Goal: Task Accomplishment & Management: Manage account settings

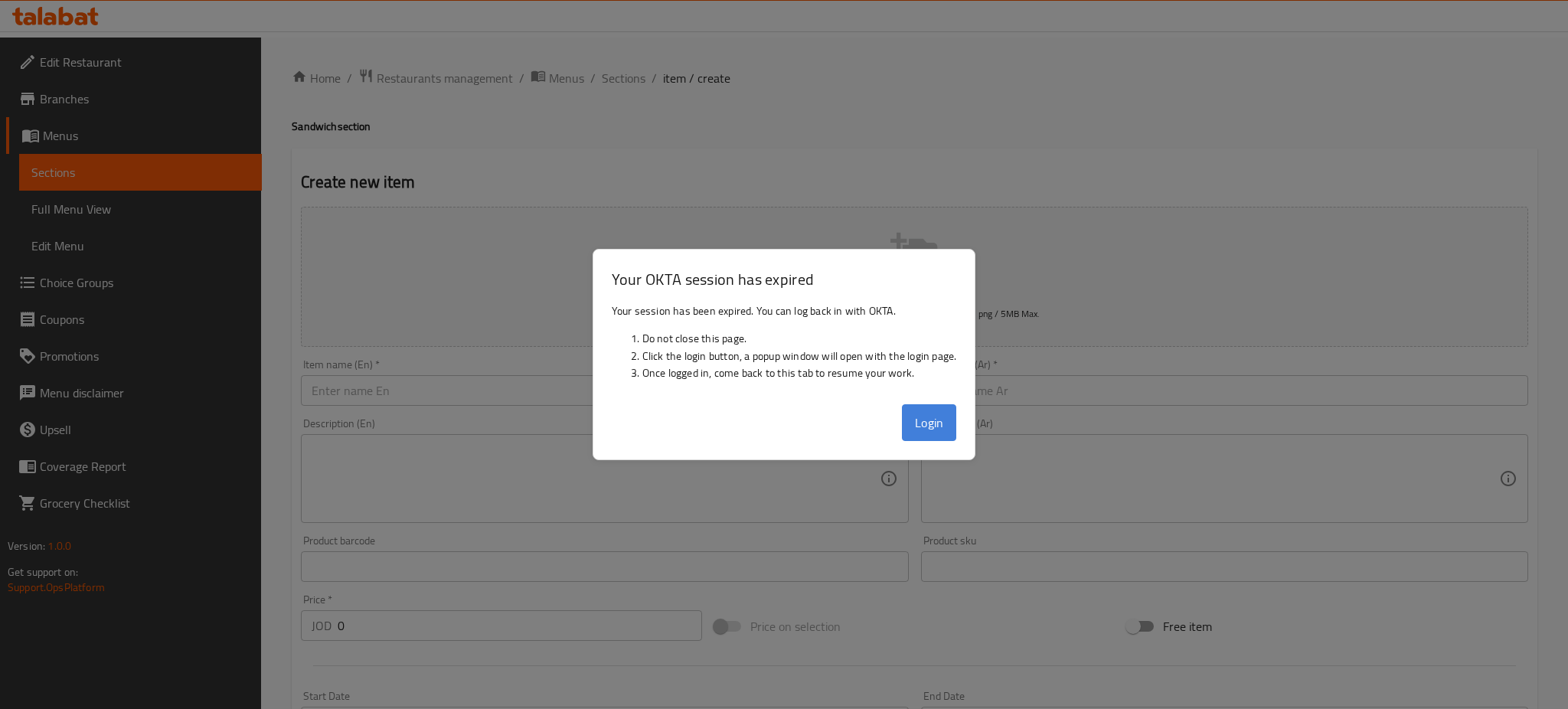
click at [952, 416] on button "Login" at bounding box center [929, 422] width 55 height 36
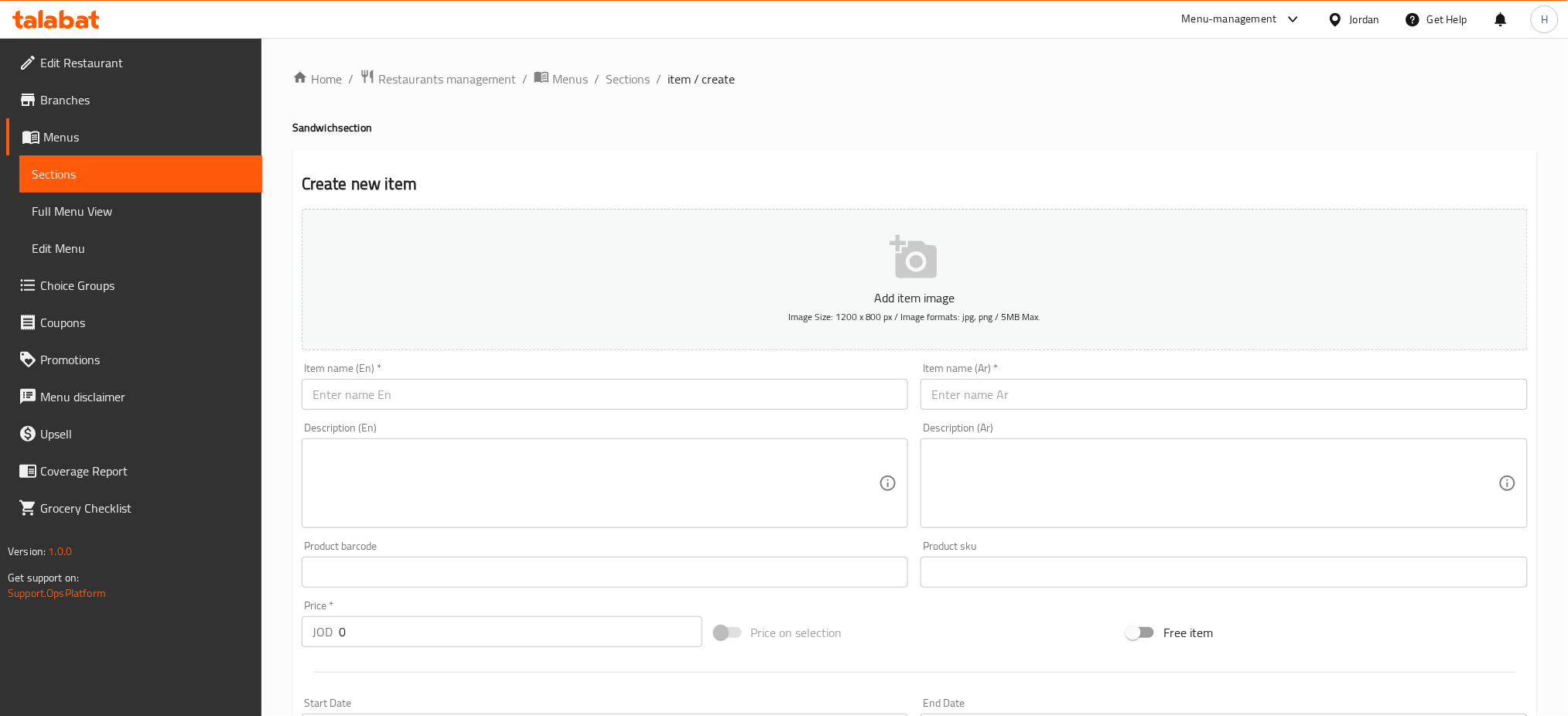
click at [73, 23] on icon at bounding box center [67, 19] width 15 height 18
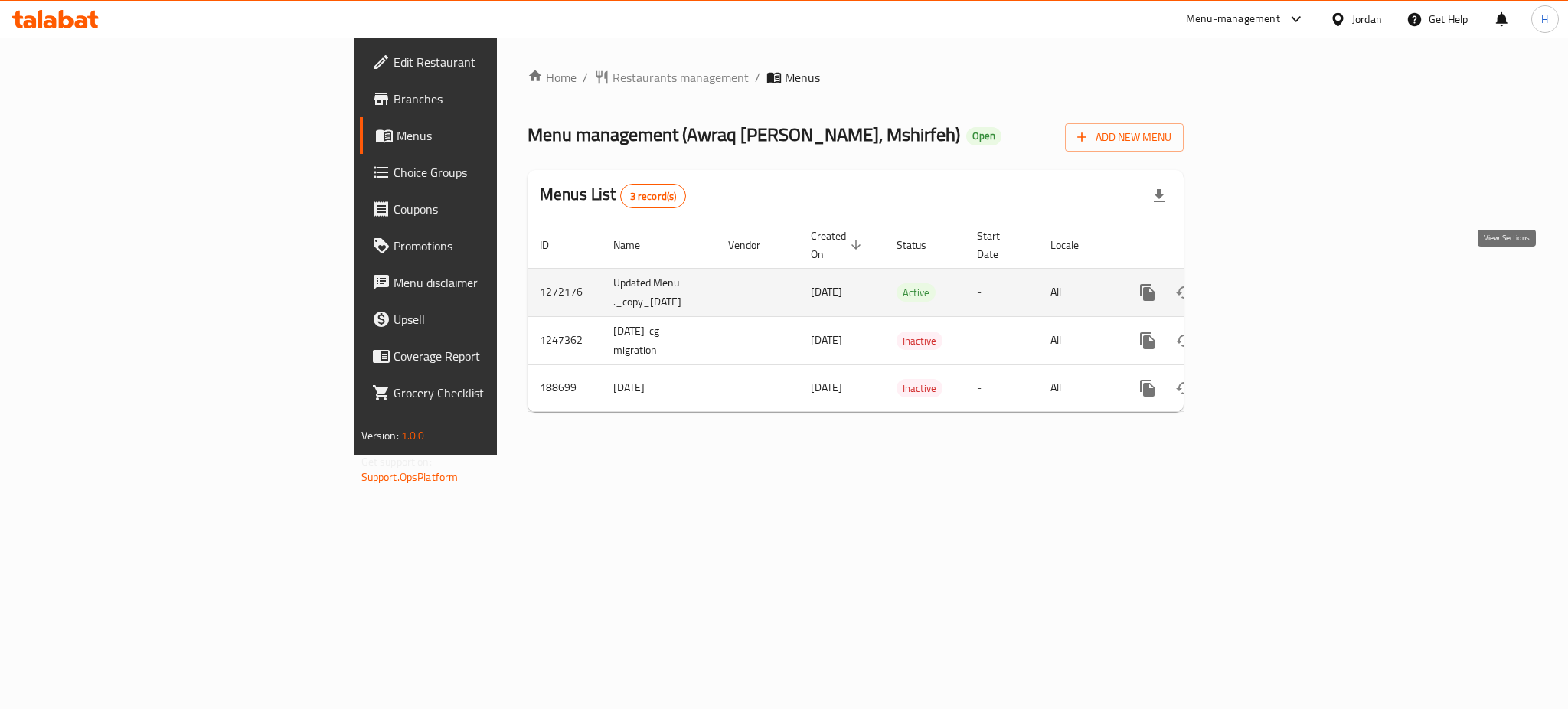
click at [1267, 283] on icon "enhanced table" at bounding box center [1258, 293] width 18 height 18
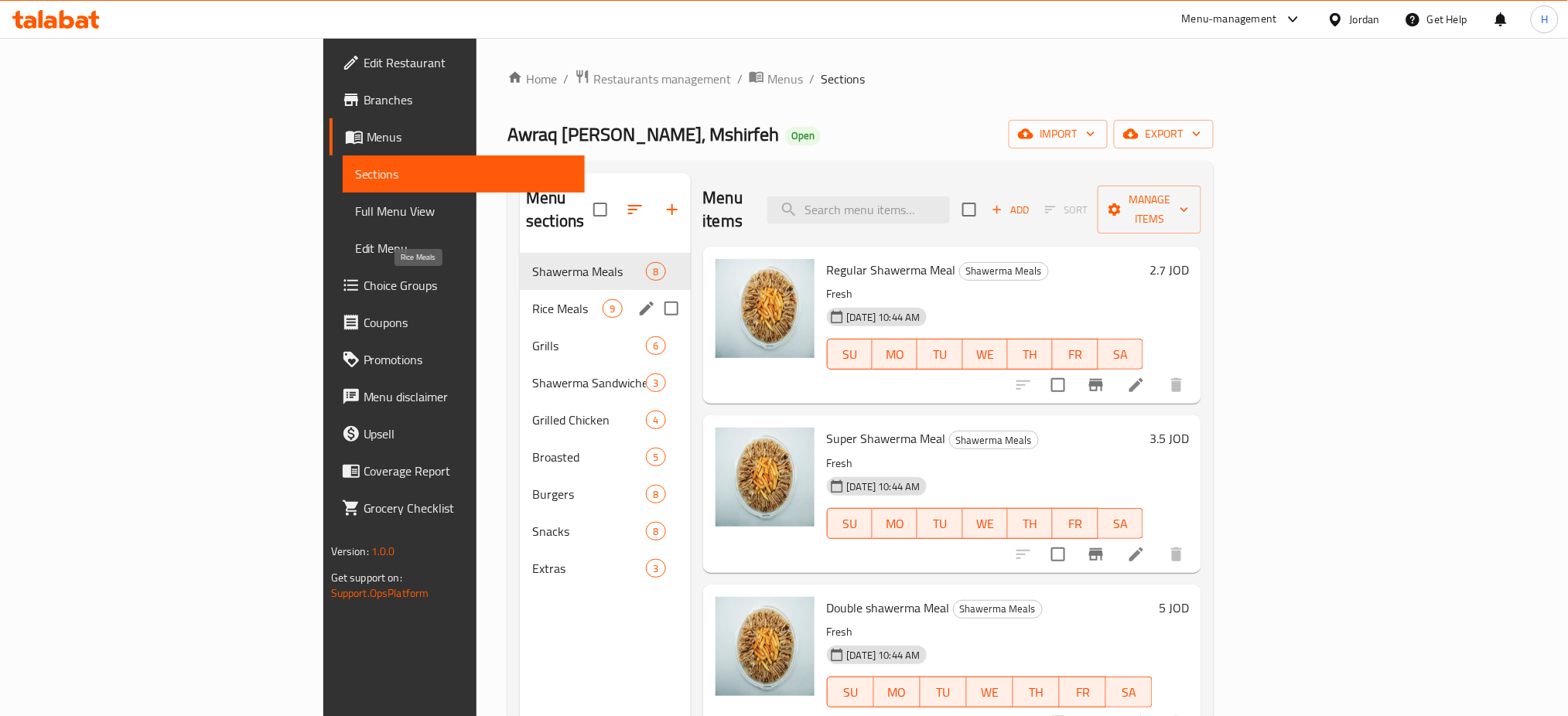
click at [533, 300] on span "Rice Meals" at bounding box center [568, 309] width 70 height 18
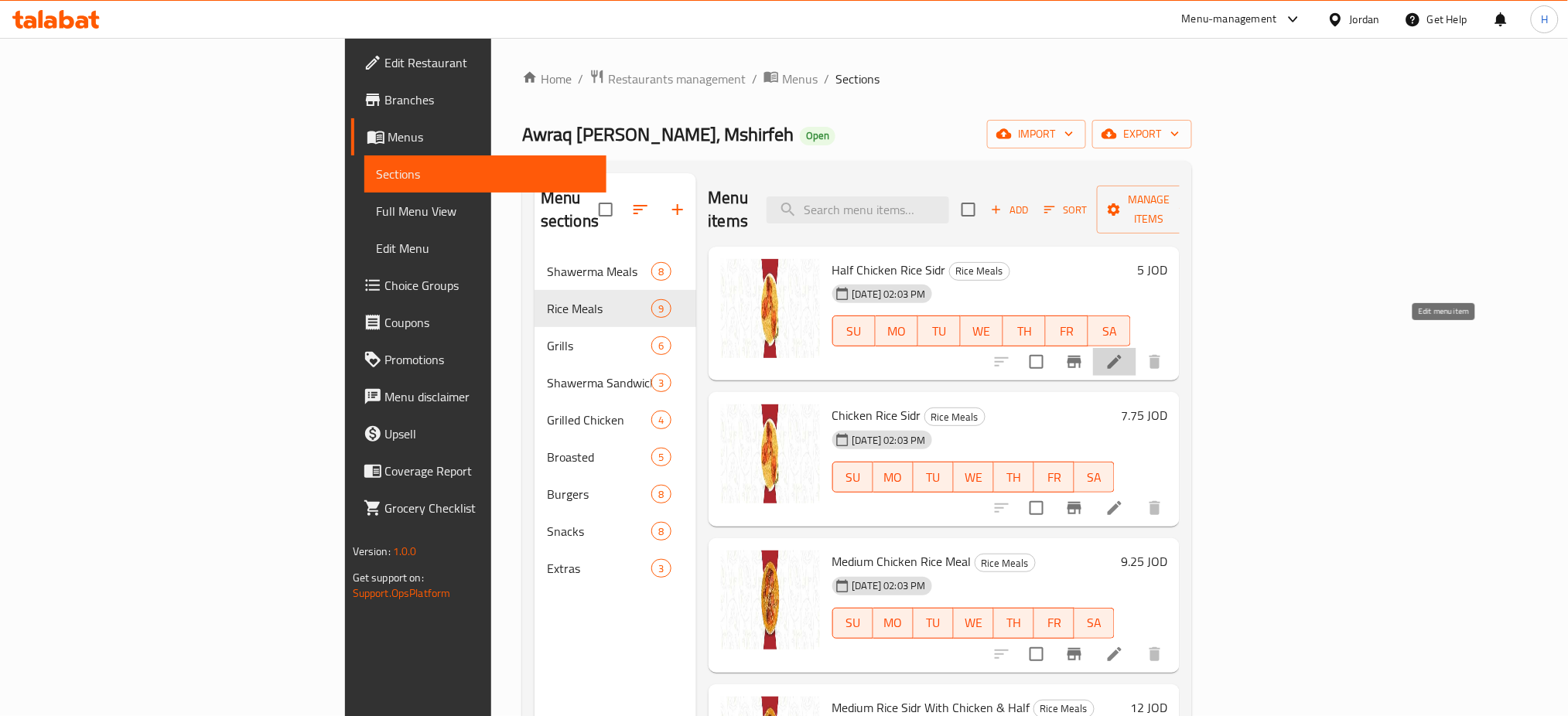
click at [1122, 355] on icon at bounding box center [1115, 361] width 14 height 14
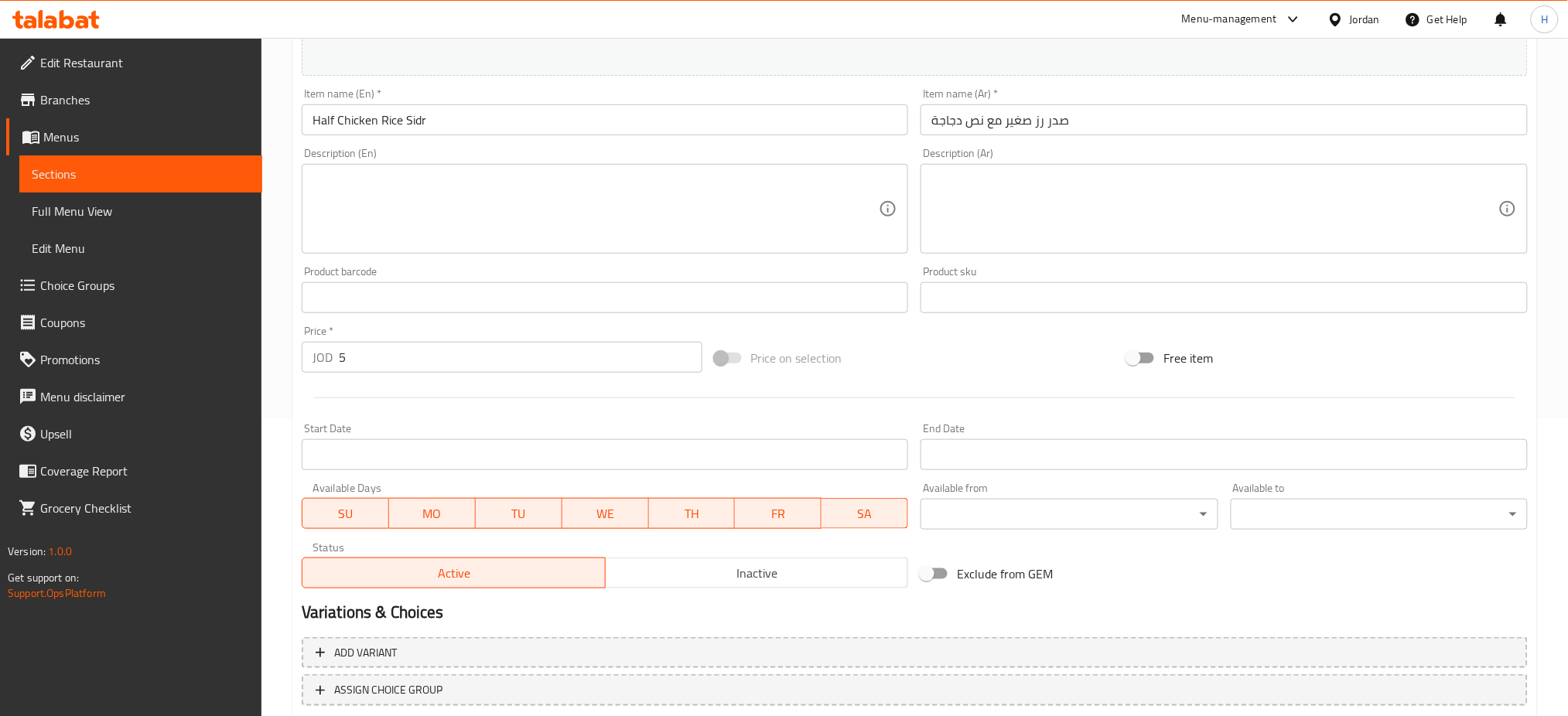
scroll to position [396, 0]
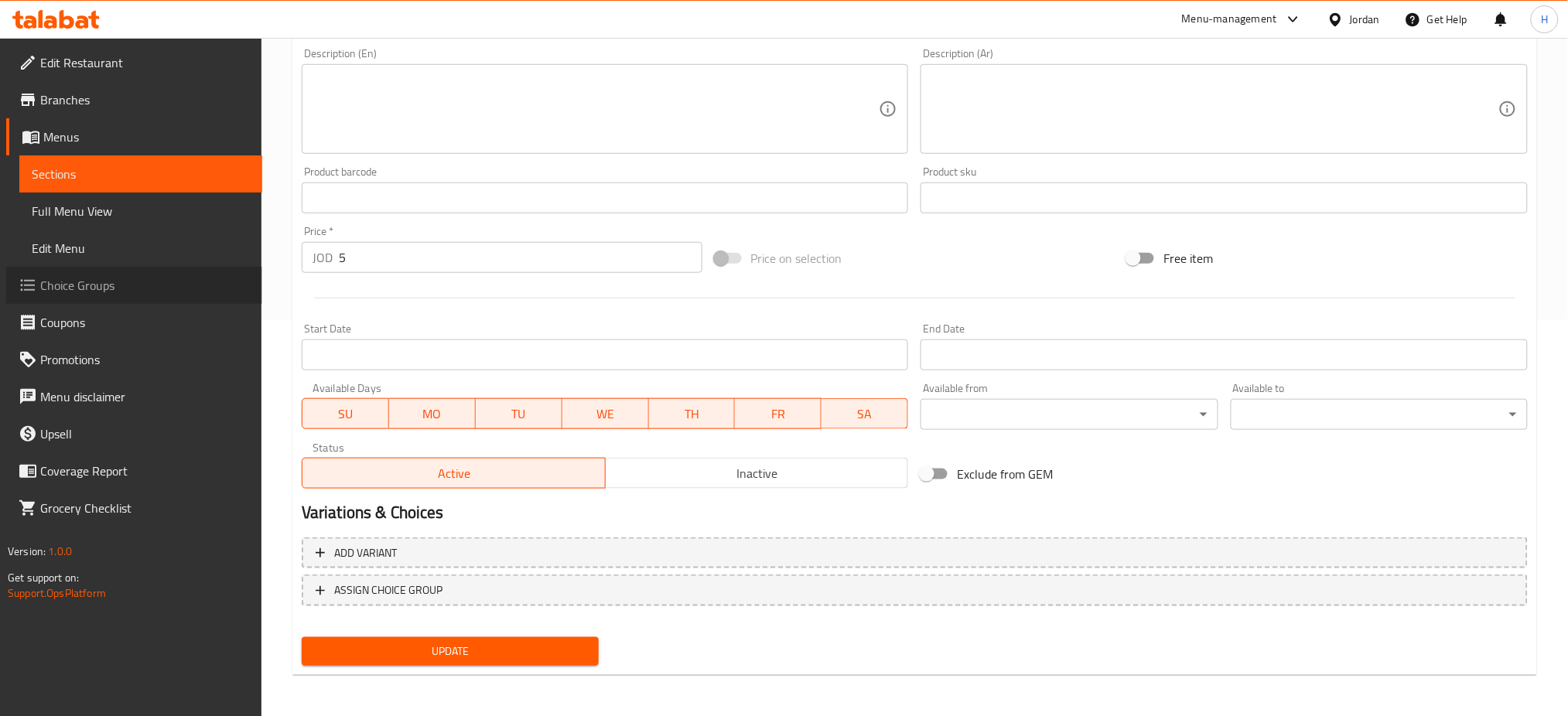
click at [118, 280] on span "Choice Groups" at bounding box center [144, 285] width 210 height 18
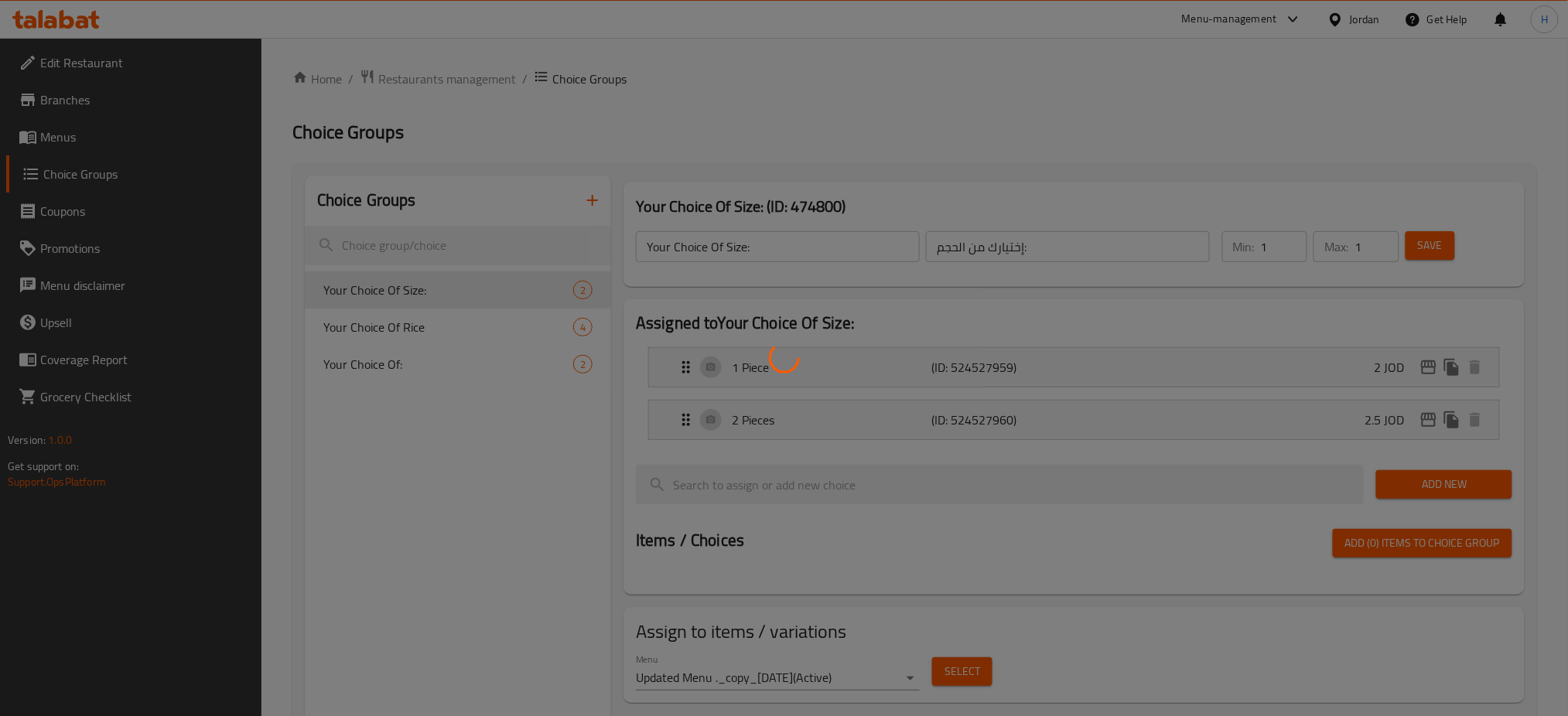
click at [124, 133] on div at bounding box center [784, 358] width 1568 height 716
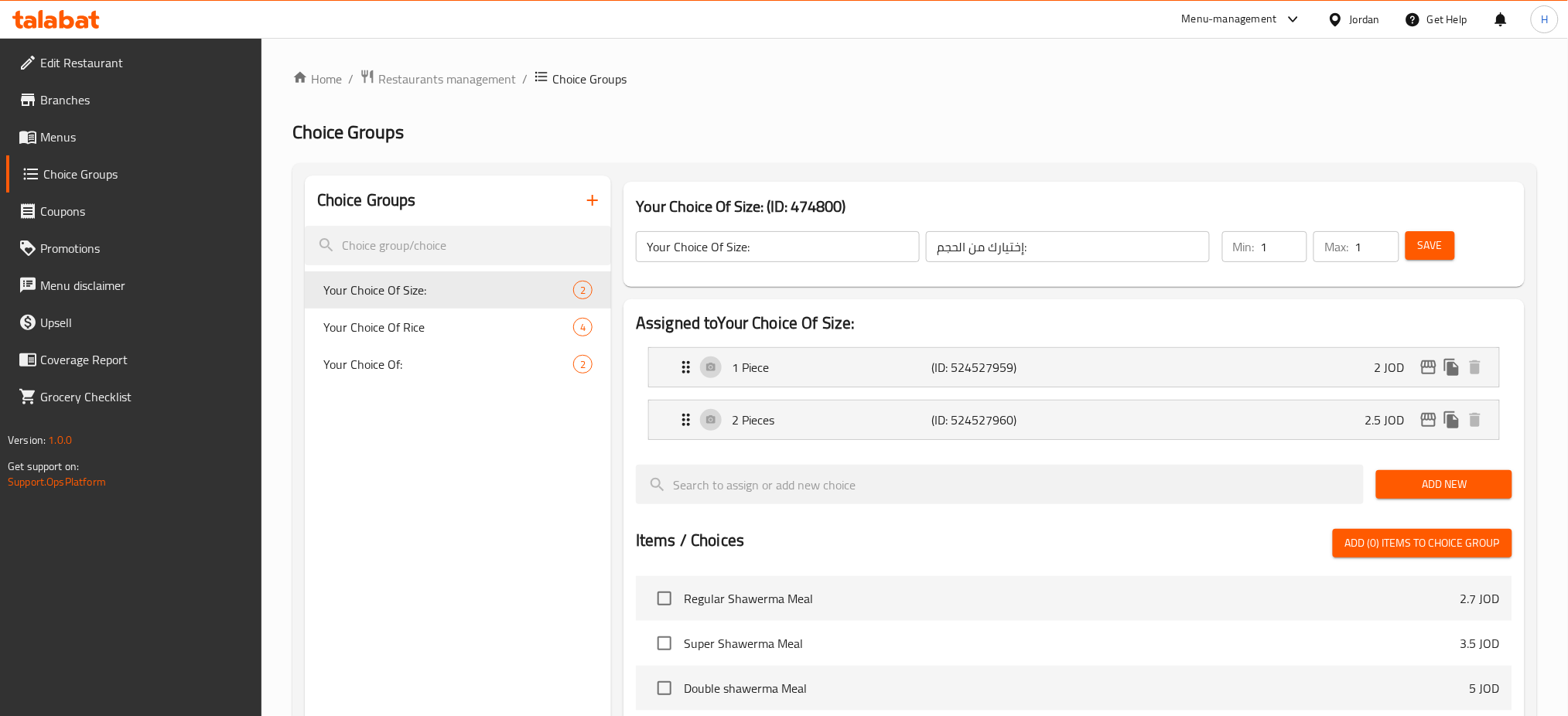
click at [100, 136] on span "Menus" at bounding box center [144, 137] width 210 height 18
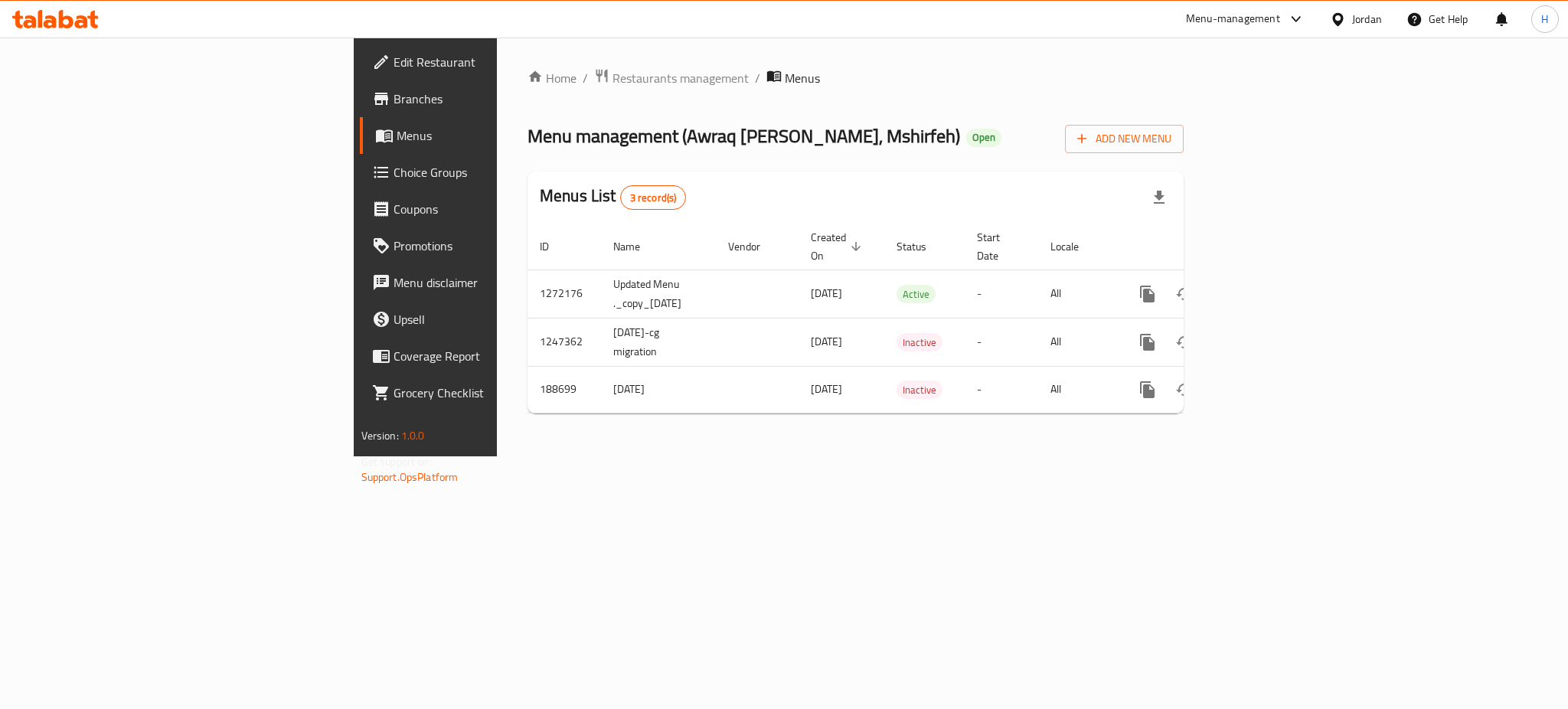
click at [393, 178] on span "Choice Groups" at bounding box center [498, 172] width 210 height 18
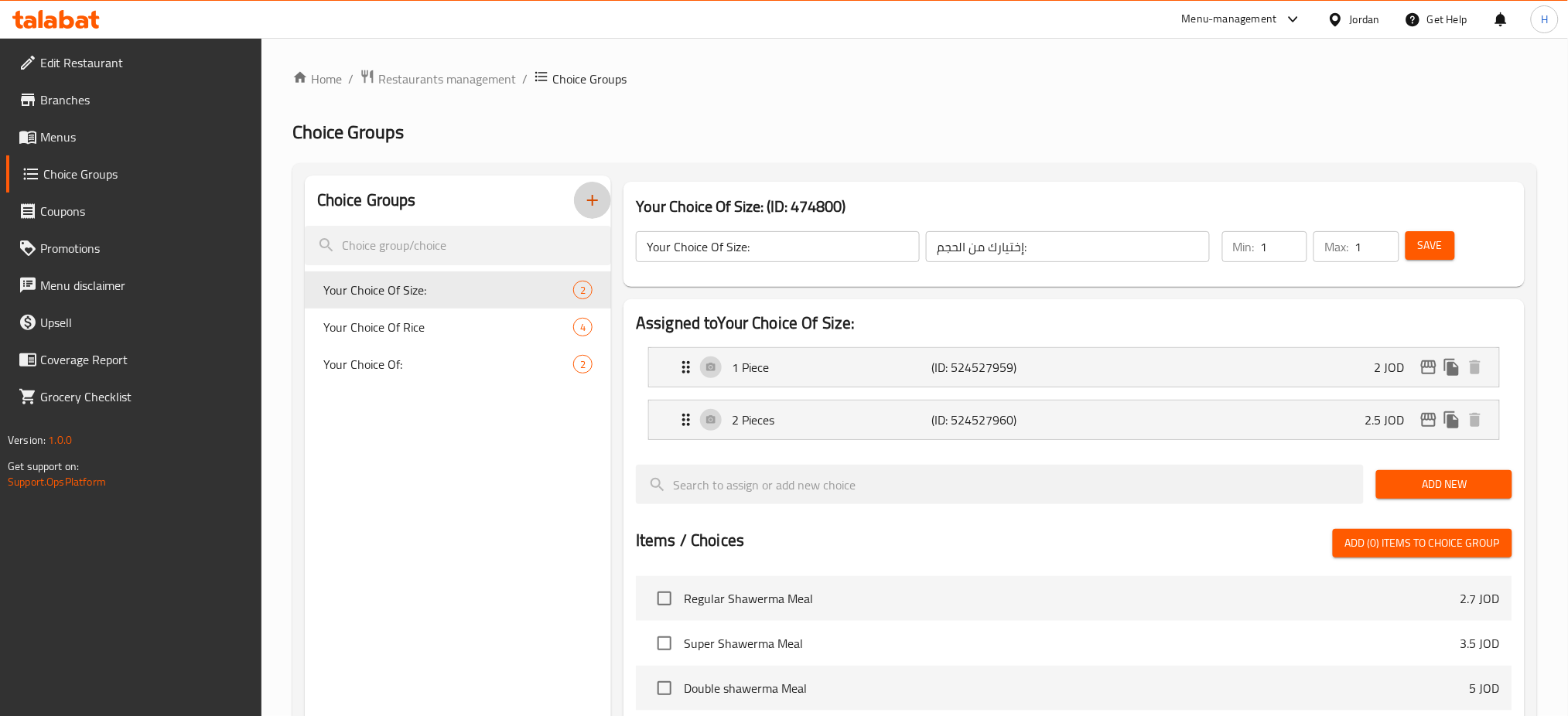
click at [586, 194] on icon "button" at bounding box center [593, 200] width 18 height 18
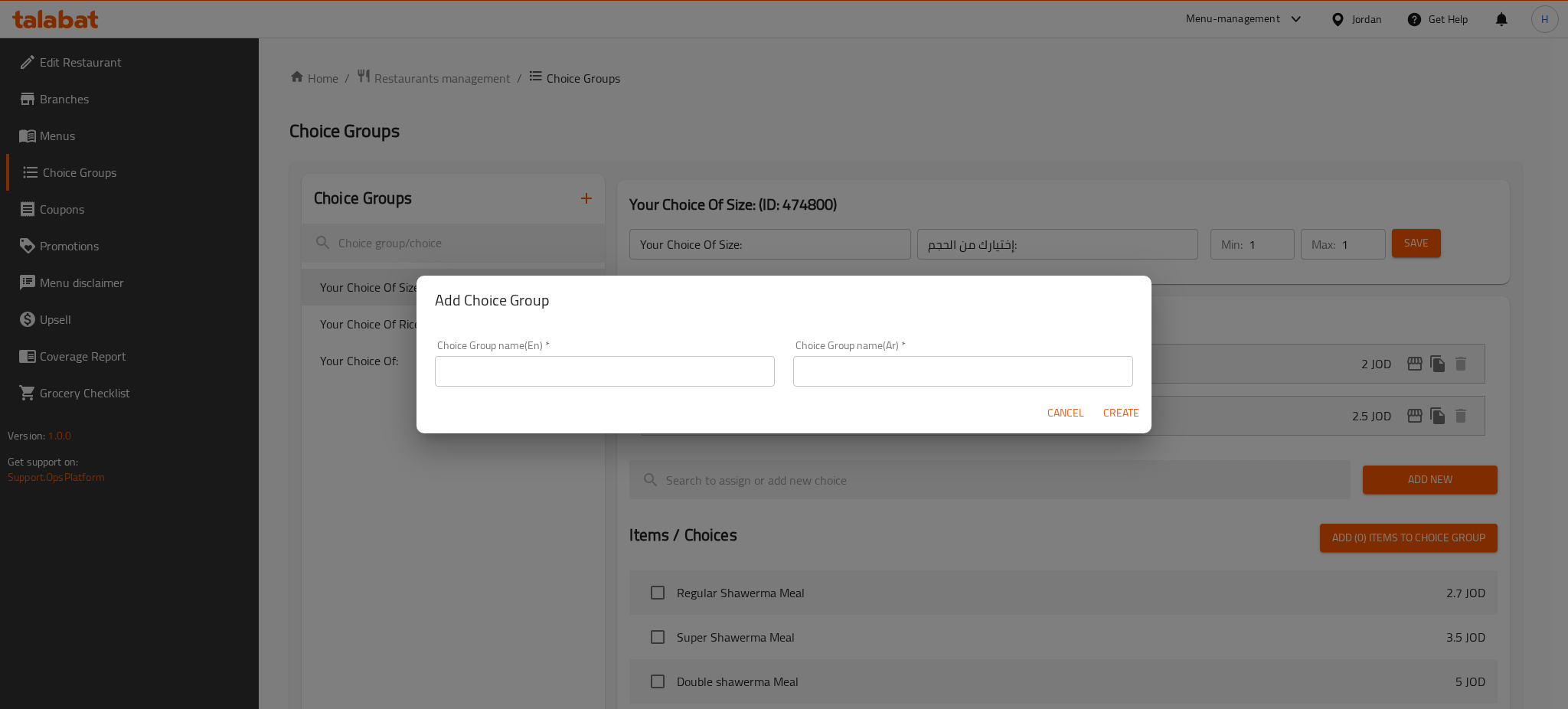
click at [516, 376] on input "text" at bounding box center [604, 371] width 340 height 31
type input "Your Choice Of Chicken"
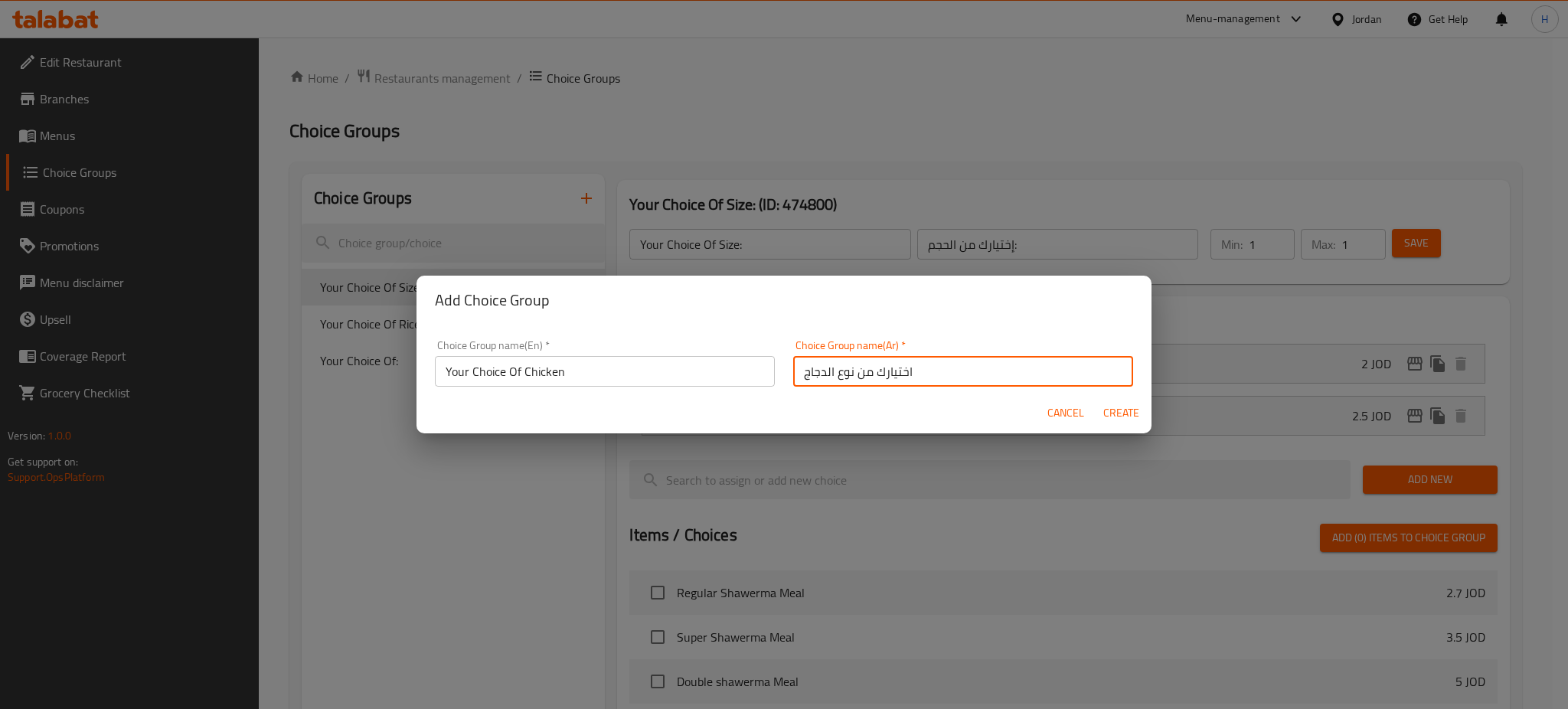
type input "اختيارك من نوع الدجاج"
click at [1096, 399] on button "Create" at bounding box center [1120, 413] width 49 height 28
type input "Your Choice Of Chicken"
type input "اختيارك من نوع الدجاج"
type input "0"
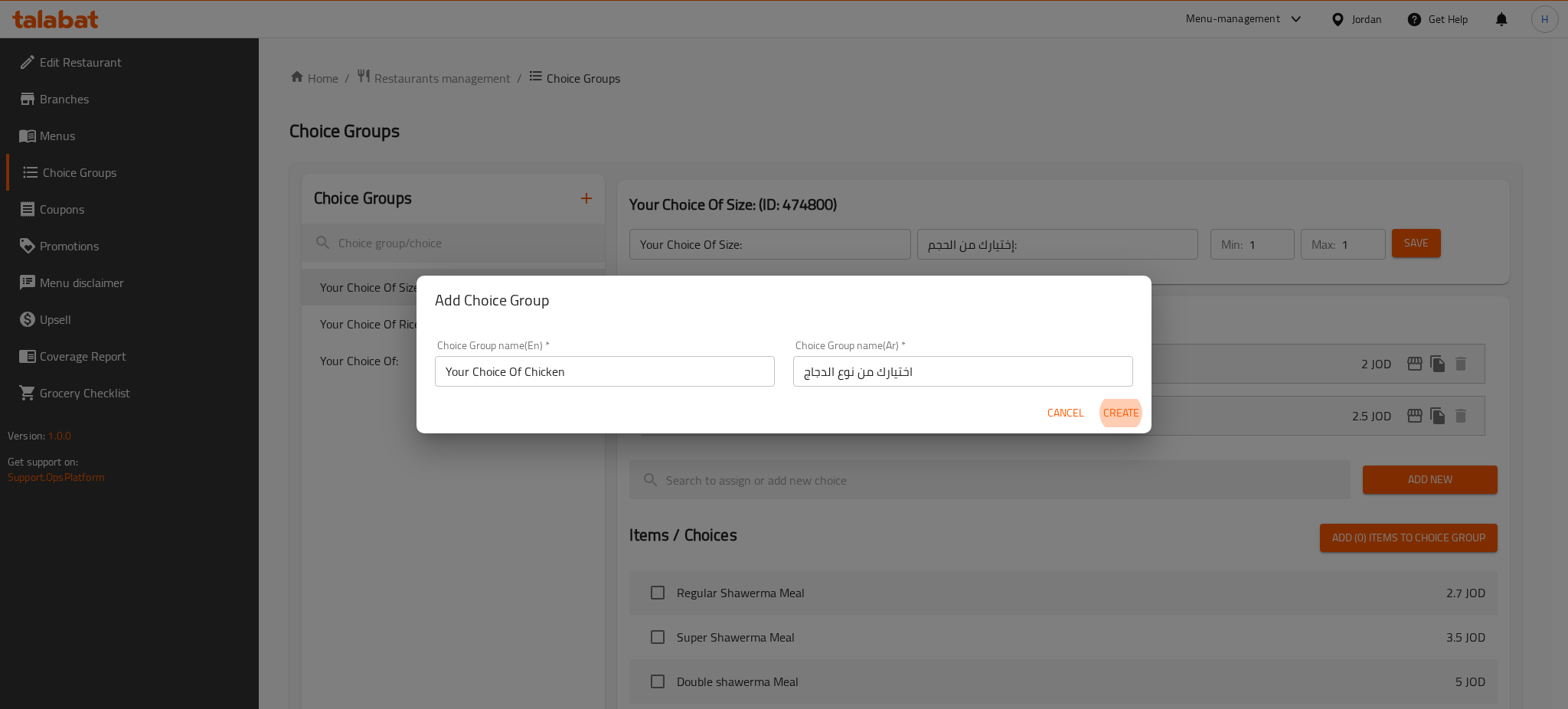
type input "0"
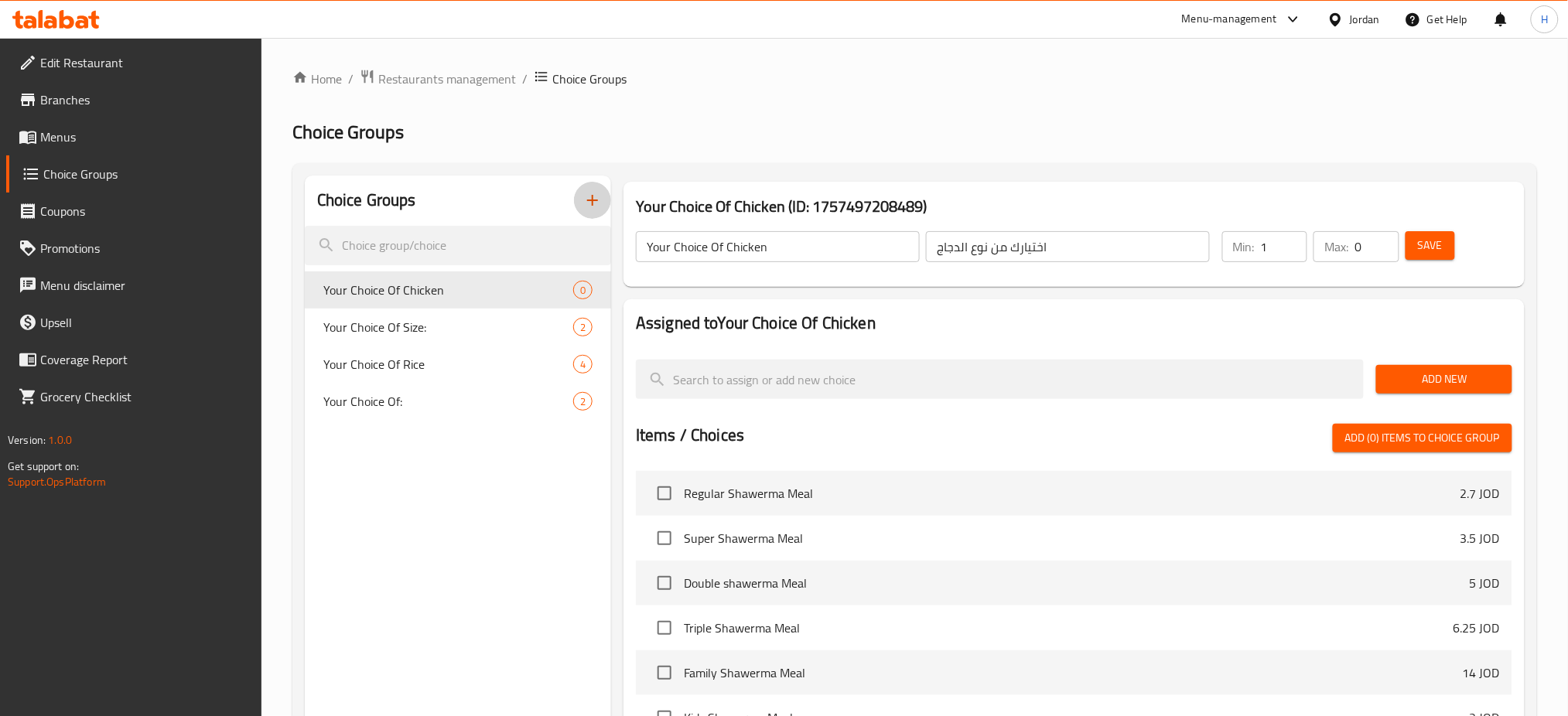
type input "1"
click at [1287, 248] on input "1" at bounding box center [1285, 246] width 47 height 31
type input "1"
click at [1445, 371] on span "Add New" at bounding box center [1444, 379] width 111 height 19
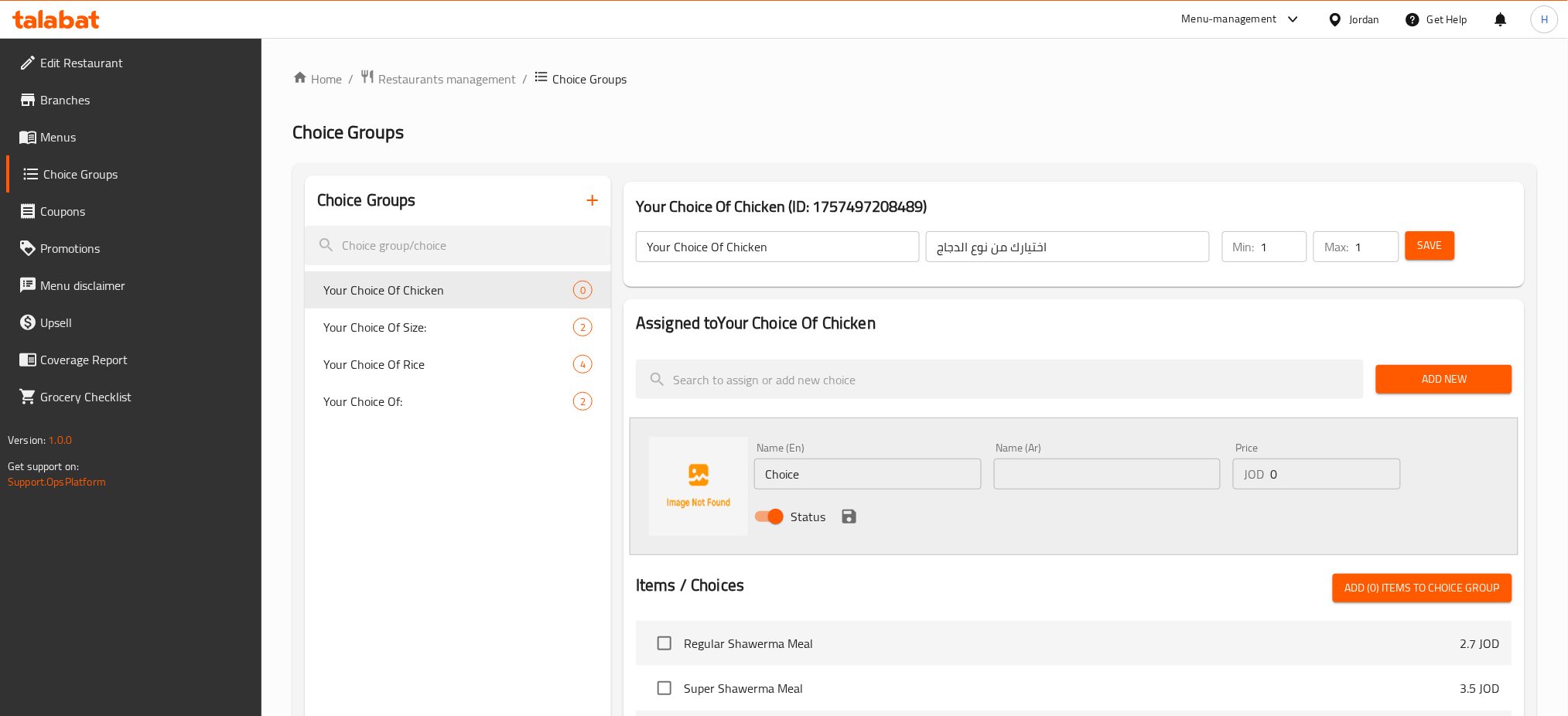
click at [885, 470] on input "Choice" at bounding box center [868, 474] width 227 height 31
type input "Grilled On Charcoal"
type input "دجاج عالفحم"
drag, startPoint x: 859, startPoint y: 516, endPoint x: 850, endPoint y: 518, distance: 9.2
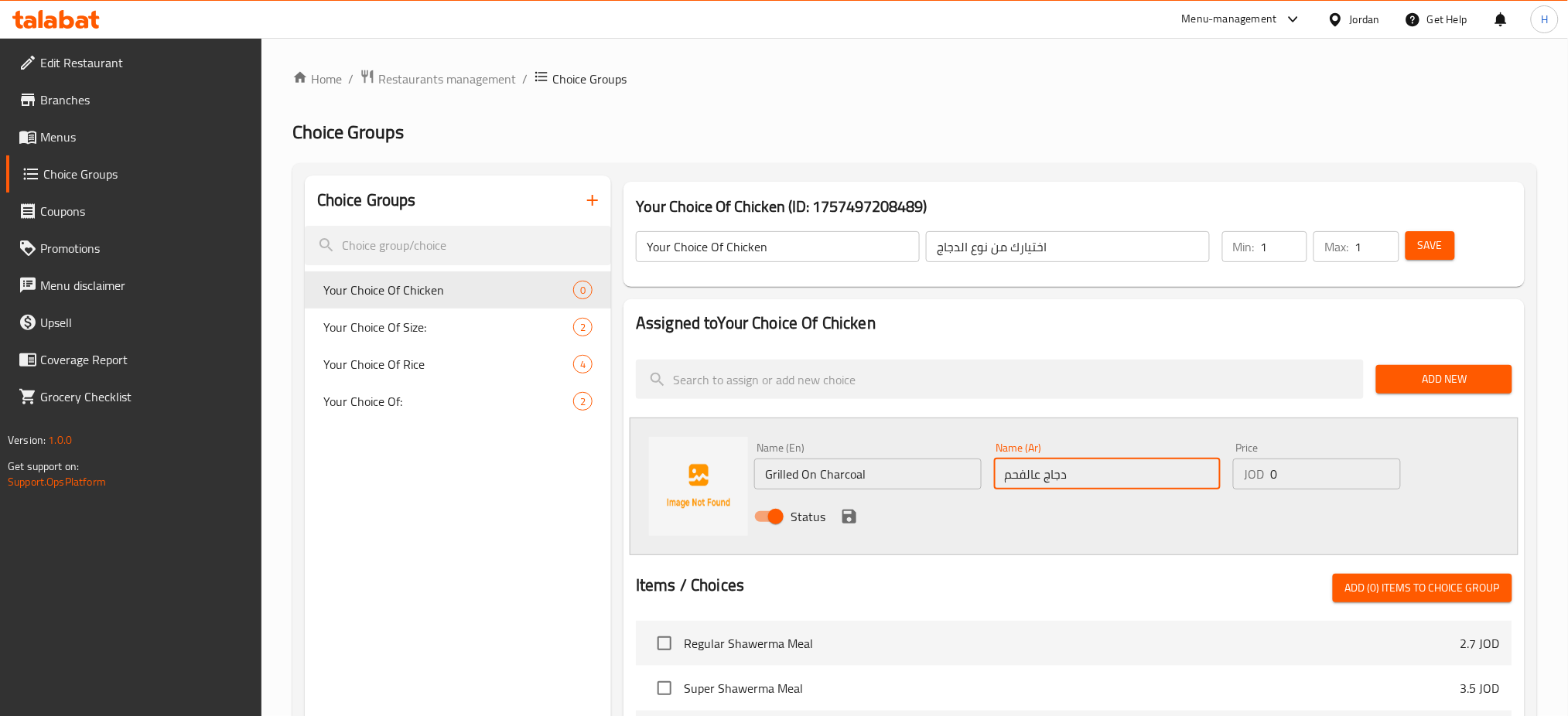
click at [858, 516] on button "save" at bounding box center [850, 517] width 23 height 23
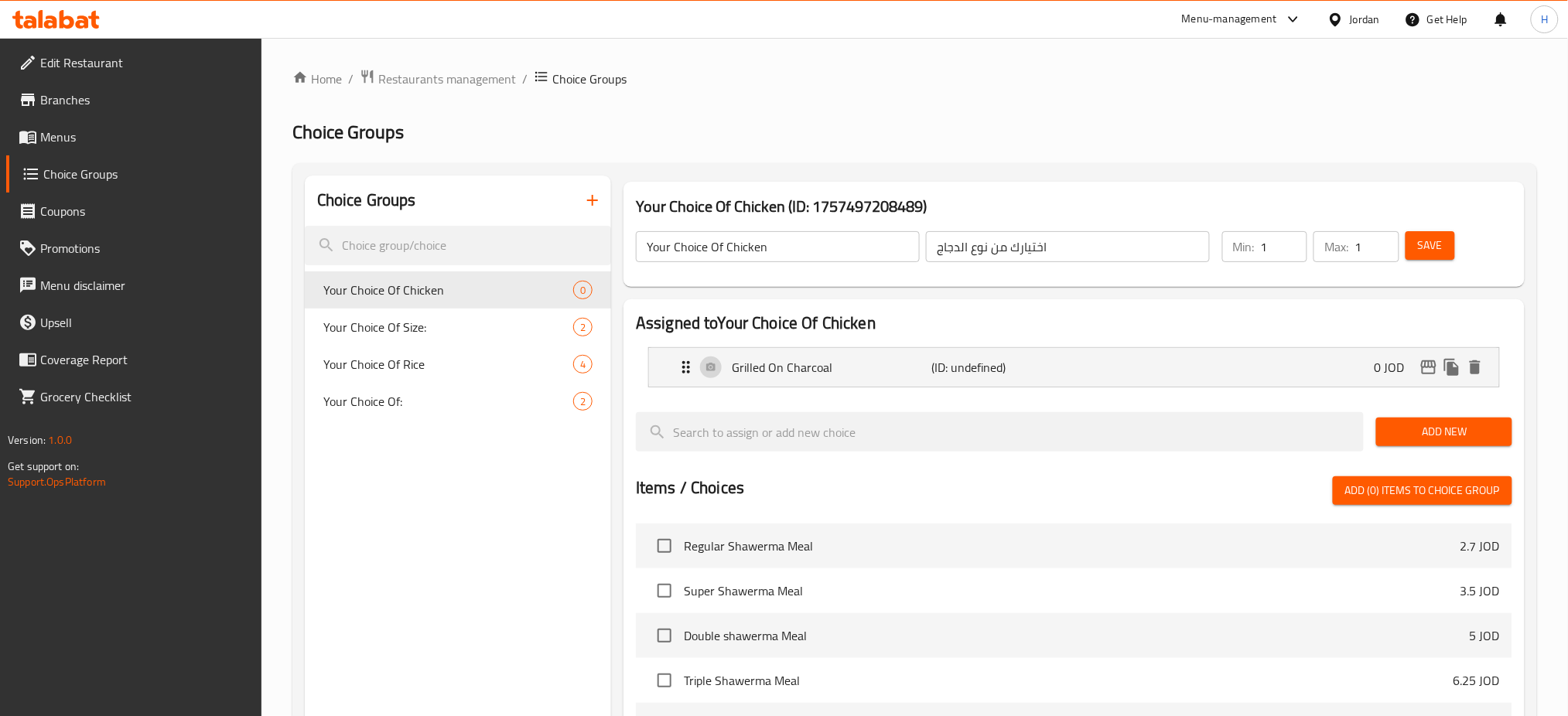
click at [1465, 433] on span "Add New" at bounding box center [1444, 431] width 111 height 19
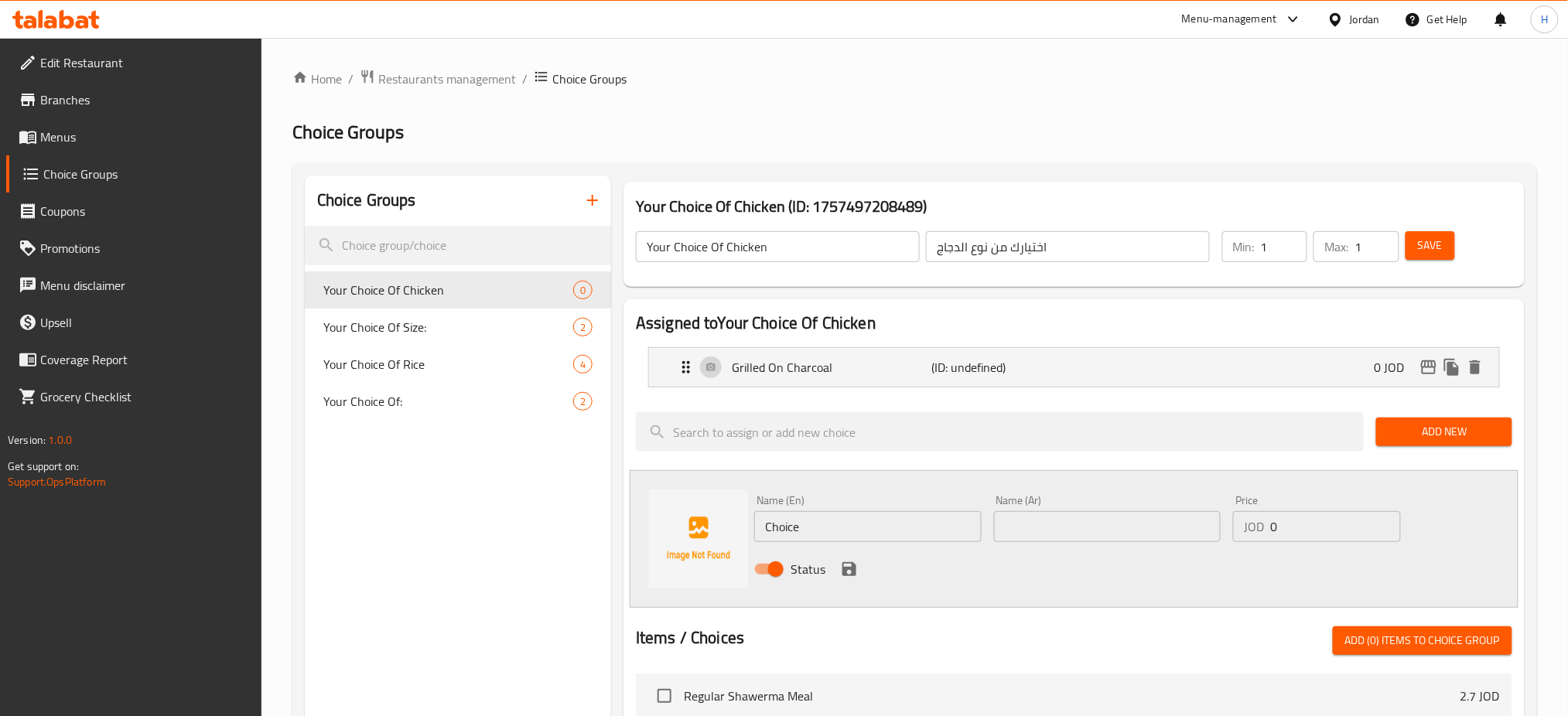
click at [855, 522] on input "Choice" at bounding box center [868, 527] width 227 height 31
type input "Grilled"
type input "مشوي"
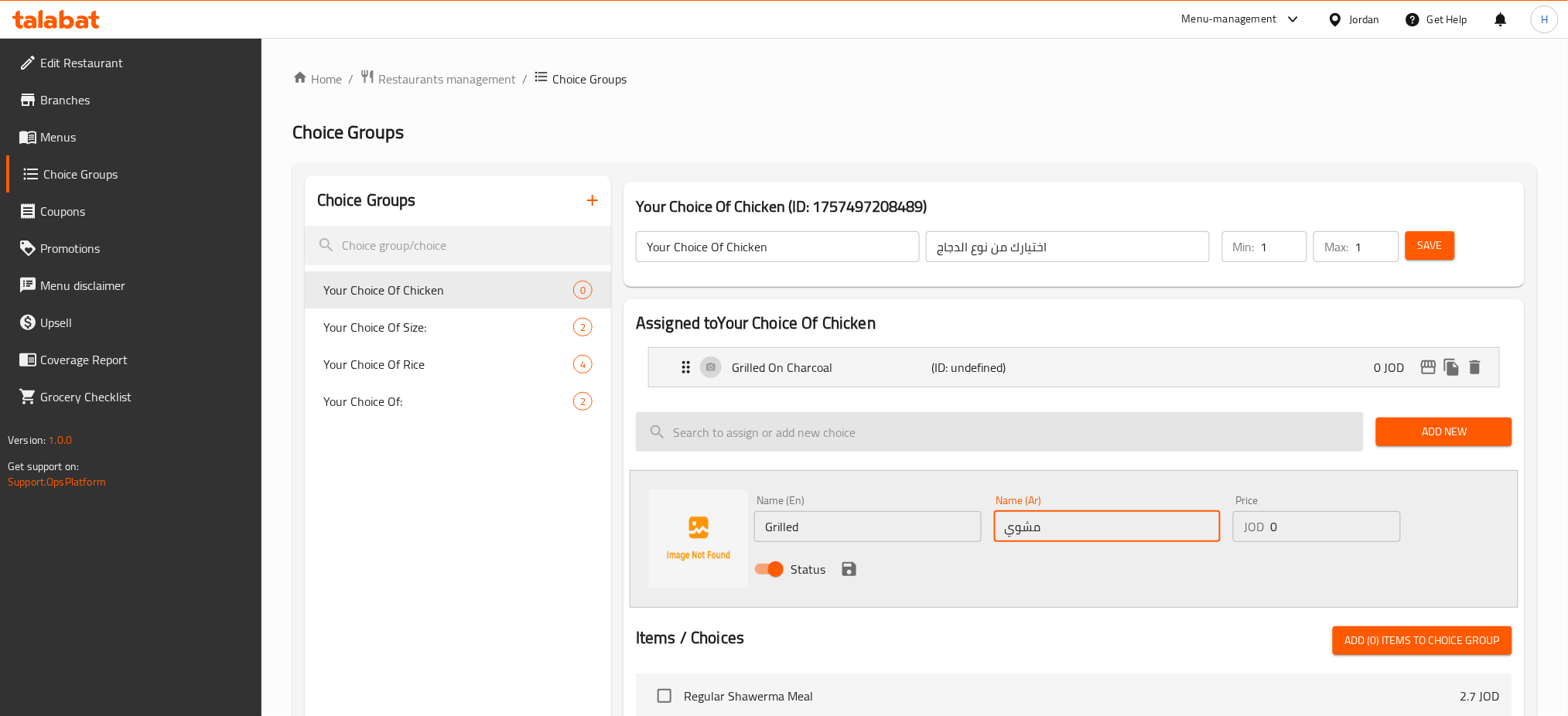
drag, startPoint x: 850, startPoint y: 568, endPoint x: 1255, endPoint y: 503, distance: 410.2
click at [850, 568] on icon "save" at bounding box center [849, 569] width 14 height 14
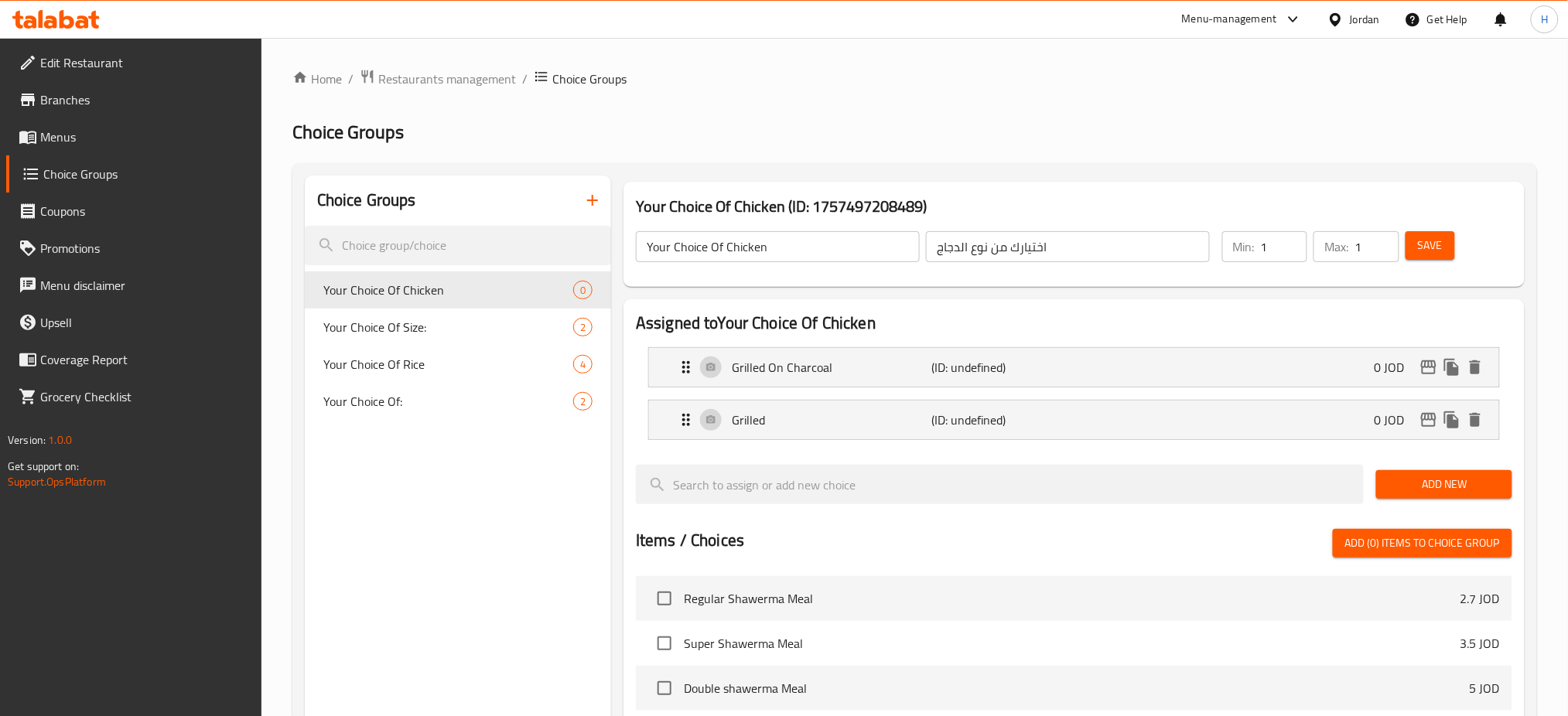
click at [1447, 471] on button "Add New" at bounding box center [1444, 484] width 135 height 28
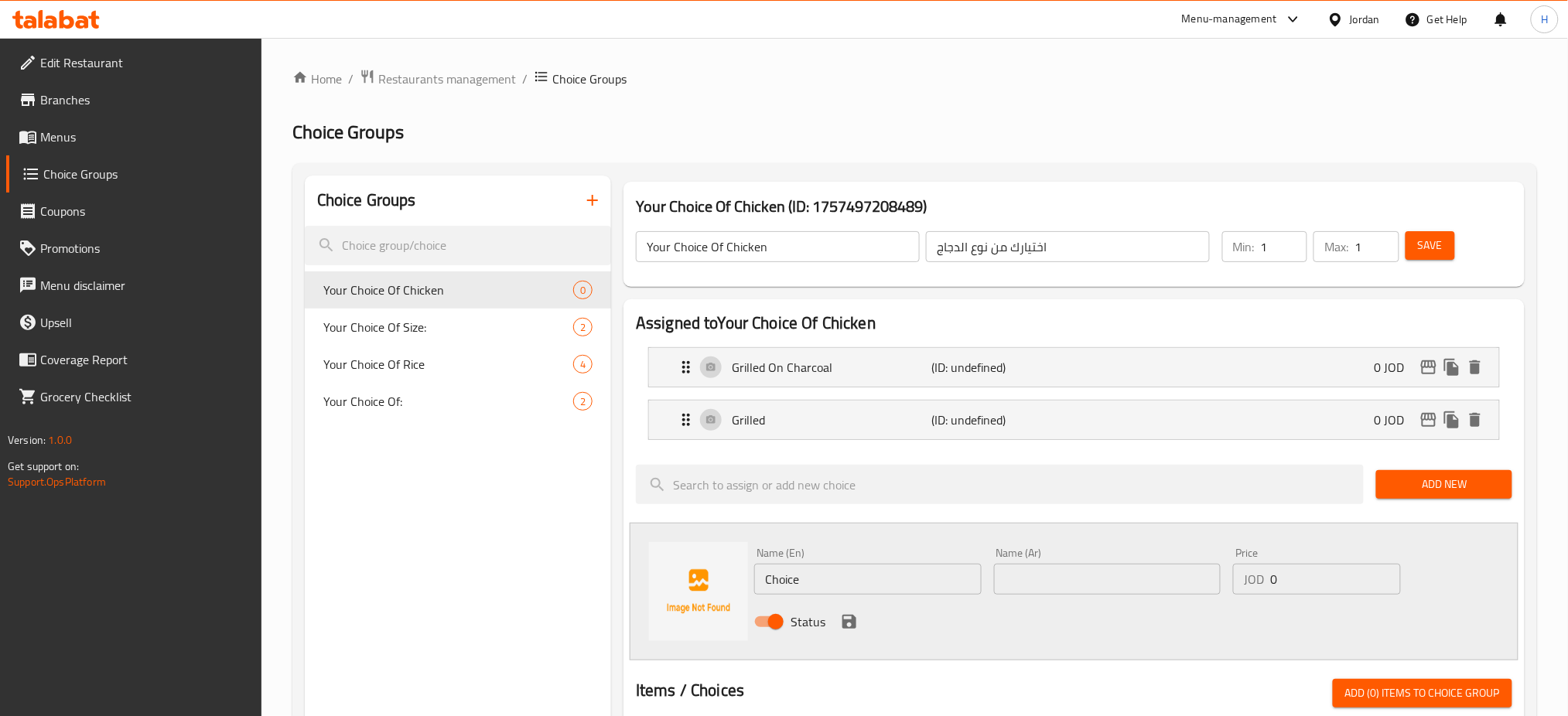
click at [813, 575] on input "Choice" at bounding box center [868, 579] width 227 height 31
type input "Broasted"
type input "بروستيد"
click at [847, 622] on icon "save" at bounding box center [849, 622] width 14 height 14
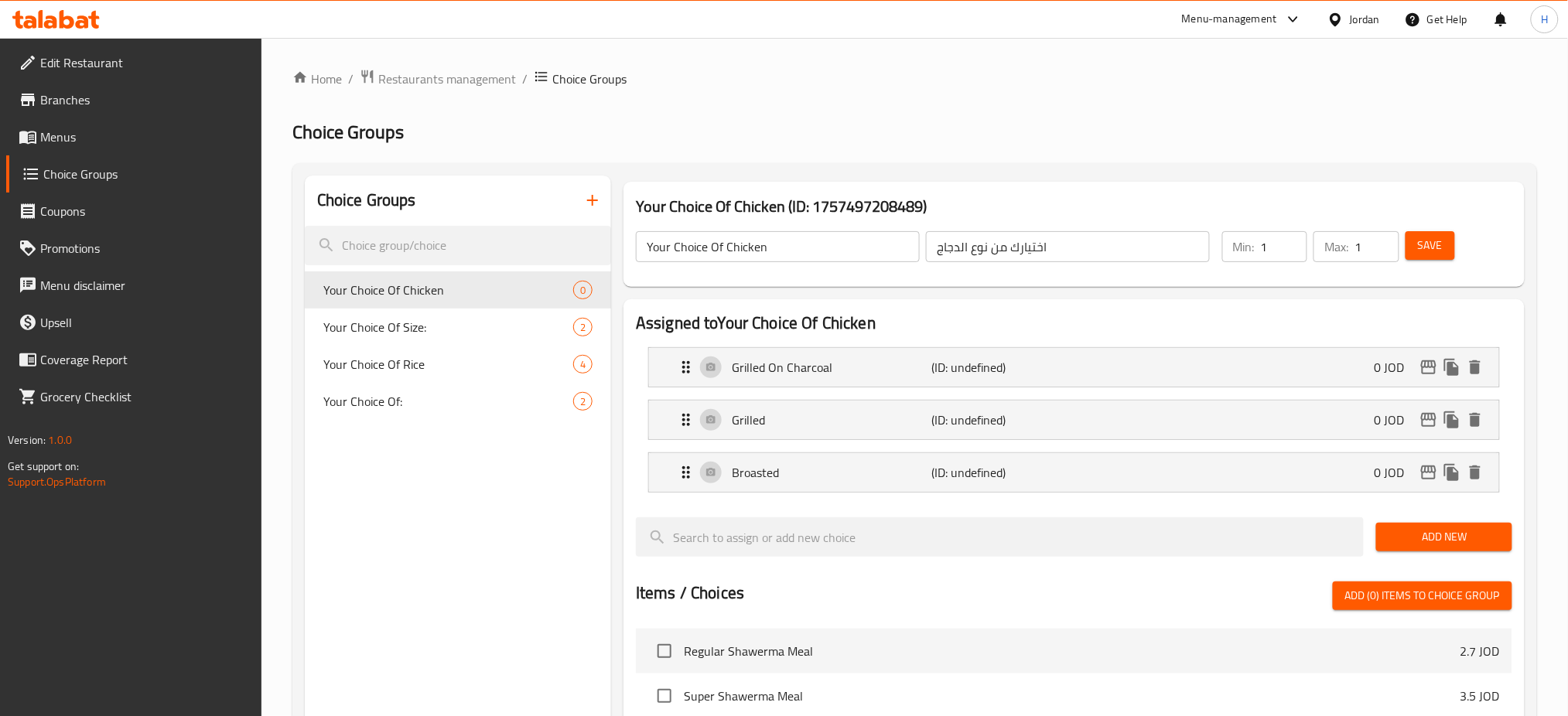
click at [1434, 252] on span "Save" at bounding box center [1431, 245] width 25 height 19
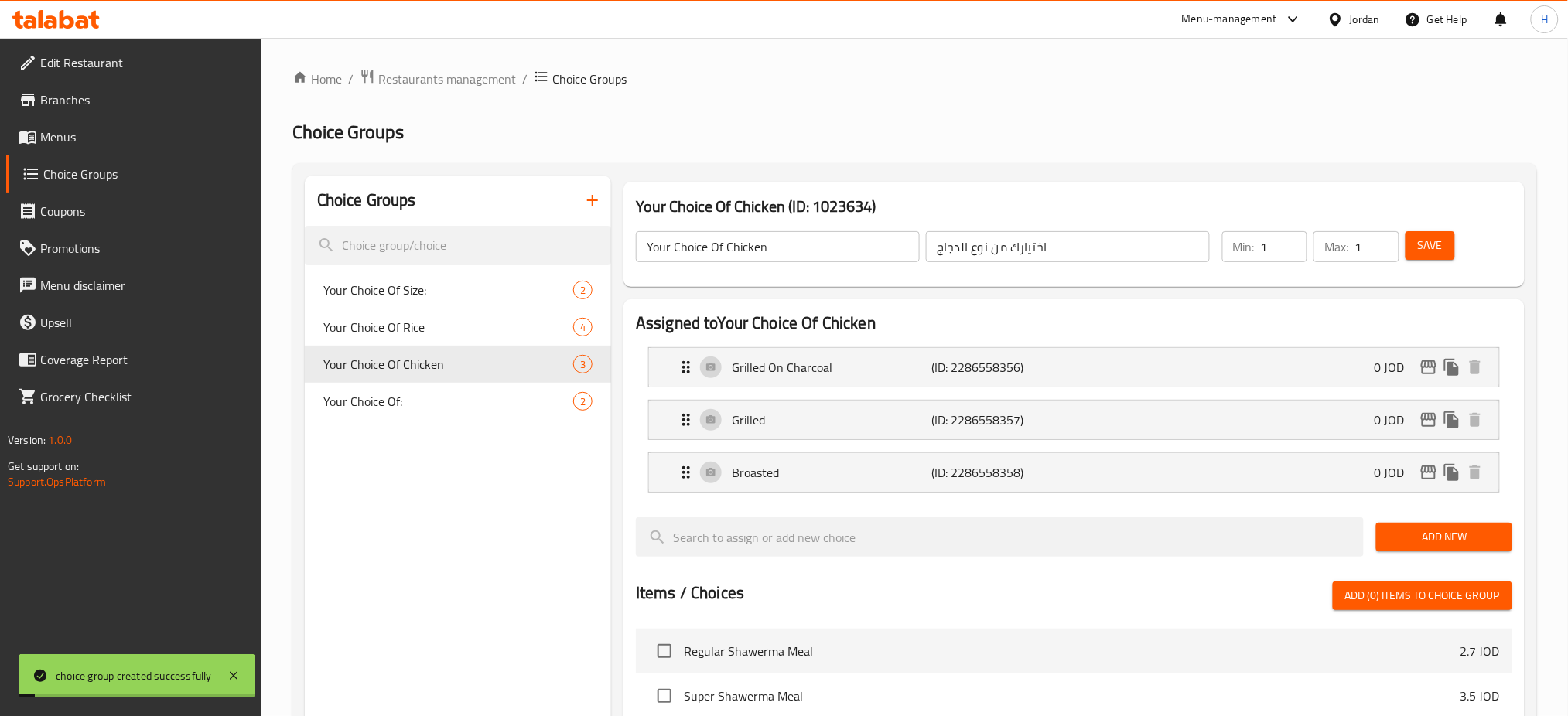
drag, startPoint x: 71, startPoint y: 129, endPoint x: 141, endPoint y: 129, distance: 70.0
click at [71, 129] on span "Menus" at bounding box center [144, 137] width 210 height 18
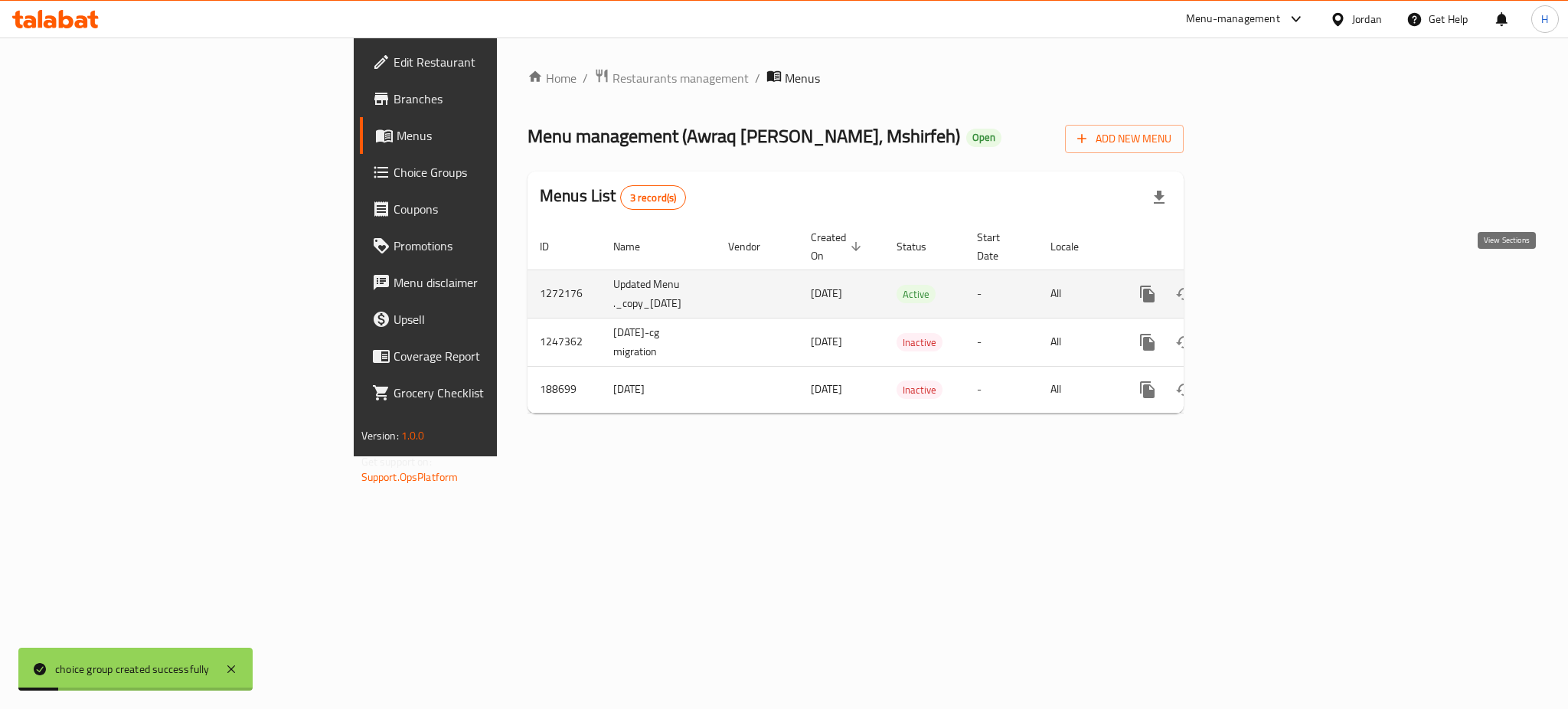
click at [1267, 285] on icon "enhanced table" at bounding box center [1258, 294] width 18 height 18
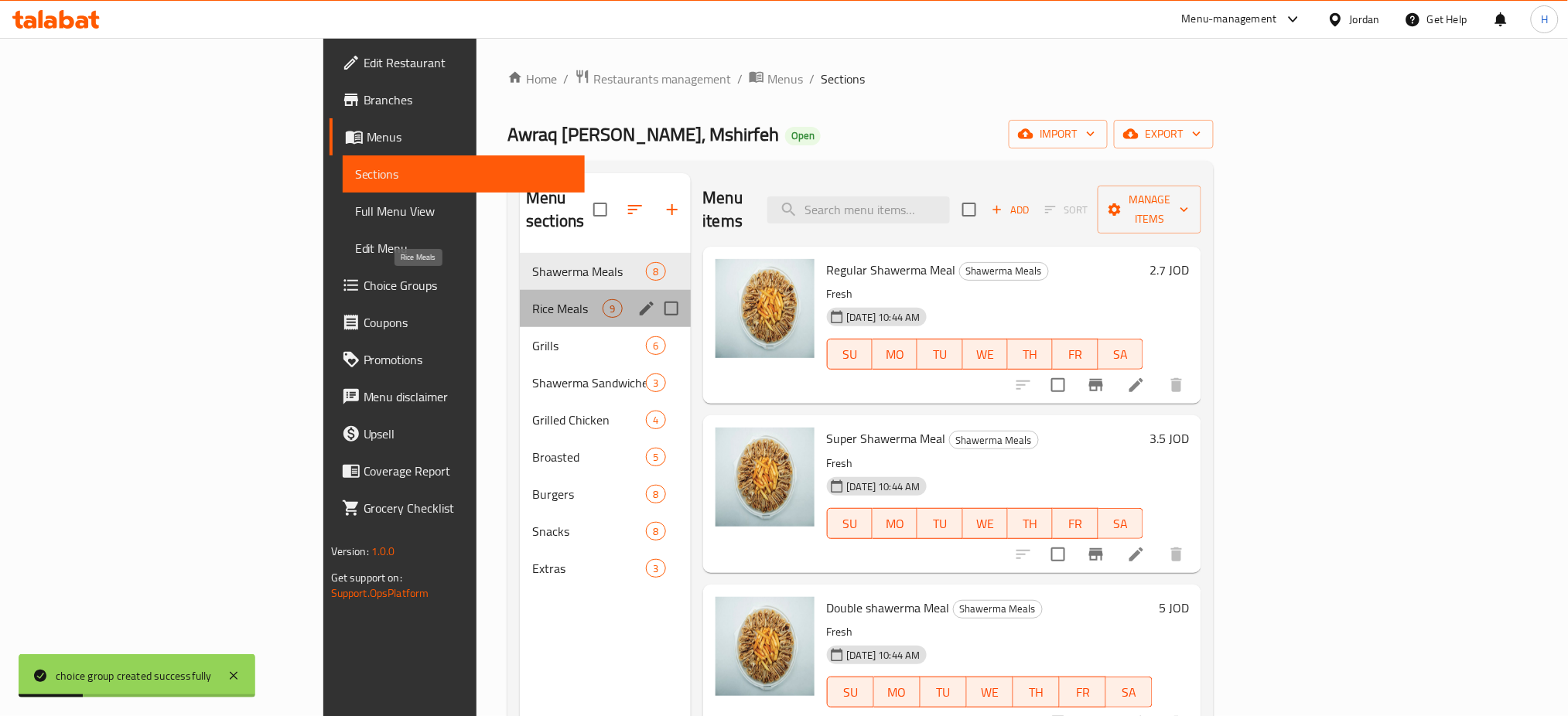
click at [533, 300] on span "Rice Meals" at bounding box center [568, 309] width 70 height 18
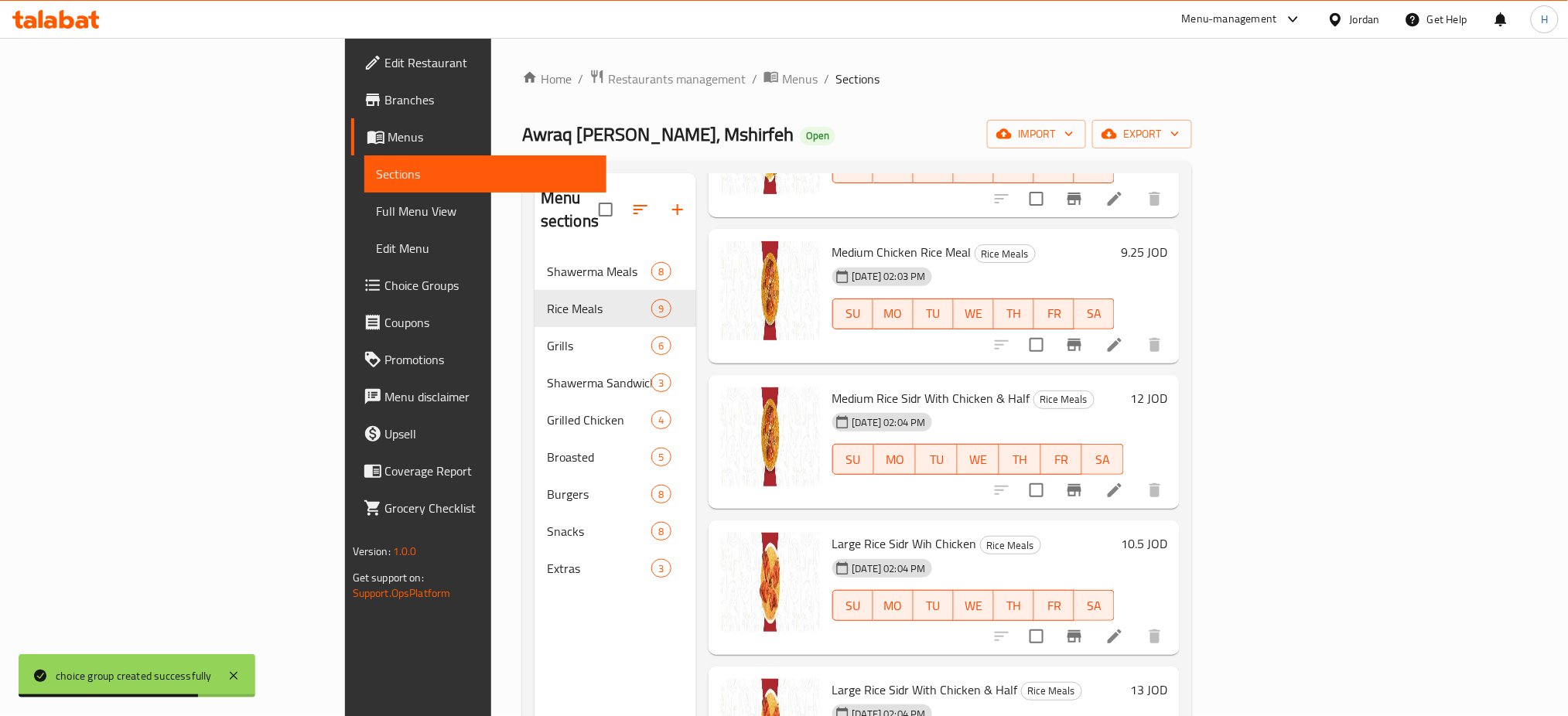
scroll to position [515, 0]
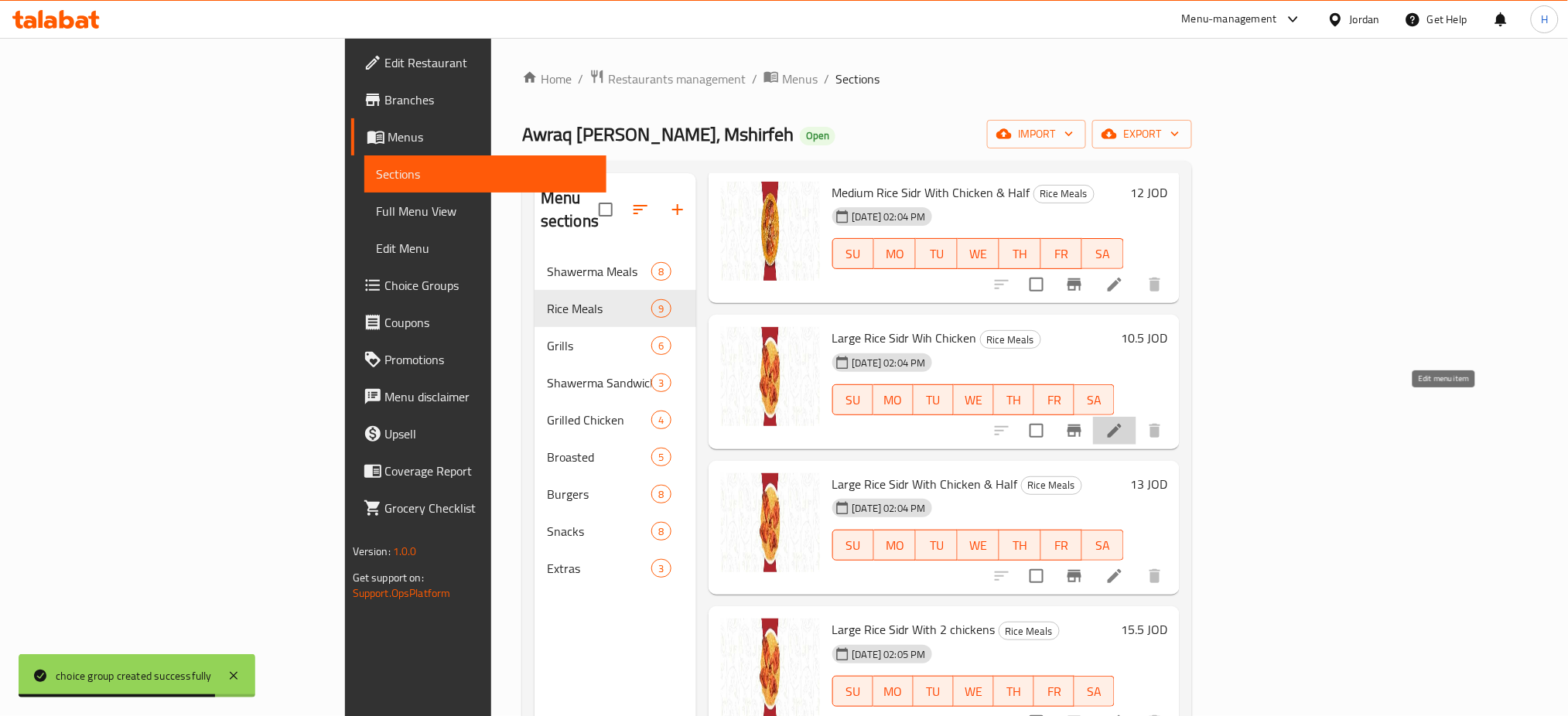
drag, startPoint x: 1440, startPoint y: 400, endPoint x: 1439, endPoint y: 465, distance: 65.0
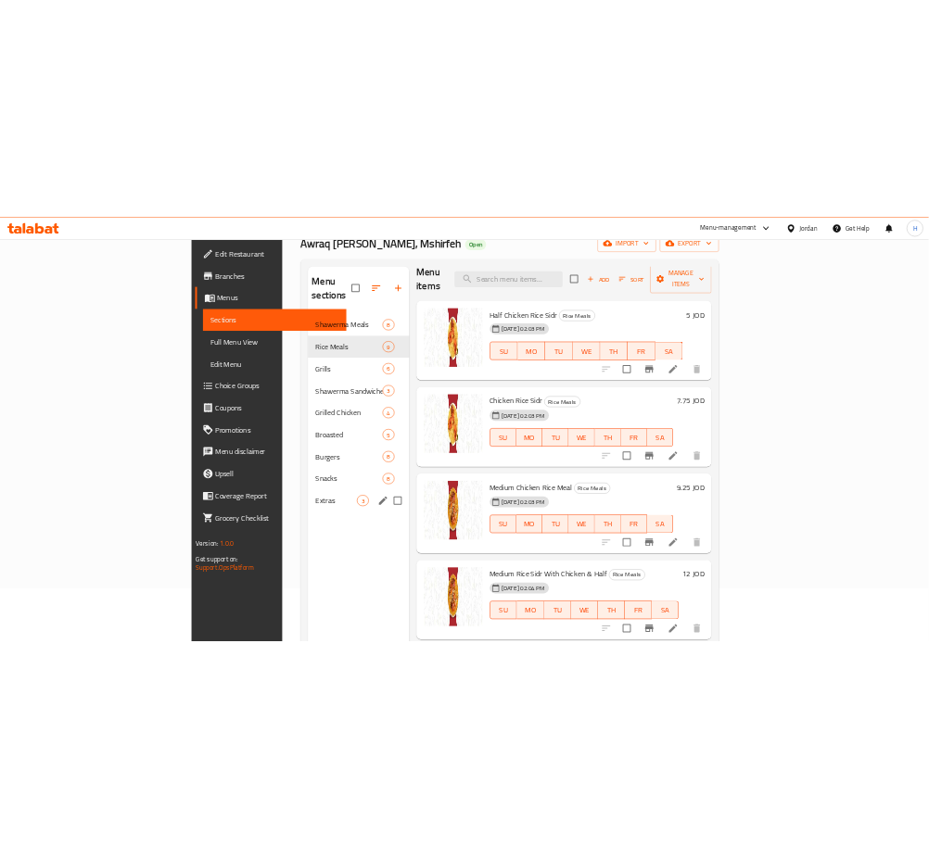
scroll to position [0, 0]
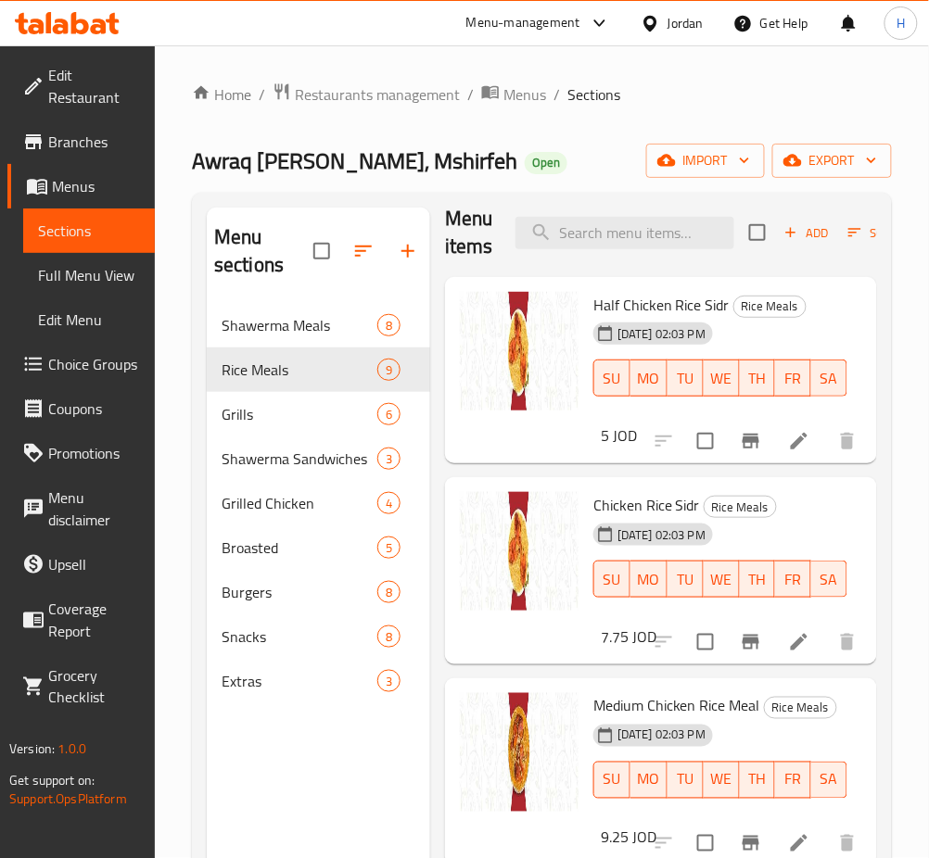
click at [47, 9] on div at bounding box center [67, 23] width 134 height 37
click at [52, 15] on icon at bounding box center [67, 23] width 105 height 22
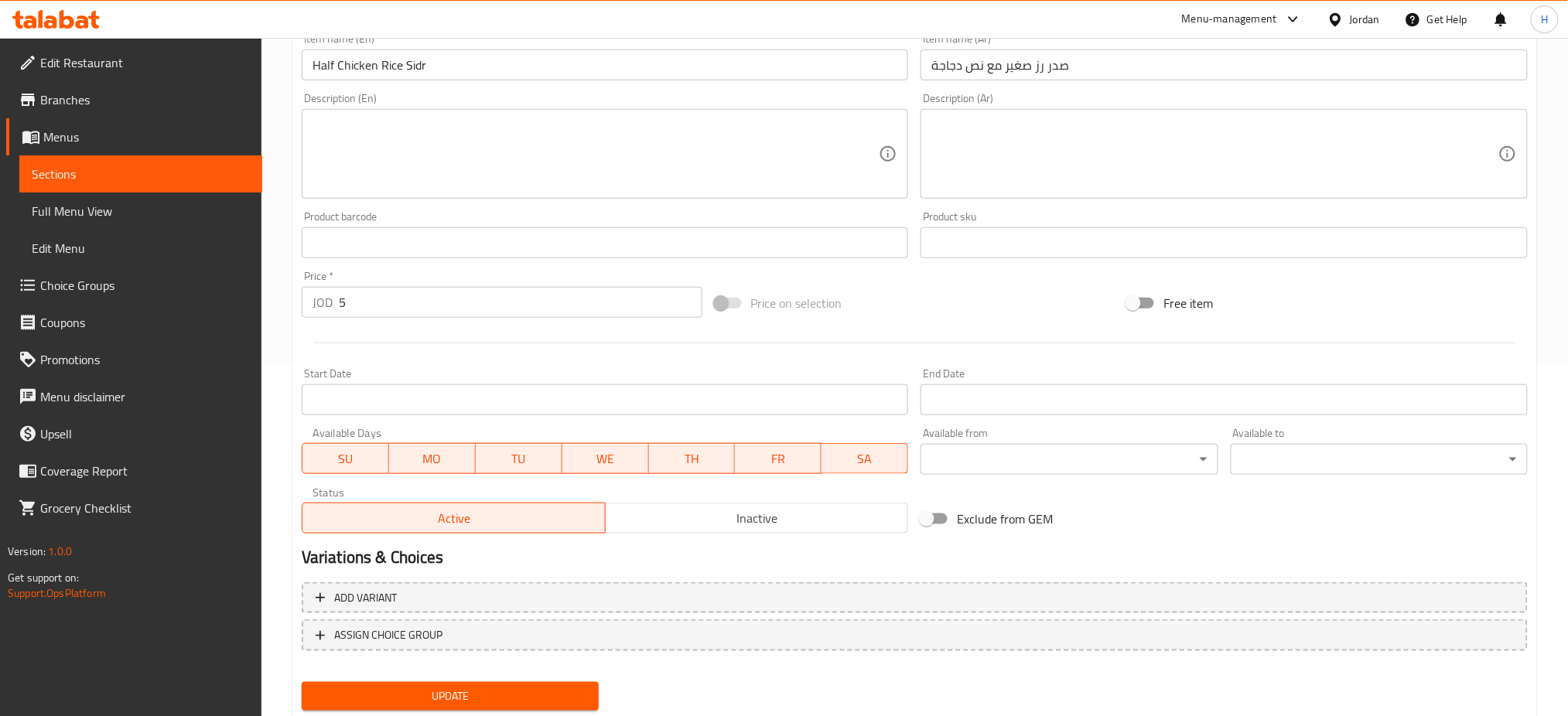
scroll to position [396, 0]
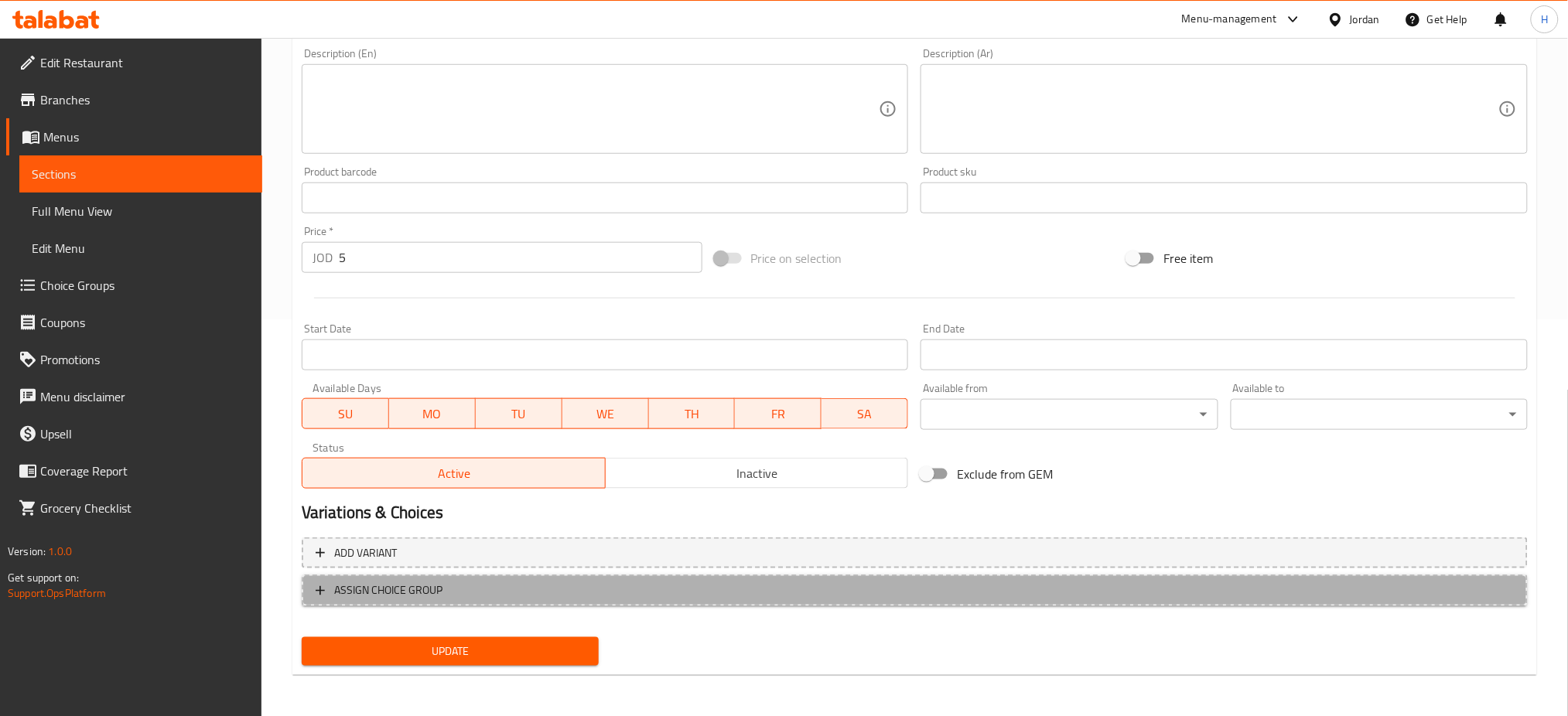
drag, startPoint x: 350, startPoint y: 602, endPoint x: 347, endPoint y: 593, distance: 9.5
click at [347, 593] on button "ASSIGN CHOICE GROUP" at bounding box center [914, 591] width 1227 height 32
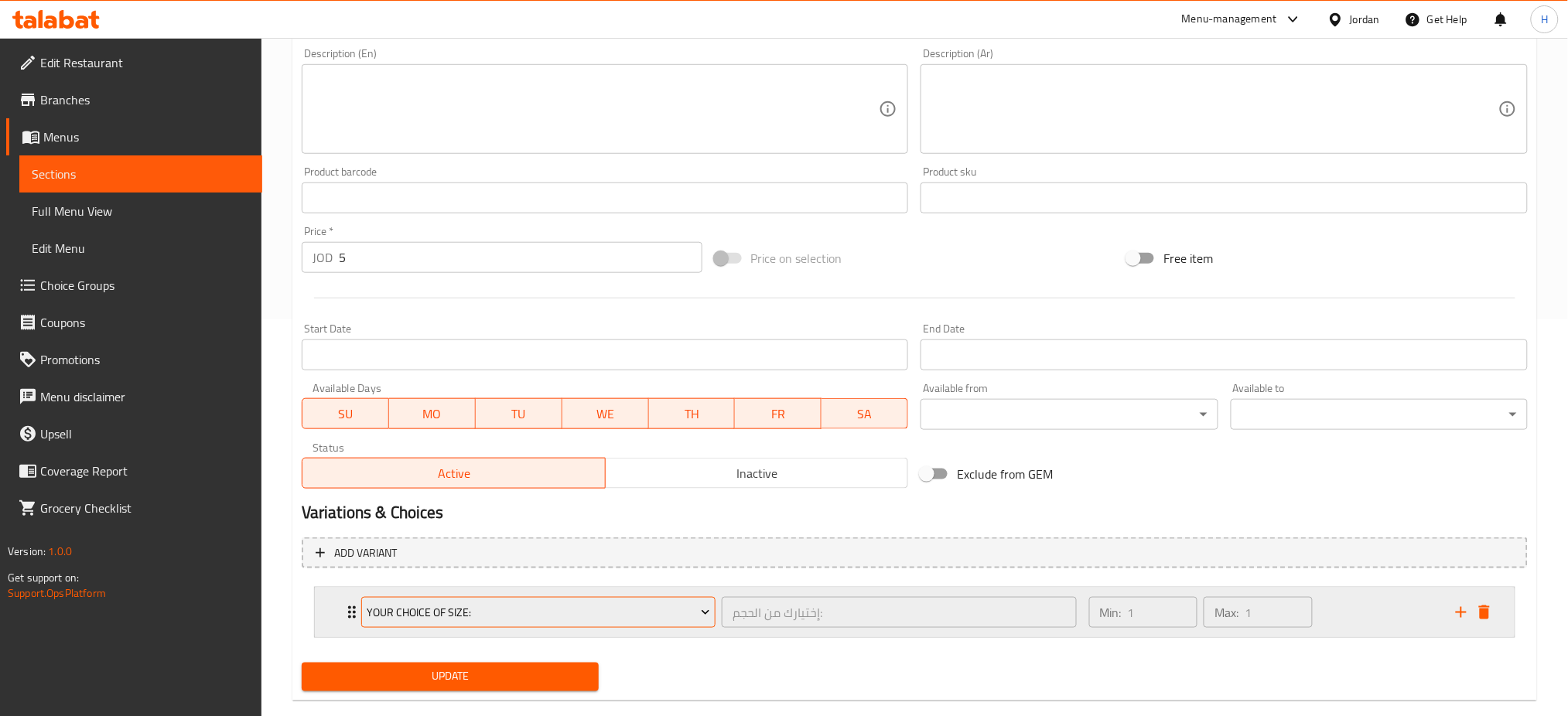
click at [390, 615] on span "Your Choice Of Size:" at bounding box center [538, 613] width 343 height 19
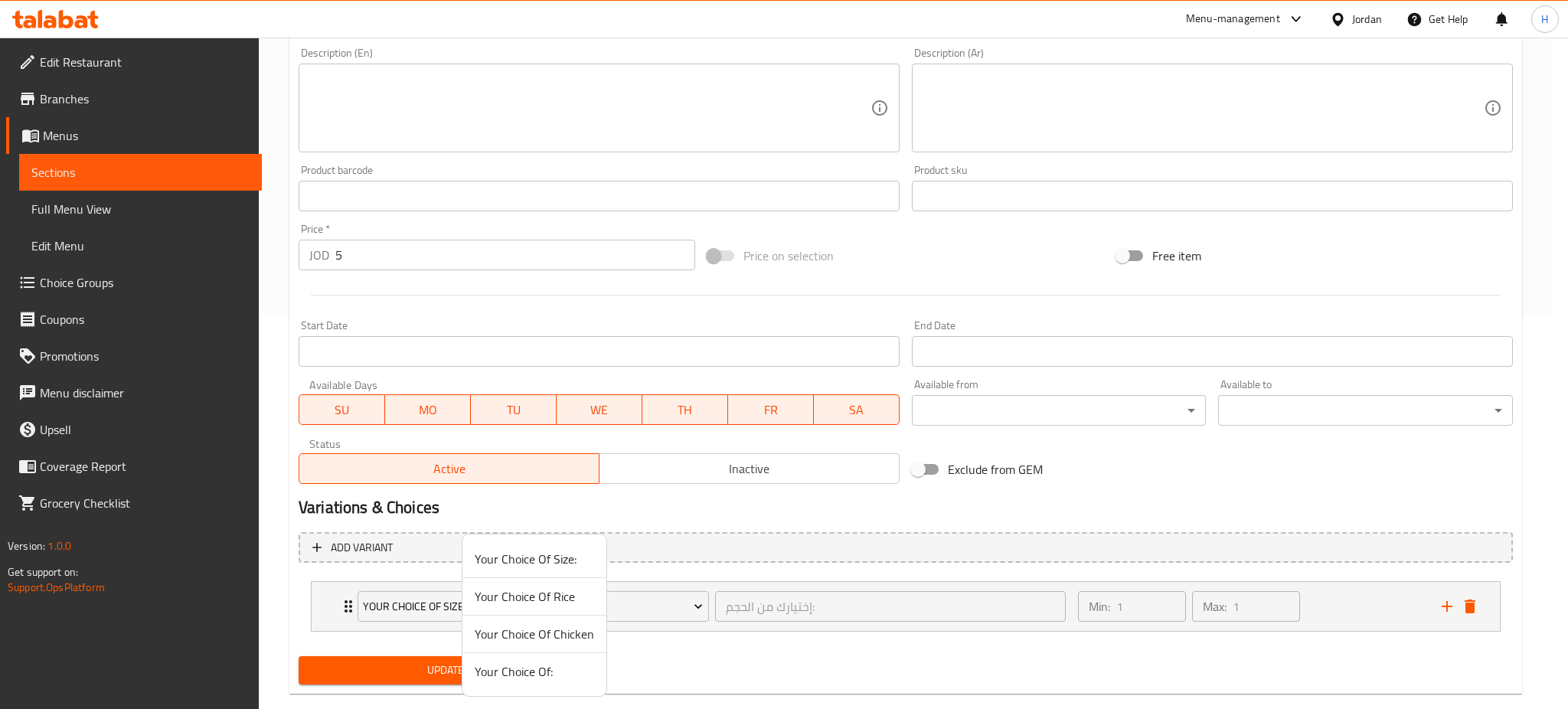
click at [549, 598] on span "Your Choice Of Rice" at bounding box center [535, 597] width 120 height 18
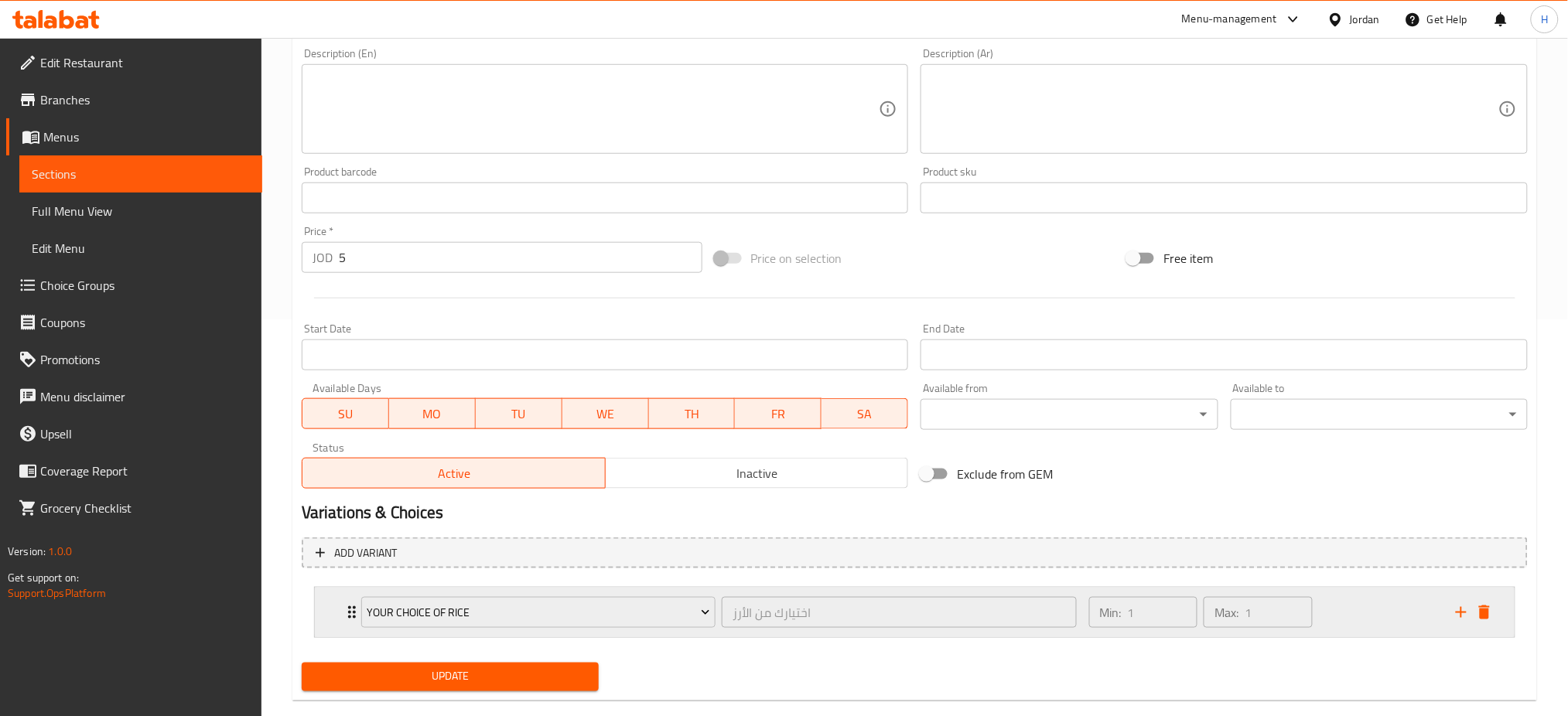
click at [340, 610] on div "Your Choice Of Rice اختيارك من الأرز ​ Min: 1 ​ Max: 1 ​" at bounding box center [914, 612] width 1200 height 49
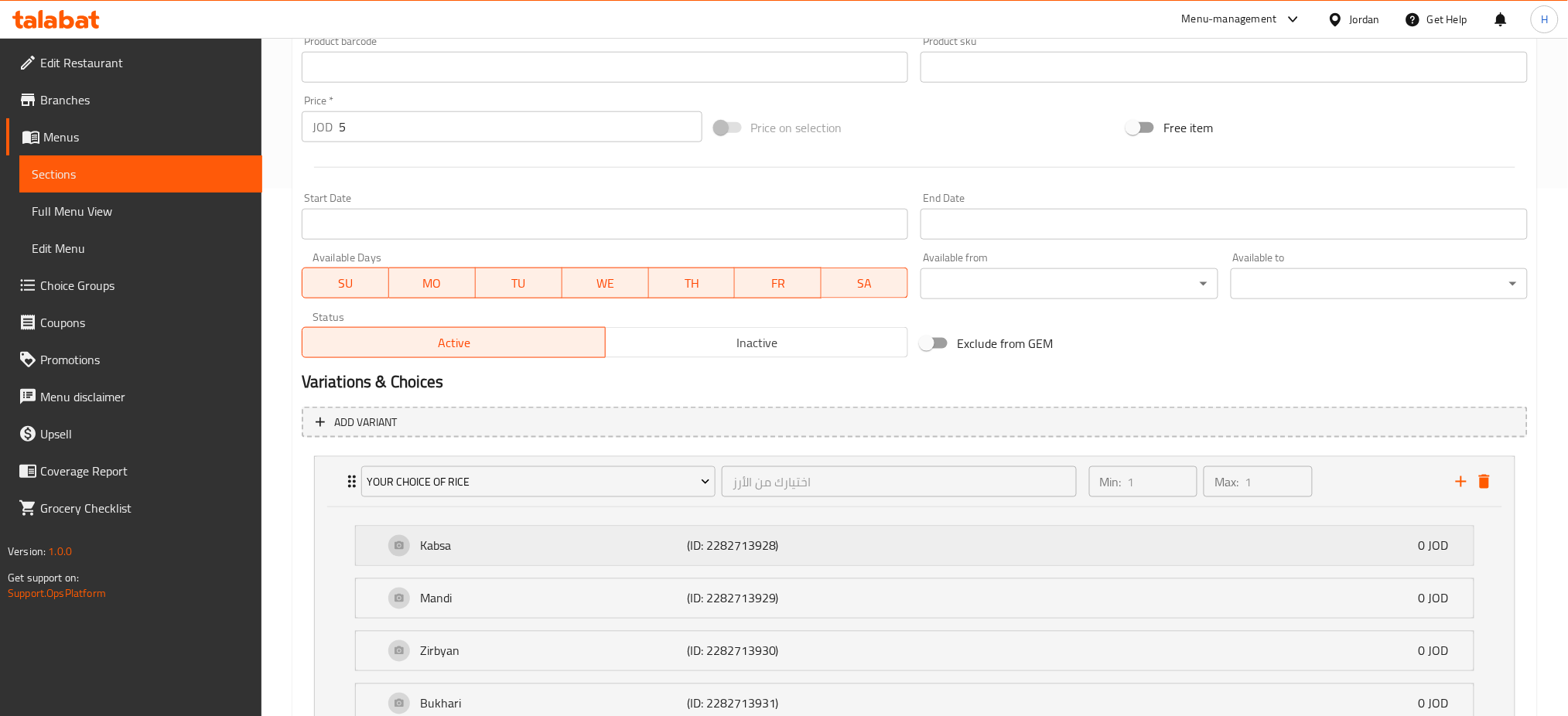
scroll to position [610, 0]
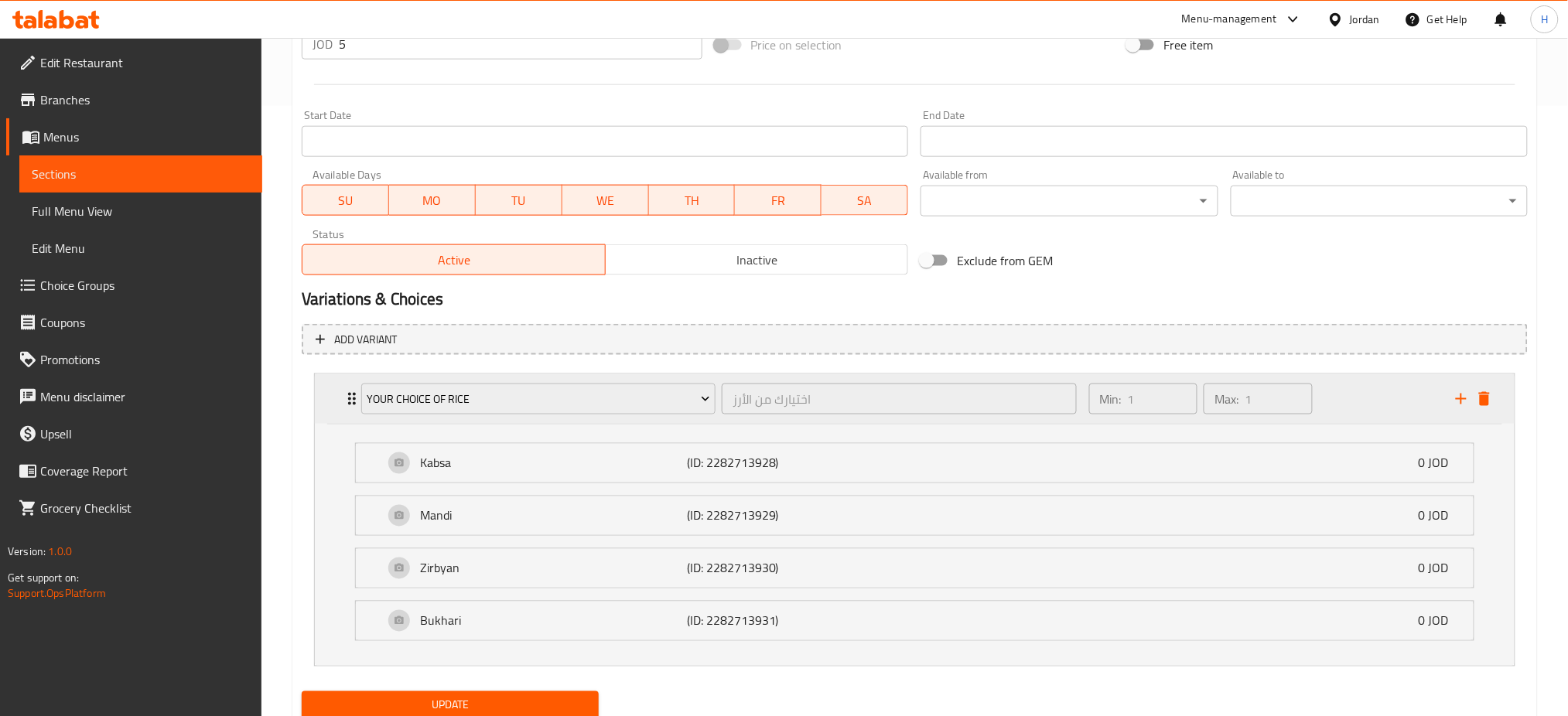
click at [1431, 405] on div "Min: 1 ​ Max: 1 ​" at bounding box center [1263, 399] width 367 height 49
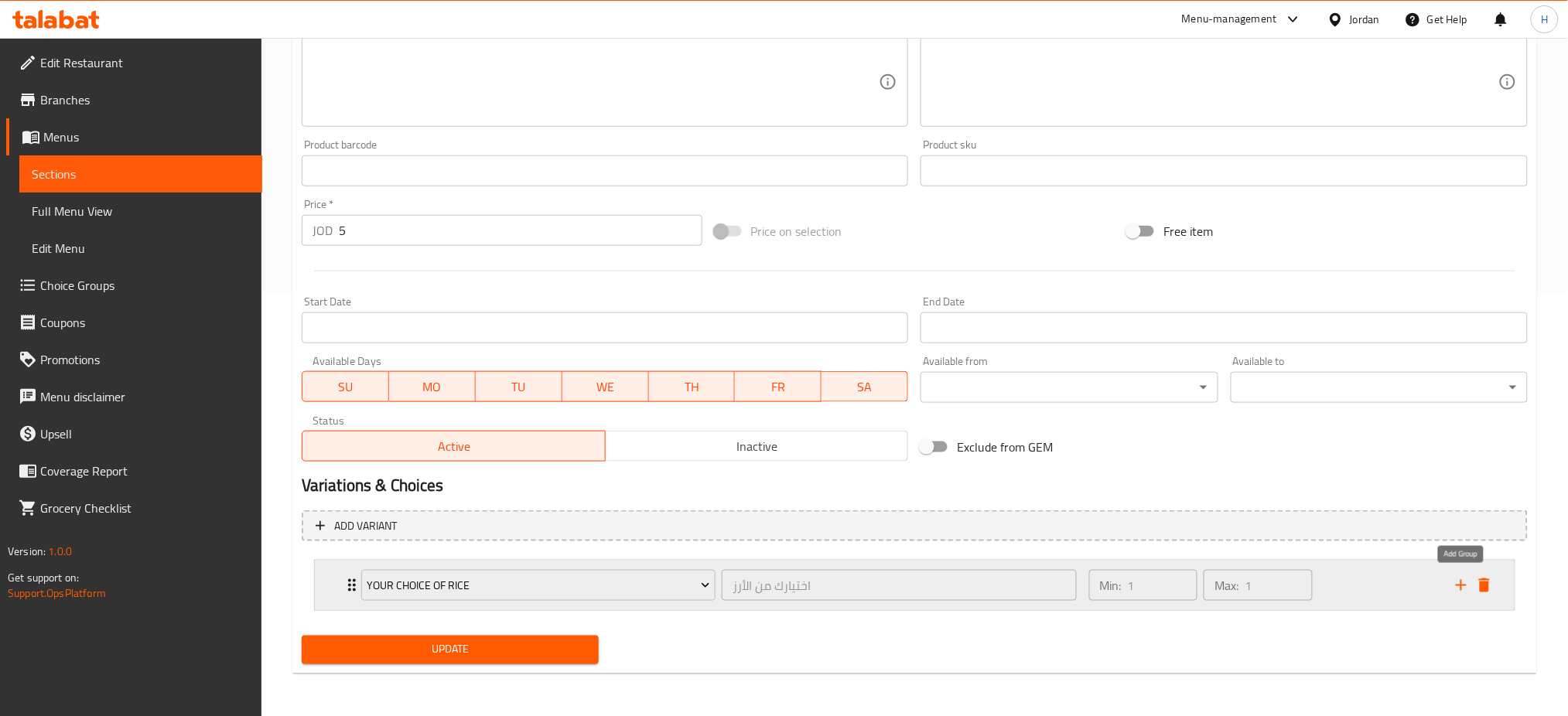
click at [1459, 576] on icon "add" at bounding box center [1461, 585] width 18 height 18
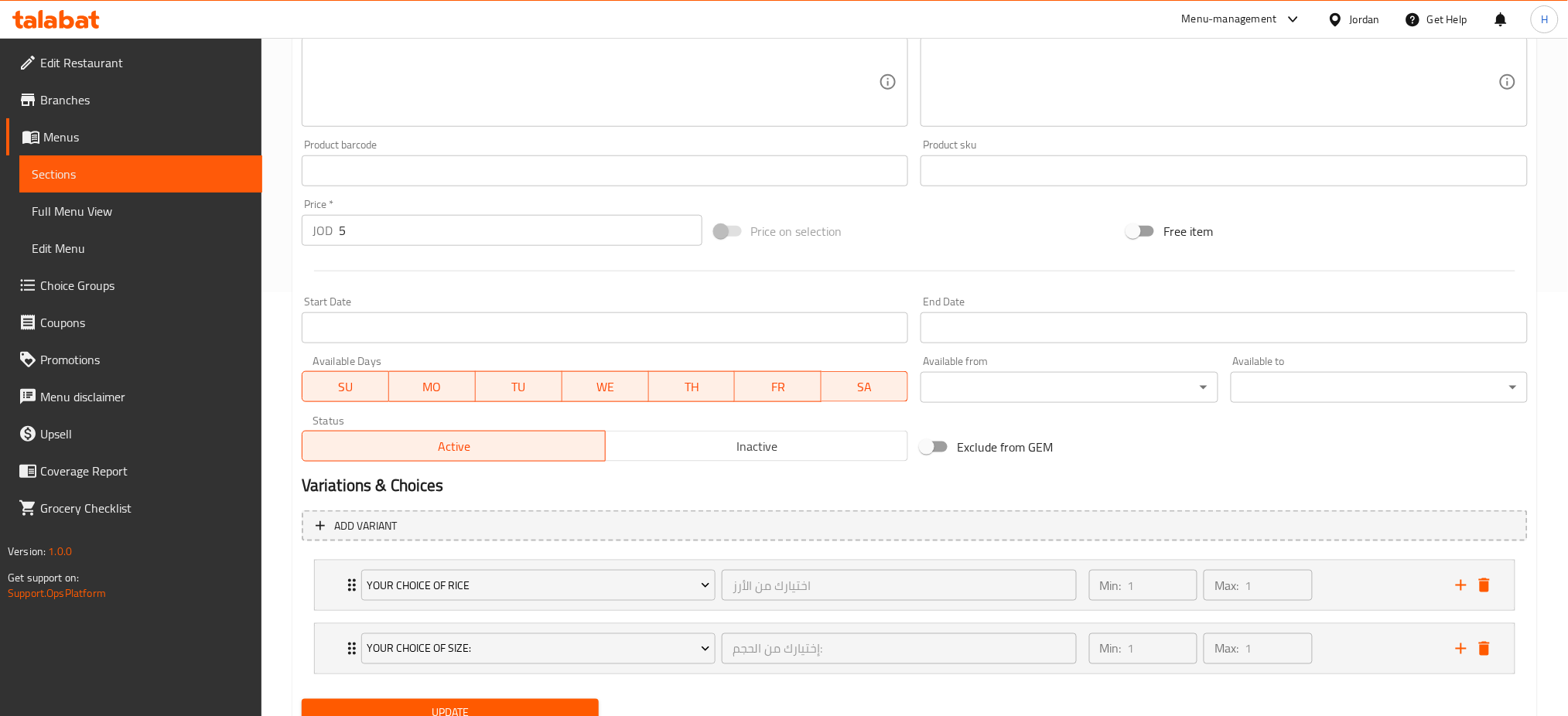
scroll to position [487, 0]
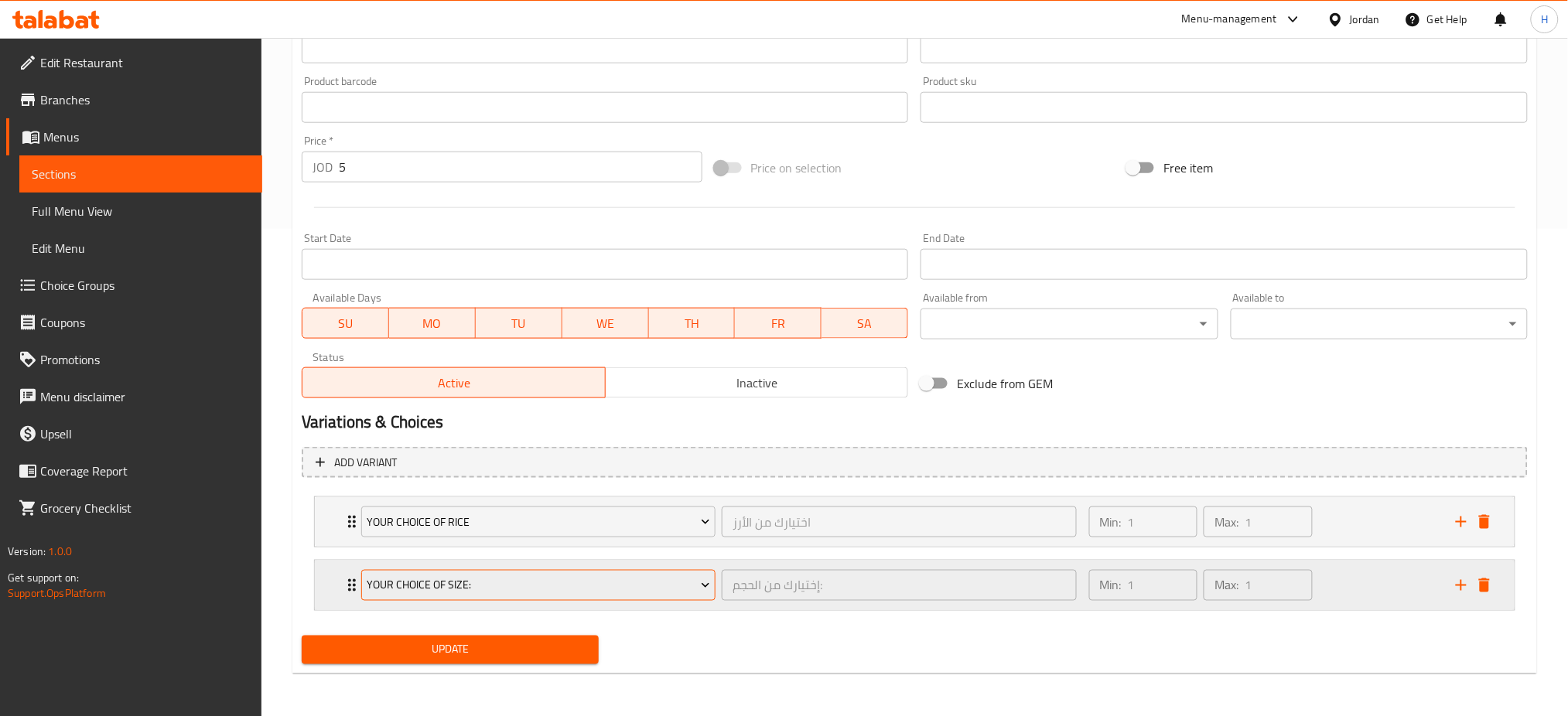
click at [513, 571] on button "Your Choice Of Size:" at bounding box center [539, 585] width 354 height 31
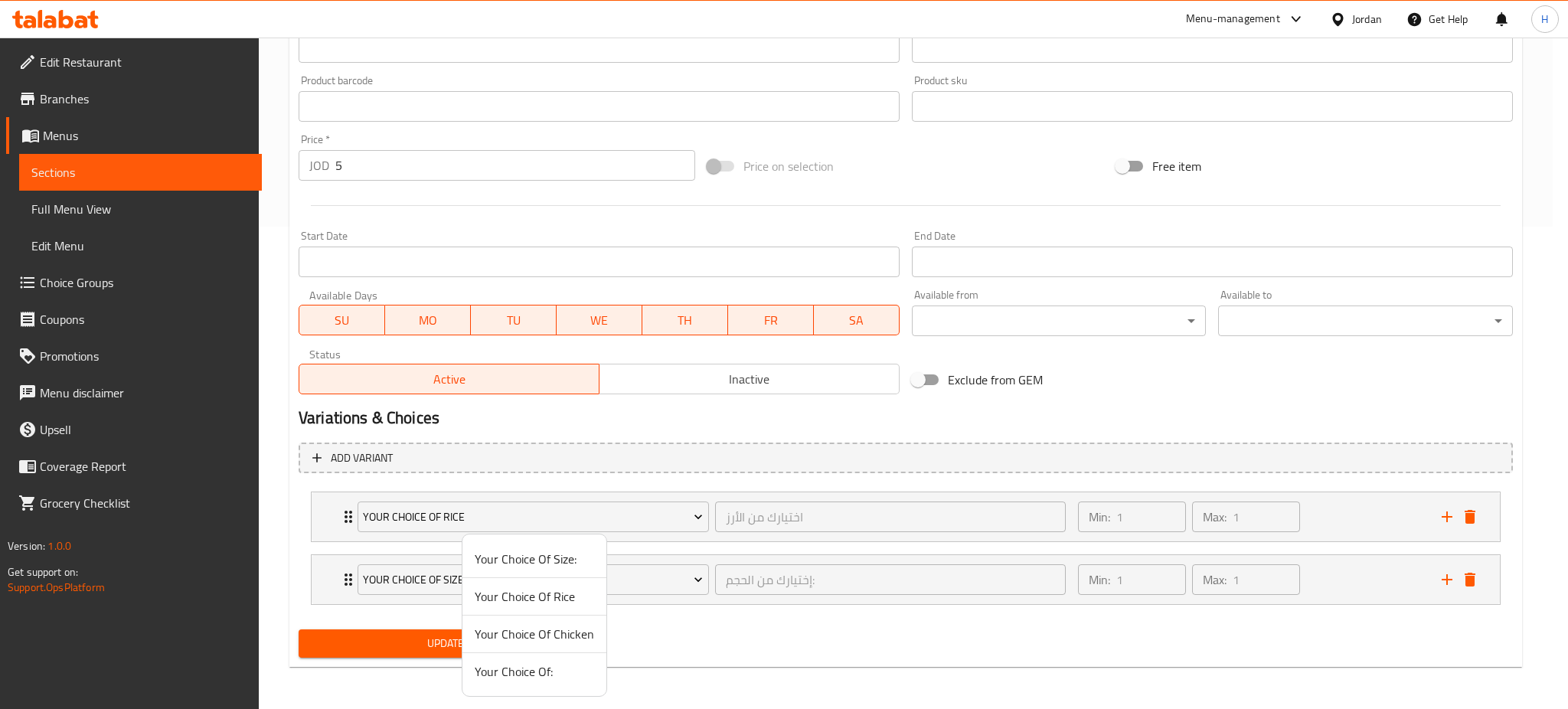
click at [527, 632] on span "Your Choice Of Chicken" at bounding box center [535, 634] width 120 height 18
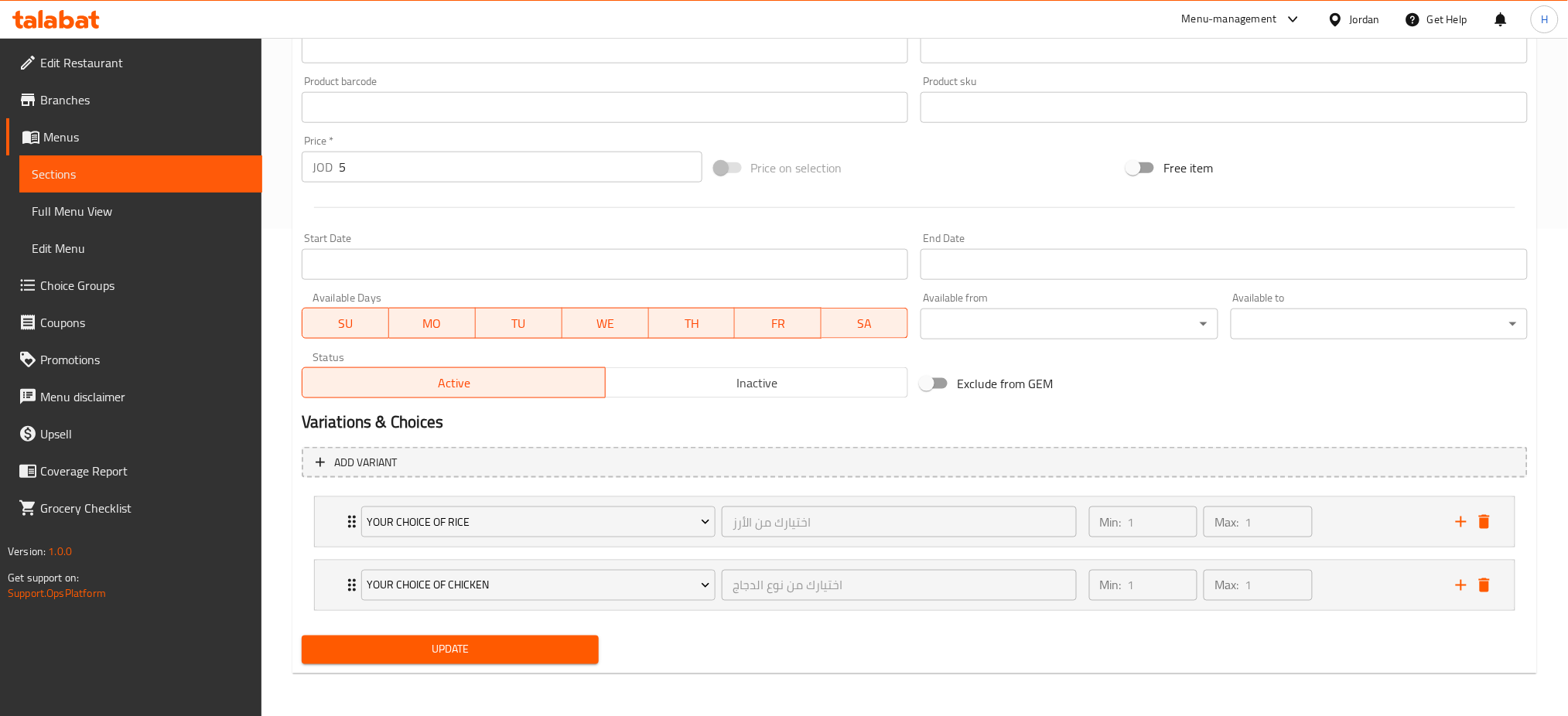
click at [392, 653] on span "Update" at bounding box center [450, 649] width 272 height 19
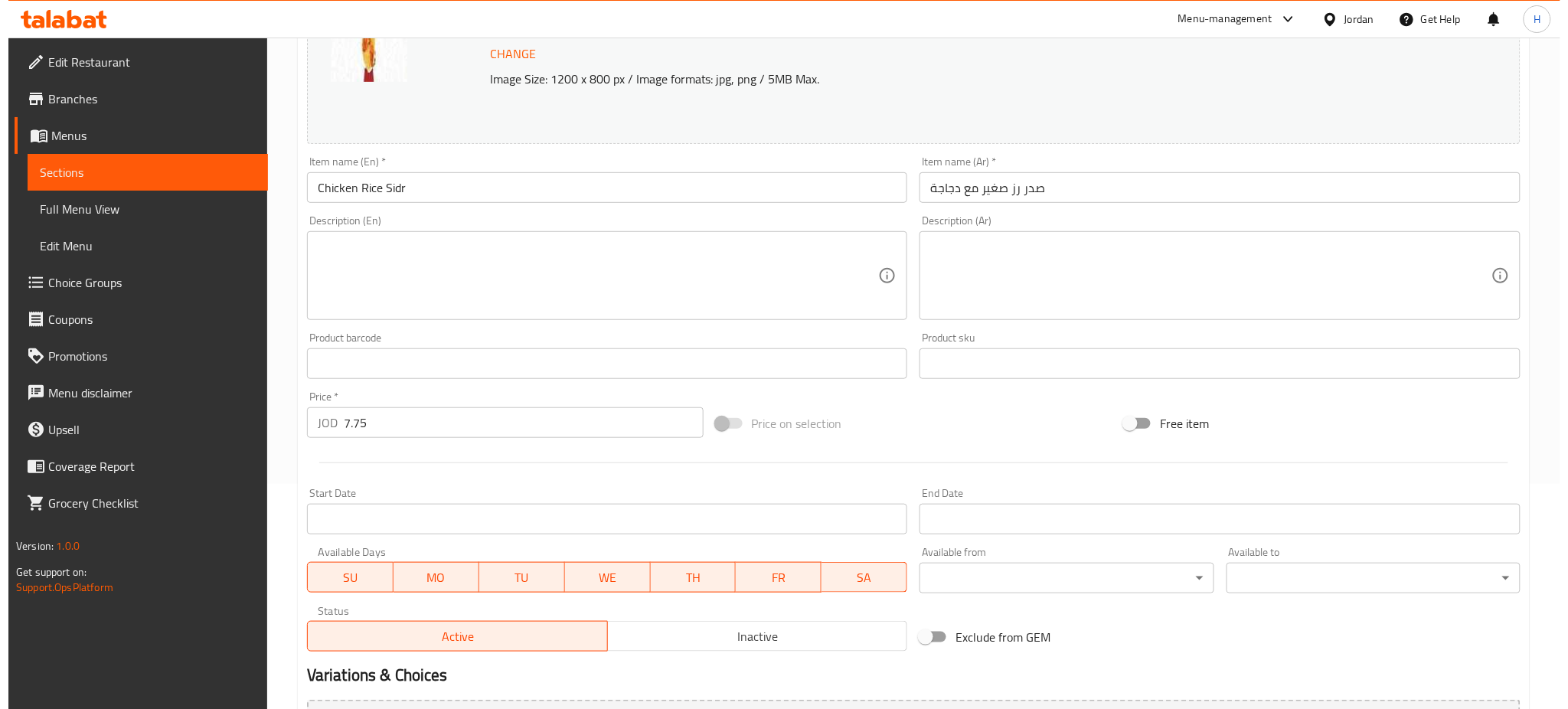
scroll to position [393, 0]
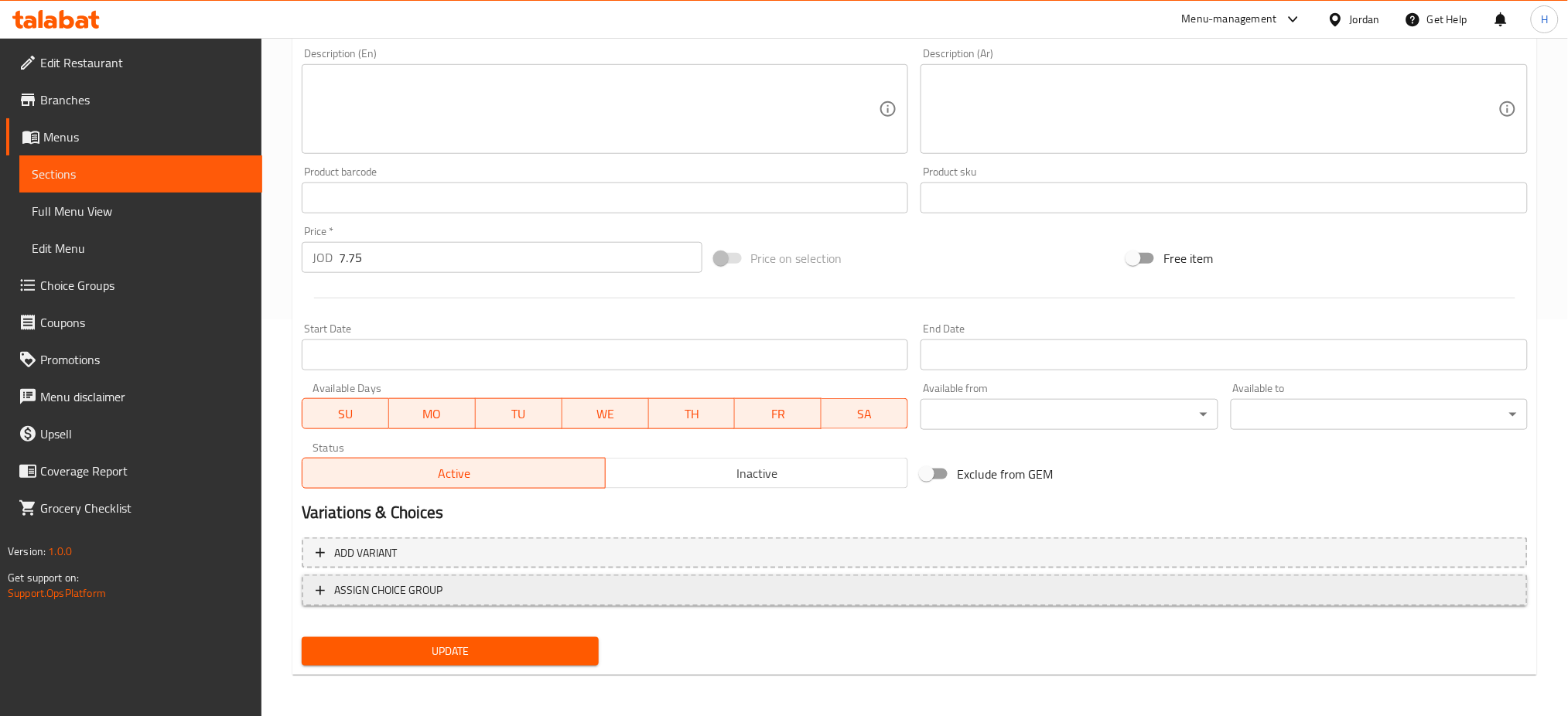
click at [446, 591] on span "ASSIGN CHOICE GROUP" at bounding box center [915, 590] width 1199 height 19
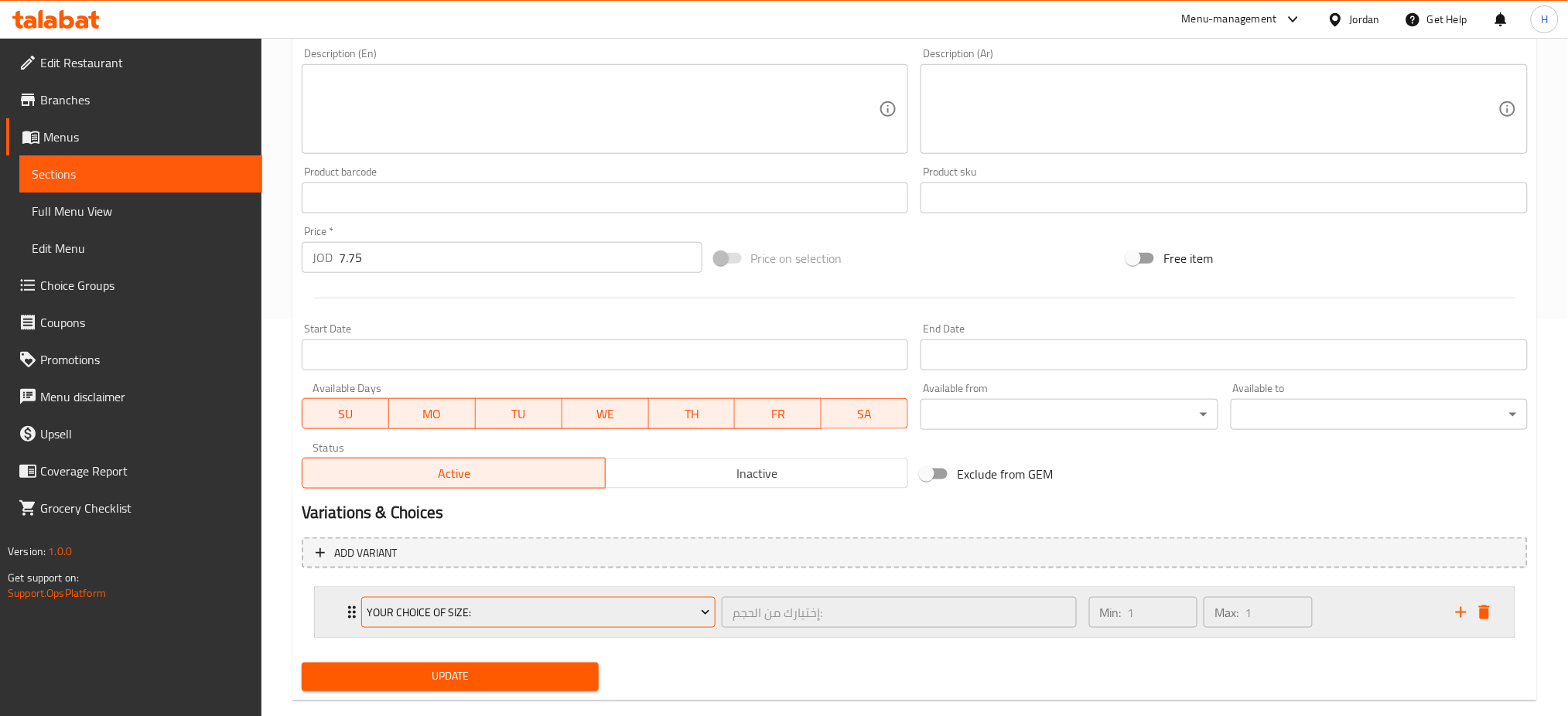
click at [457, 613] on span "Your Choice Of Size:" at bounding box center [538, 613] width 343 height 19
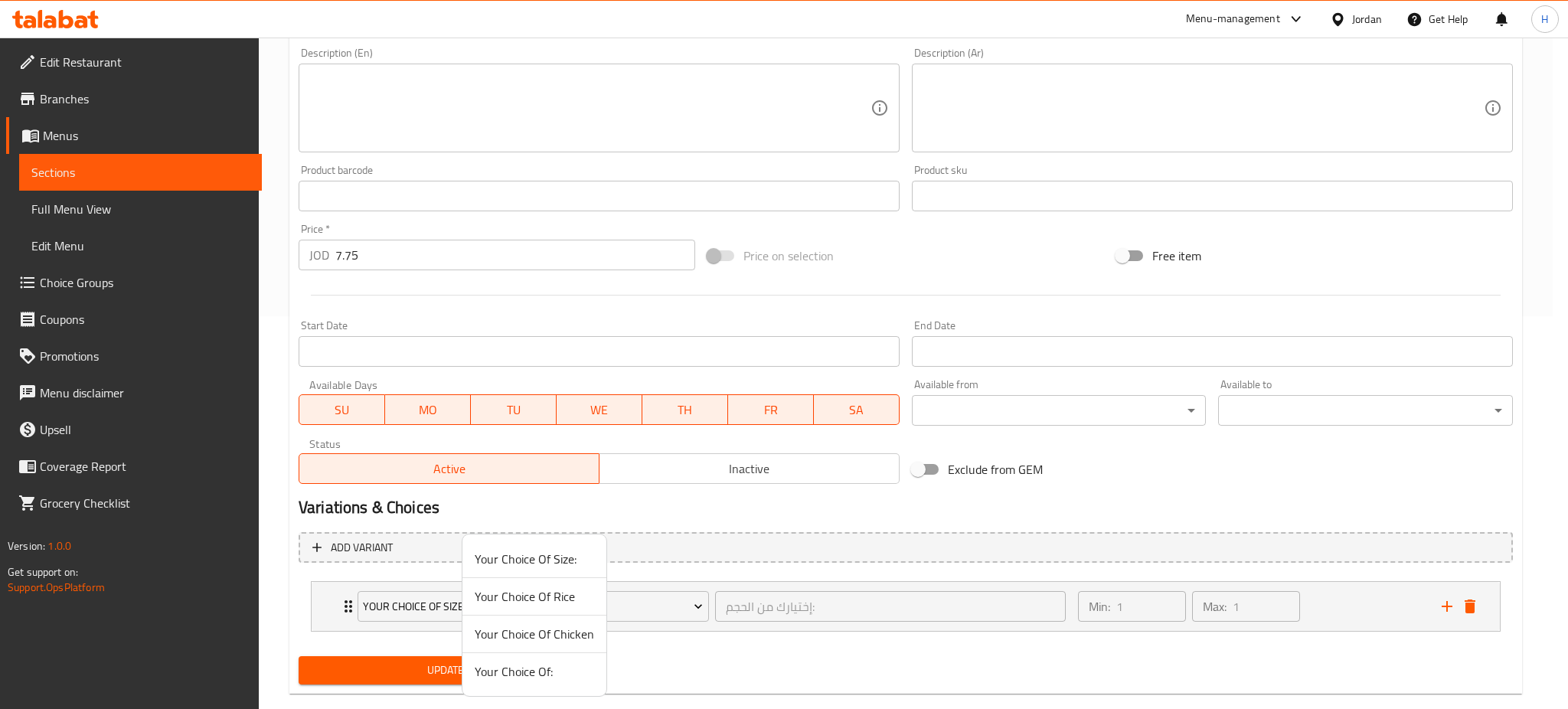
click at [537, 604] on span "Your Choice Of Rice" at bounding box center [535, 597] width 120 height 18
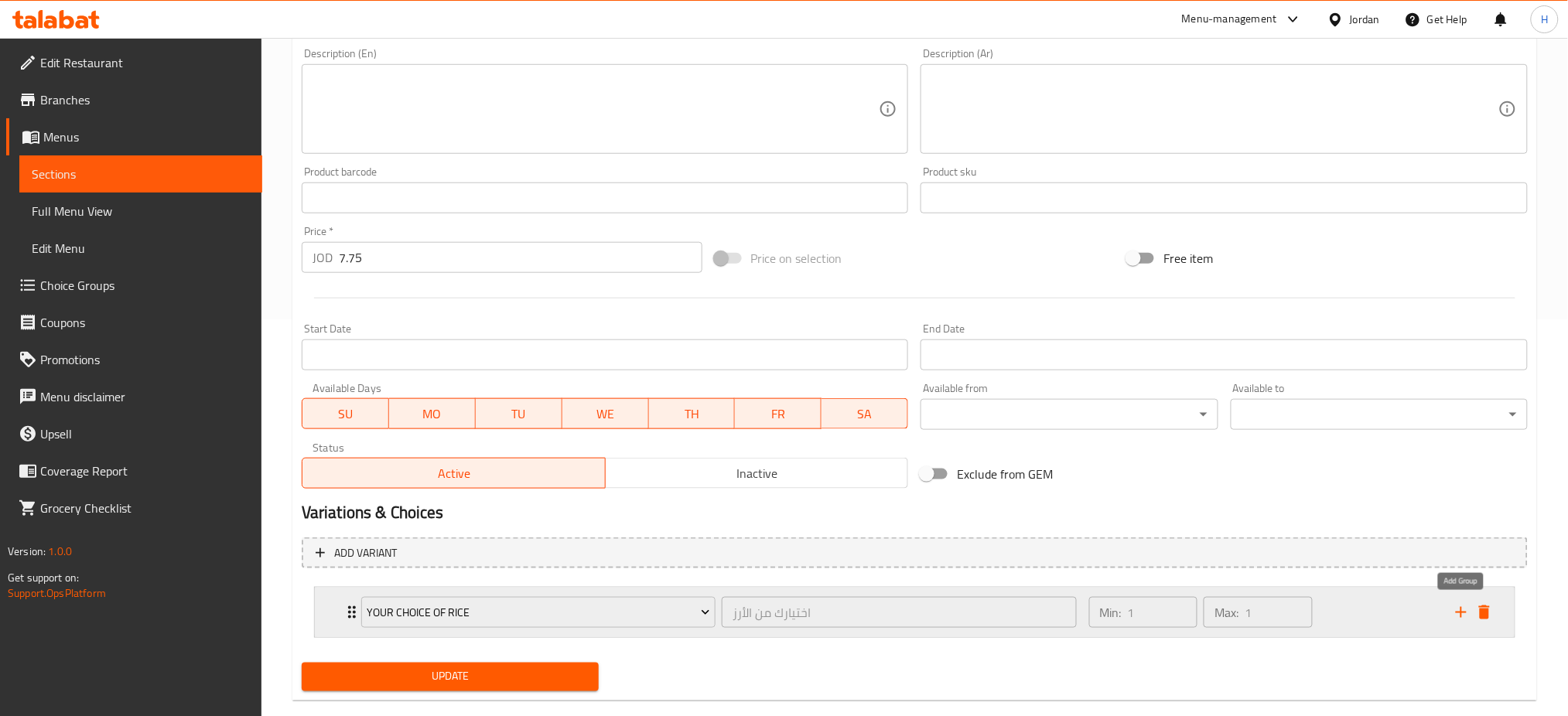
click at [1461, 613] on icon "add" at bounding box center [1461, 613] width 18 height 18
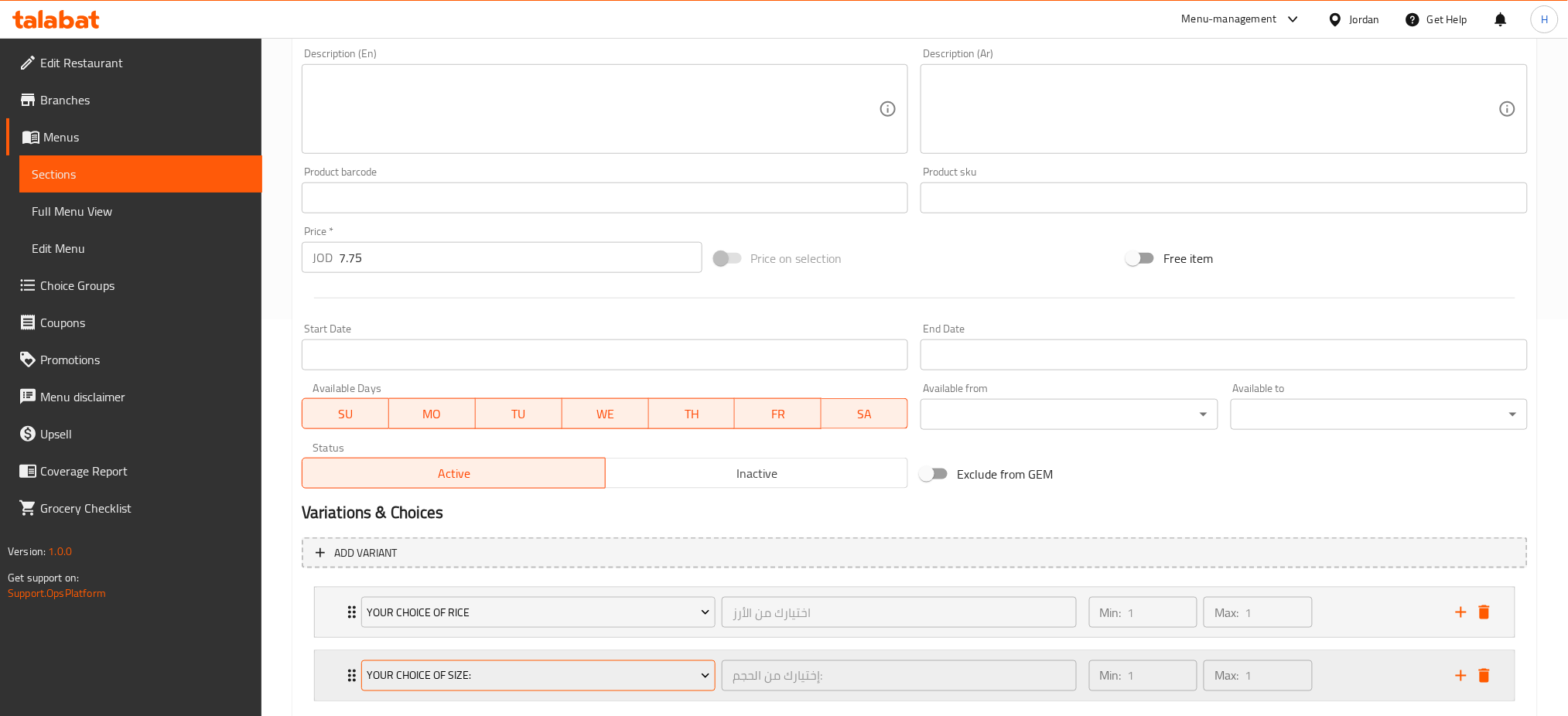
click at [498, 682] on span "Your Choice Of Size:" at bounding box center [538, 676] width 343 height 19
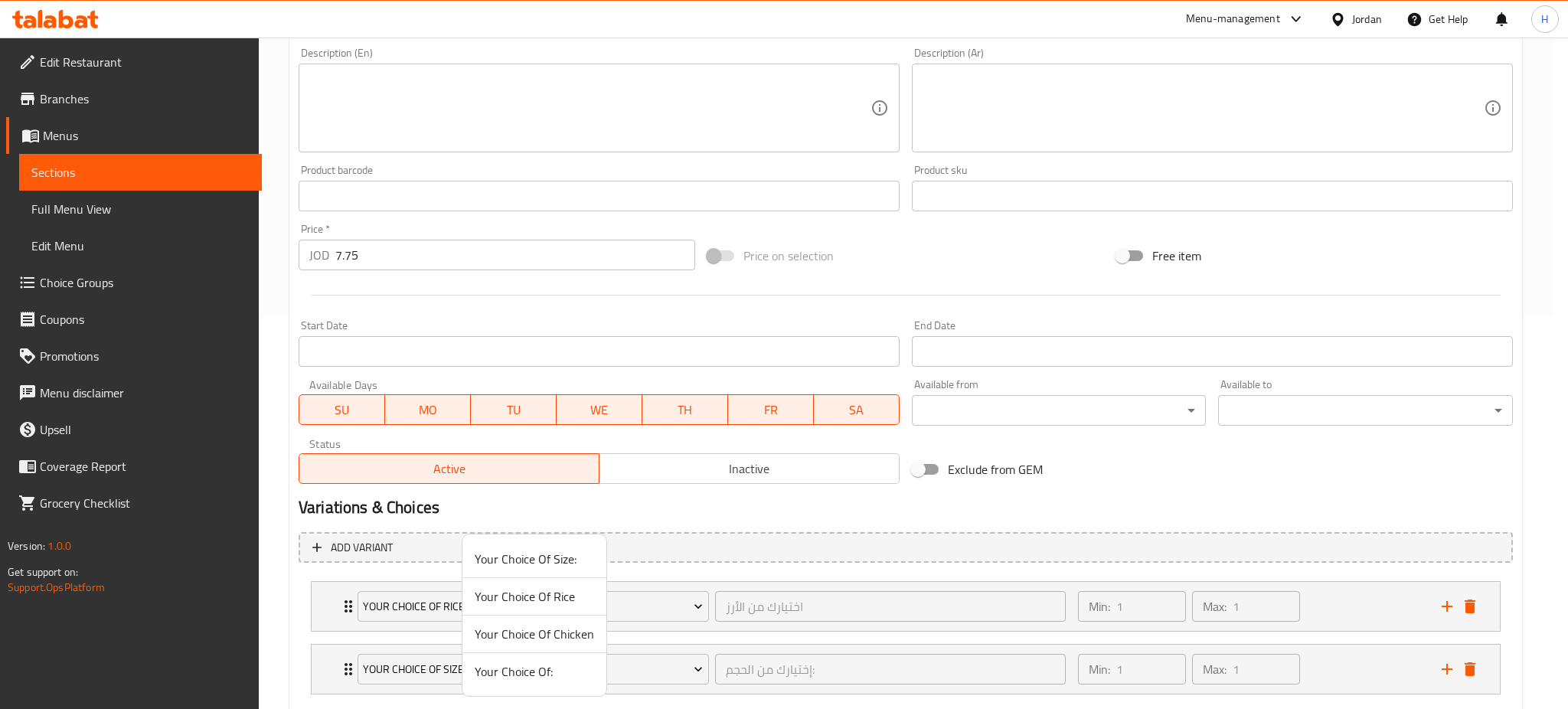
click at [547, 635] on span "Your Choice Of Chicken" at bounding box center [535, 634] width 120 height 18
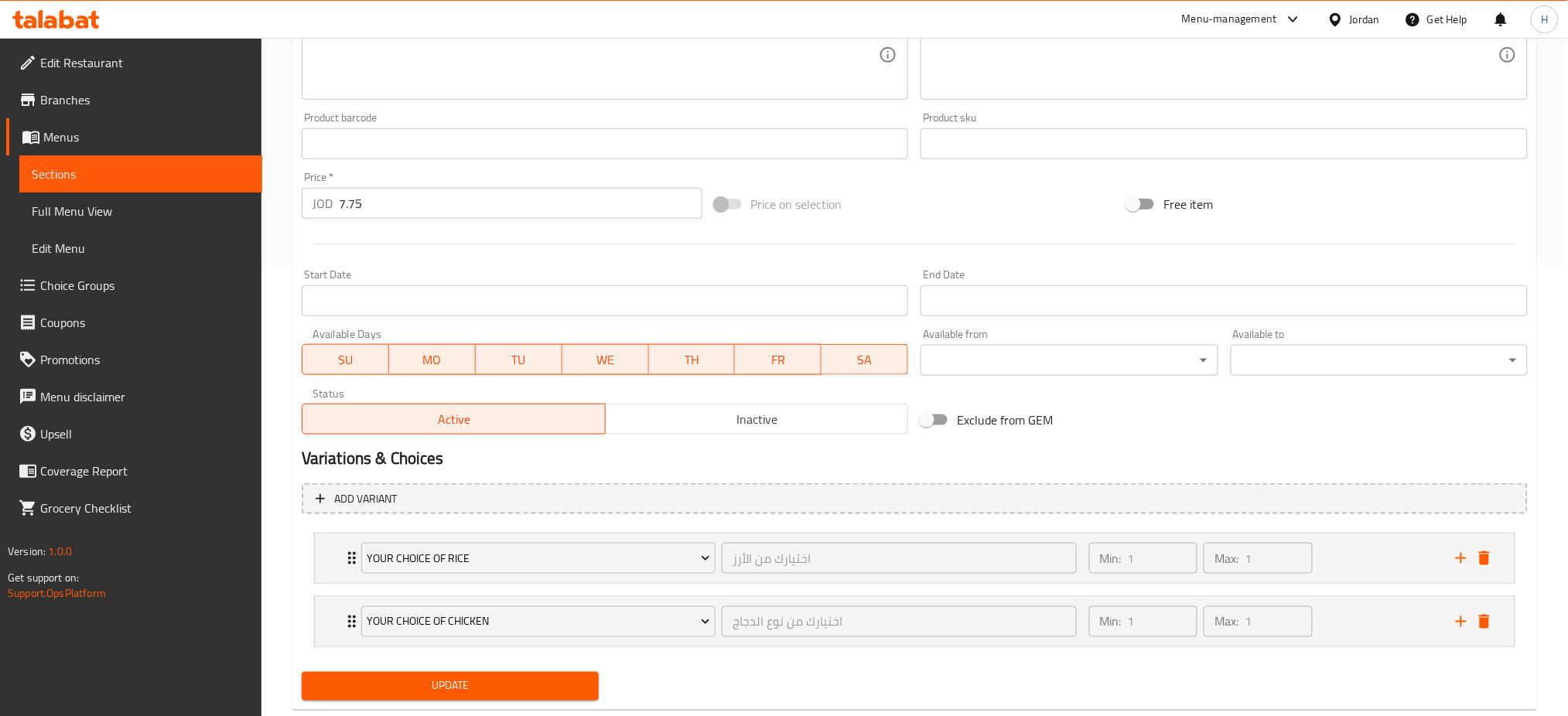
scroll to position [487, 0]
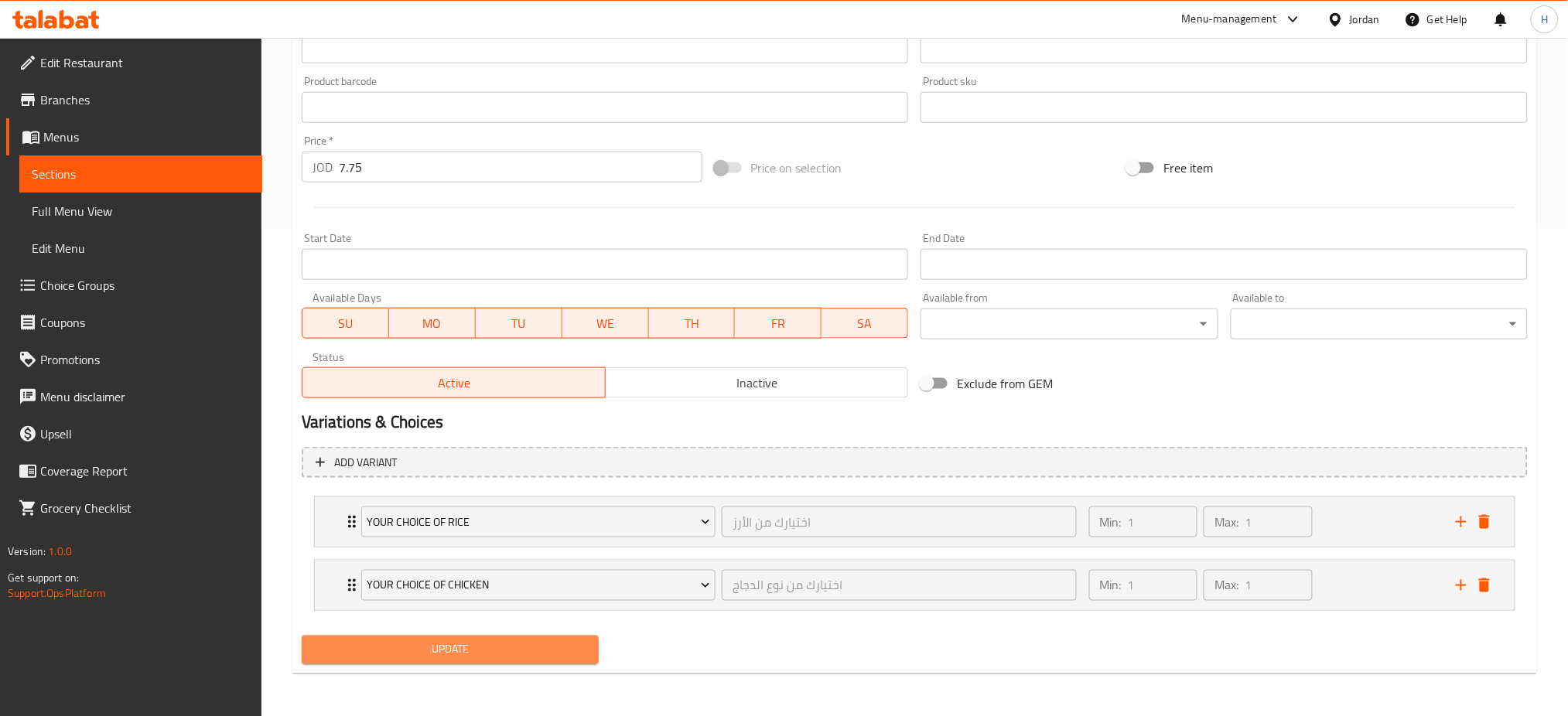
click at [437, 651] on span "Update" at bounding box center [450, 649] width 272 height 19
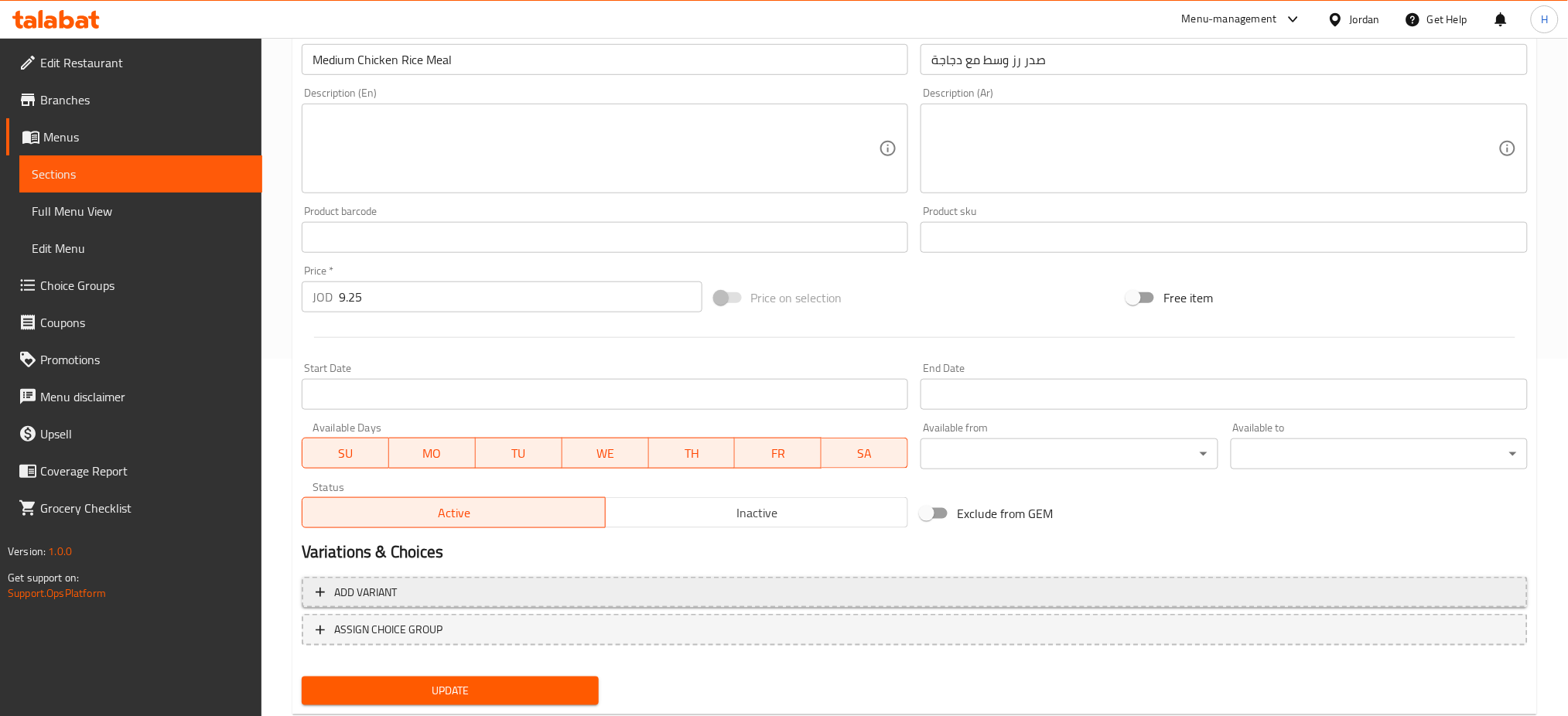
scroll to position [396, 0]
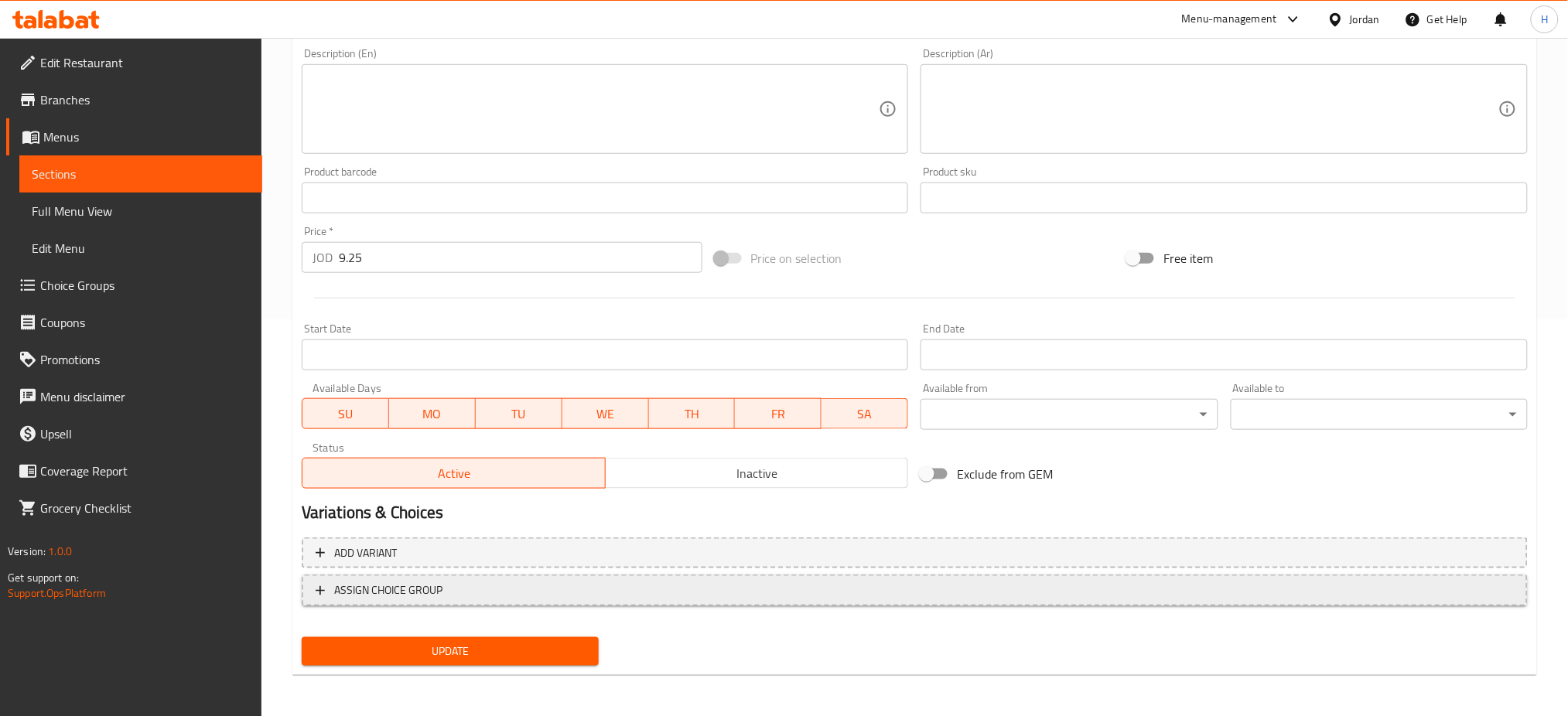
click at [1034, 586] on span "ASSIGN CHOICE GROUP" at bounding box center [915, 590] width 1199 height 19
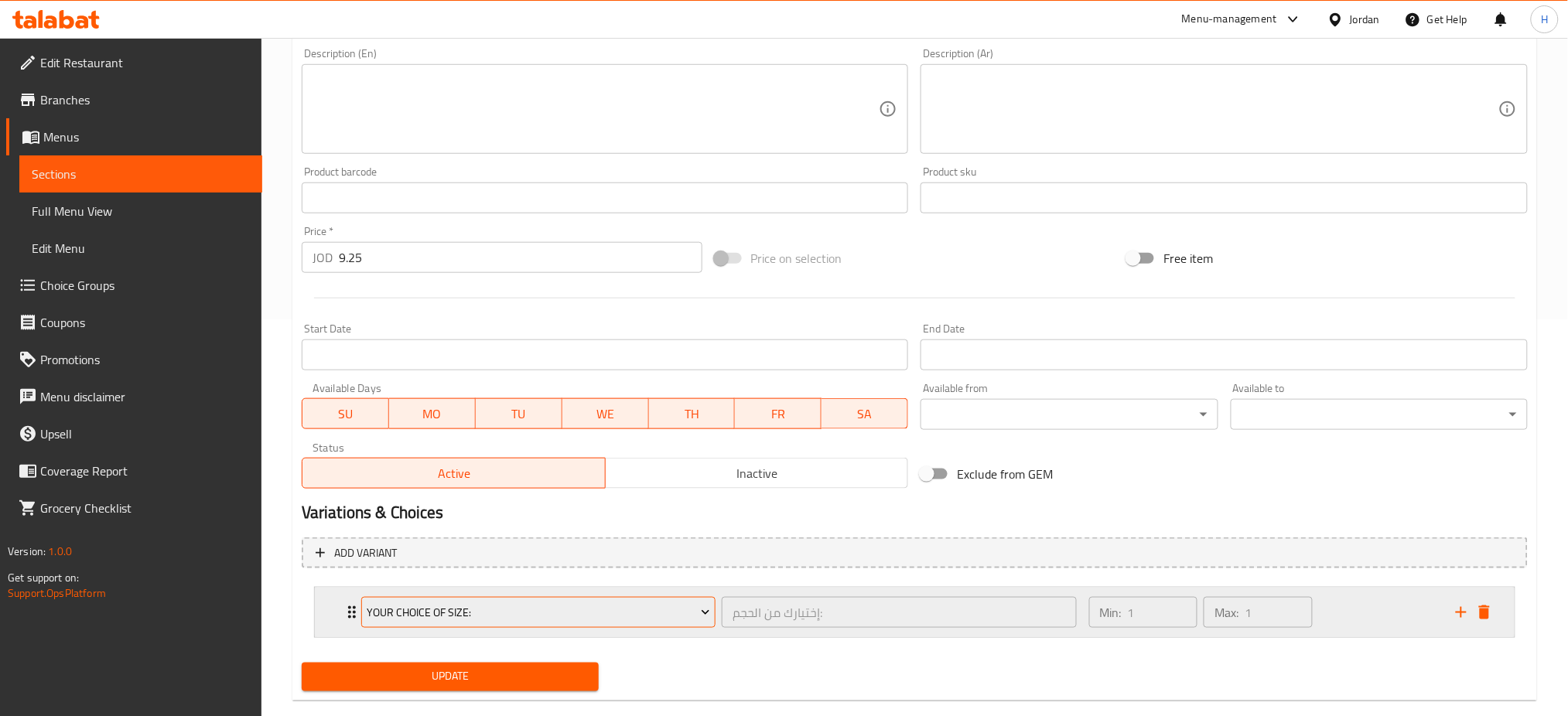
click at [505, 622] on span "Your Choice Of Size:" at bounding box center [538, 613] width 343 height 19
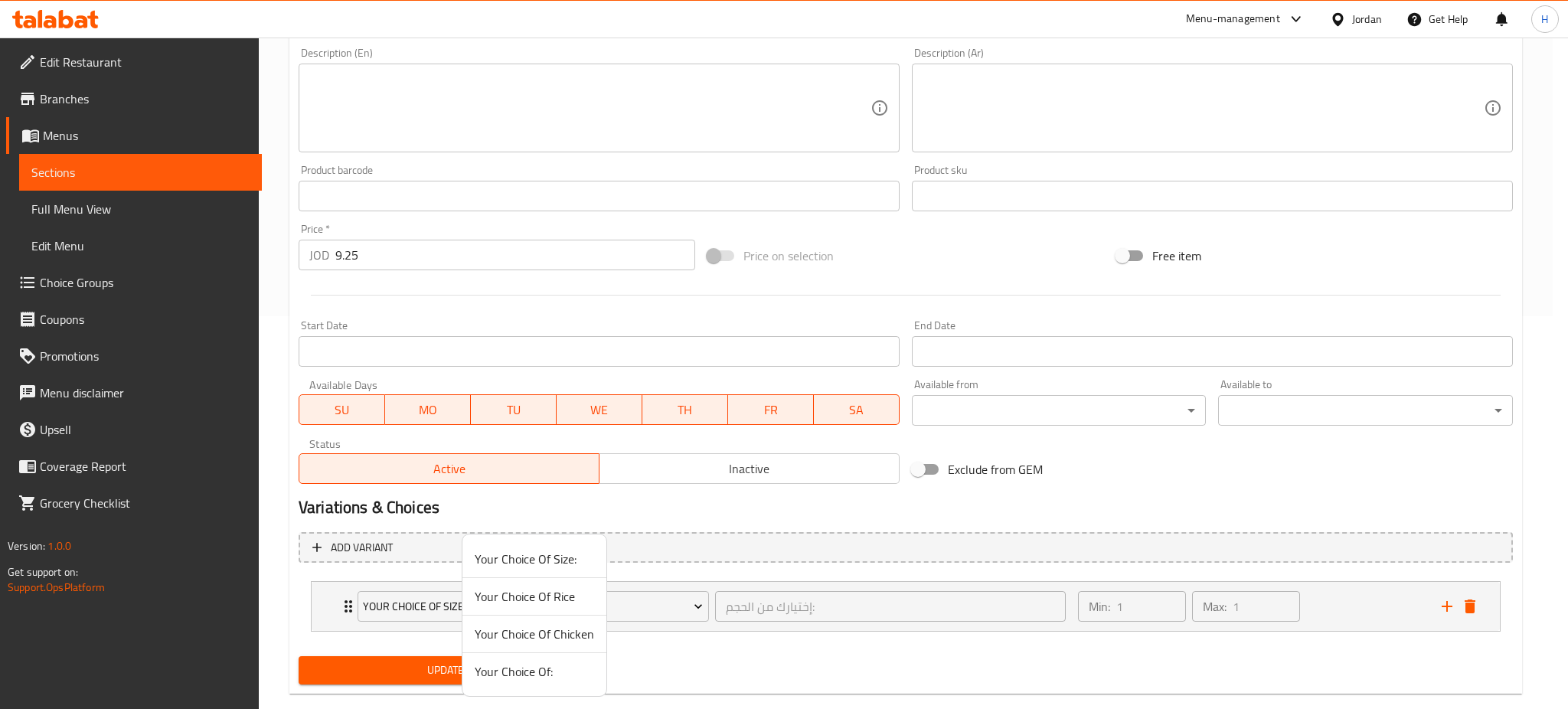
click at [516, 600] on span "Your Choice Of Rice" at bounding box center [535, 597] width 120 height 18
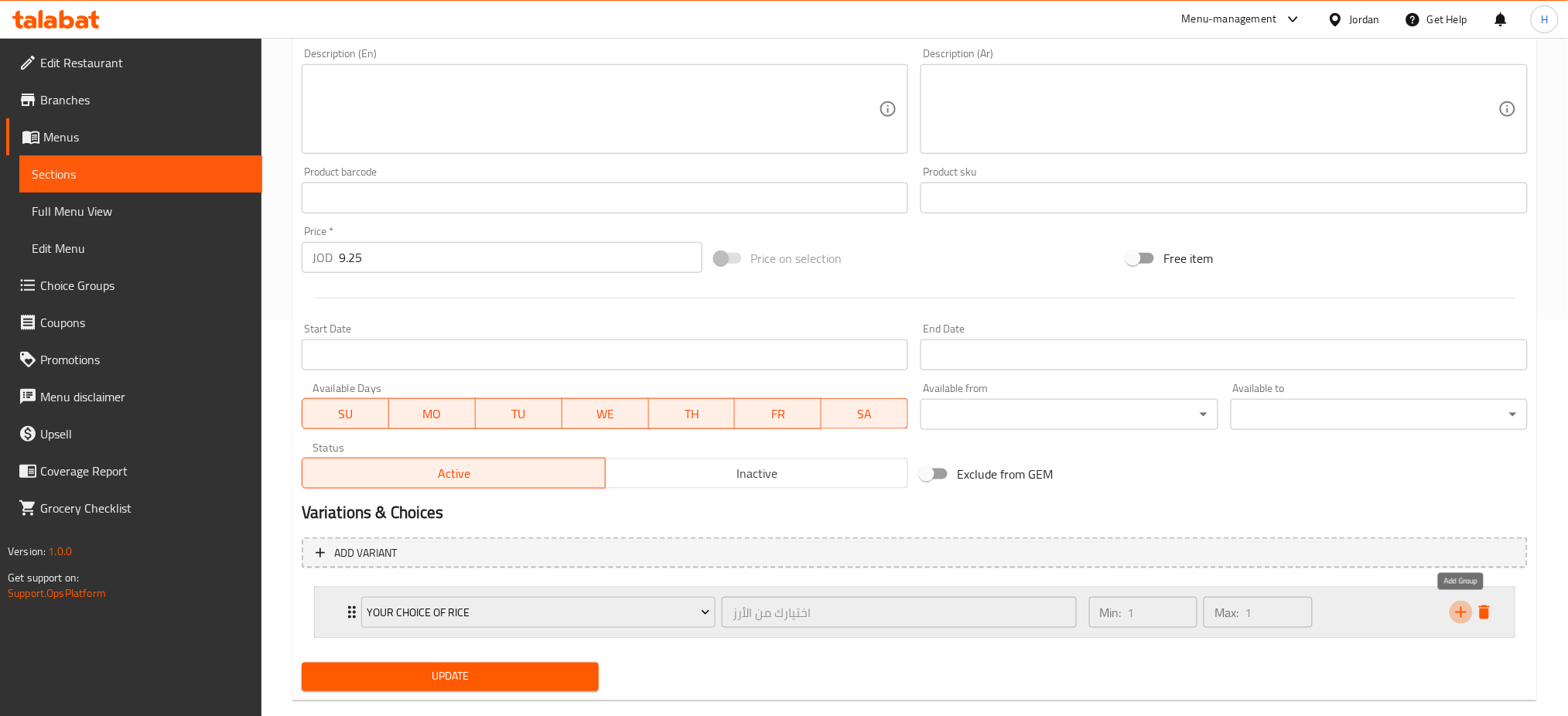
click at [1459, 613] on icon "add" at bounding box center [1461, 613] width 18 height 18
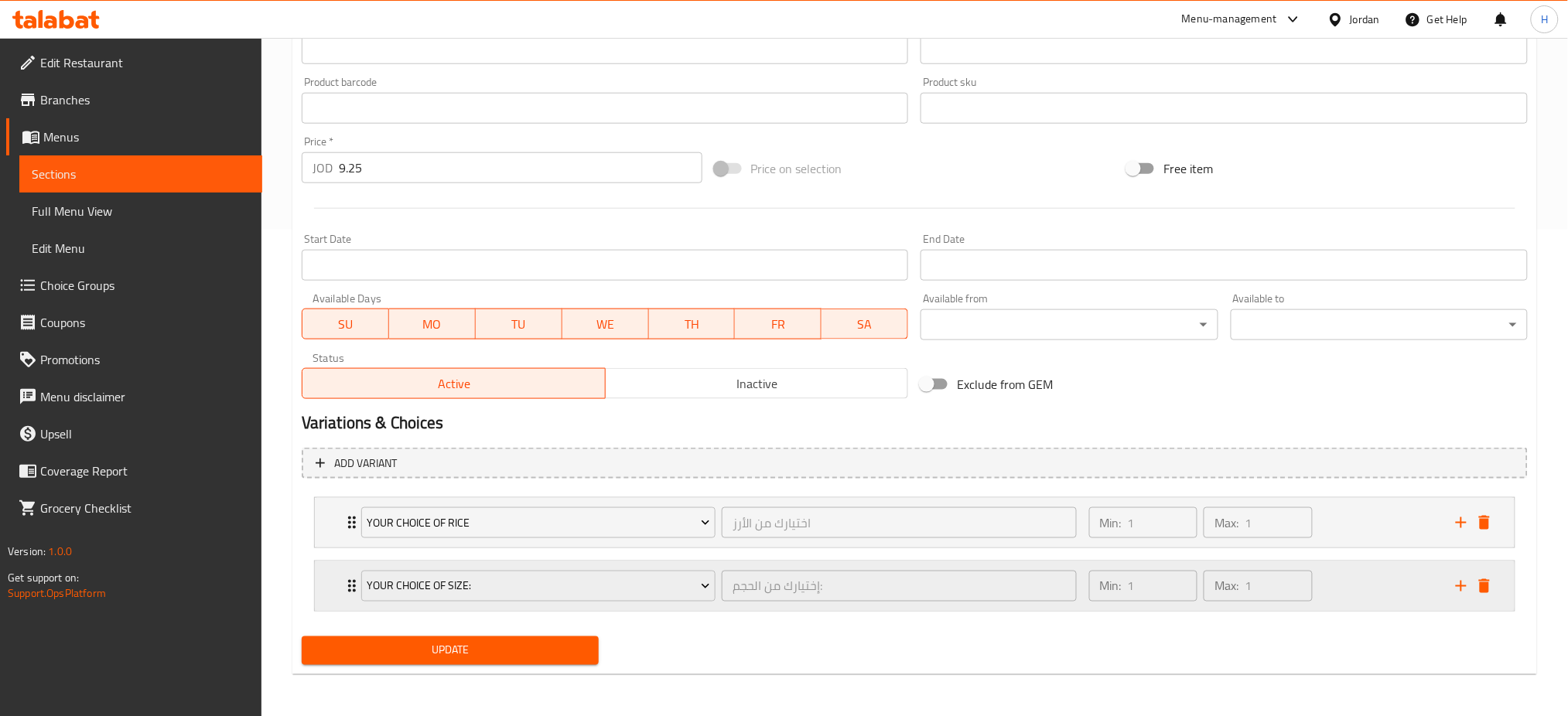
scroll to position [487, 0]
click at [539, 595] on button "Your Choice Of Size:" at bounding box center [539, 585] width 354 height 31
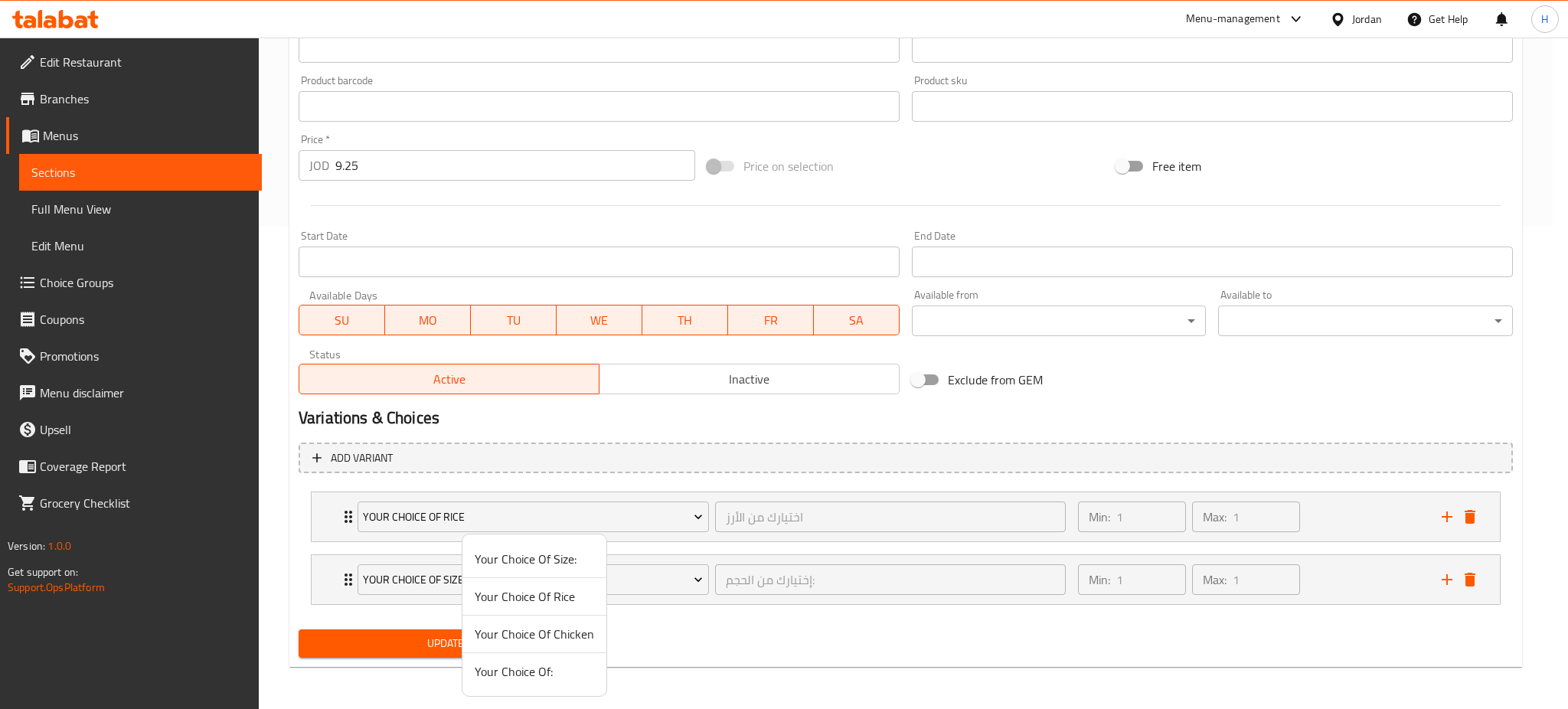
click at [508, 635] on span "Your Choice Of Chicken" at bounding box center [535, 634] width 120 height 18
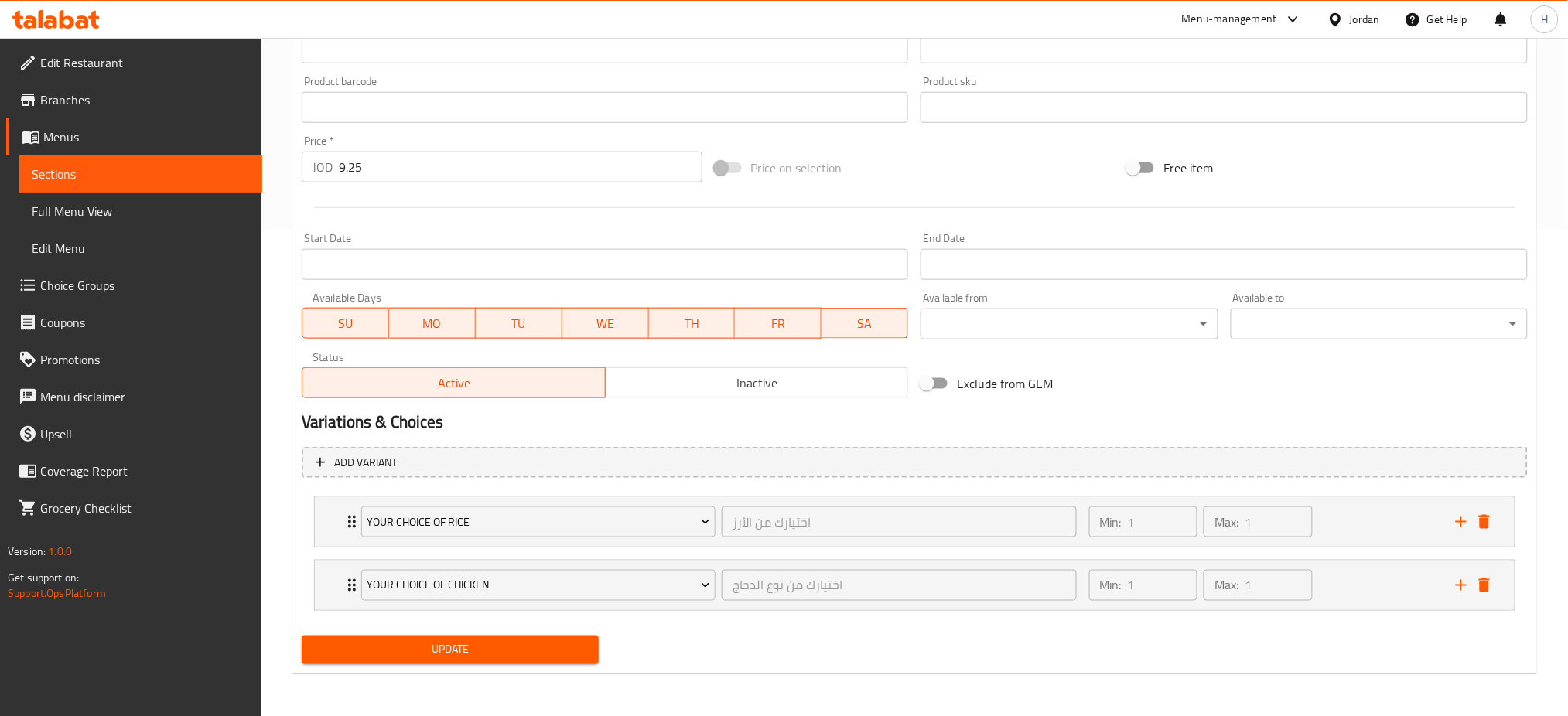
click at [414, 670] on div "Update Medium Chicken Rice Meal Change Image Size: 1200 x 800 px / Image format…" at bounding box center [914, 169] width 1245 height 1011
click at [405, 648] on span "Update" at bounding box center [450, 649] width 272 height 19
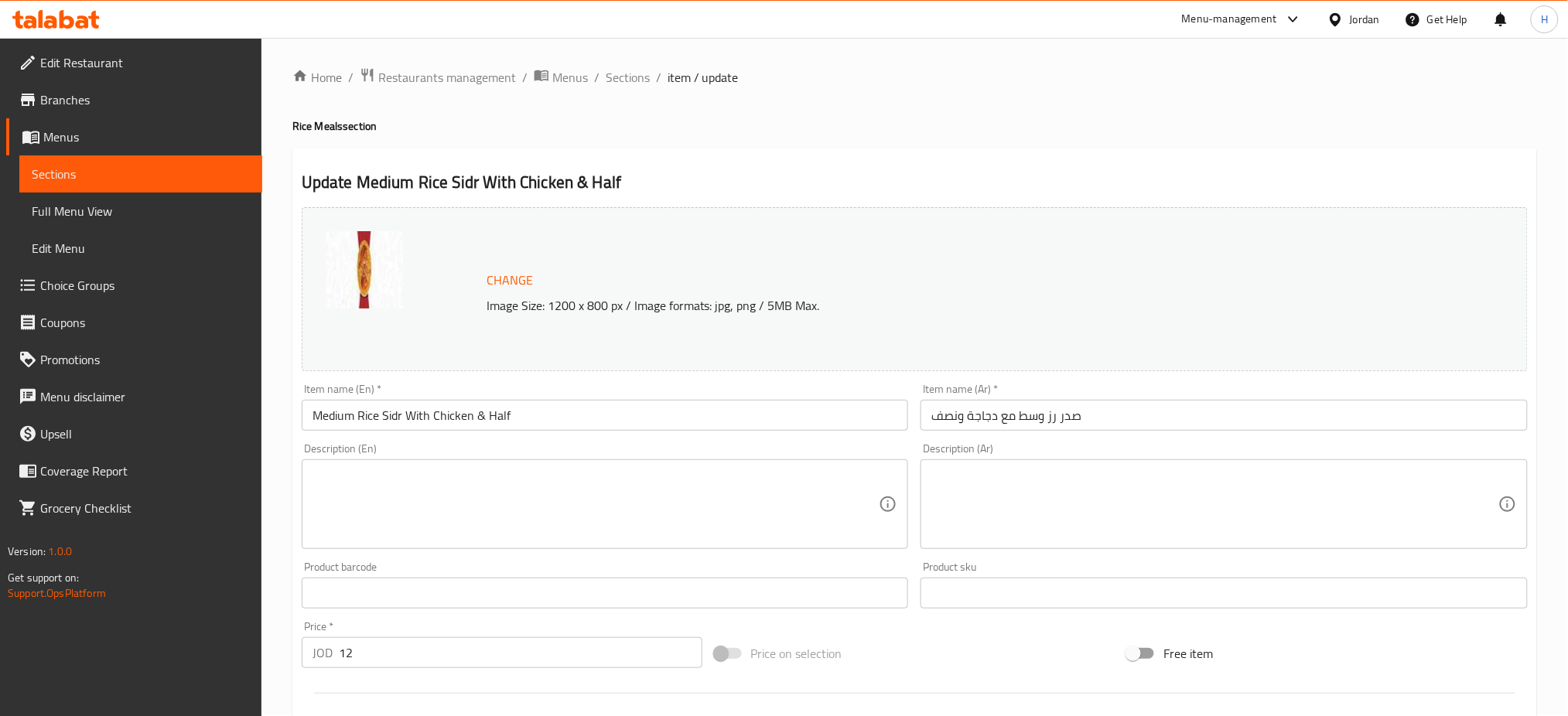
scroll to position [396, 0]
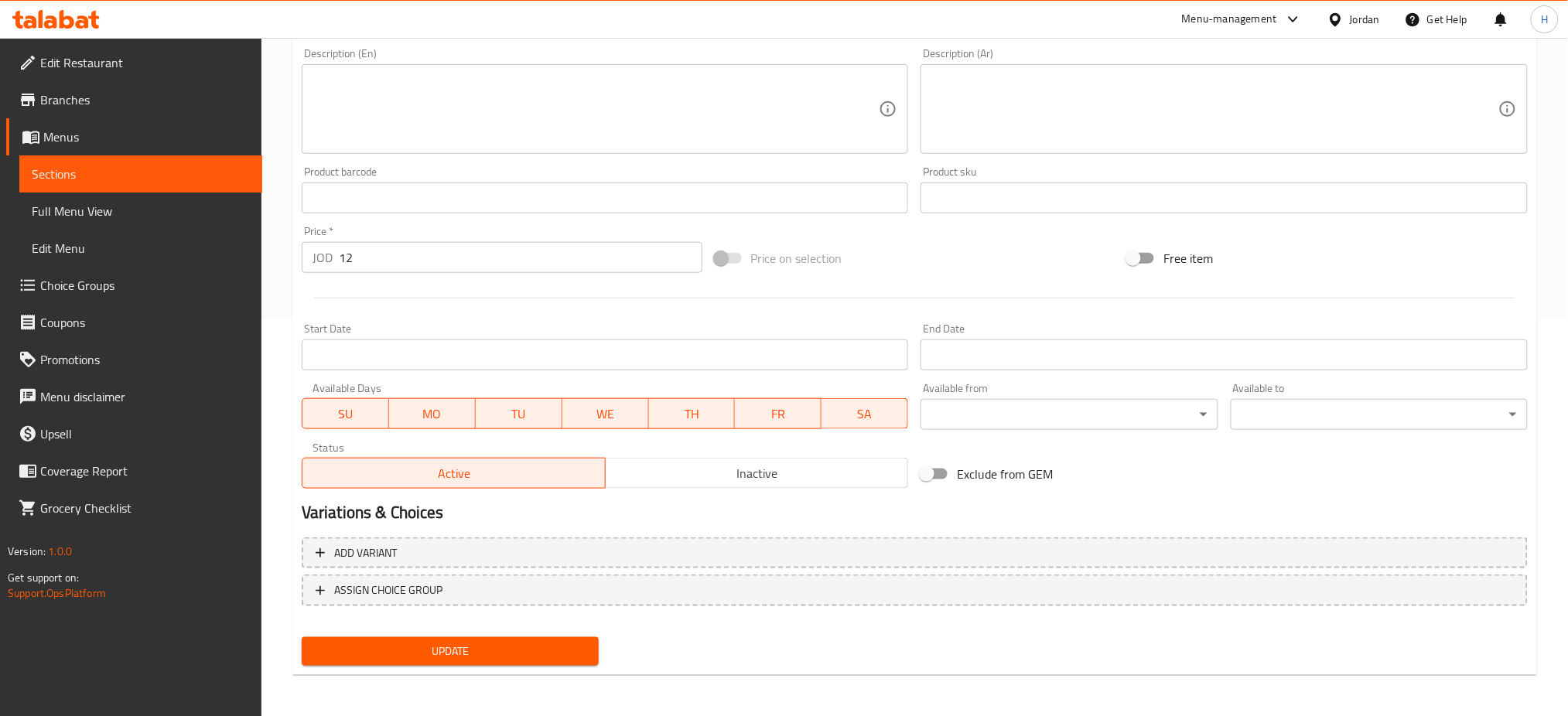
drag, startPoint x: 980, startPoint y: 594, endPoint x: 1418, endPoint y: 696, distance: 449.7
click at [979, 594] on span "ASSIGN CHOICE GROUP" at bounding box center [915, 590] width 1199 height 19
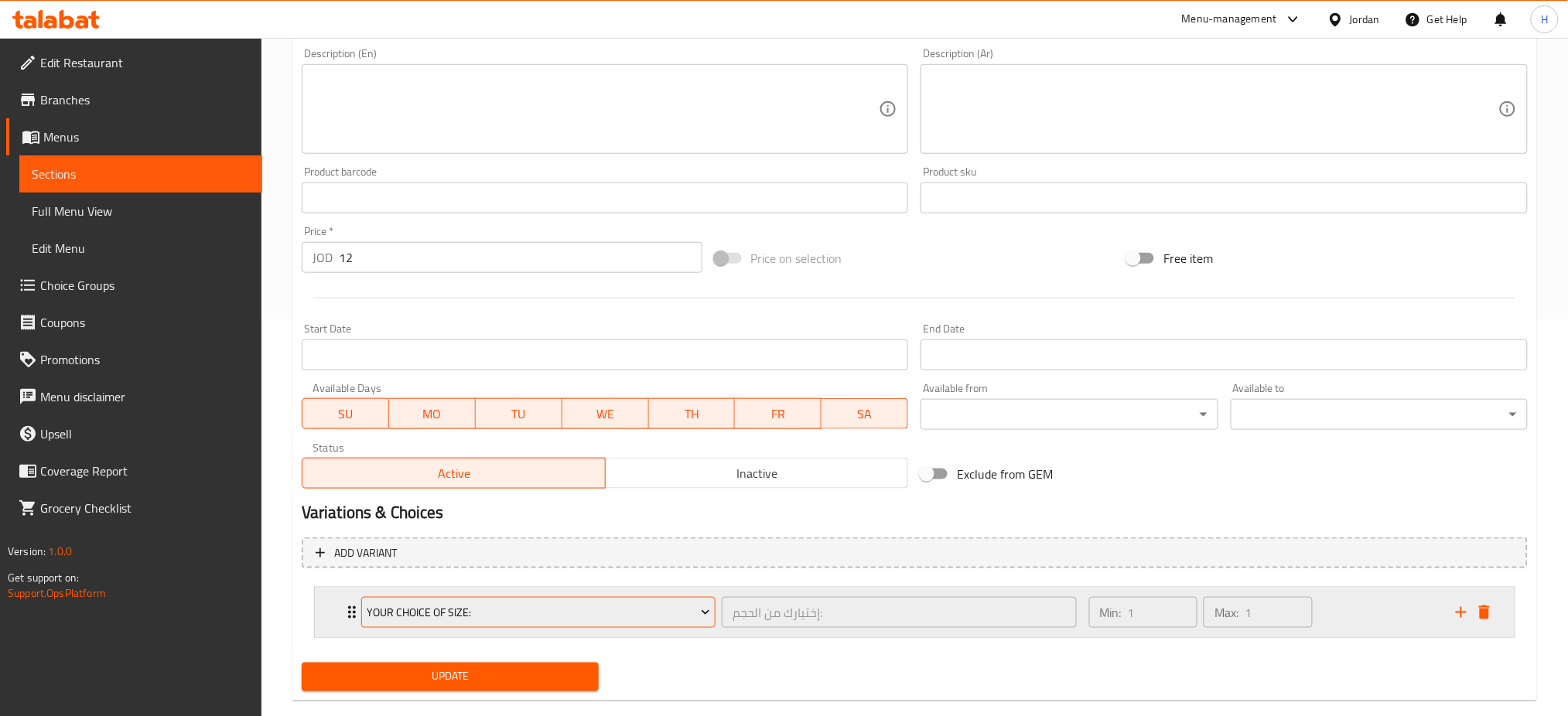
click at [438, 609] on span "Your Choice Of Size:" at bounding box center [538, 613] width 343 height 19
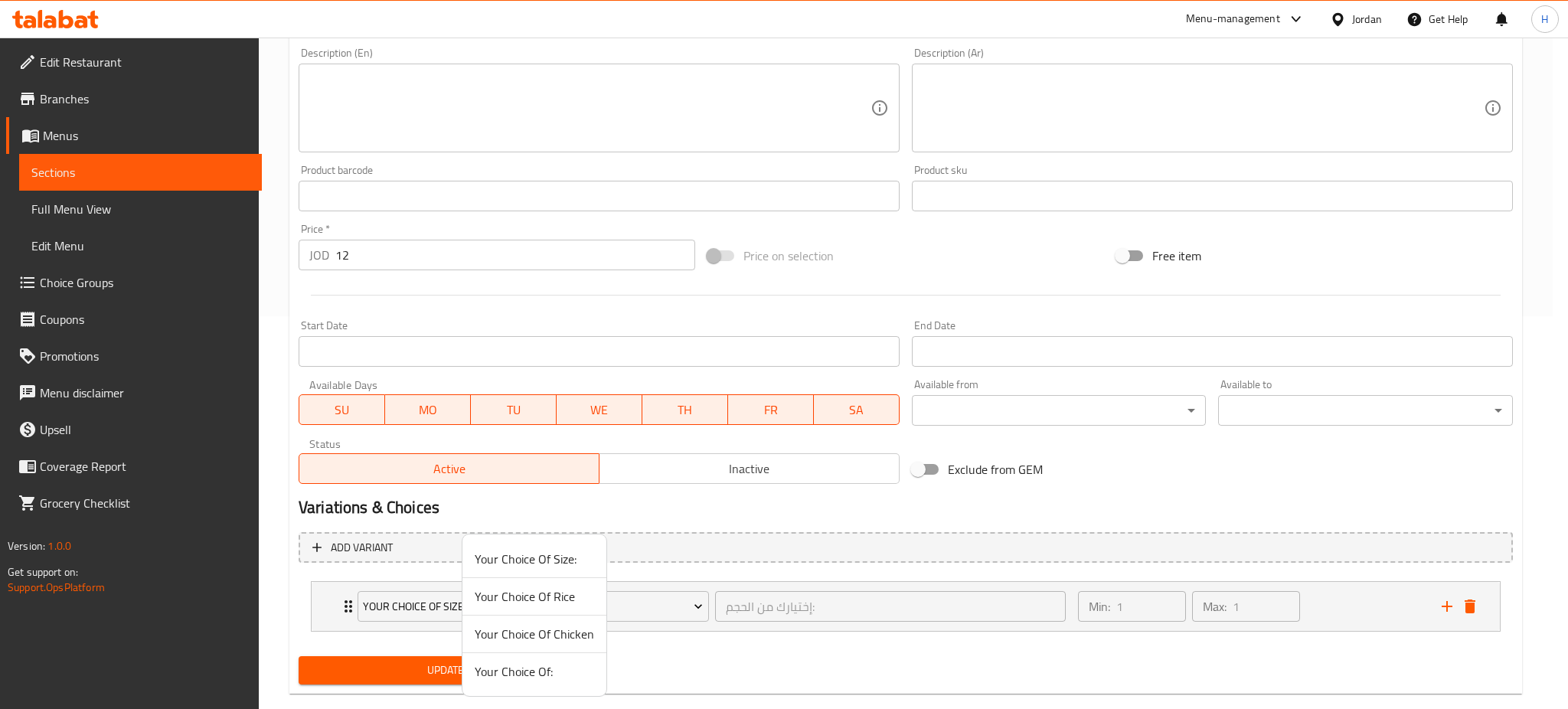
click at [546, 599] on span "Your Choice Of Rice" at bounding box center [535, 597] width 120 height 18
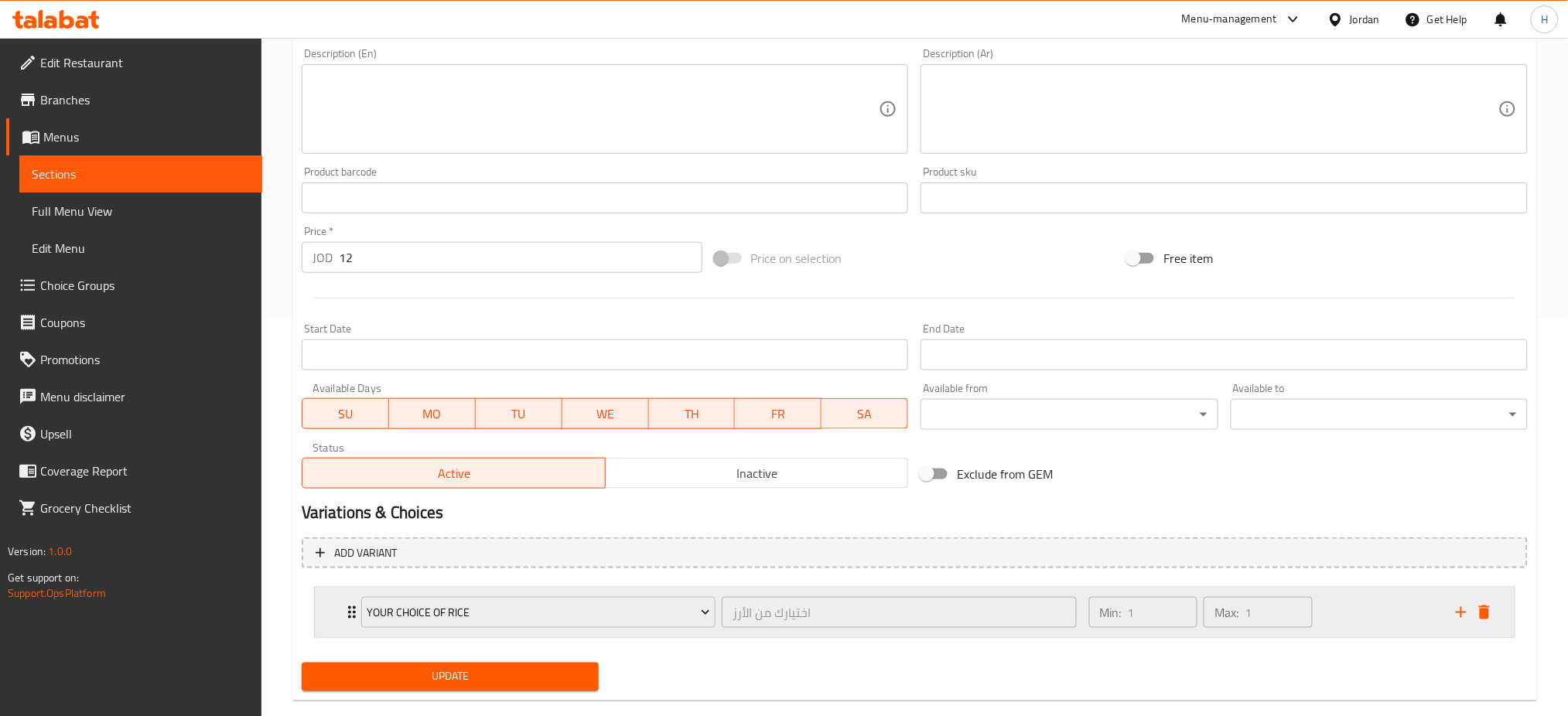
click at [1455, 613] on icon "add" at bounding box center [1461, 613] width 18 height 18
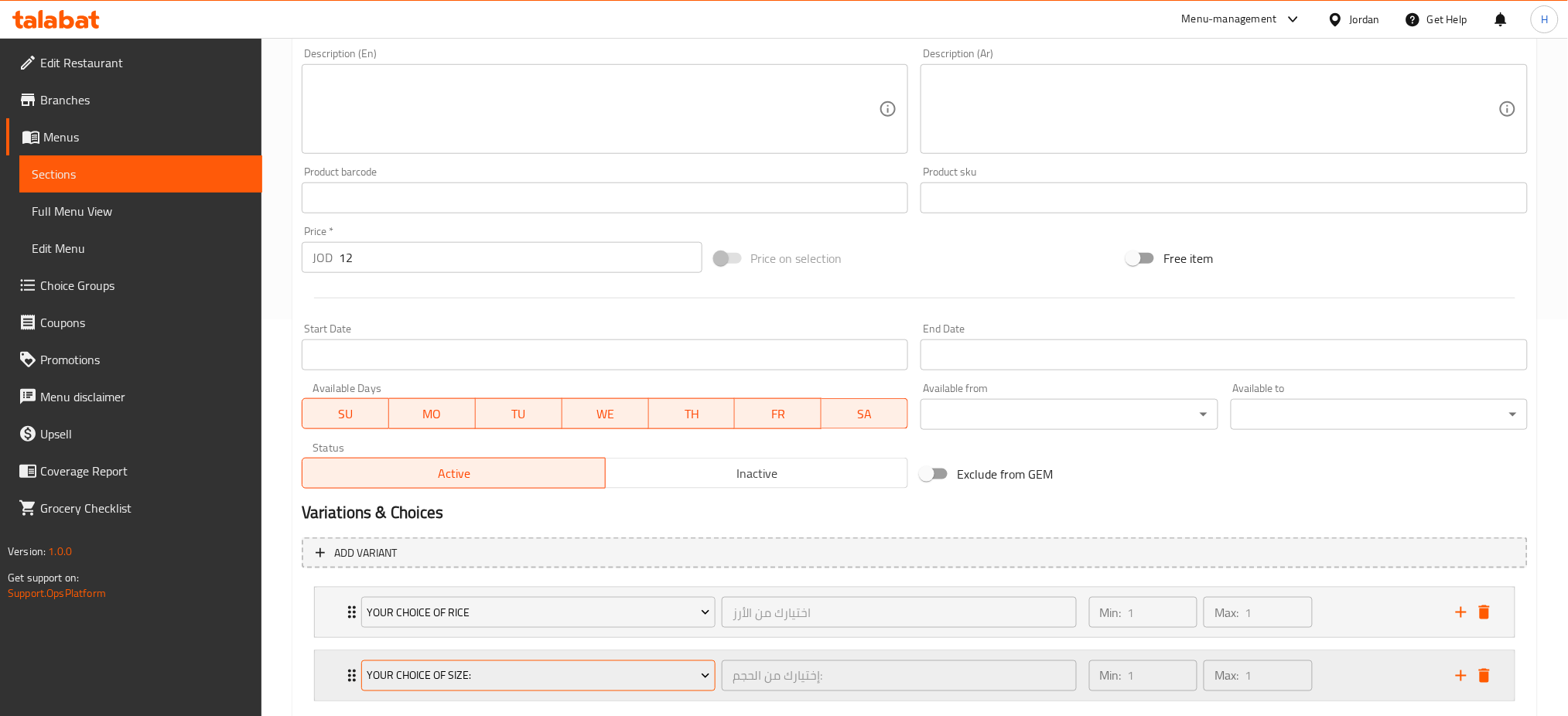
click at [522, 680] on span "Your Choice Of Size:" at bounding box center [538, 676] width 343 height 19
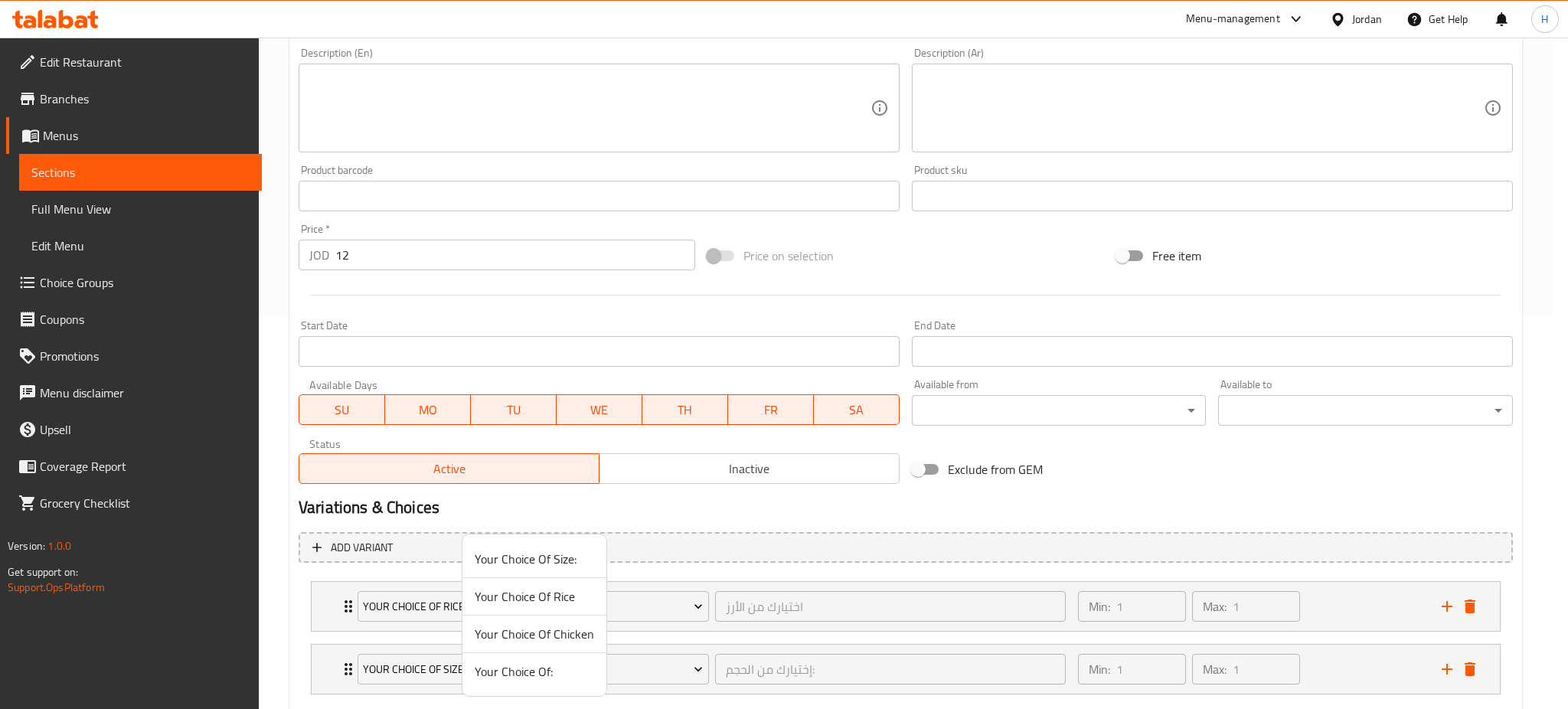
click at [536, 631] on span "Your Choice Of Chicken" at bounding box center [535, 634] width 120 height 18
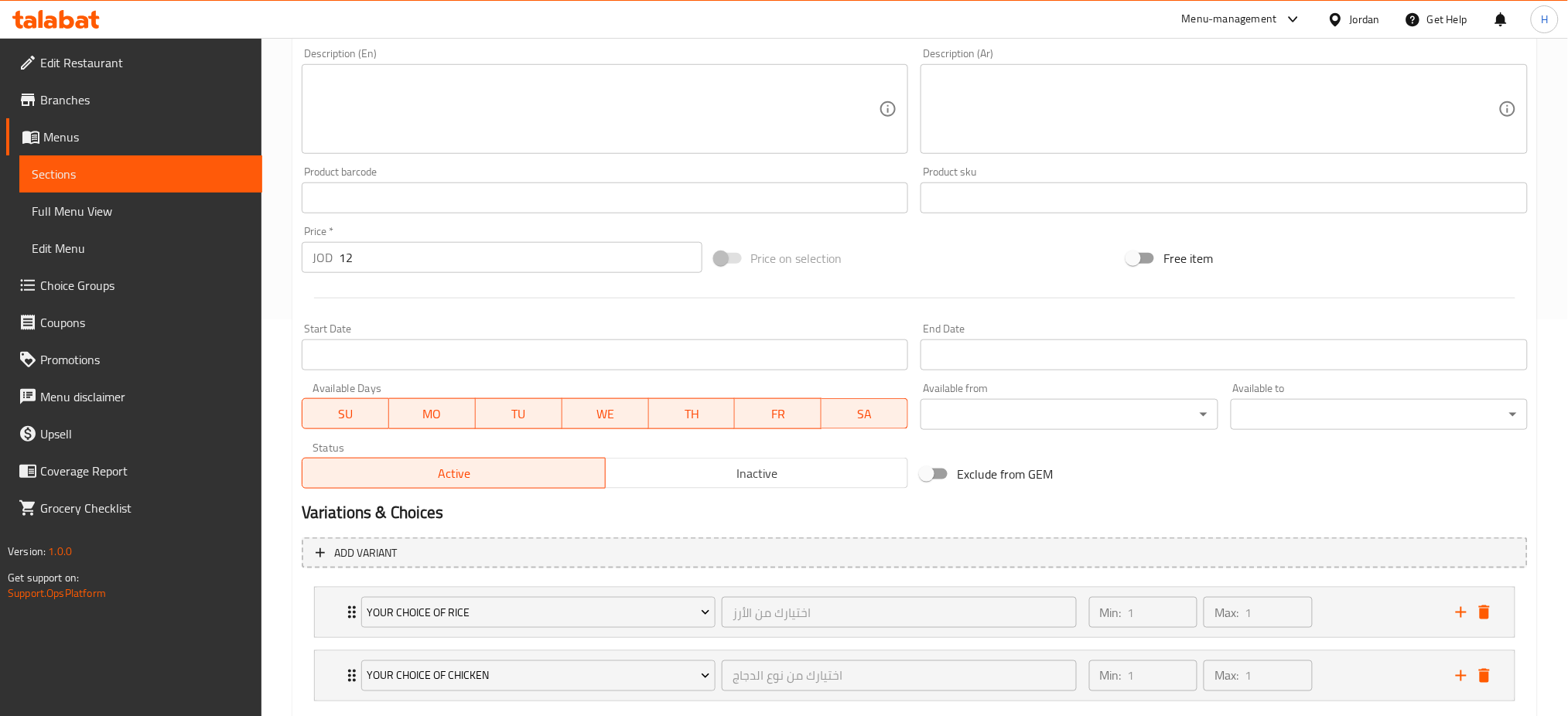
scroll to position [487, 0]
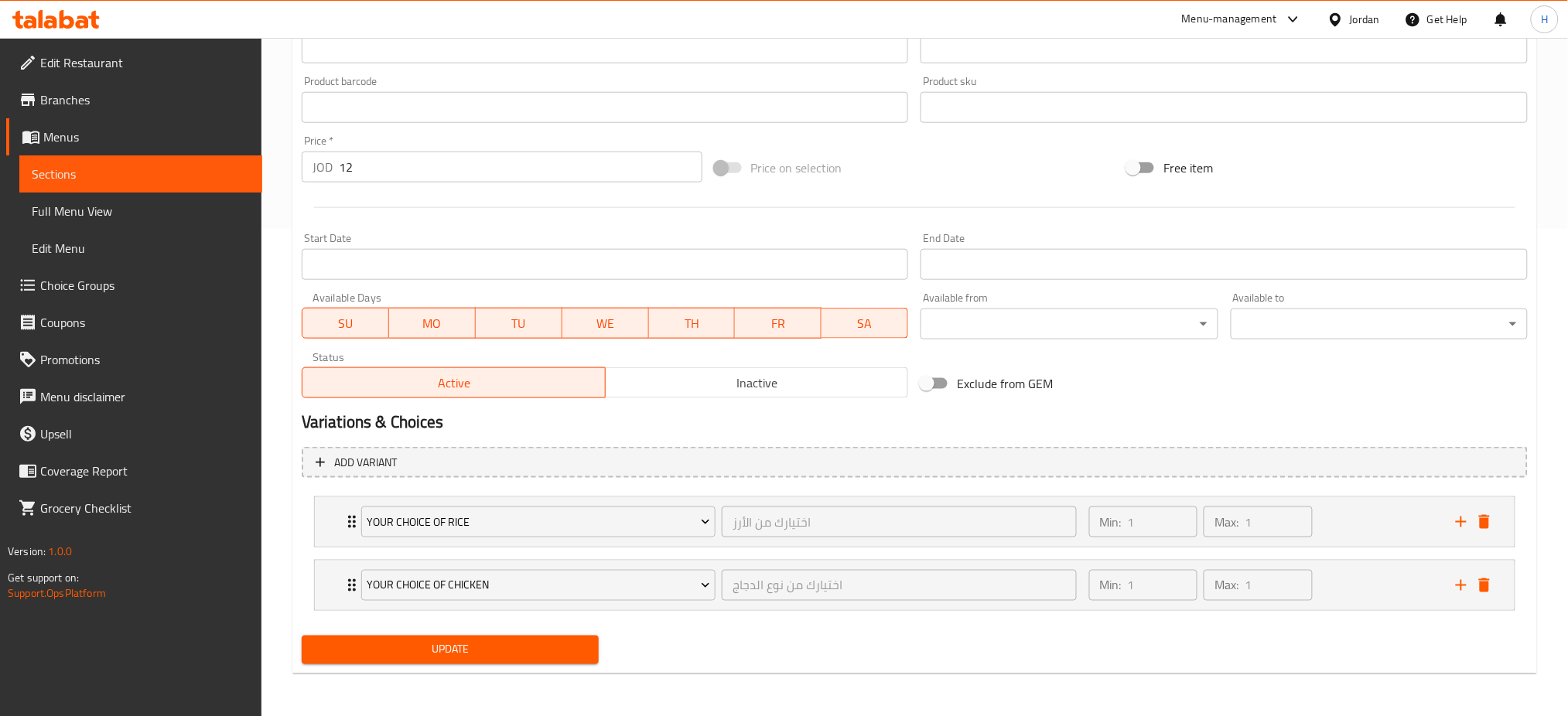
click at [427, 661] on button "Update" at bounding box center [450, 650] width 297 height 28
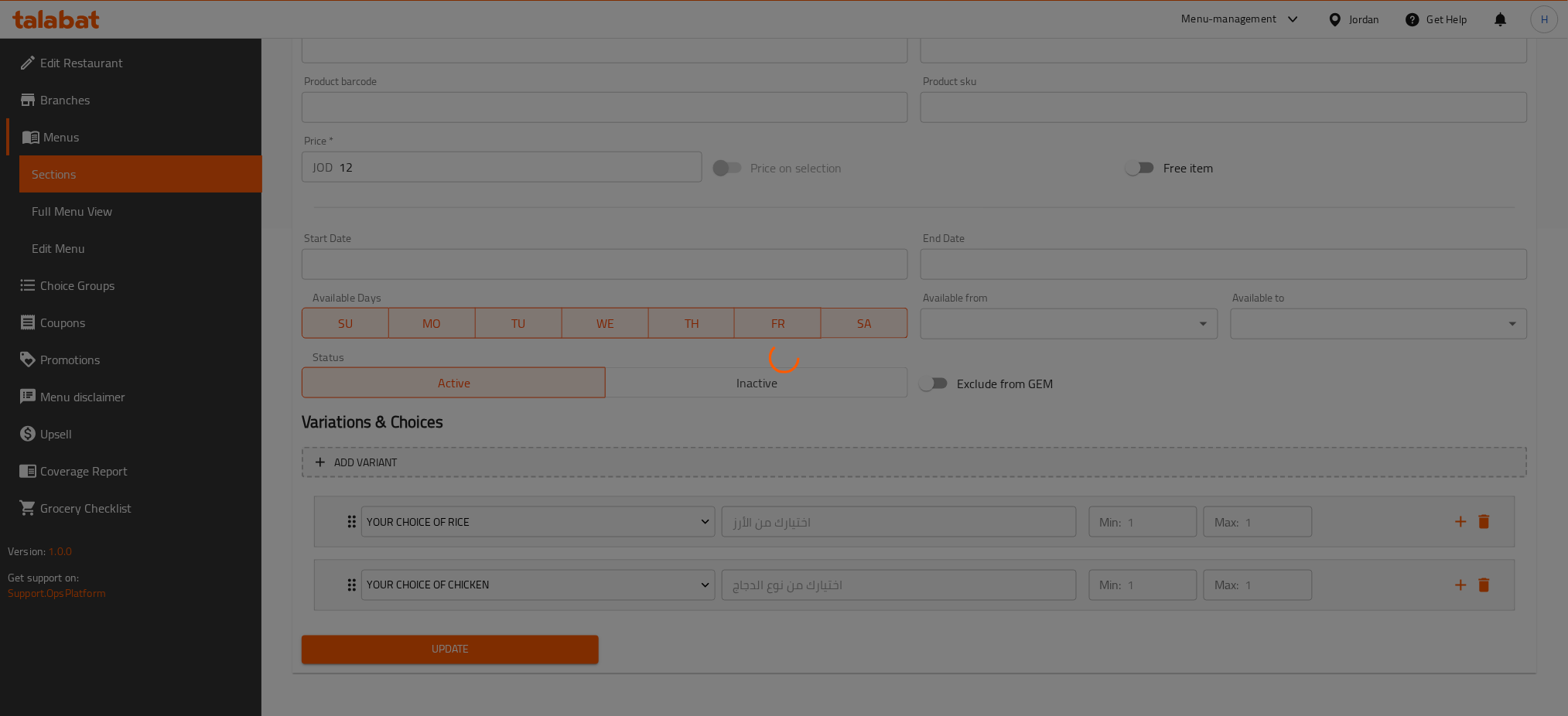
drag, startPoint x: 422, startPoint y: 653, endPoint x: 395, endPoint y: 677, distance: 36.1
click at [422, 653] on div at bounding box center [784, 358] width 1568 height 716
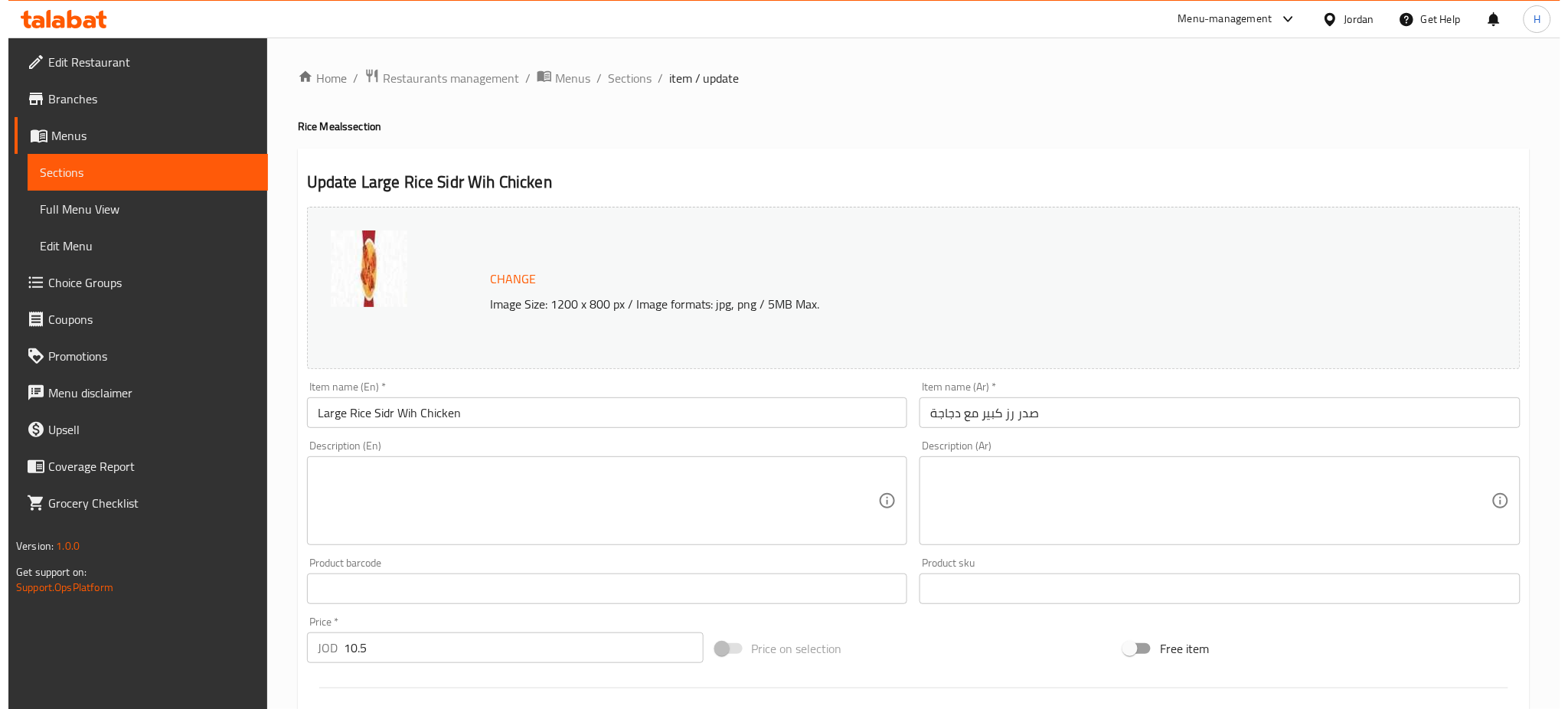
scroll to position [393, 0]
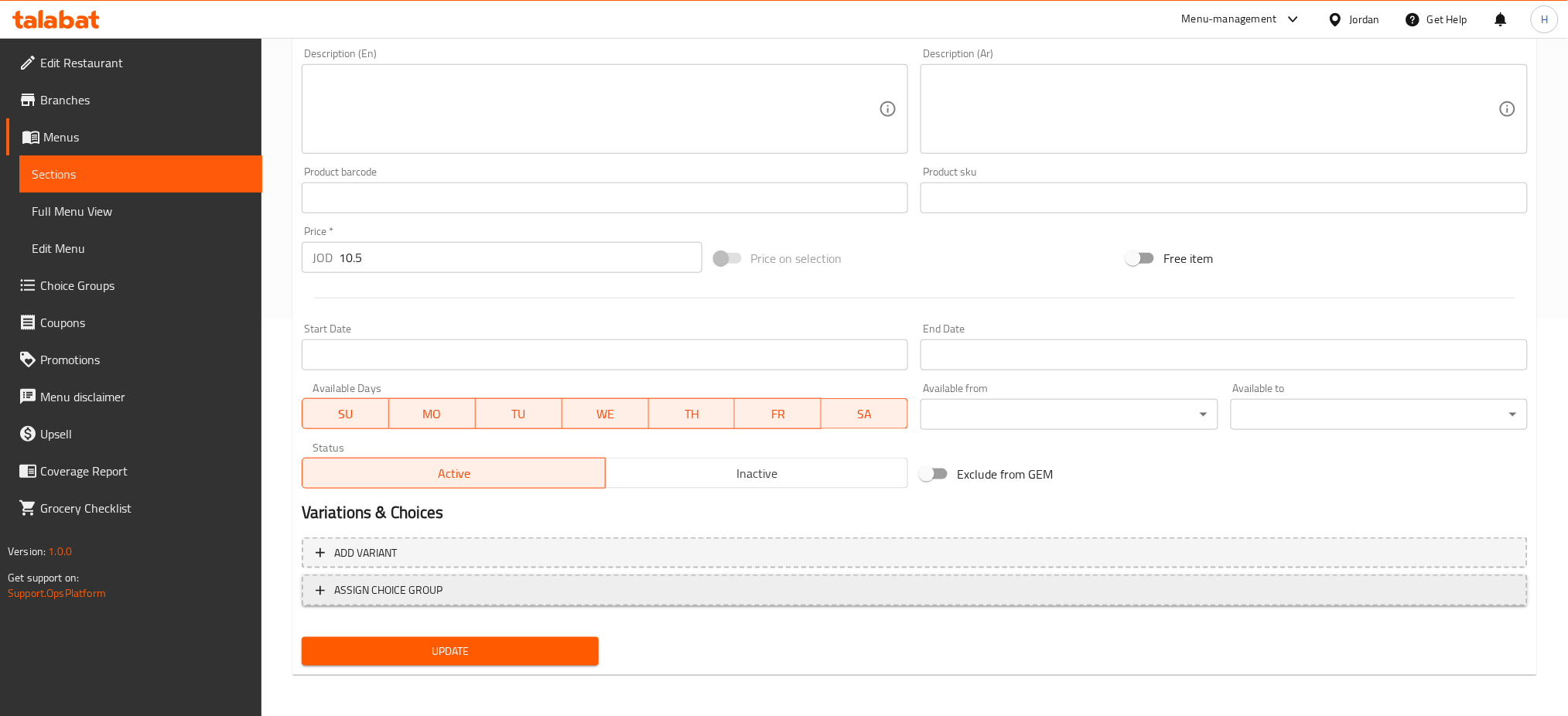
click at [580, 581] on span "ASSIGN CHOICE GROUP" at bounding box center [915, 590] width 1199 height 19
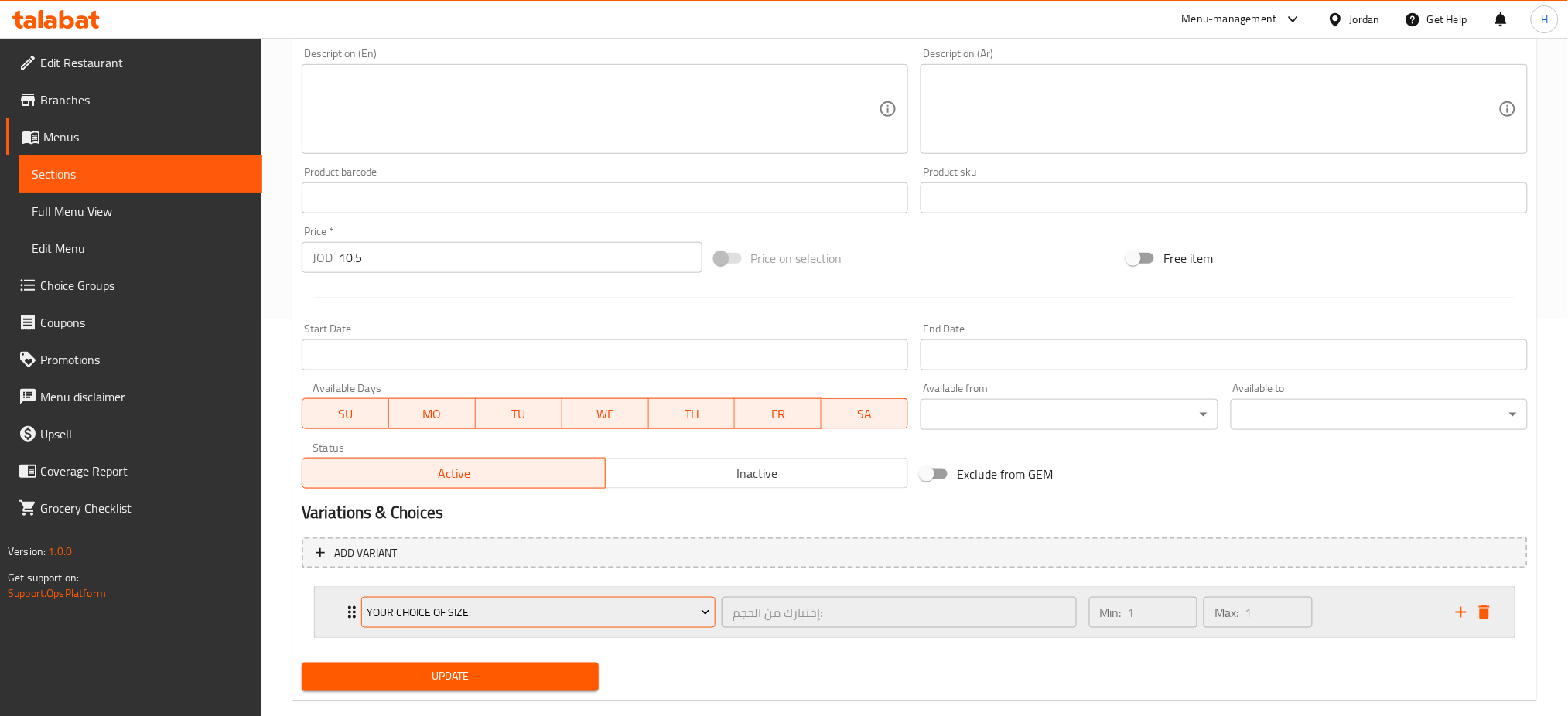
click at [493, 616] on span "Your Choice Of Size:" at bounding box center [538, 613] width 343 height 19
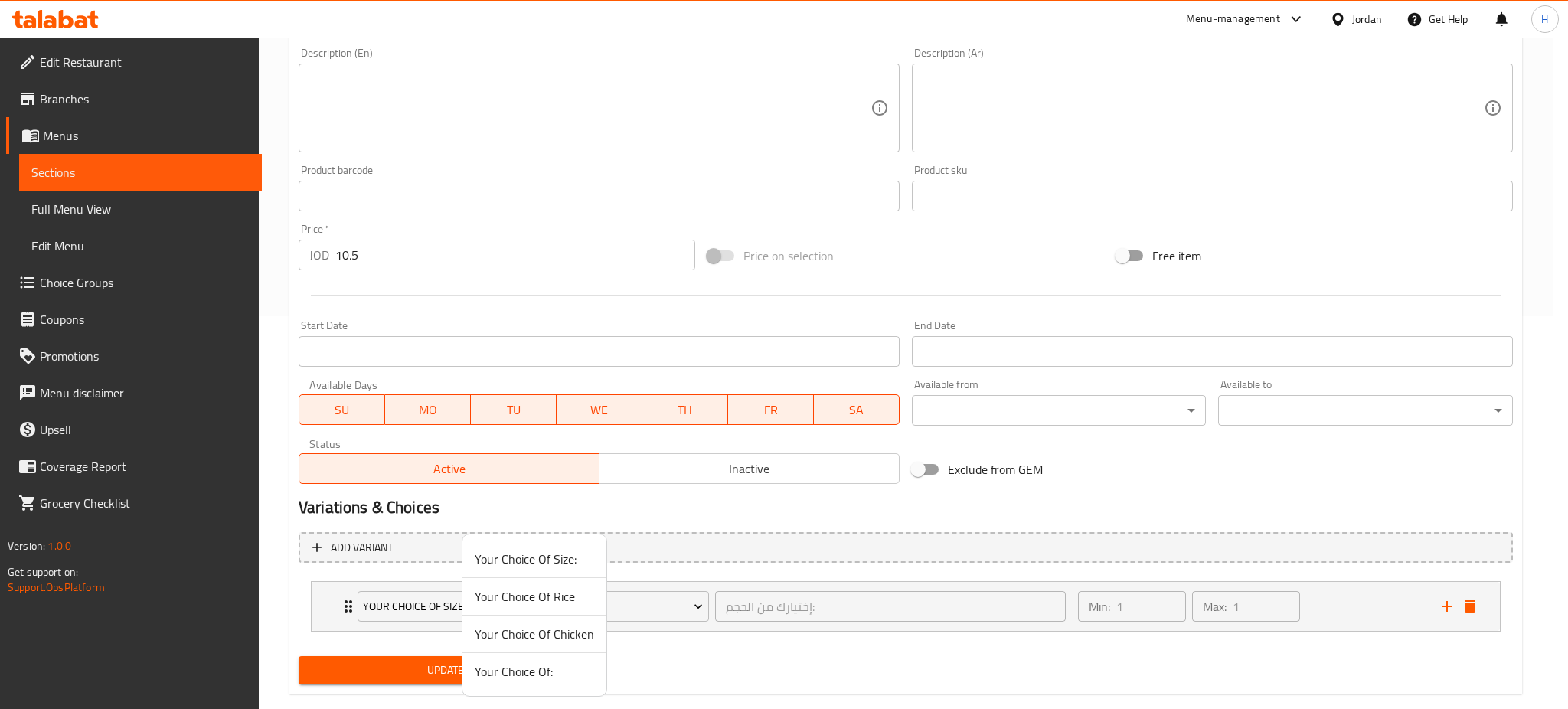
click at [555, 612] on li "Your Choice Of Rice" at bounding box center [535, 597] width 144 height 37
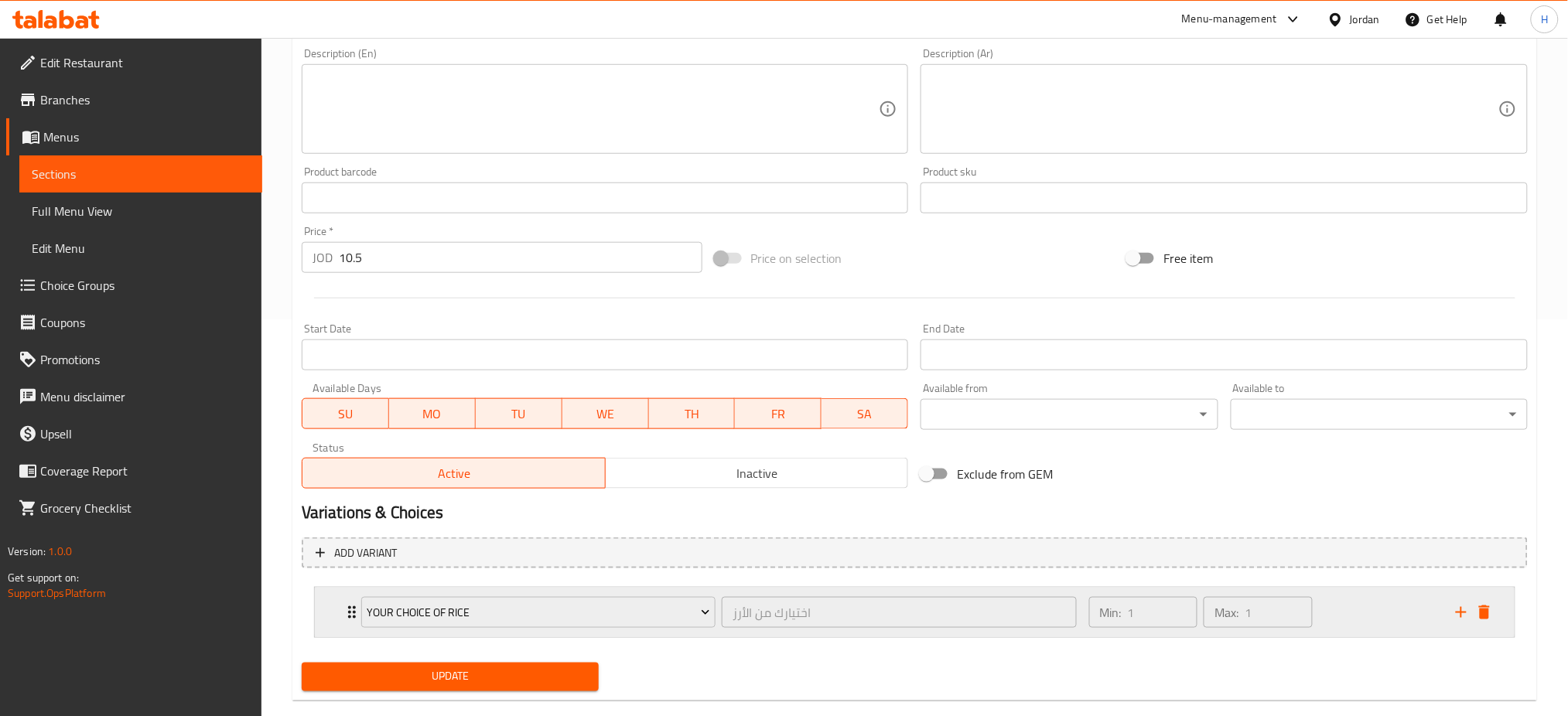
click at [1463, 616] on icon "add" at bounding box center [1461, 612] width 11 height 11
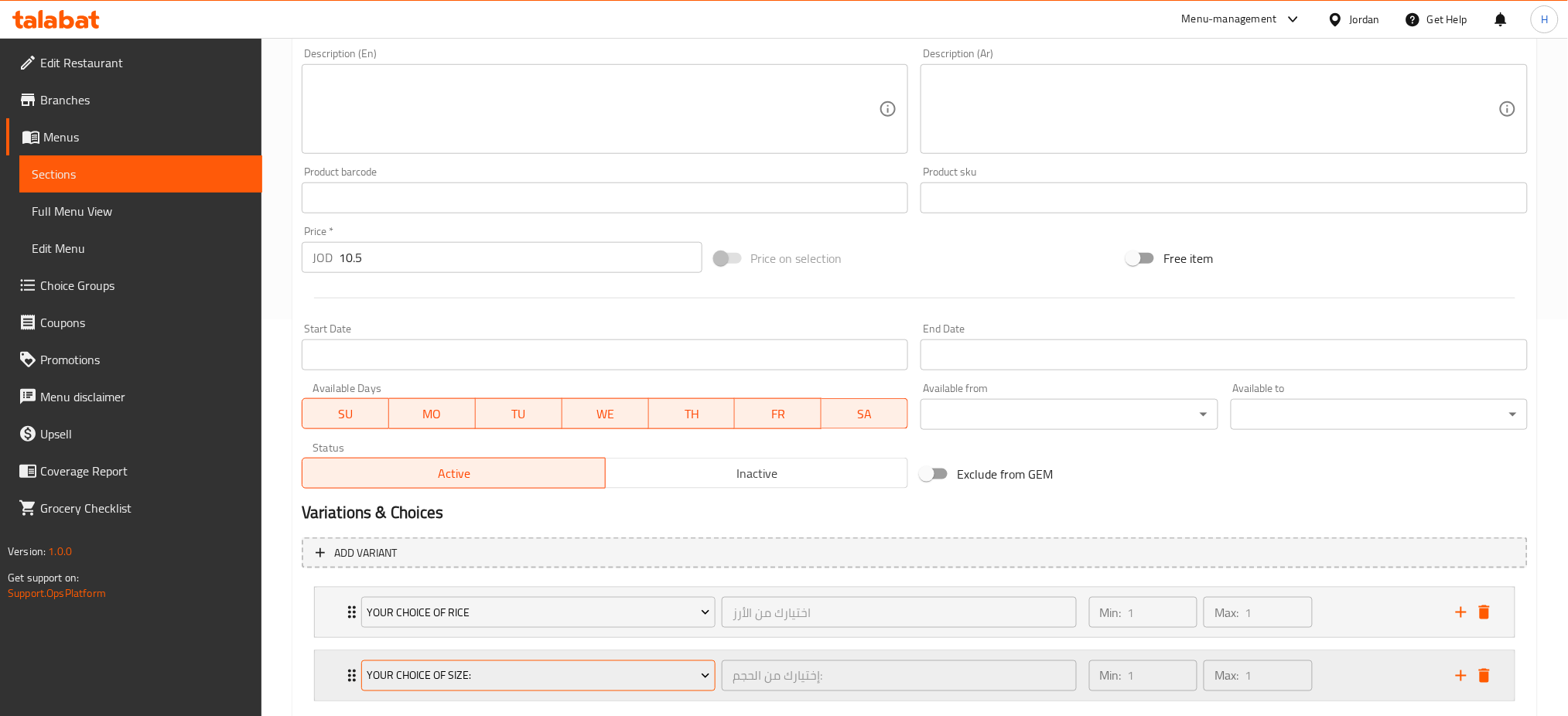
click at [489, 681] on span "Your Choice Of Size:" at bounding box center [538, 676] width 343 height 19
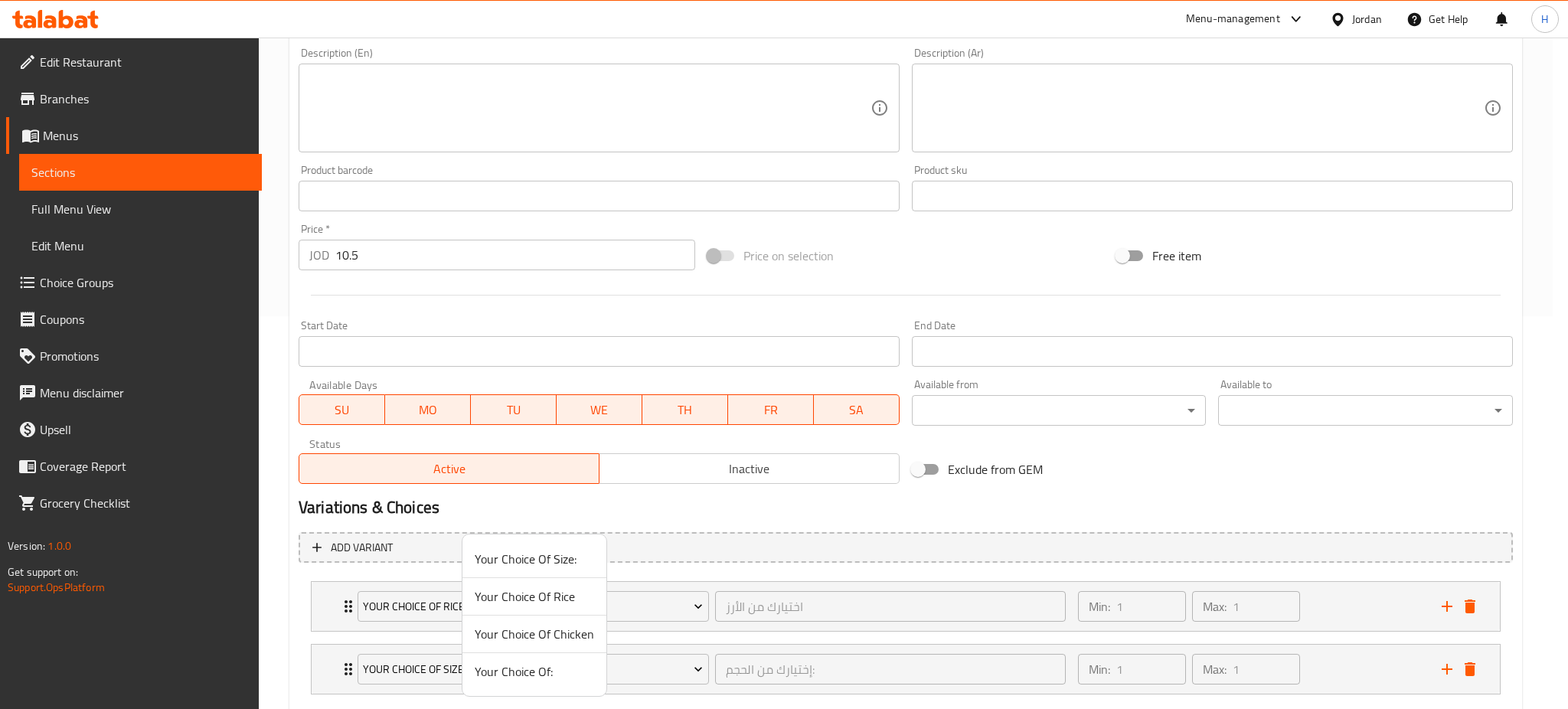
click at [509, 629] on span "Your Choice Of Chicken" at bounding box center [535, 634] width 120 height 18
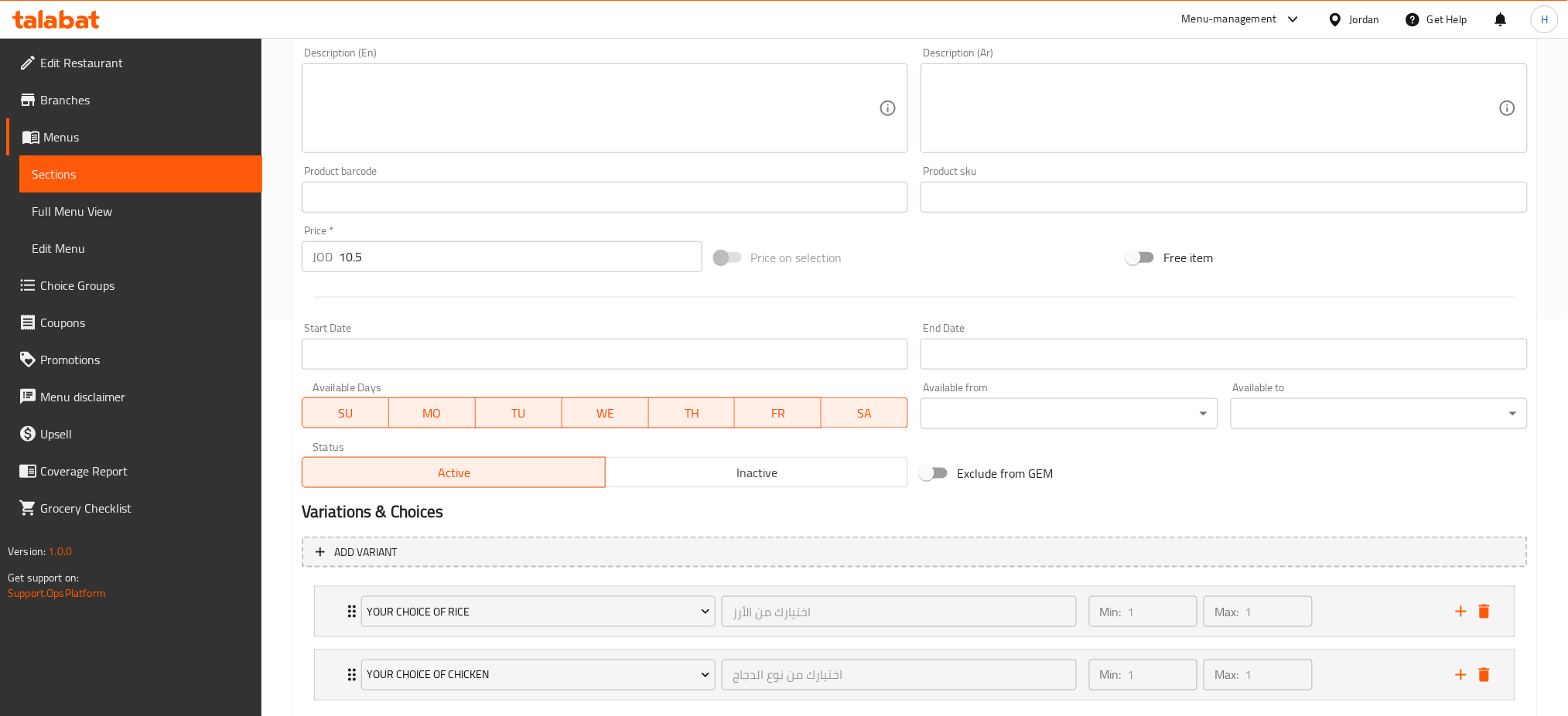
scroll to position [487, 0]
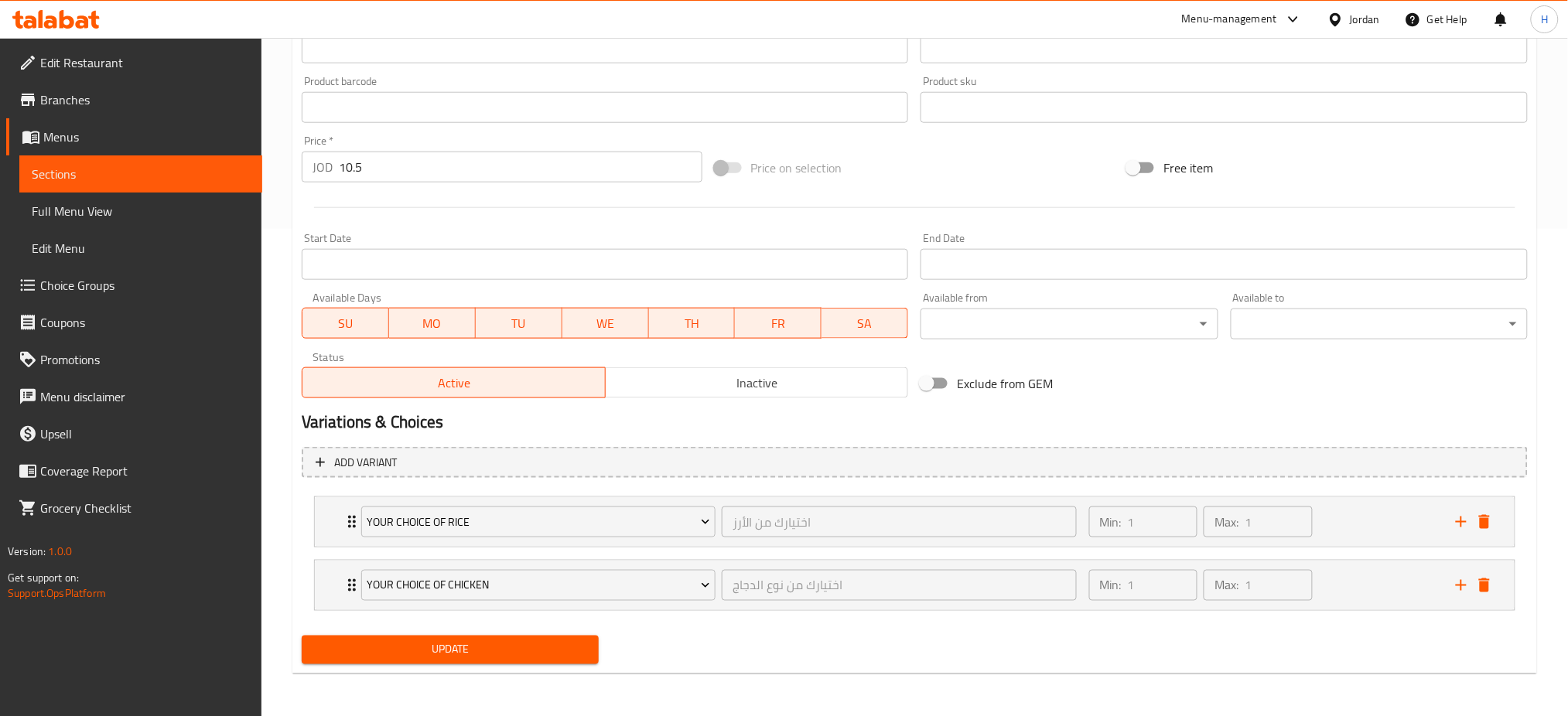
click at [493, 641] on span "Update" at bounding box center [450, 649] width 272 height 19
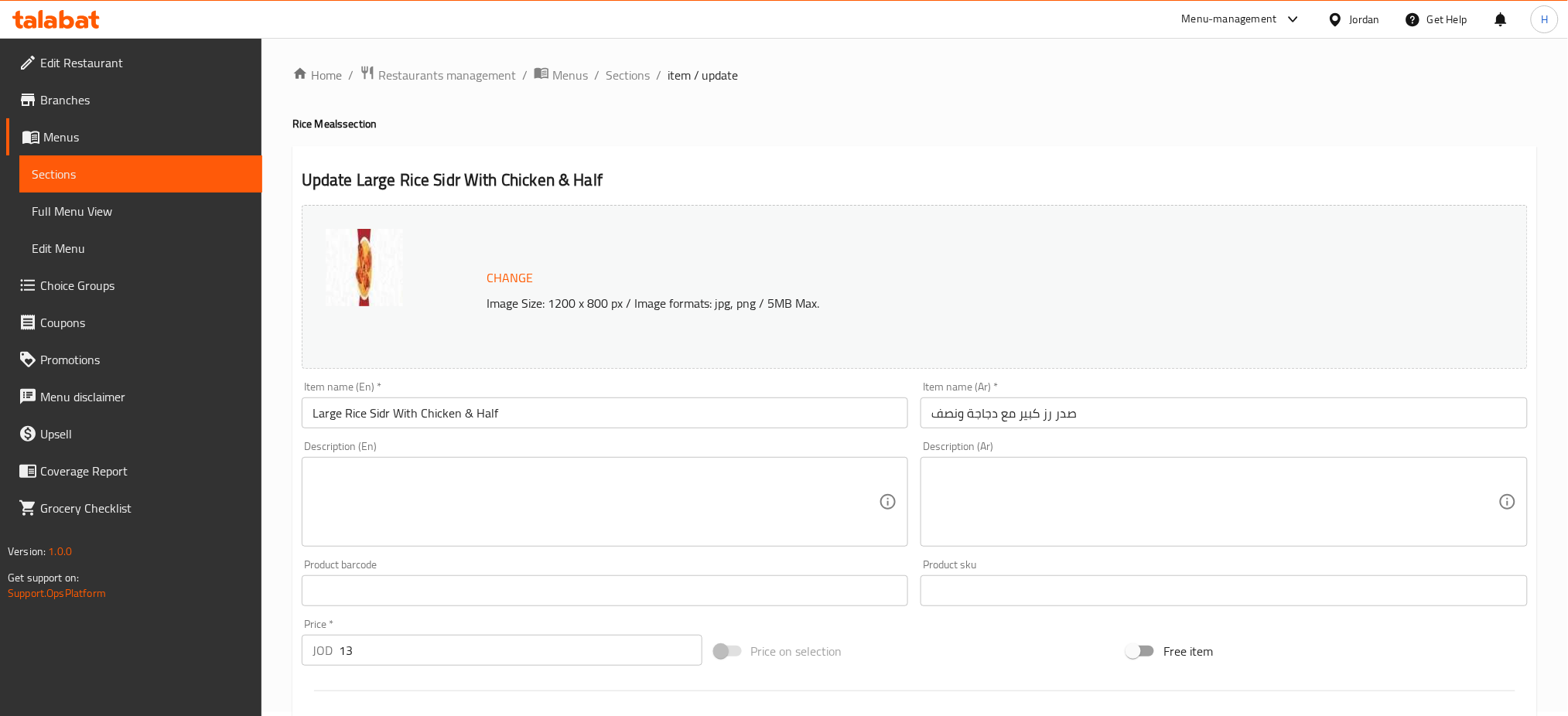
scroll to position [396, 0]
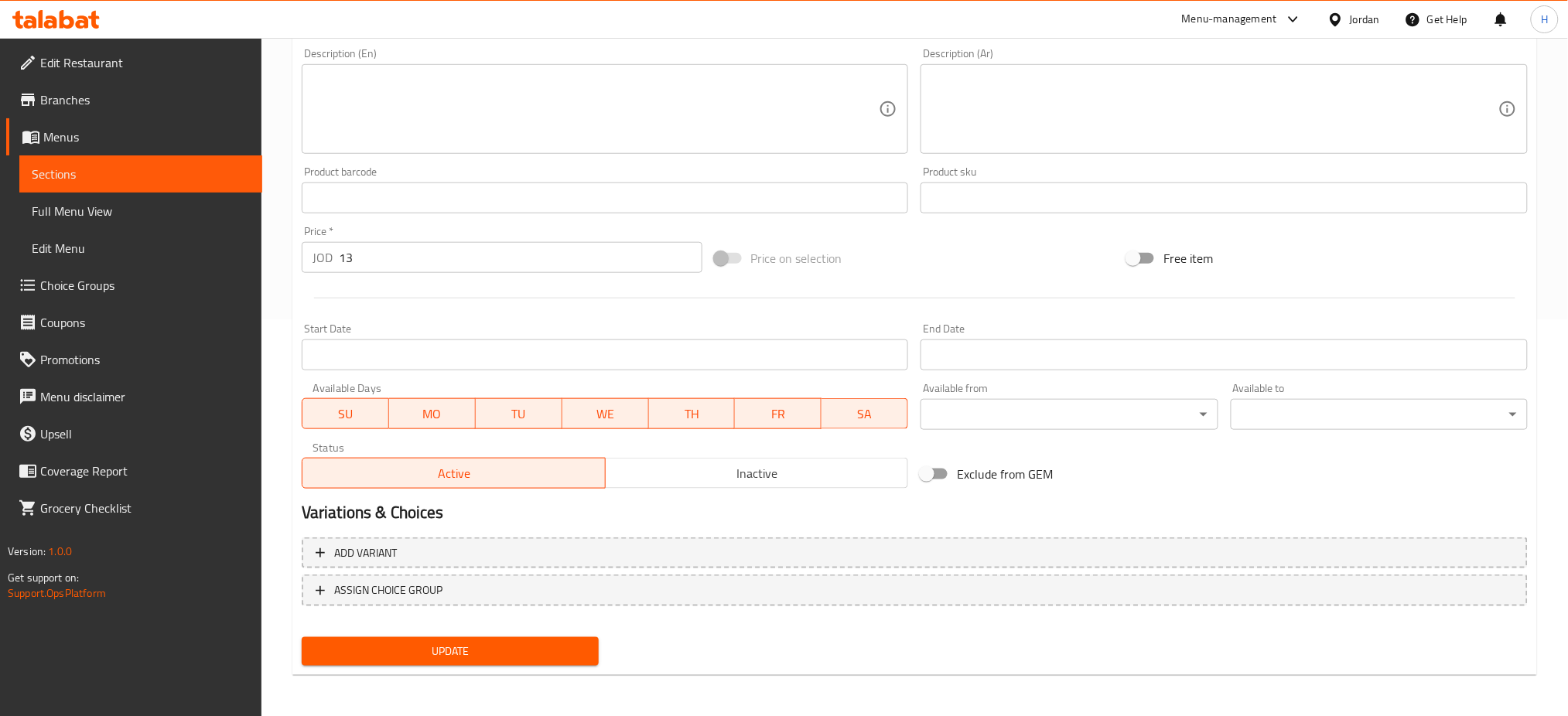
click at [430, 575] on button "ASSIGN CHOICE GROUP" at bounding box center [914, 591] width 1227 height 32
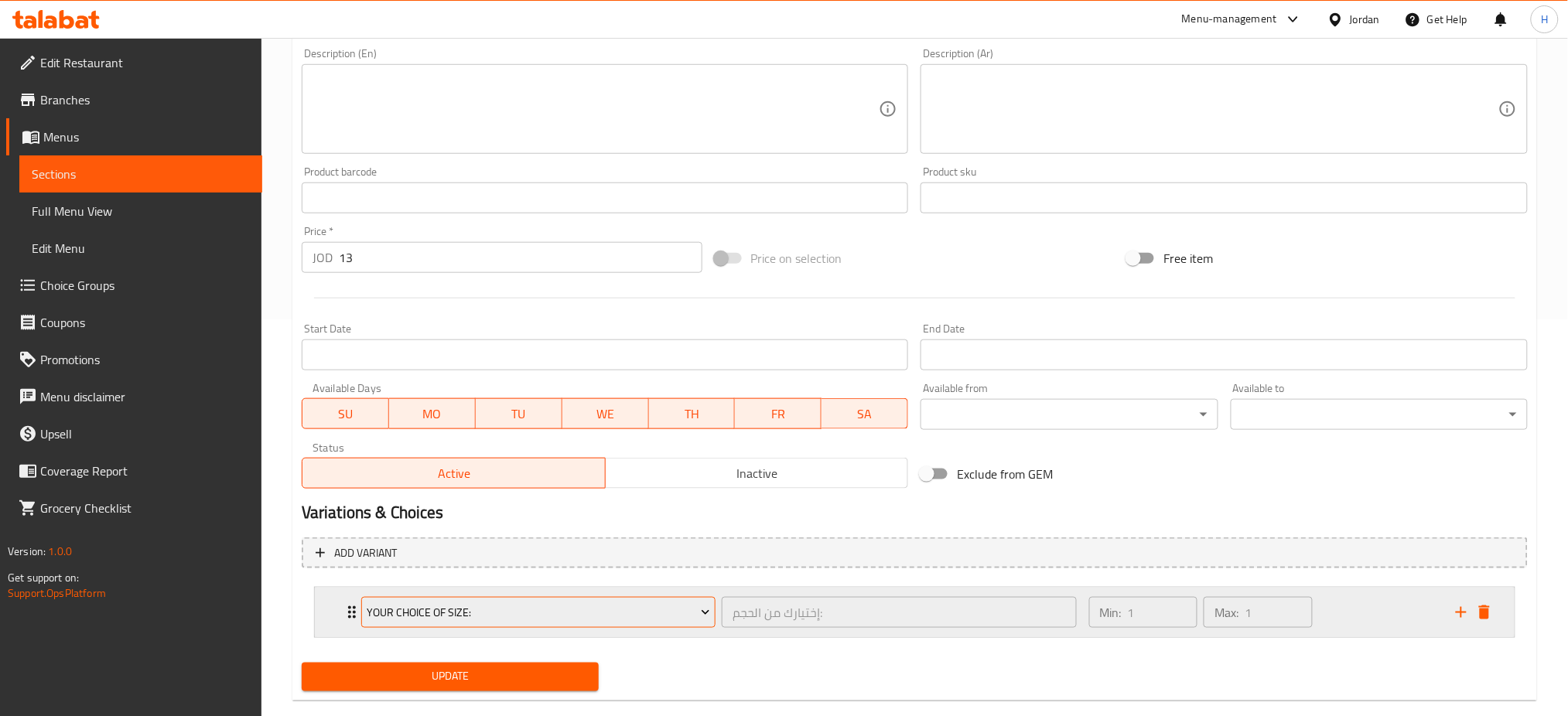
click at [423, 616] on span "Your Choice Of Size:" at bounding box center [538, 613] width 343 height 19
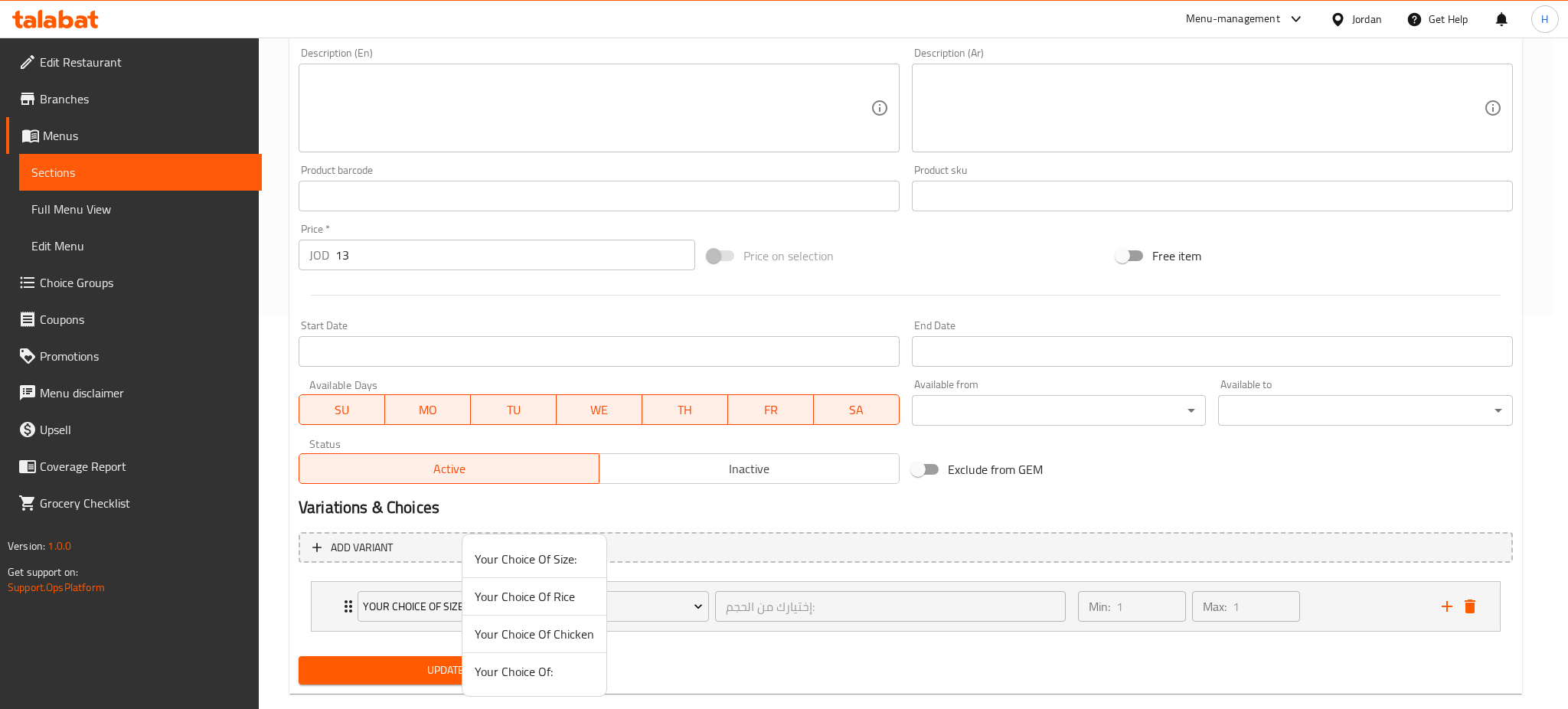
click at [569, 601] on span "Your Choice Of Rice" at bounding box center [535, 597] width 120 height 18
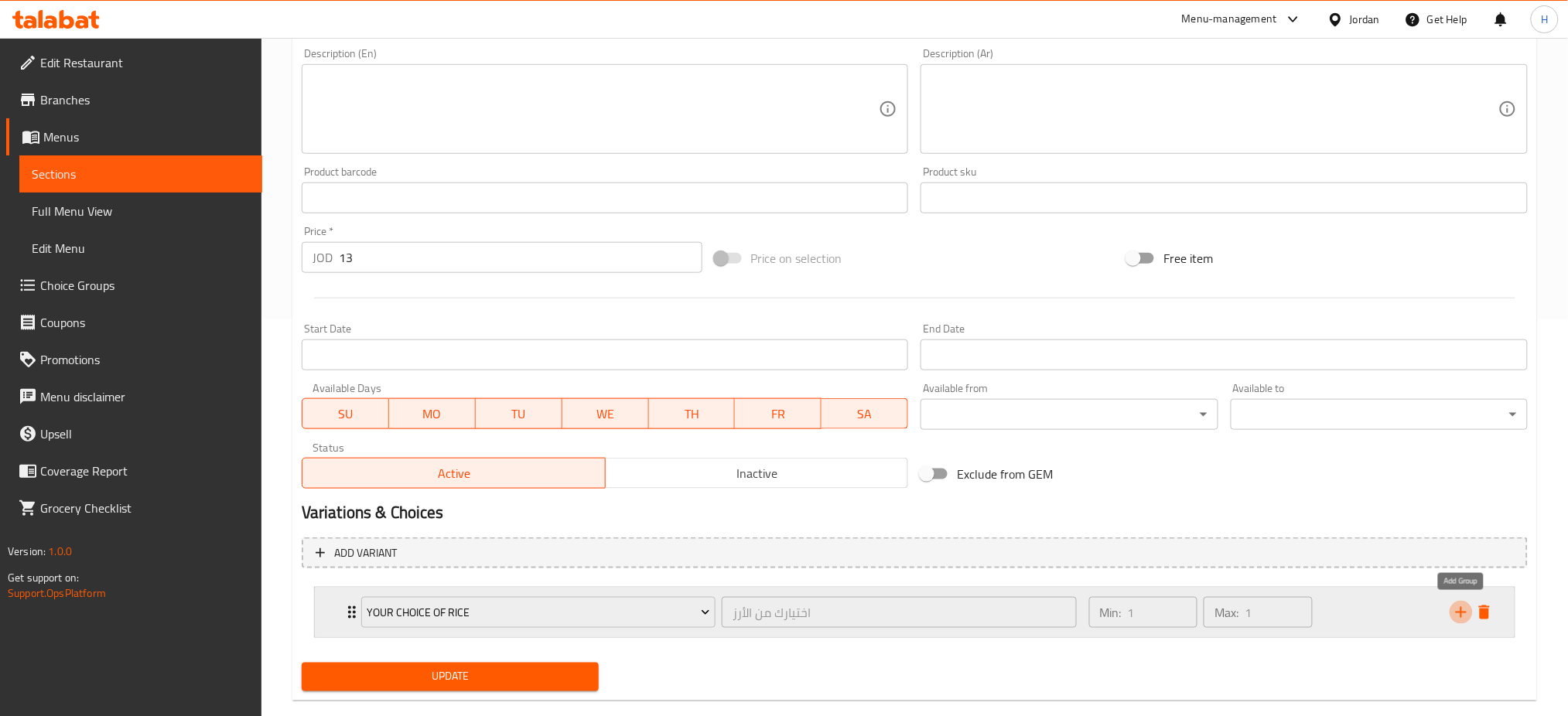
click at [1467, 612] on icon "add" at bounding box center [1461, 612] width 11 height 11
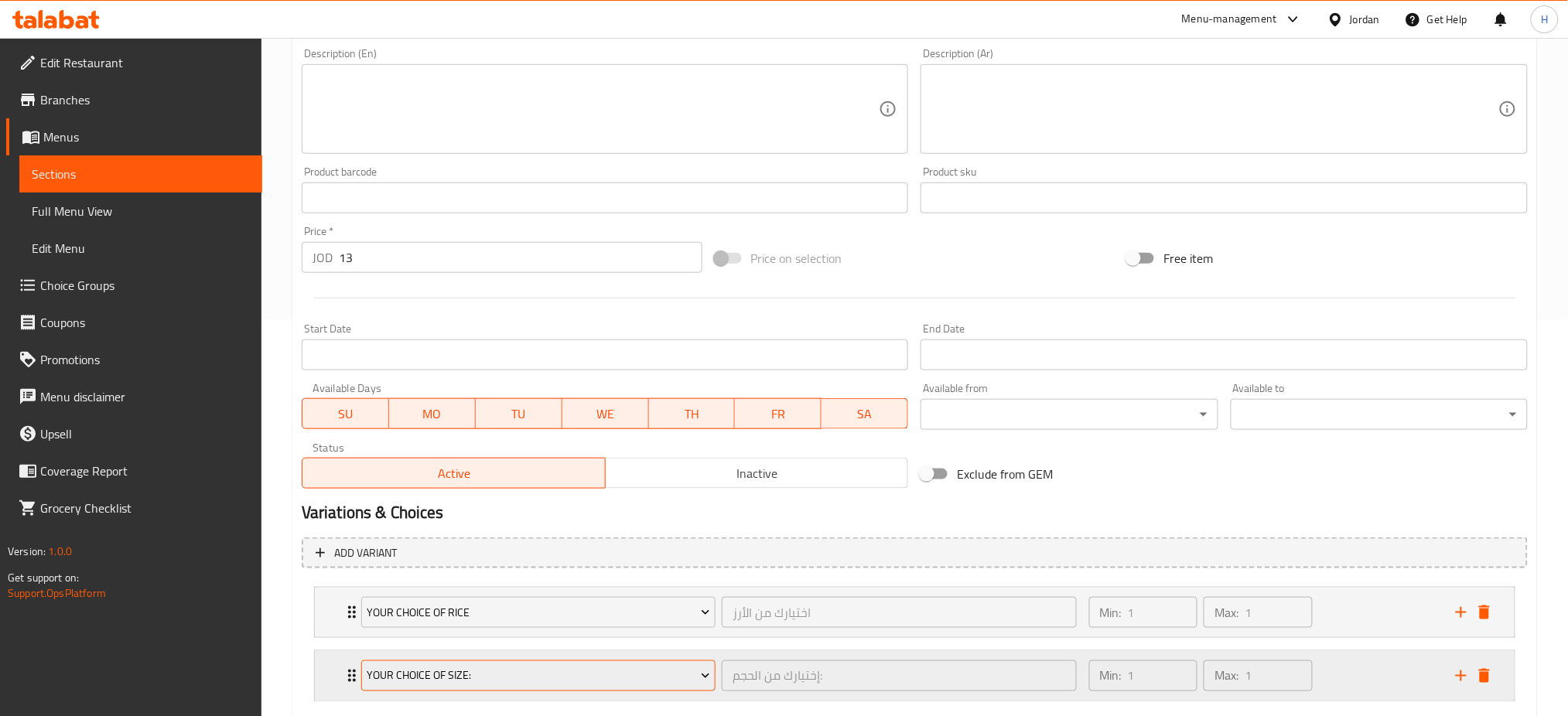
click at [546, 668] on span "Your Choice Of Size:" at bounding box center [538, 676] width 343 height 19
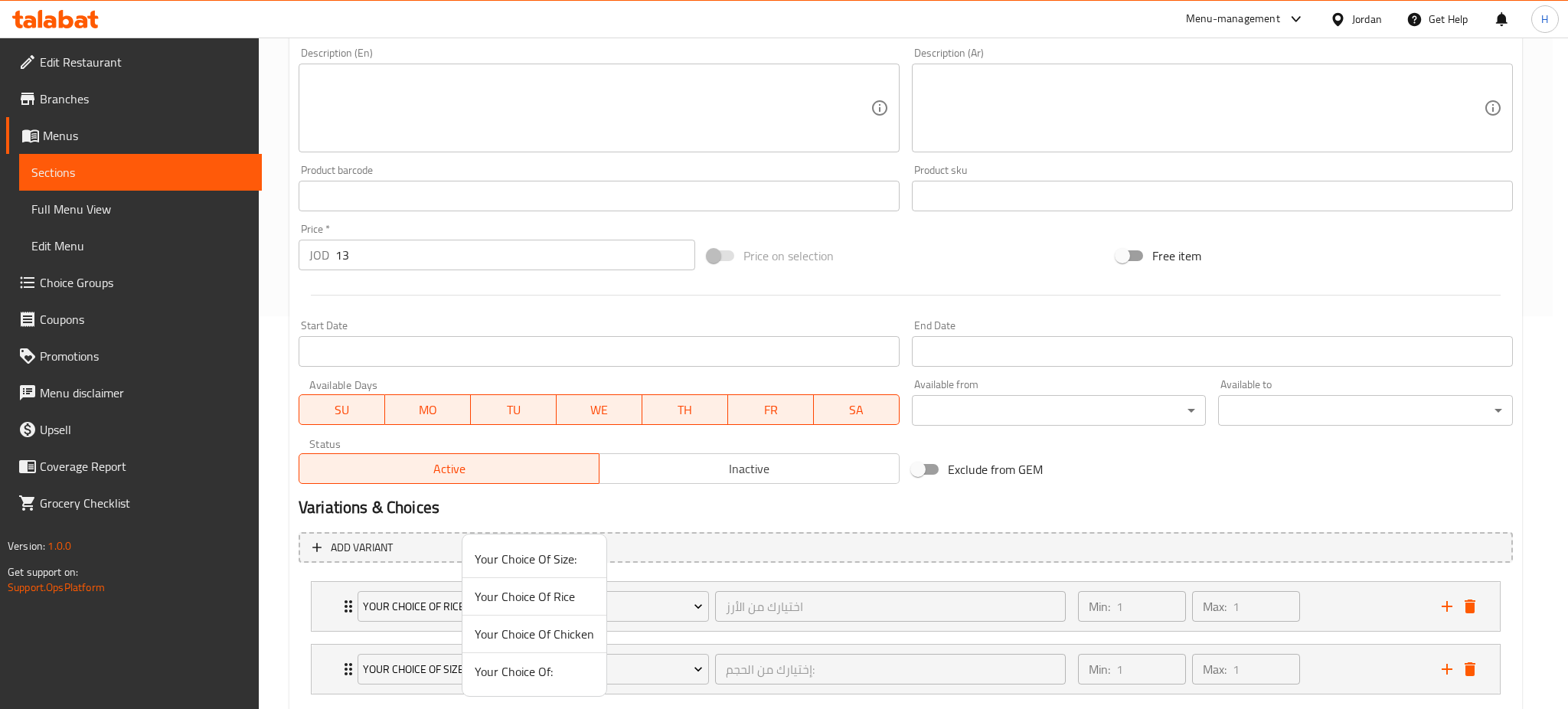
click at [525, 632] on span "Your Choice Of Chicken" at bounding box center [535, 634] width 120 height 18
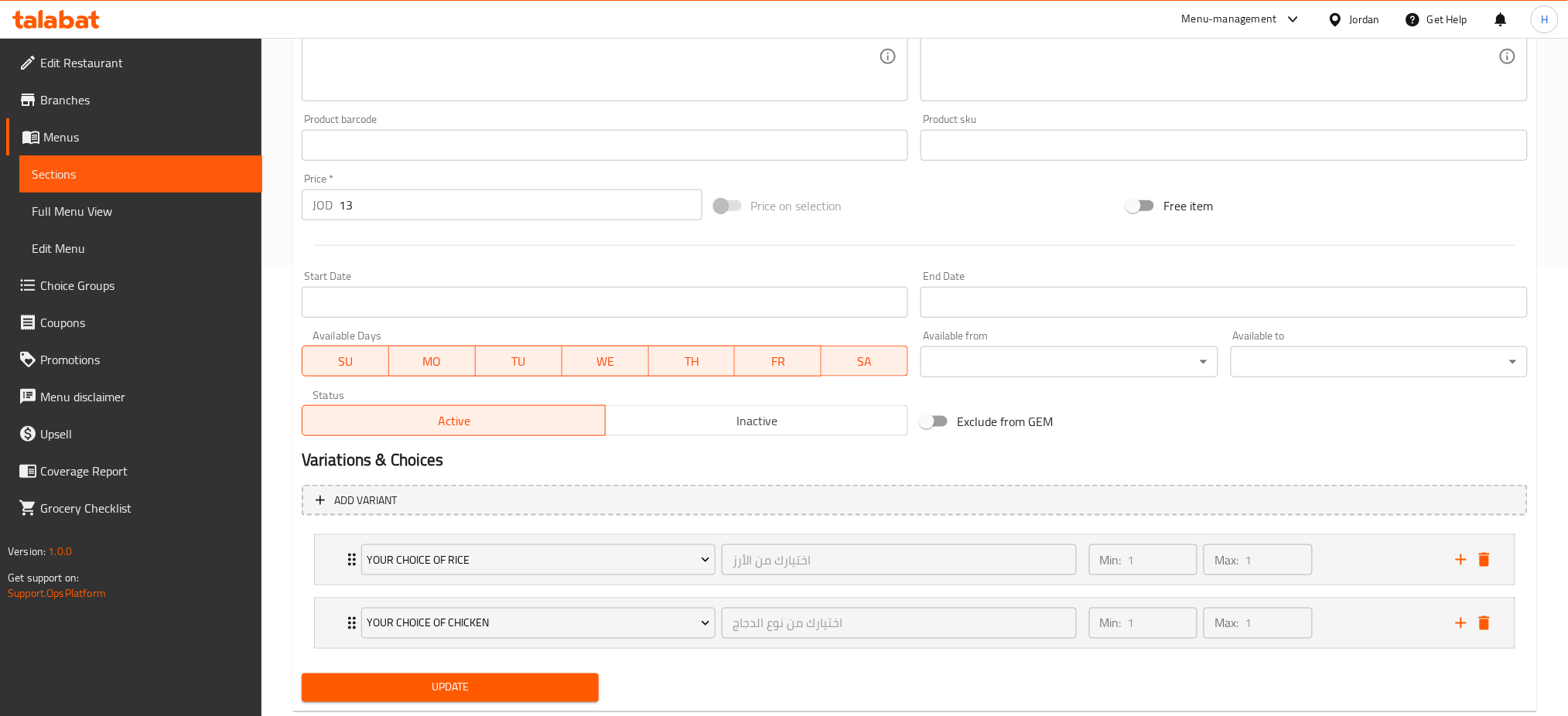
scroll to position [487, 0]
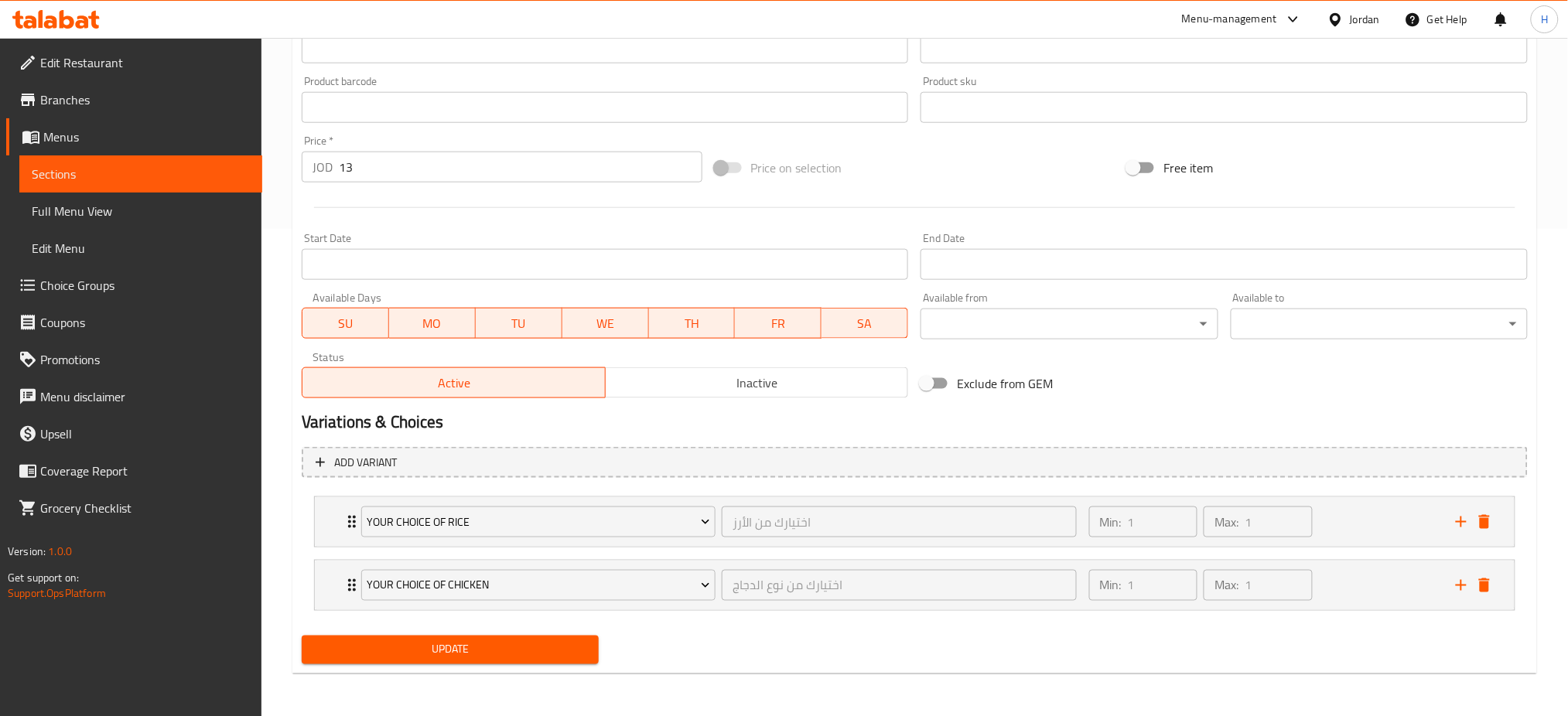
click at [421, 653] on span "Update" at bounding box center [450, 649] width 272 height 19
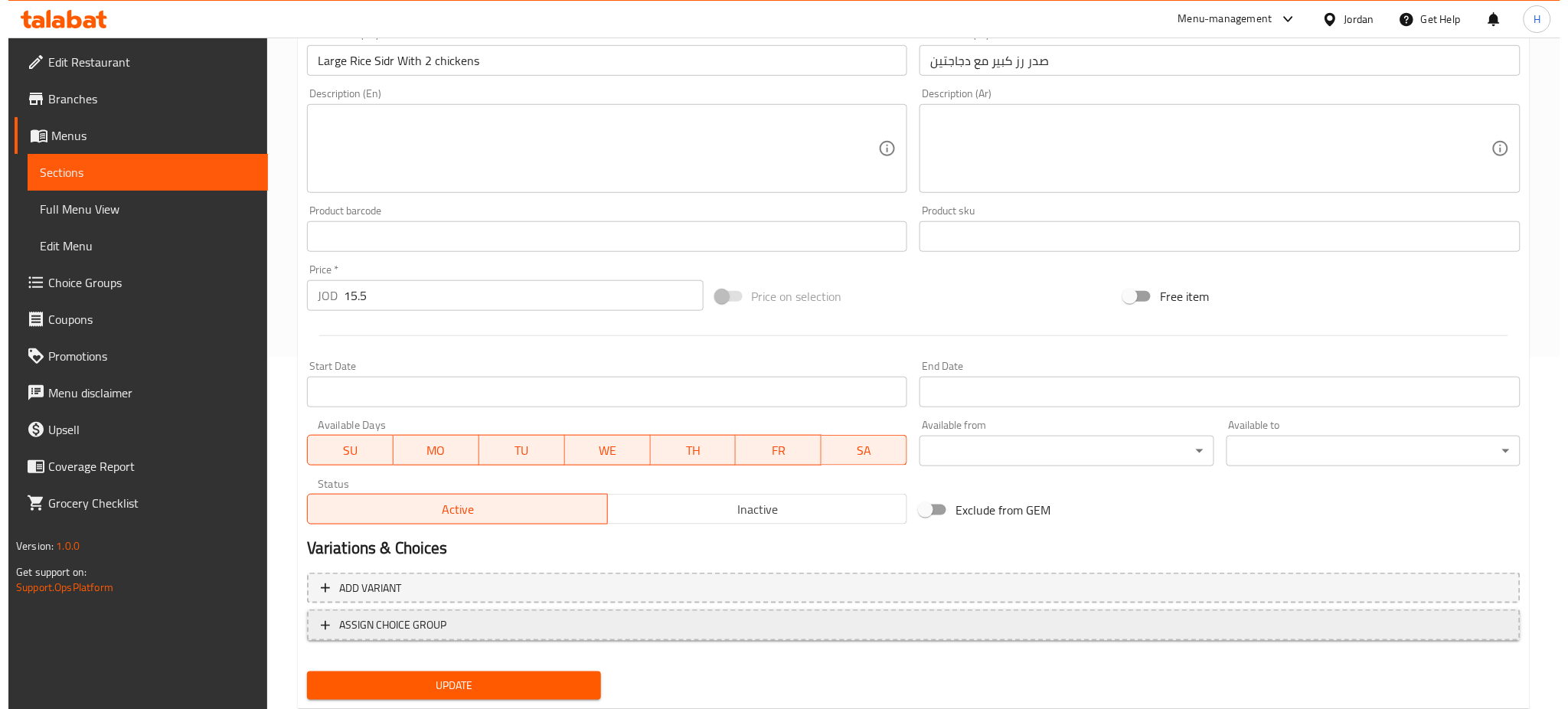
scroll to position [393, 0]
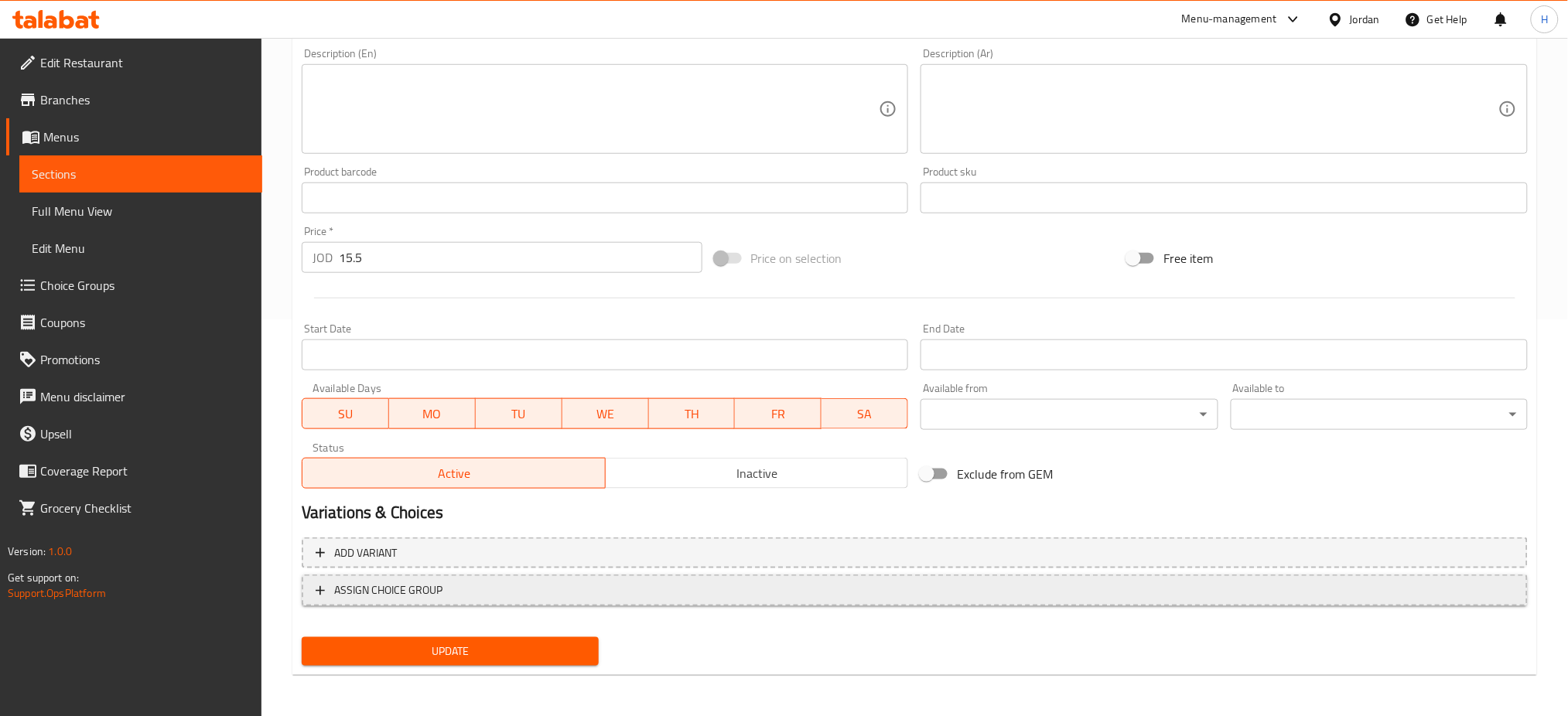
click at [427, 594] on span "ASSIGN CHOICE GROUP" at bounding box center [388, 590] width 109 height 19
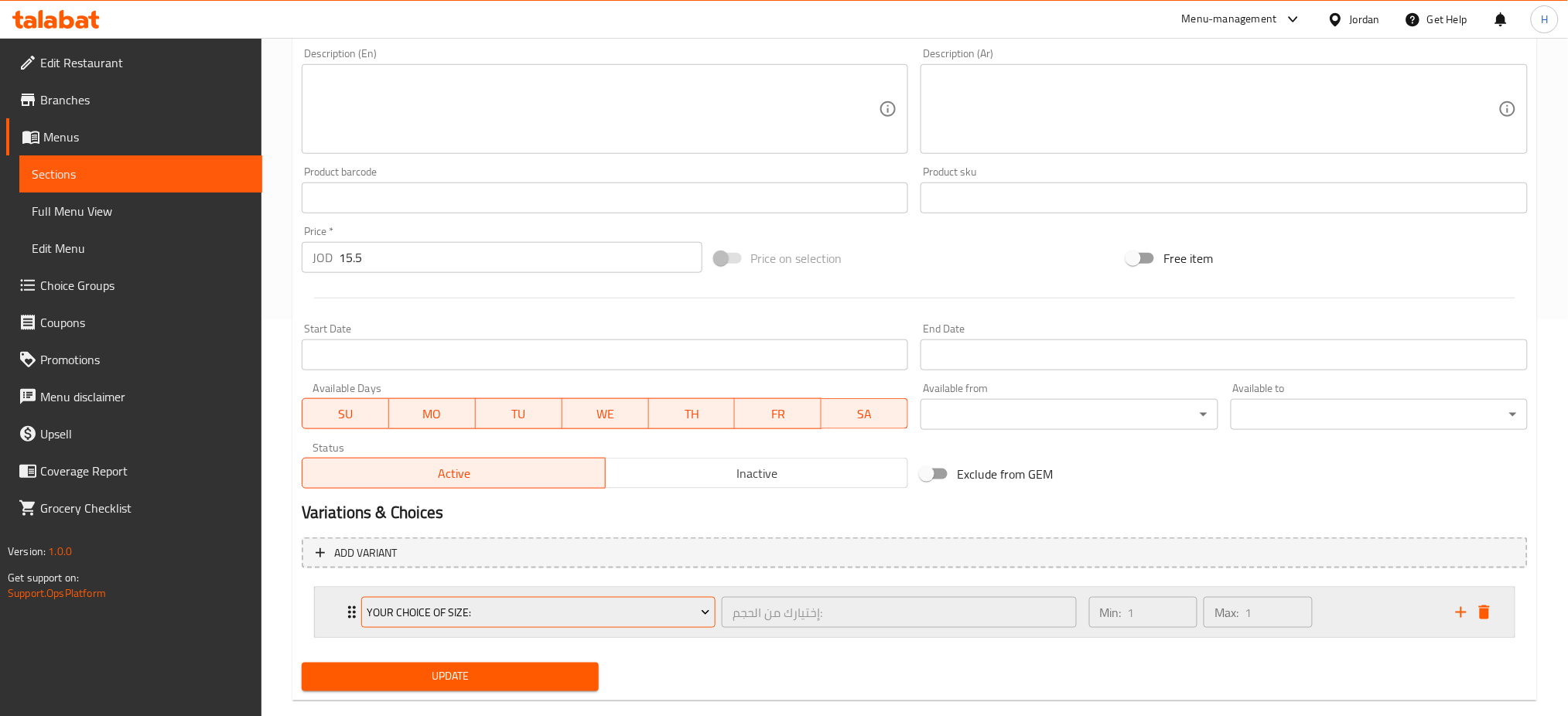
click at [452, 613] on span "Your Choice Of Size:" at bounding box center [538, 613] width 343 height 19
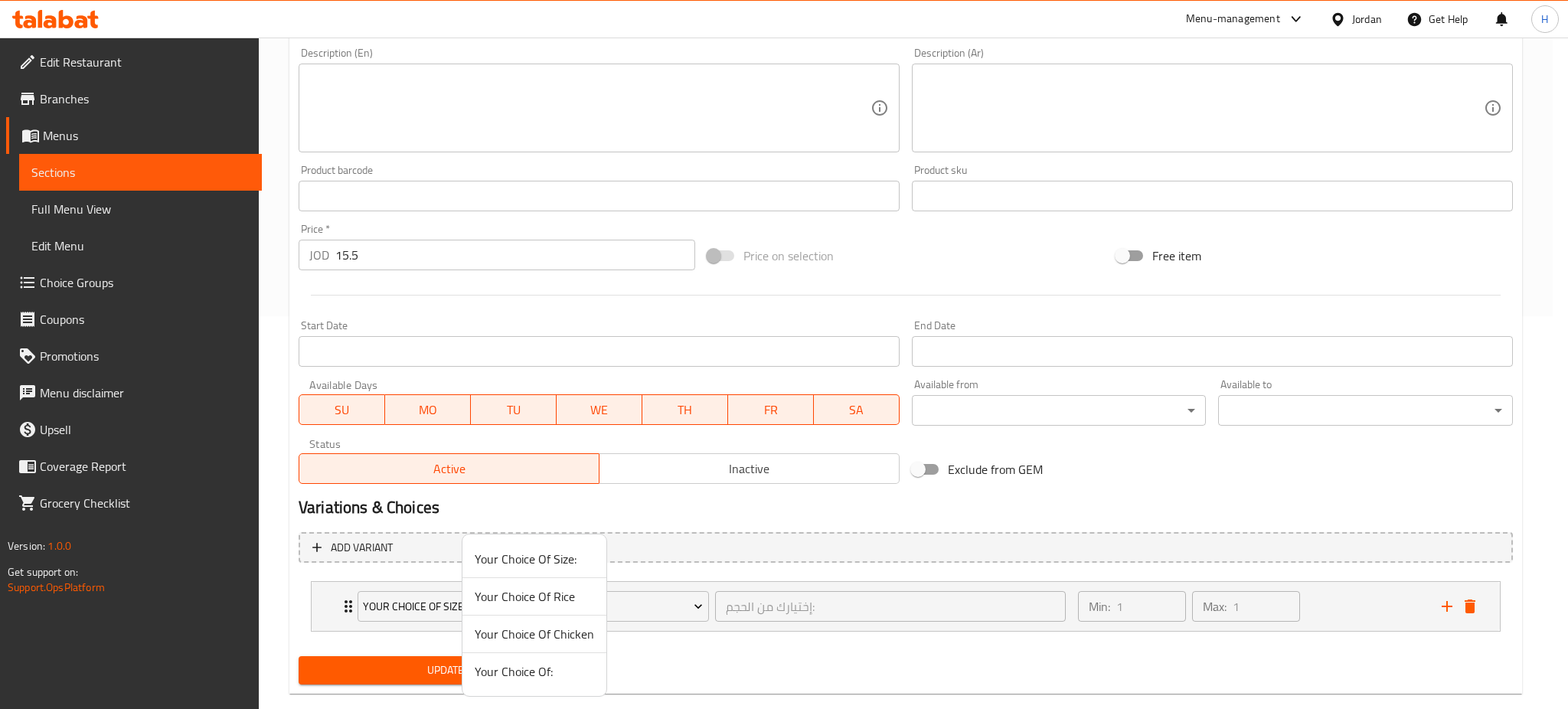
click at [487, 588] on span "Your Choice Of Rice" at bounding box center [535, 597] width 120 height 18
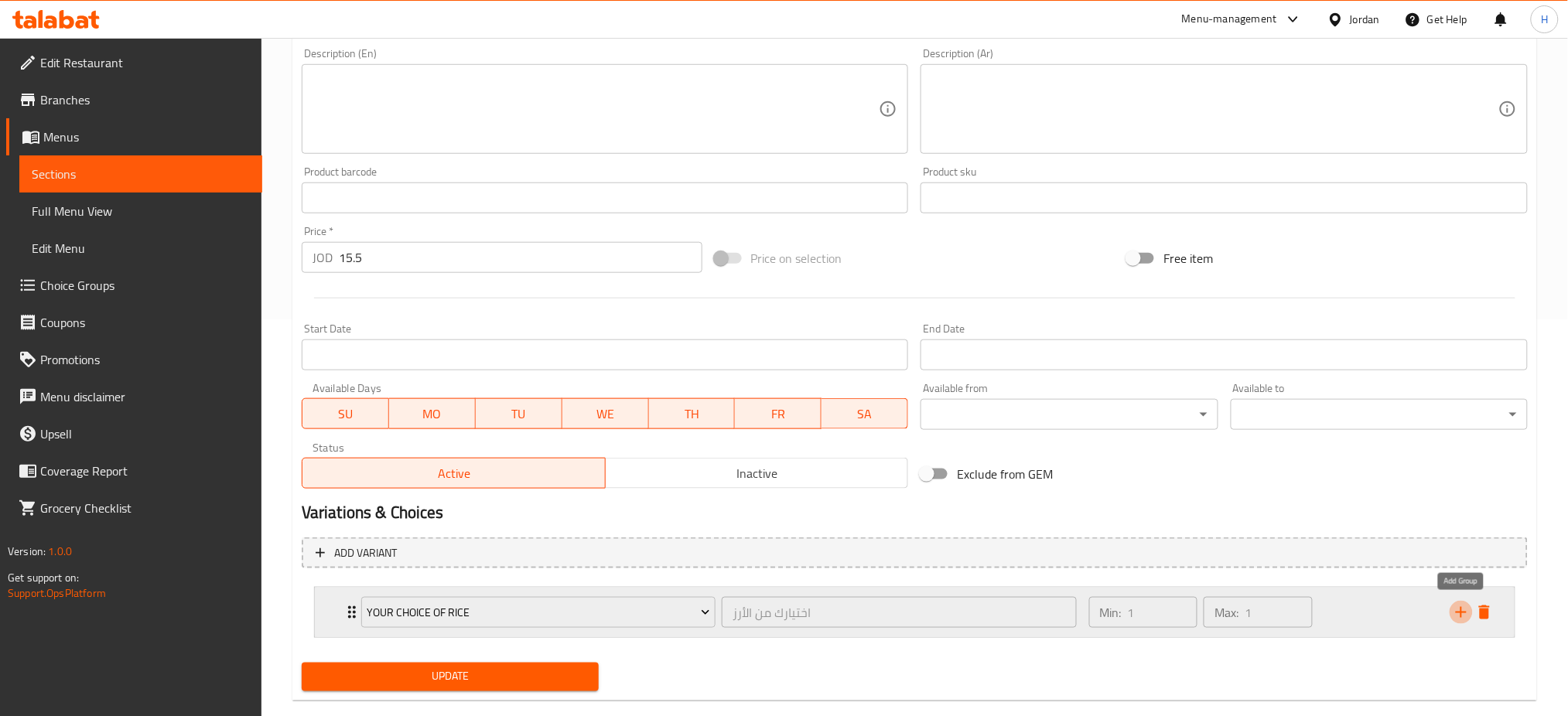
click at [1454, 605] on icon "add" at bounding box center [1461, 613] width 18 height 18
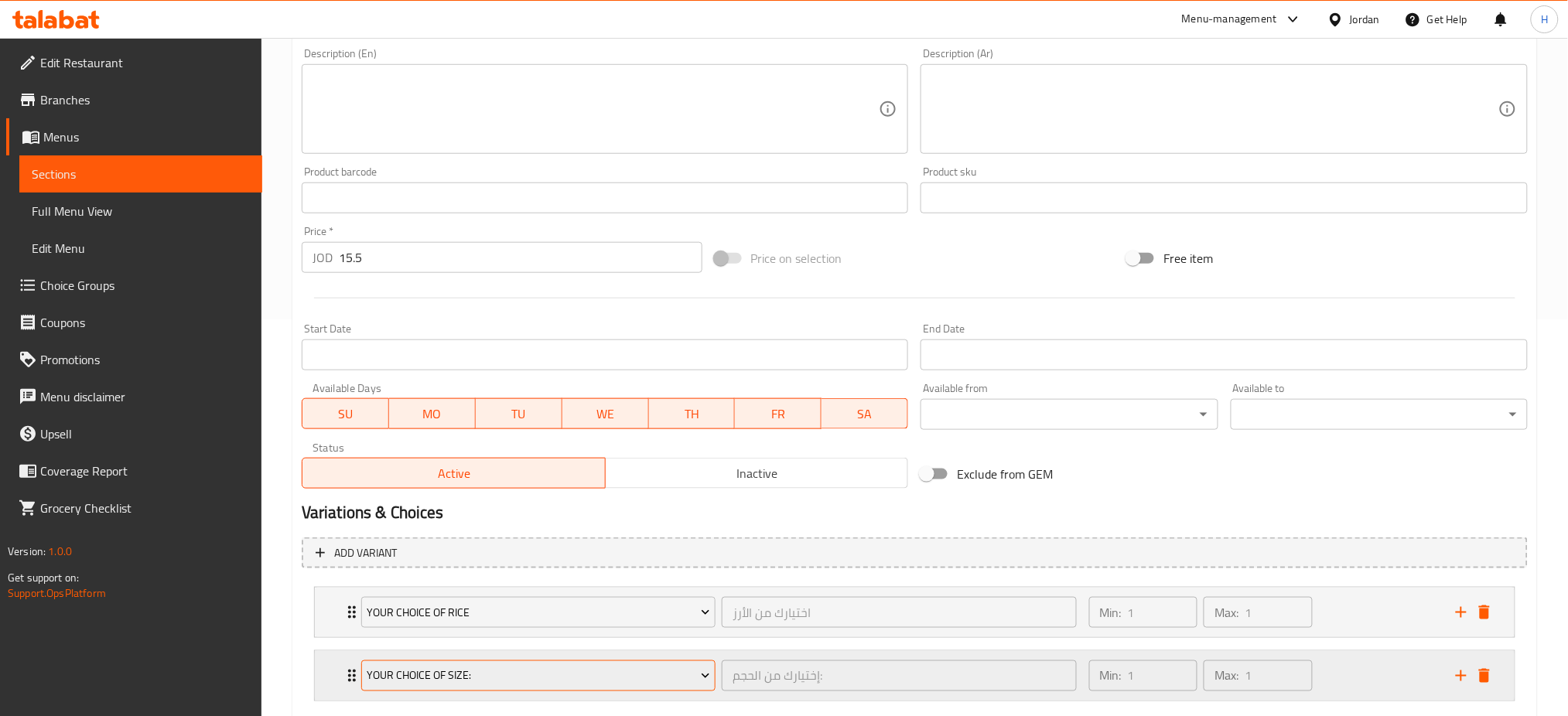
click at [585, 668] on span "Your Choice Of Size:" at bounding box center [538, 676] width 343 height 19
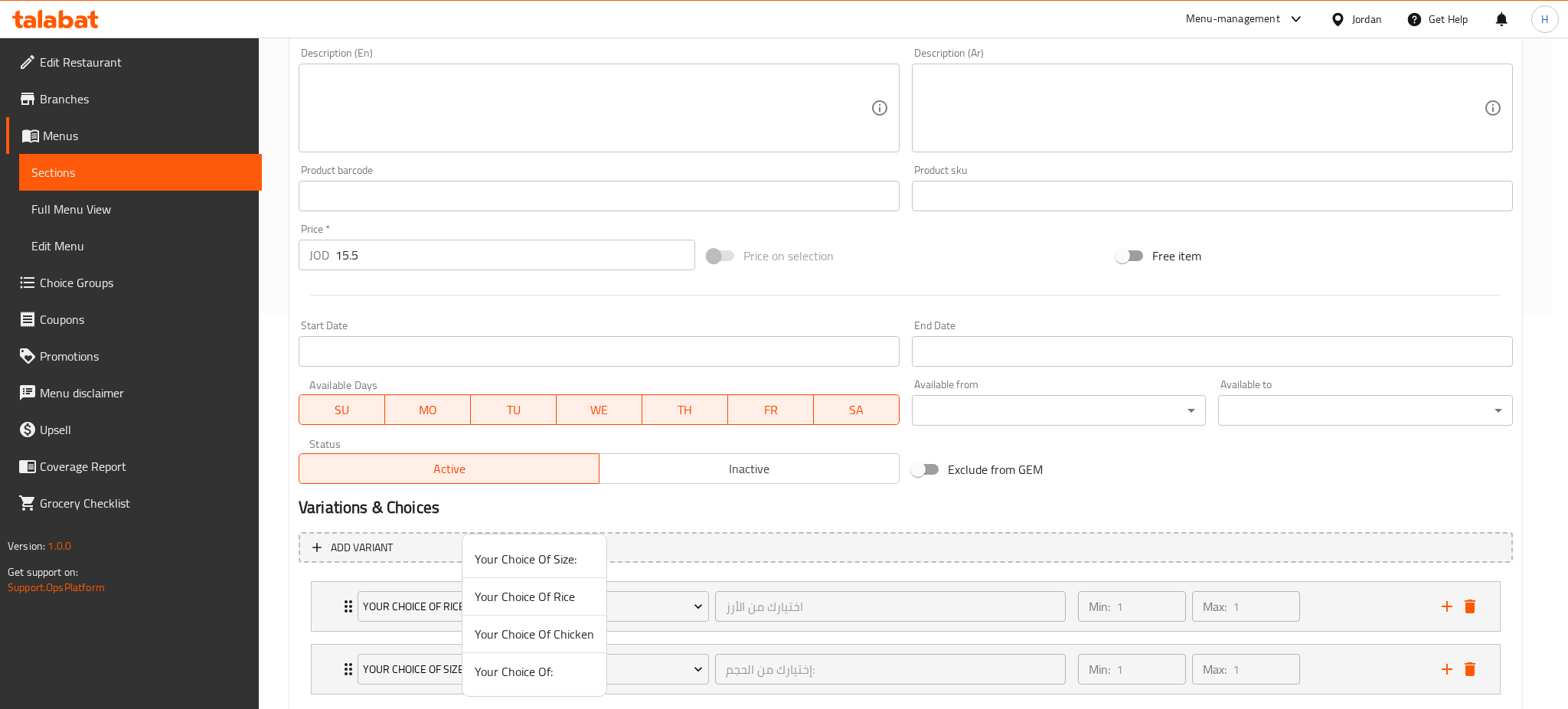
click at [519, 635] on span "Your Choice Of Chicken" at bounding box center [535, 634] width 120 height 18
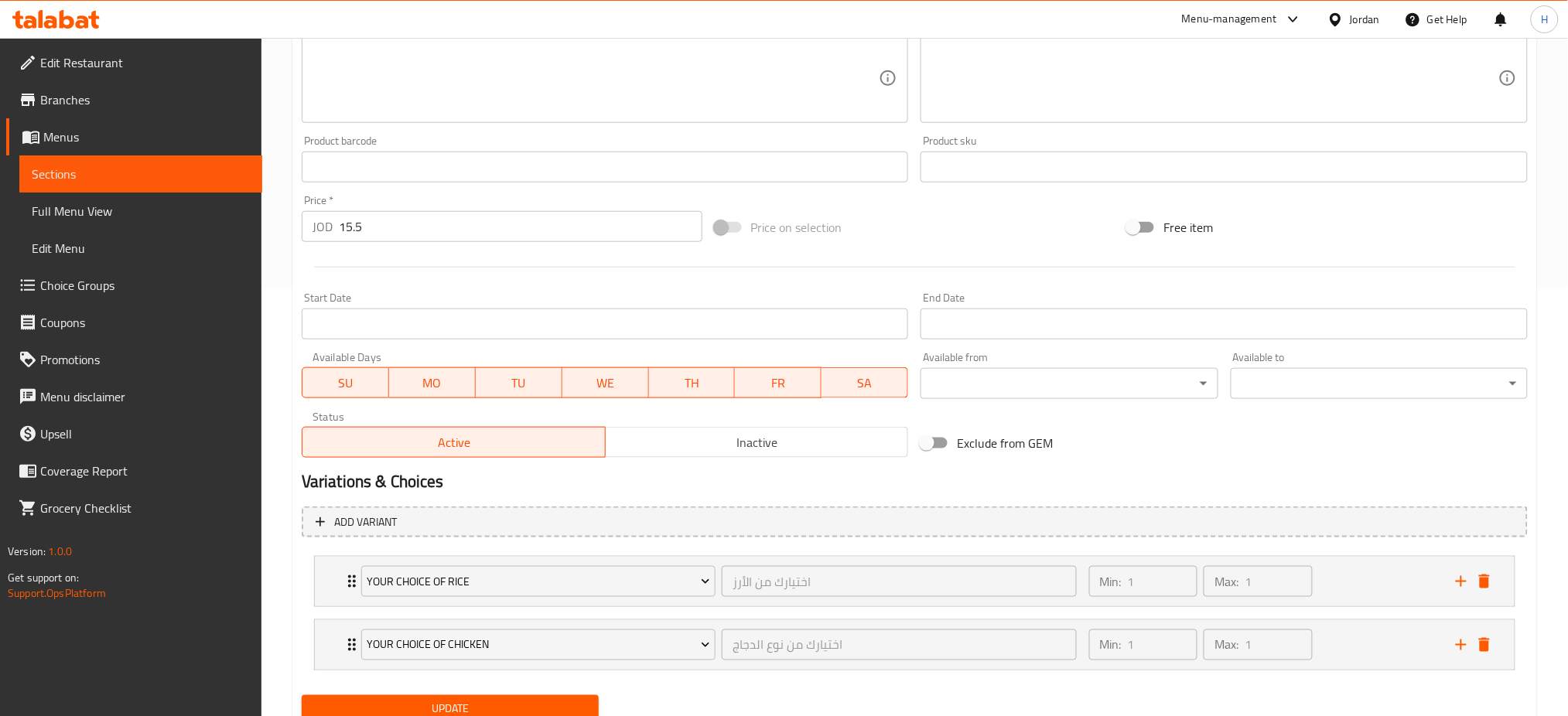
scroll to position [487, 0]
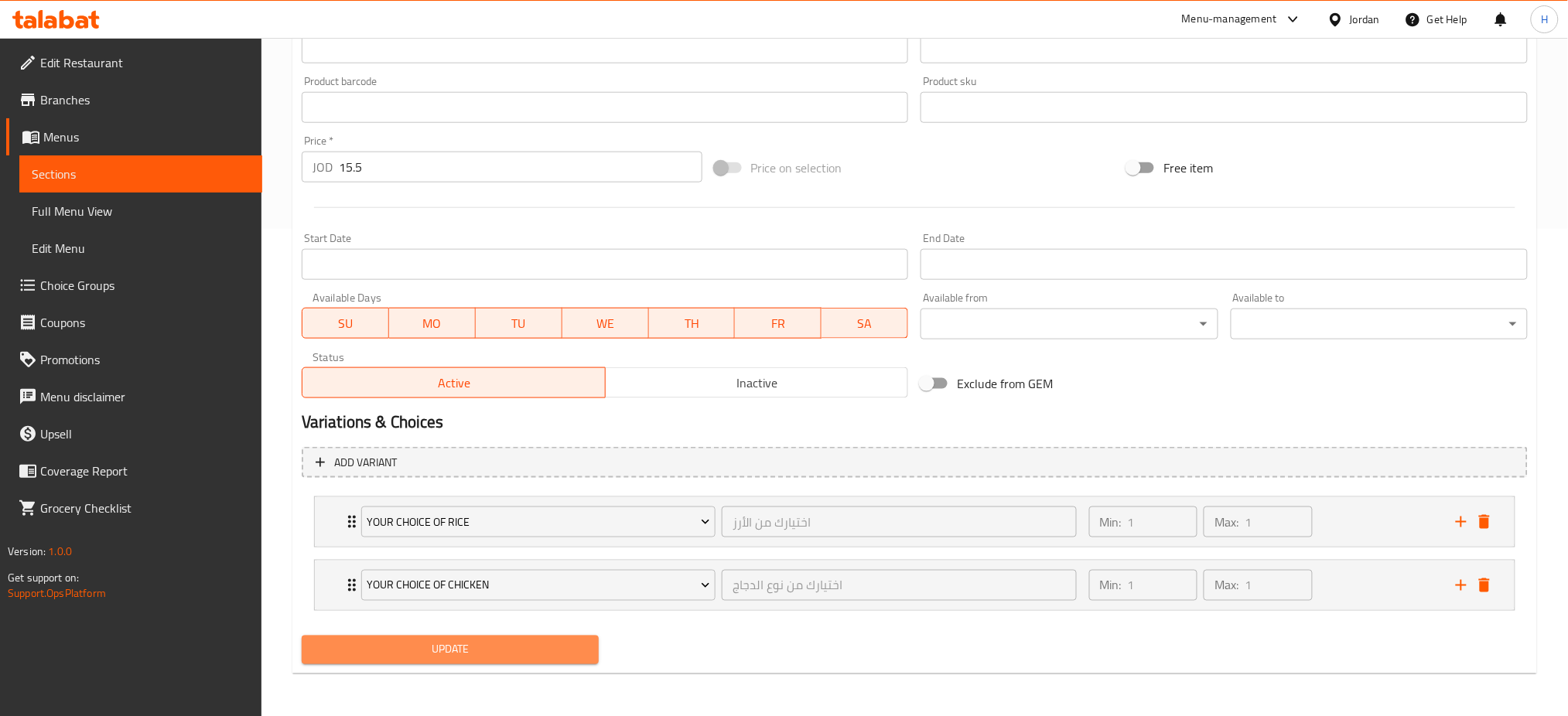
click at [417, 653] on span "Update" at bounding box center [450, 649] width 272 height 19
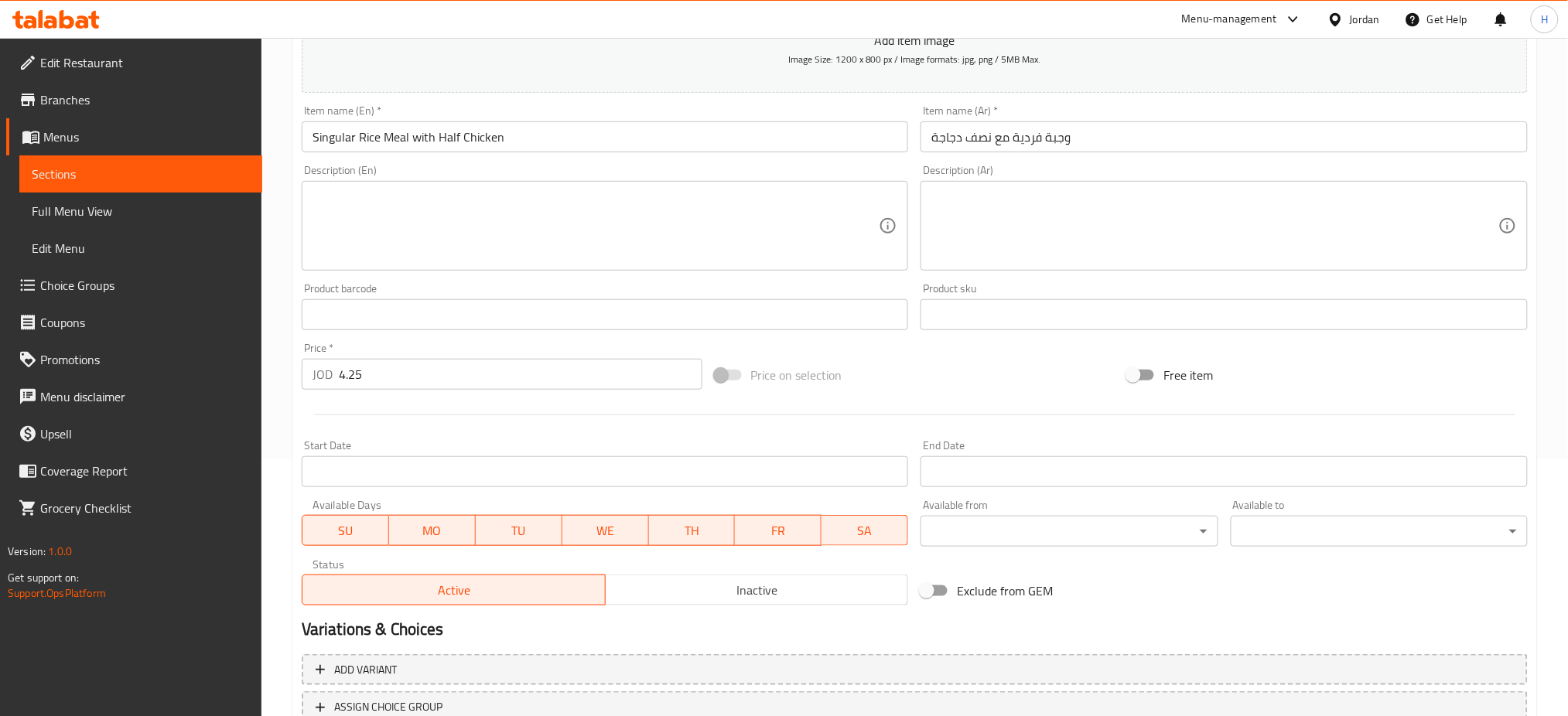
scroll to position [374, 0]
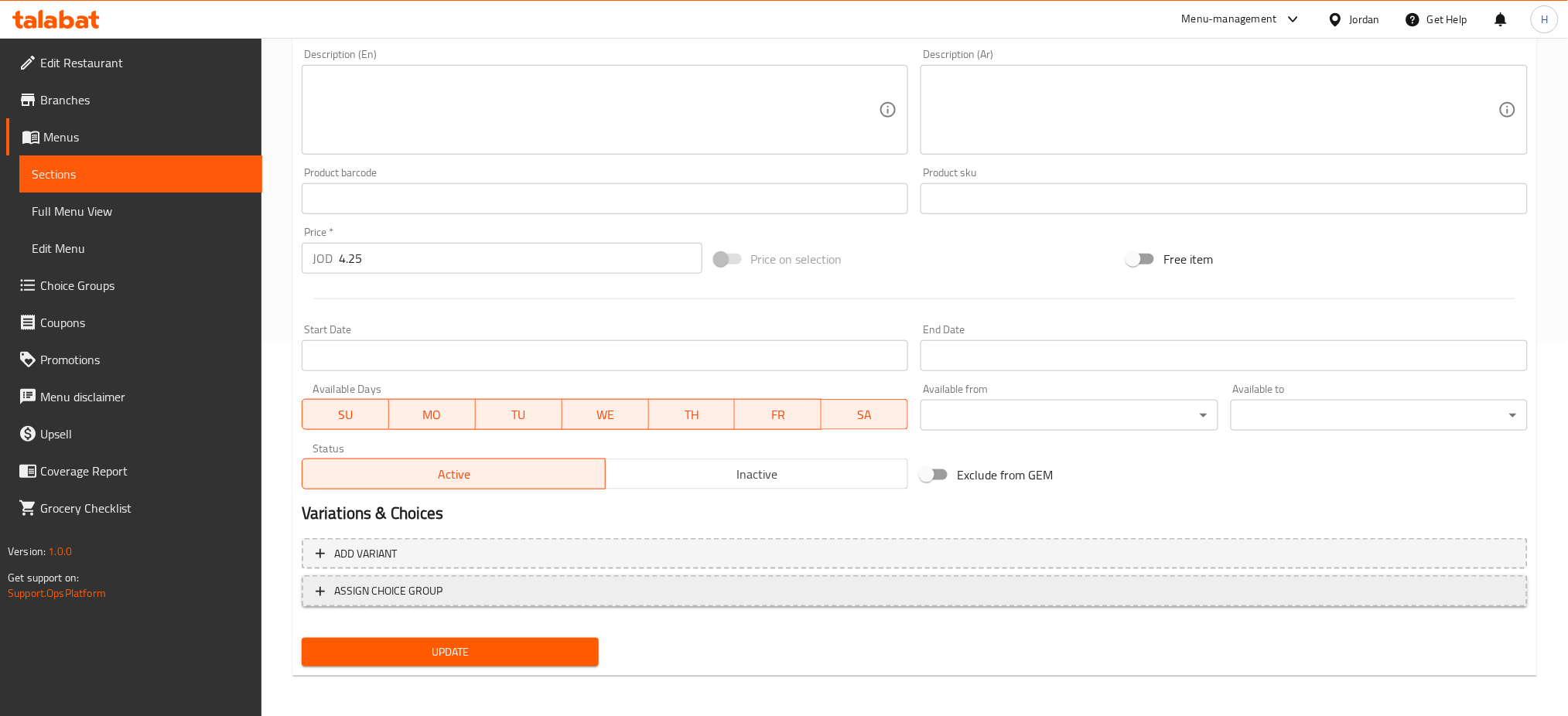
click at [438, 588] on span "ASSIGN CHOICE GROUP" at bounding box center [388, 591] width 109 height 19
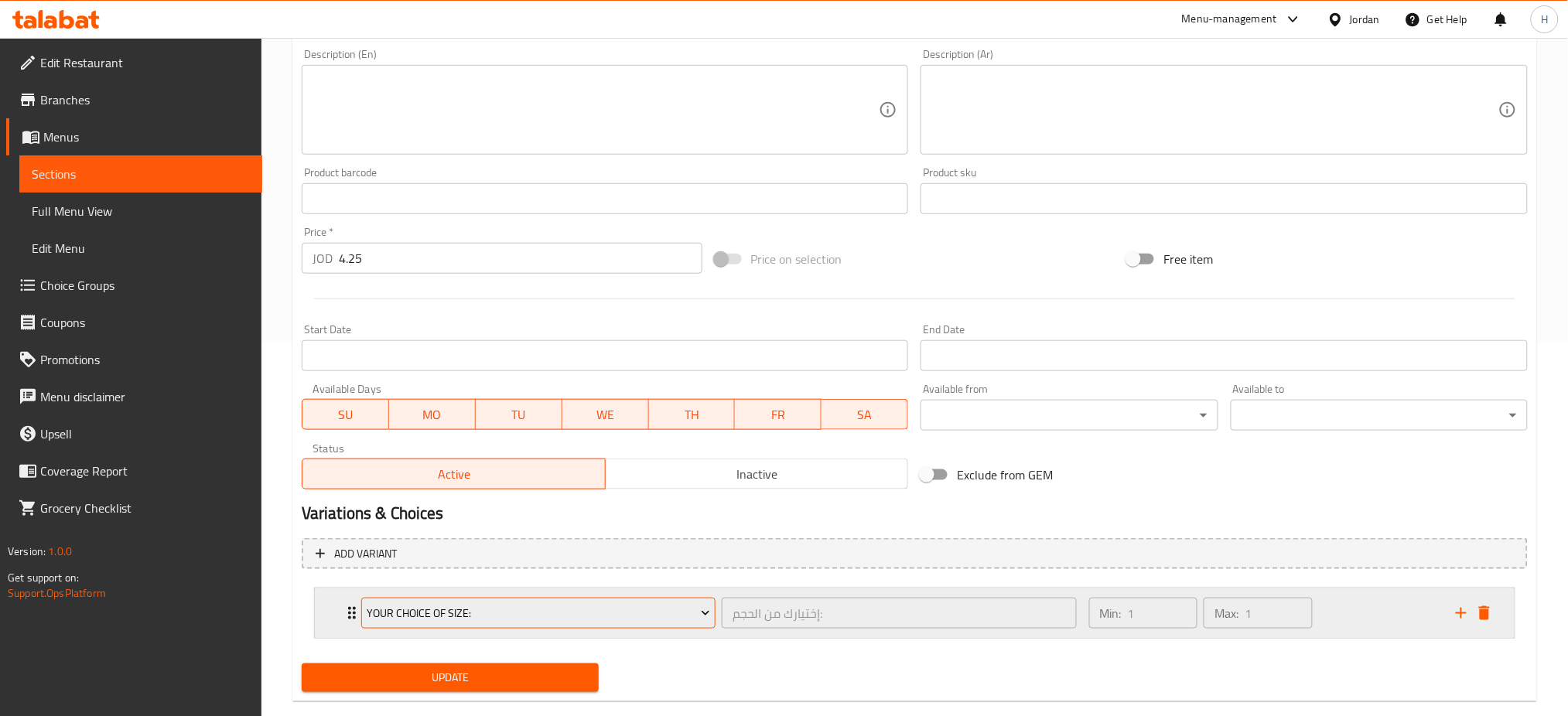
click at [435, 604] on span "Your Choice Of Size:" at bounding box center [538, 613] width 343 height 19
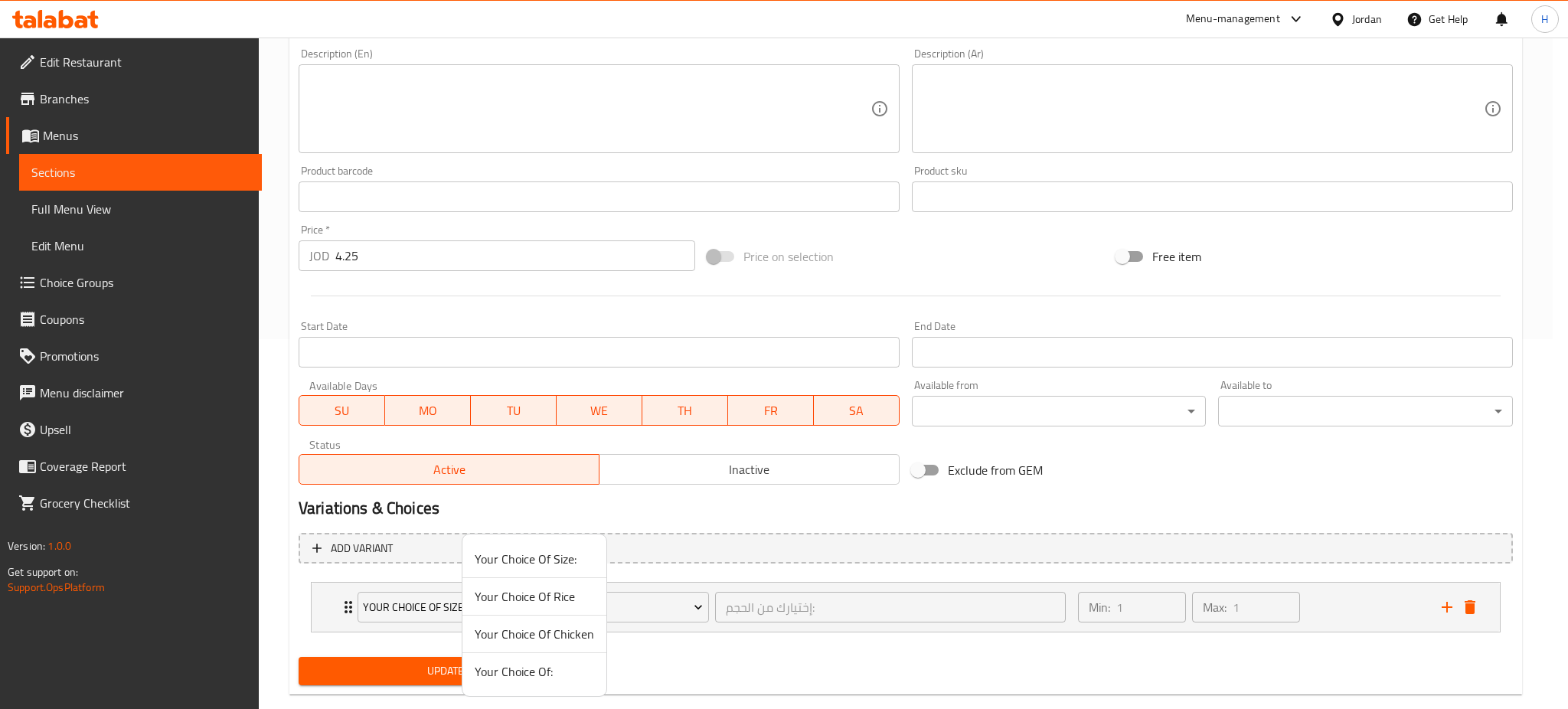
click at [512, 597] on span "Your Choice Of Rice" at bounding box center [535, 597] width 120 height 18
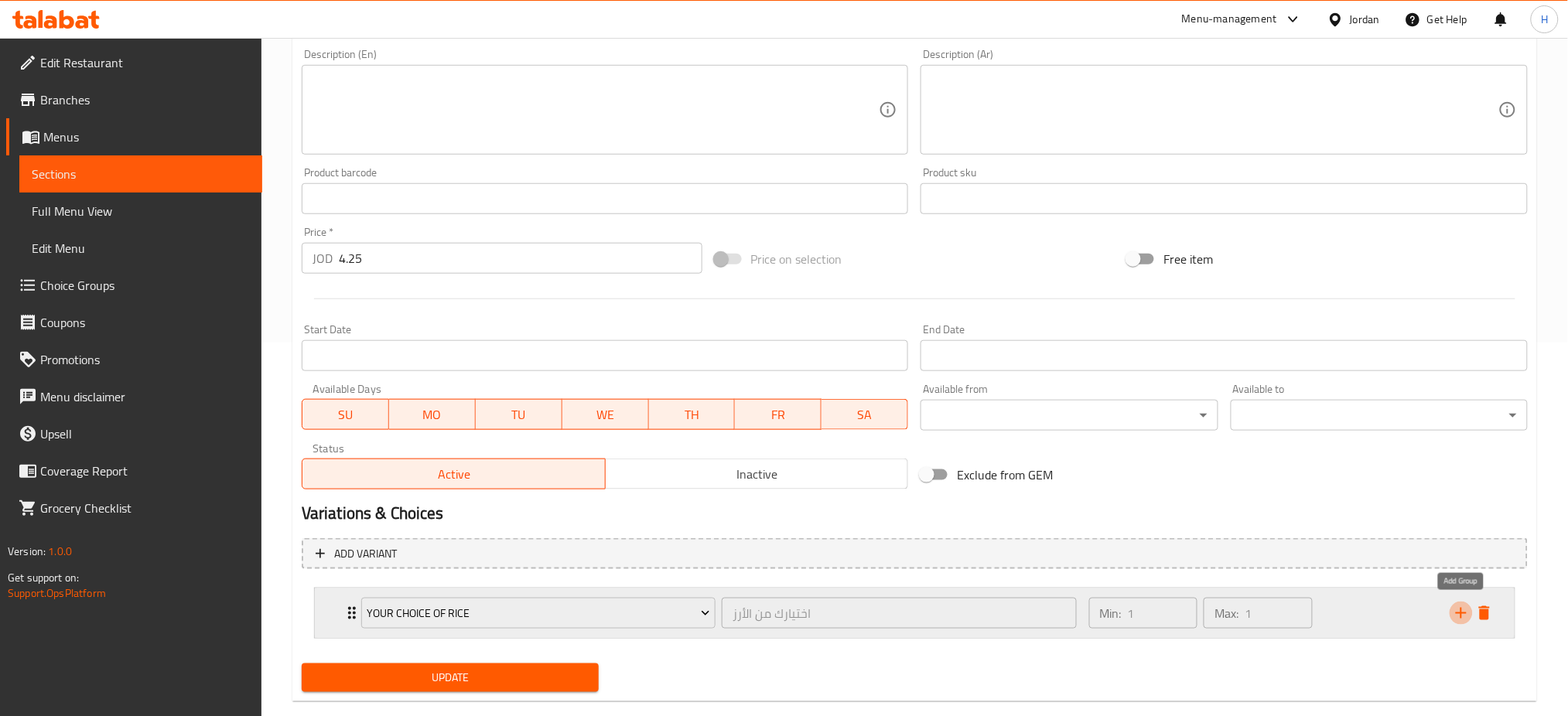
click at [1464, 604] on icon "add" at bounding box center [1461, 613] width 18 height 18
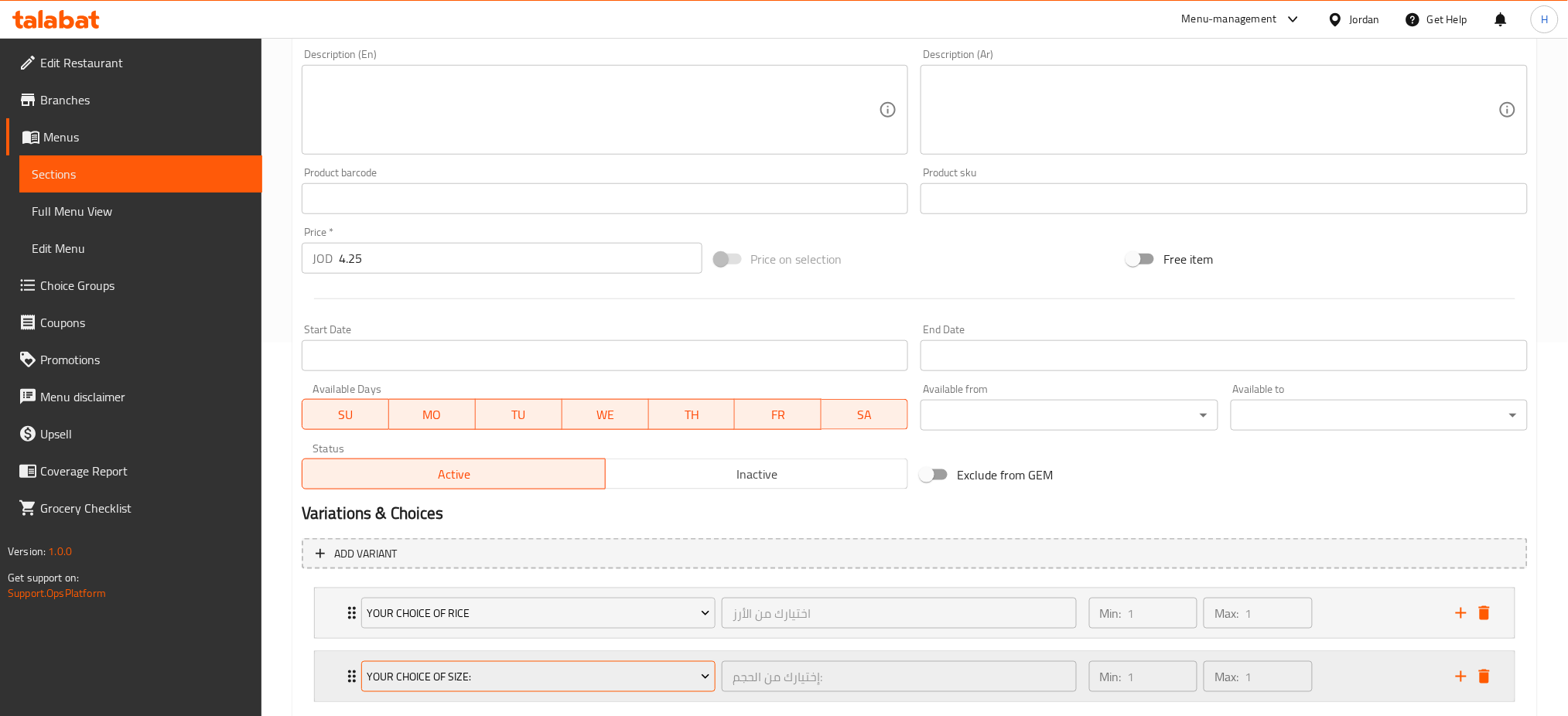
click at [635, 679] on span "Your Choice Of Size:" at bounding box center [538, 677] width 343 height 19
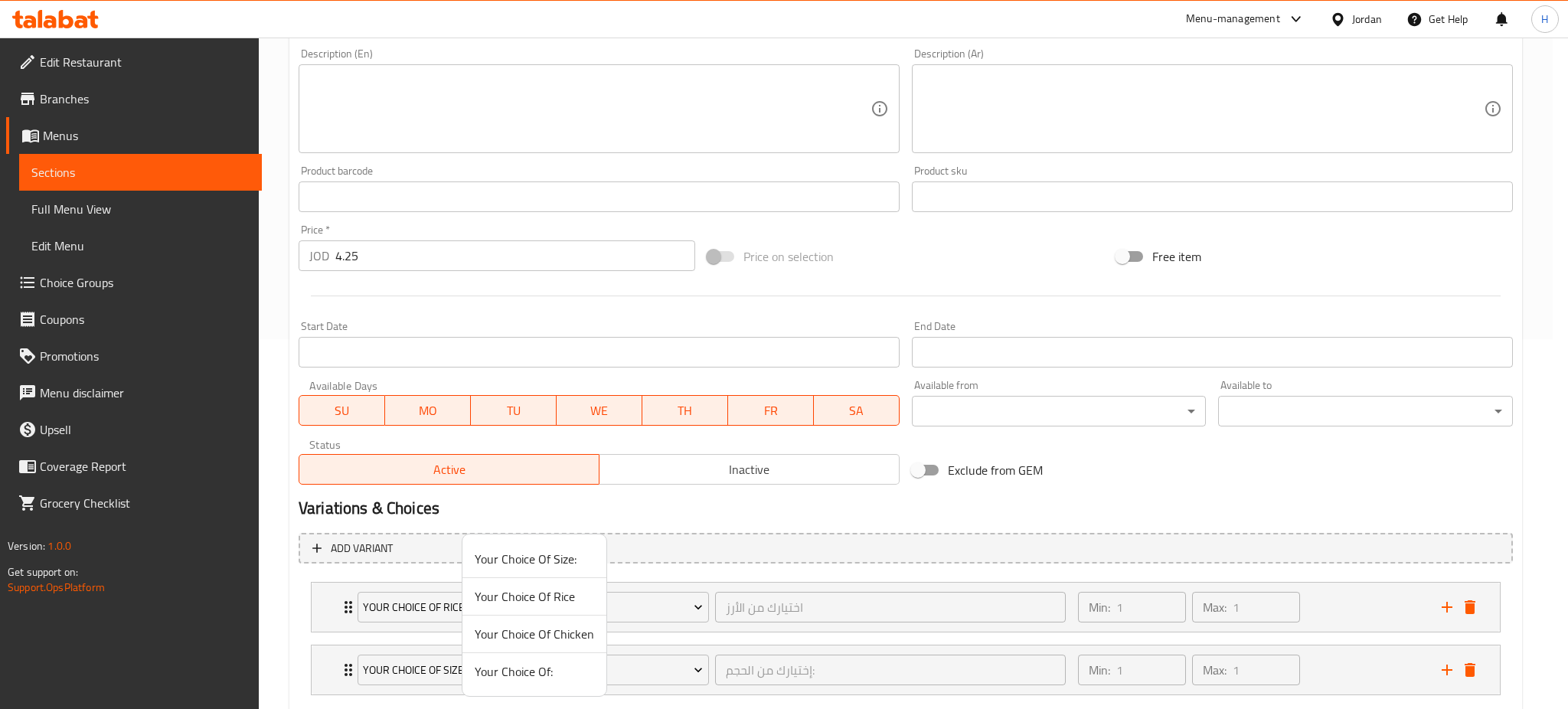
click at [554, 626] on span "Your Choice Of Chicken" at bounding box center [535, 634] width 120 height 18
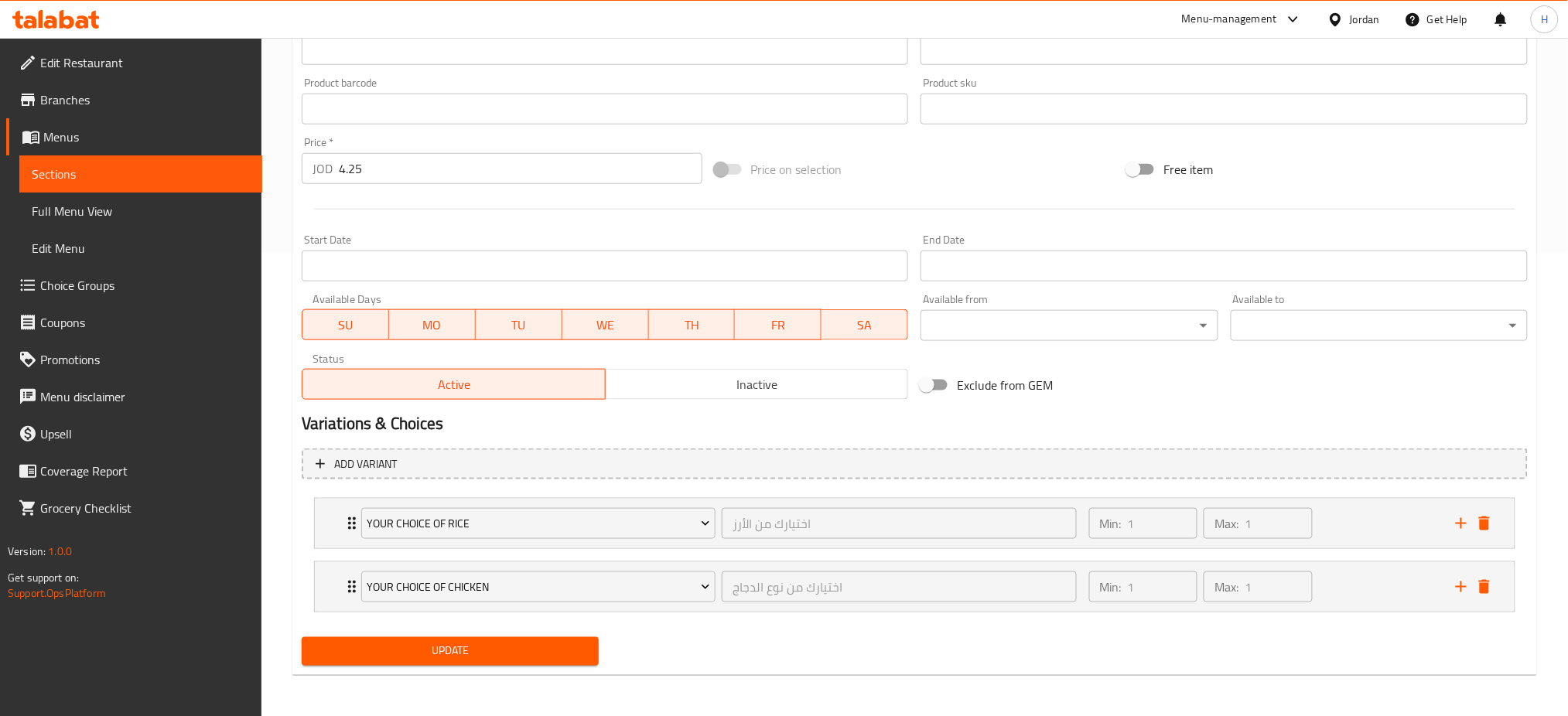
scroll to position [464, 0]
click at [497, 661] on button "Update" at bounding box center [450, 651] width 297 height 28
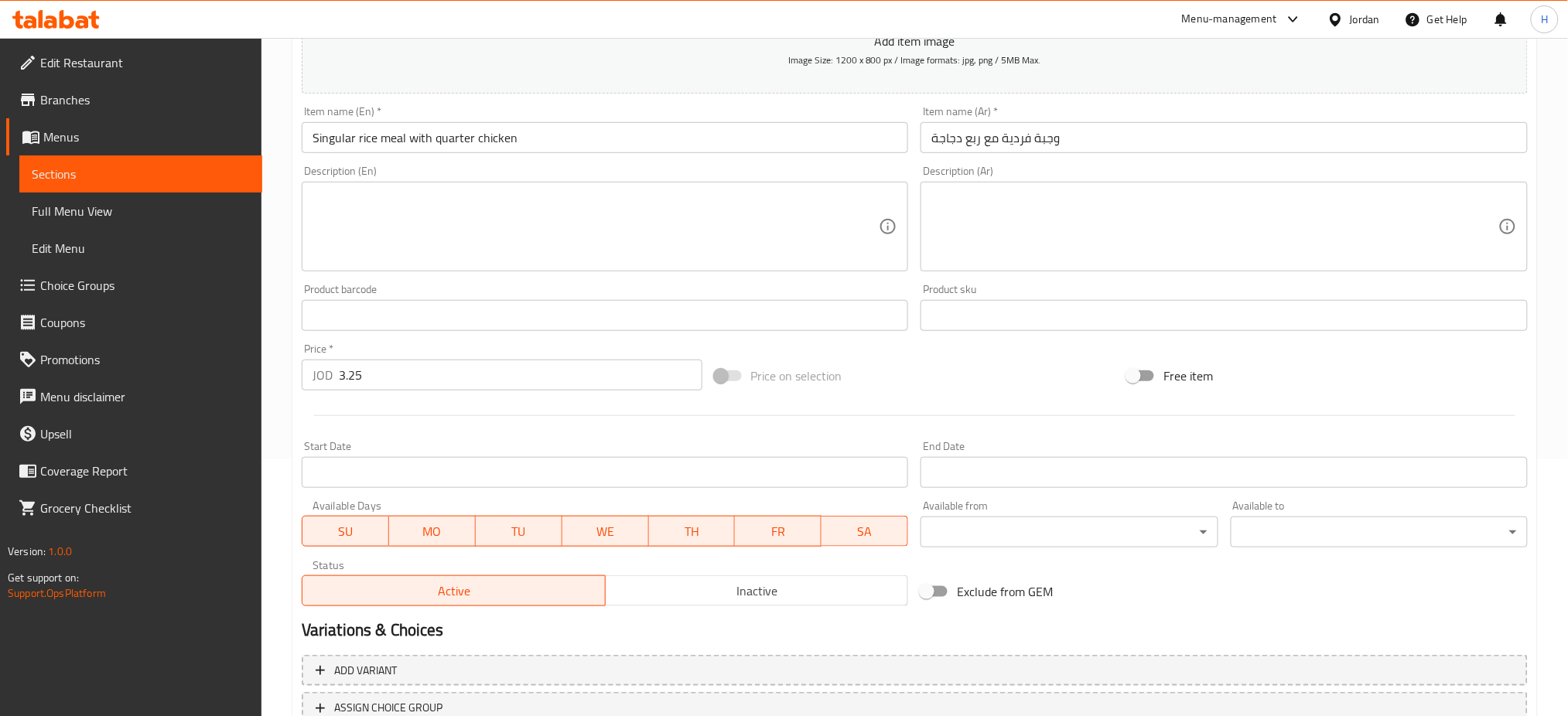
scroll to position [374, 0]
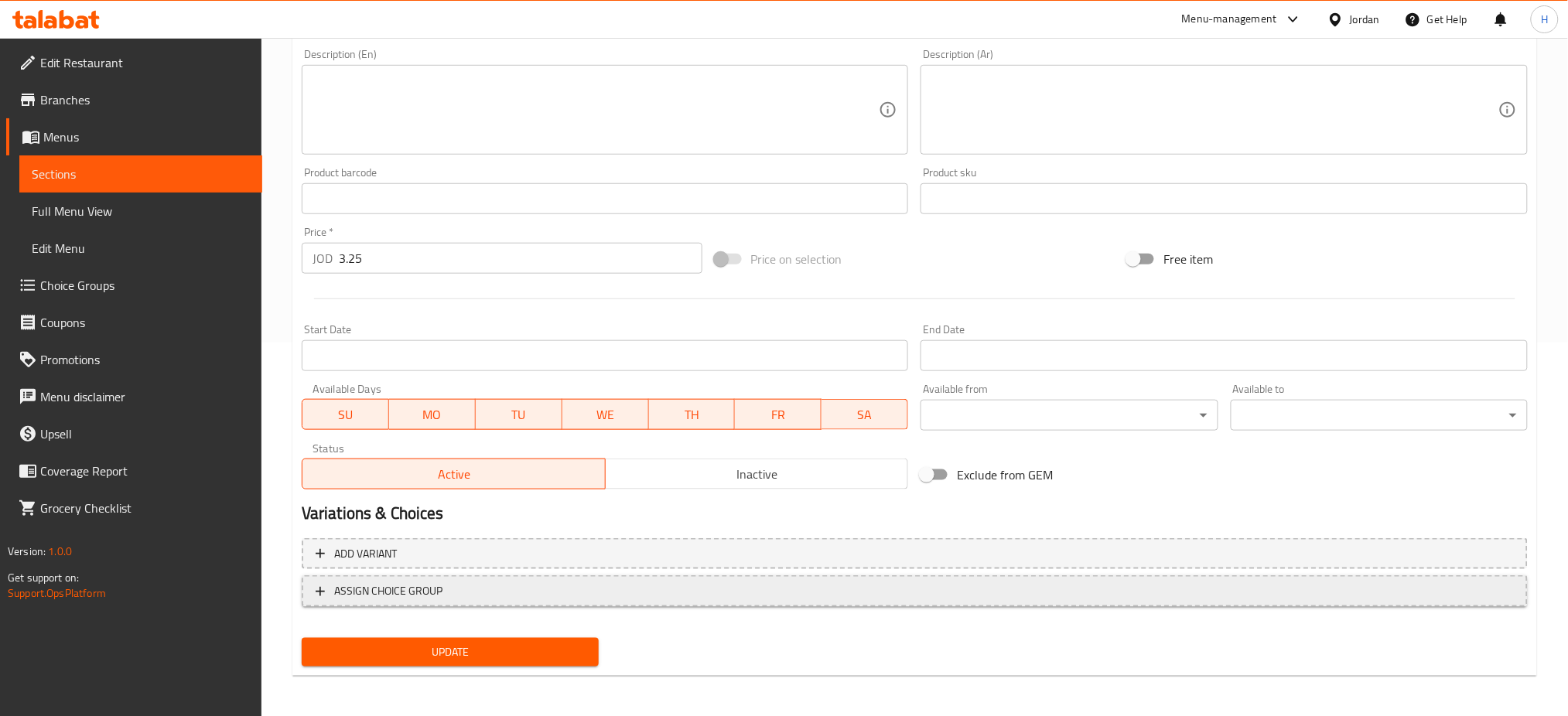
click at [543, 586] on span "ASSIGN CHOICE GROUP" at bounding box center [915, 591] width 1199 height 19
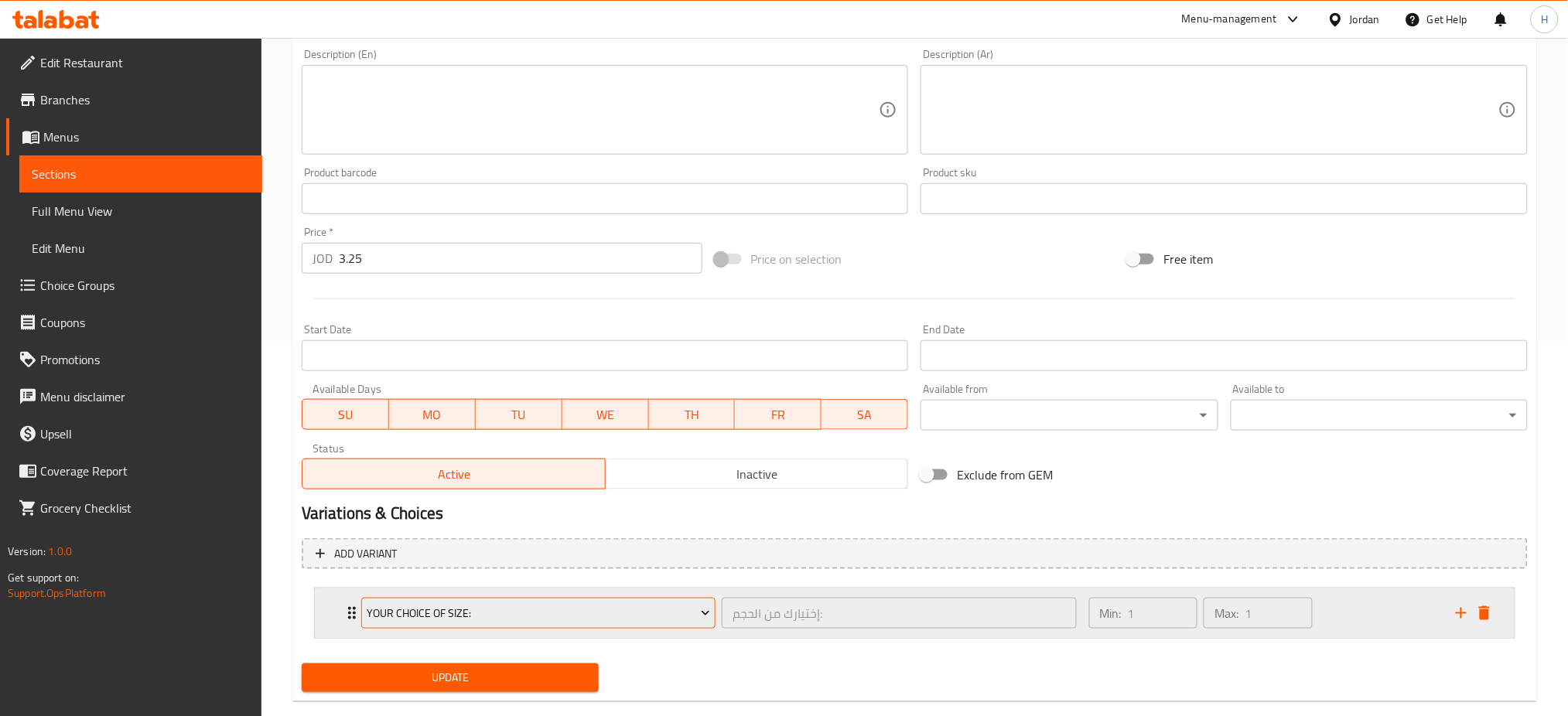
click at [486, 609] on span "Your Choice Of Size:" at bounding box center [538, 613] width 343 height 19
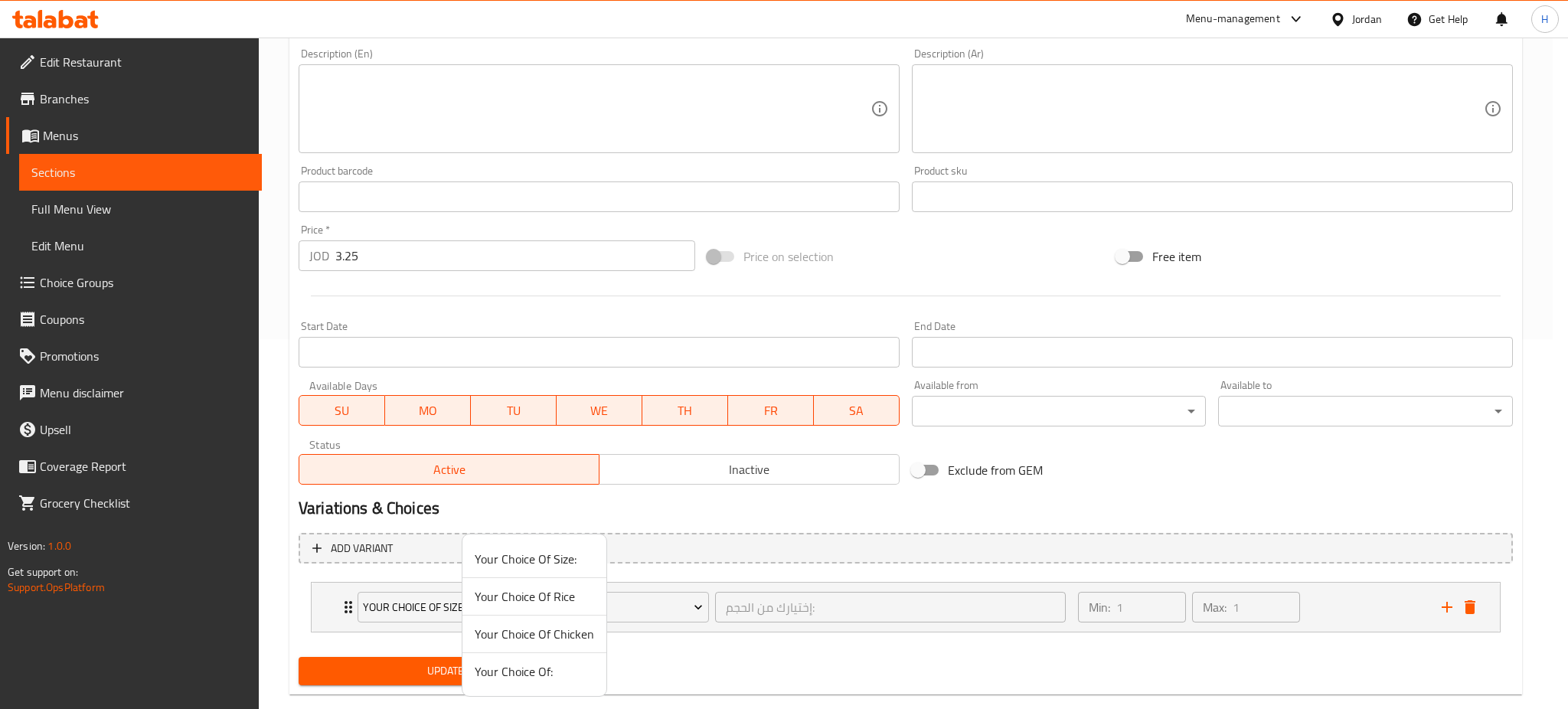
click at [516, 597] on span "Your Choice Of Rice" at bounding box center [535, 597] width 120 height 18
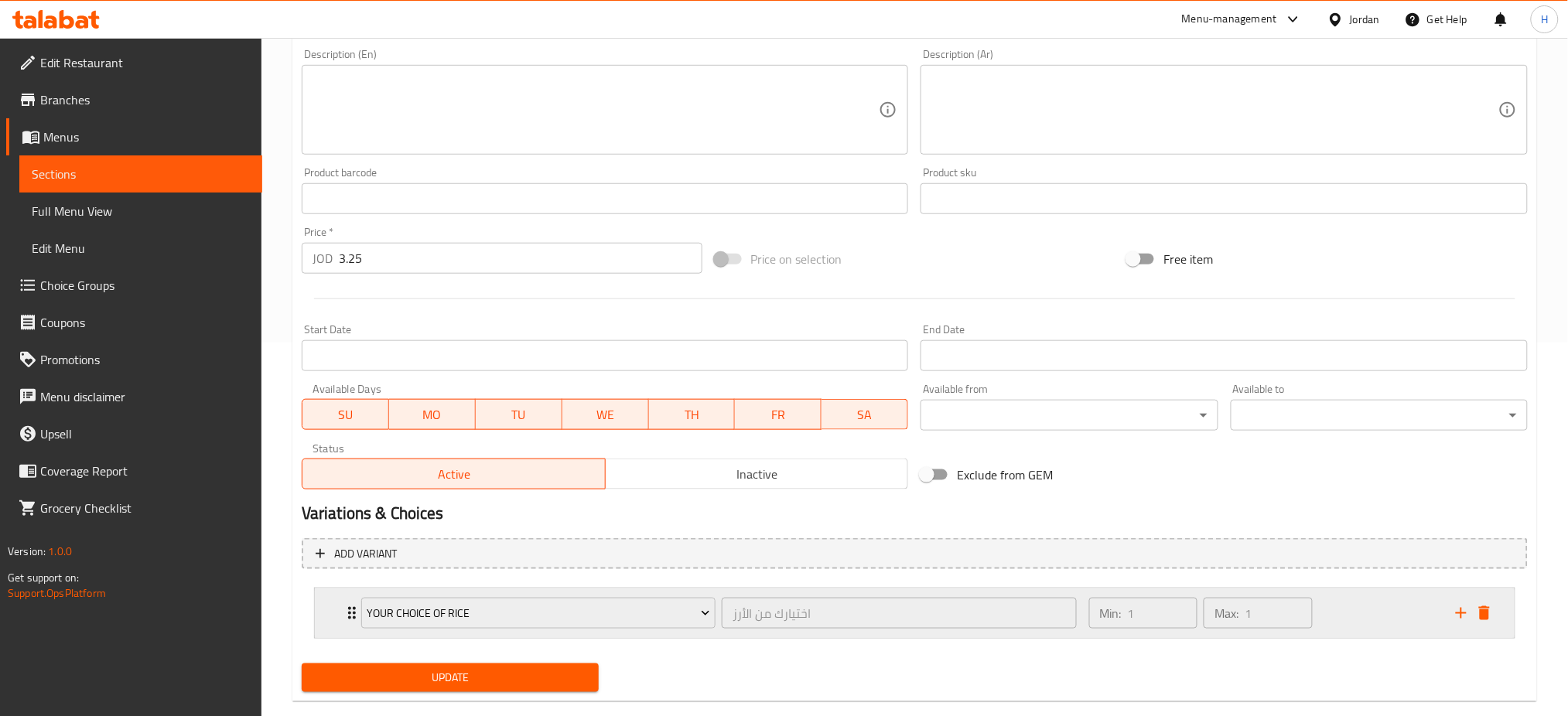
click at [1464, 617] on icon "add" at bounding box center [1461, 613] width 18 height 18
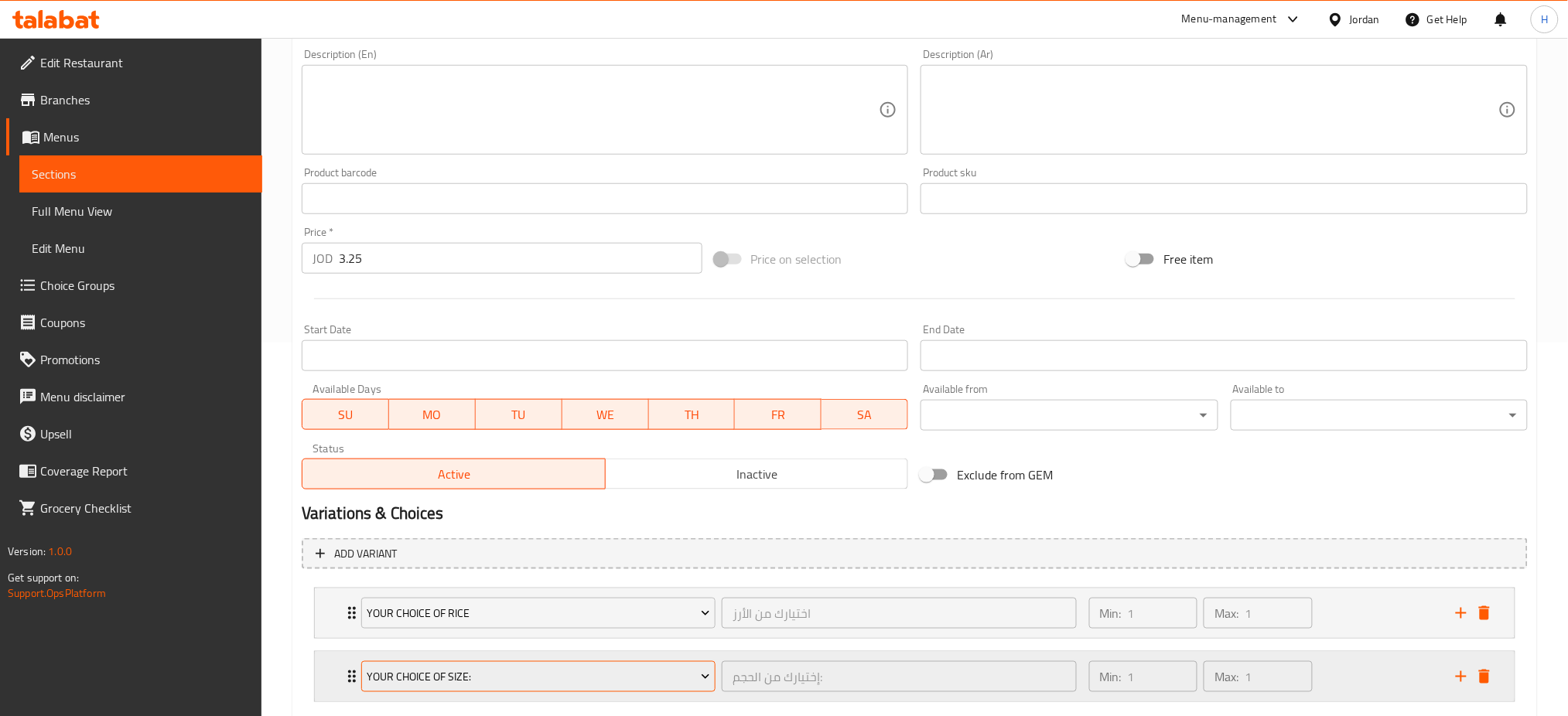
click at [589, 678] on span "Your Choice Of Size:" at bounding box center [538, 677] width 343 height 19
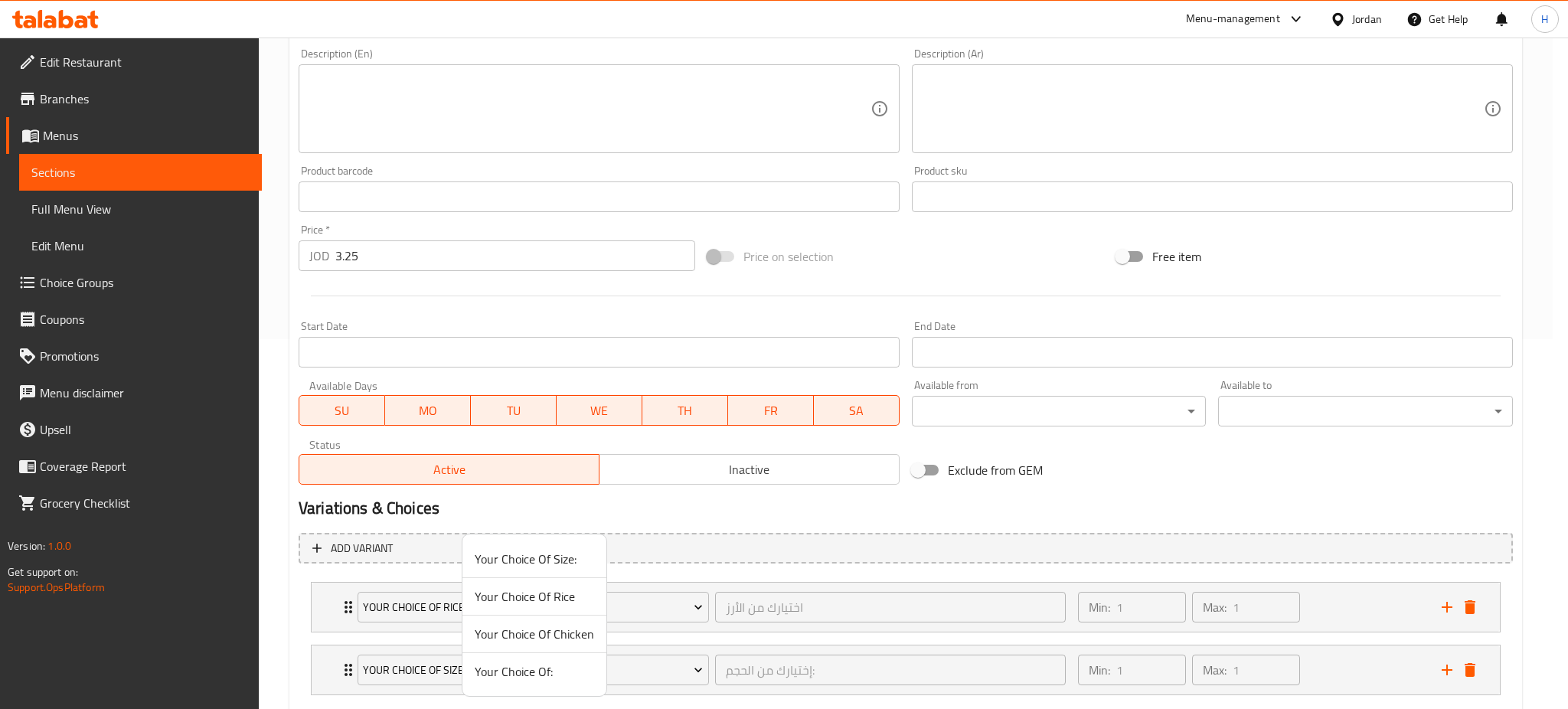
click at [549, 631] on span "Your Choice Of Chicken" at bounding box center [535, 634] width 120 height 18
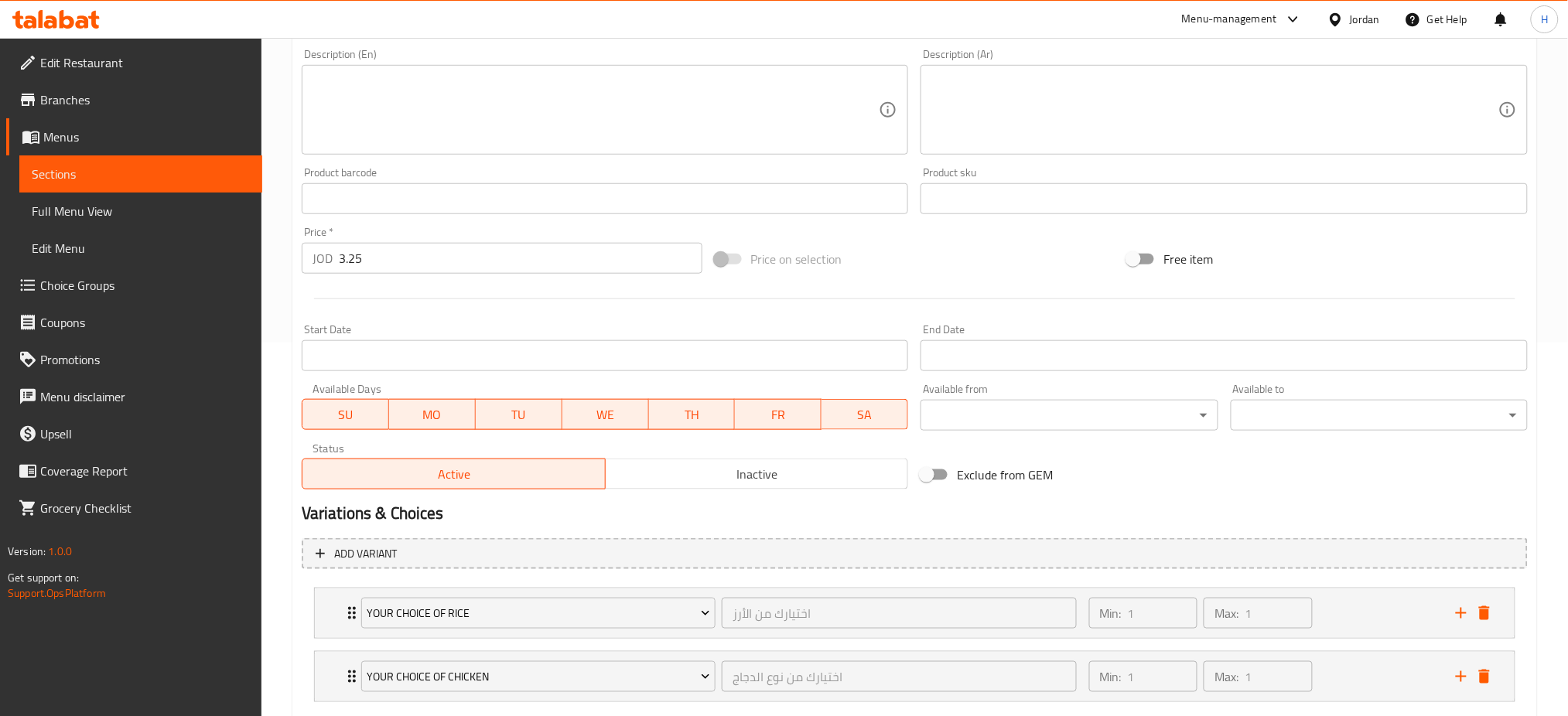
scroll to position [464, 0]
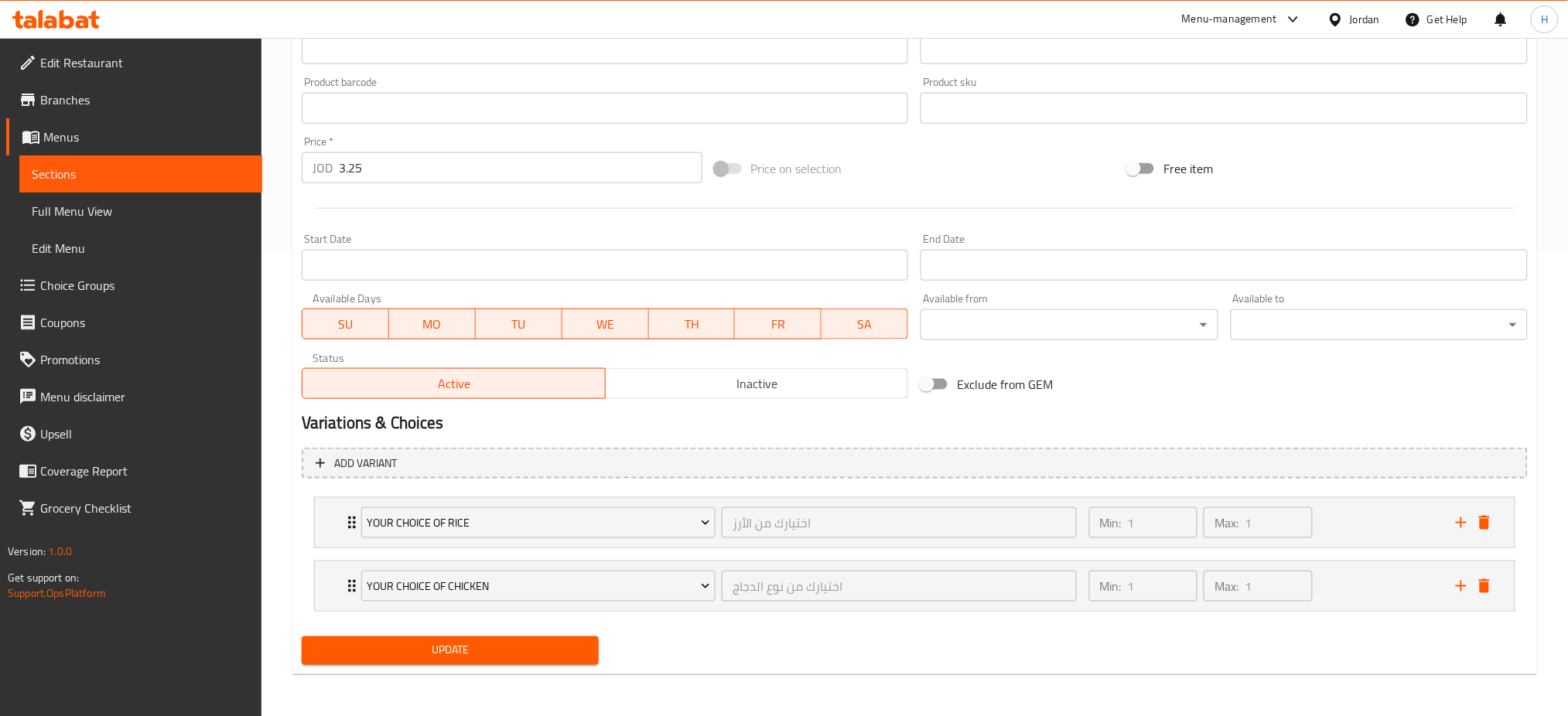
click at [492, 658] on span "Update" at bounding box center [450, 650] width 272 height 19
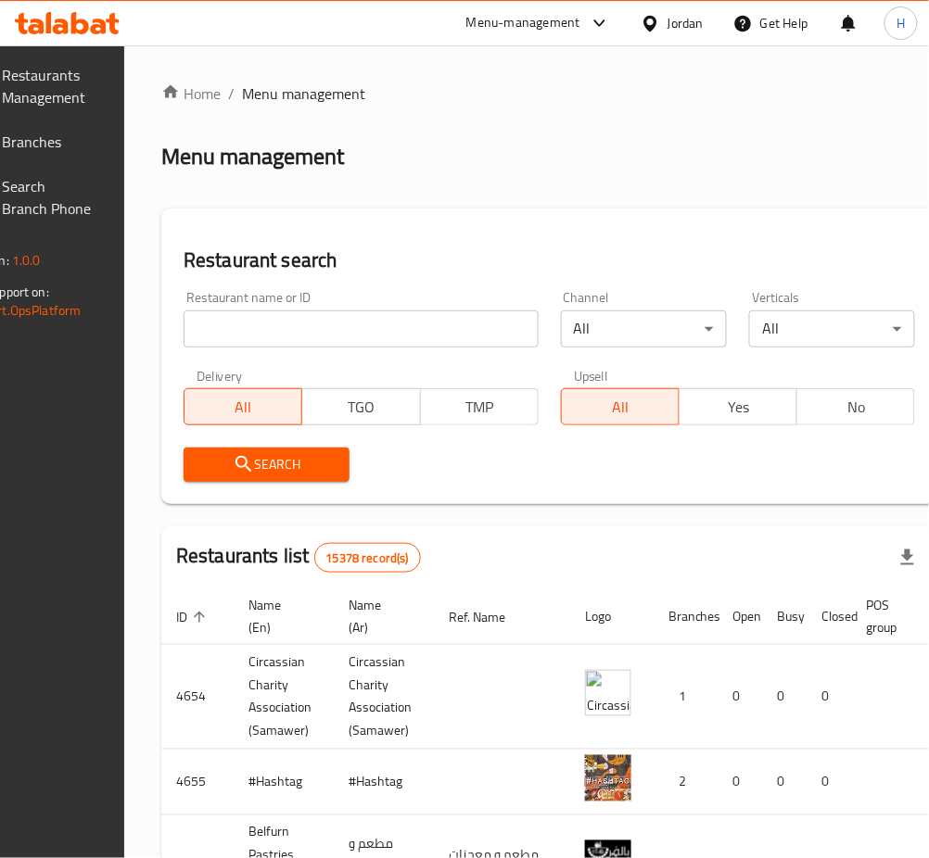
click at [95, 150] on span "Branches" at bounding box center [49, 142] width 92 height 22
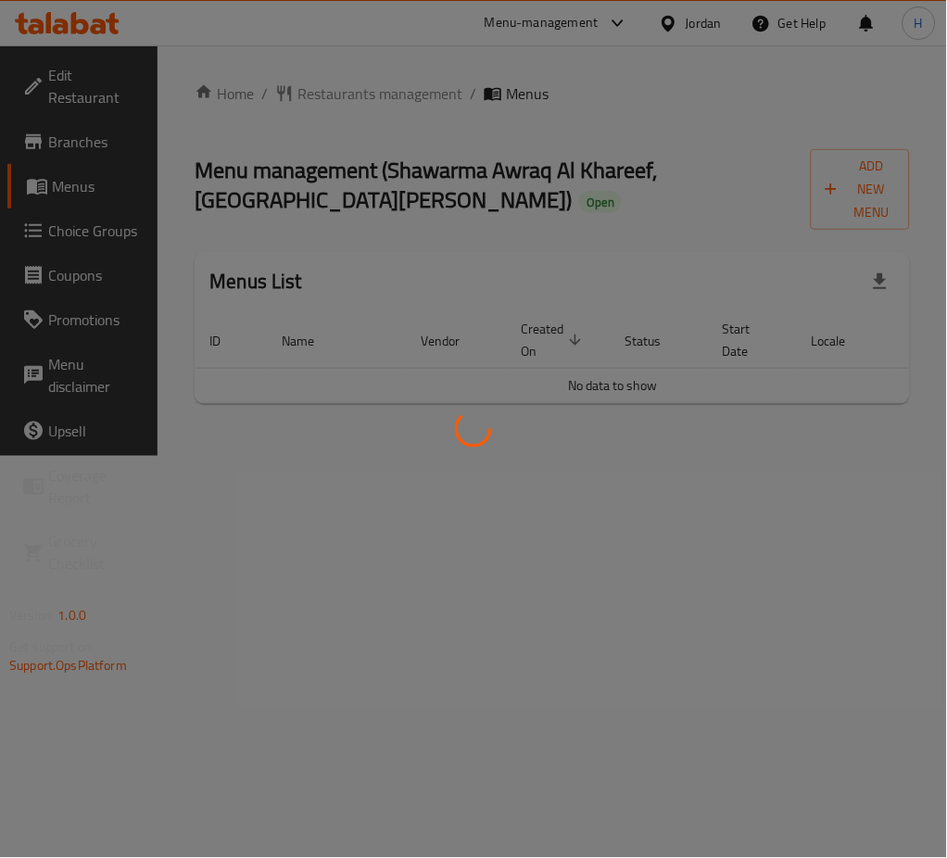
drag, startPoint x: 540, startPoint y: 389, endPoint x: 752, endPoint y: 381, distance: 211.5
click at [752, 381] on div at bounding box center [473, 429] width 947 height 858
click at [585, 488] on div at bounding box center [473, 429] width 947 height 858
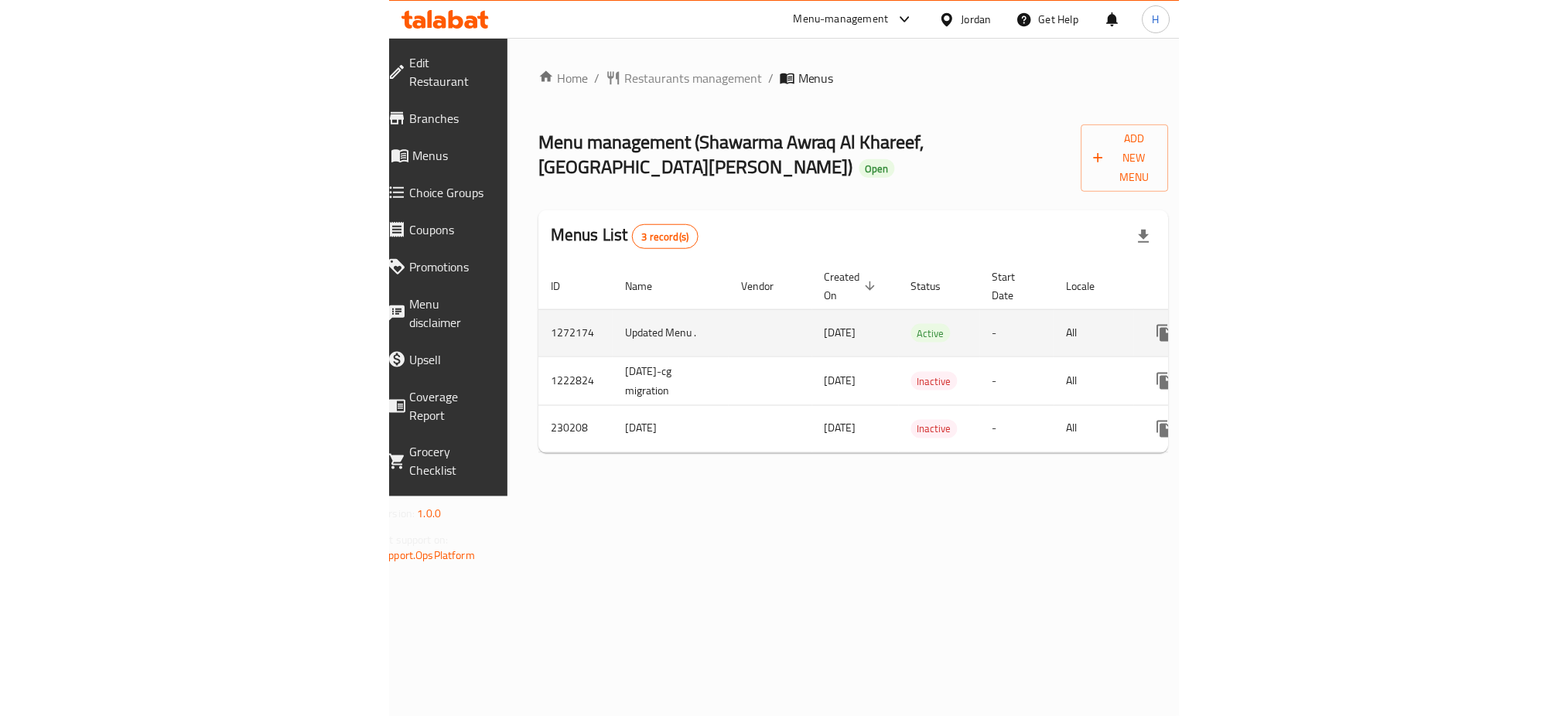
scroll to position [0, 171]
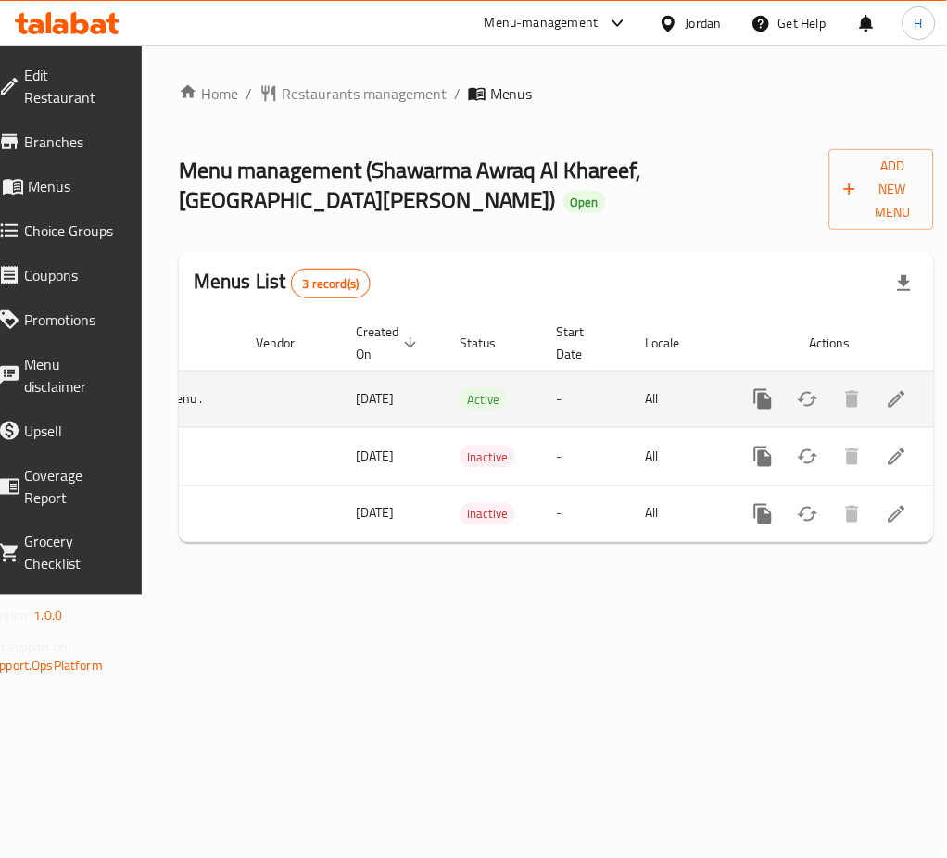
click at [892, 377] on link "enhanced table" at bounding box center [897, 399] width 44 height 44
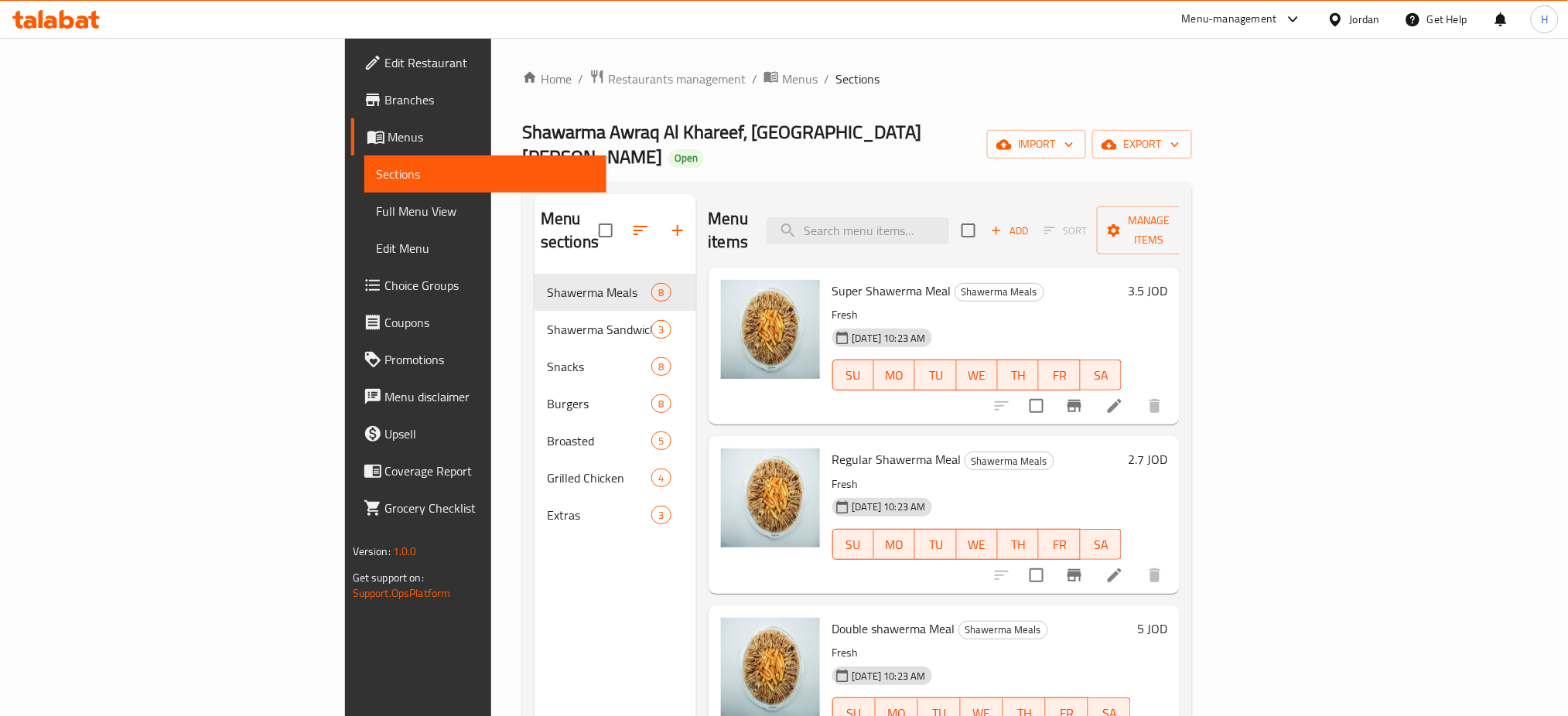
drag, startPoint x: 132, startPoint y: 110, endPoint x: 52, endPoint y: 25, distance: 116.7
click at [52, 25] on icon at bounding box center [56, 19] width 88 height 18
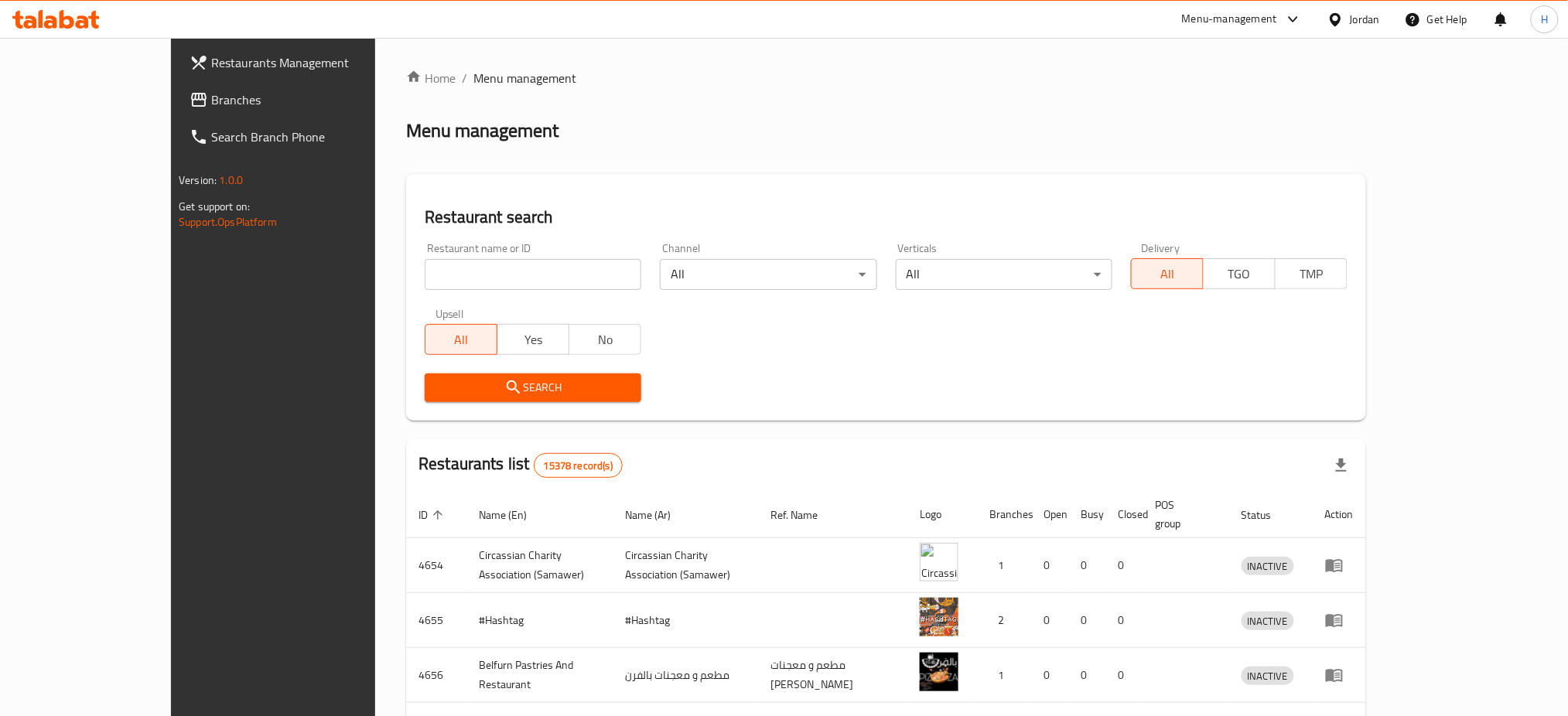
click at [211, 109] on span "Branches" at bounding box center [316, 99] width 210 height 18
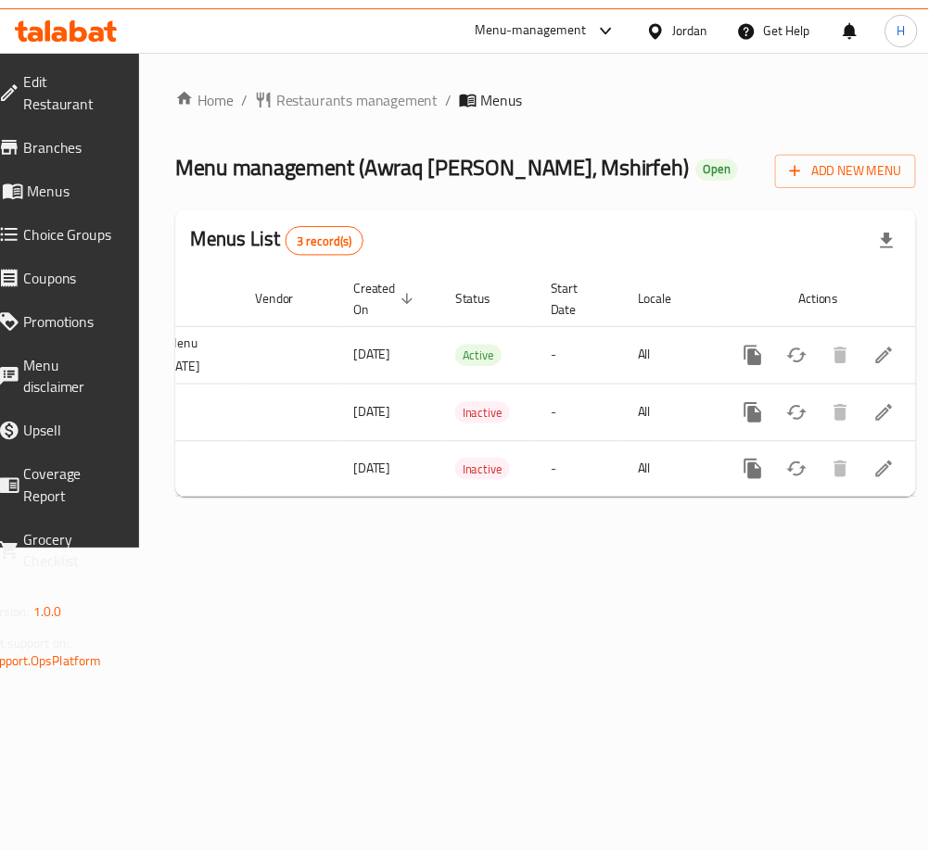
scroll to position [0, 216]
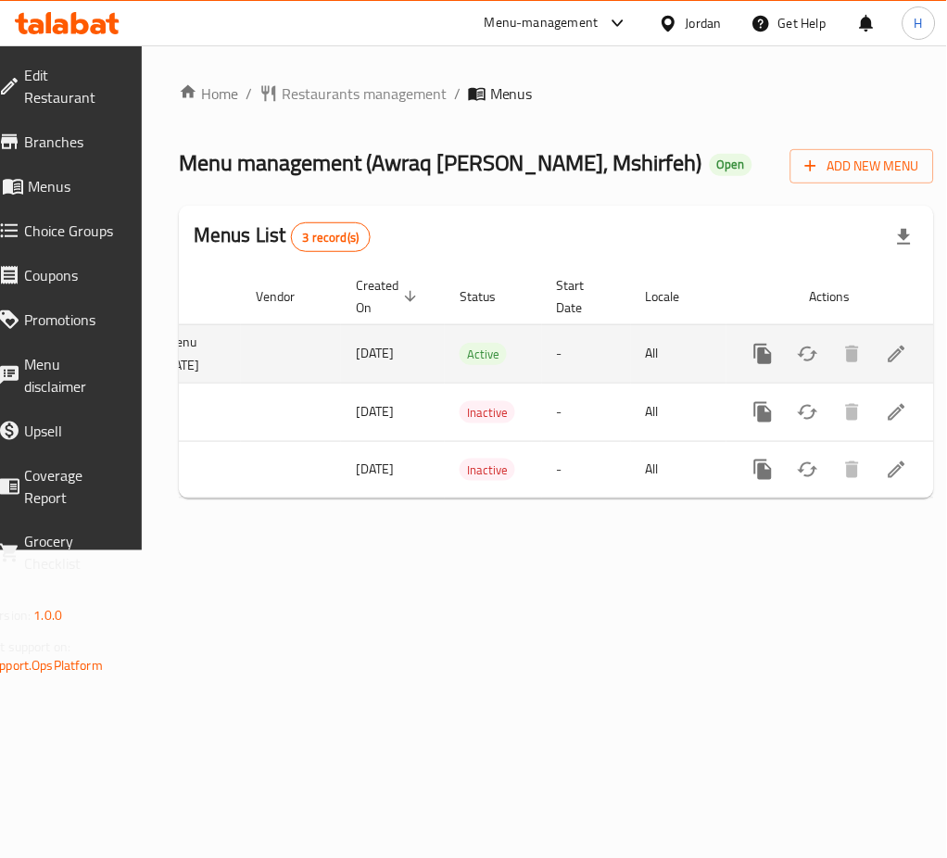
click at [886, 343] on icon "enhanced table" at bounding box center [897, 354] width 22 height 22
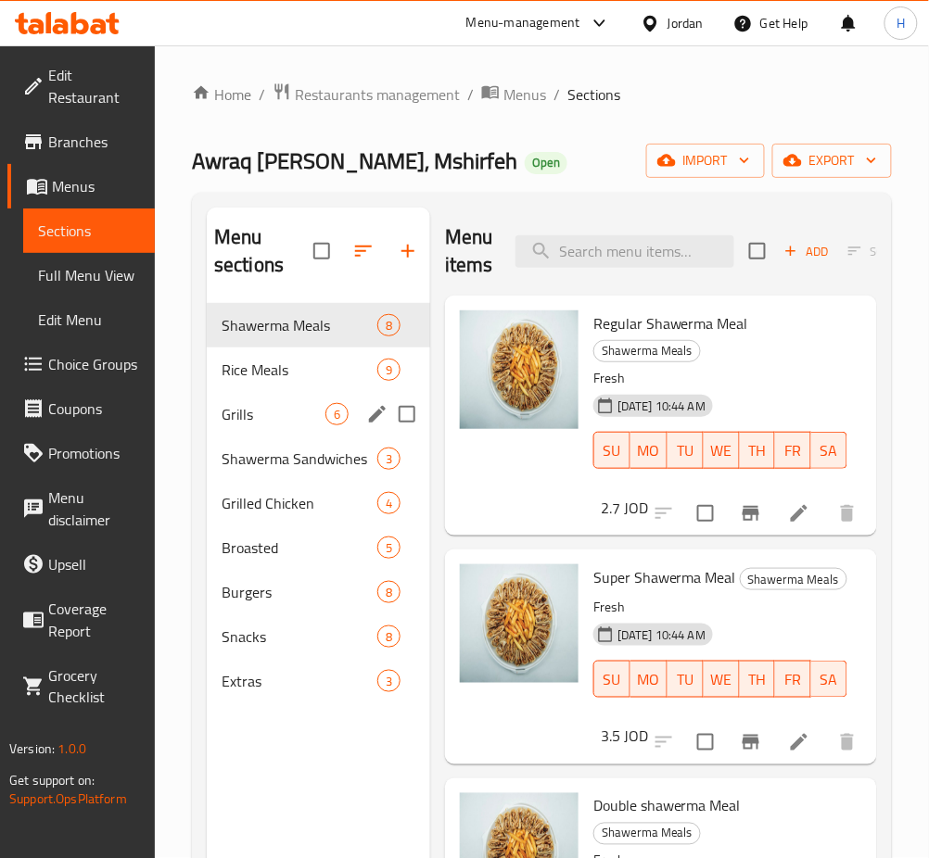
click at [228, 398] on div "Grills 6" at bounding box center [318, 414] width 223 height 44
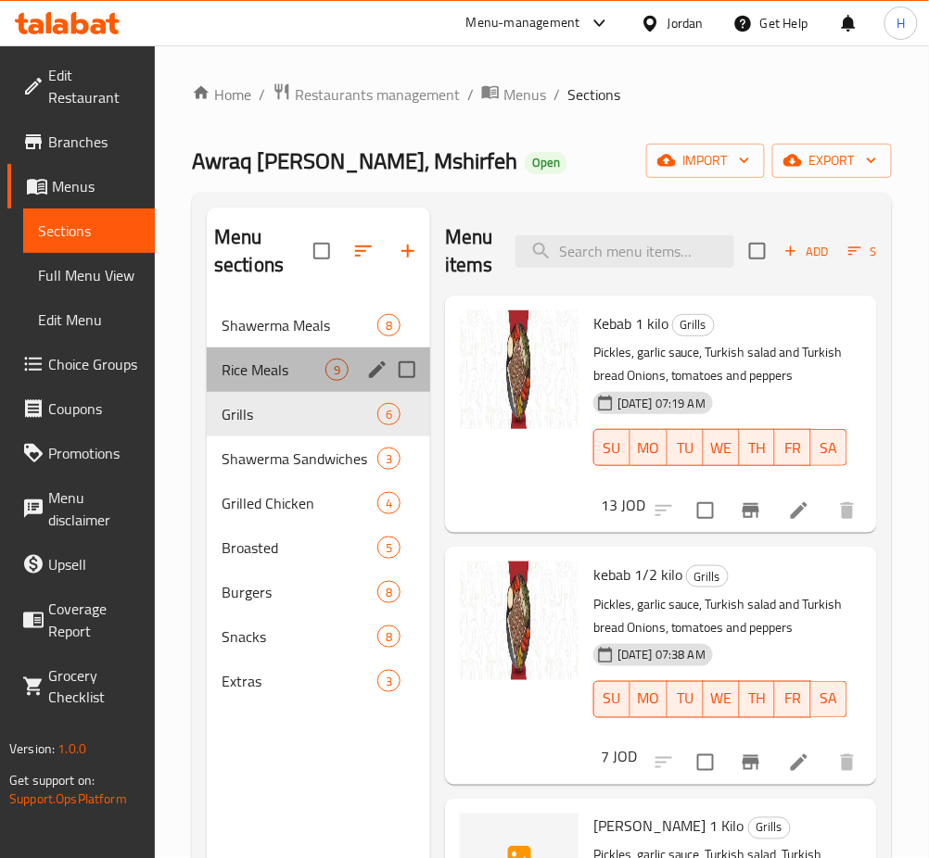
drag, startPoint x: 235, startPoint y: 387, endPoint x: 267, endPoint y: 379, distance: 32.6
click at [237, 386] on div "Rice Meals 9" at bounding box center [318, 370] width 223 height 44
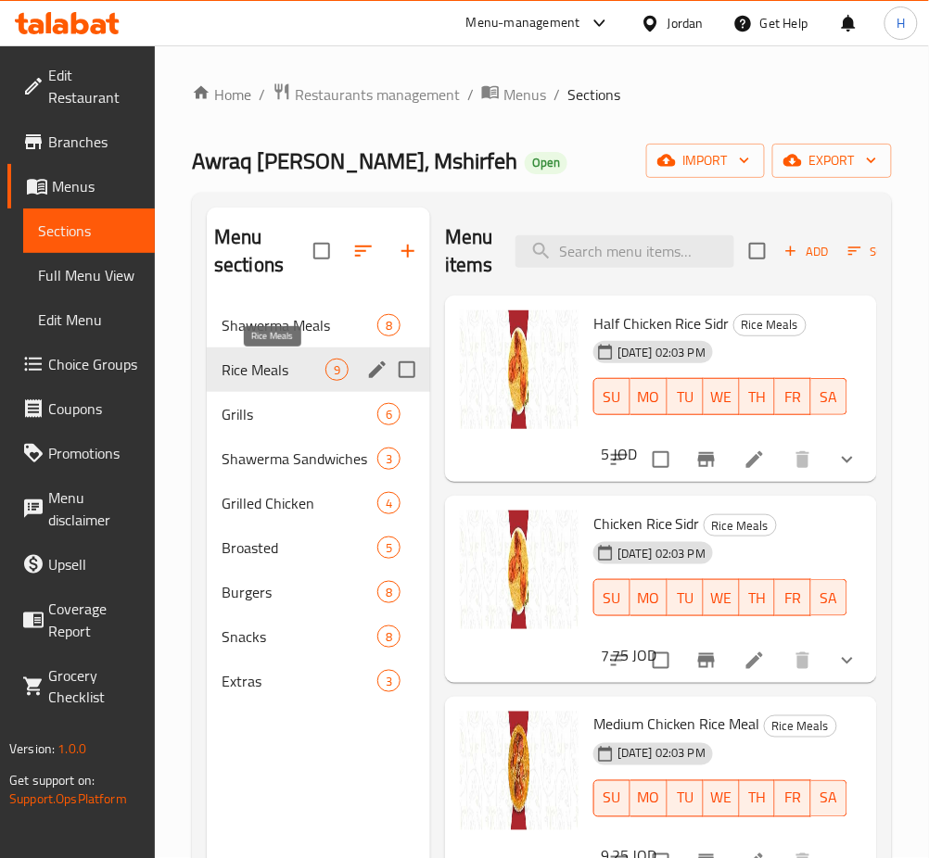
click at [267, 379] on span "Rice Meals" at bounding box center [273, 370] width 104 height 22
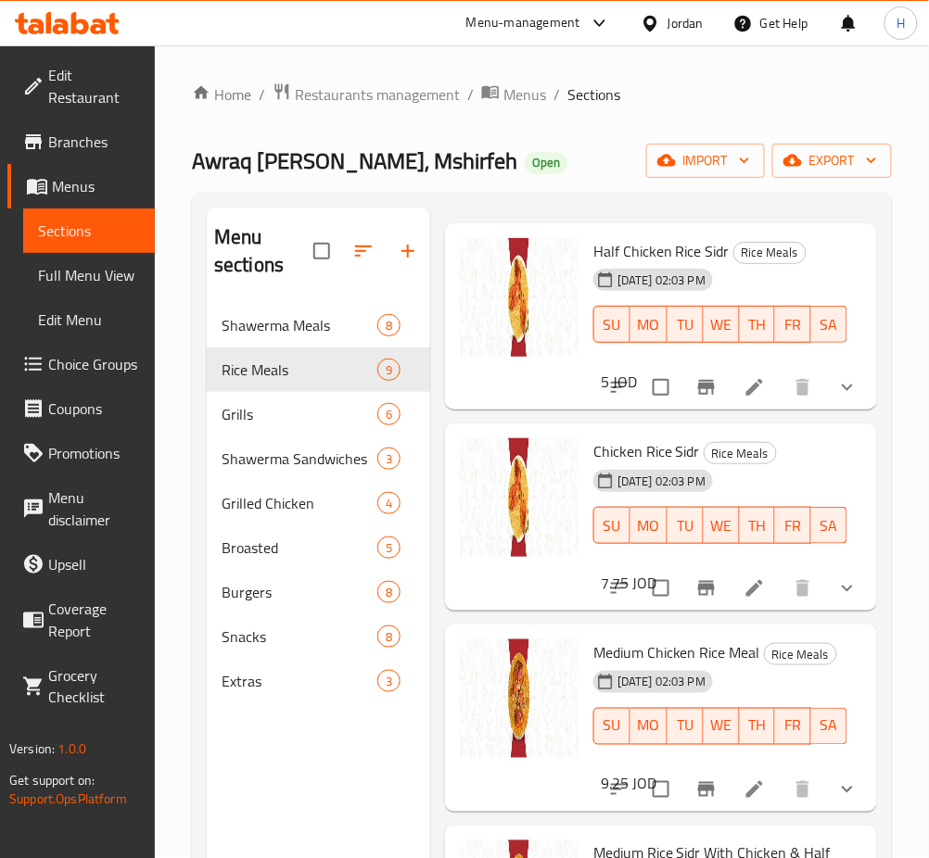
scroll to position [123, 0]
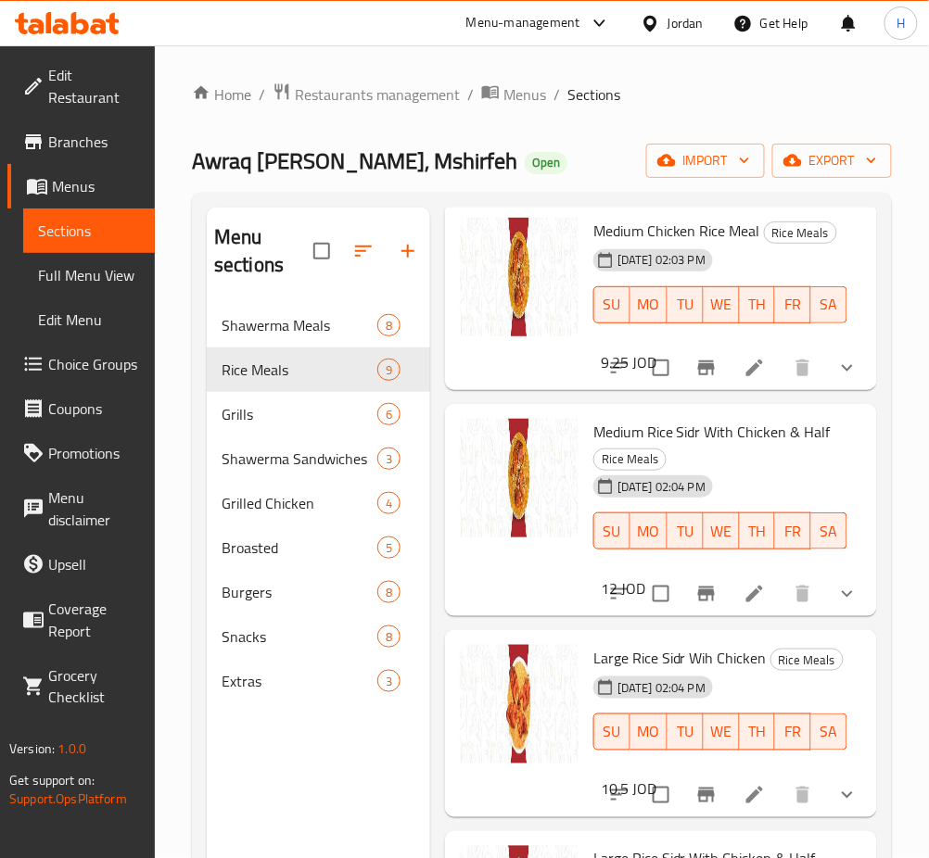
drag, startPoint x: 733, startPoint y: 617, endPoint x: 739, endPoint y: 702, distance: 85.4
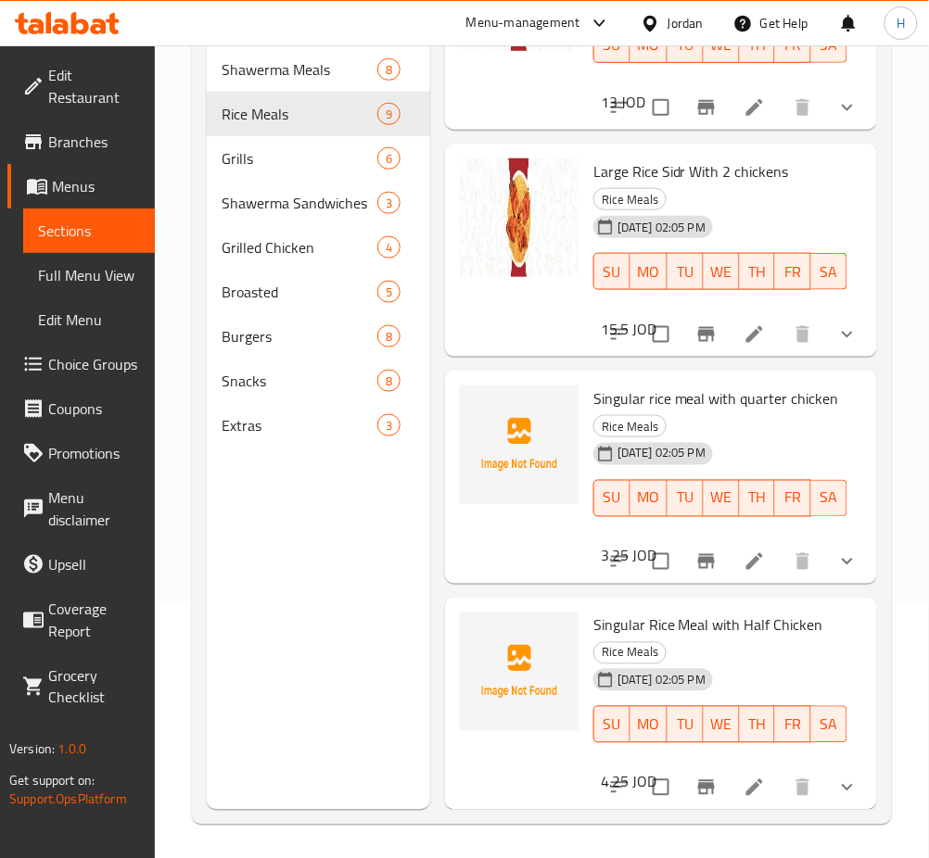
scroll to position [259, 0]
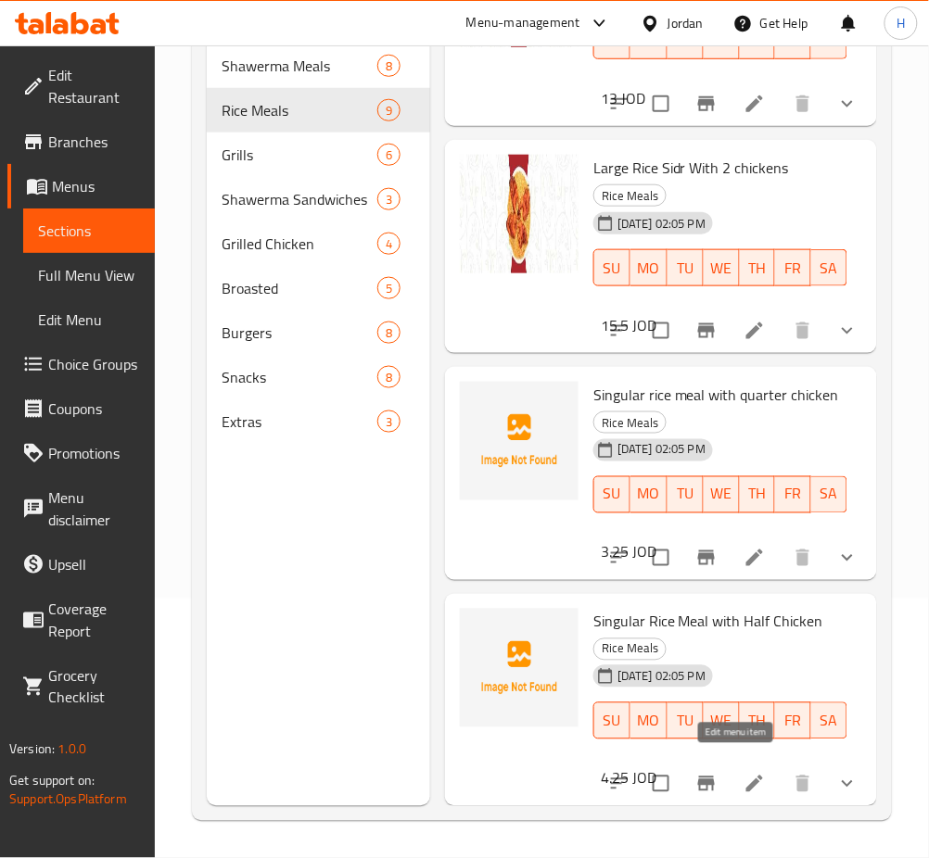
drag, startPoint x: 737, startPoint y: 768, endPoint x: 686, endPoint y: 715, distance: 73.4
click at [51, 345] on link "Choice Groups" at bounding box center [80, 364] width 147 height 44
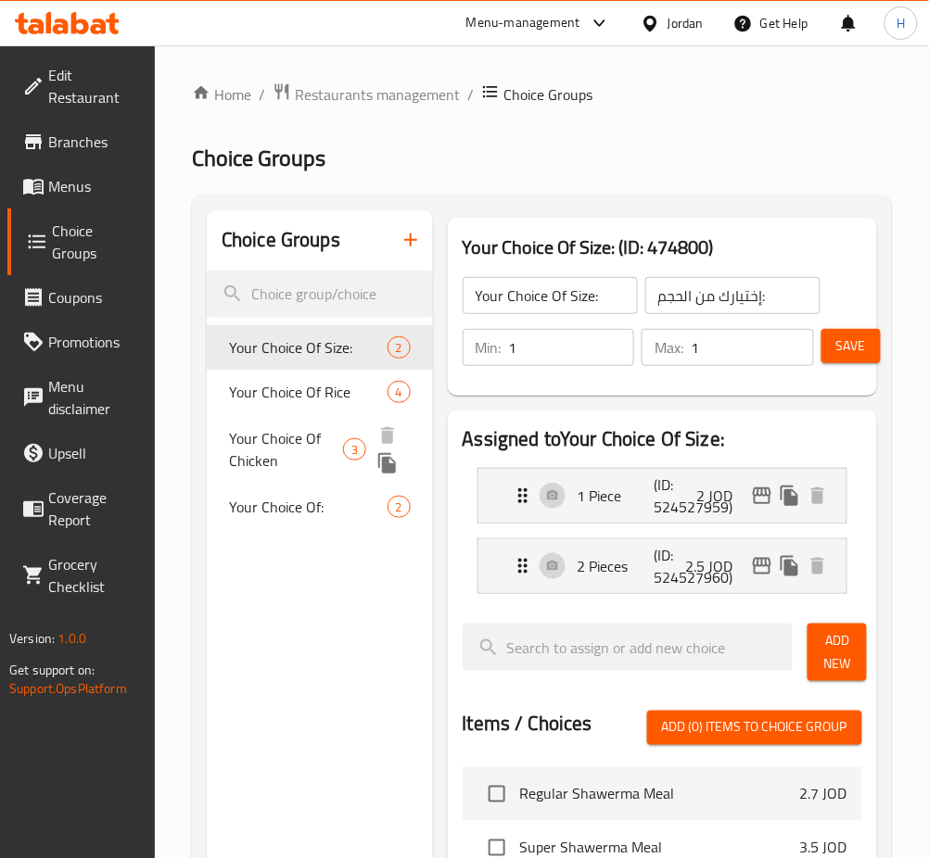
drag, startPoint x: 277, startPoint y: 459, endPoint x: 937, endPoint y: 370, distance: 665.8
click at [276, 459] on span "Your Choice Of Chicken" at bounding box center [286, 449] width 114 height 44
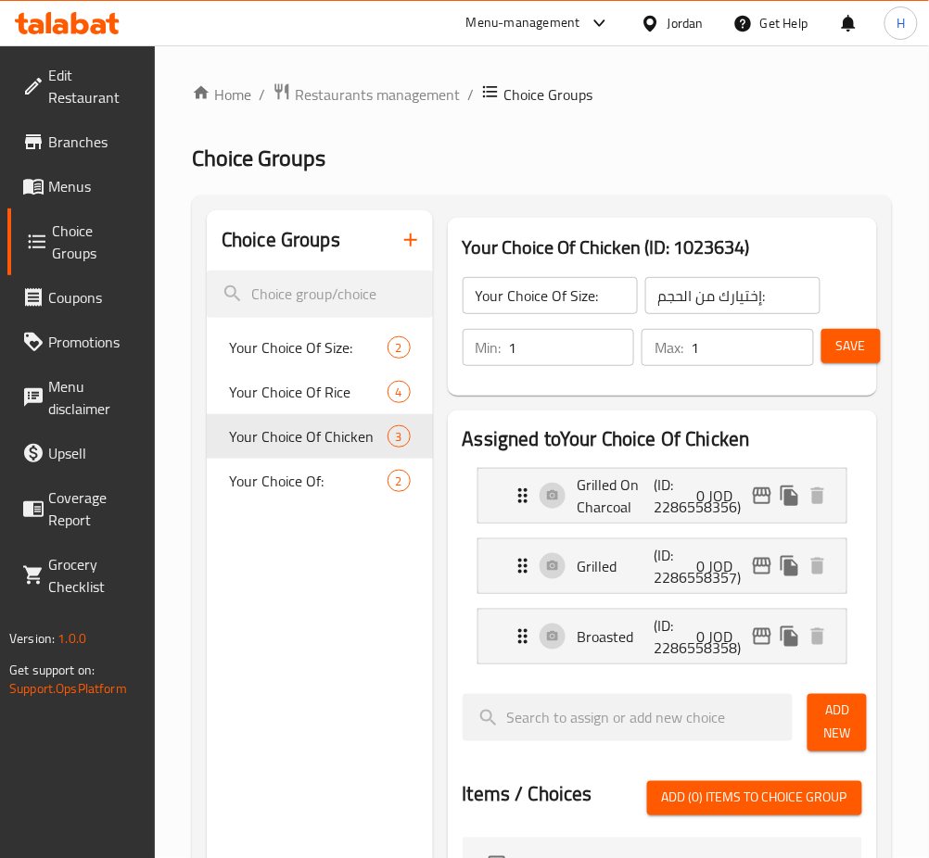
type input "Your Choice Of Chicken"
type input "اختيارك من نوع الدجاج"
click at [561, 294] on input "Your Choice Of Chicken" at bounding box center [549, 295] width 175 height 37
click at [706, 297] on input "اختيارك من نوع الدجاج" at bounding box center [732, 295] width 175 height 37
click at [662, 514] on p "(ID: 2286558356)" at bounding box center [679, 496] width 51 height 44
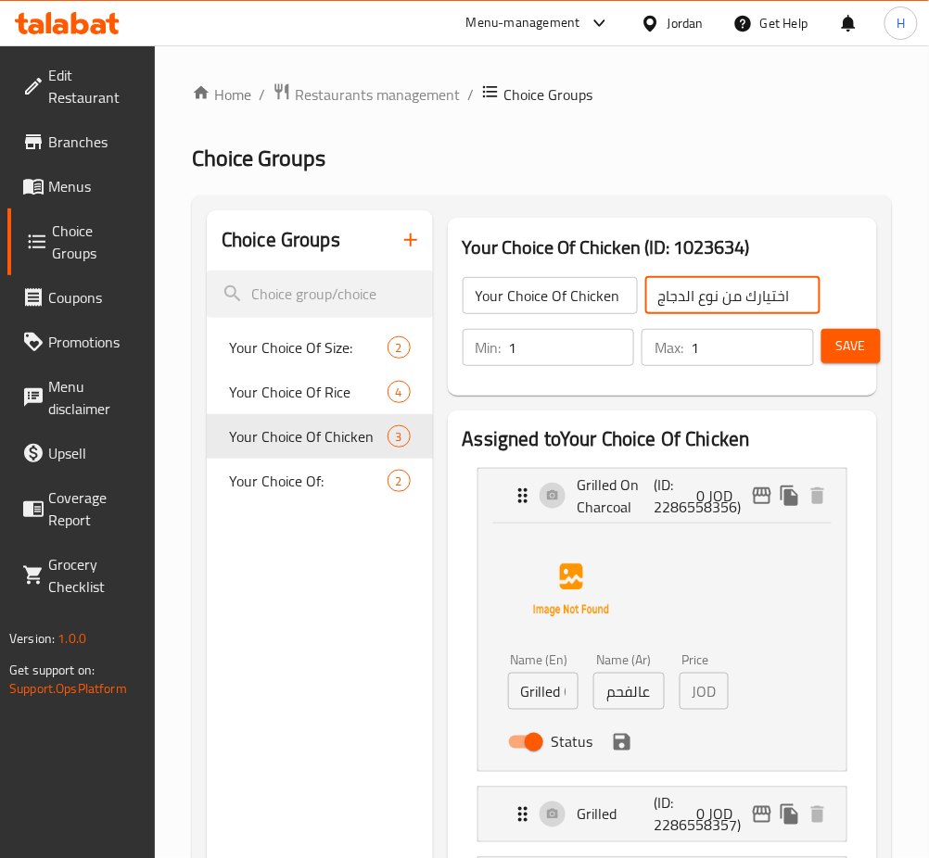
click at [567, 682] on input "Grilled On Charcoal" at bounding box center [543, 691] width 71 height 37
click at [597, 690] on input "دجاج عالفحم" at bounding box center [628, 691] width 71 height 37
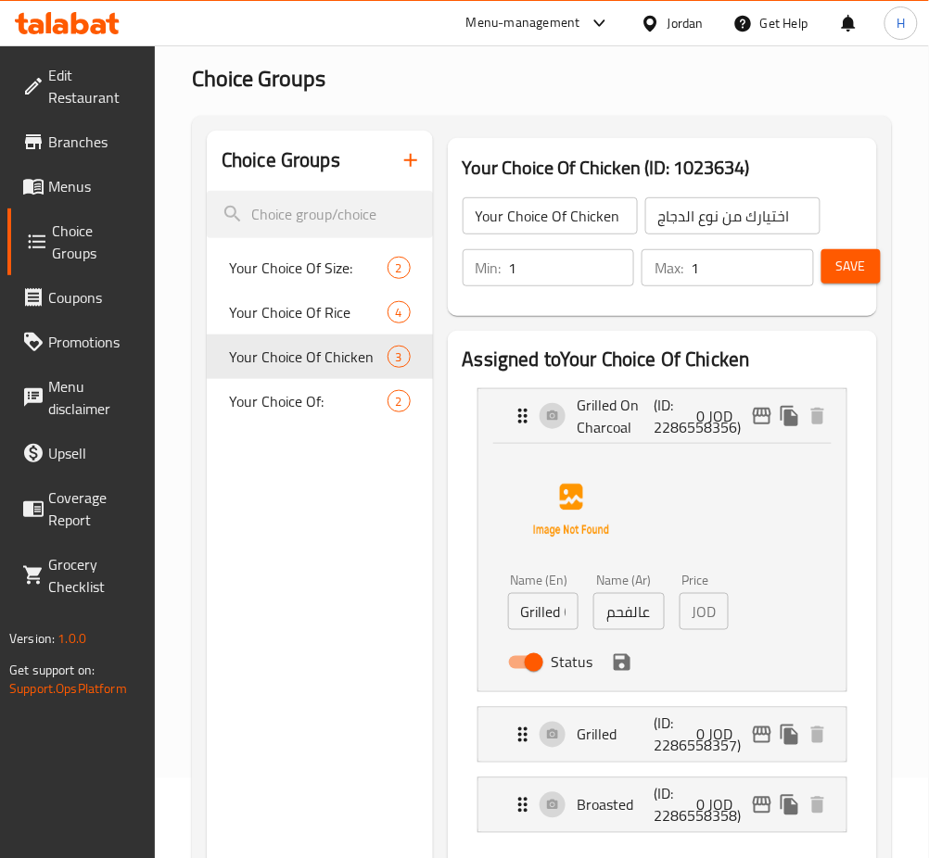
scroll to position [123, 0]
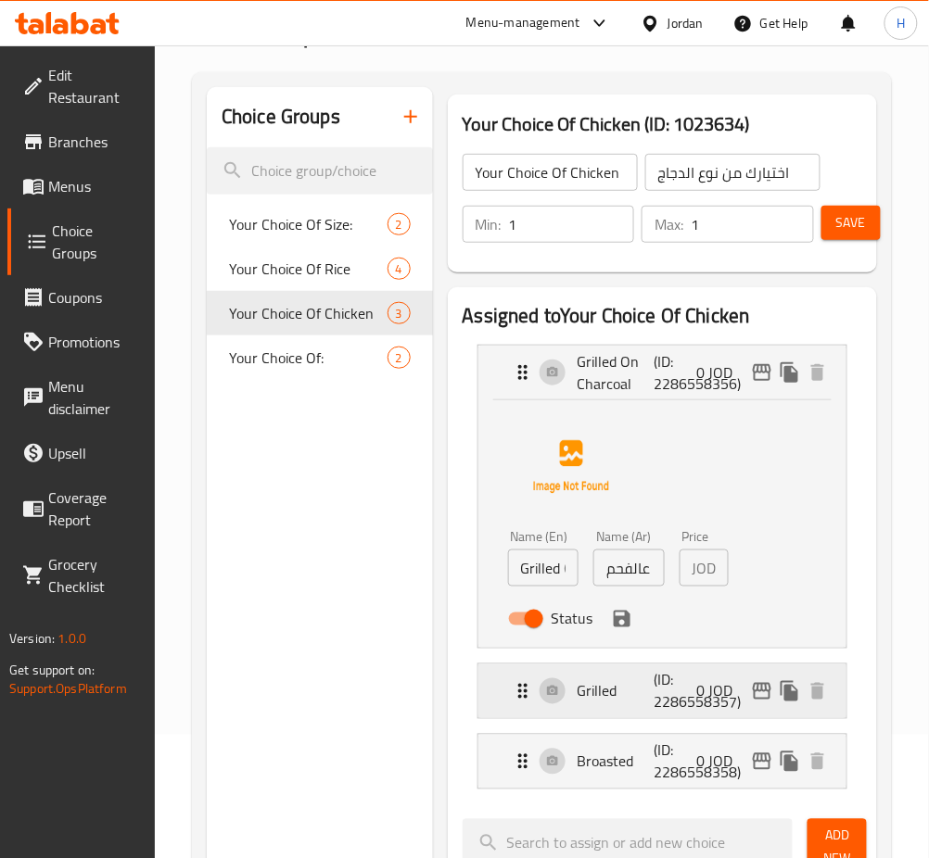
click at [626, 691] on p "Grilled" at bounding box center [615, 691] width 77 height 22
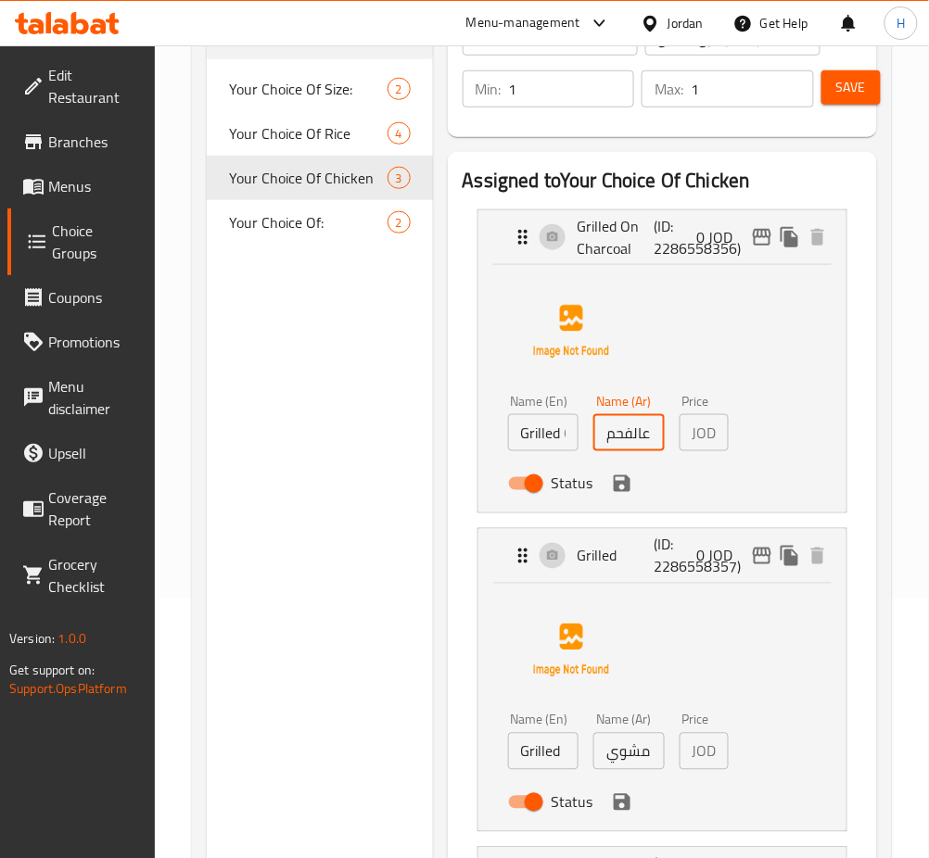
scroll to position [371, 0]
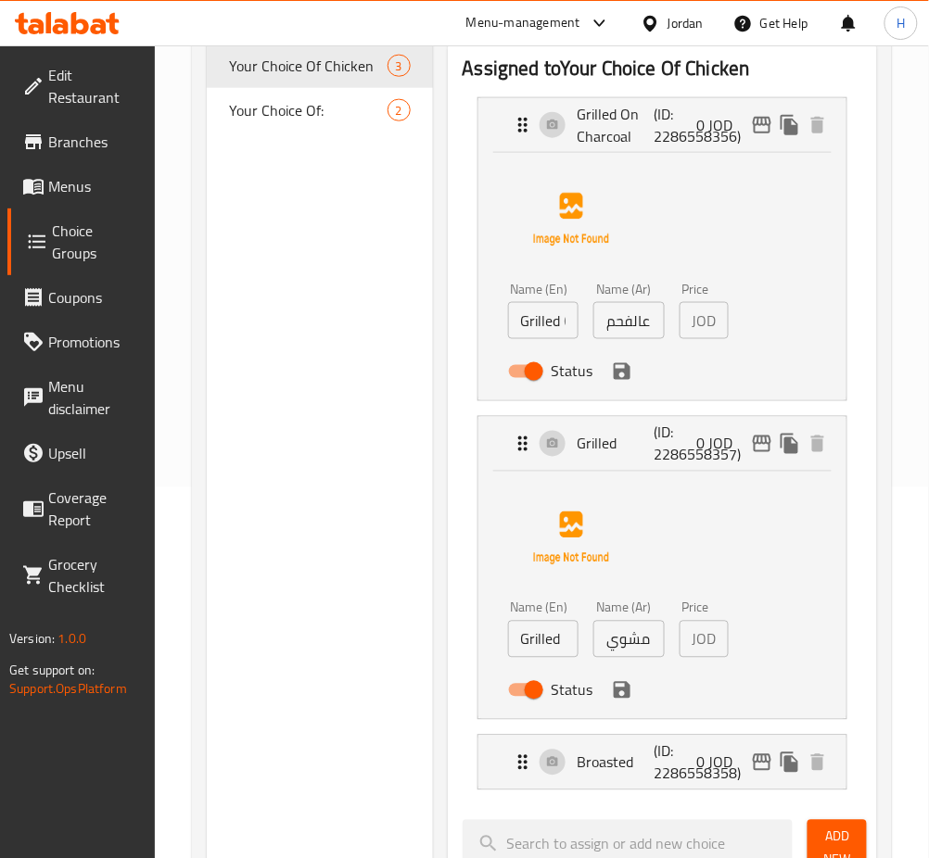
click at [561, 644] on input "Grilled" at bounding box center [543, 639] width 71 height 37
click at [606, 634] on input "مشوي" at bounding box center [628, 639] width 71 height 37
click at [600, 771] on p "Broasted" at bounding box center [615, 763] width 77 height 22
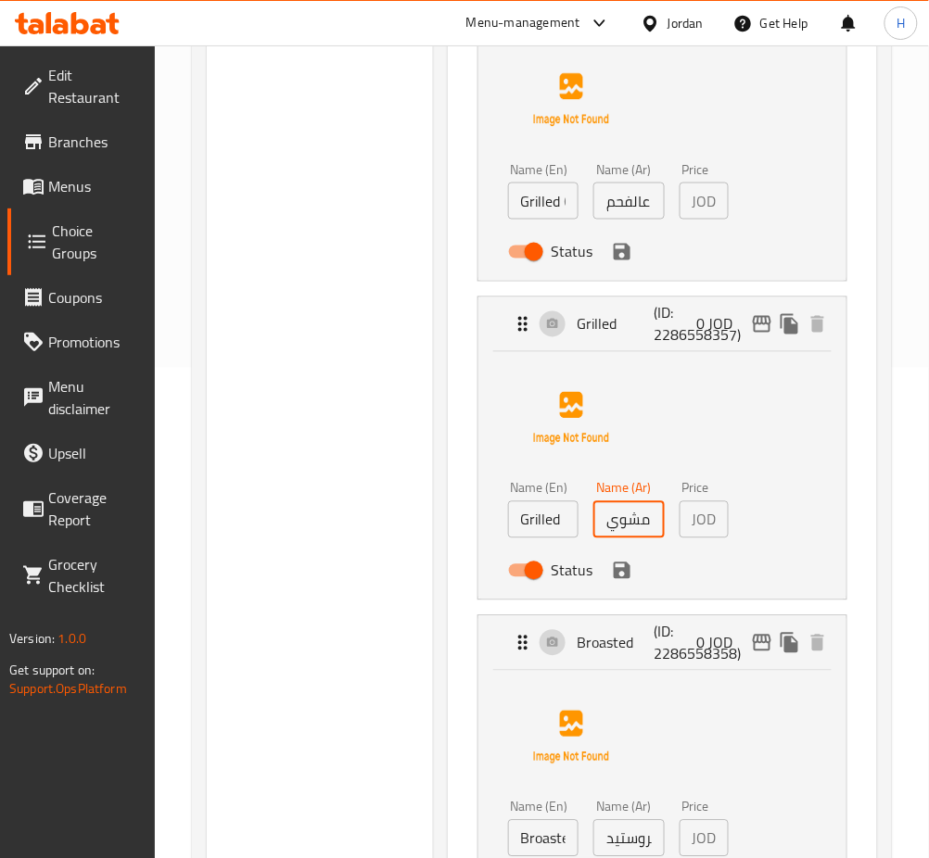
scroll to position [494, 0]
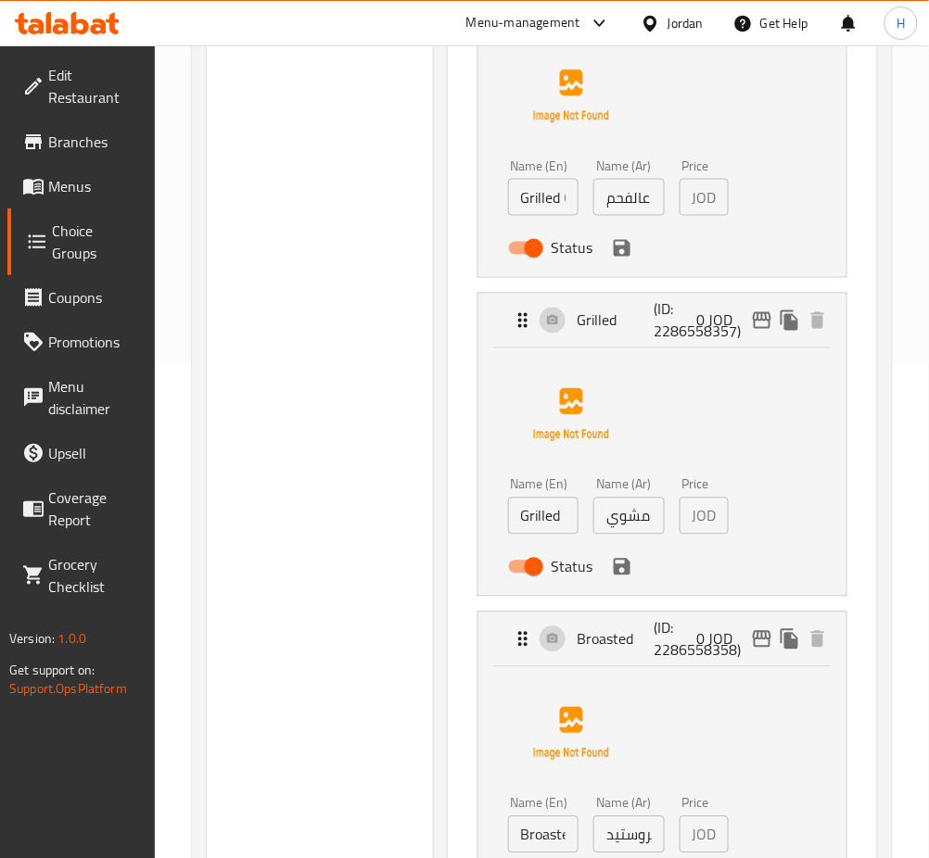
drag, startPoint x: 557, startPoint y: 828, endPoint x: 589, endPoint y: 821, distance: 33.3
click at [557, 828] on input "Broasted" at bounding box center [543, 834] width 71 height 37
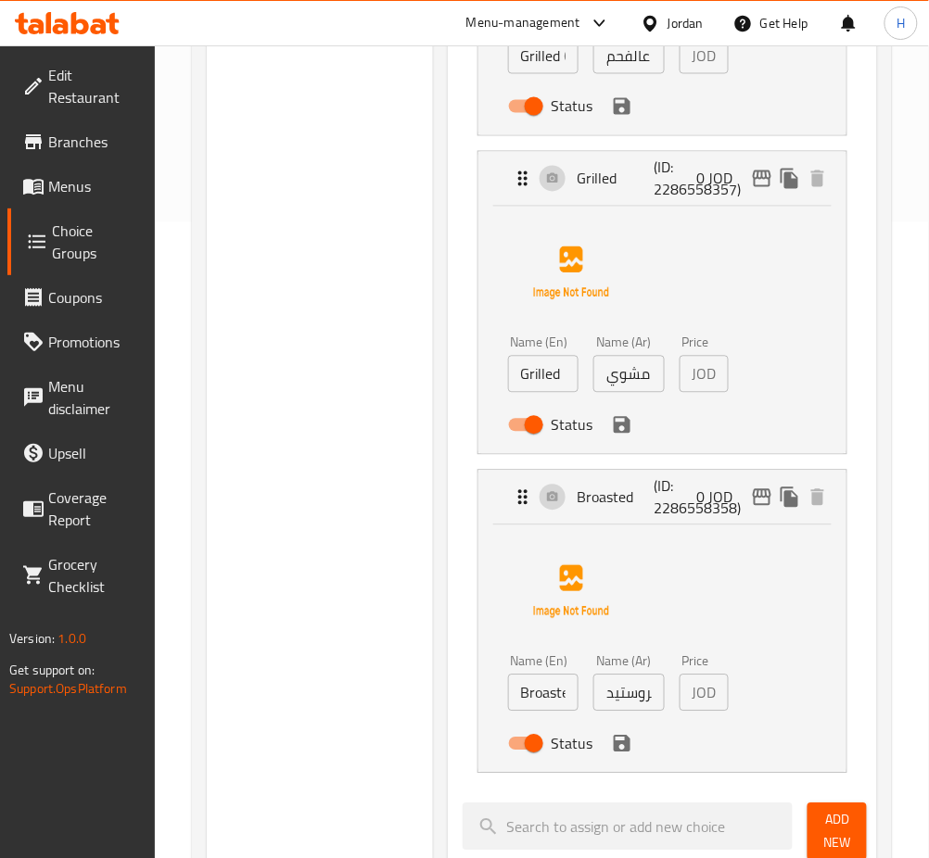
scroll to position [865, 0]
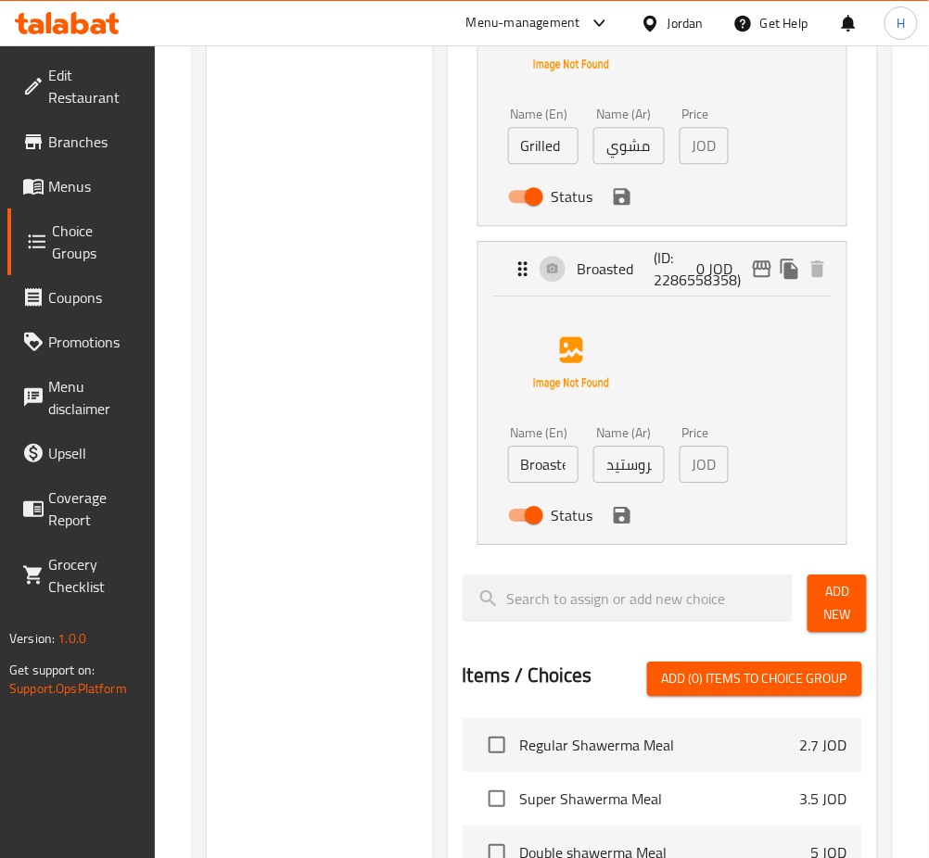
click at [623, 463] on input "بروستيد" at bounding box center [628, 464] width 71 height 37
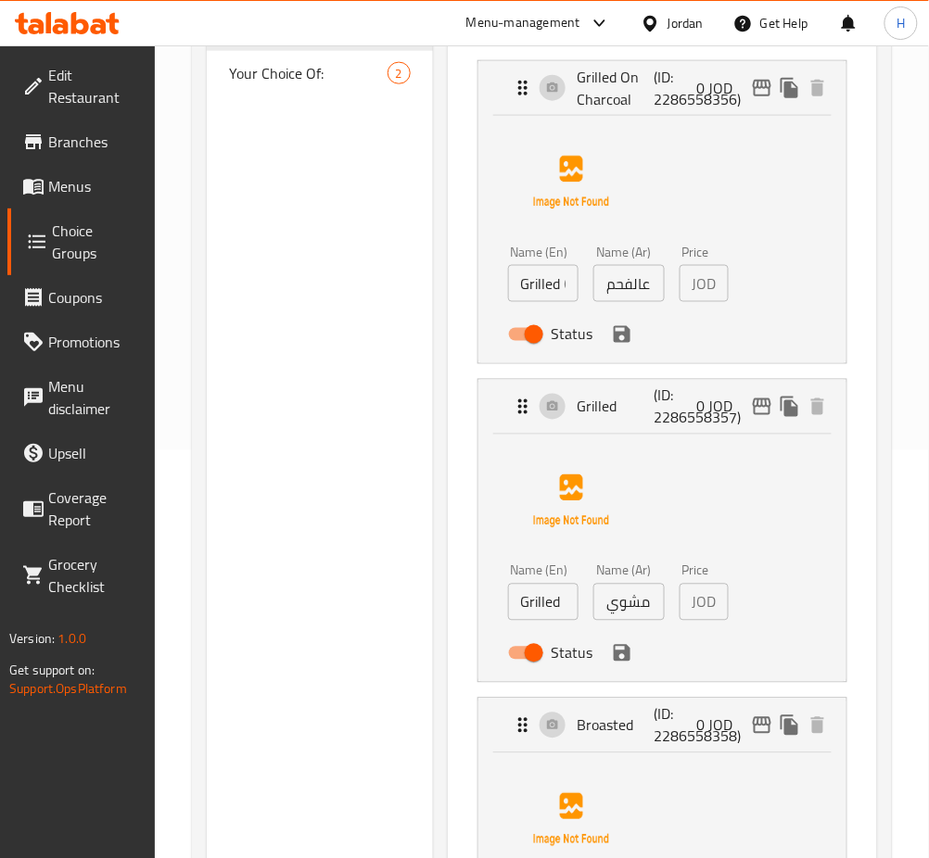
scroll to position [247, 0]
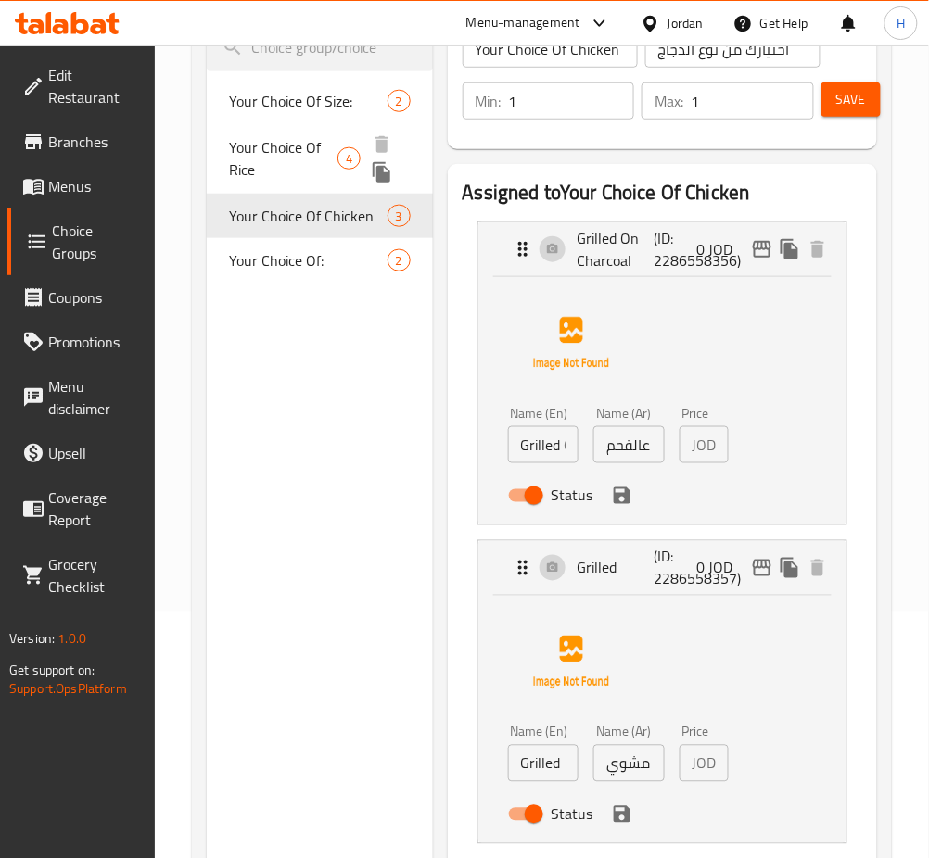
click at [324, 139] on span "Your Choice Of Rice" at bounding box center [283, 158] width 108 height 44
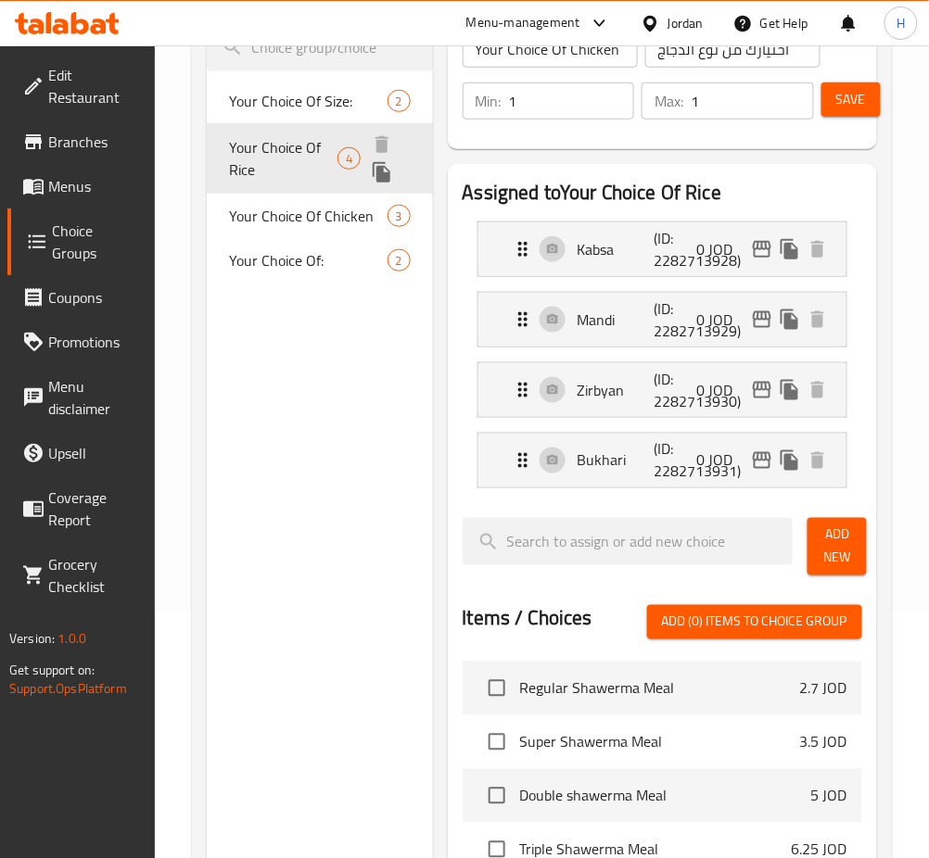
type input "Your Choice Of Rice"
type input "اختيارك من الأرز"
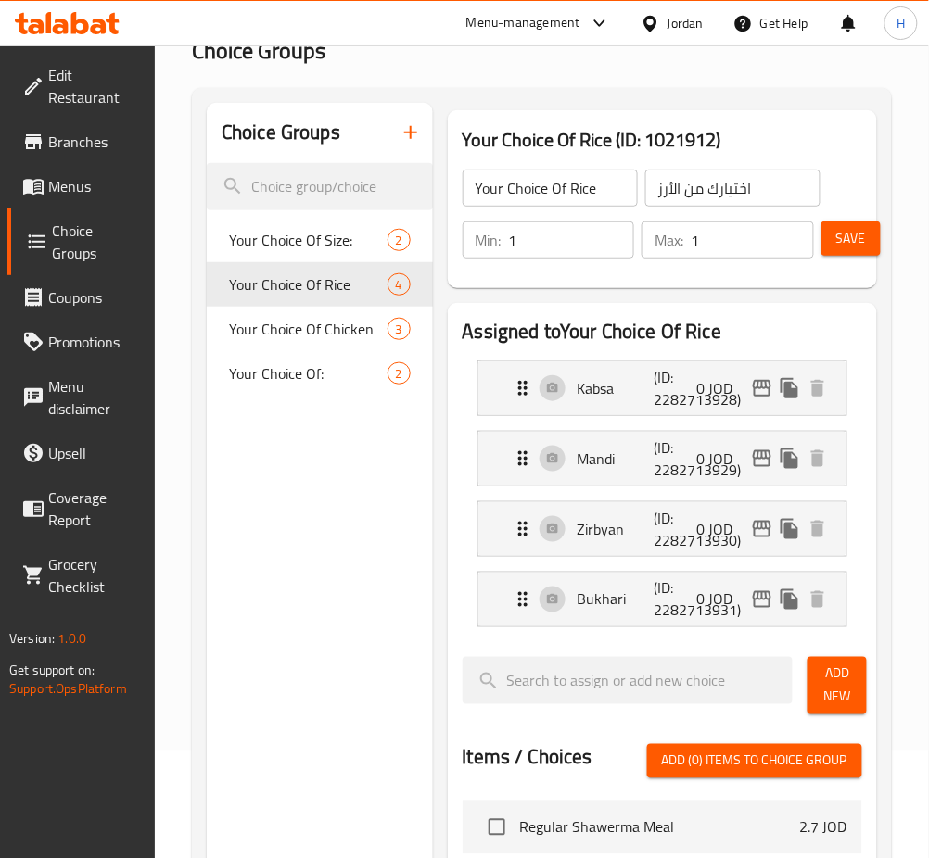
scroll to position [0, 0]
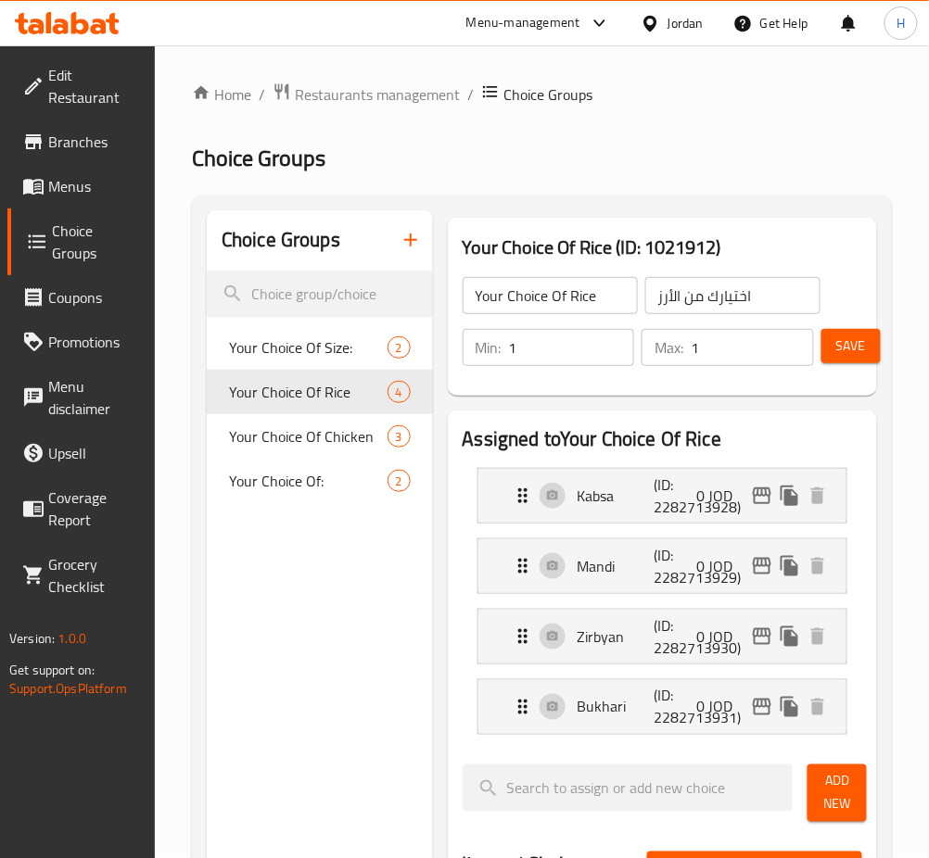
drag, startPoint x: 587, startPoint y: 310, endPoint x: 643, endPoint y: 308, distance: 56.6
click at [587, 310] on input "Your Choice Of Rice" at bounding box center [549, 295] width 175 height 37
click at [712, 319] on div "Min: 1 ​ Max: 1 ​ Save" at bounding box center [658, 347] width 414 height 59
click at [715, 303] on input "اختيارك من الأرز" at bounding box center [732, 295] width 175 height 37
click at [703, 500] on p "0 JOD" at bounding box center [722, 496] width 51 height 22
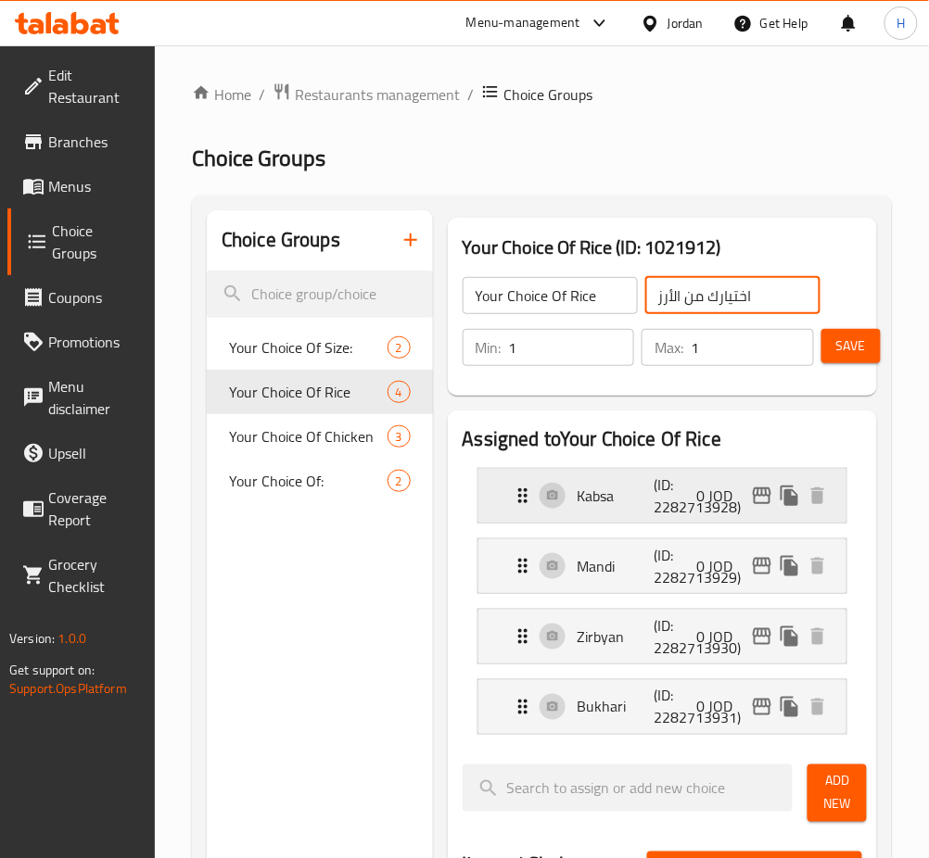
click at [608, 517] on div "Kabsa (ID: 2282713928) 0 JOD" at bounding box center [668, 496] width 312 height 54
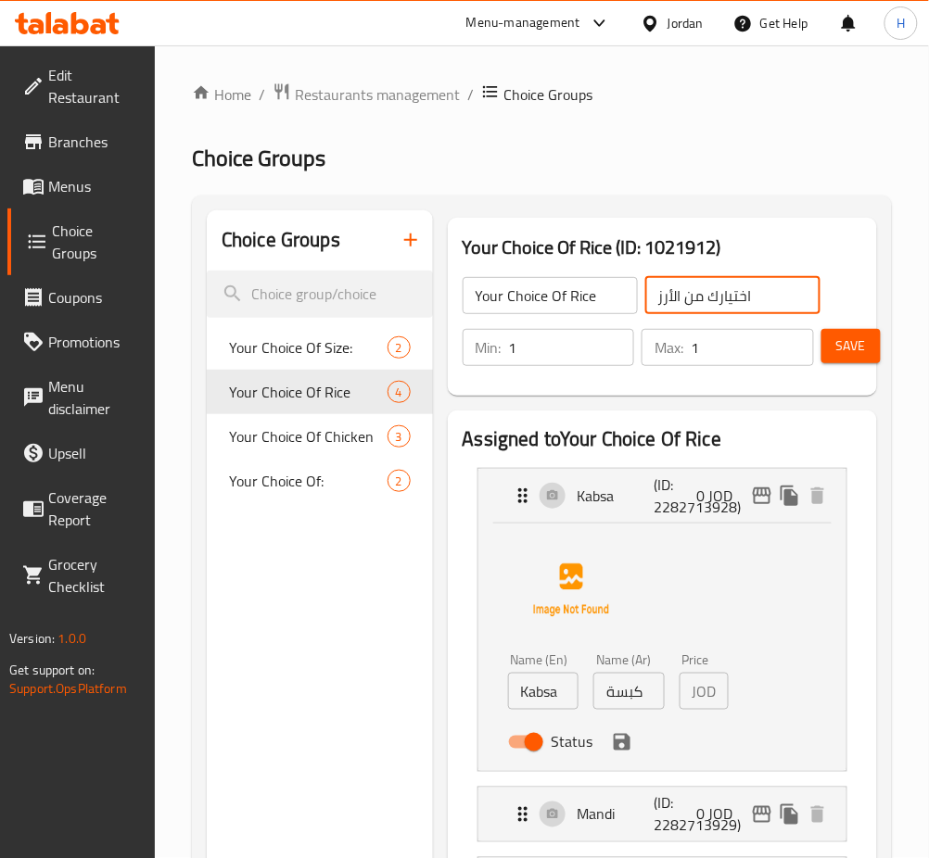
click at [536, 702] on input "Kabsa" at bounding box center [543, 691] width 71 height 37
click at [638, 703] on input "كبسة" at bounding box center [628, 691] width 71 height 37
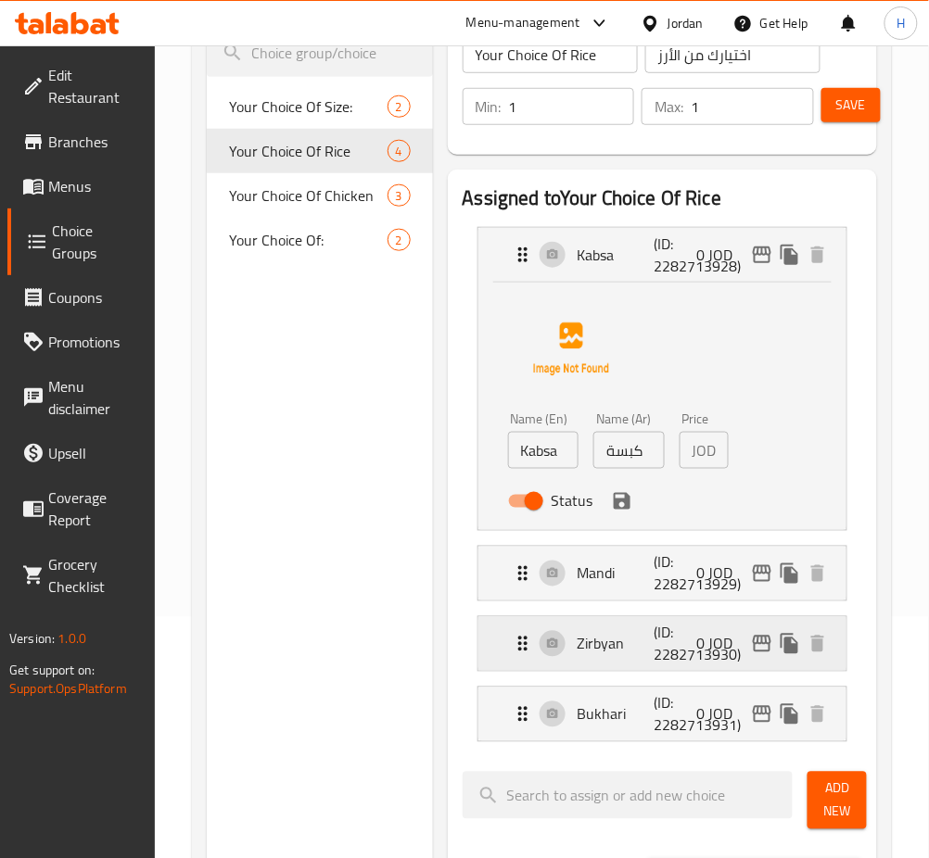
scroll to position [247, 0]
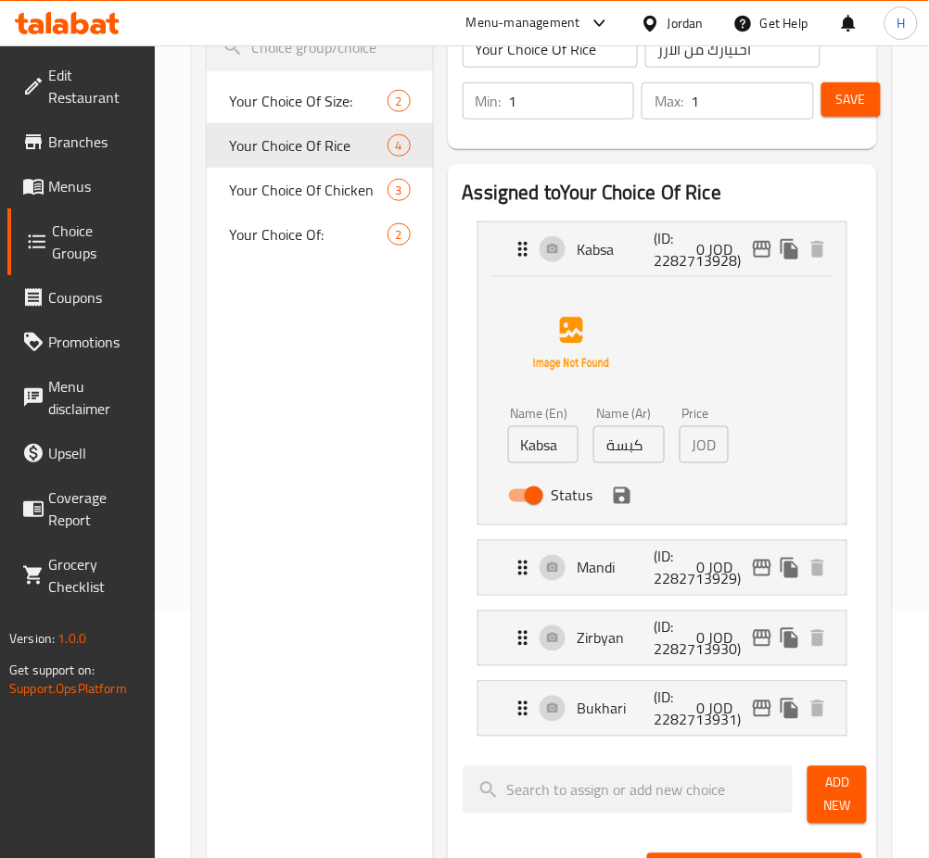
drag, startPoint x: 625, startPoint y: 557, endPoint x: 565, endPoint y: 707, distance: 161.4
click at [625, 558] on p "Mandi" at bounding box center [615, 568] width 77 height 22
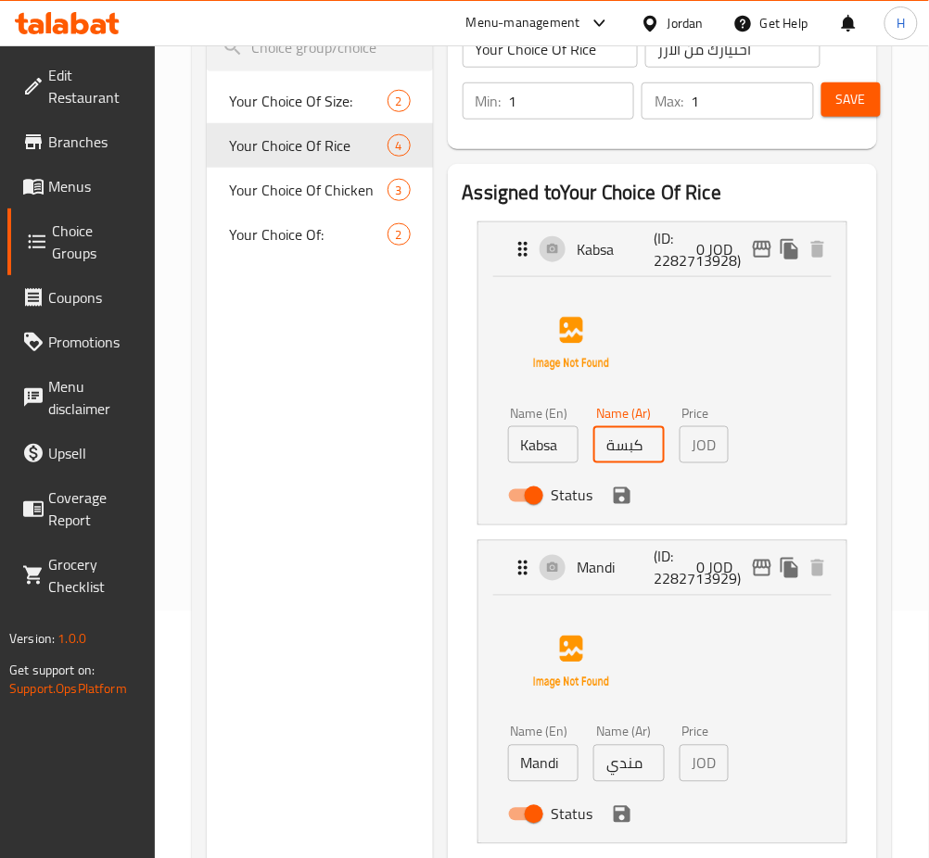
click at [549, 767] on input "Mandi" at bounding box center [543, 763] width 71 height 37
drag, startPoint x: 641, startPoint y: 775, endPoint x: 846, endPoint y: 822, distance: 210.2
click at [641, 775] on input "مندي" at bounding box center [628, 763] width 71 height 37
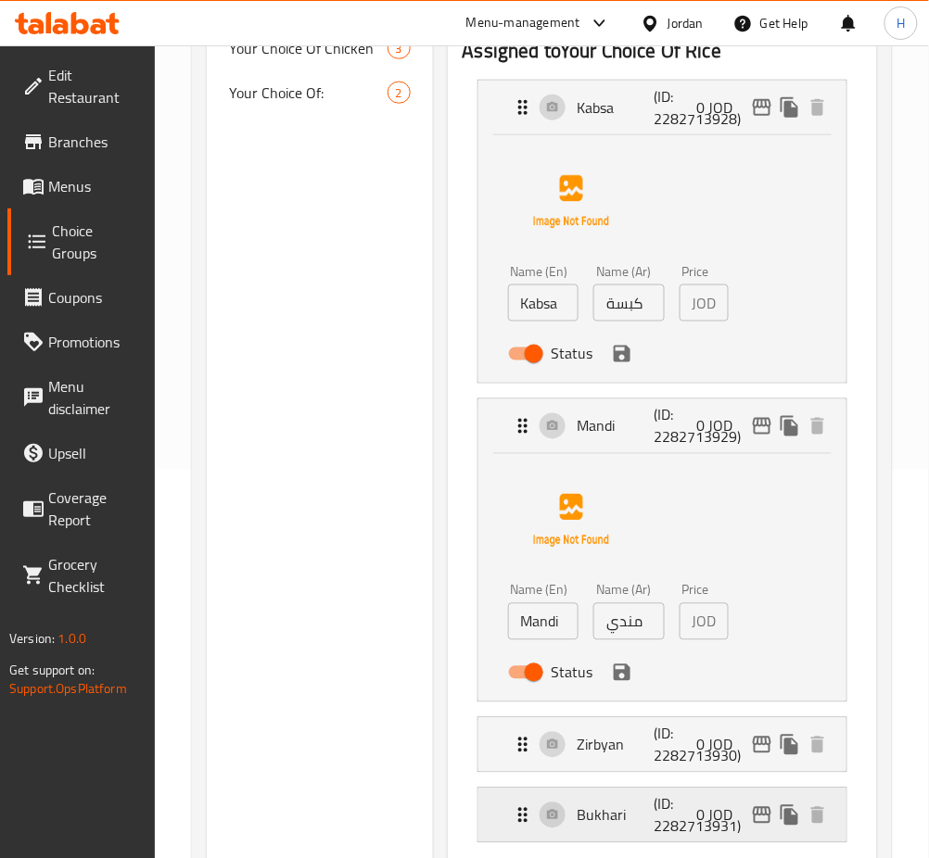
scroll to position [617, 0]
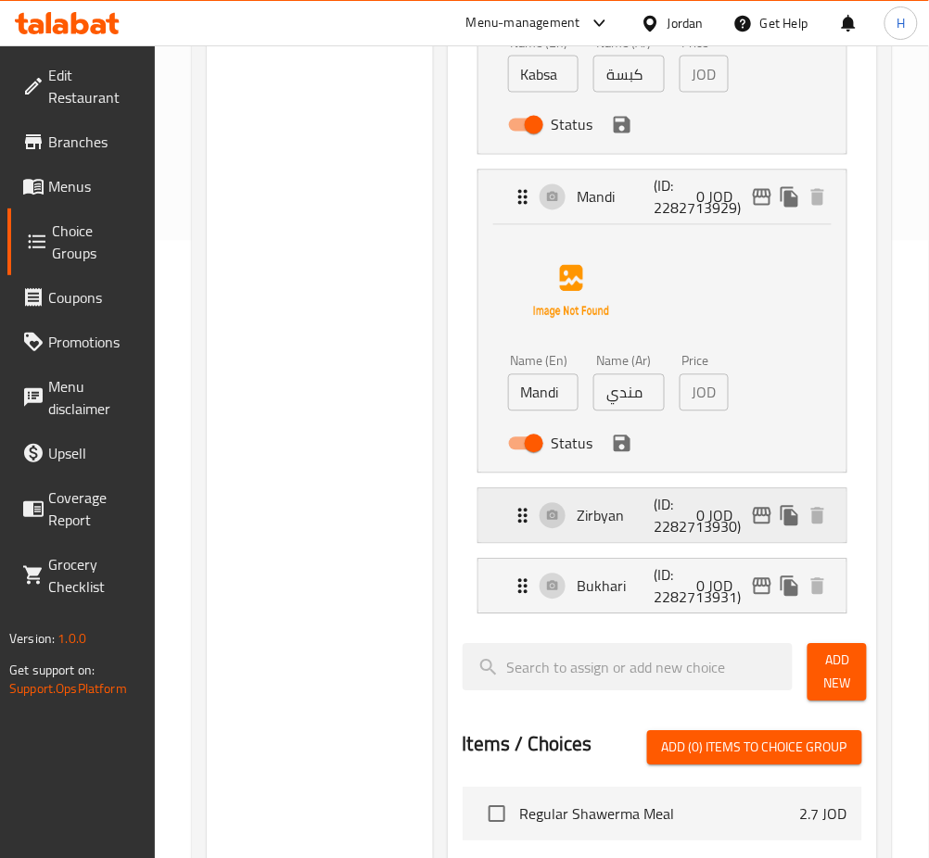
drag, startPoint x: 584, startPoint y: 518, endPoint x: 768, endPoint y: 538, distance: 185.5
click at [584, 518] on p "Zirbyan" at bounding box center [615, 516] width 77 height 22
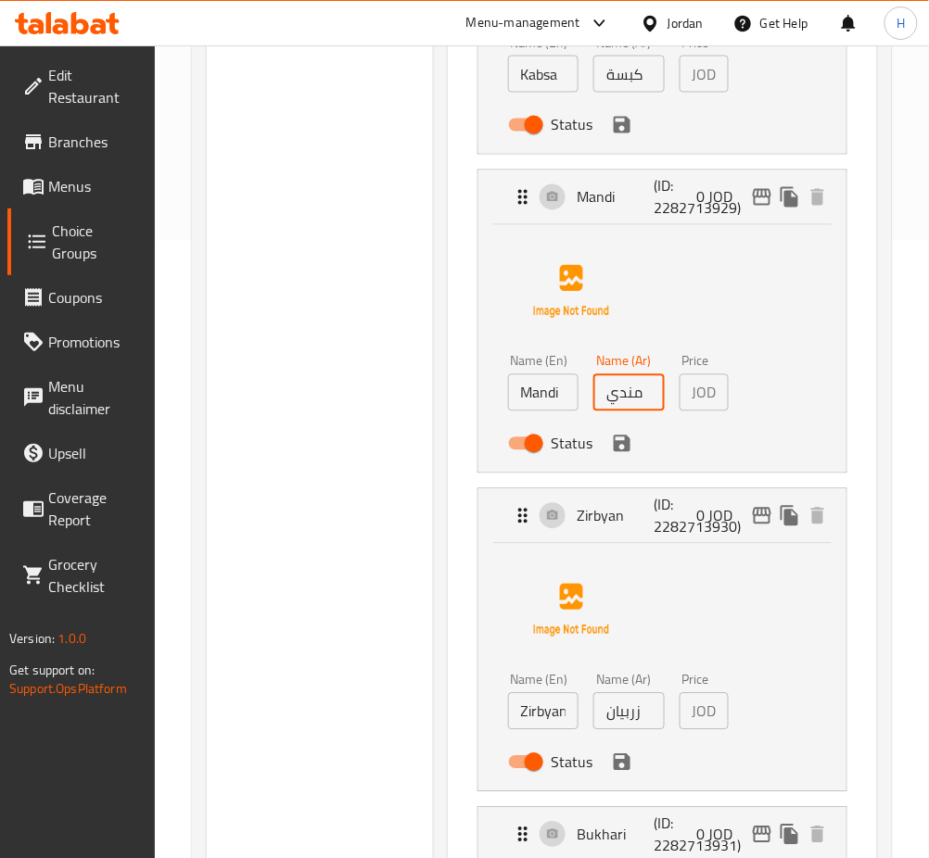
click at [565, 731] on div "Name (En) Zirbyan Name (En)" at bounding box center [543, 701] width 86 height 71
click at [560, 697] on input "Zirbyan" at bounding box center [543, 711] width 71 height 37
click at [626, 716] on input "زربيان" at bounding box center [628, 711] width 71 height 37
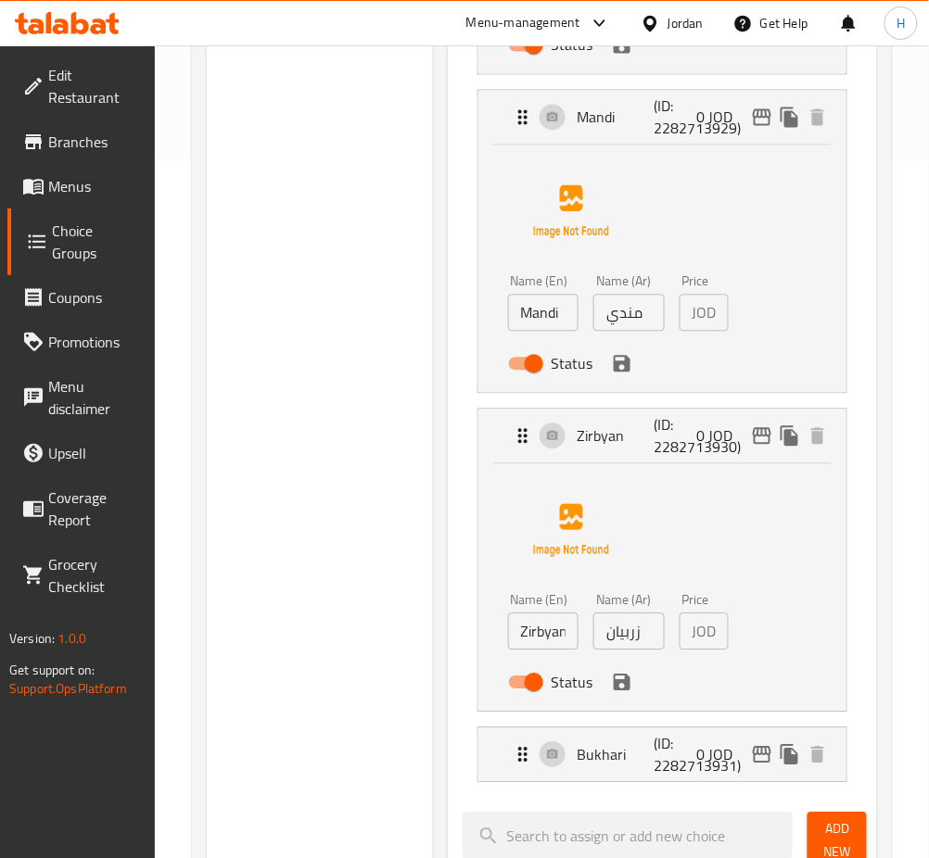
scroll to position [741, 0]
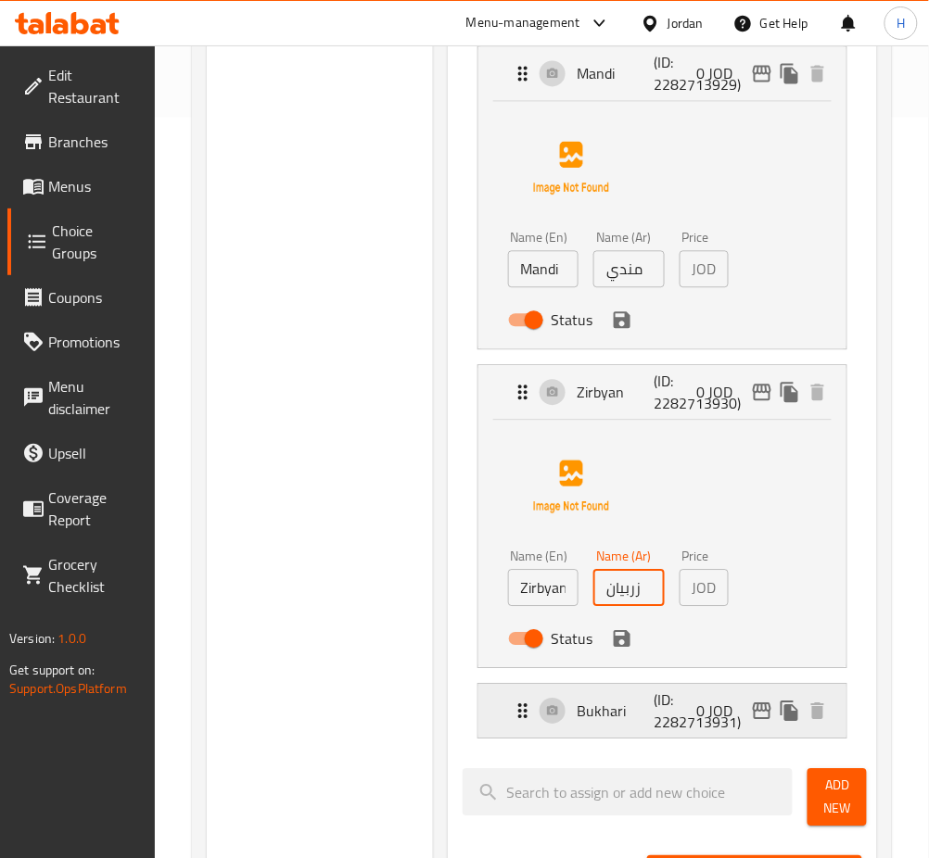
drag, startPoint x: 643, startPoint y: 681, endPoint x: 630, endPoint y: 720, distance: 41.0
click at [642, 681] on li "Bukhari (ID: 2282713931) 0 JOD Name (En) Bukhari Name (En) Name (Ar) بخاري Name…" at bounding box center [661, 711] width 399 height 70
click at [630, 720] on p "Bukhari" at bounding box center [615, 711] width 77 height 22
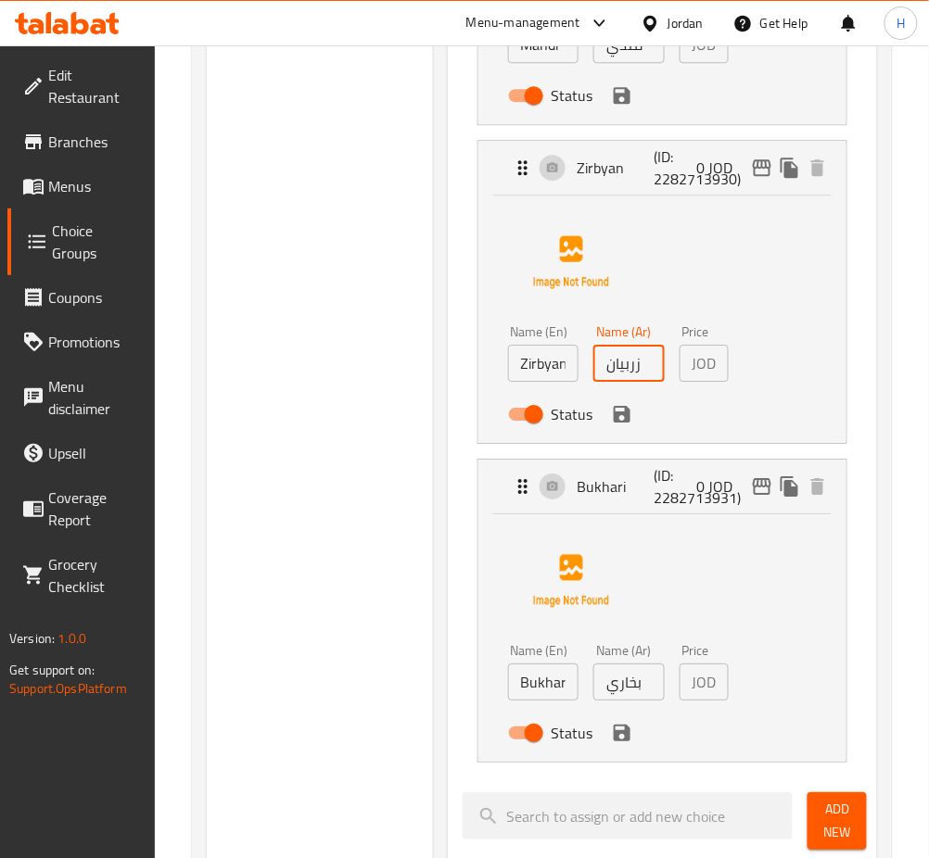
scroll to position [988, 0]
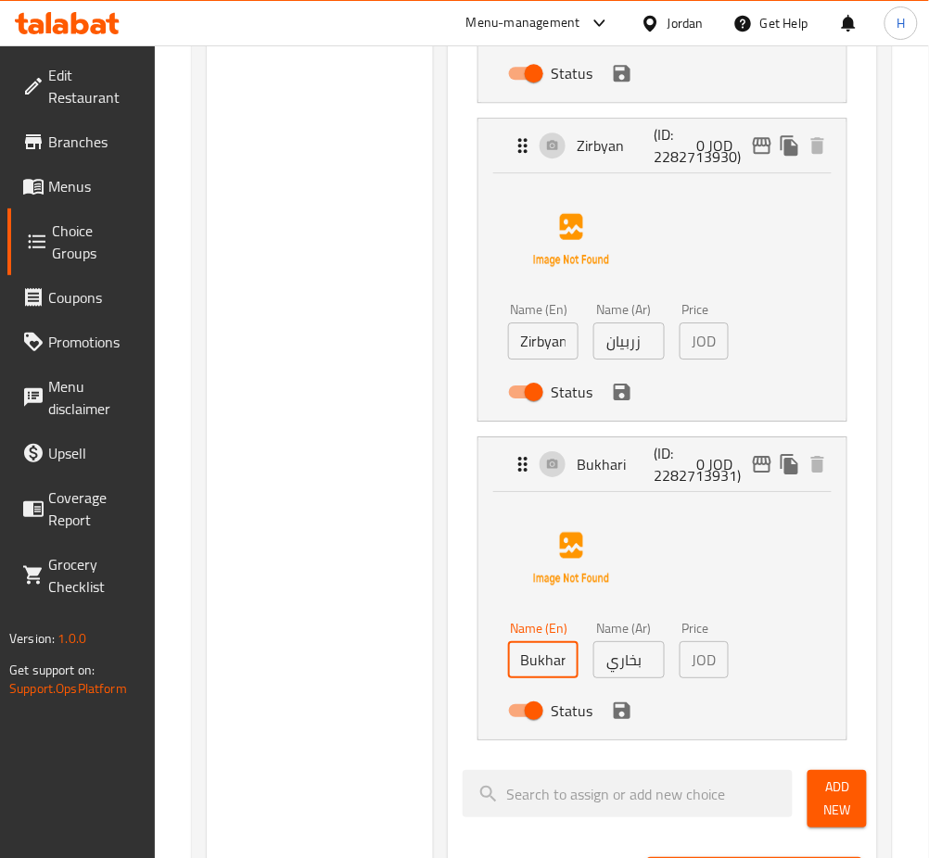
click at [549, 665] on input "Bukhari" at bounding box center [543, 659] width 71 height 37
click at [608, 662] on input "بخاري" at bounding box center [628, 659] width 71 height 37
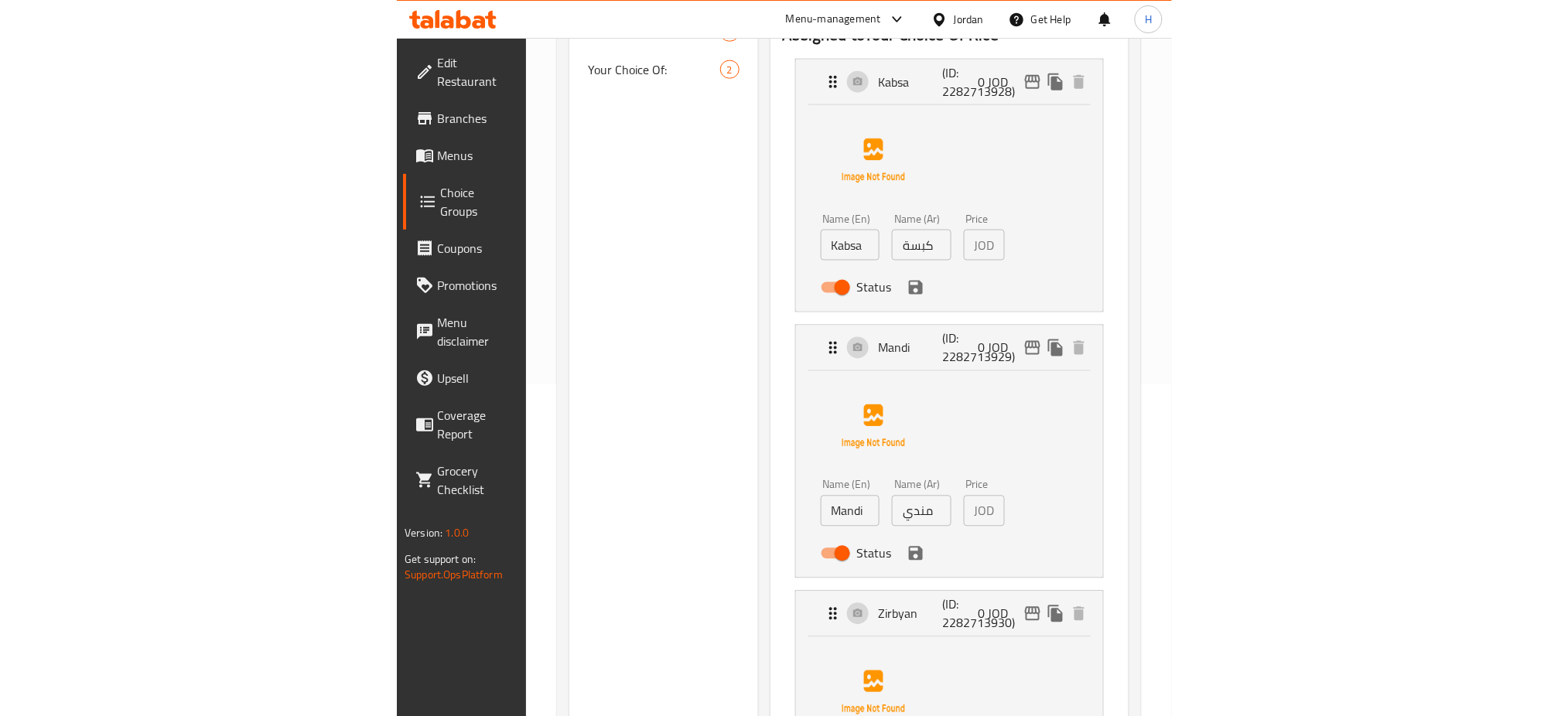
scroll to position [206, 0]
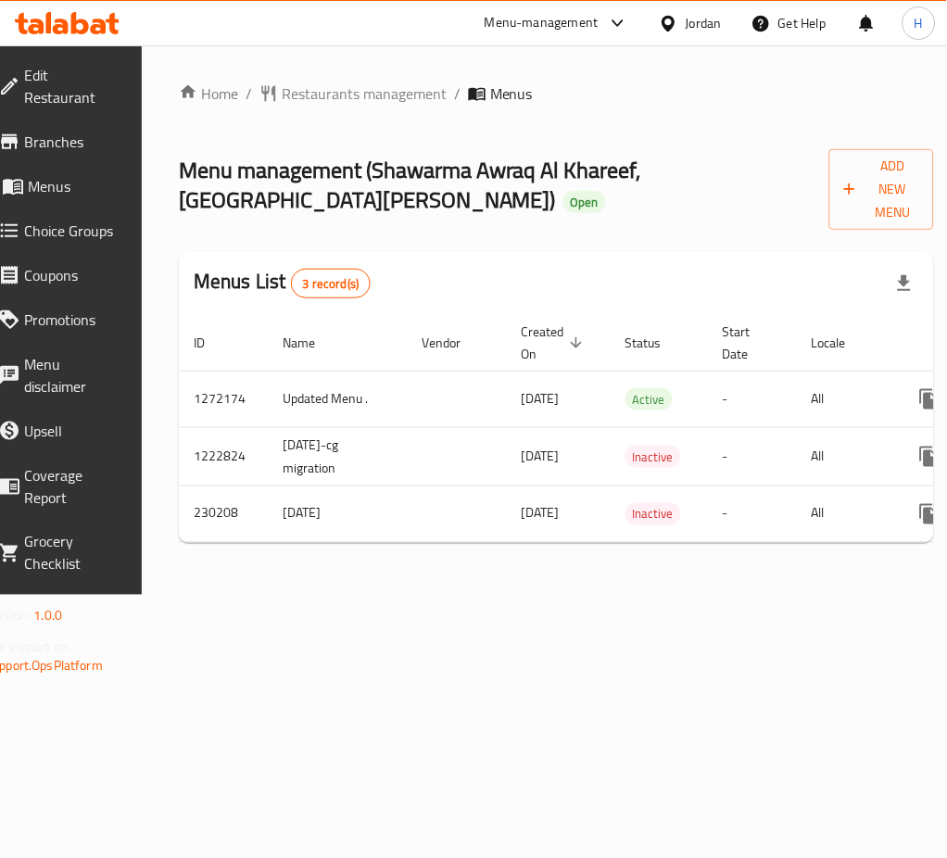
scroll to position [0, 205]
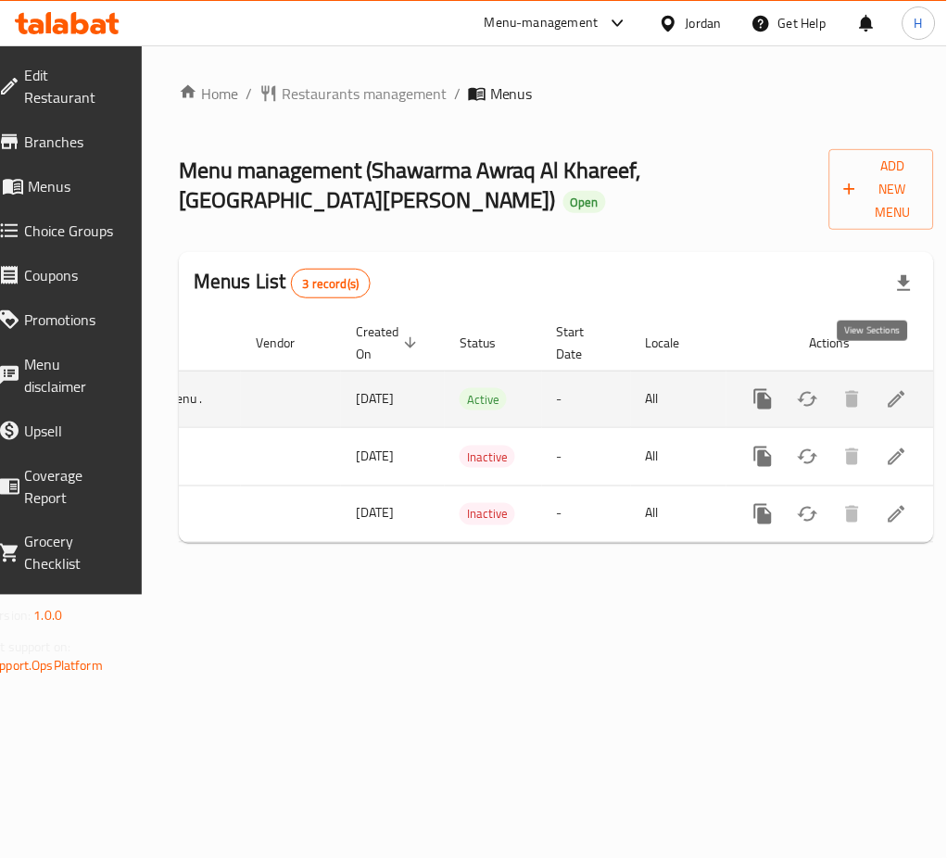
click at [889, 391] on icon "enhanced table" at bounding box center [897, 399] width 17 height 17
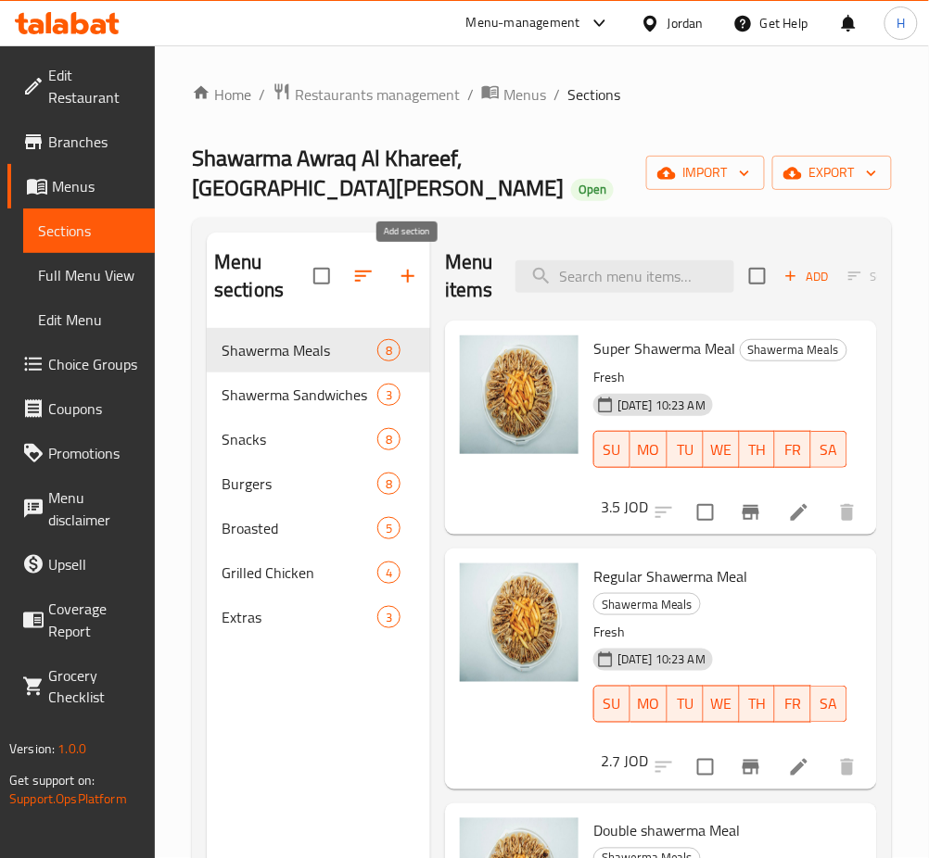
click at [412, 278] on icon "button" at bounding box center [408, 276] width 22 height 22
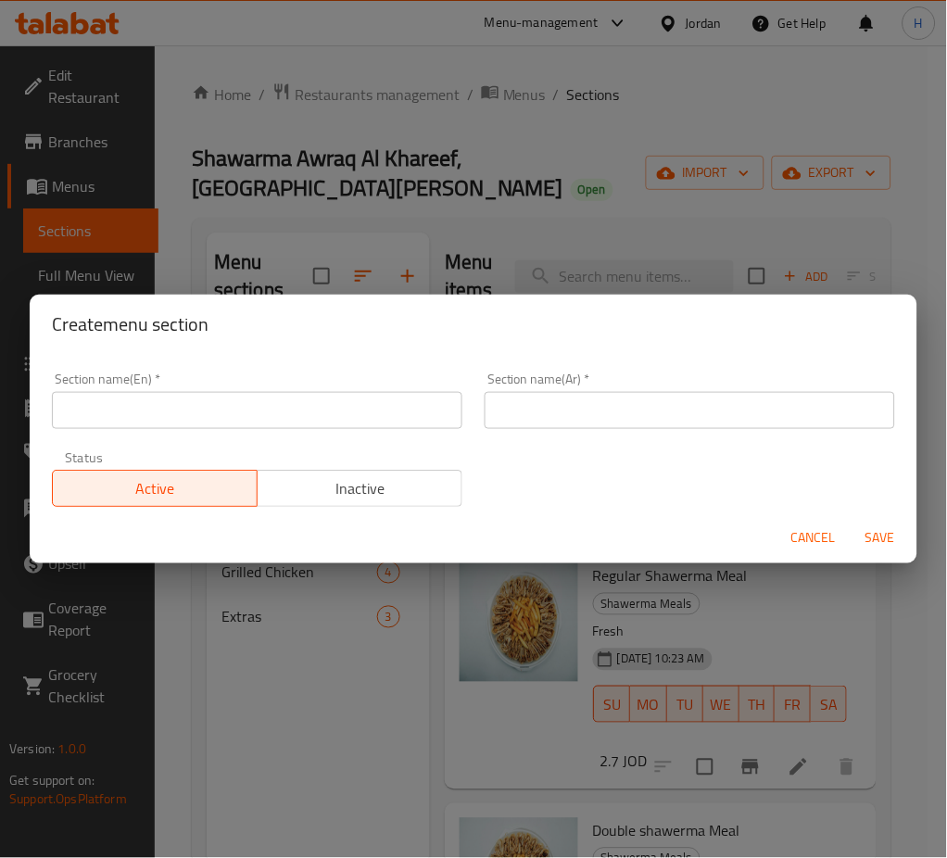
click at [300, 417] on input "text" at bounding box center [257, 410] width 411 height 37
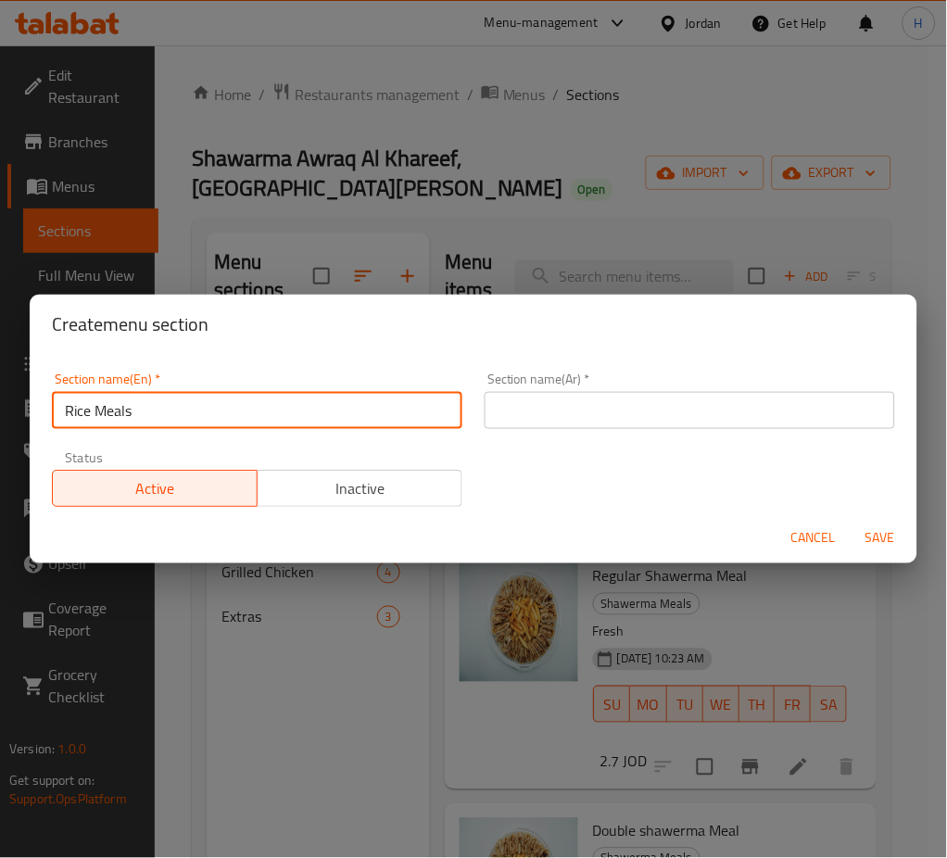
type input "Rice Meals"
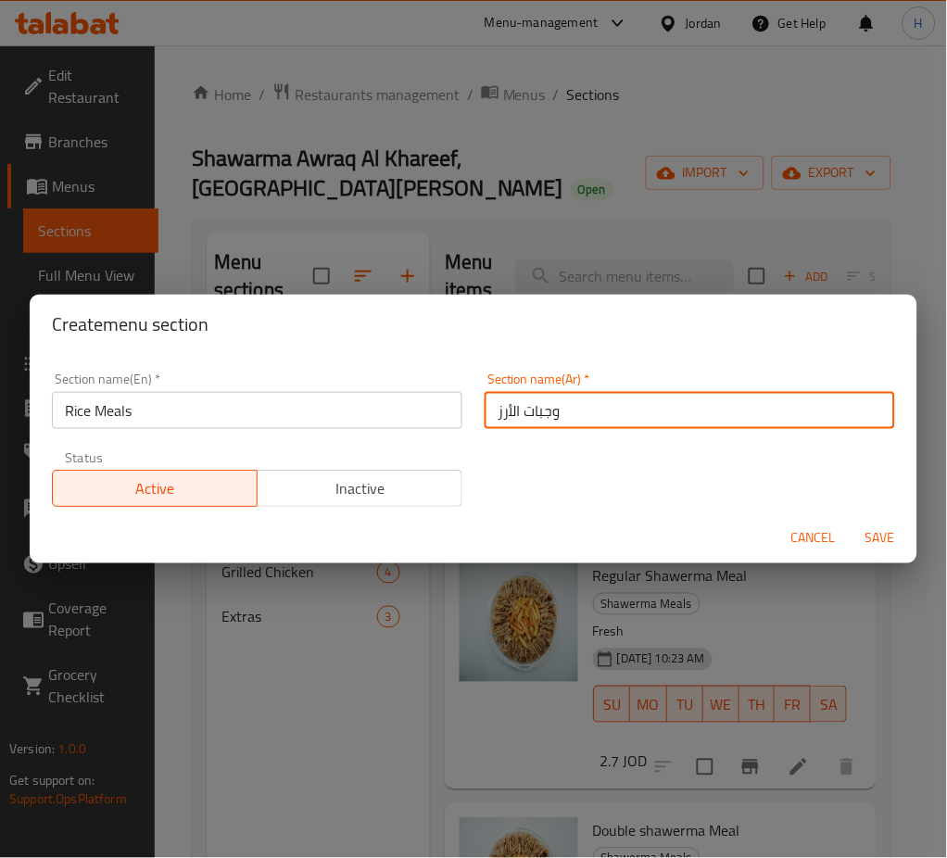
type input "وجبات الأرز"
type button "0"
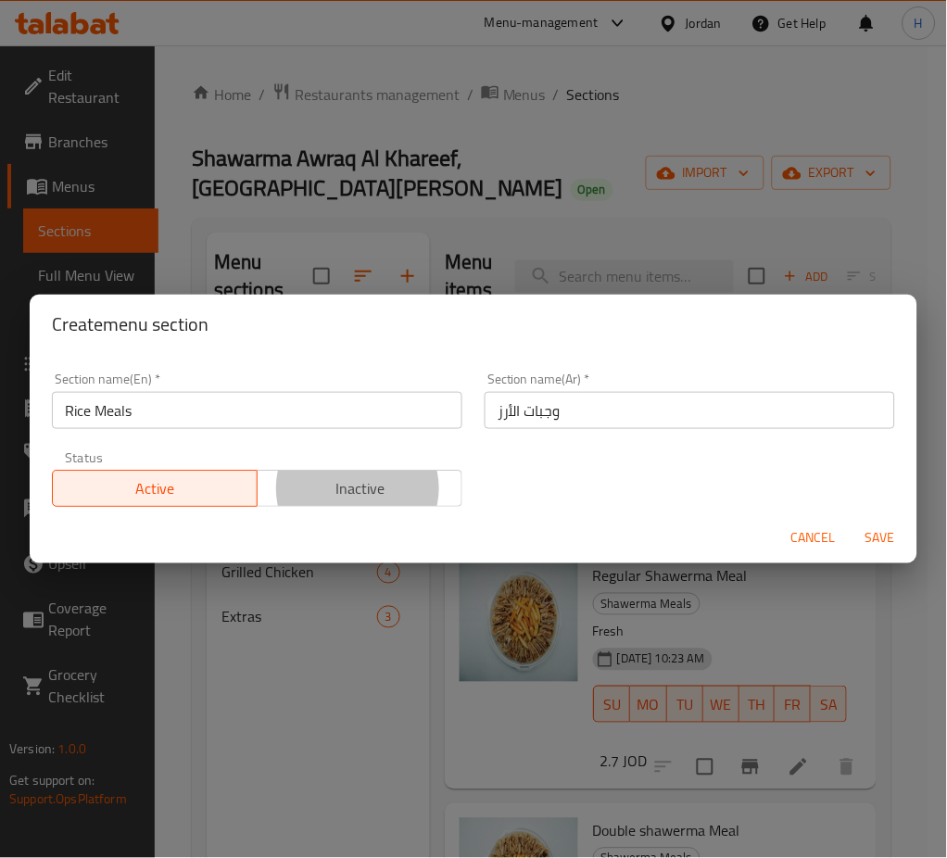
type button "1"
click at [851, 522] on button "Save" at bounding box center [880, 539] width 59 height 34
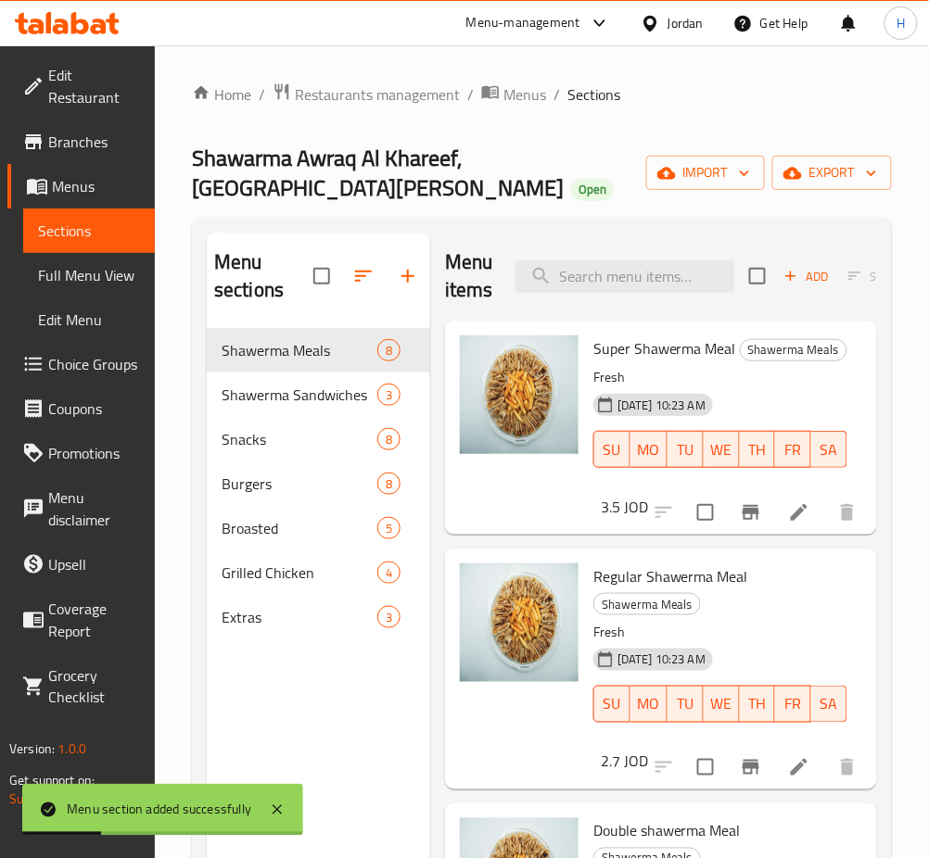
click at [337, 708] on div "Menu sections Shawerma Meals 8 Shawerma Sandwiches 3 Snacks 8 Burgers 8 Broaste…" at bounding box center [318, 662] width 223 height 858
click at [70, 353] on span "Choice Groups" at bounding box center [94, 364] width 92 height 22
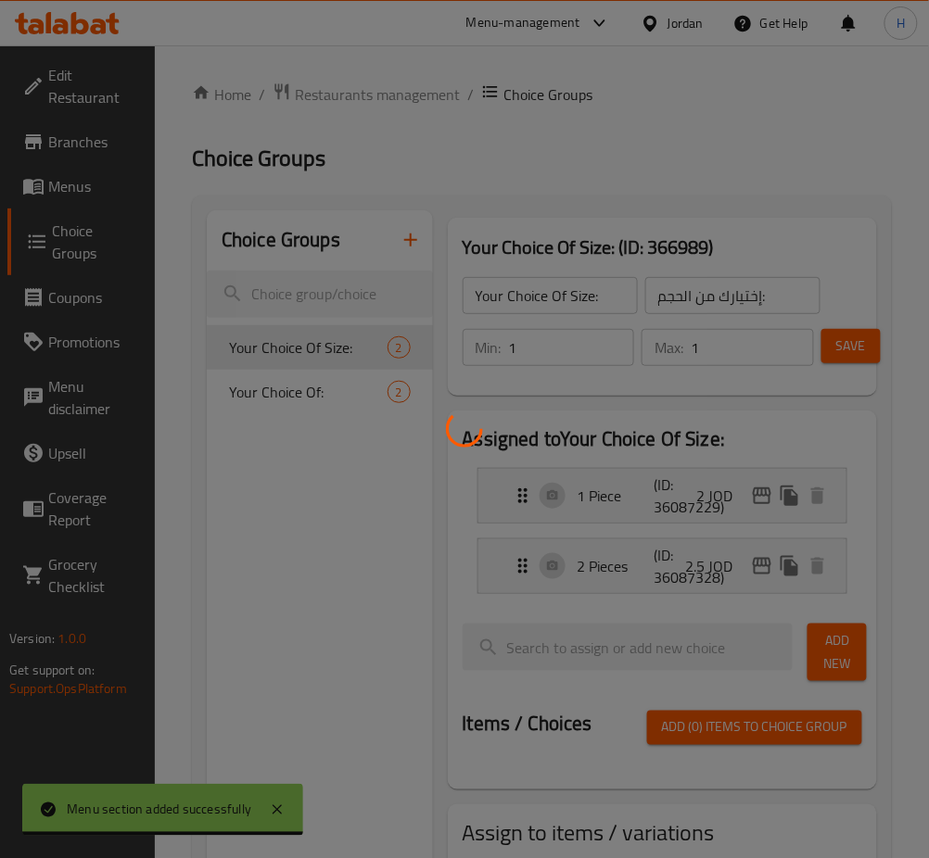
click at [89, 188] on div at bounding box center [464, 429] width 929 height 858
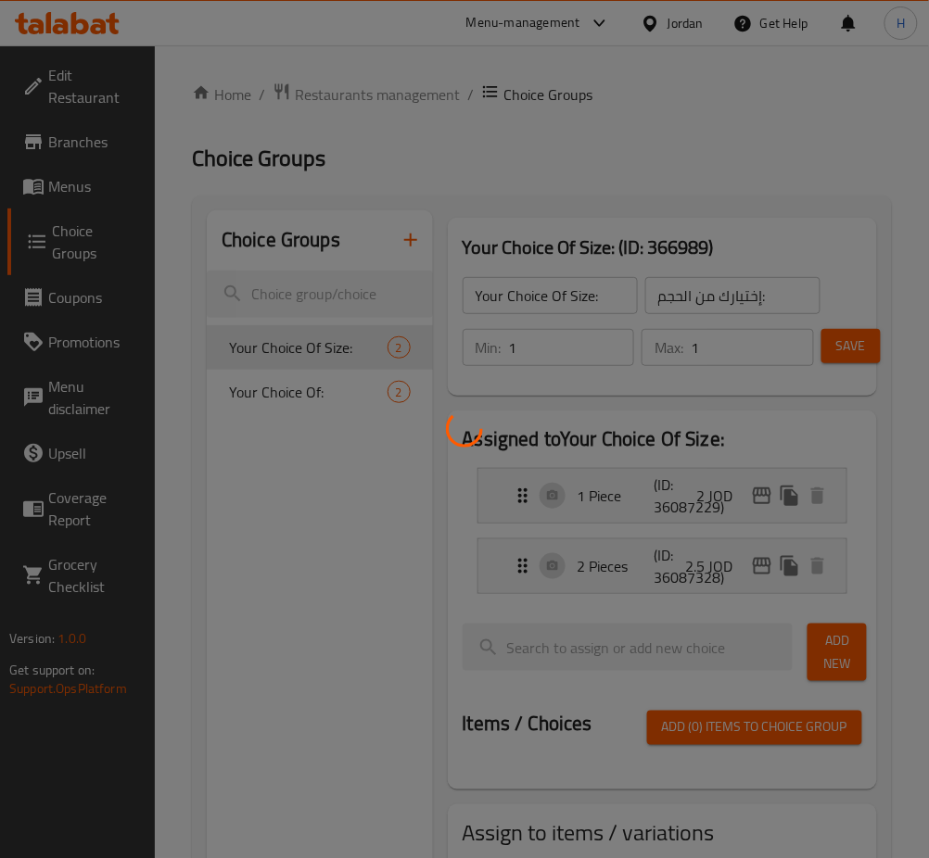
click at [269, 658] on div at bounding box center [464, 429] width 929 height 858
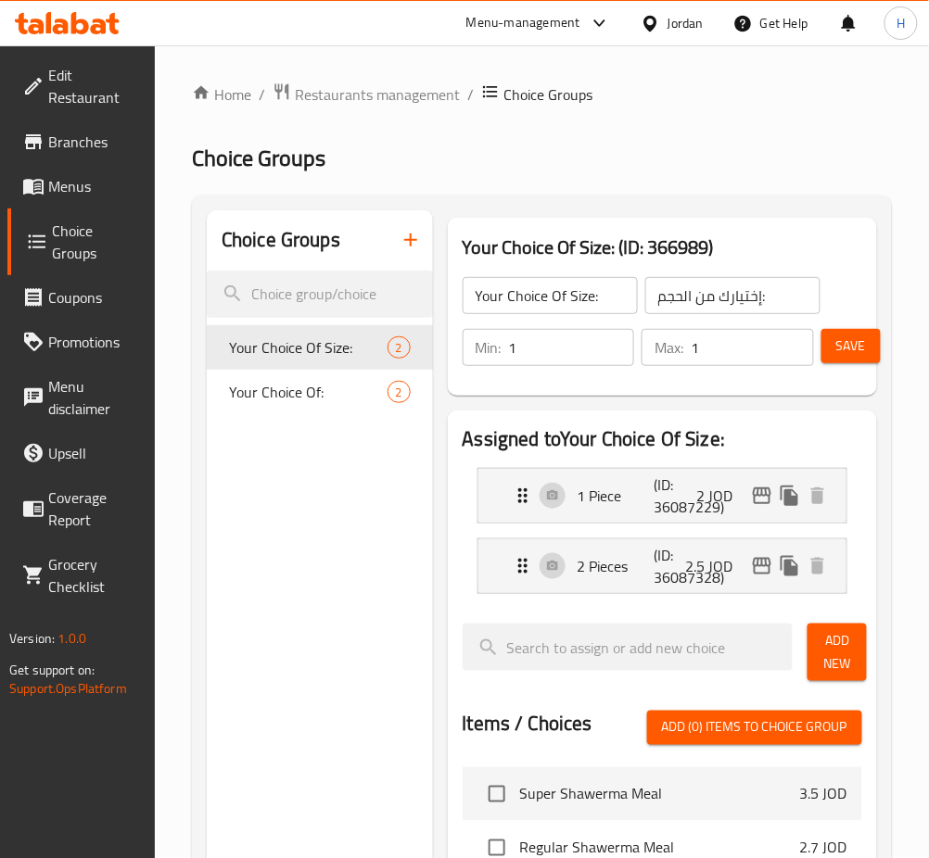
click at [57, 189] on span "Menus" at bounding box center [94, 186] width 92 height 22
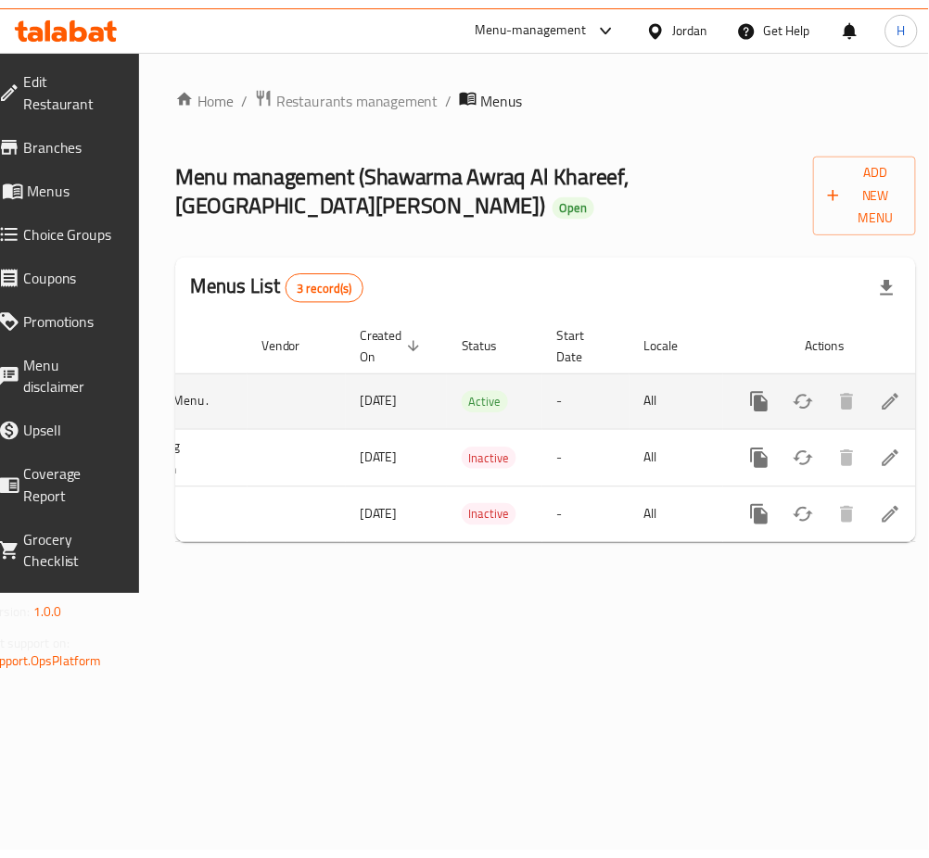
scroll to position [0, 205]
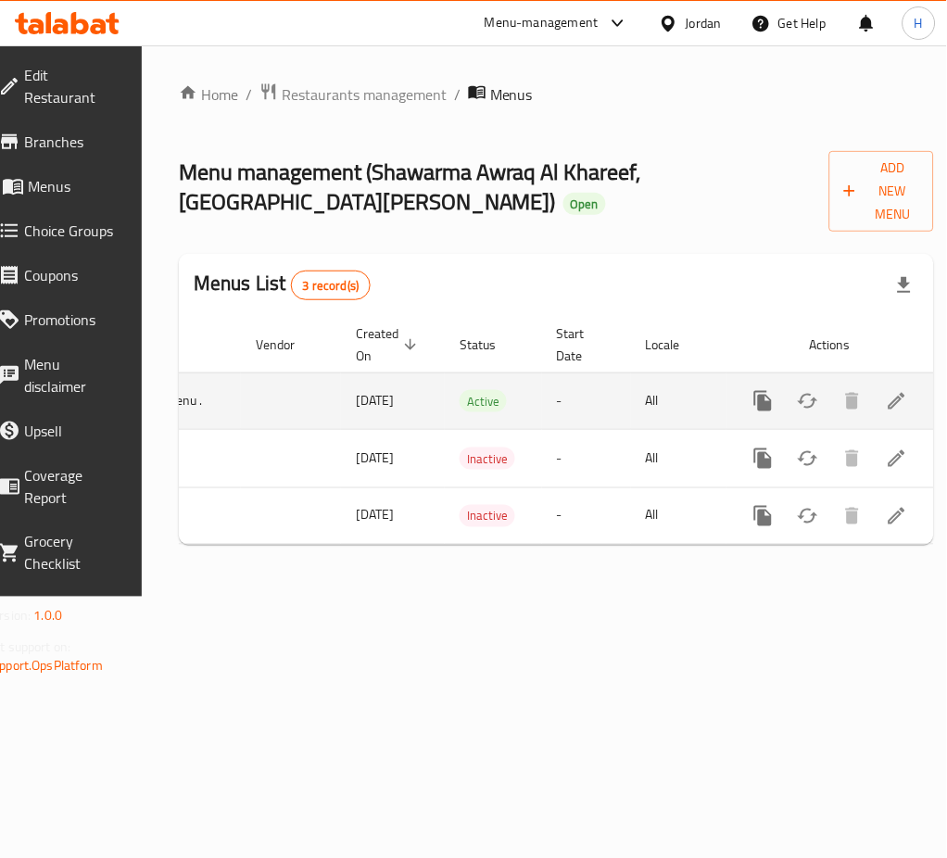
click at [875, 379] on link "enhanced table" at bounding box center [897, 401] width 44 height 44
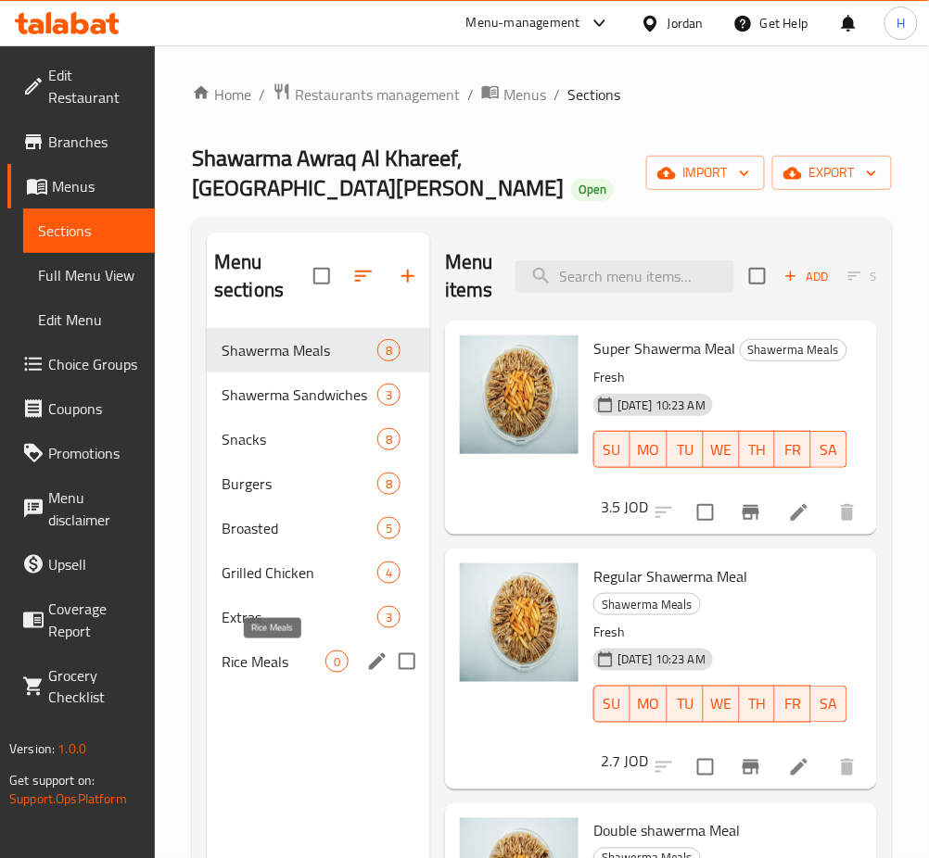
click at [261, 665] on span "Rice Meals" at bounding box center [273, 662] width 104 height 22
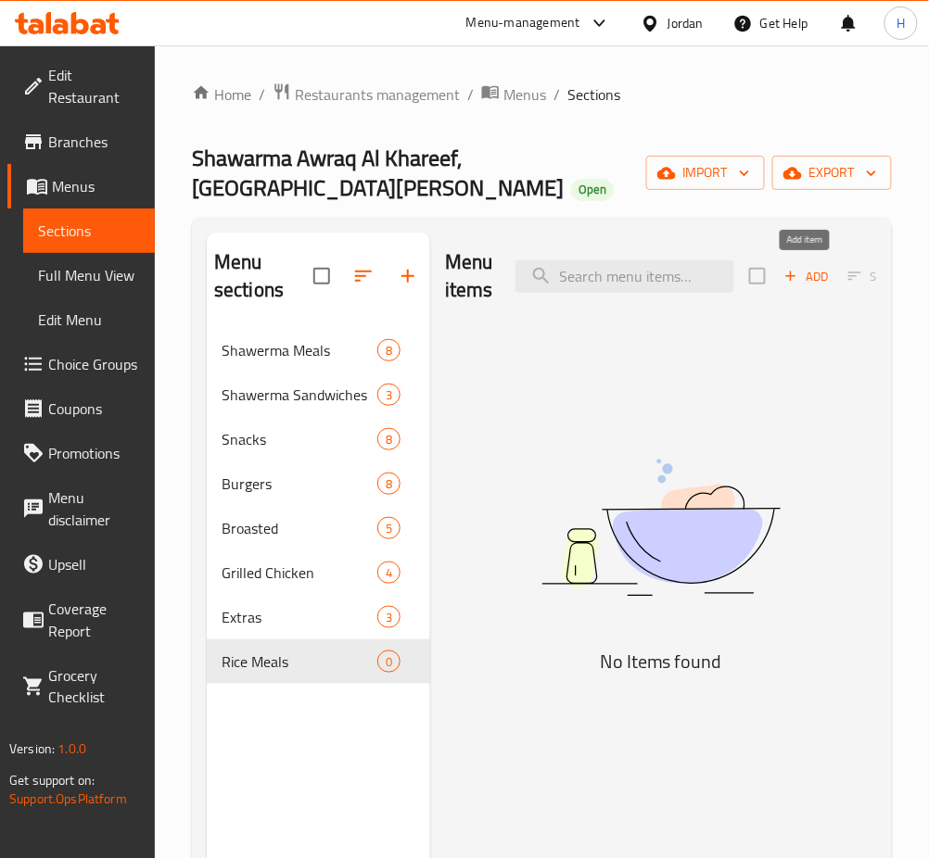
click at [807, 272] on span "Add" at bounding box center [806, 276] width 50 height 21
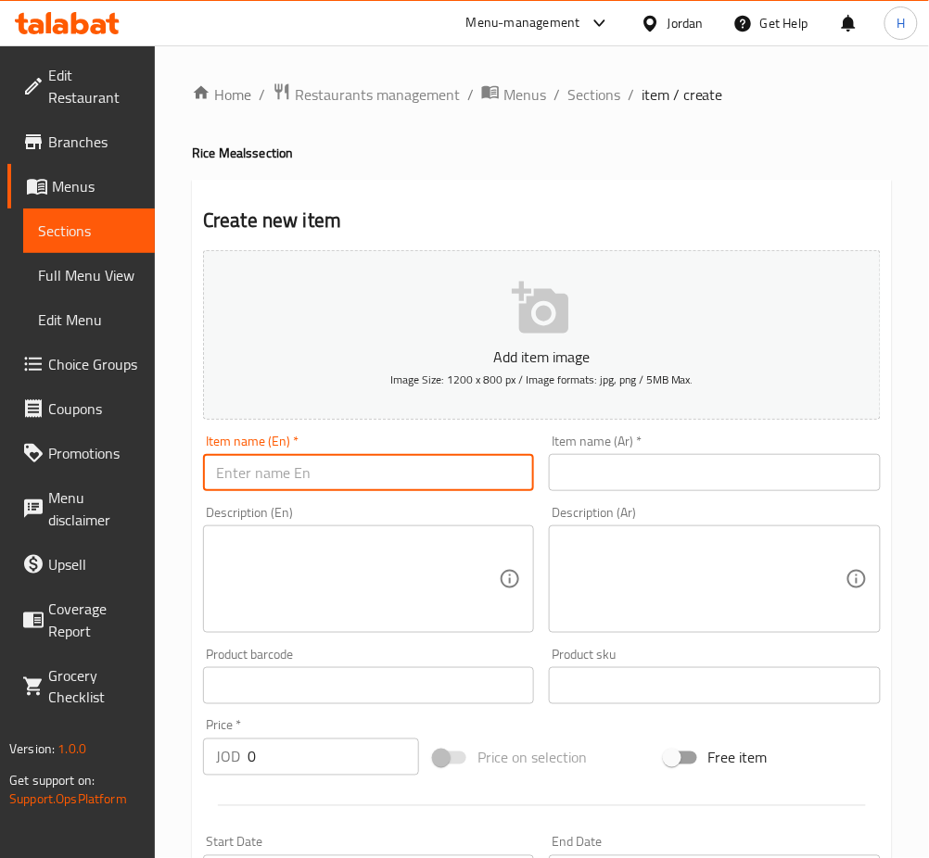
click at [398, 475] on input "text" at bounding box center [368, 472] width 331 height 37
paste input "Half Chicken Rice Sidr"
type input "Half Chicken Rice Sidr"
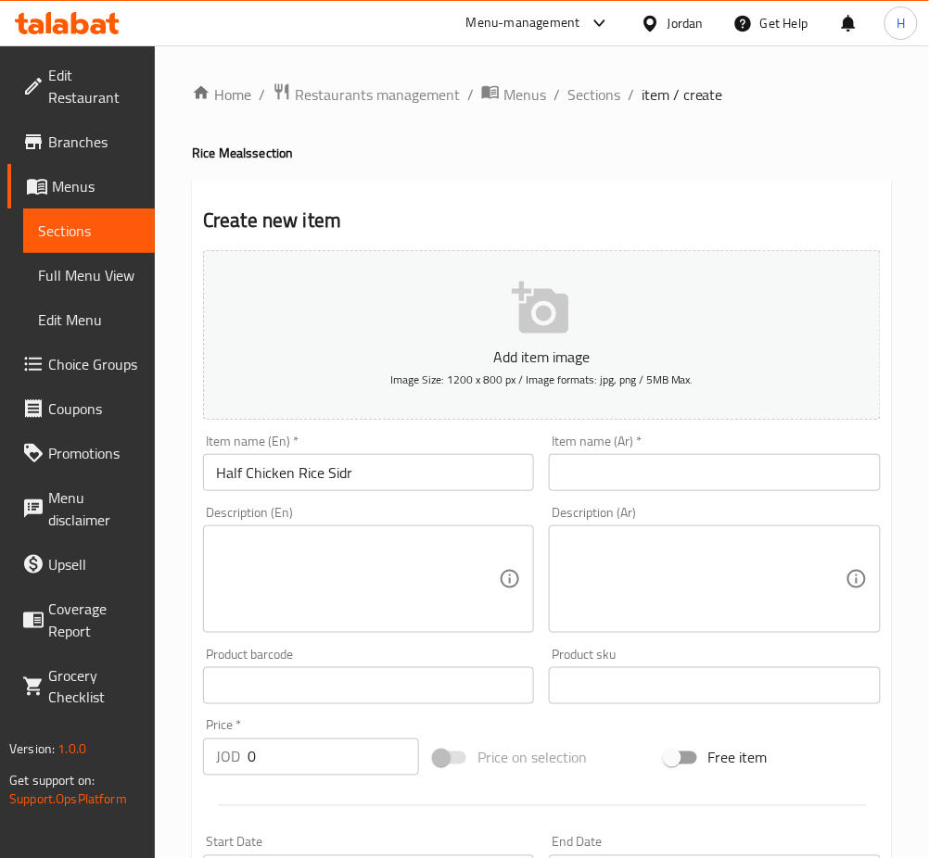
click at [693, 479] on input "text" at bounding box center [714, 472] width 331 height 37
paste input "صدر رز صغير مع نص دجاجة"
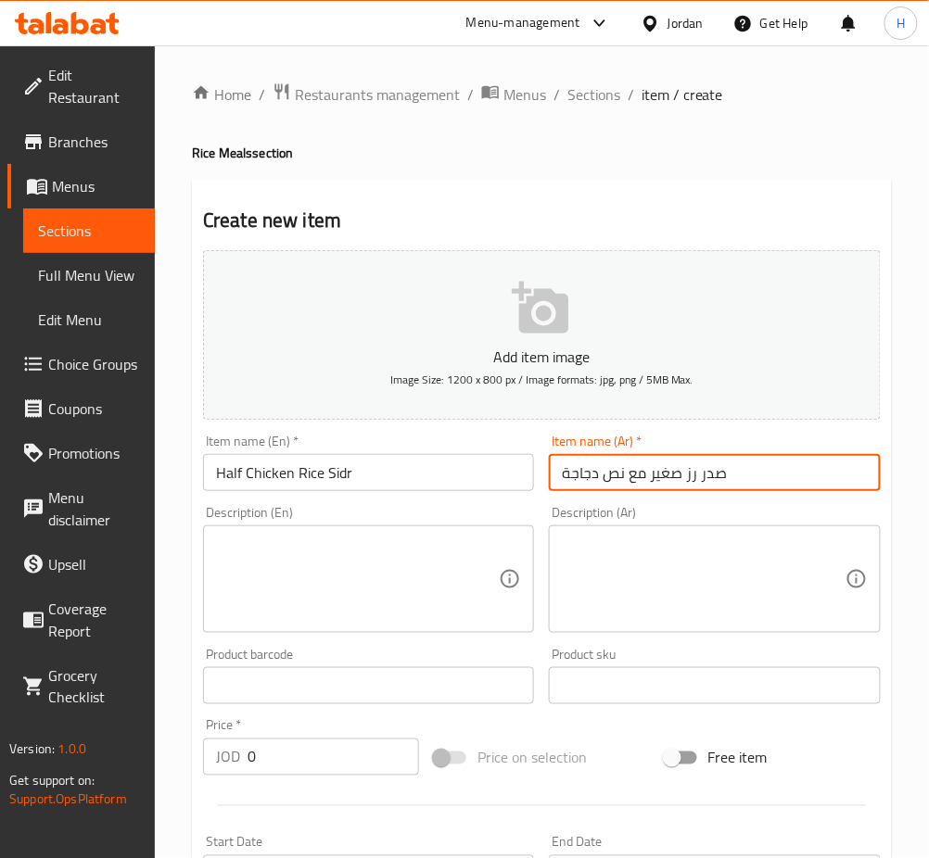
type input "صدر رز صغير مع نص دجاجة"
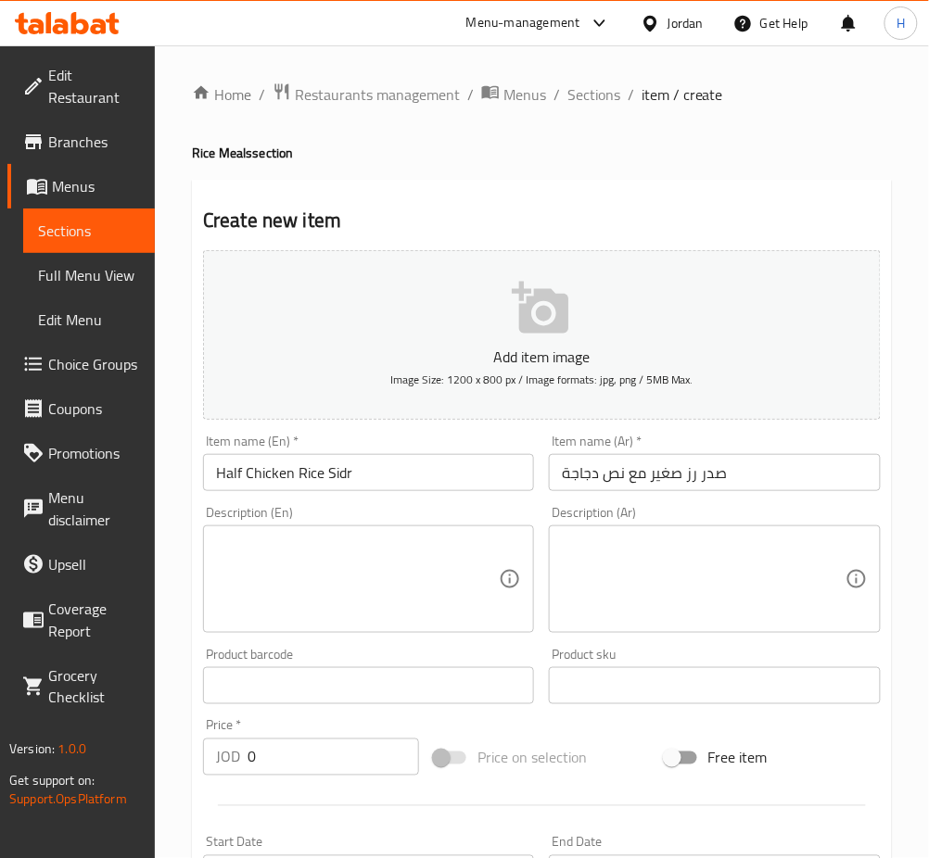
drag, startPoint x: 258, startPoint y: 781, endPoint x: 275, endPoint y: 769, distance: 21.3
click at [261, 779] on div "Price   * JOD 0 Price *" at bounding box center [311, 747] width 231 height 71
click at [276, 767] on input "0" at bounding box center [332, 757] width 171 height 37
paste input "5"
type input "5"
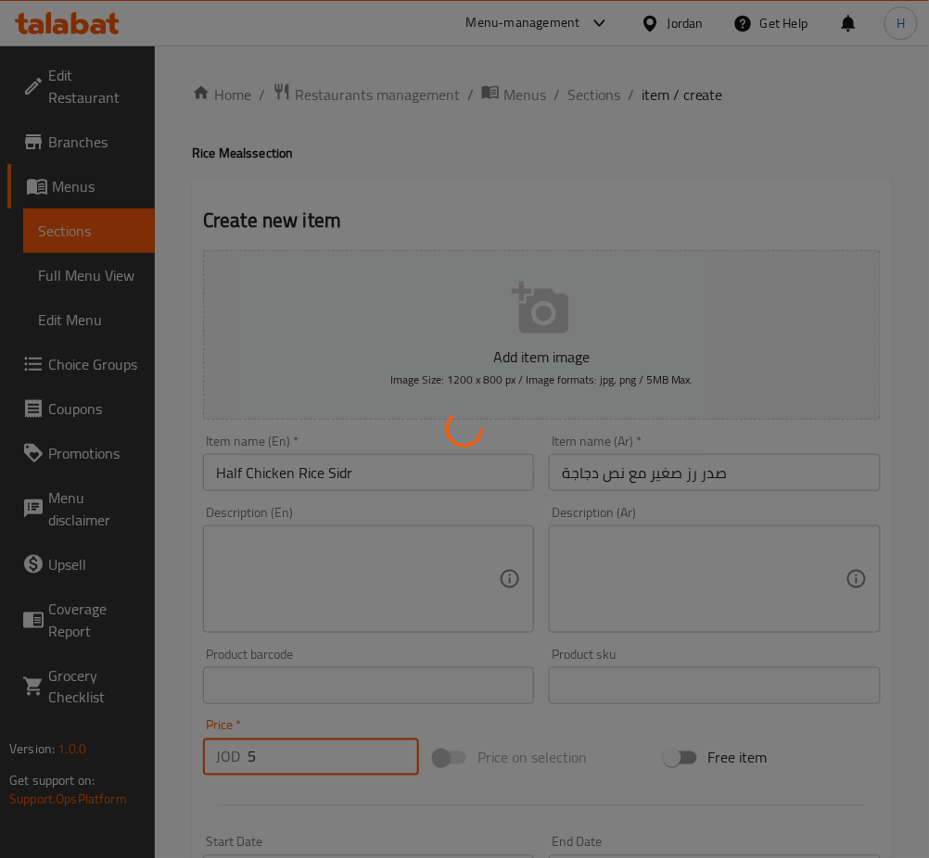
type input "0"
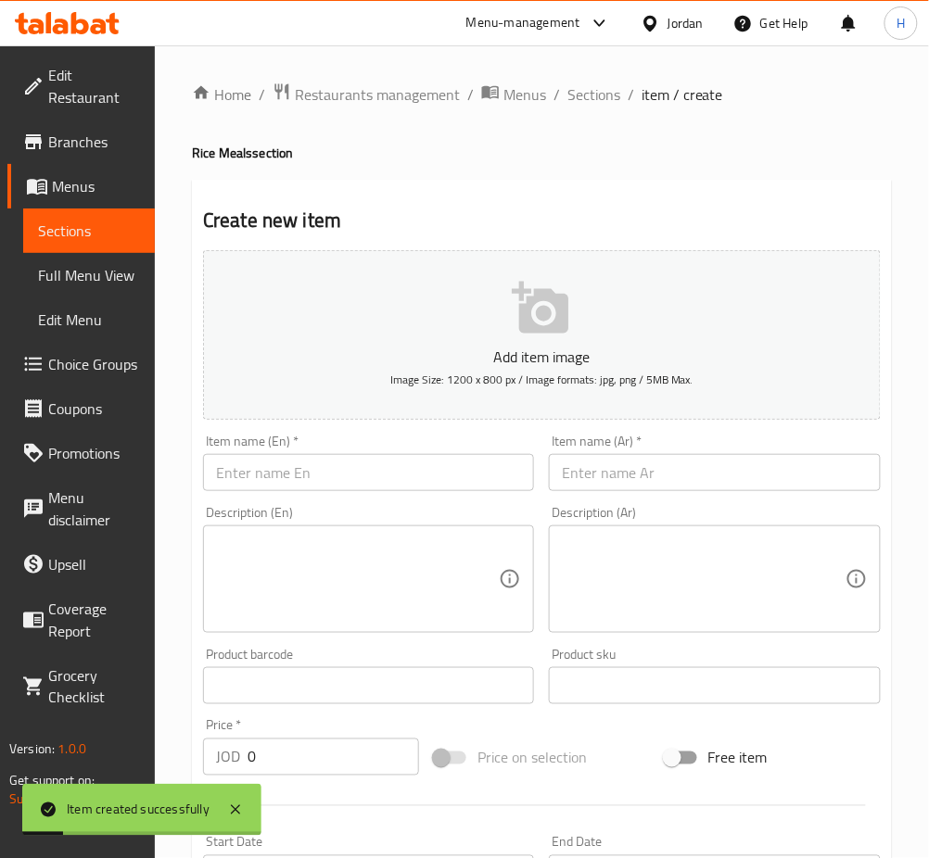
click at [387, 468] on input "text" at bounding box center [368, 472] width 331 height 37
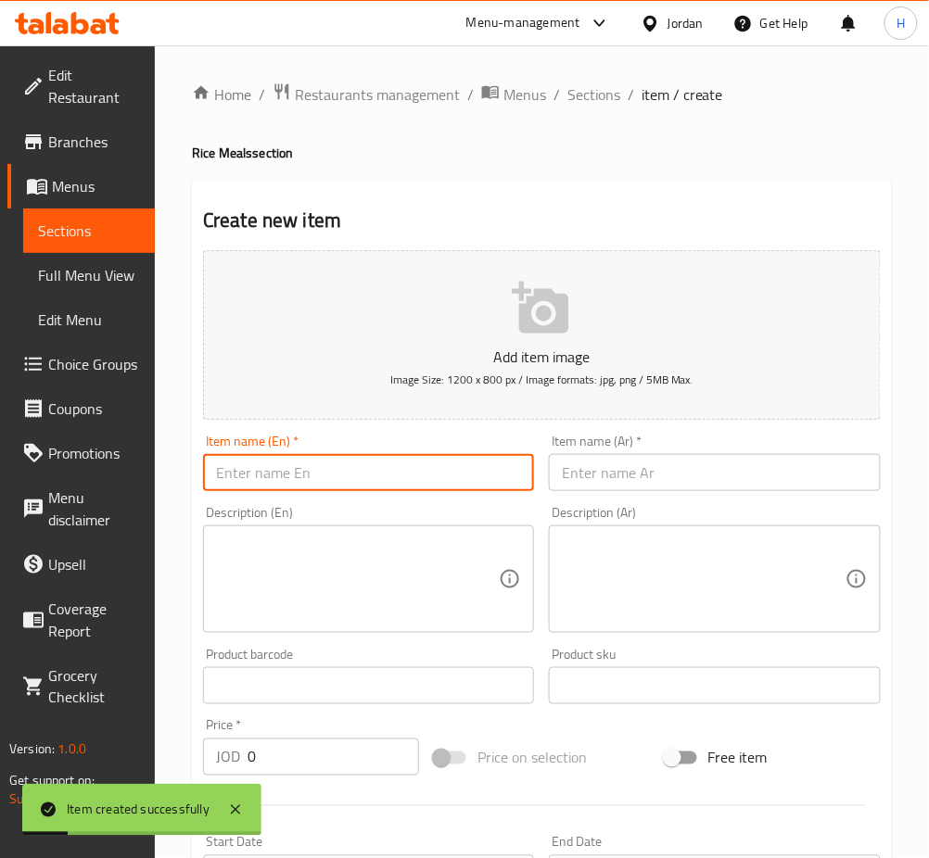
paste input "Chicken Rice Sidr"
type input "Chicken Rice Sidr"
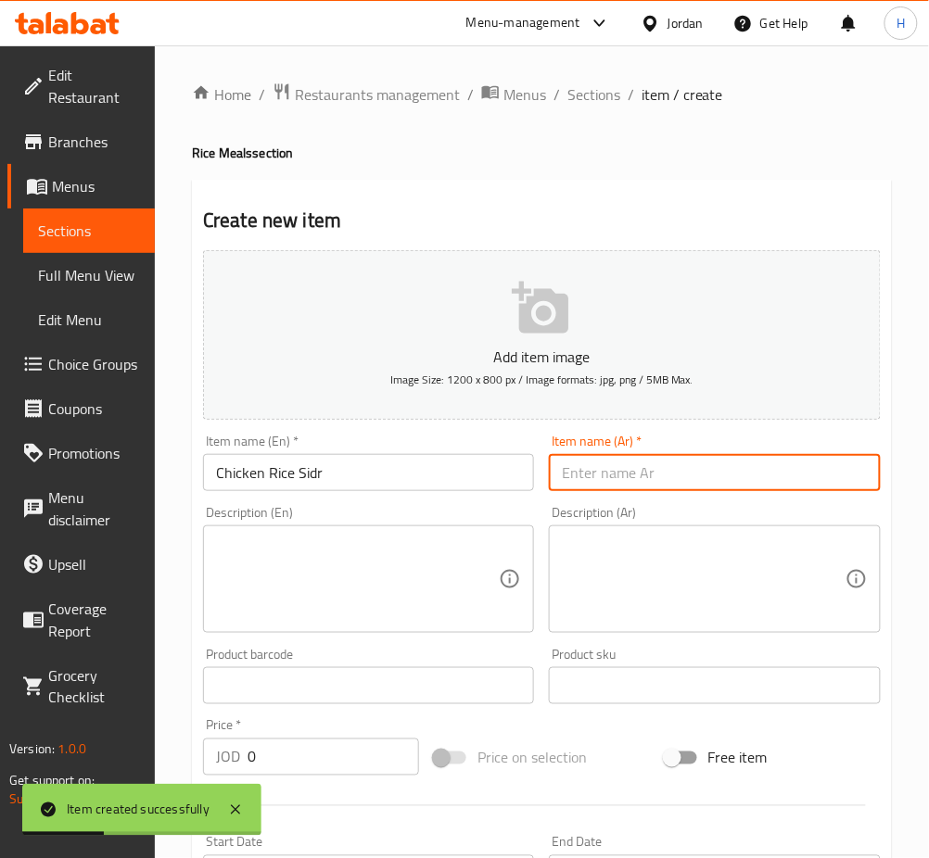
drag, startPoint x: 624, startPoint y: 478, endPoint x: 8, endPoint y: 669, distance: 644.3
click at [624, 479] on input "text" at bounding box center [714, 472] width 331 height 37
paste input "صدر رز صغير مع دجاجة"
type input "صدر رز صغير مع دجاجة"
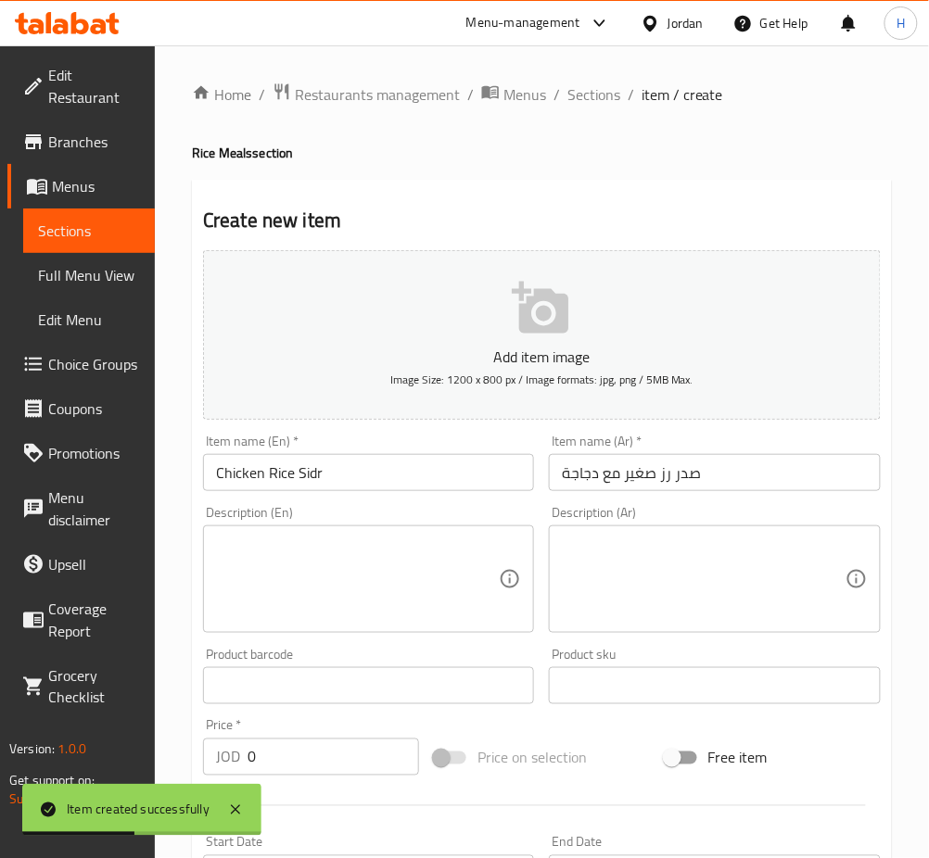
click at [343, 775] on input "0" at bounding box center [332, 757] width 171 height 37
paste input "7.75"
type input "7.75"
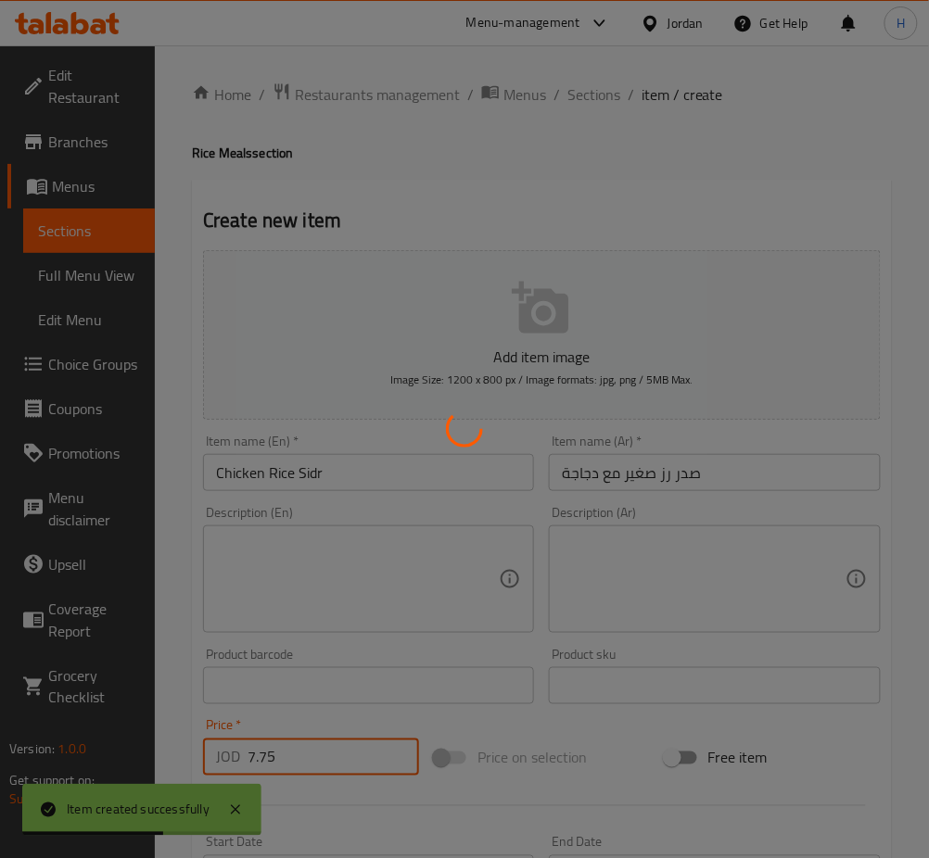
type input "0"
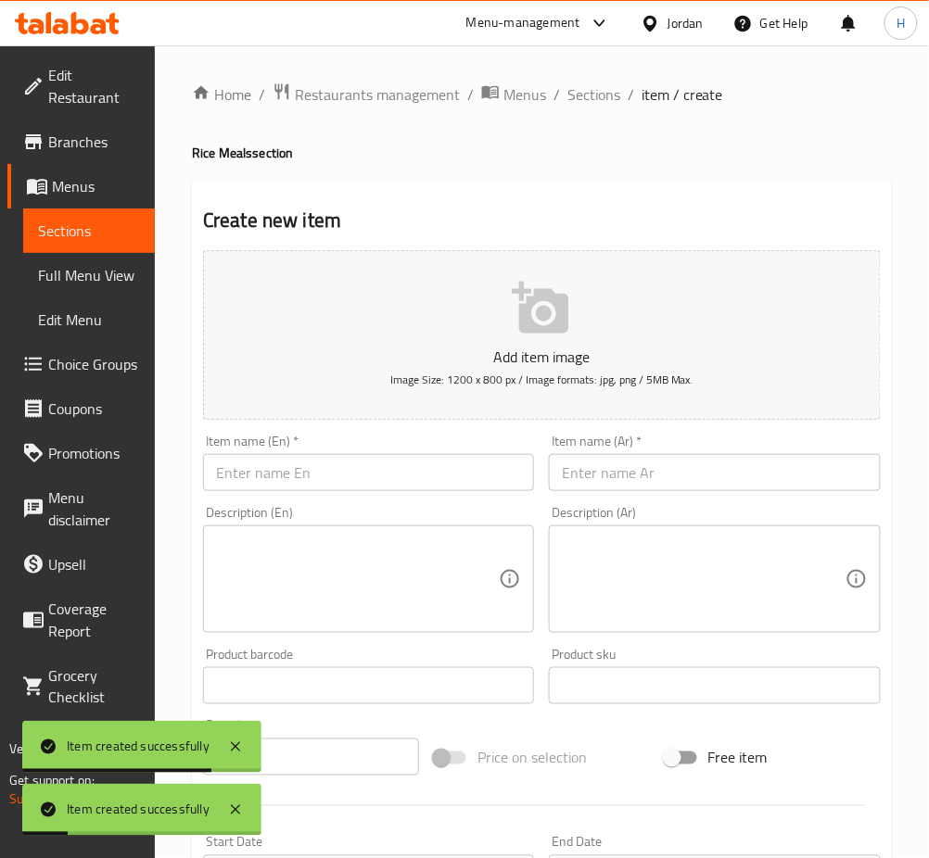
click at [379, 457] on input "text" at bounding box center [368, 472] width 331 height 37
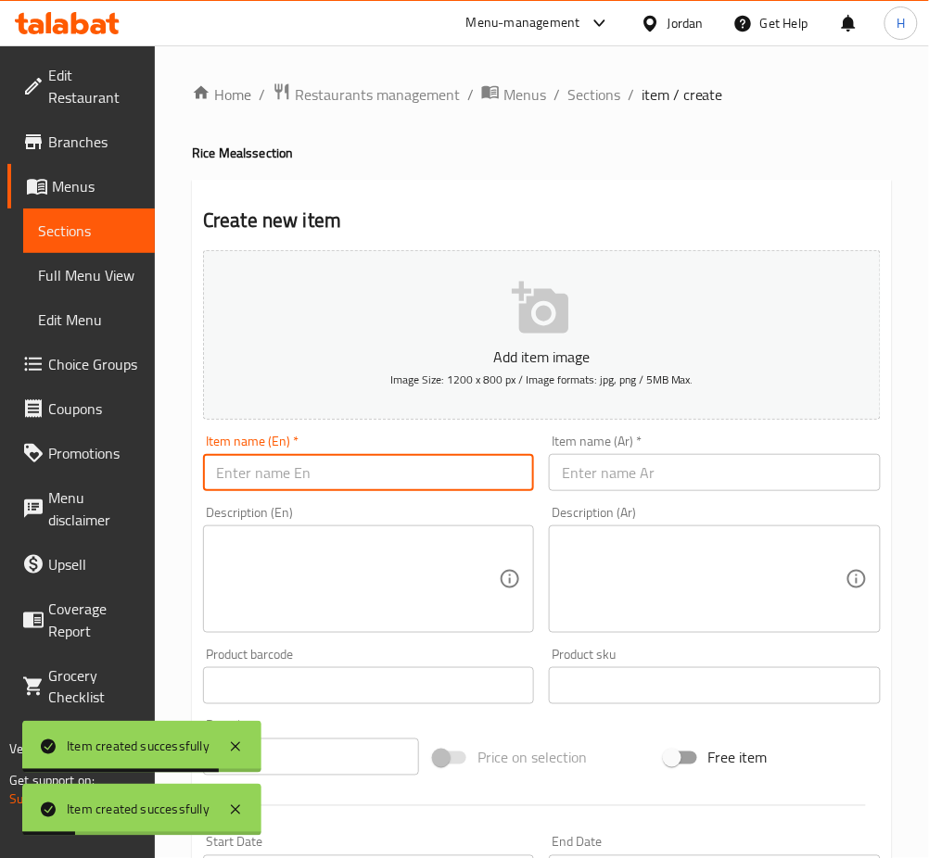
paste input "Medium Chicken Rice Meal"
type input "Medium Chicken Rice Meal"
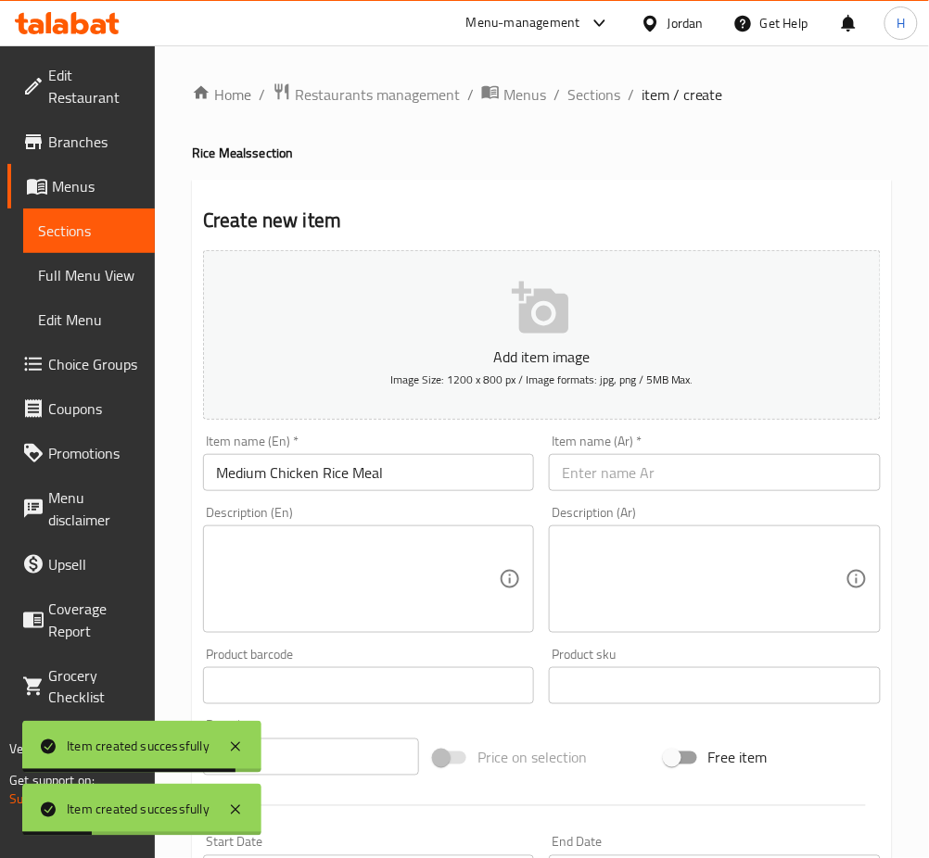
click at [630, 469] on input "text" at bounding box center [714, 472] width 331 height 37
paste input "صدر رز وسط مع دجاجة"
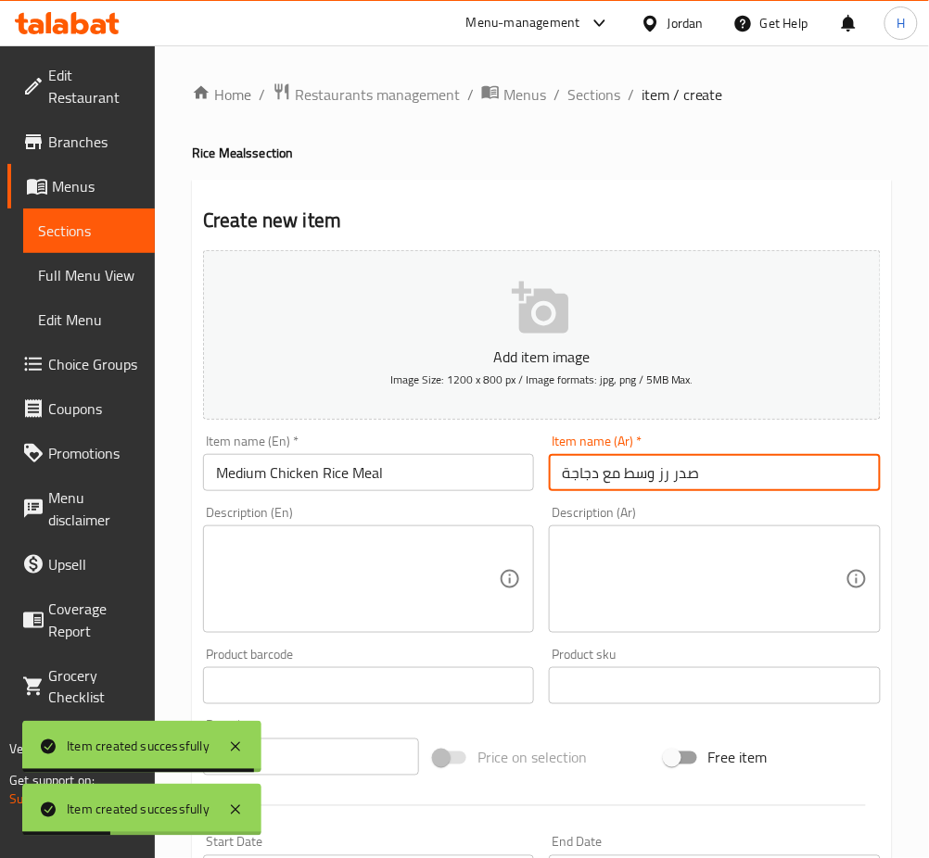
type input "صدر رز وسط مع دجاجة"
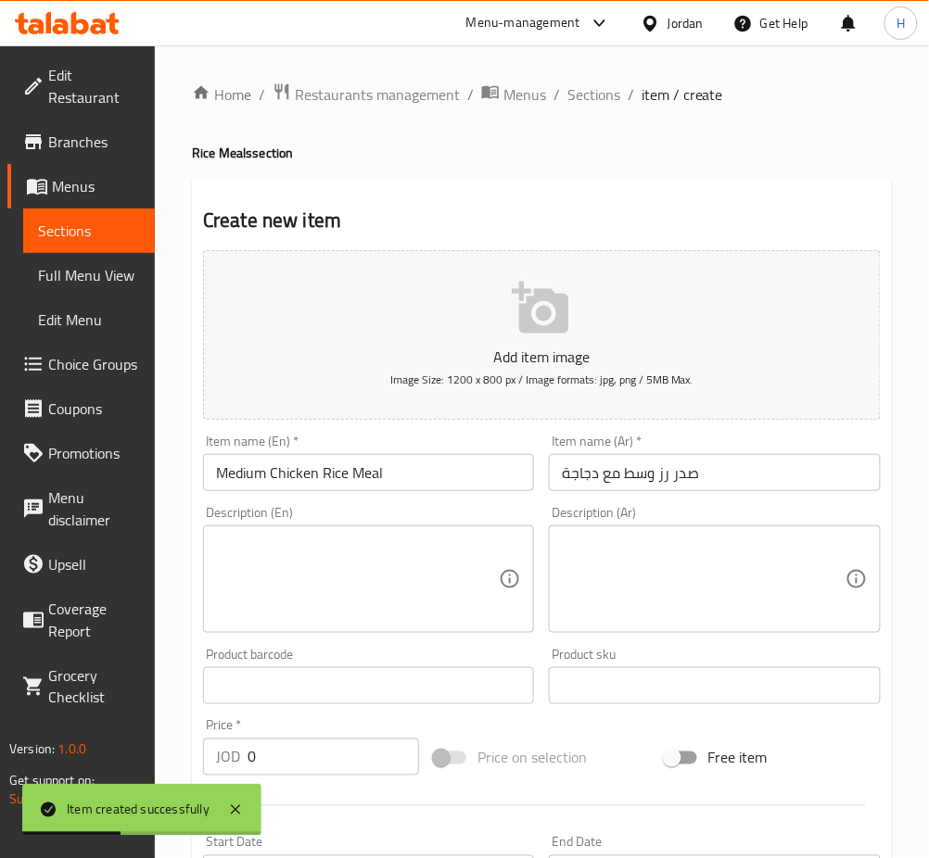
click at [261, 763] on input "0" at bounding box center [332, 757] width 171 height 37
paste input "9.25"
paste input "number"
type input "9.25"
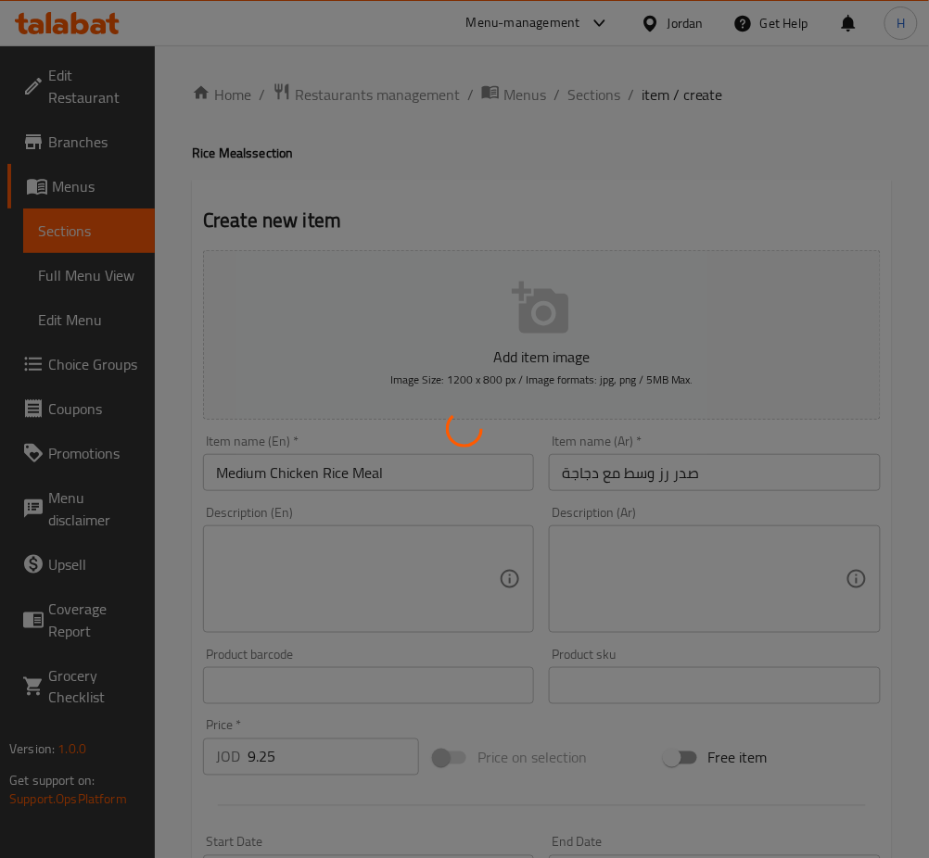
type input "0"
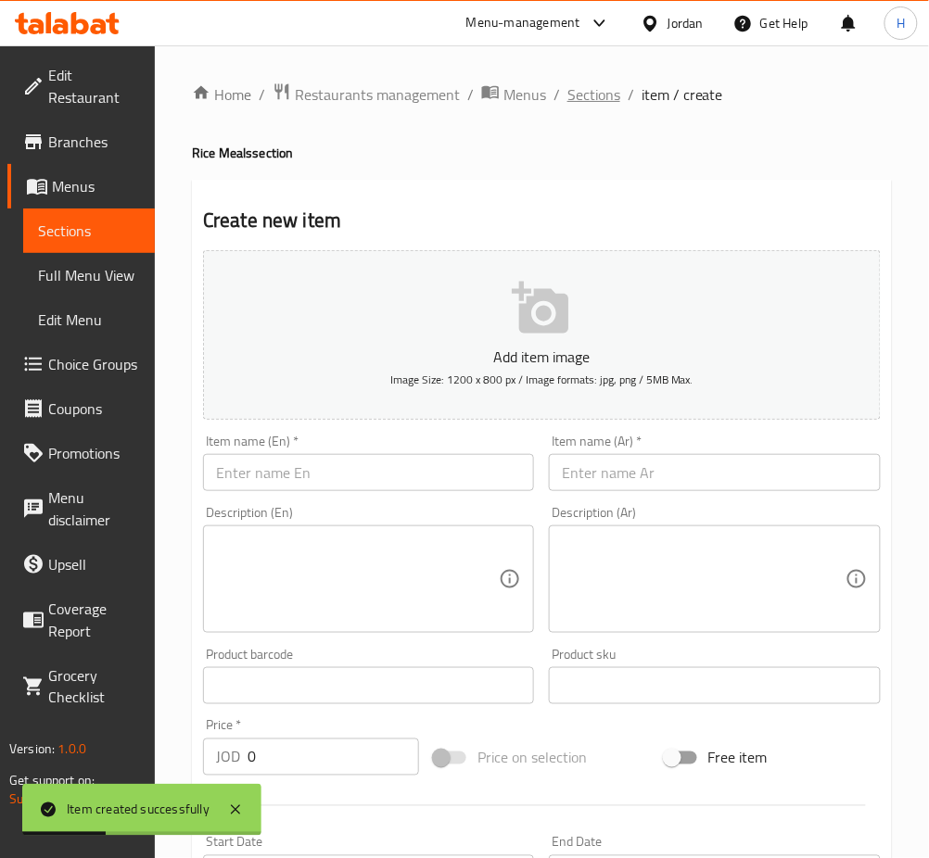
click at [611, 88] on span "Sections" at bounding box center [593, 94] width 53 height 22
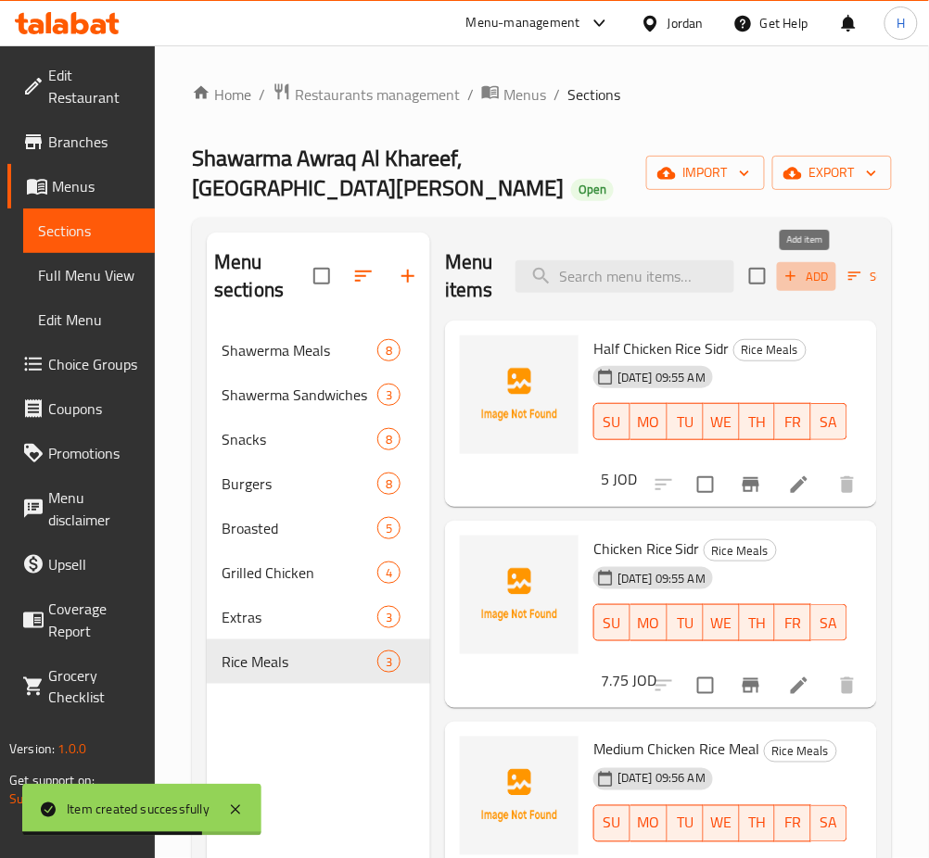
click at [783, 278] on icon "button" at bounding box center [790, 276] width 17 height 17
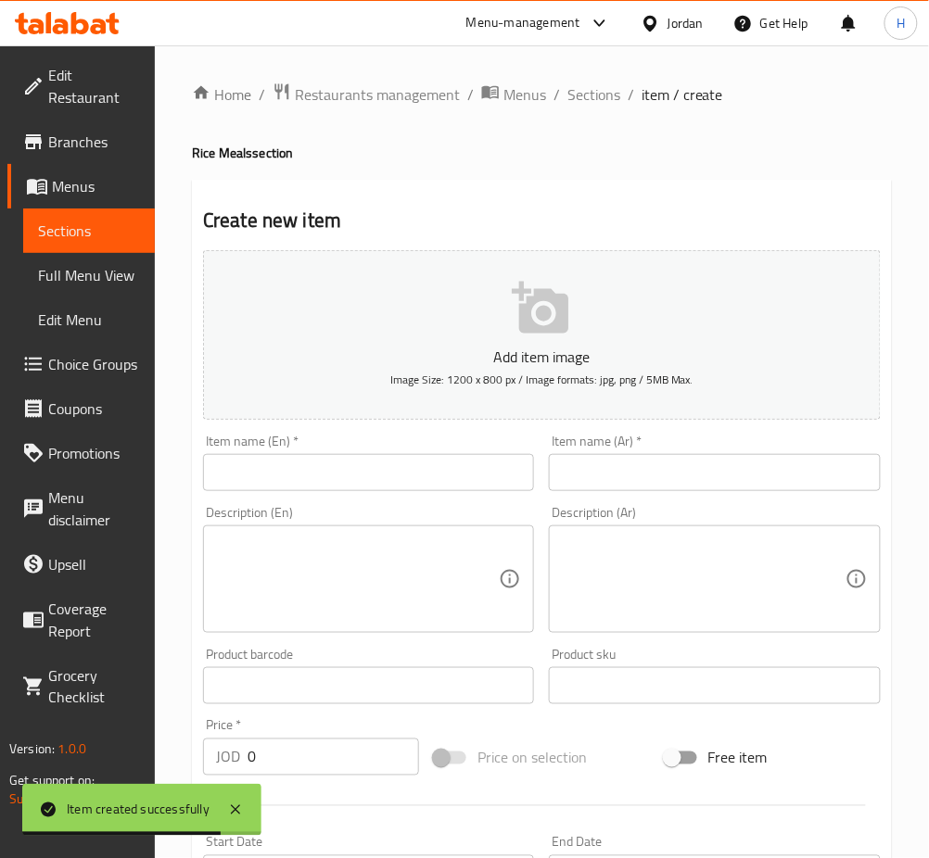
click at [309, 487] on input "text" at bounding box center [368, 472] width 331 height 37
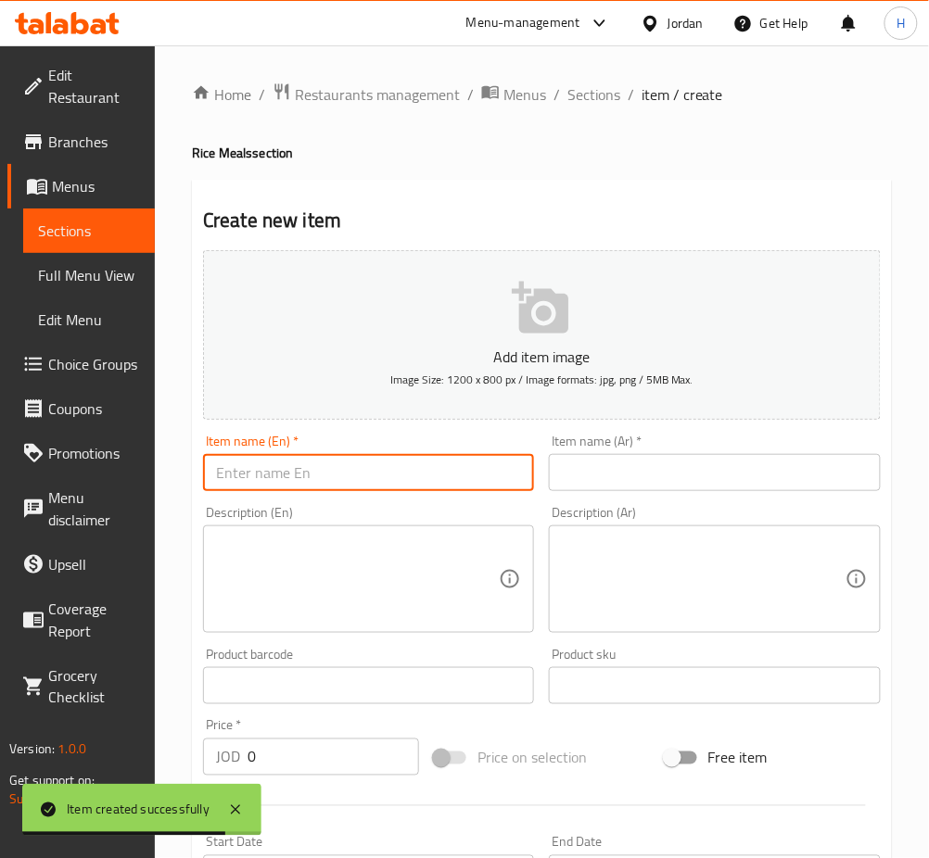
paste input "Medium Rice Sidr With Chicken & Half"
type input "Medium Rice Sidr With Chicken & Half"
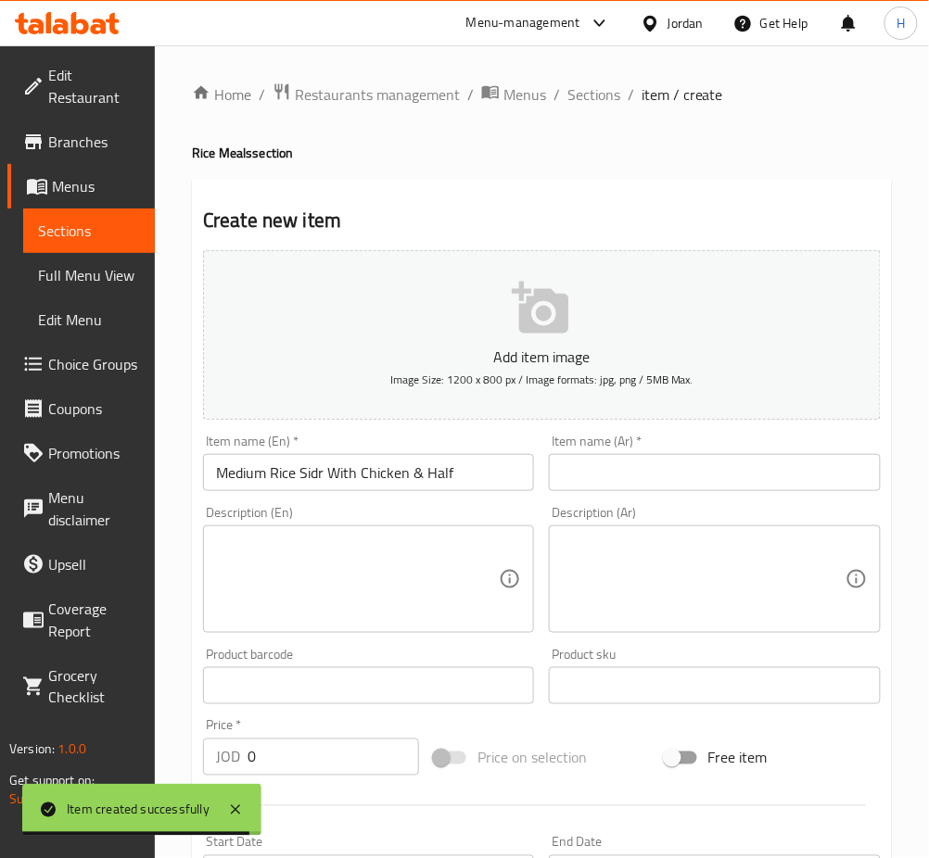
drag, startPoint x: 762, startPoint y: 459, endPoint x: 617, endPoint y: 508, distance: 152.7
click at [760, 460] on input "text" at bounding box center [714, 472] width 331 height 37
paste input "صدر رز وسط مع دجاجة ونصف"
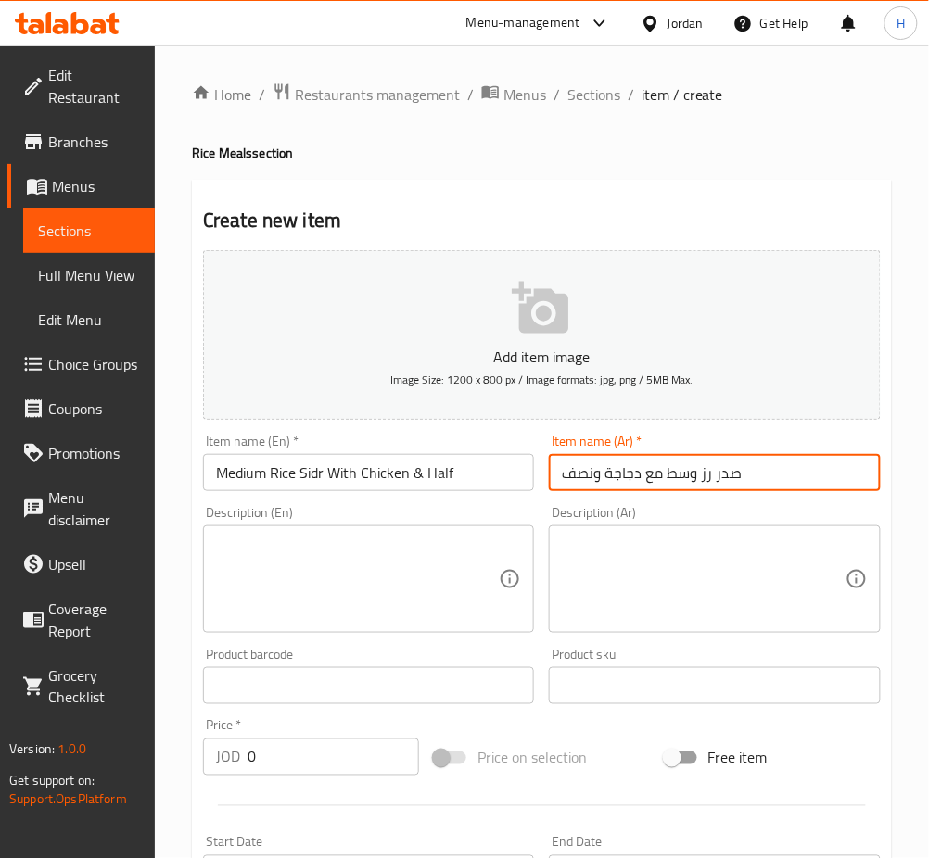
type input "صدر رز وسط مع دجاجة ونصف"
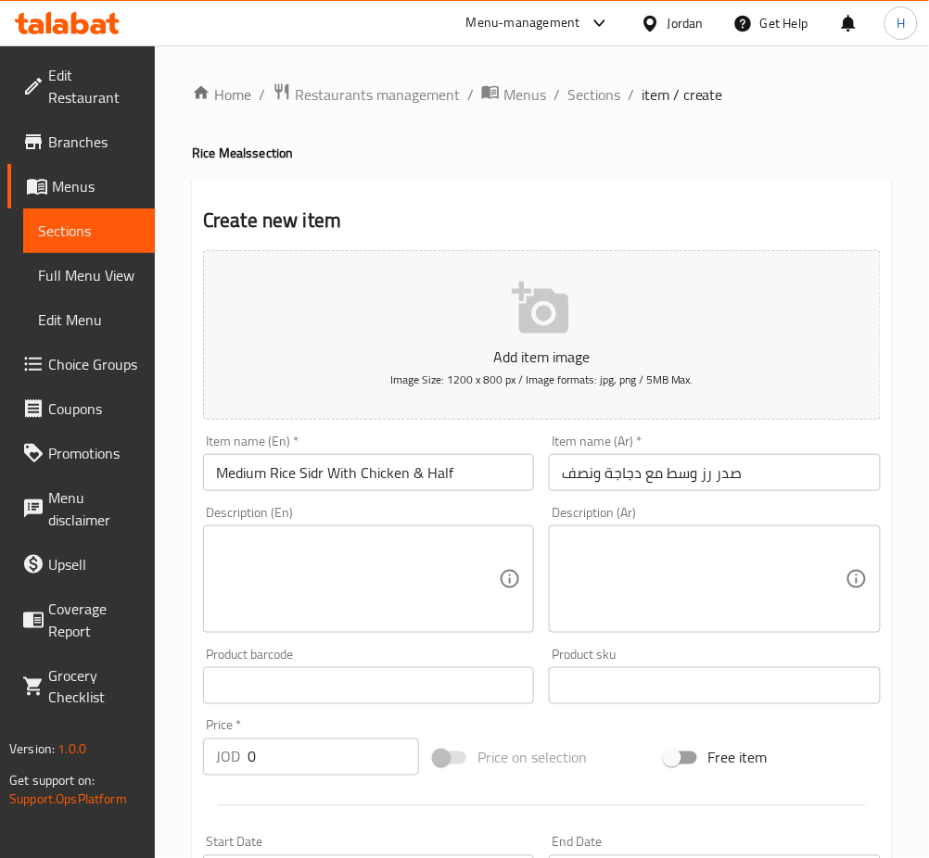
click at [282, 767] on input "0" at bounding box center [332, 757] width 171 height 37
paste input "12"
type input "12"
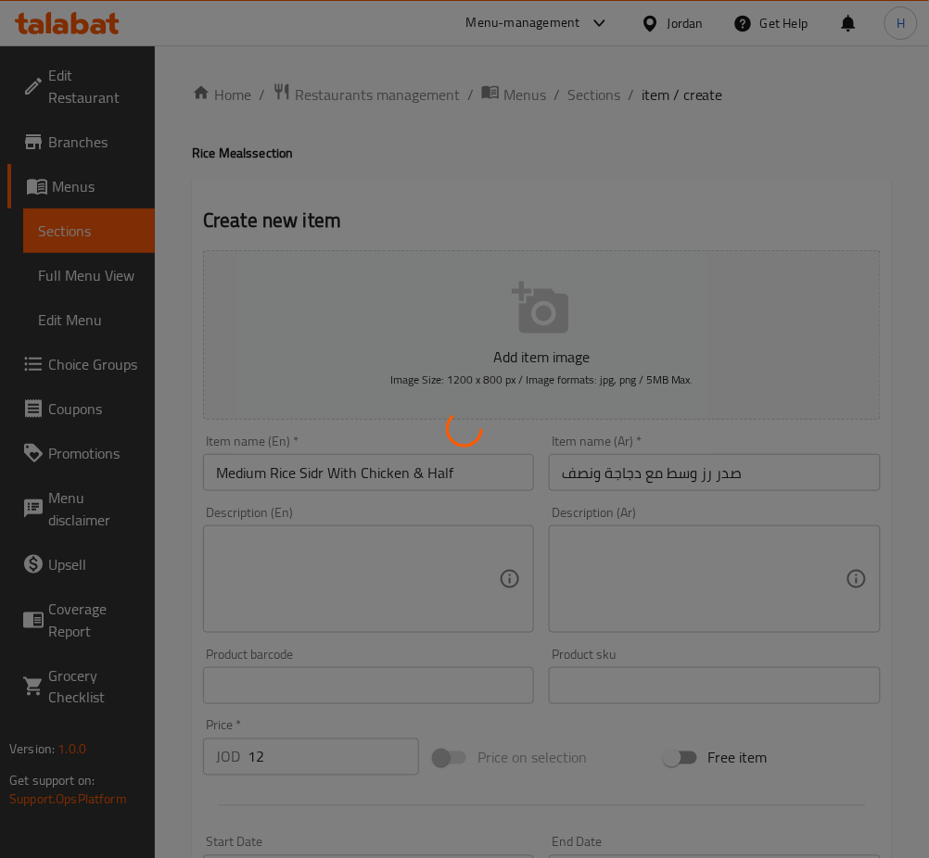
type input "0"
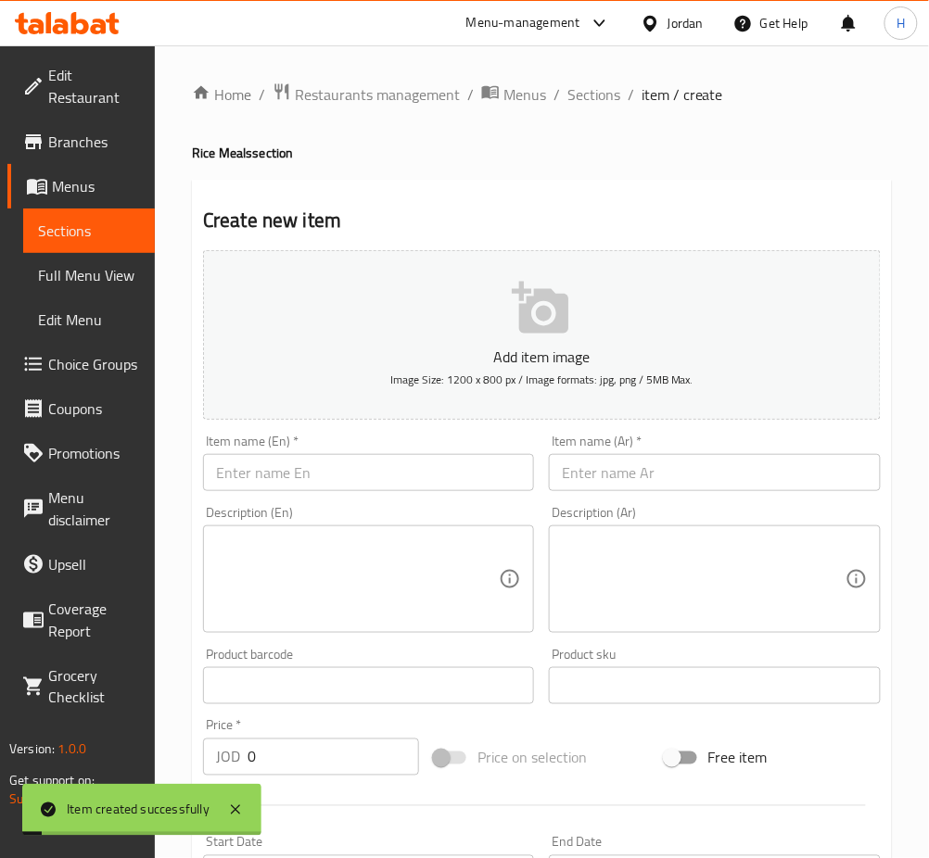
click at [271, 472] on input "text" at bounding box center [368, 472] width 331 height 37
paste input "Large Rice Sidr Wih Chicken"
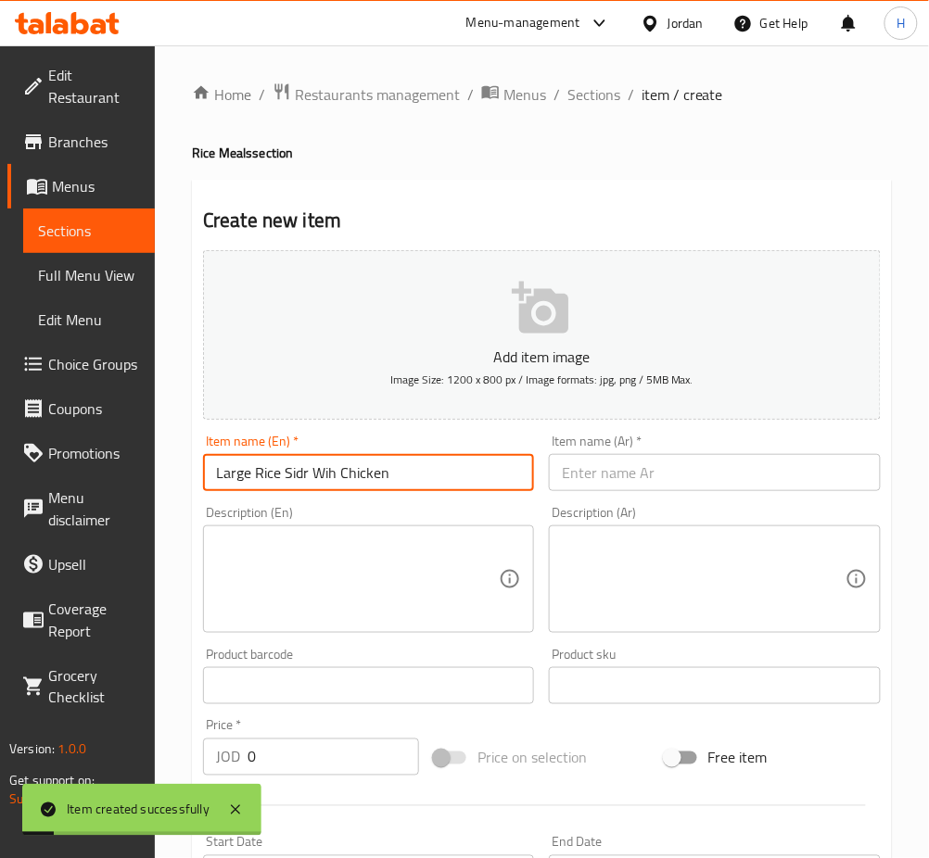
type input "Large Rice Sidr Wih Chicken"
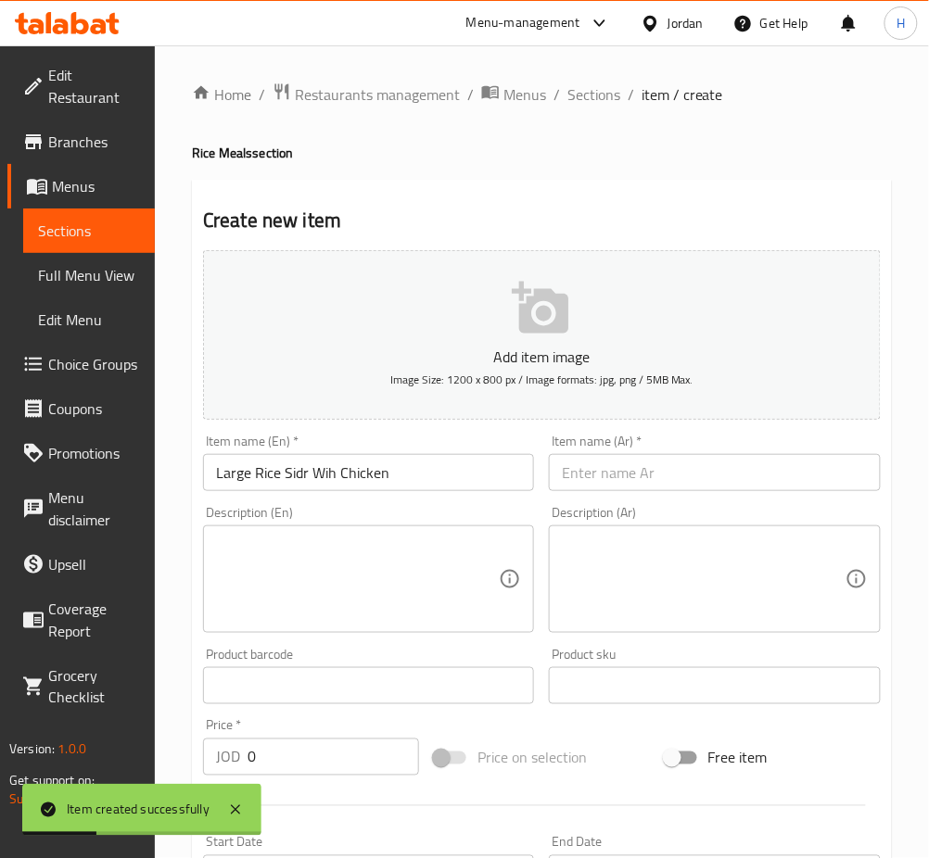
paste input "صدر رز كبير مع دجاجة"
click at [603, 479] on input "text" at bounding box center [714, 472] width 331 height 37
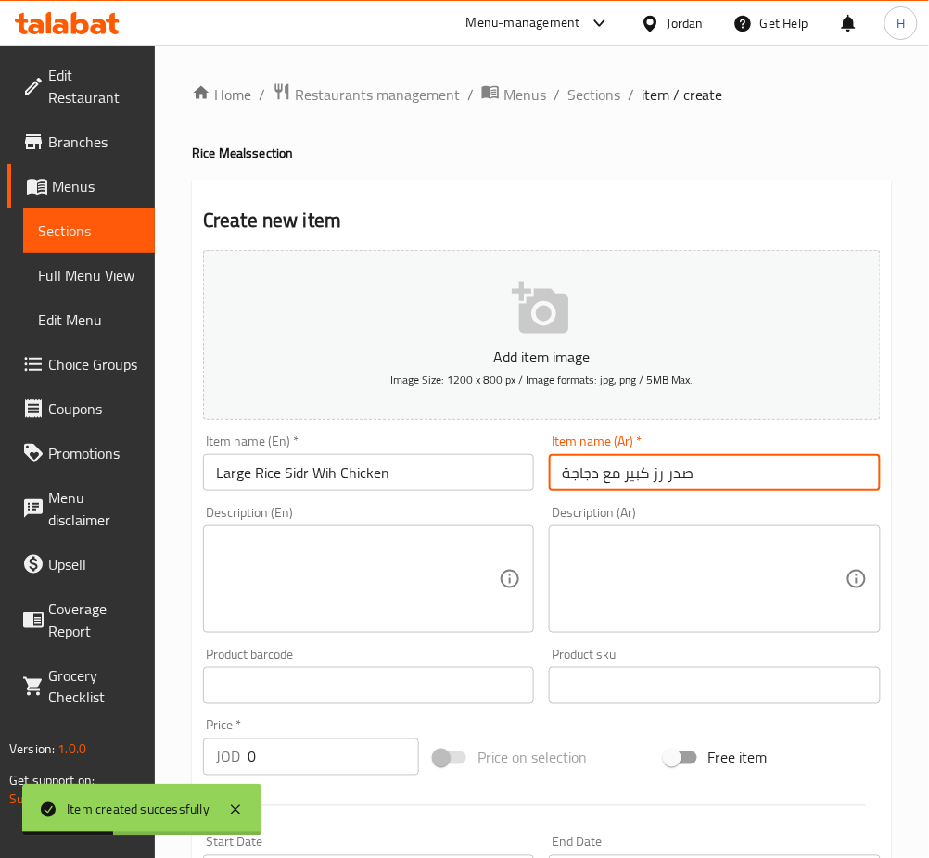
type input "صدر رز كبير مع دجاجة"
drag, startPoint x: 280, startPoint y: 758, endPoint x: 297, endPoint y: 748, distance: 19.5
click at [280, 758] on input "0" at bounding box center [332, 757] width 171 height 37
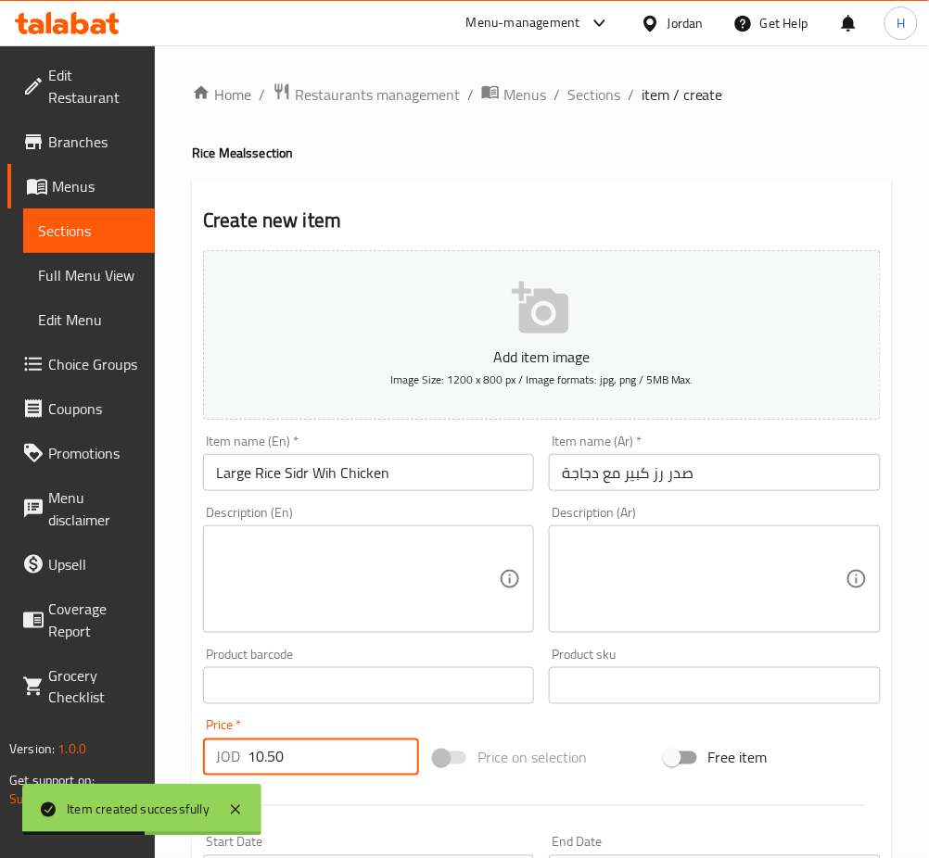
type input "10.50"
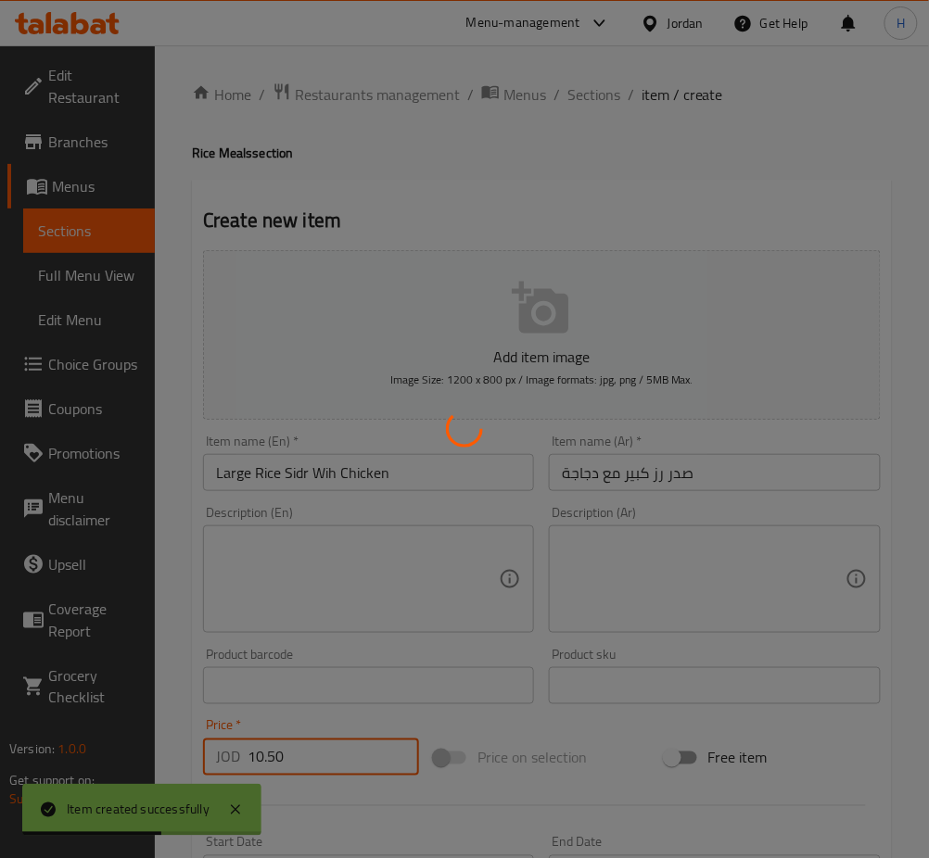
type input "0"
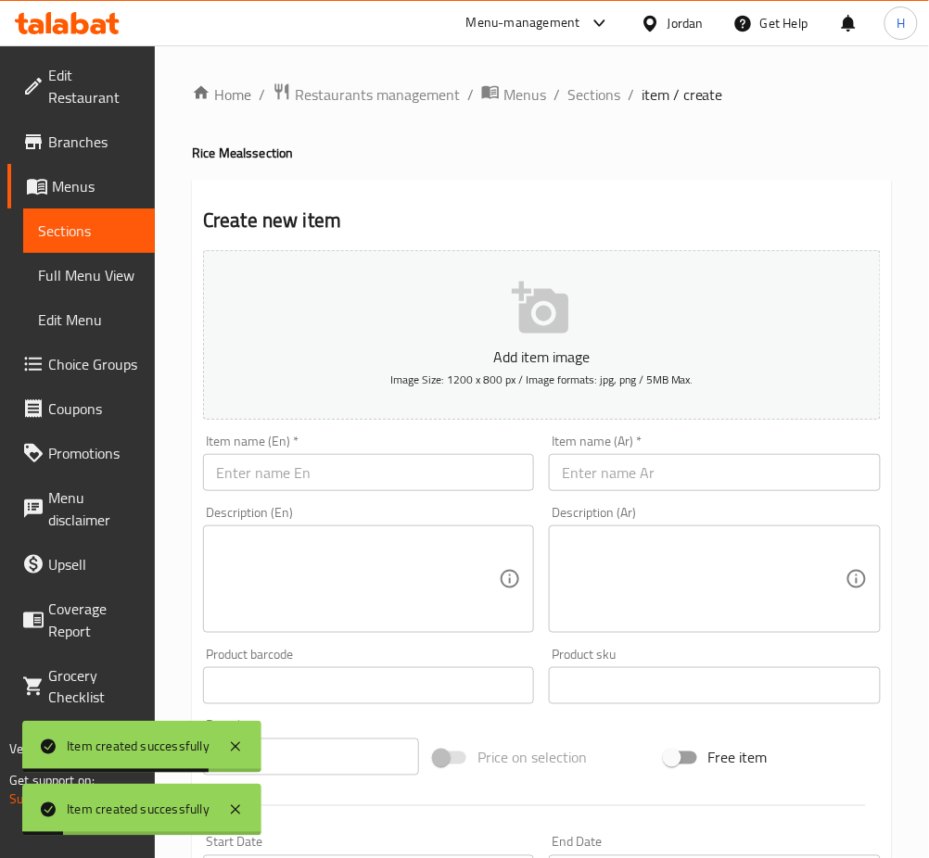
click at [239, 496] on div "Add item image Image Size: 1200 x 800 px / Image formats: jpg, png / 5MB Max. I…" at bounding box center [542, 642] width 692 height 799
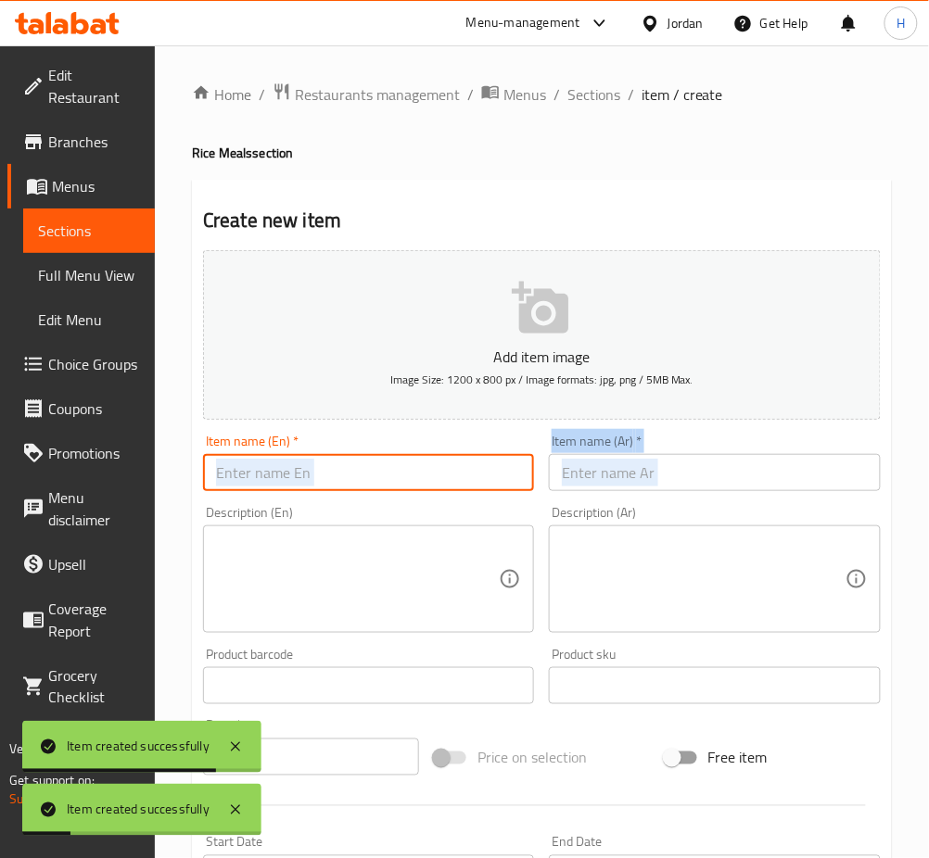
click at [258, 478] on input "text" at bounding box center [368, 472] width 331 height 37
paste input "Large Rice Sidr With Chicken & Half"
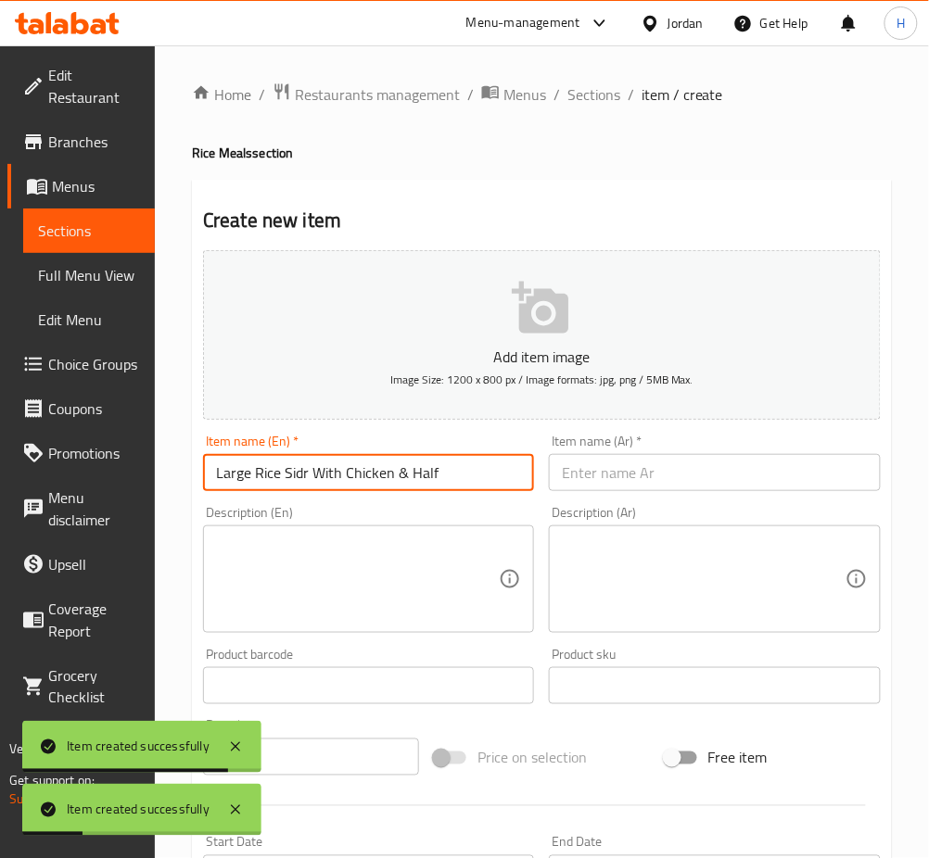
type input "Large Rice Sidr With Chicken & Half"
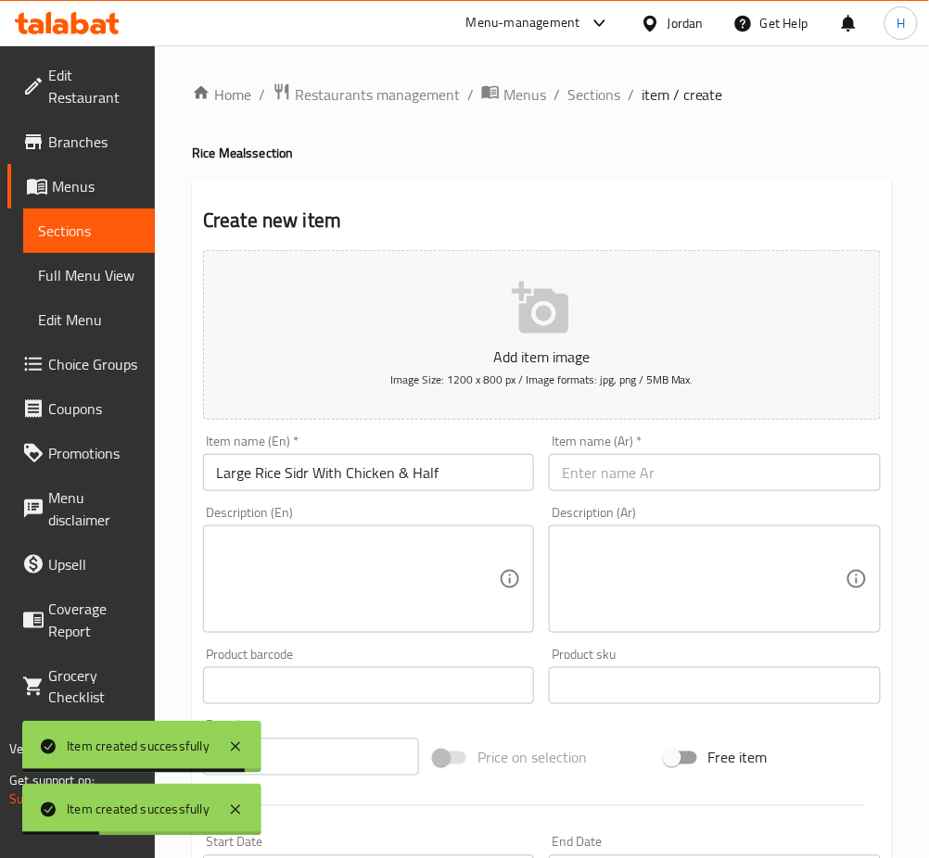
click at [589, 467] on input "text" at bounding box center [714, 472] width 331 height 37
paste input "صدر رز كبير مع دجاجة ونصف"
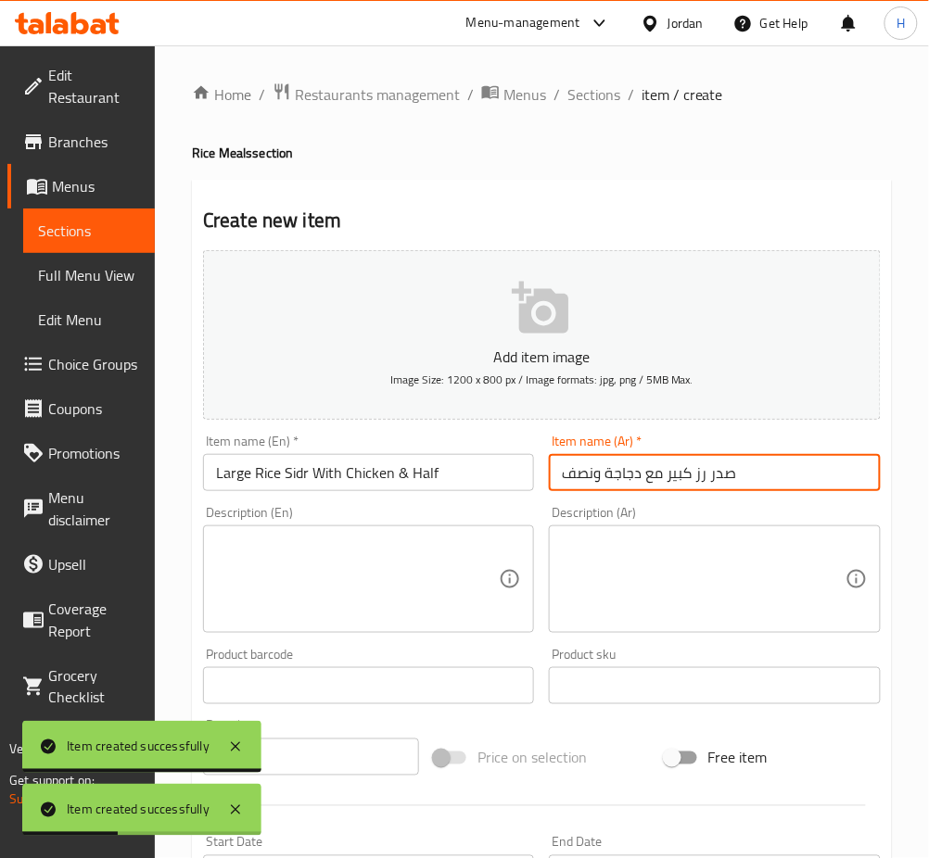
type input "صدر رز كبير مع دجاجة ونصف"
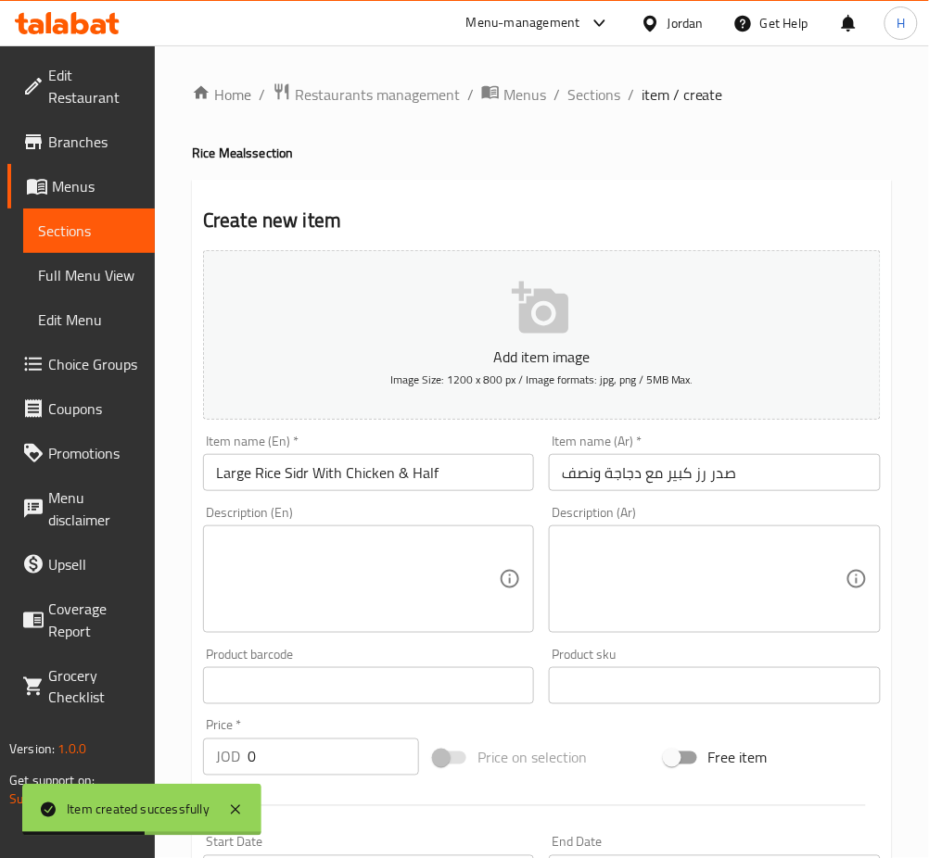
click at [279, 741] on input "0" at bounding box center [332, 757] width 171 height 37
paste input "13"
type input "13"
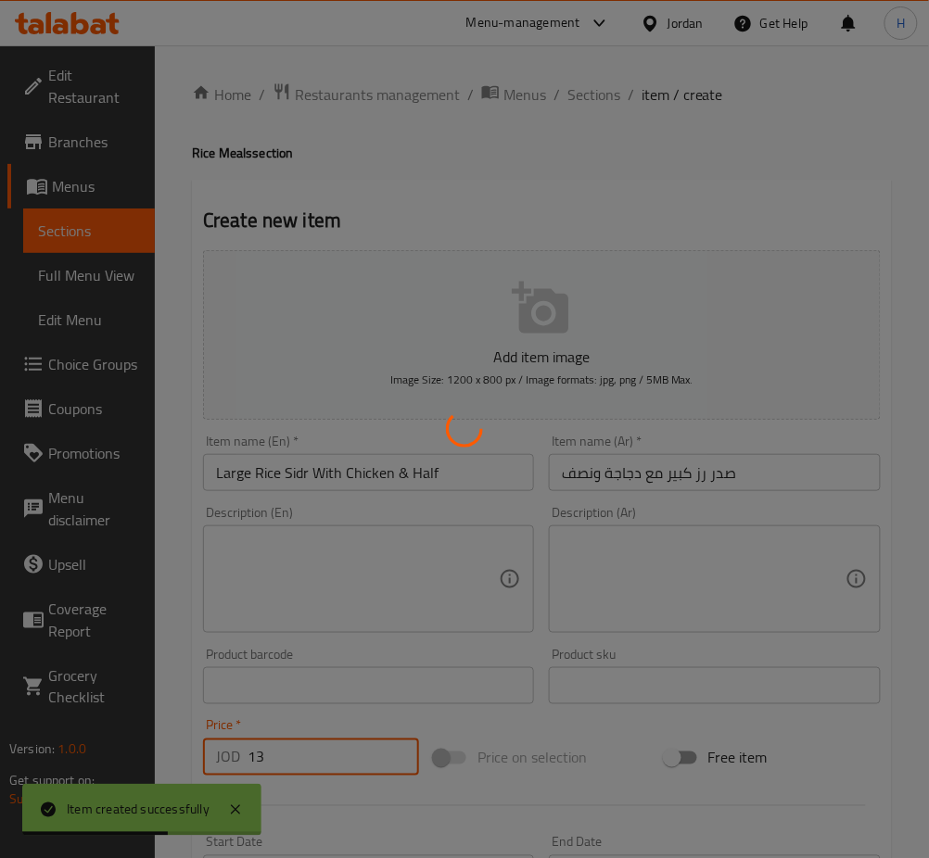
type input "0"
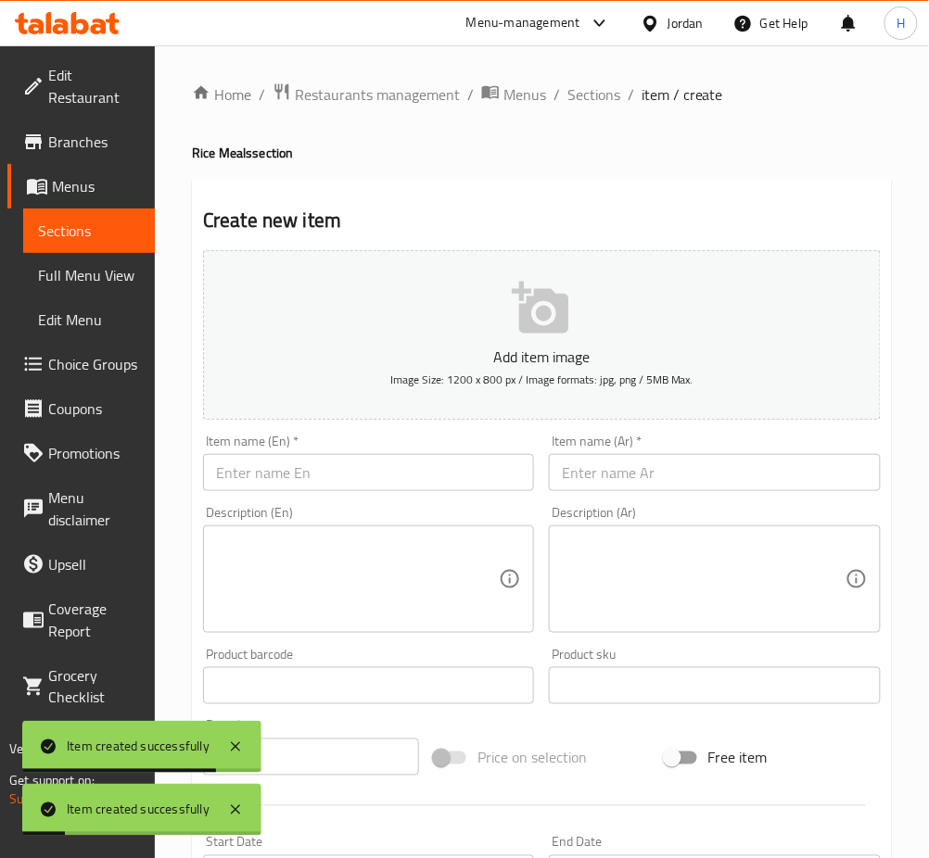
drag, startPoint x: 387, startPoint y: 473, endPoint x: 42, endPoint y: 512, distance: 348.0
click at [387, 473] on input "text" at bounding box center [368, 472] width 331 height 37
paste input "Large Rice Sidr With 2 chickens"
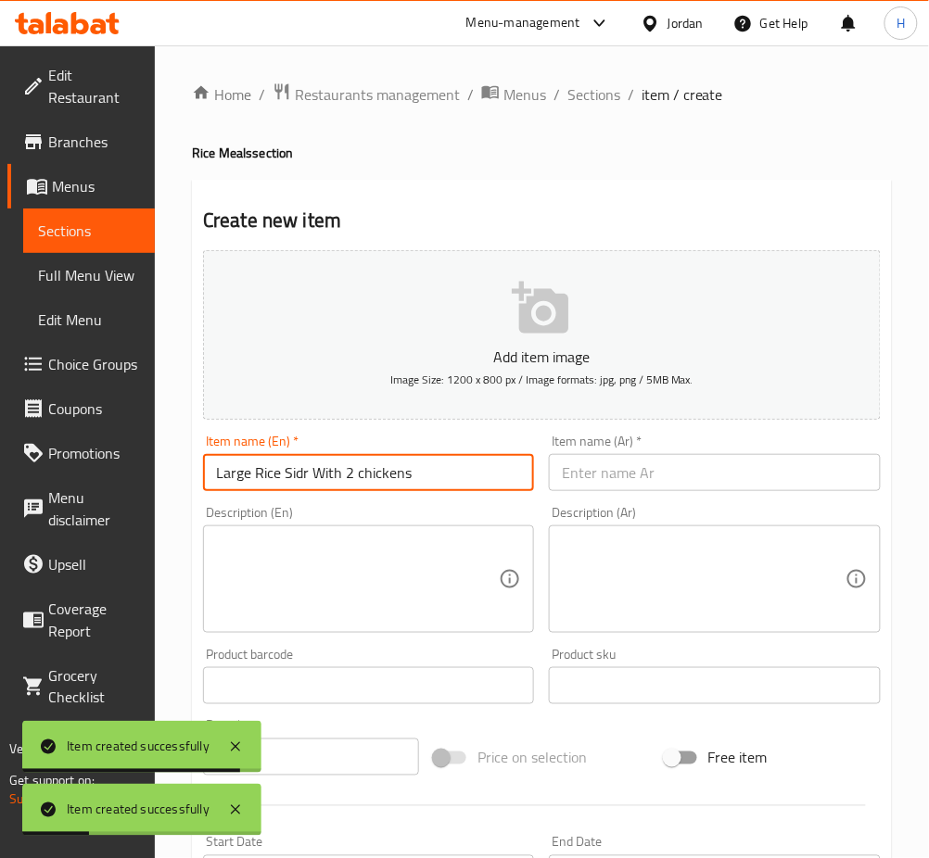
type input "Large Rice Sidr With 2 chickens"
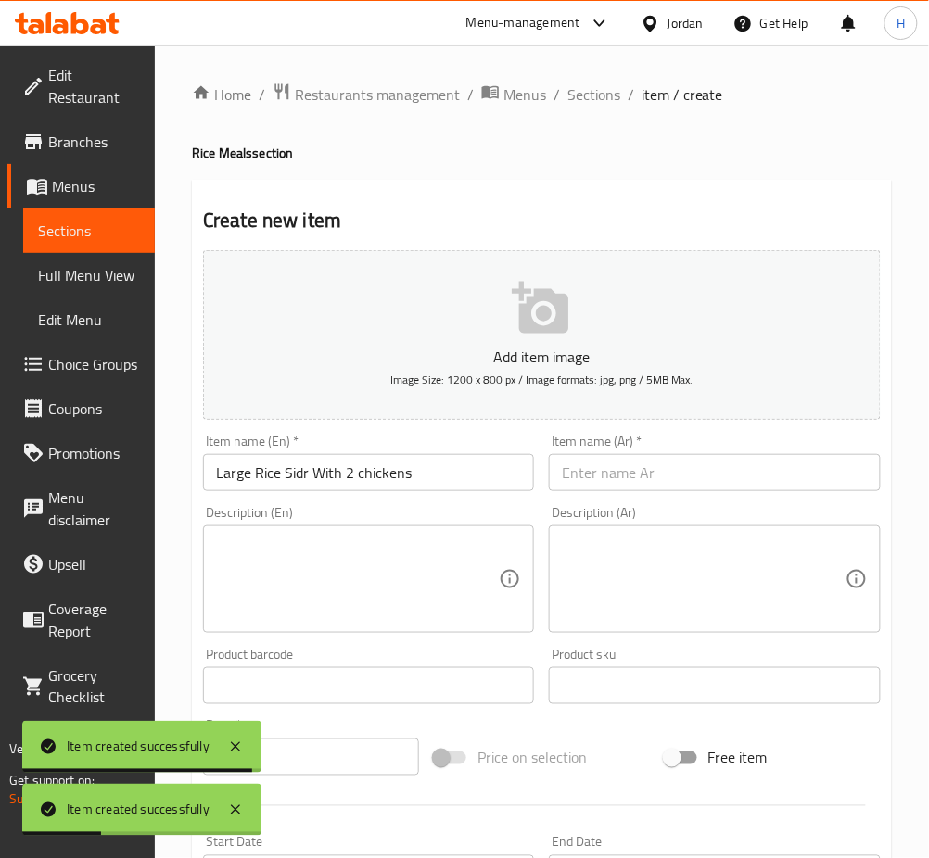
click at [615, 469] on input "text" at bounding box center [714, 472] width 331 height 37
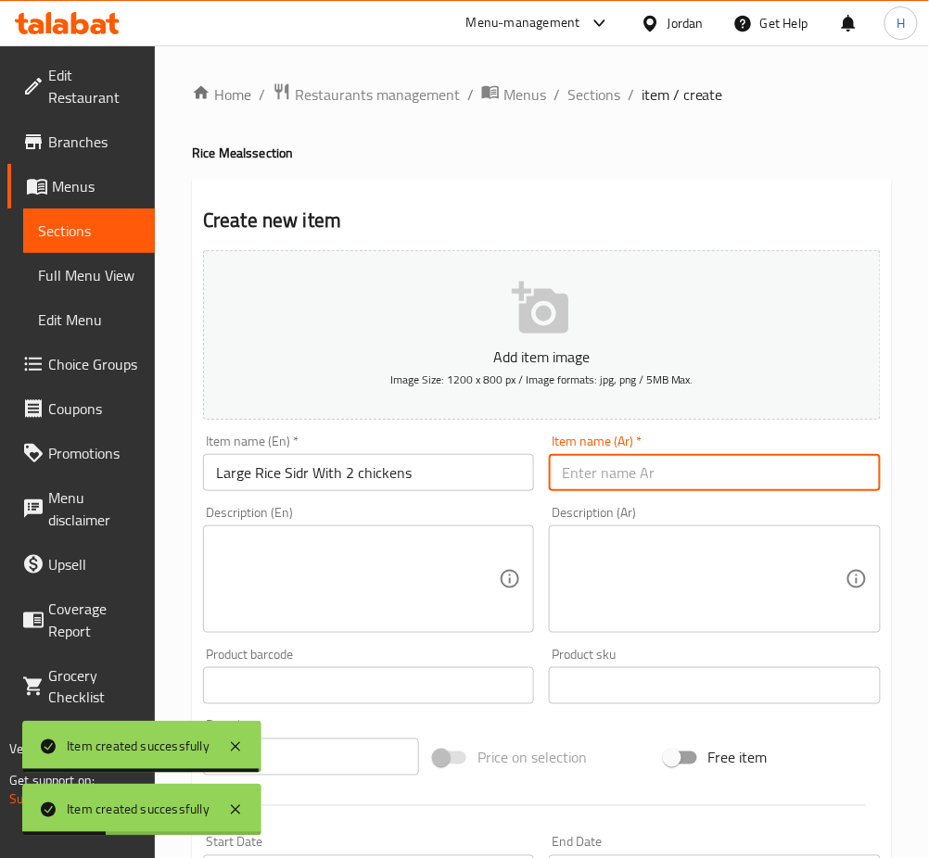
paste input "صدر رز كبير مع دجاجتين"
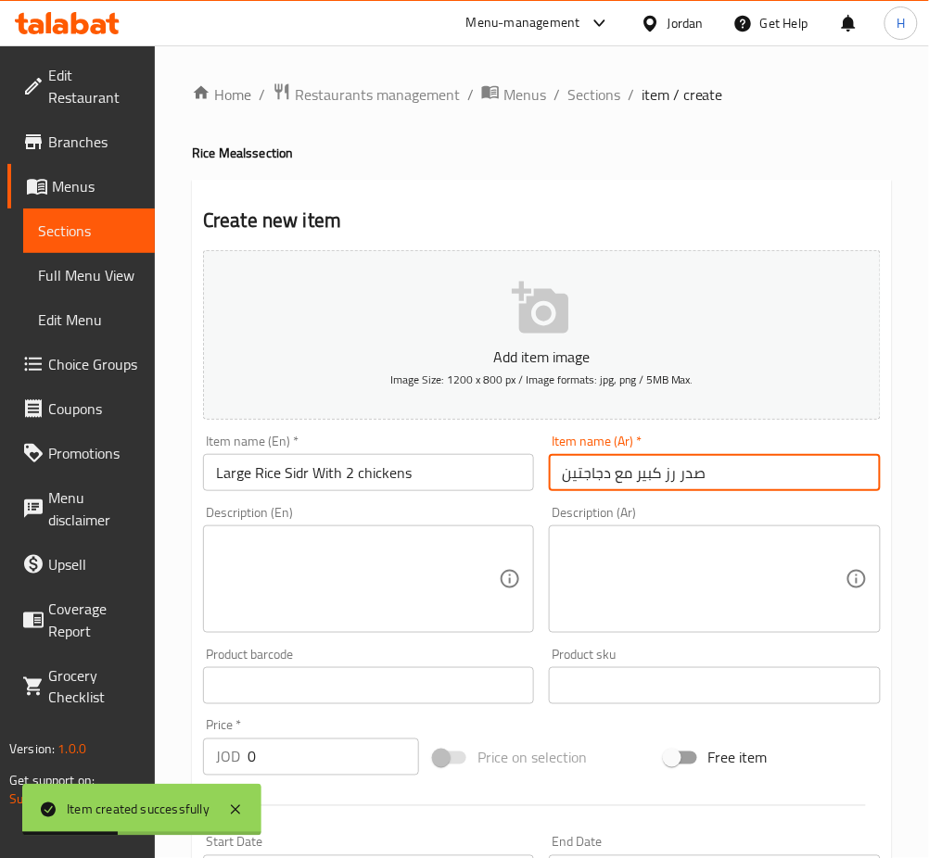
type input "صدر رز كبير مع دجاجتين"
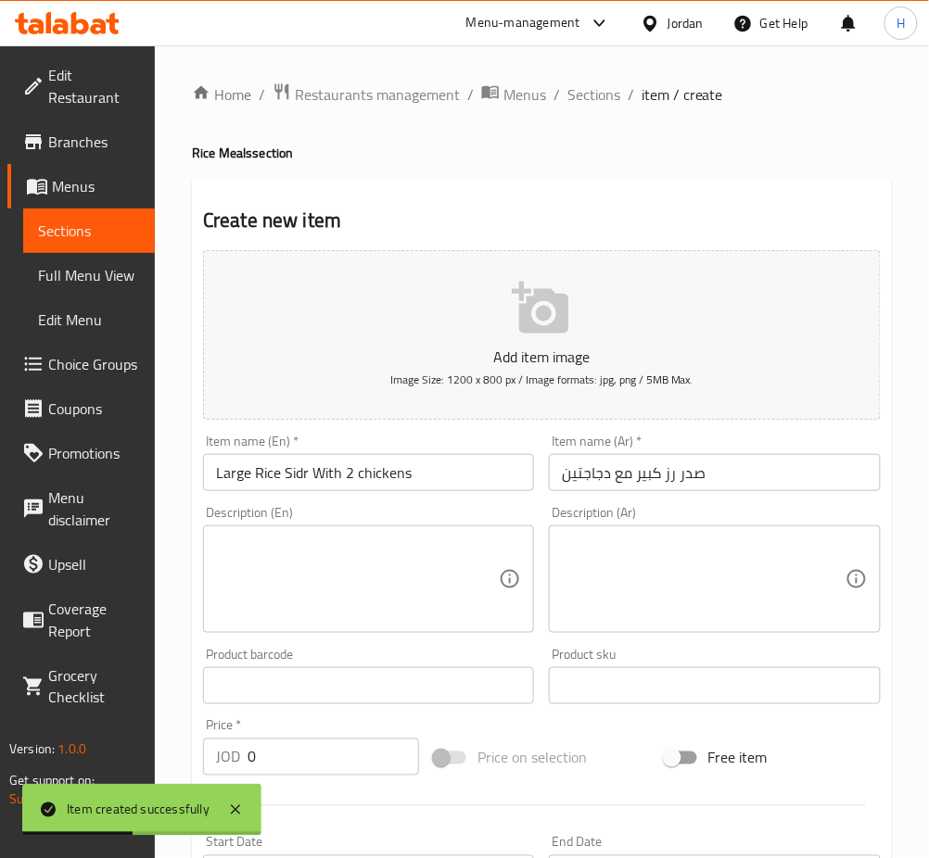
click at [291, 745] on input "0" at bounding box center [332, 757] width 171 height 37
paste input "15.5"
type input "15.5"
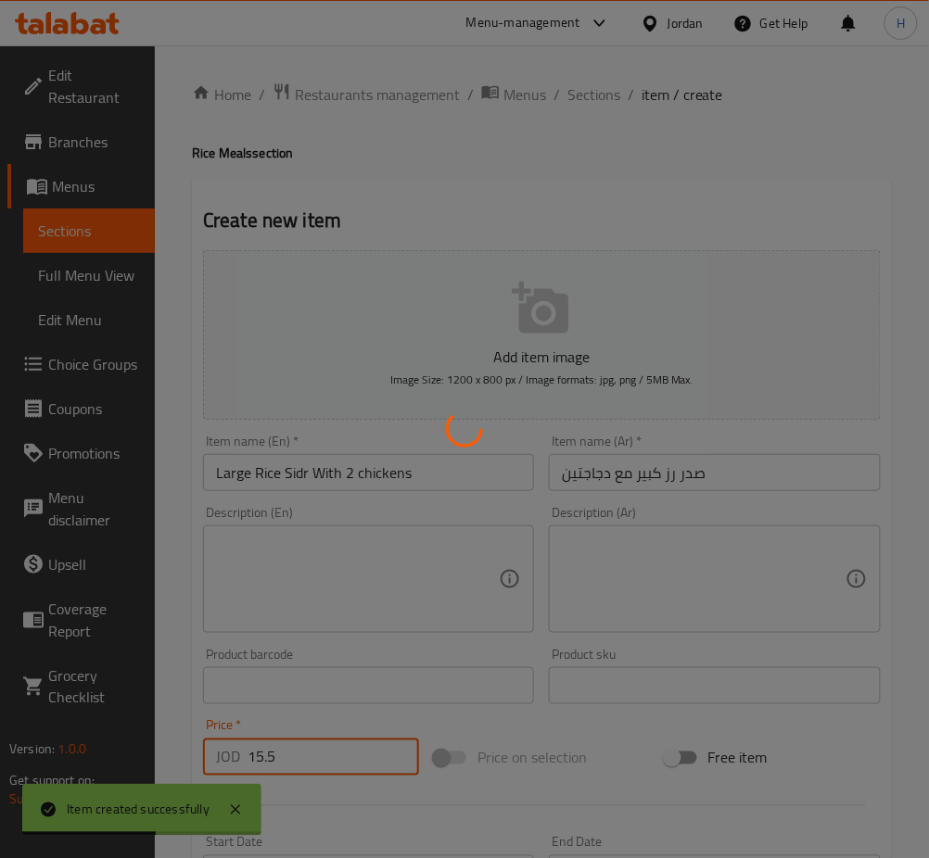
type input "0"
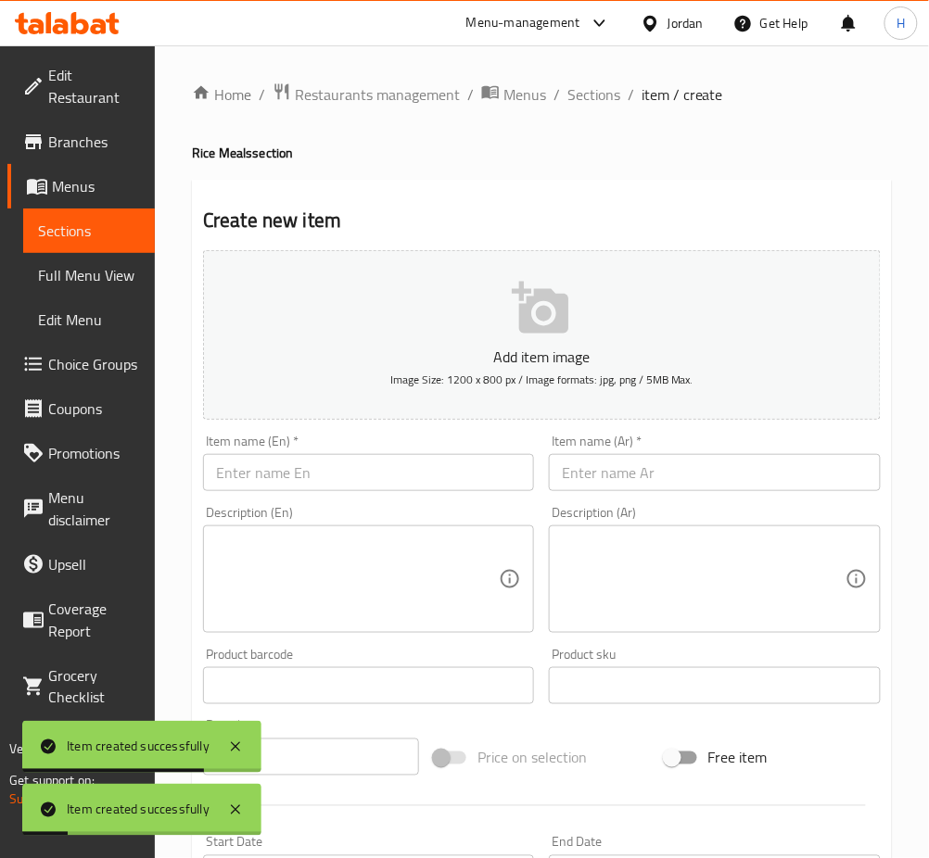
click at [259, 468] on input "text" at bounding box center [368, 472] width 331 height 37
paste input "Singular rice meal with quarter chicken"
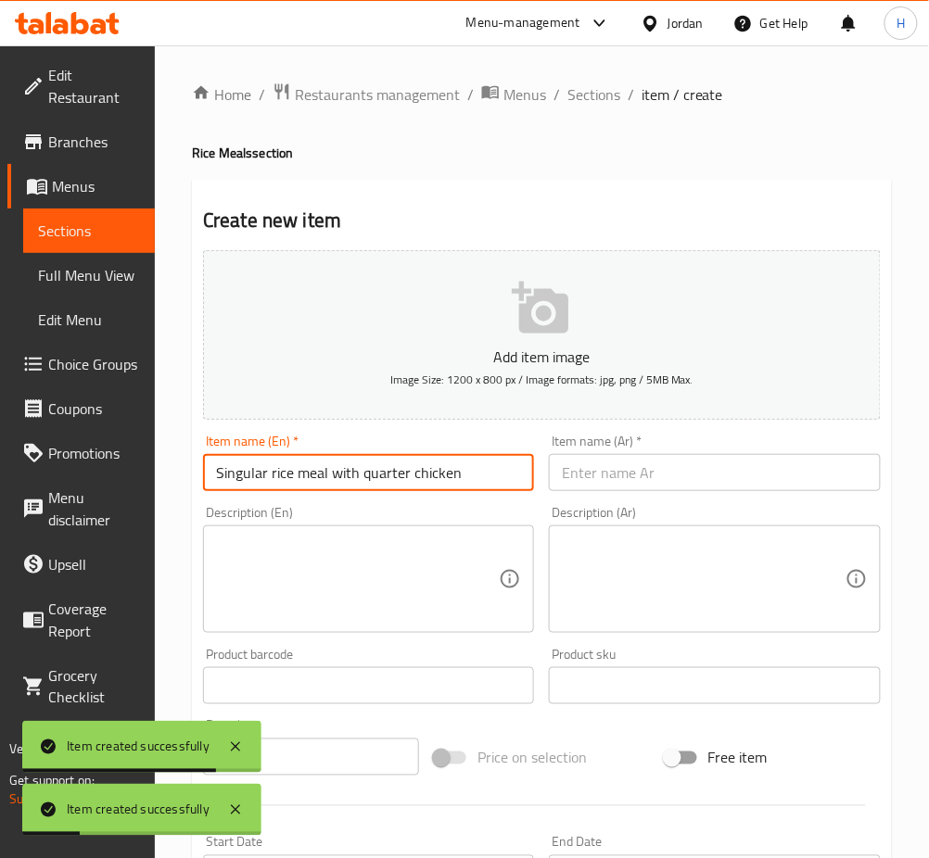
type input "Singular rice meal with quarter chicken"
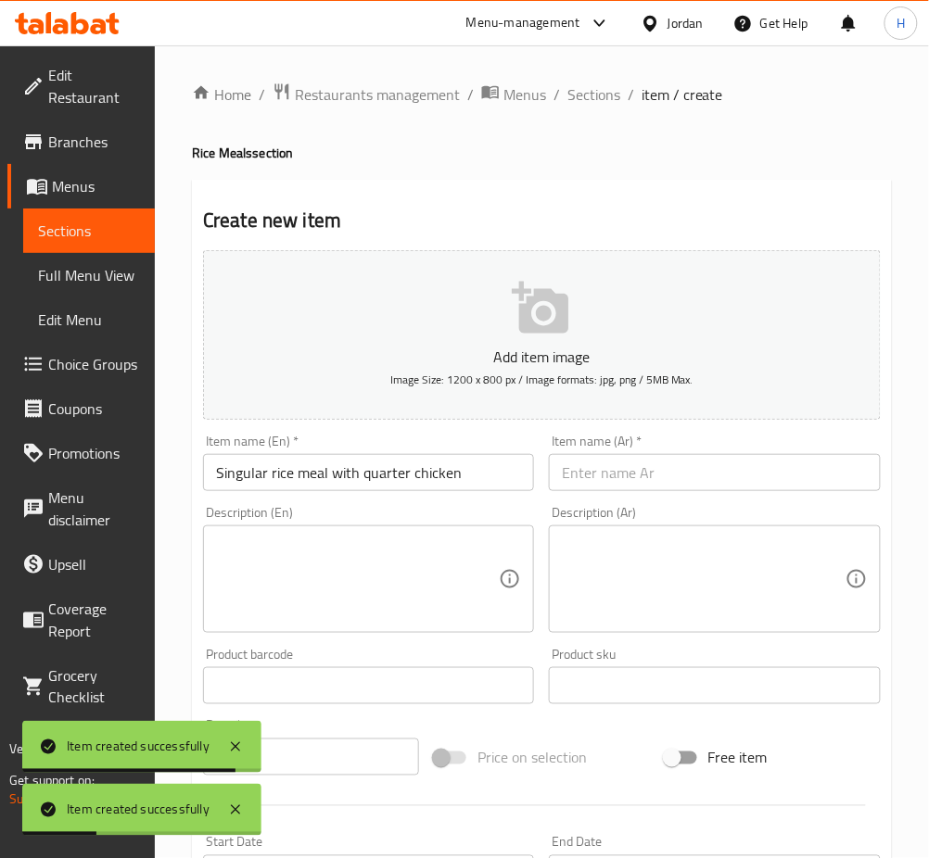
drag, startPoint x: 692, startPoint y: 478, endPoint x: 84, endPoint y: 627, distance: 626.0
click at [692, 478] on input "text" at bounding box center [714, 472] width 331 height 37
paste input "وجبة فردية مع ربع دجاجة"
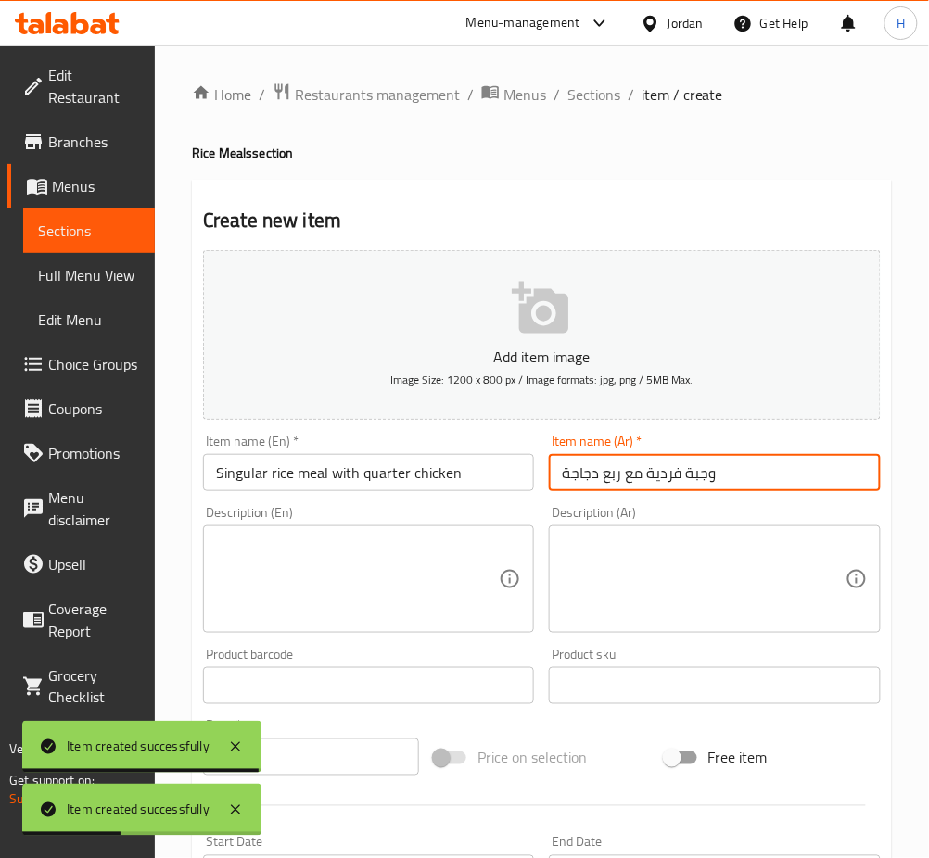
type input "وجبة فردية مع ربع دجاجة"
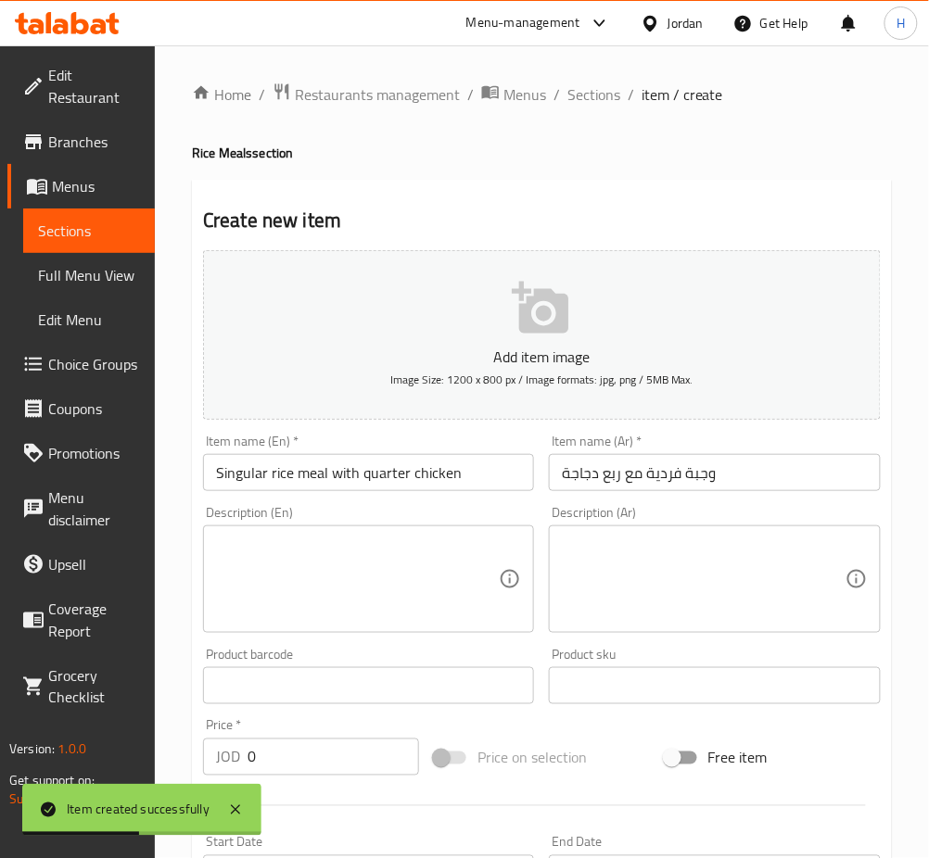
click at [360, 757] on input "0" at bounding box center [332, 757] width 171 height 37
paste input "3.25"
type input "3.25"
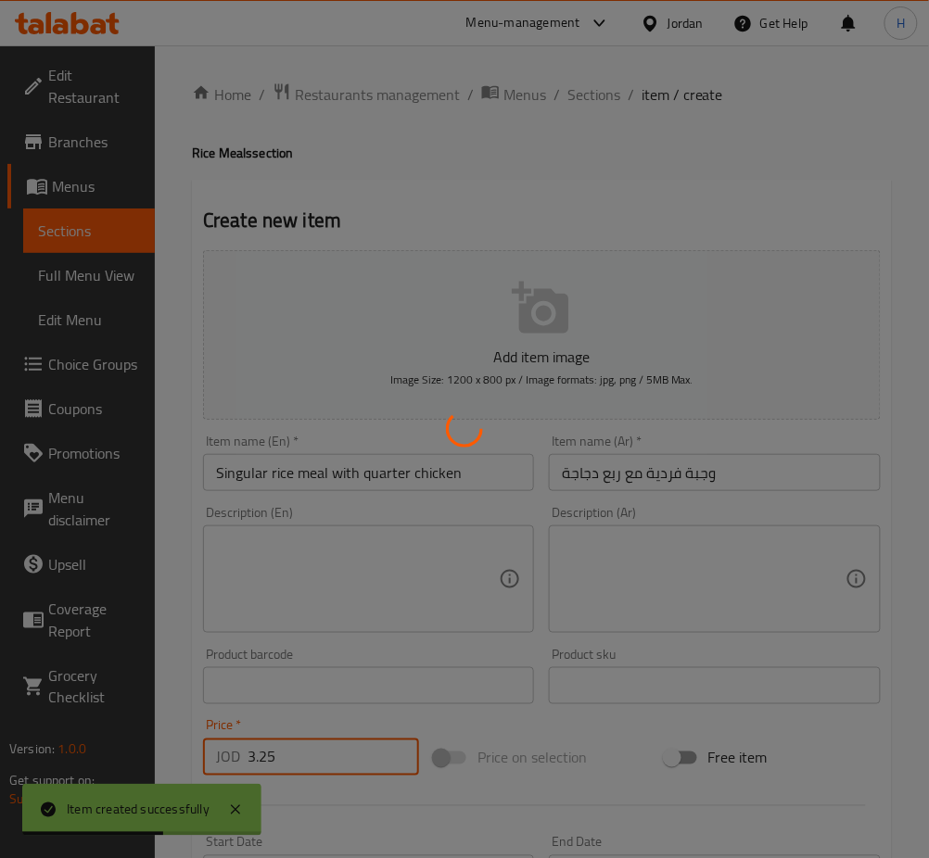
type input "0"
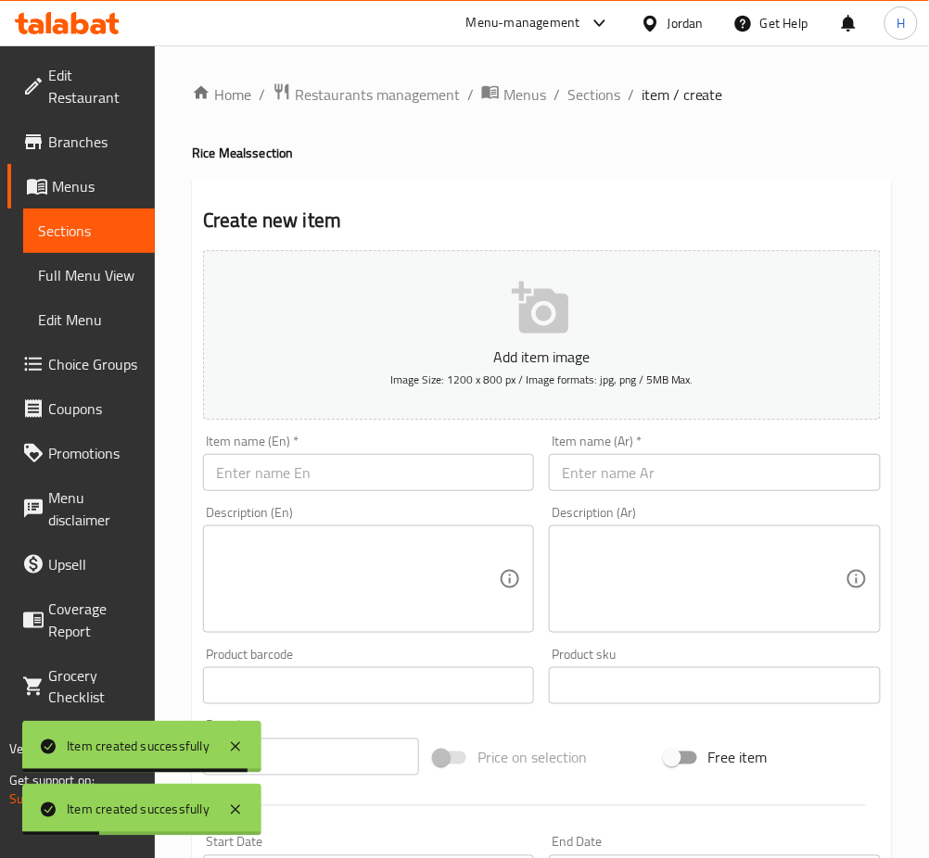
click at [235, 475] on input "text" at bounding box center [368, 472] width 331 height 37
paste input "Singular Rice Meal with Half Chicken"
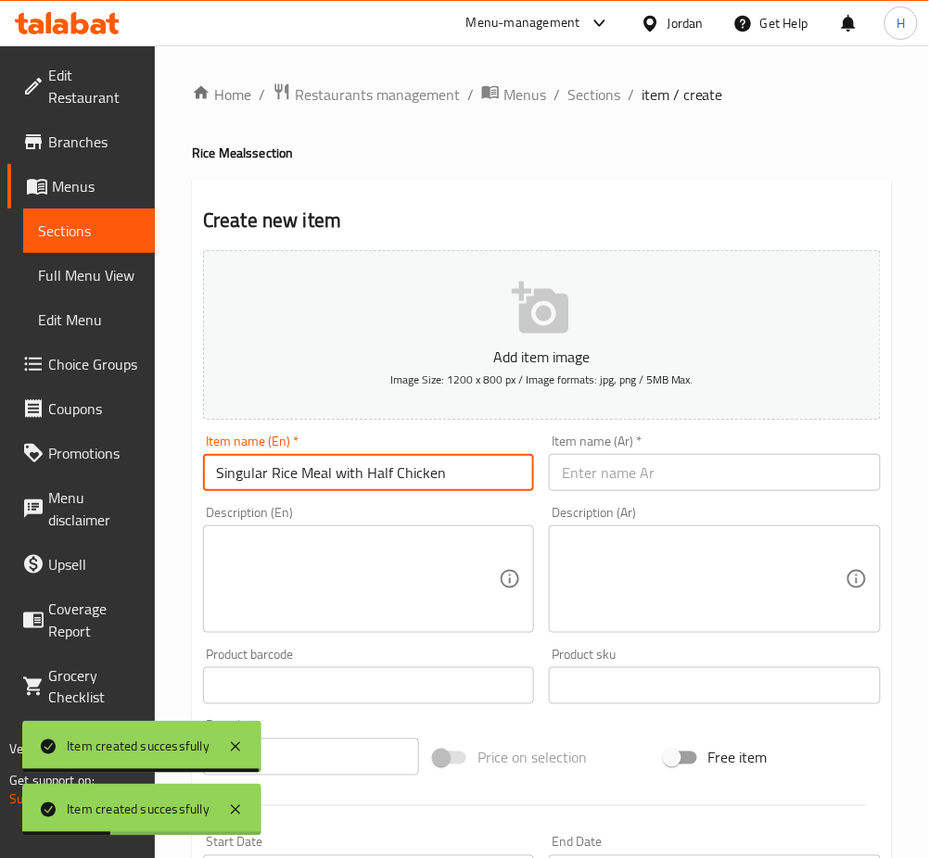
type input "Singular Rice Meal with Half Chicken"
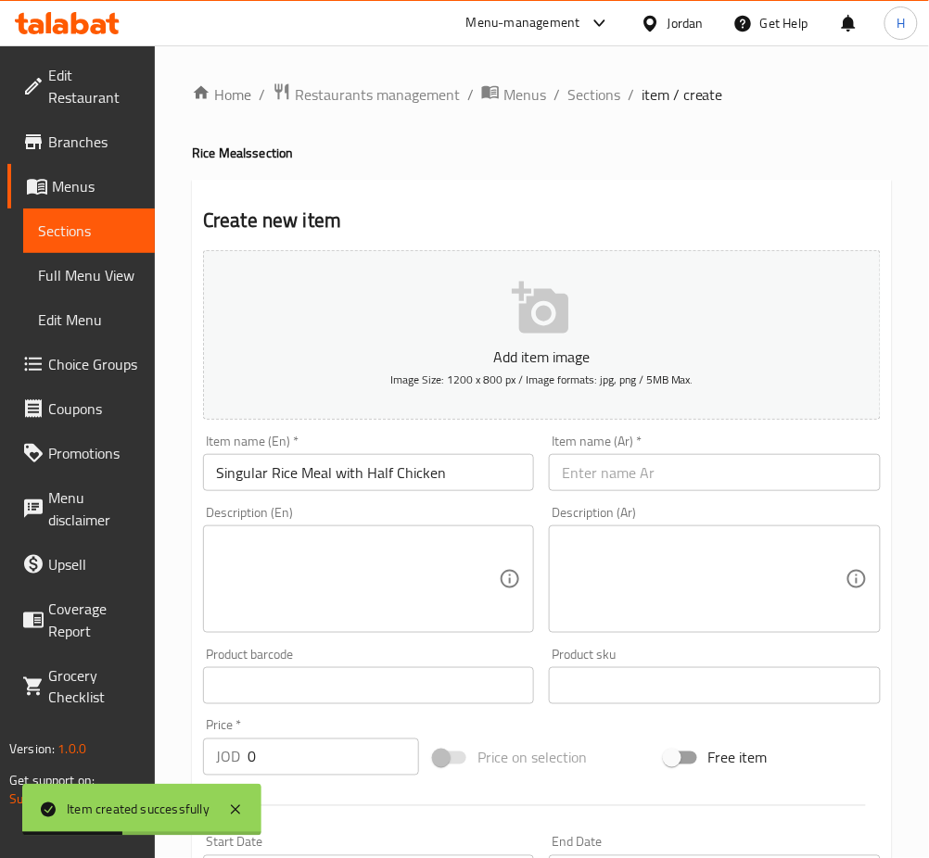
click at [575, 471] on input "text" at bounding box center [714, 472] width 331 height 37
paste input "وجبة فردية مع نصف دجاجة"
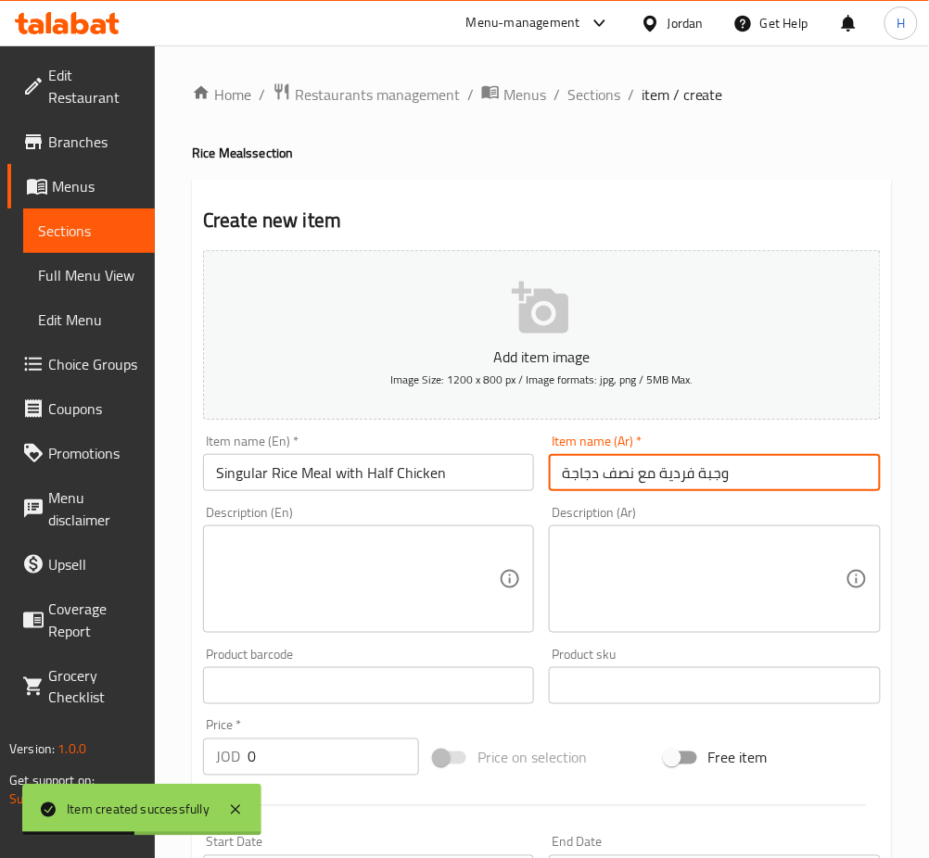
type input "وجبة فردية مع نصف دجاجة"
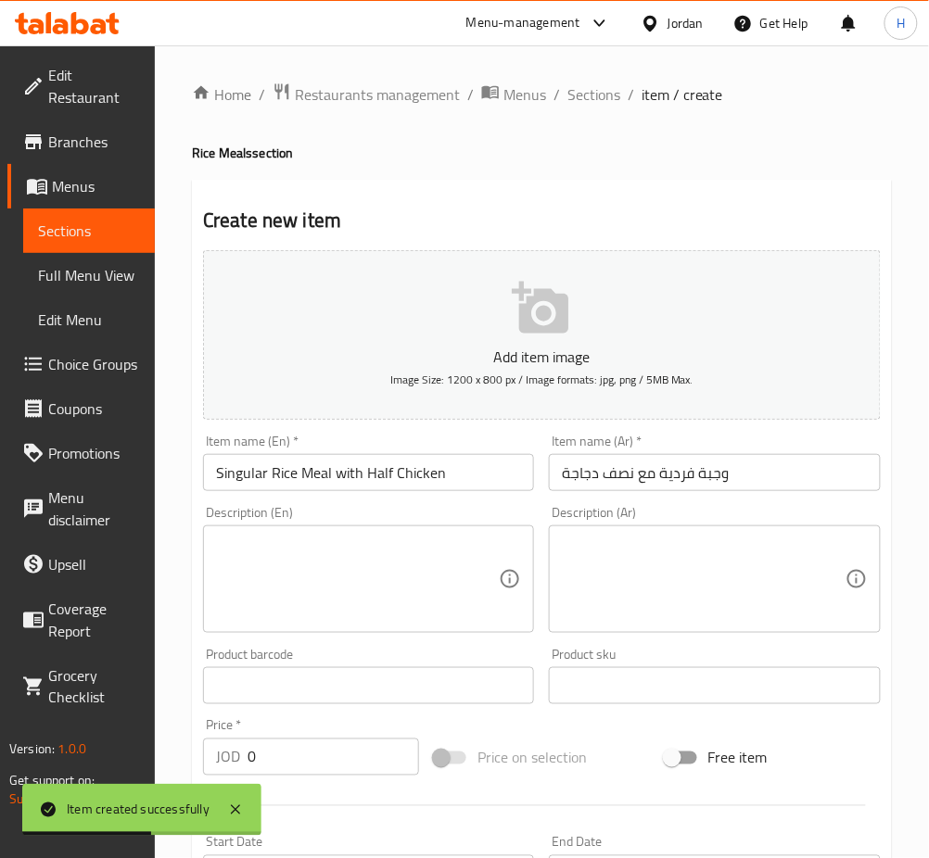
click at [273, 769] on input "0" at bounding box center [332, 757] width 171 height 37
paste input "4.25"
paste input "number"
type input "4.25"
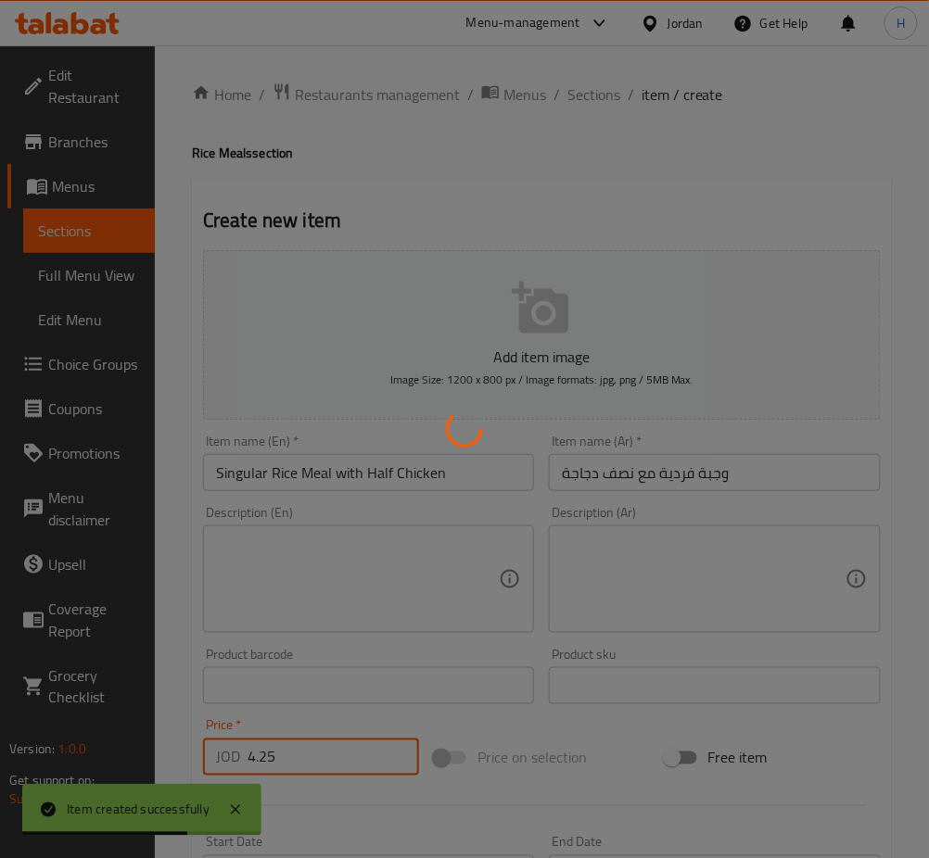
type input "0"
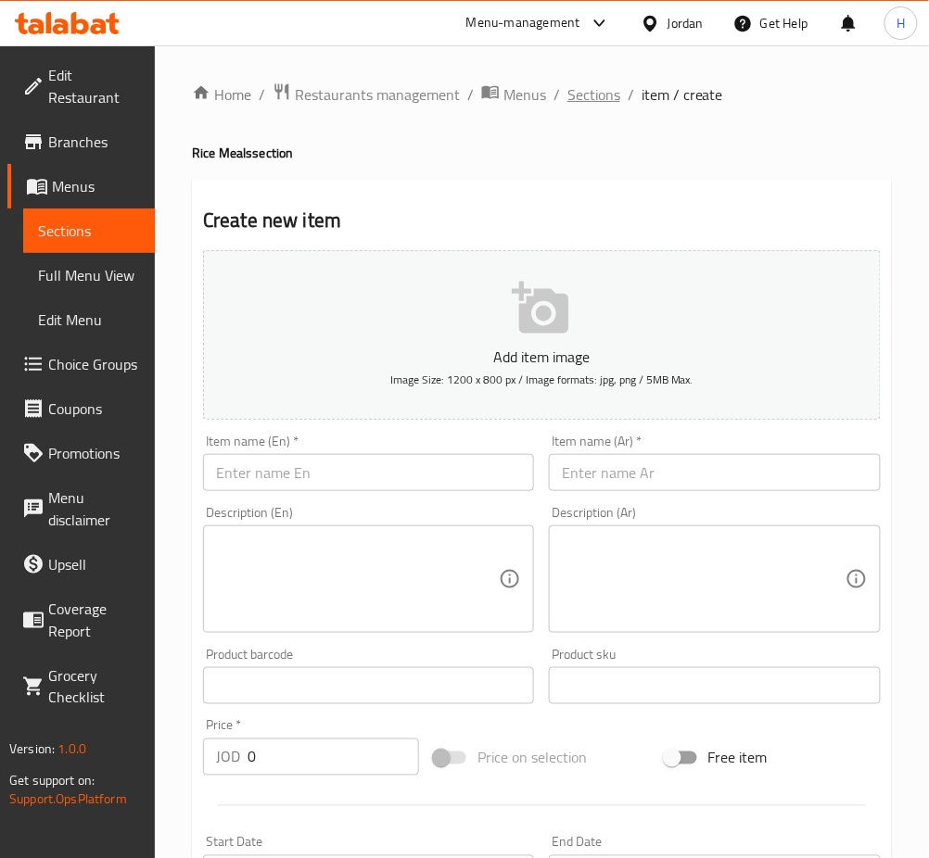
click at [603, 83] on span "Sections" at bounding box center [593, 94] width 53 height 22
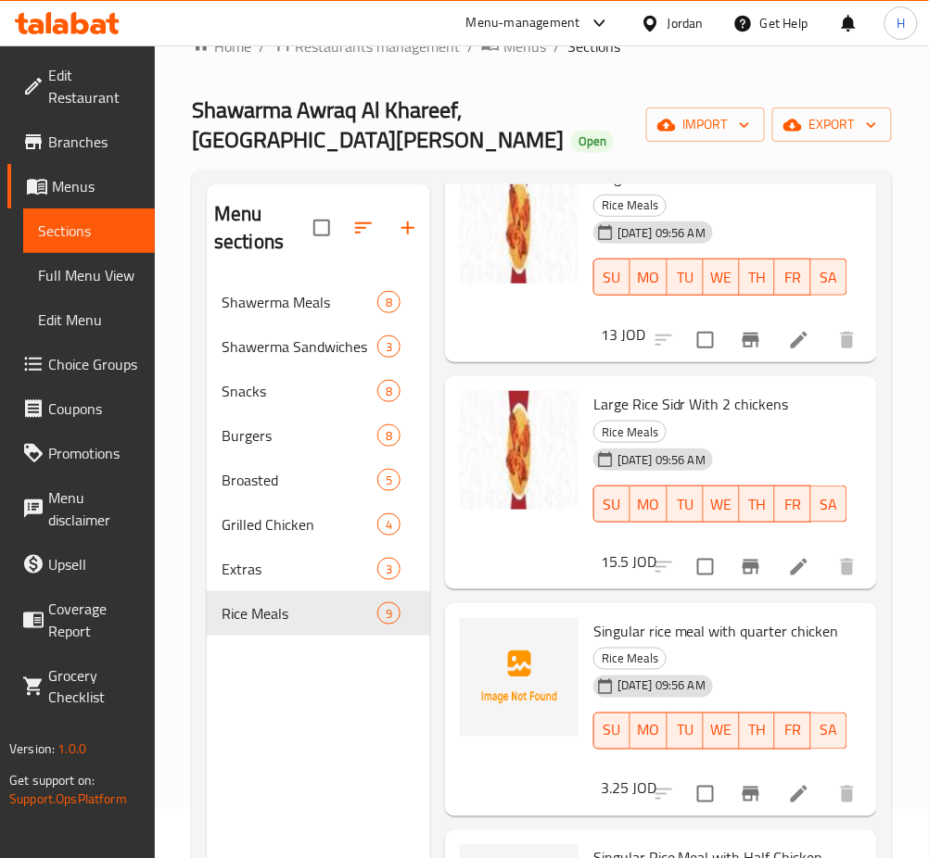
scroll to position [285, 0]
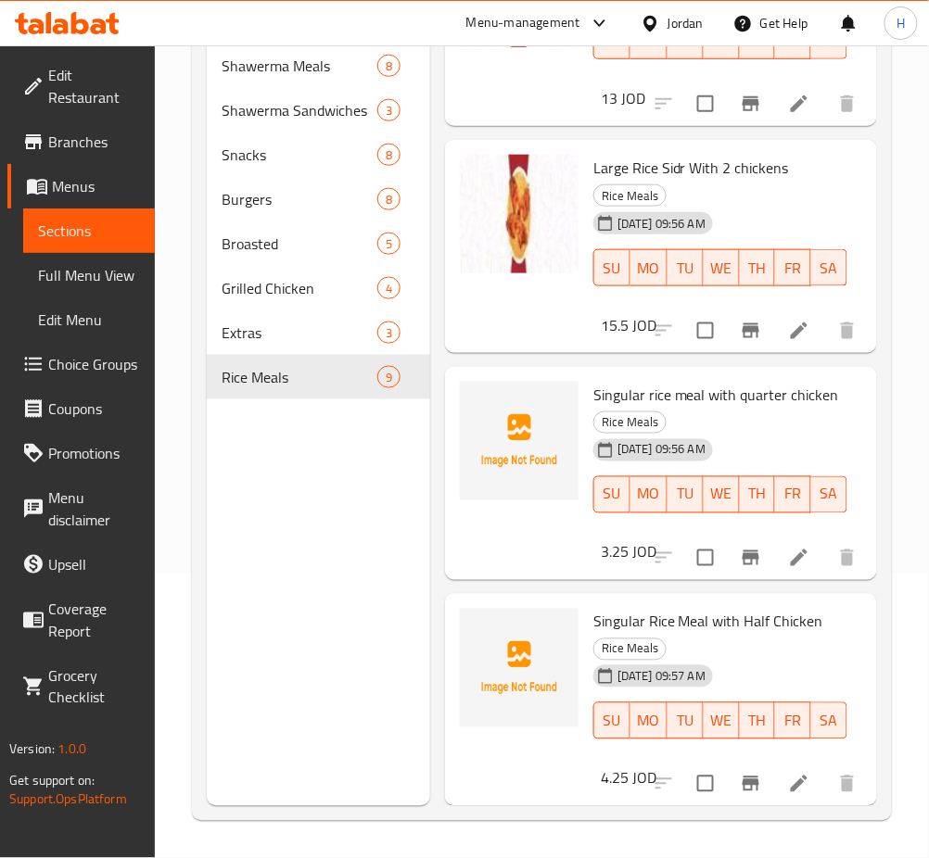
click at [65, 367] on span "Choice Groups" at bounding box center [94, 364] width 92 height 22
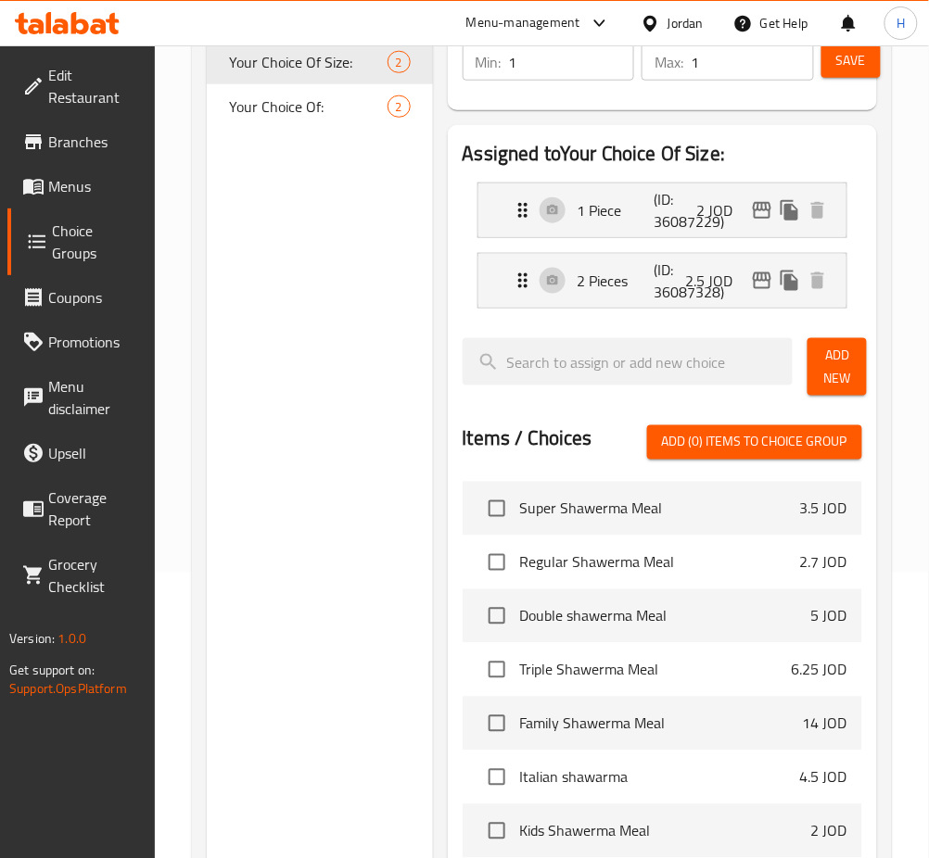
scroll to position [262, 0]
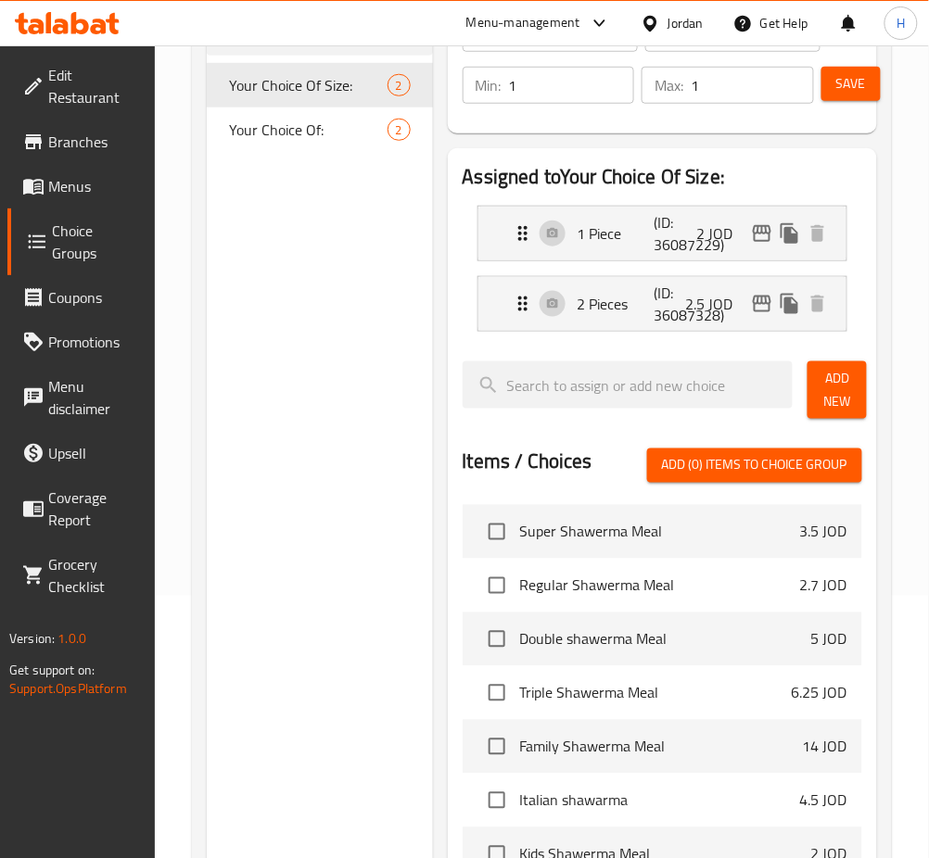
click at [383, 332] on div "Choice Groups Your Choice Of Size: 2 Your Choice Of: 2" at bounding box center [320, 556] width 226 height 1217
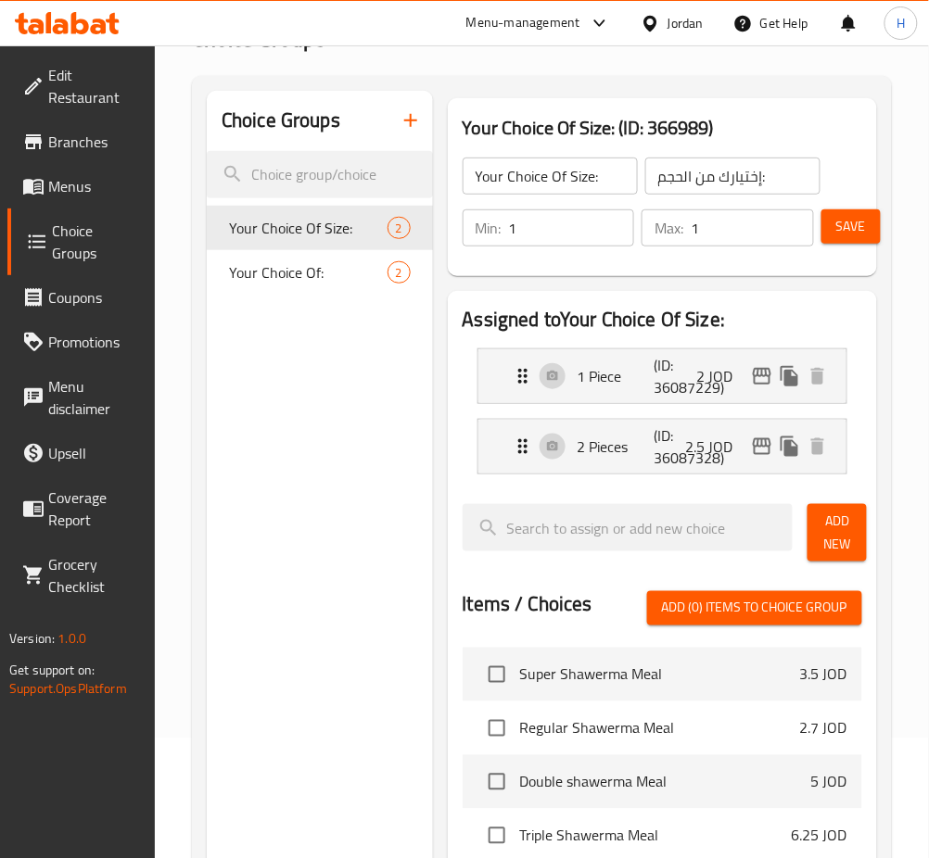
scroll to position [0, 0]
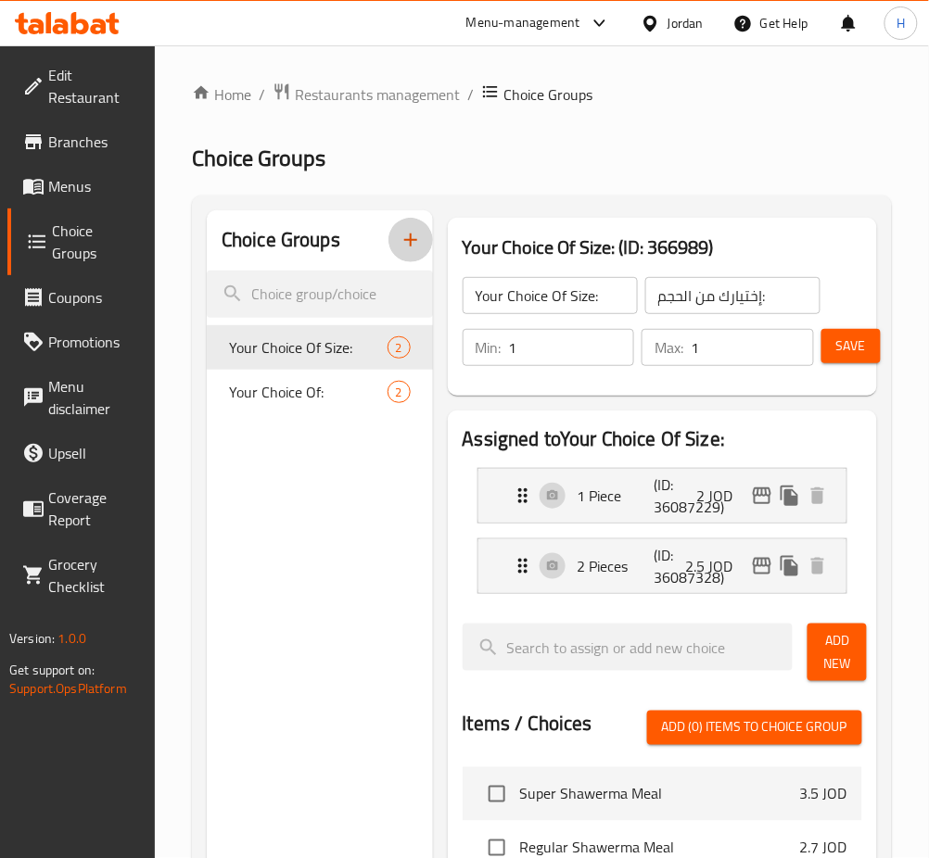
click at [408, 251] on icon "button" at bounding box center [410, 240] width 22 height 22
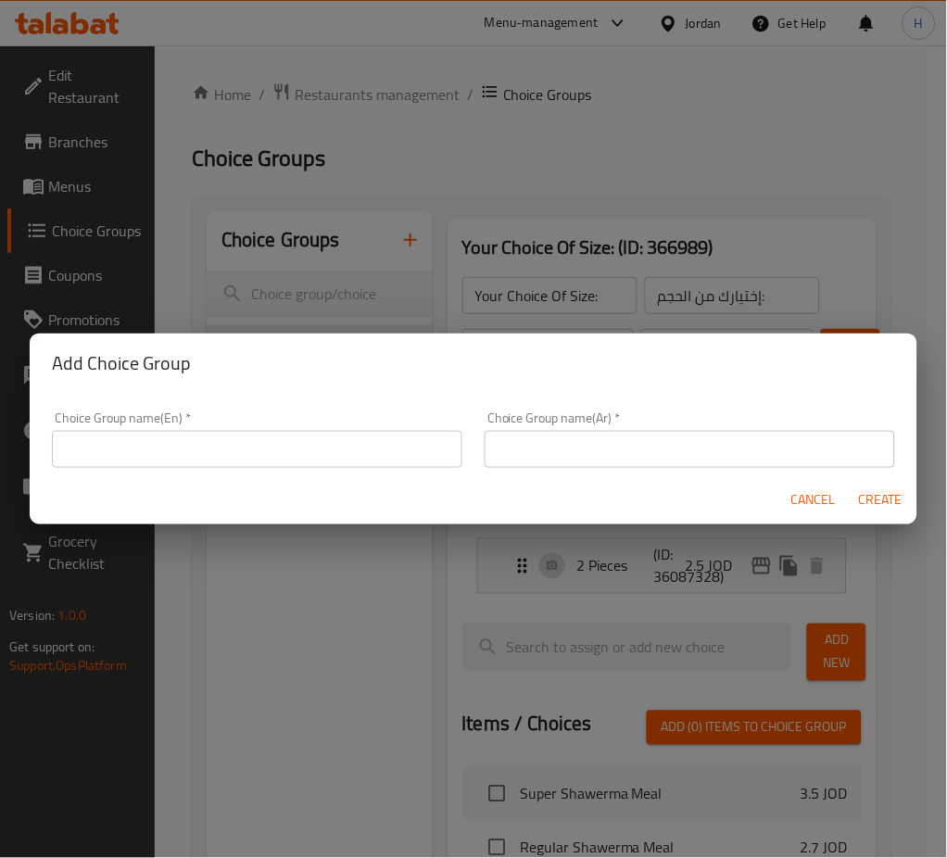
click at [183, 423] on div "Choice Group name(En)   * Choice Group name(En) *" at bounding box center [257, 439] width 411 height 57
click at [178, 427] on div "Choice Group name(En)   * Choice Group name(En) *" at bounding box center [257, 439] width 411 height 57
drag, startPoint x: 99, startPoint y: 458, endPoint x: 17, endPoint y: 469, distance: 83.2
click at [98, 458] on input "text" at bounding box center [257, 449] width 411 height 37
paste input "Your Choice Of Chicken"
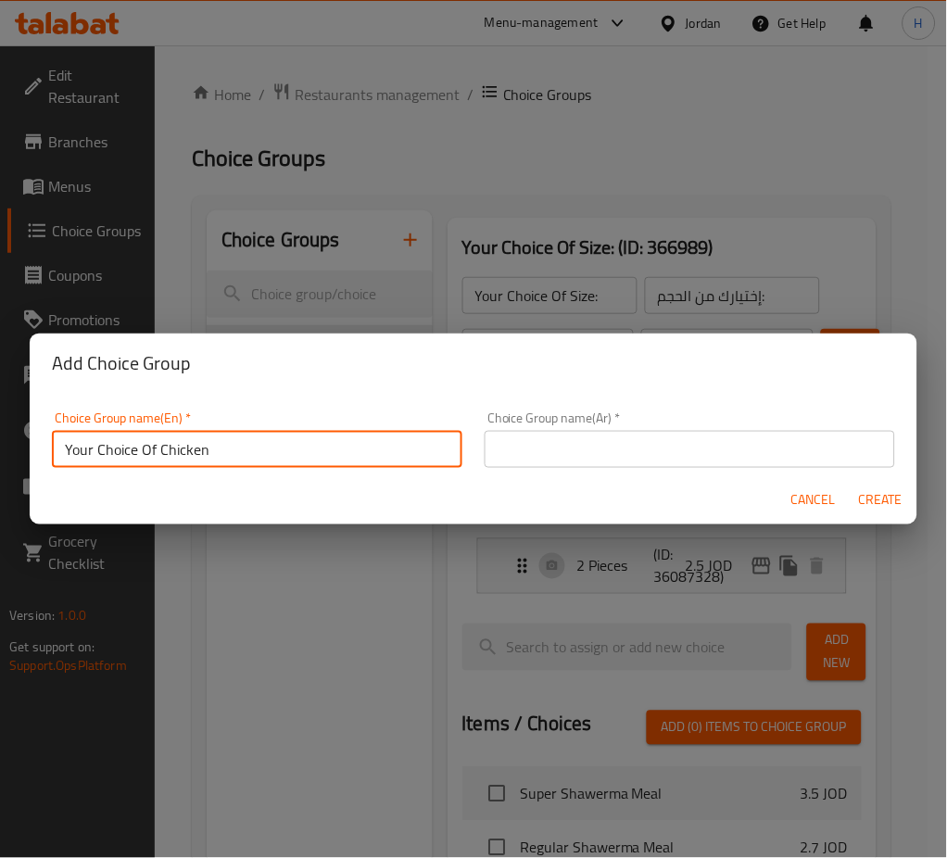
type input "Your Choice Of Chicken"
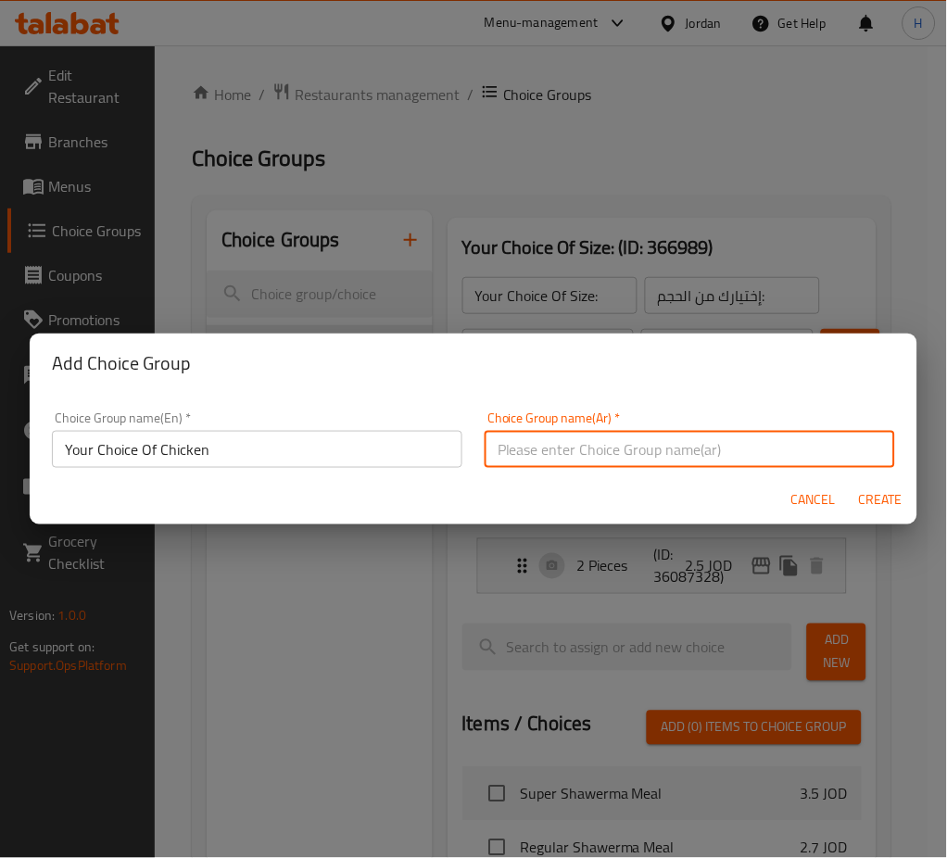
drag, startPoint x: 645, startPoint y: 438, endPoint x: 398, endPoint y: 525, distance: 262.3
click at [645, 438] on input "text" at bounding box center [690, 449] width 411 height 37
paste input "اختيارك من نوع الدجاج"
type input "اختيارك من نوع الدجاج"
click at [890, 491] on span "Create" at bounding box center [880, 499] width 44 height 23
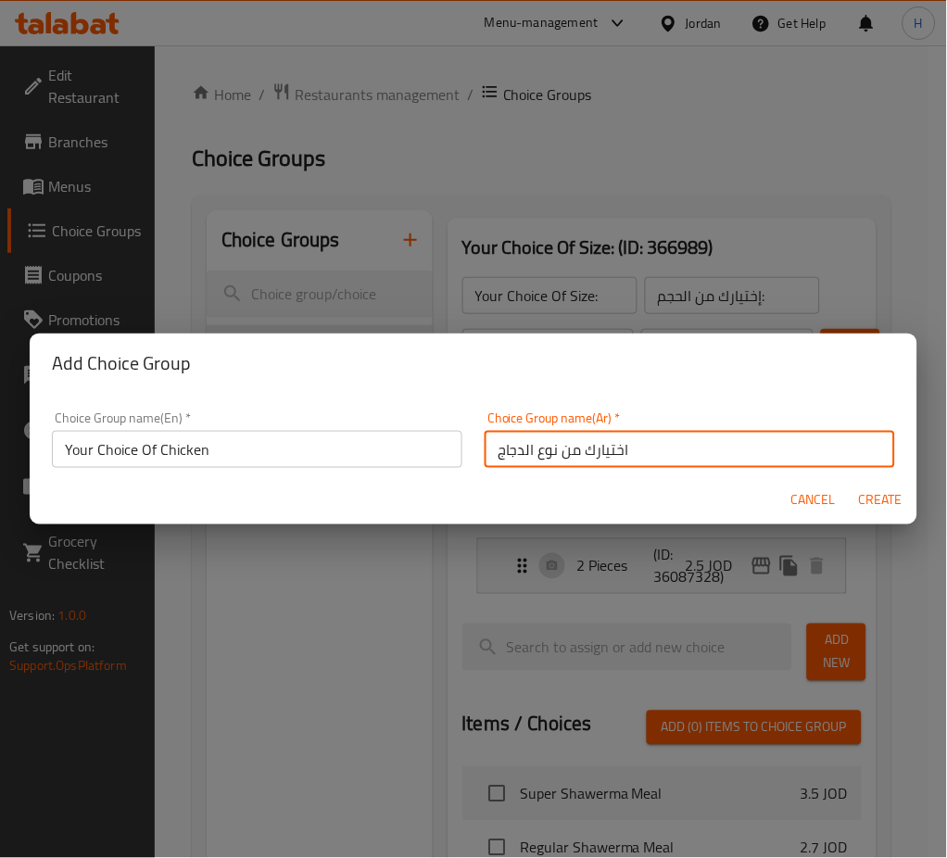
type input "Your Choice Of Chicken"
type input "اختيارك من نوع الدجاج"
type input "0"
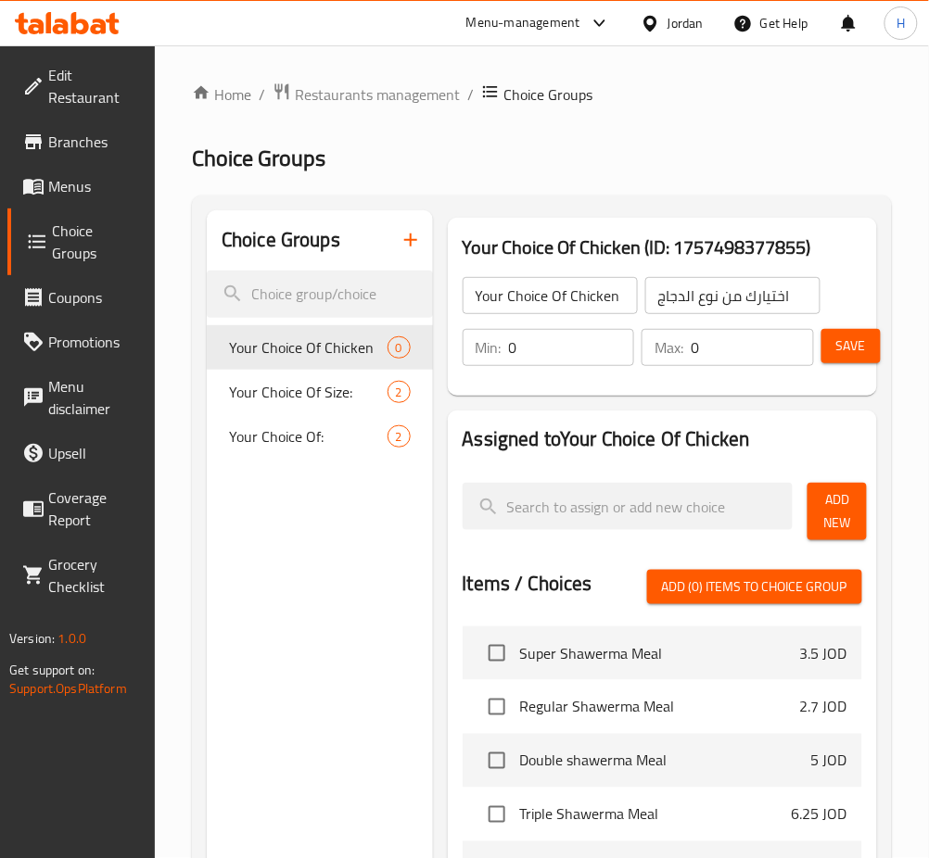
click at [573, 355] on input "0" at bounding box center [572, 347] width 126 height 37
type input "1"
click at [843, 503] on span "Add New" at bounding box center [837, 511] width 30 height 46
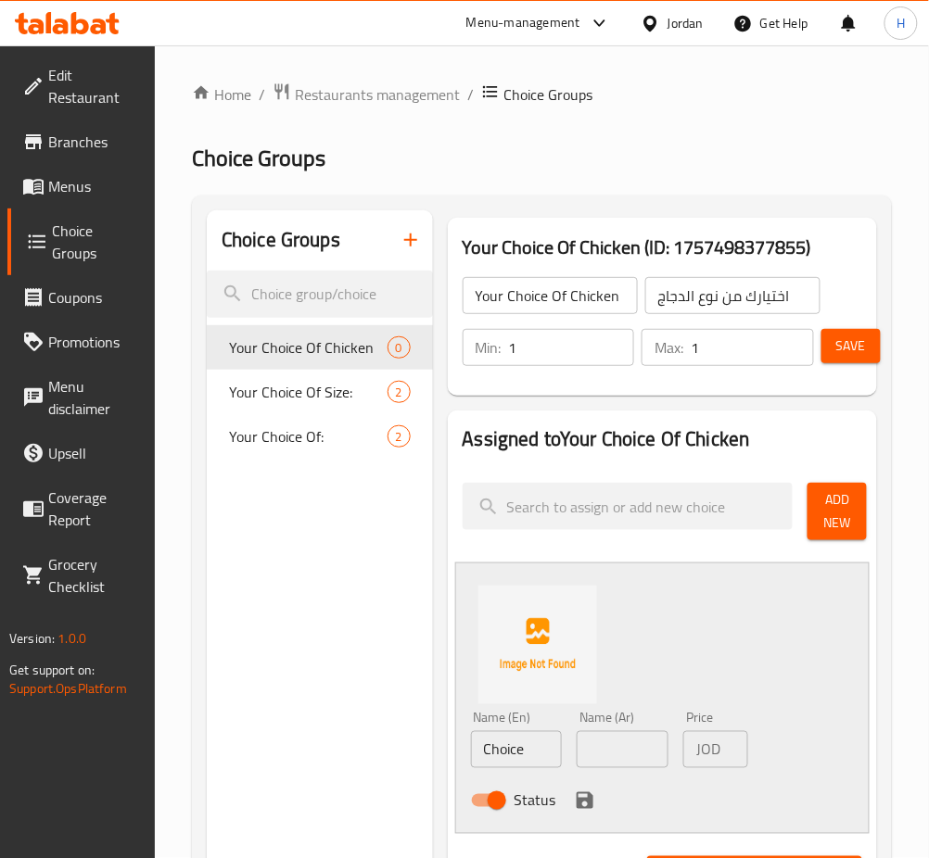
click at [489, 750] on input "Choice" at bounding box center [517, 749] width 92 height 37
paste input "Grilled On Charcoal"
type input "Grilled On Charcoal"
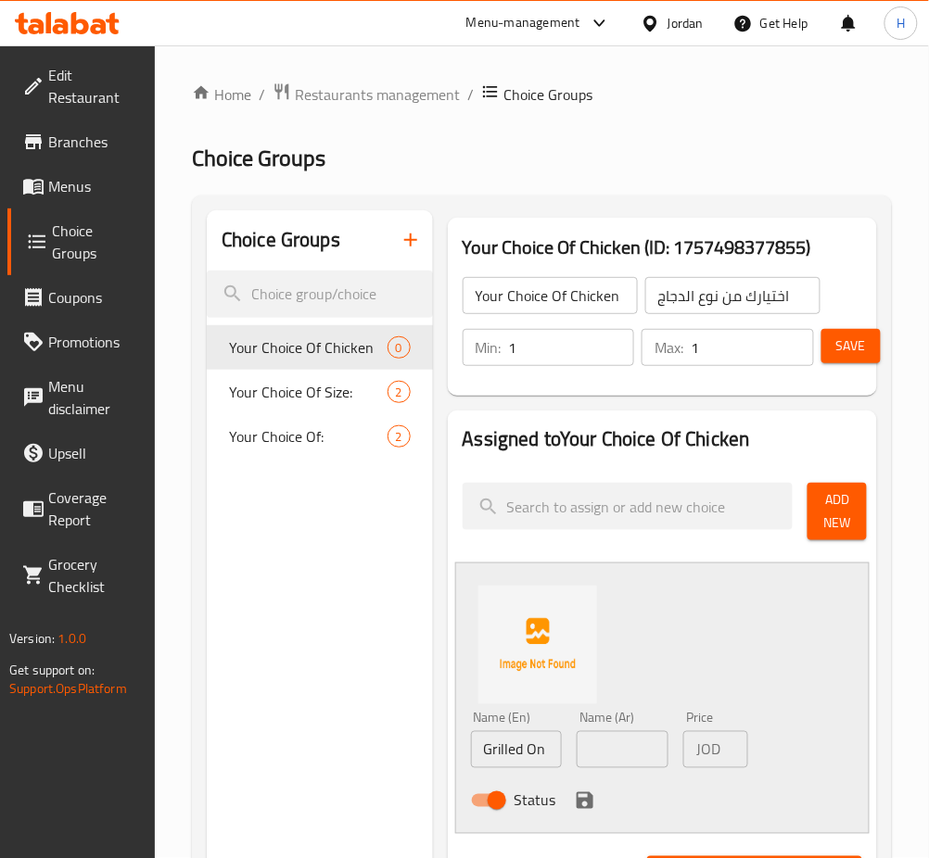
drag, startPoint x: 619, startPoint y: 746, endPoint x: 535, endPoint y: 786, distance: 93.3
click at [619, 746] on input "text" at bounding box center [622, 749] width 92 height 37
paste input "دجاج عالفحم"
type input "دجاج عالفحم"
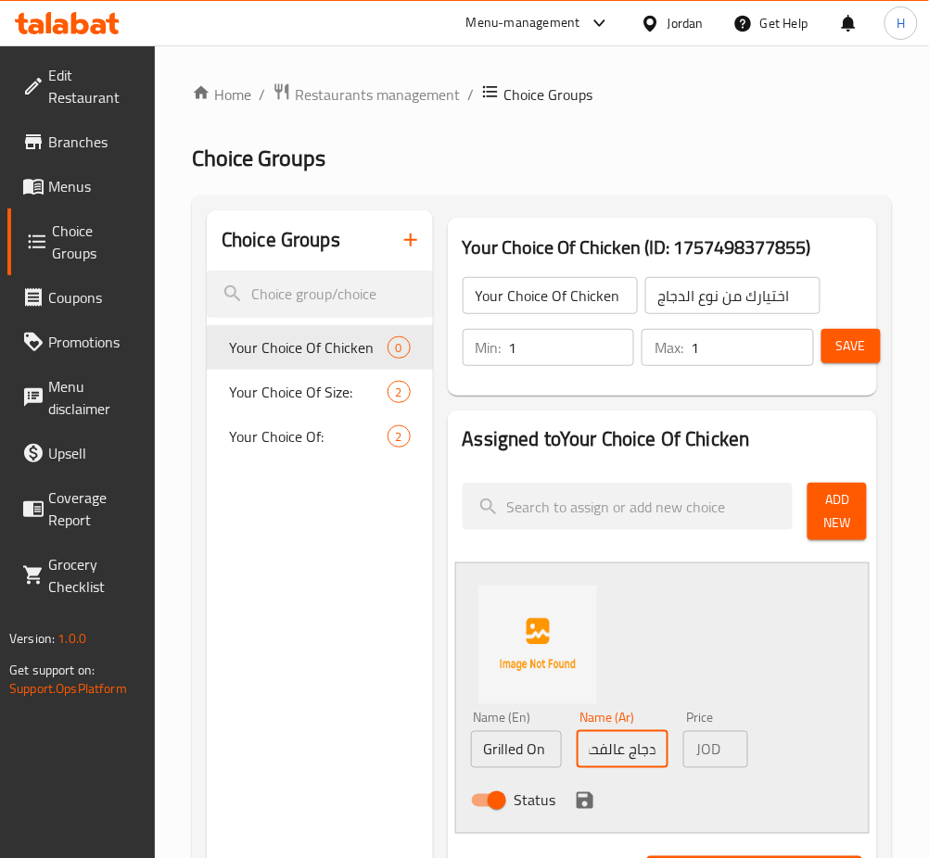
click at [587, 802] on icon "save" at bounding box center [584, 800] width 17 height 17
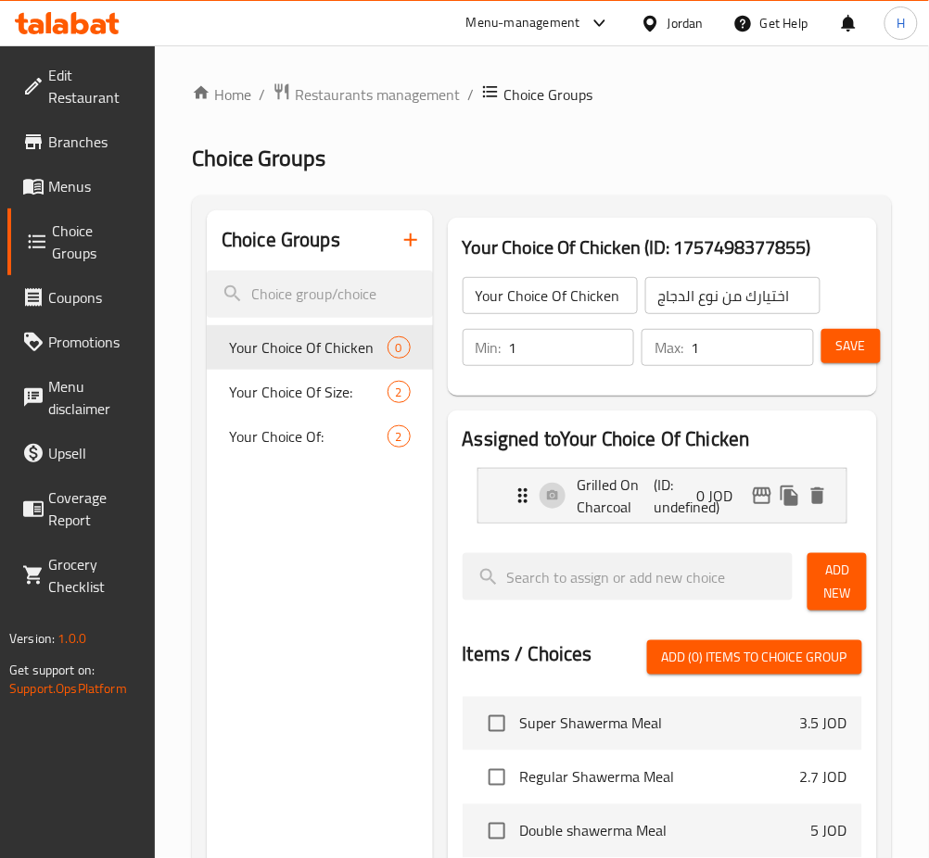
click at [837, 590] on span "Add New" at bounding box center [837, 582] width 30 height 46
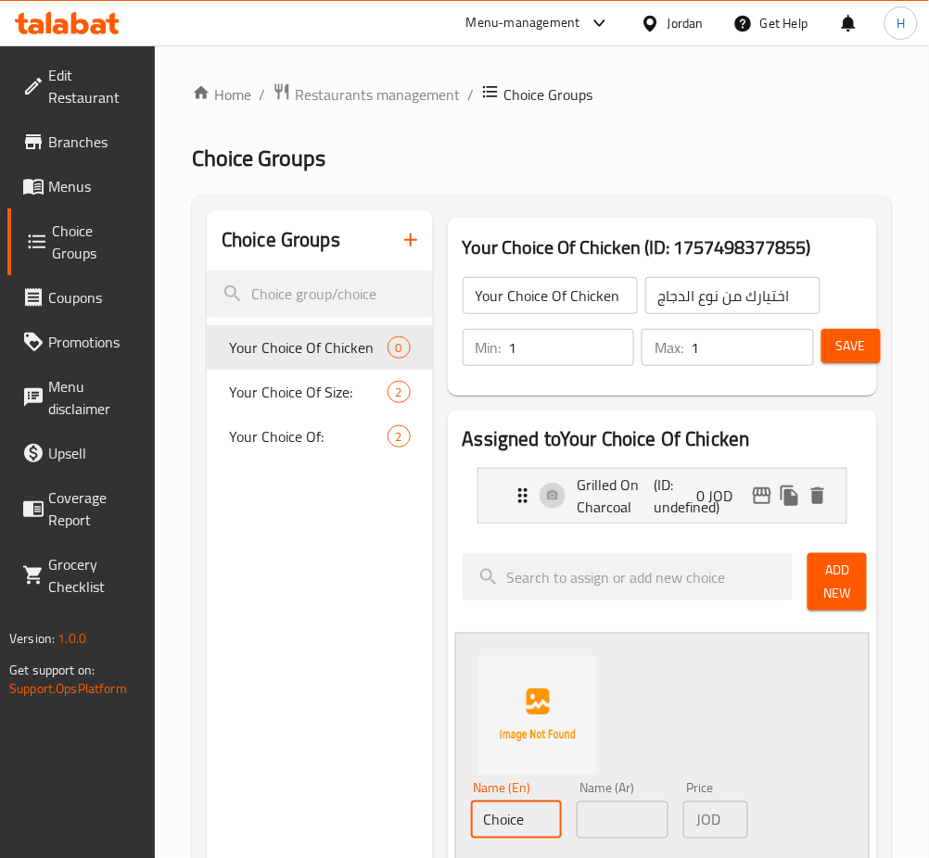
click at [529, 807] on input "Choice" at bounding box center [517, 820] width 92 height 37
paste input "Grilled"
type input "Grilled"
click at [639, 839] on input "text" at bounding box center [622, 820] width 92 height 37
paste input "مشوي"
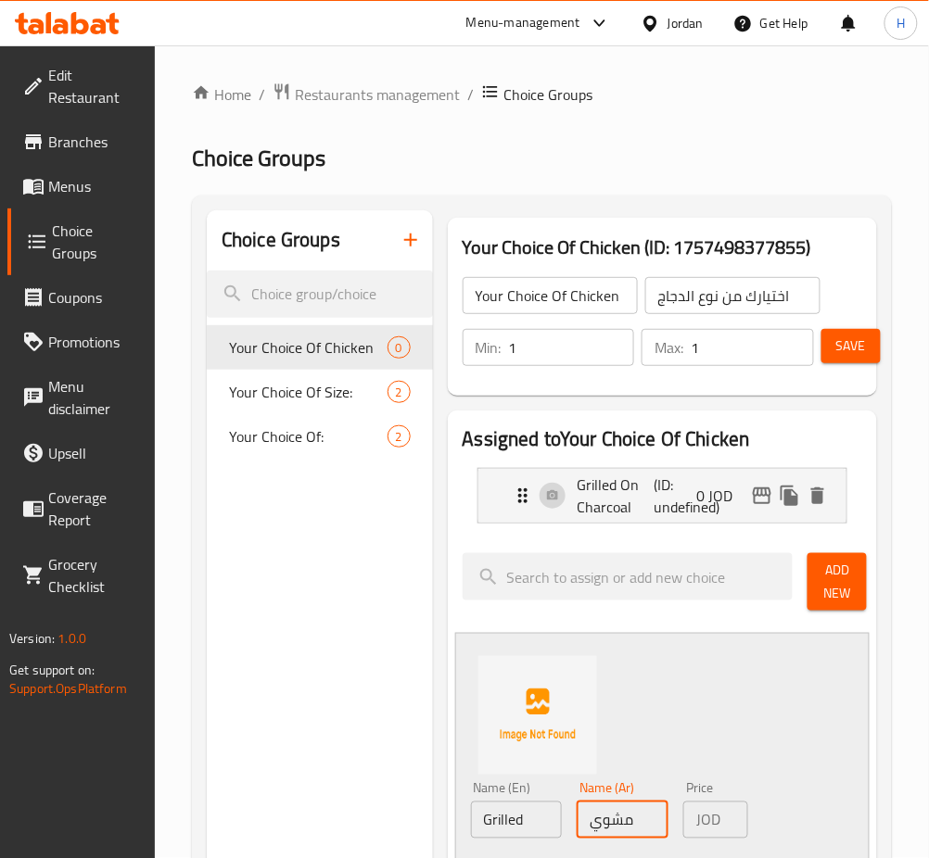
drag, startPoint x: 613, startPoint y: 825, endPoint x: 575, endPoint y: 831, distance: 38.5
click at [613, 824] on input "مشوي" at bounding box center [622, 820] width 92 height 37
paste input "text"
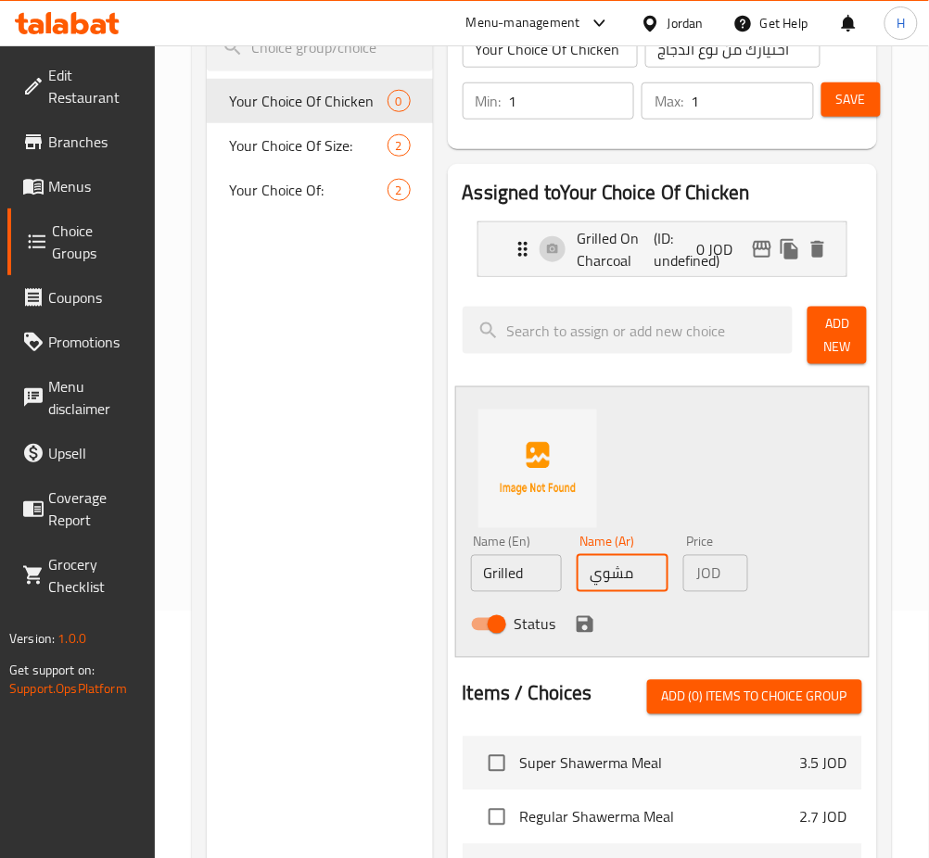
type input "مشوي"
click at [588, 630] on icon "save" at bounding box center [584, 624] width 17 height 17
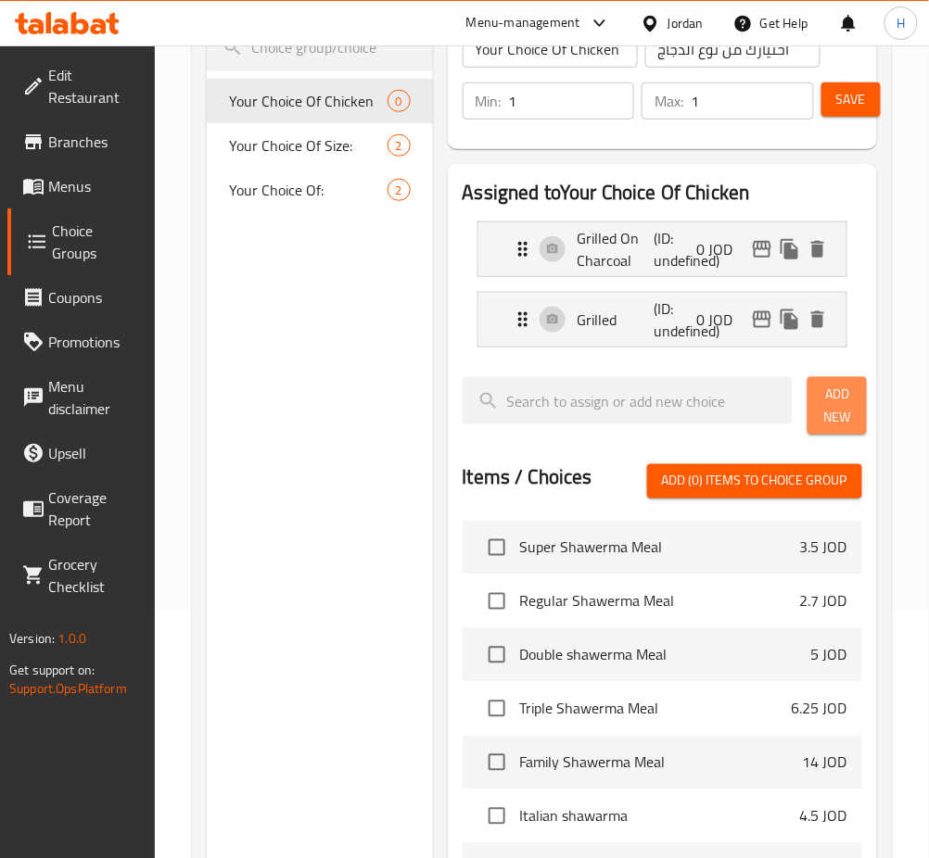
click at [817, 408] on button "Add New" at bounding box center [836, 405] width 59 height 57
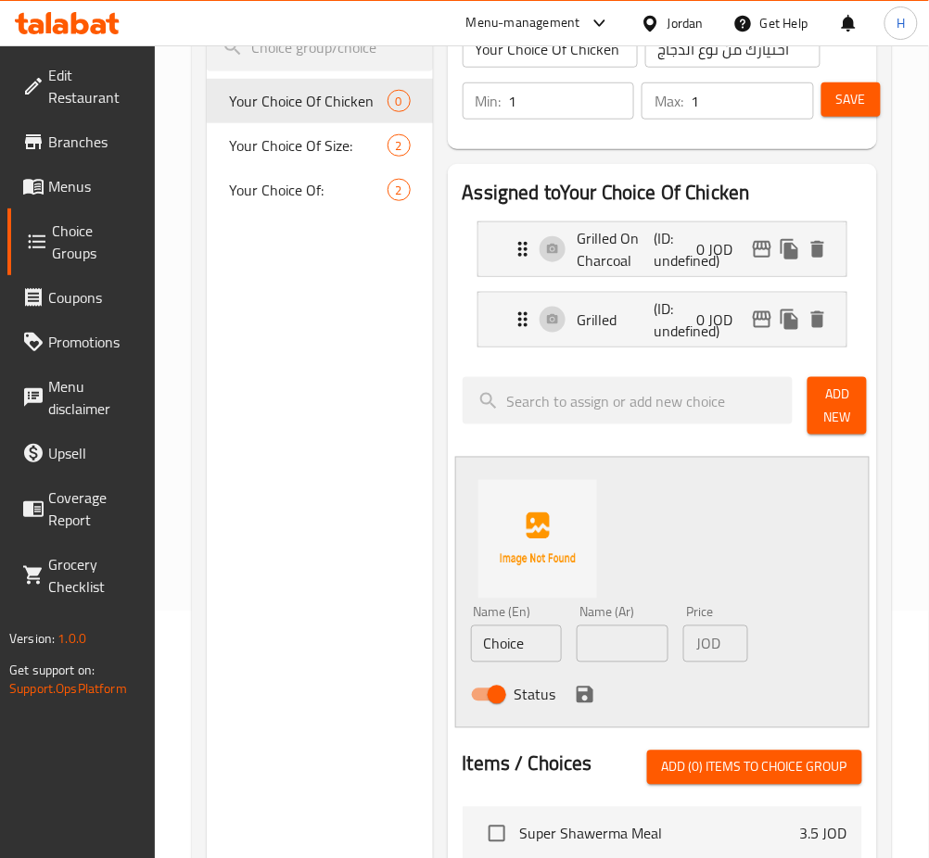
drag, startPoint x: 500, startPoint y: 653, endPoint x: 452, endPoint y: 677, distance: 52.6
click at [500, 653] on input "Choice" at bounding box center [517, 644] width 92 height 37
paste input "Broasted"
type input "Broasted"
click at [623, 658] on input "text" at bounding box center [622, 644] width 92 height 37
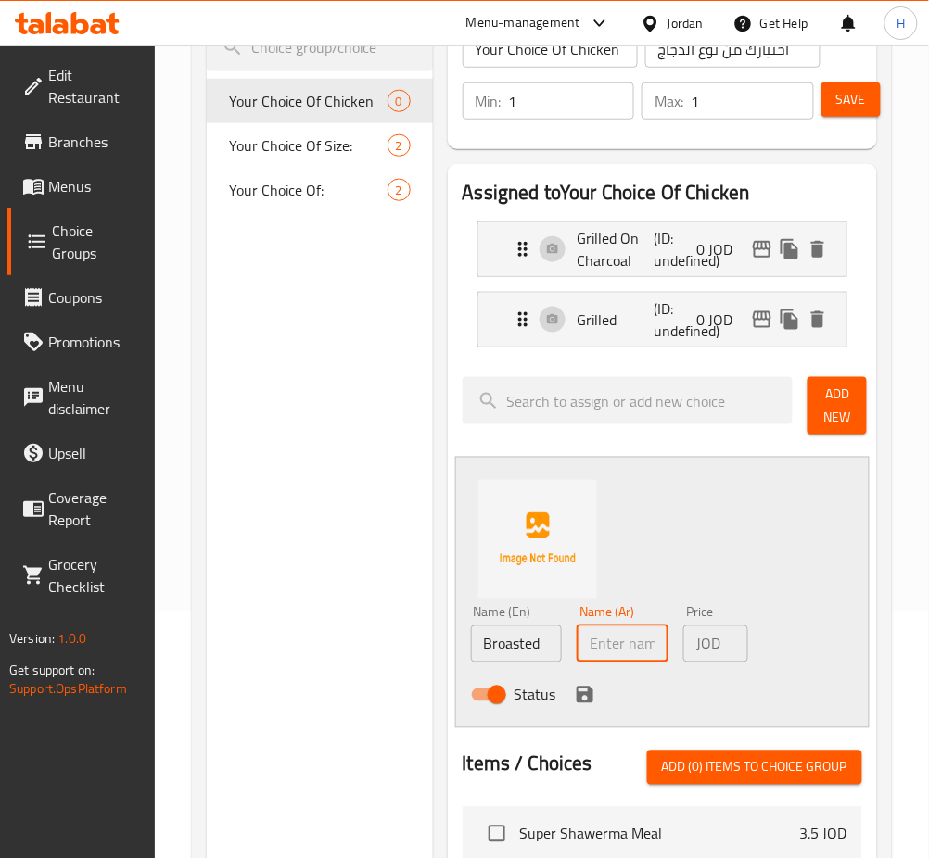
paste input "بروستيد"
type input "بروستيد"
click at [589, 681] on div "Status" at bounding box center [622, 695] width 319 height 50
click at [588, 684] on icon "save" at bounding box center [585, 695] width 22 height 22
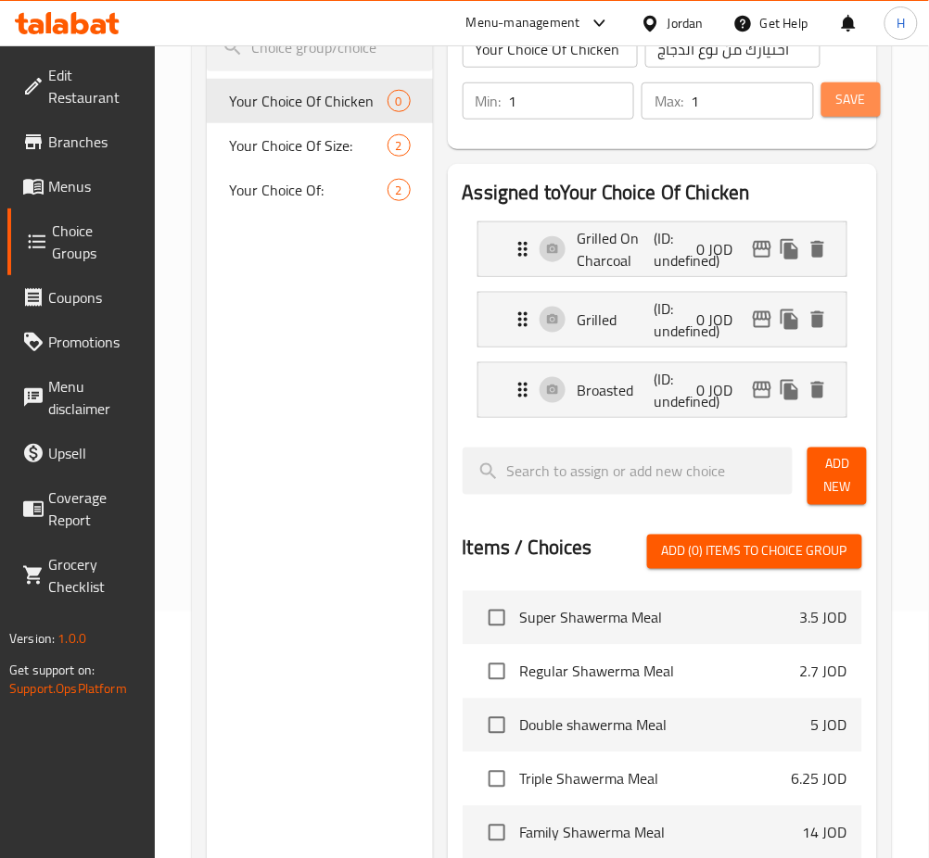
click at [851, 88] on span "Save" at bounding box center [851, 99] width 30 height 23
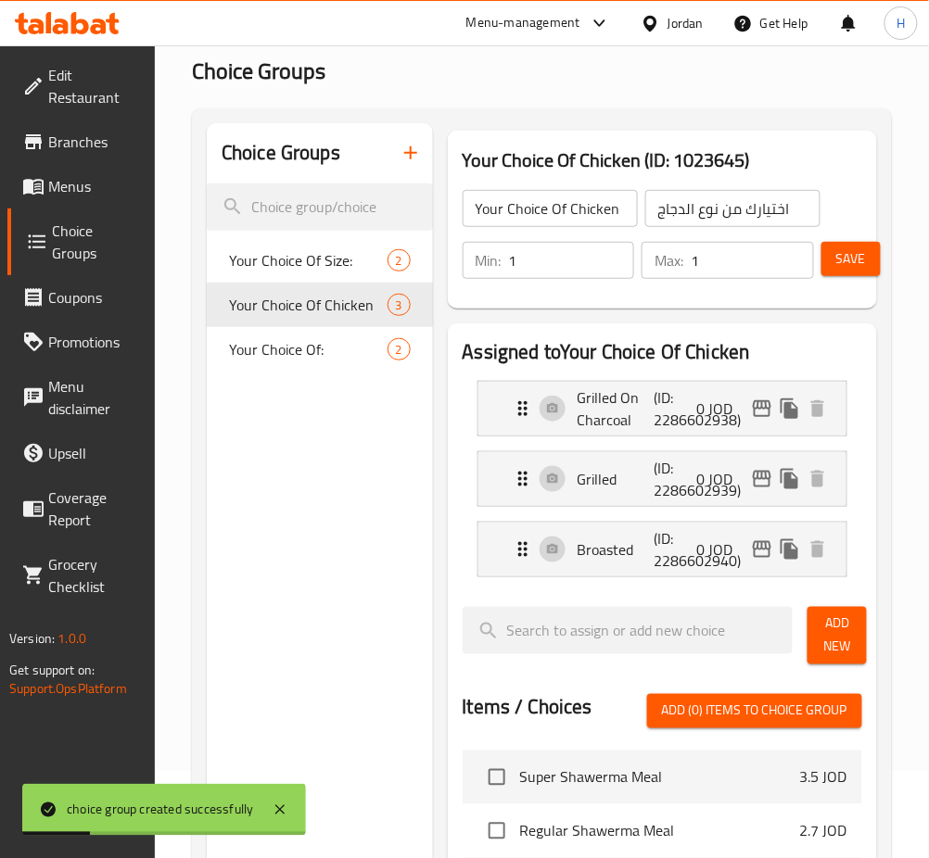
scroll to position [0, 0]
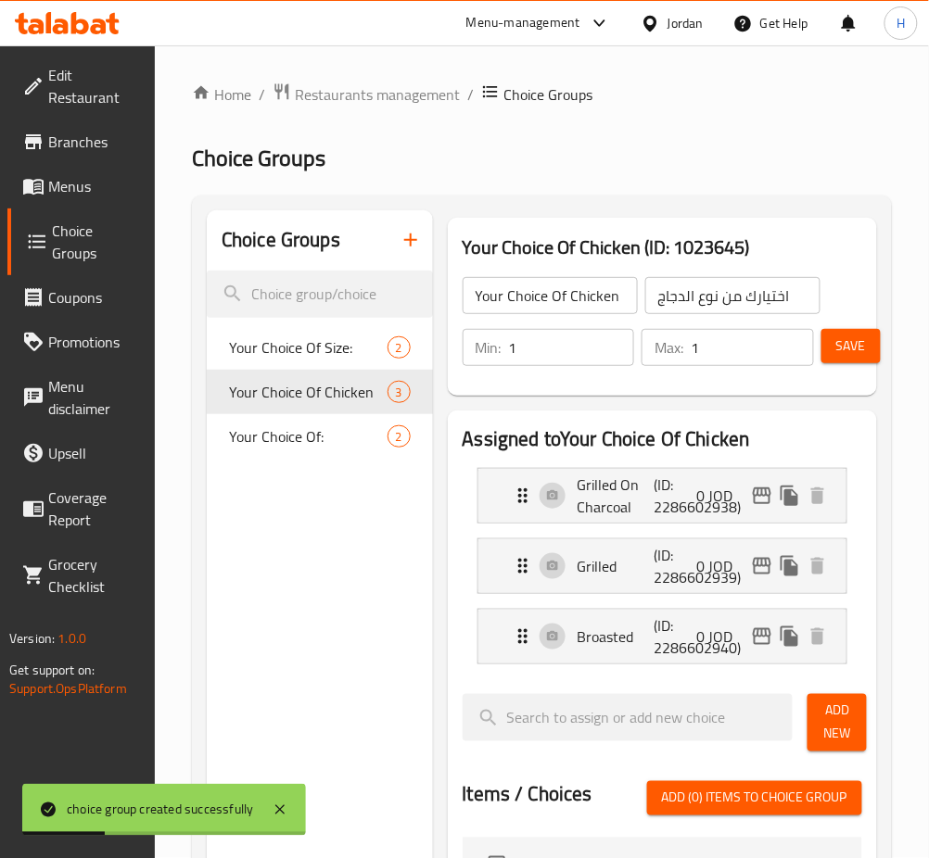
click at [407, 243] on icon "button" at bounding box center [410, 240] width 22 height 22
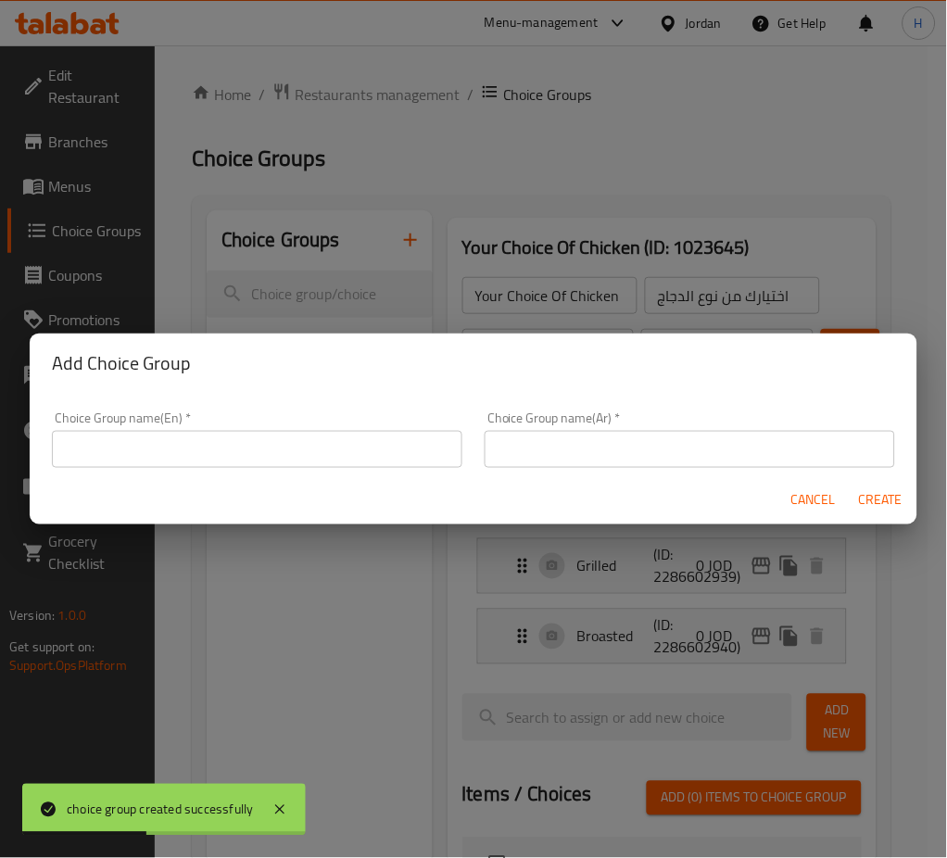
drag, startPoint x: 290, startPoint y: 451, endPoint x: 1, endPoint y: 468, distance: 289.6
click at [290, 451] on input "text" at bounding box center [257, 449] width 411 height 37
paste input "Your Choice Of Rice"
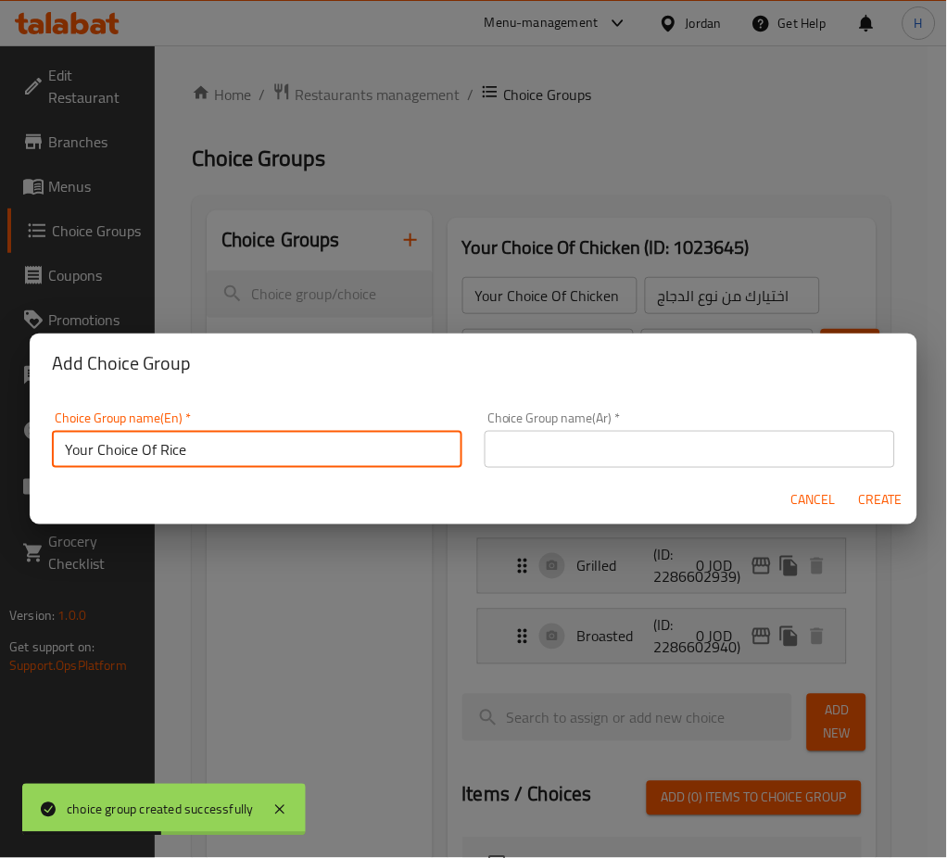
type input "Your Choice Of Rice"
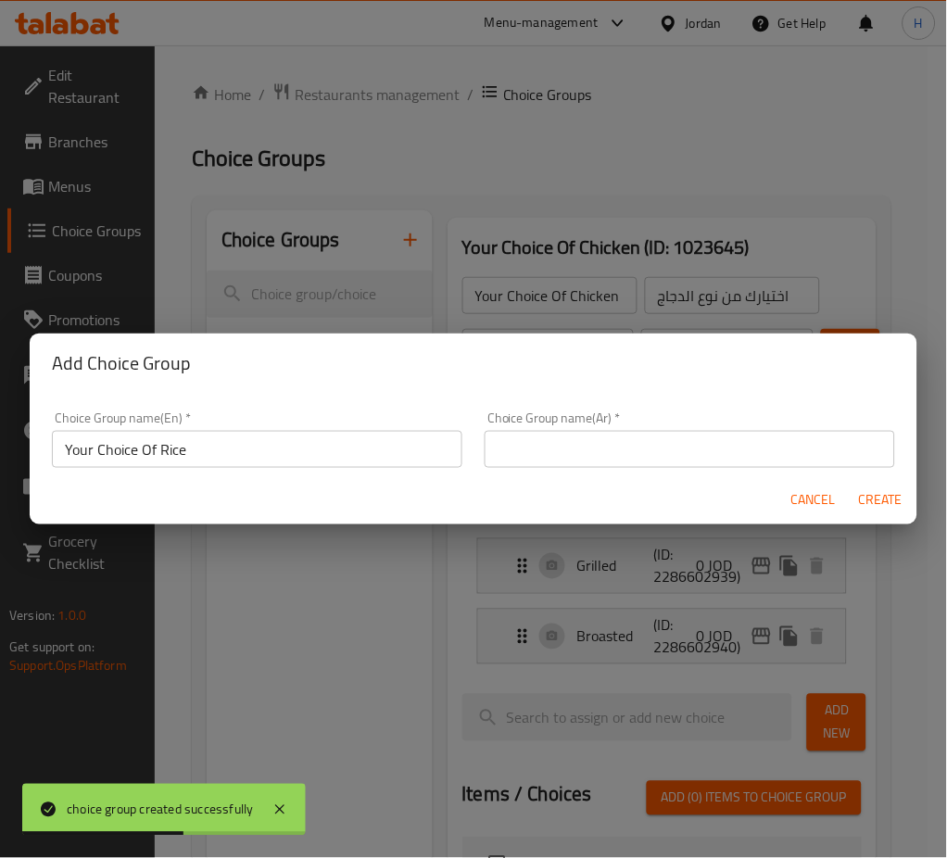
click at [511, 424] on div "Choice Group name(Ar)   * Choice Group name(Ar) *" at bounding box center [690, 439] width 411 height 57
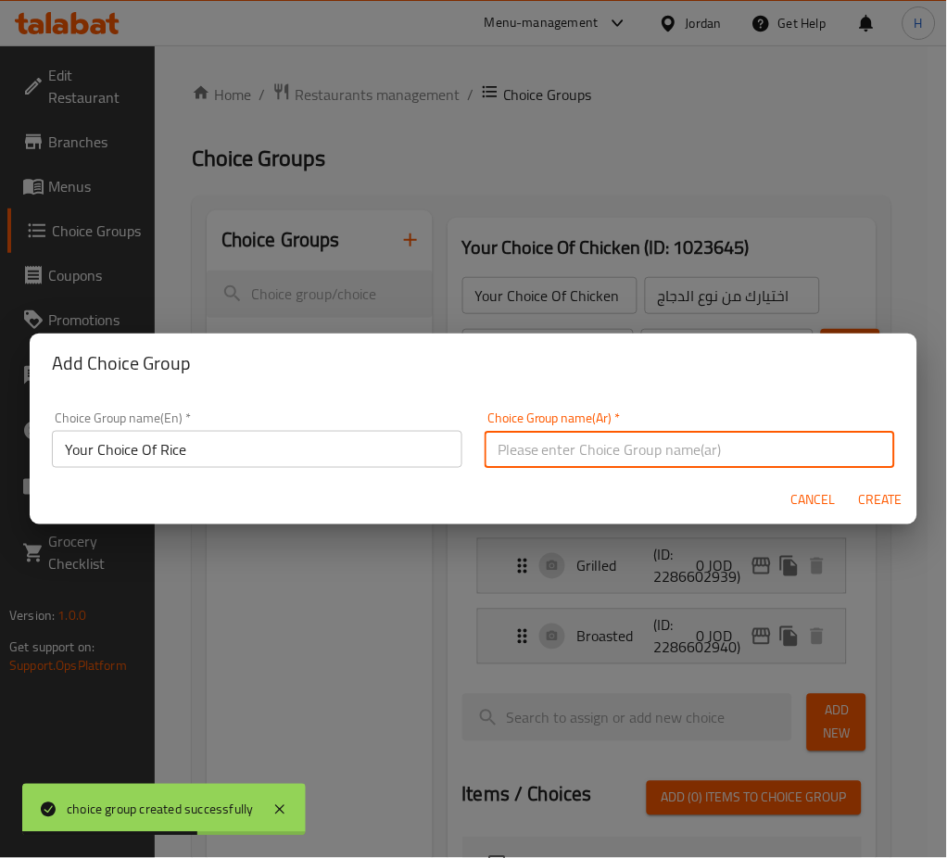
drag, startPoint x: 588, startPoint y: 457, endPoint x: 946, endPoint y: 502, distance: 361.5
click at [588, 456] on input "text" at bounding box center [690, 449] width 411 height 37
paste input "اختيارك من الأرز"
type input "اختيارك من الأرز"
click at [876, 488] on span "Create" at bounding box center [880, 499] width 44 height 23
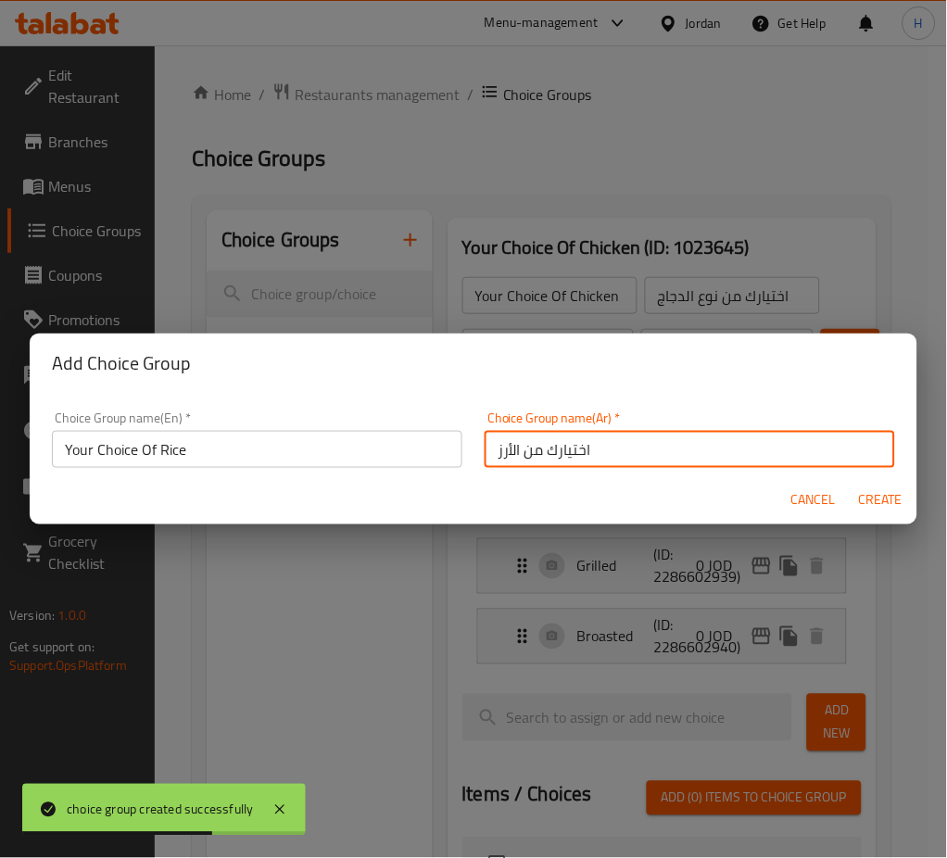
type input "Your Choice Of Rice"
type input "اختيارك من الأرز"
type input "0"
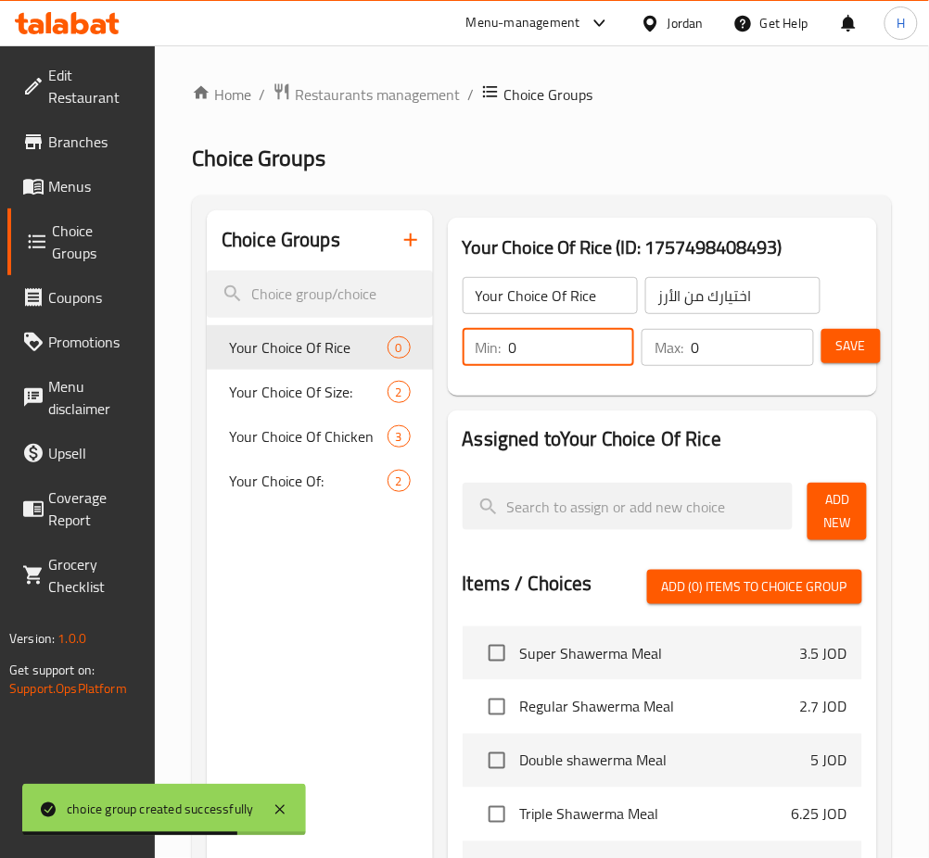
drag, startPoint x: 572, startPoint y: 356, endPoint x: 507, endPoint y: 361, distance: 65.1
click at [507, 361] on div "Min: 0 ​" at bounding box center [548, 347] width 172 height 37
type input "1"
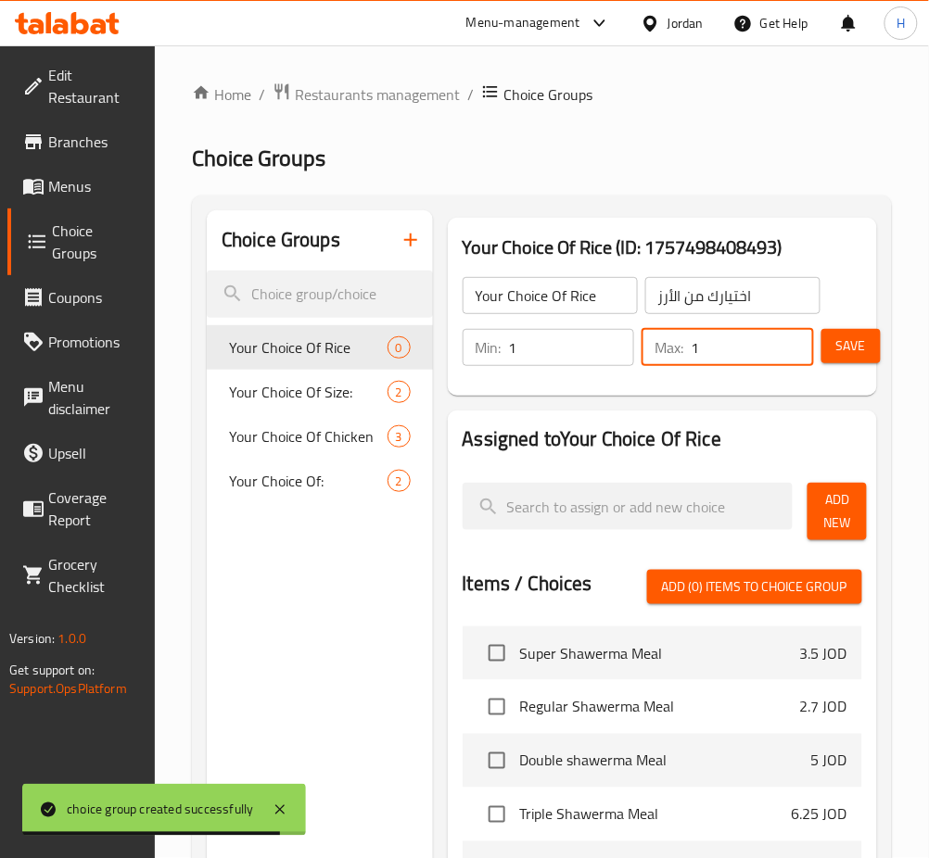
type input "1"
click at [828, 494] on span "Add New" at bounding box center [837, 511] width 30 height 46
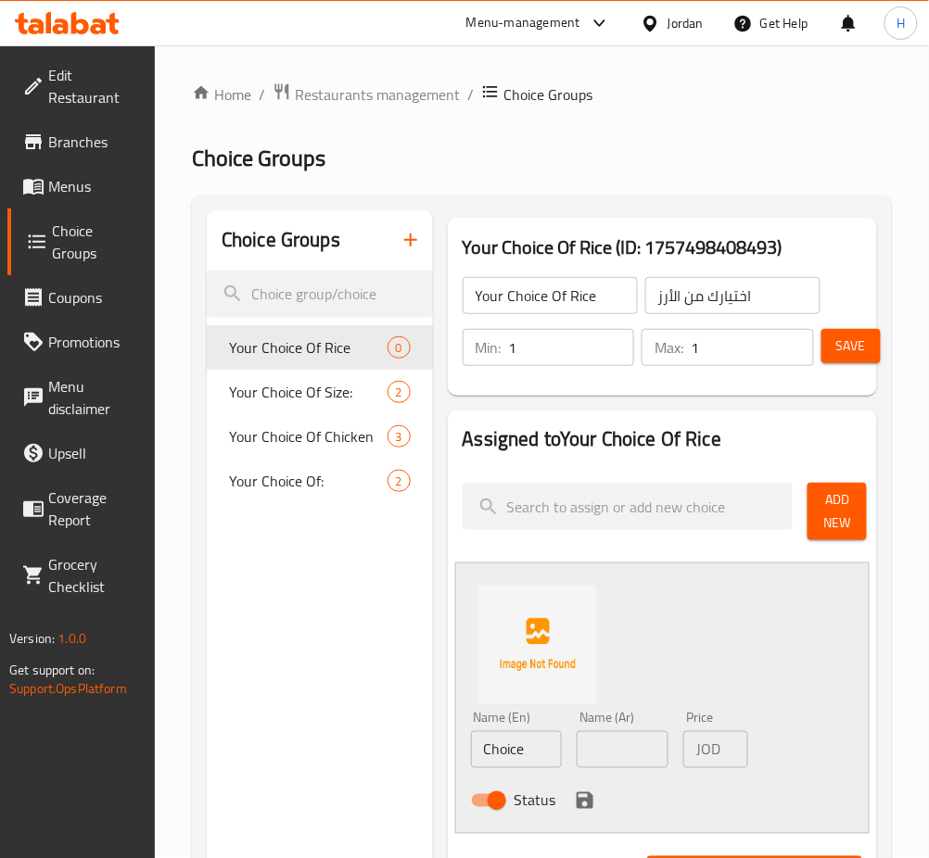
click at [547, 755] on input "Choice" at bounding box center [517, 749] width 92 height 37
paste input "Kabsa"
type input "Kabsa"
click at [615, 743] on input "text" at bounding box center [622, 749] width 92 height 37
paste input "كبسة"
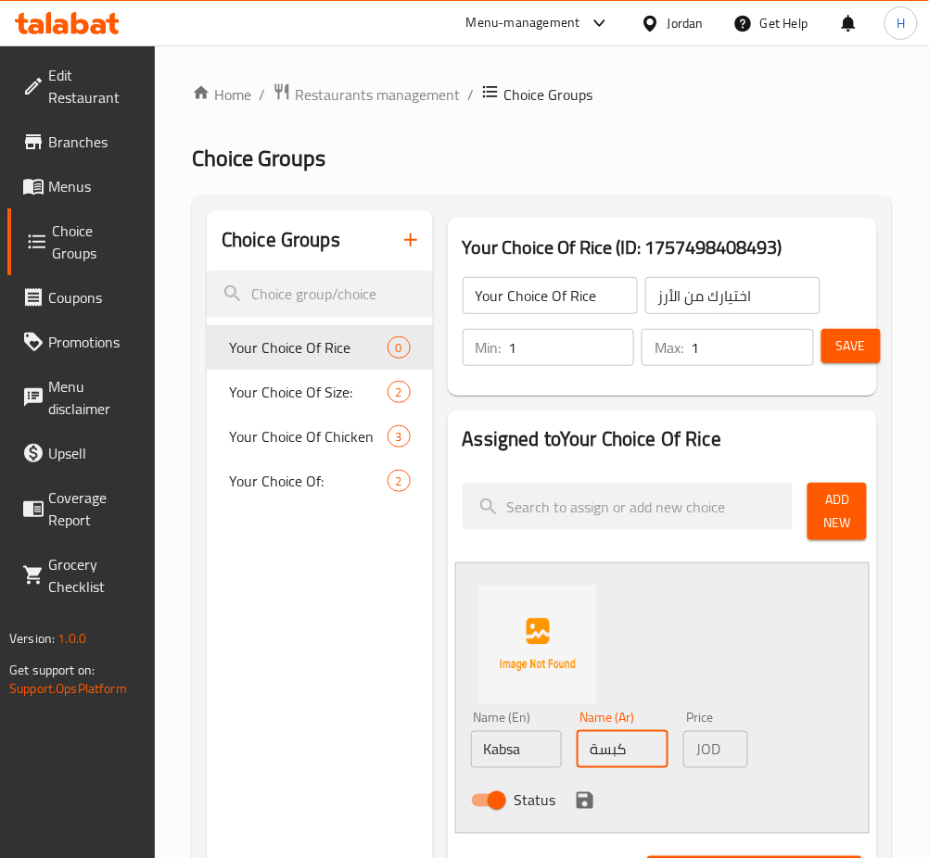
type input "كبسة"
click at [568, 801] on div "Status" at bounding box center [622, 801] width 319 height 50
click at [576, 798] on icon "save" at bounding box center [584, 800] width 17 height 17
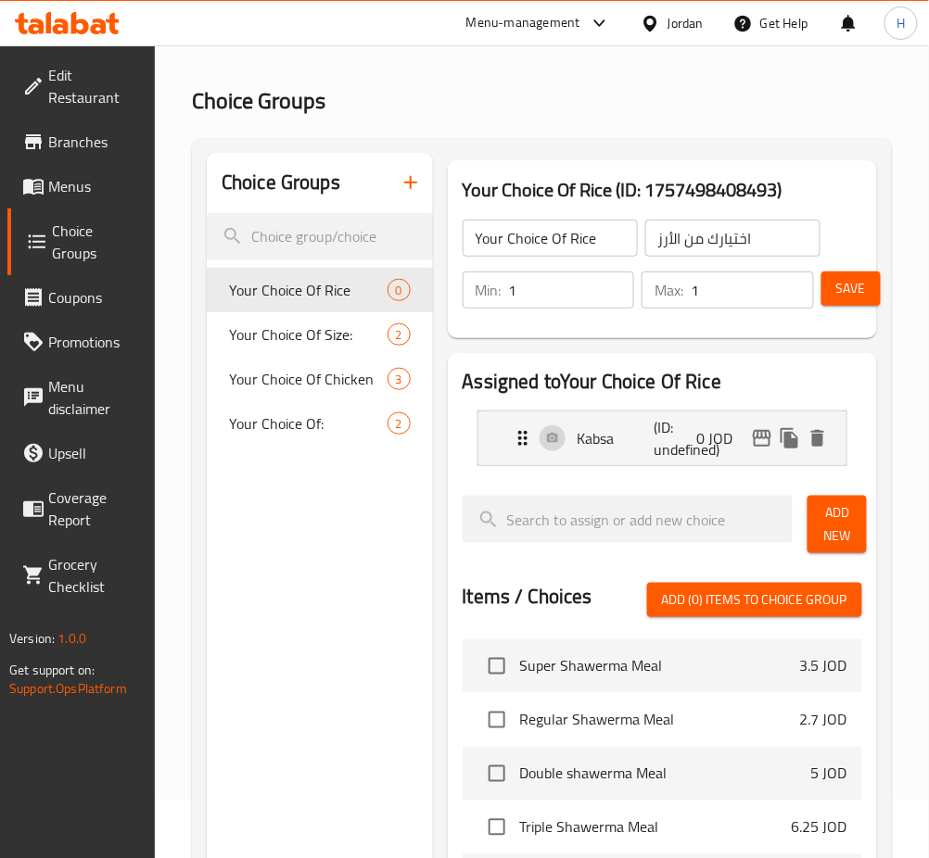
scroll to position [123, 0]
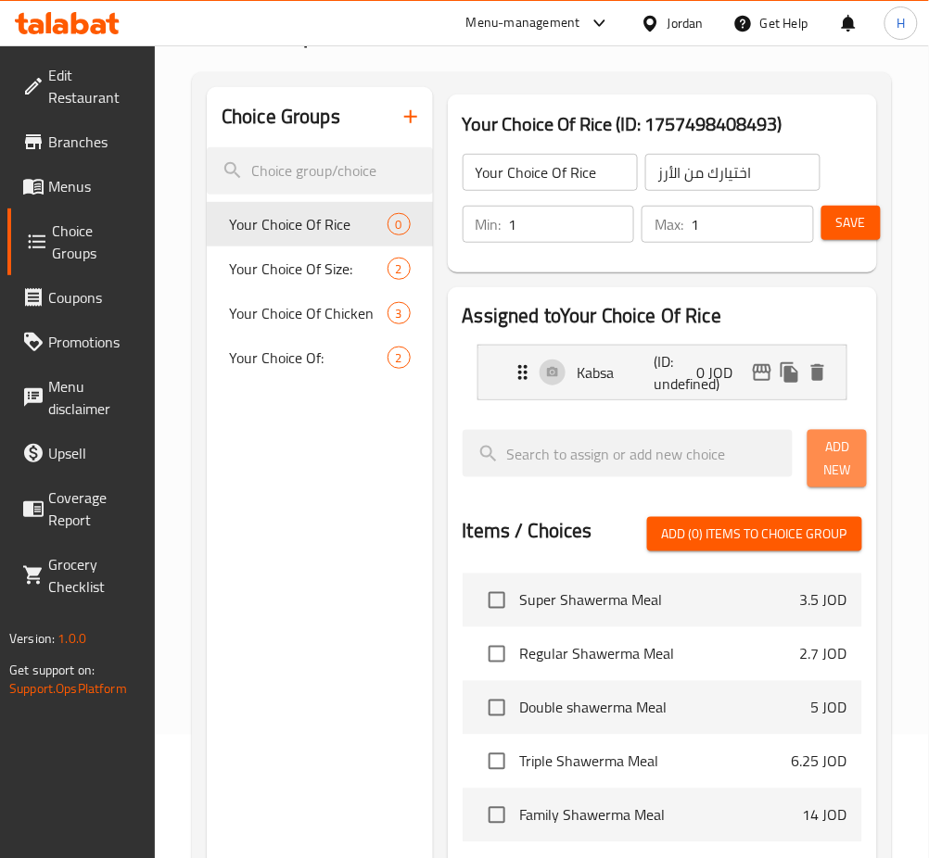
click at [825, 436] on span "Add New" at bounding box center [837, 459] width 30 height 46
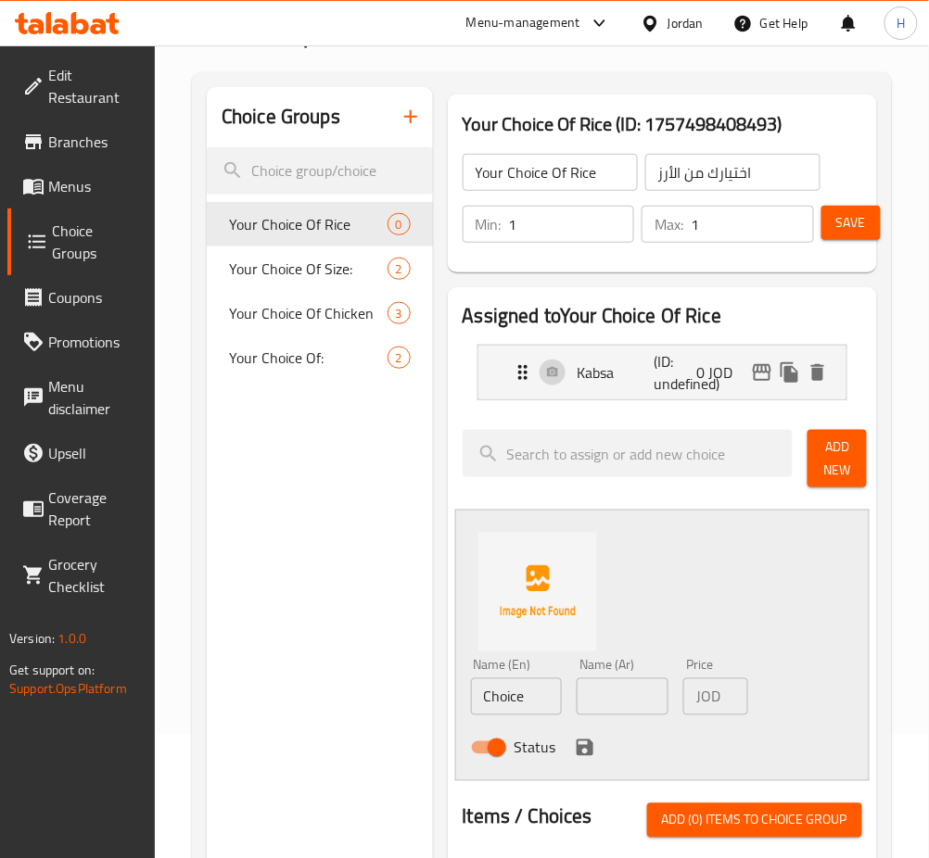
click at [540, 708] on input "Choice" at bounding box center [517, 696] width 92 height 37
paste input "Mandi"
type input "Mandi"
click at [618, 699] on input "text" at bounding box center [622, 696] width 92 height 37
paste input "مندي"
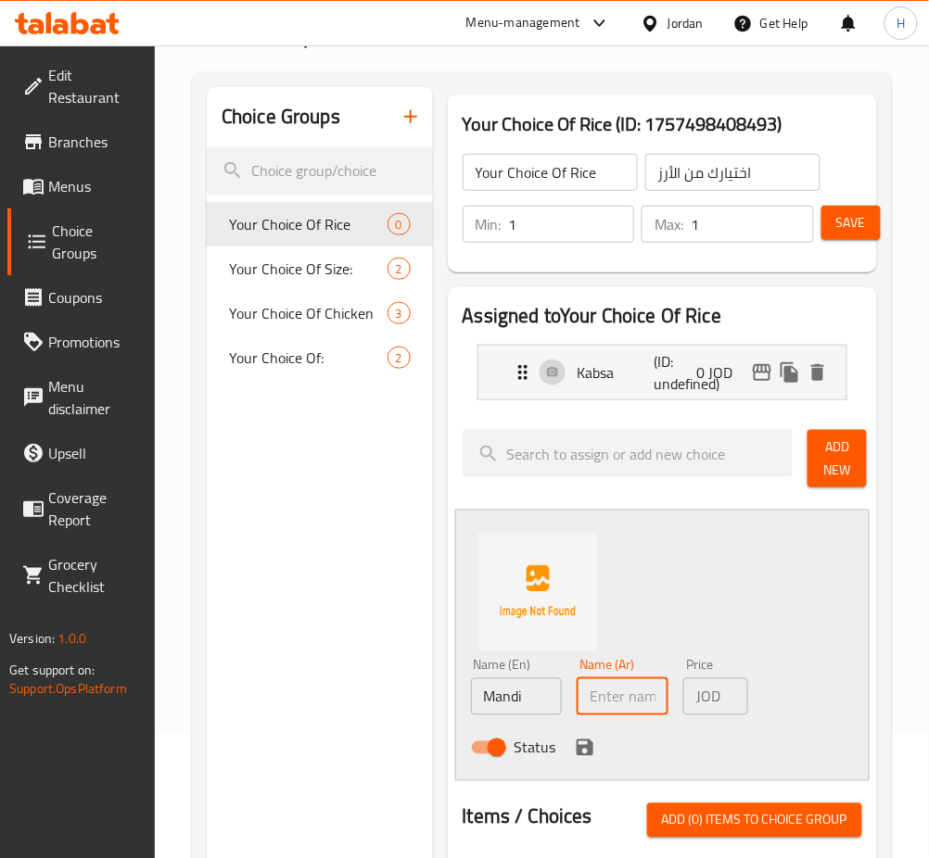
type input "مندي"
click at [585, 753] on icon "save" at bounding box center [585, 748] width 22 height 22
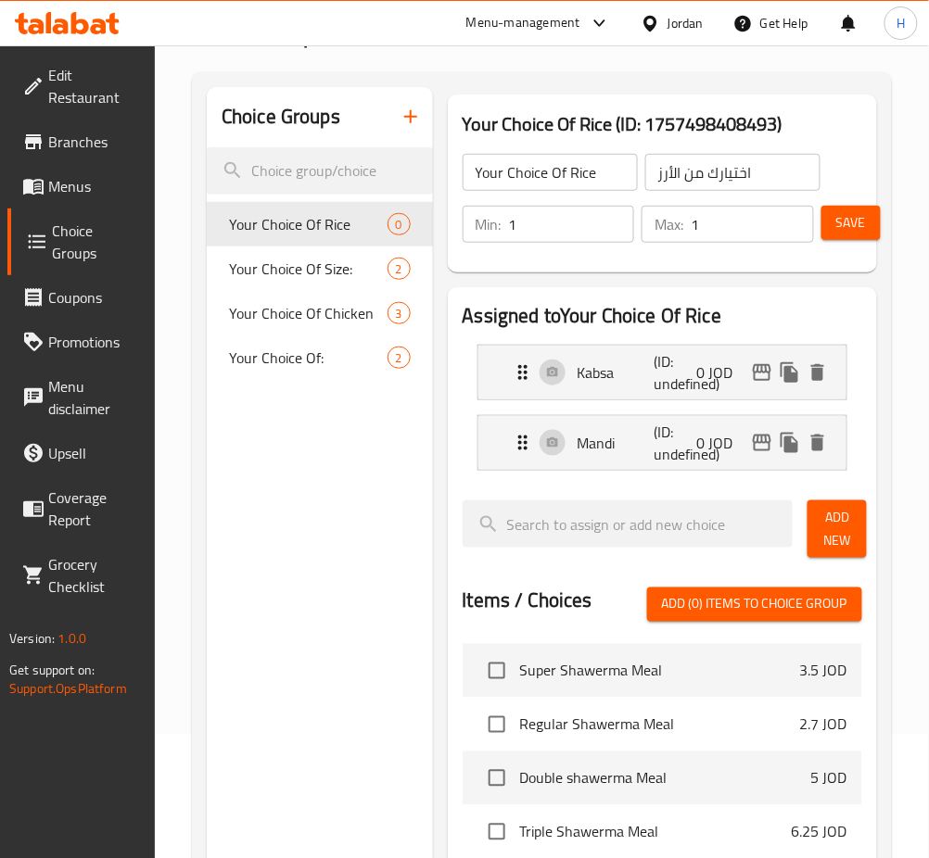
click at [837, 544] on span "Add New" at bounding box center [837, 529] width 30 height 46
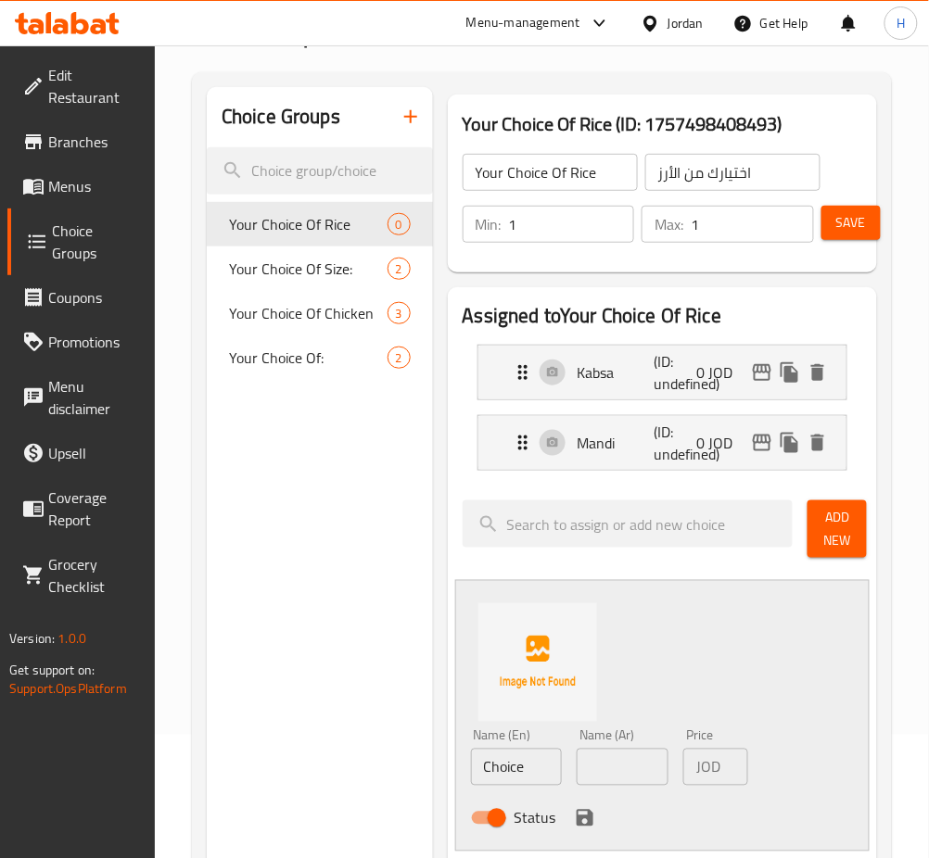
click at [514, 755] on input "Choice" at bounding box center [517, 767] width 92 height 37
paste input "Zirbyan"
type input "Zirbyan"
click at [642, 758] on input "text" at bounding box center [622, 767] width 92 height 37
paste input "زربيان"
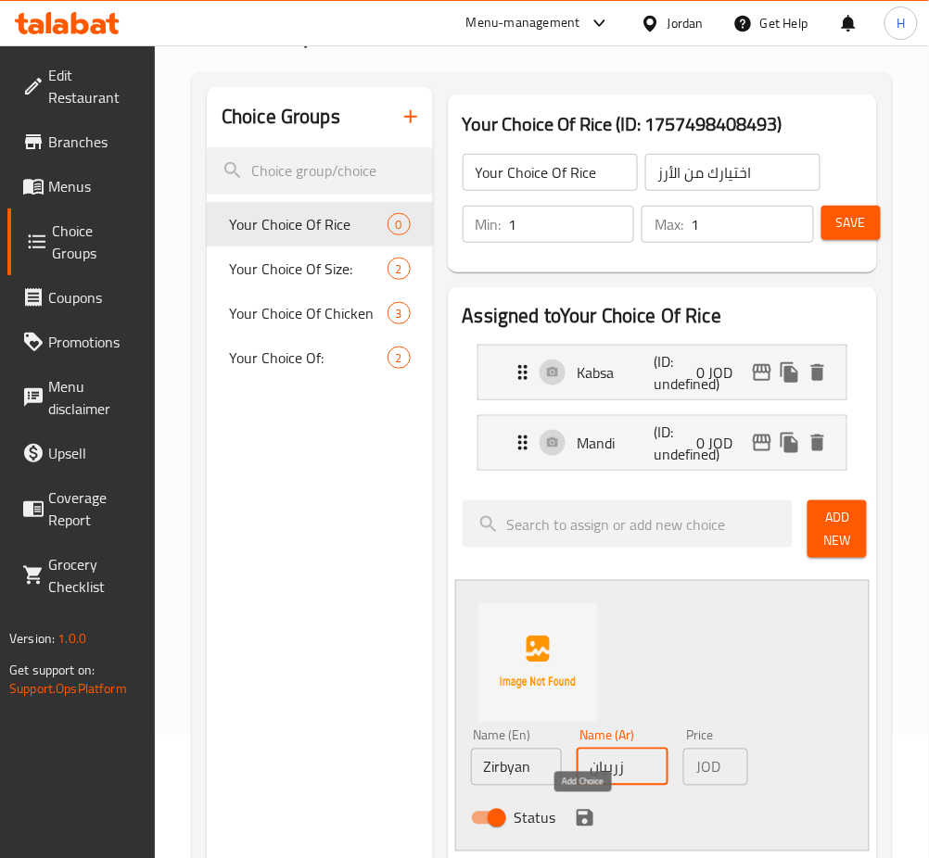
type input "زربيان"
click at [576, 814] on icon "save" at bounding box center [584, 818] width 17 height 17
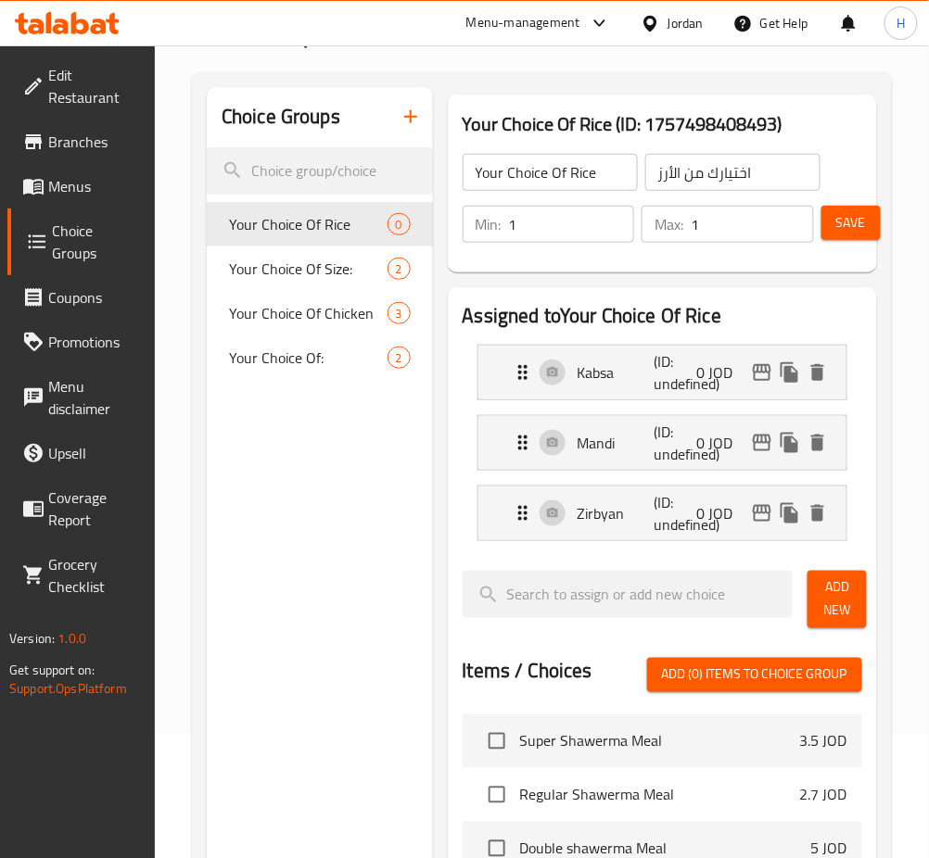
click at [839, 599] on span "Add New" at bounding box center [837, 599] width 30 height 46
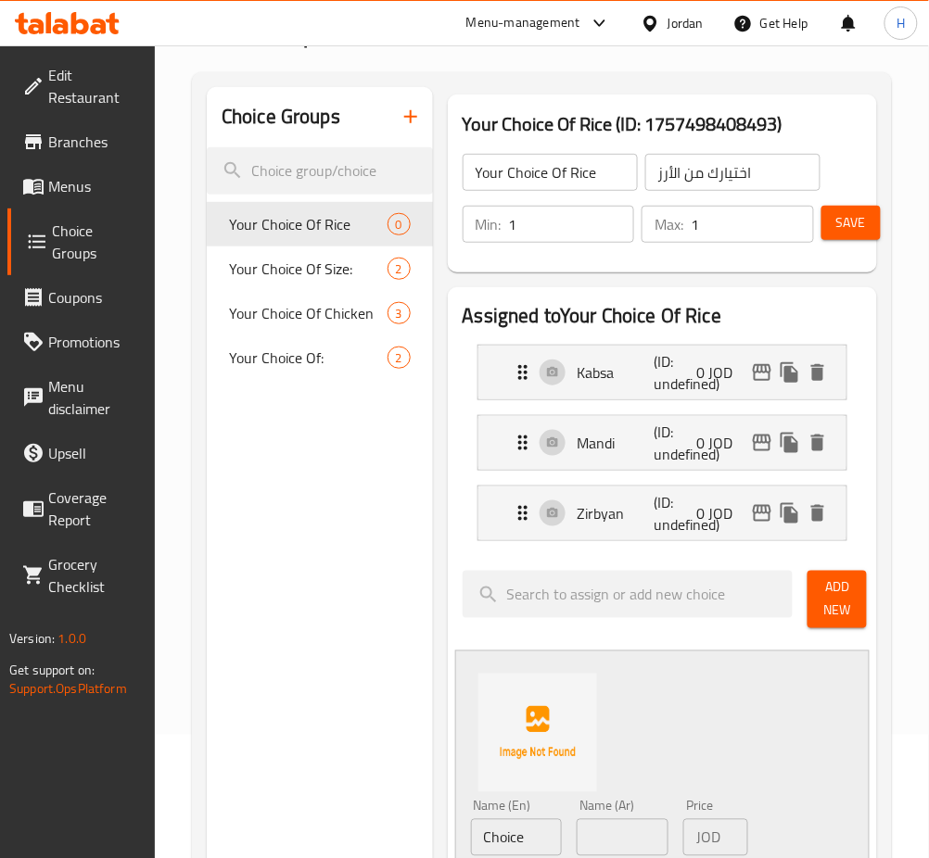
drag, startPoint x: 516, startPoint y: 841, endPoint x: 367, endPoint y: 853, distance: 149.7
click at [516, 841] on input "Choice" at bounding box center [517, 837] width 92 height 37
paste input "Bukhari"
type input "Bukhari"
drag, startPoint x: 639, startPoint y: 838, endPoint x: 584, endPoint y: 816, distance: 58.7
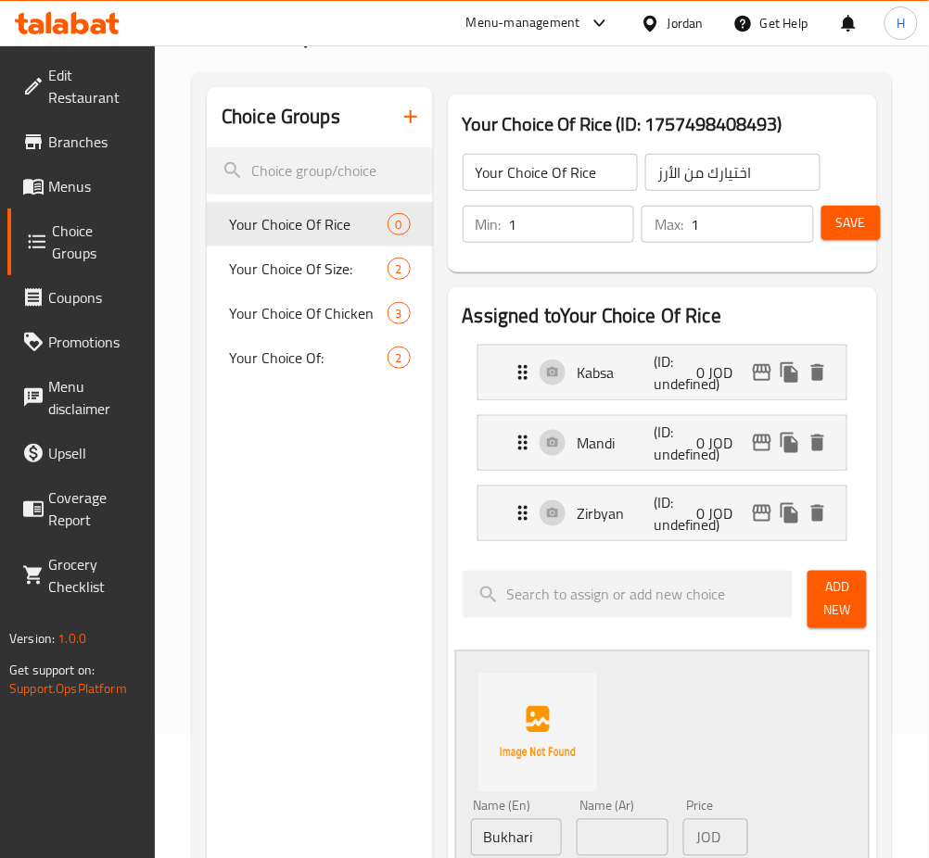
click at [639, 838] on input "text" at bounding box center [622, 837] width 92 height 37
paste input "بخاري"
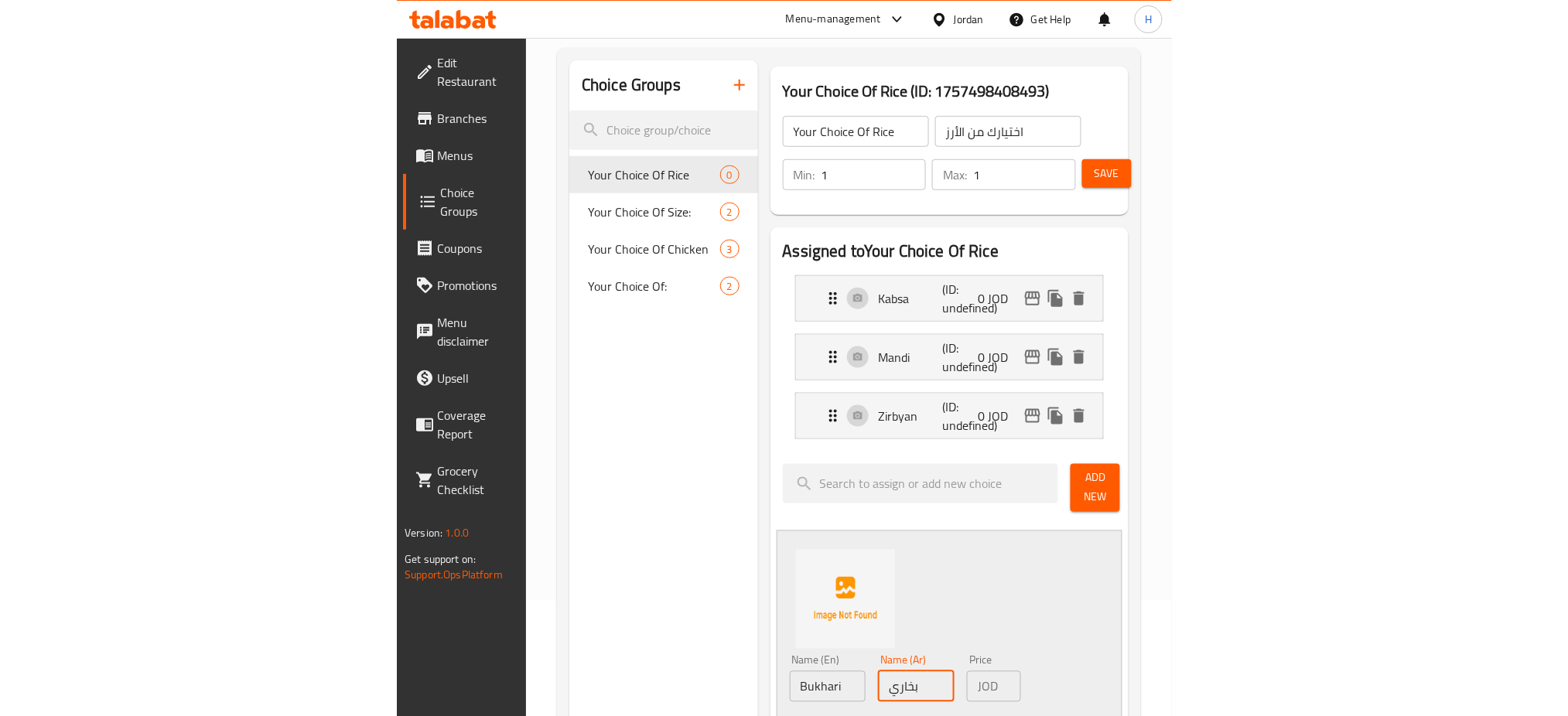
scroll to position [206, 0]
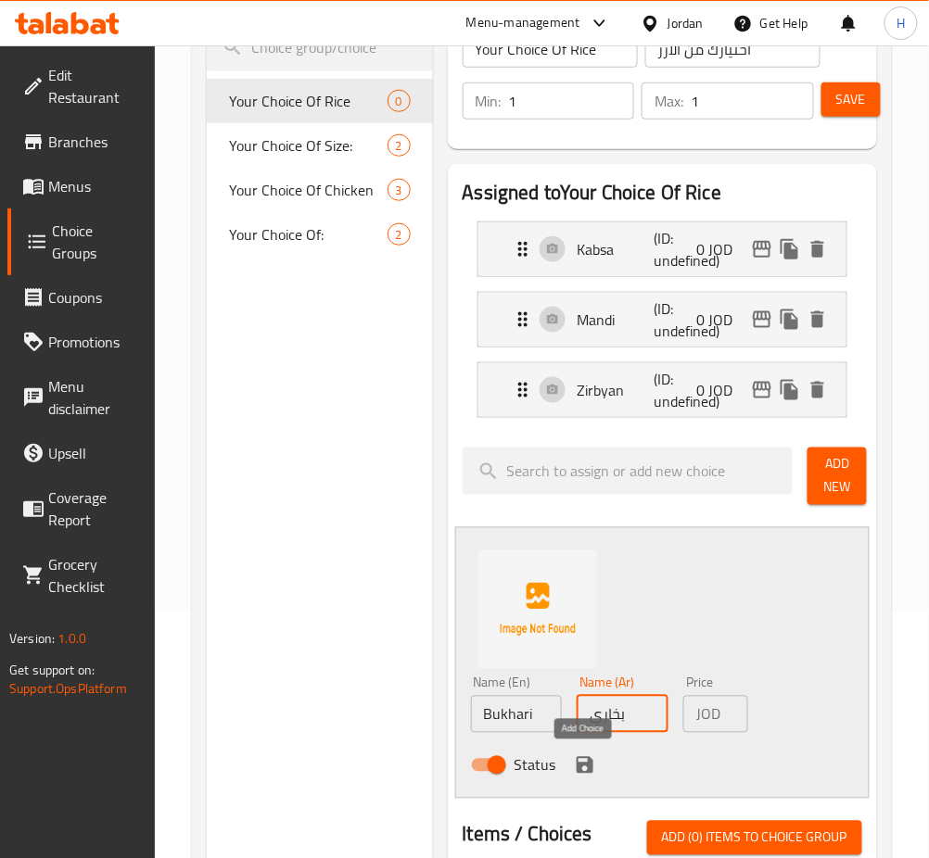
type input "بخاري"
click at [581, 766] on icon "save" at bounding box center [584, 765] width 17 height 17
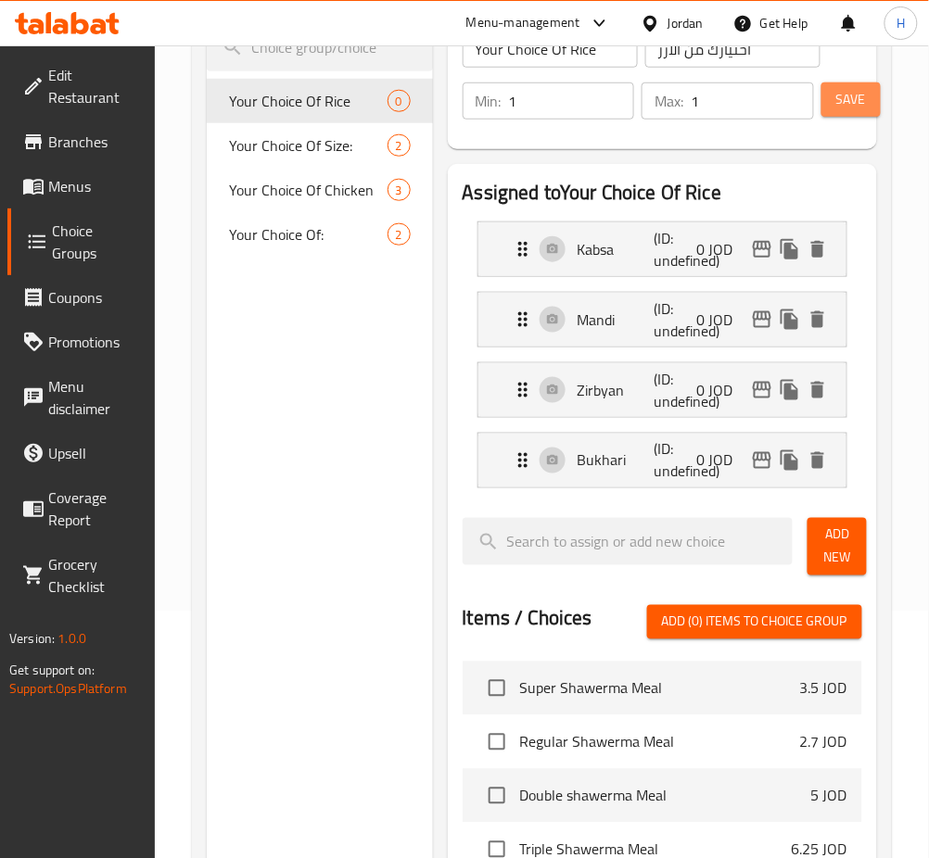
click at [826, 97] on button "Save" at bounding box center [850, 99] width 59 height 34
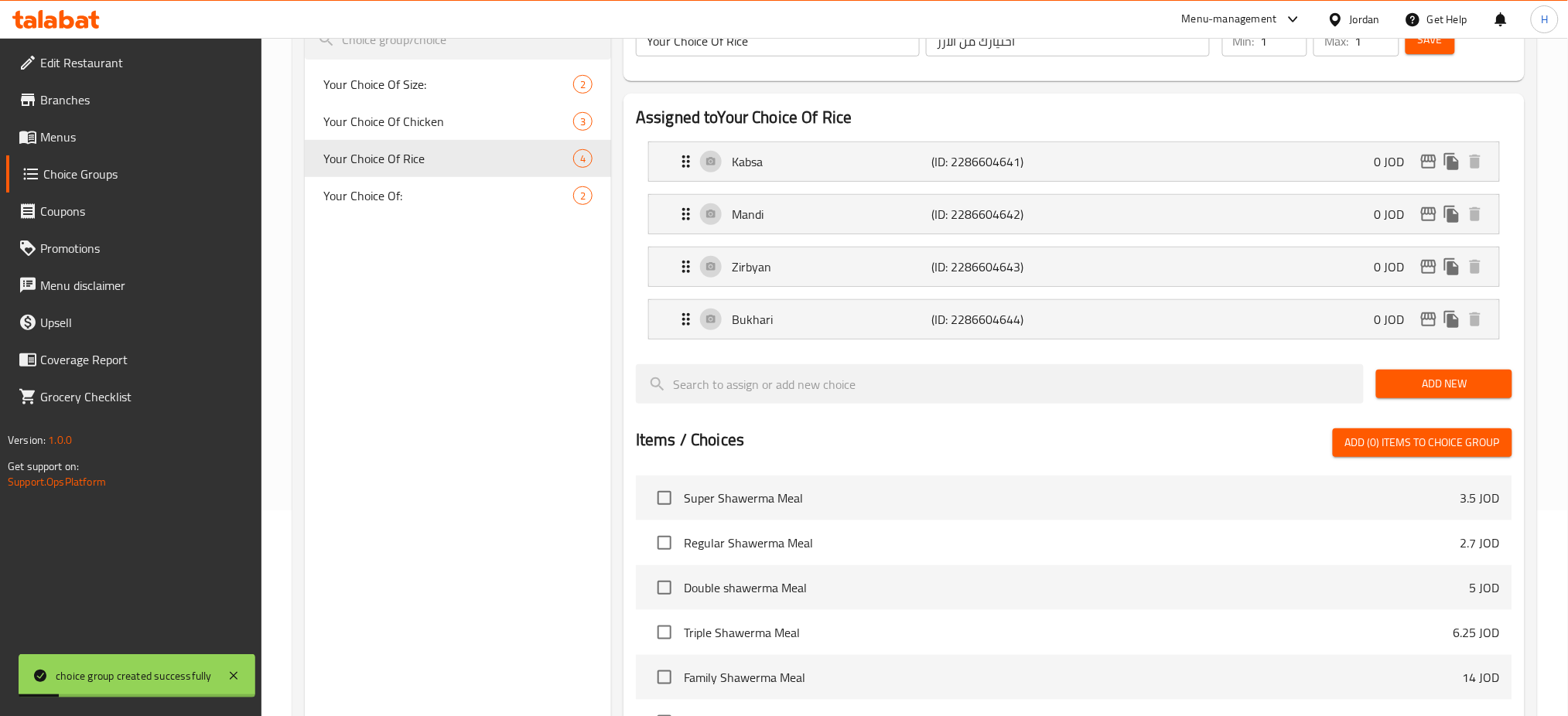
click at [92, 134] on span "Menus" at bounding box center [144, 137] width 210 height 18
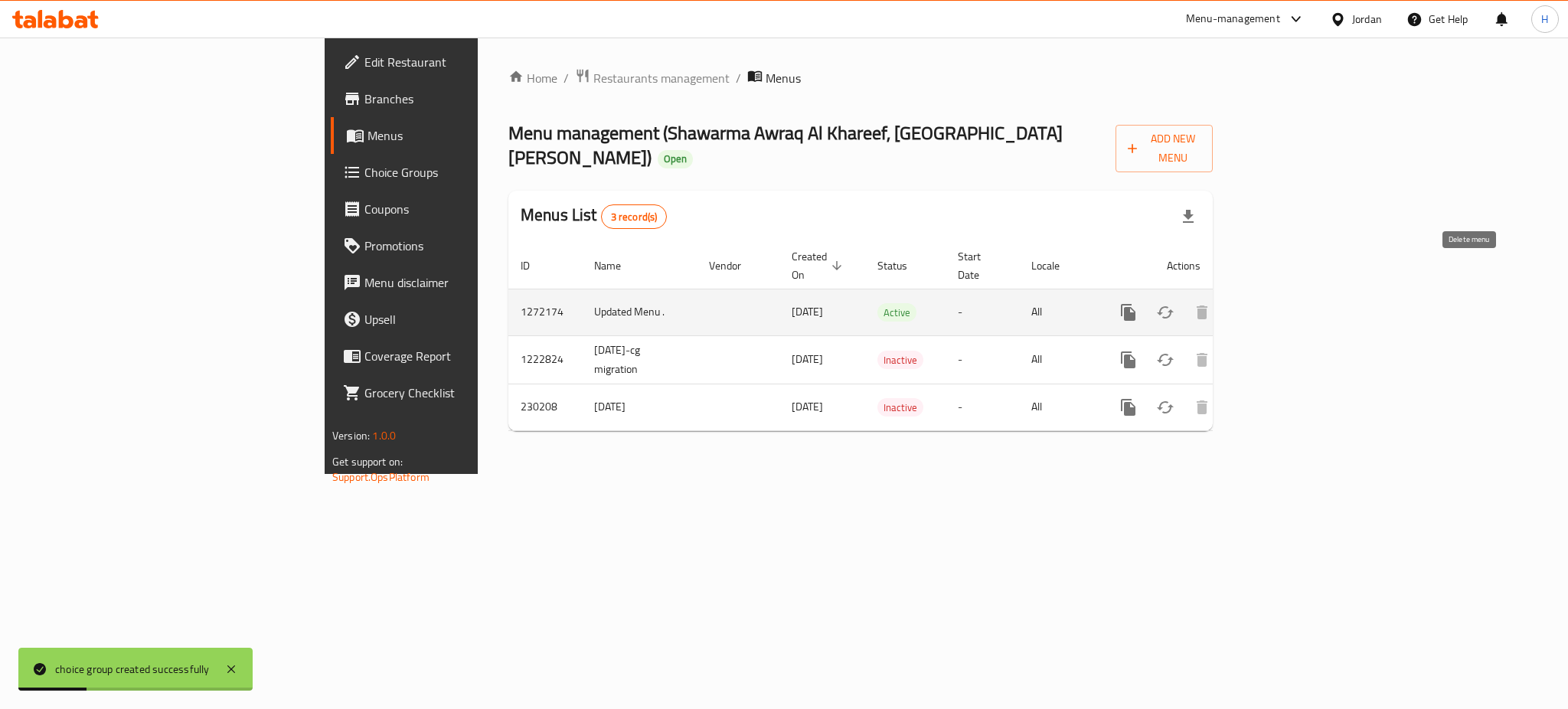
click at [782, 294] on link "enhanced table" at bounding box center [1238, 312] width 36 height 36
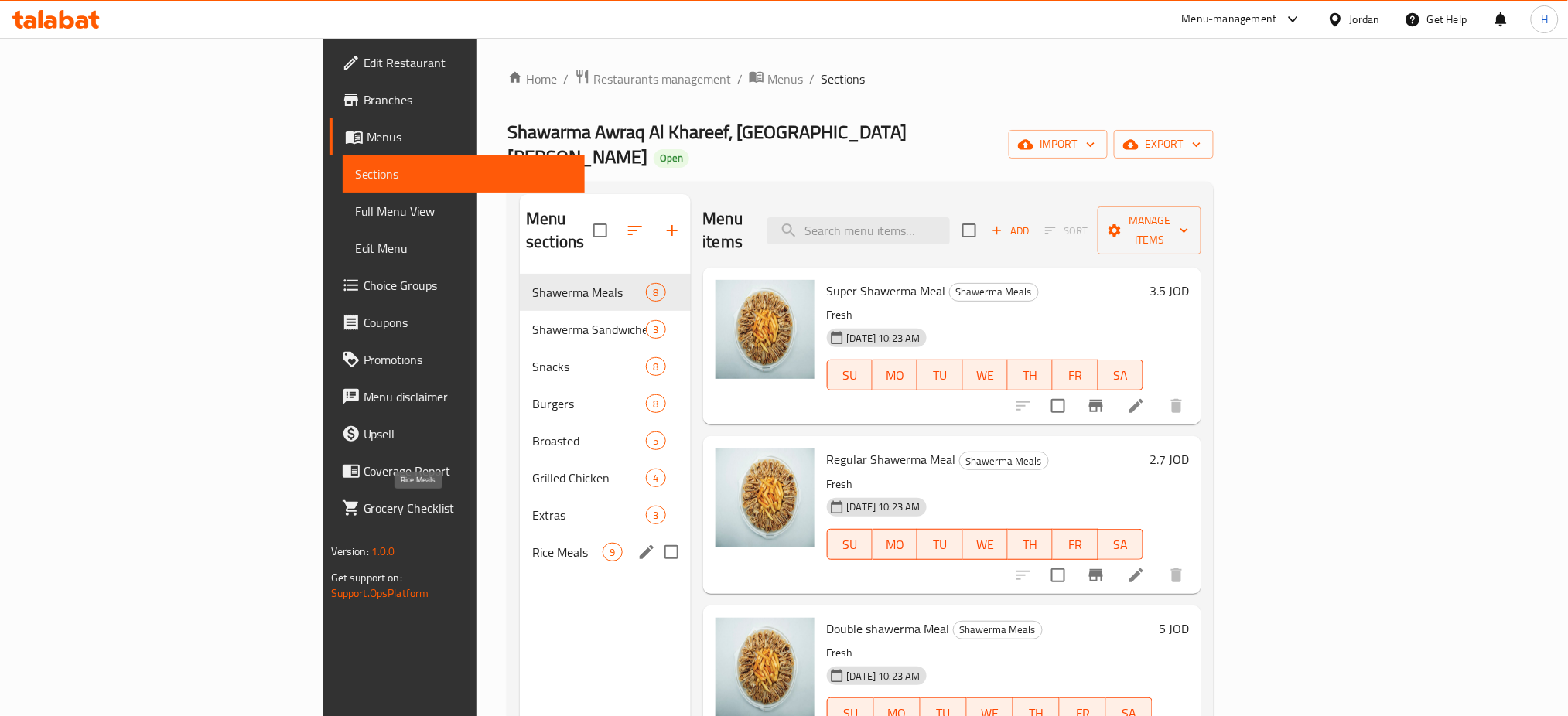
click at [520, 530] on nav "Shawerma Meals 8 Shawerma Sandwiches 3 Snacks 8 Burgers 8 Broasted 5 Grilled Ch…" at bounding box center [605, 422] width 170 height 310
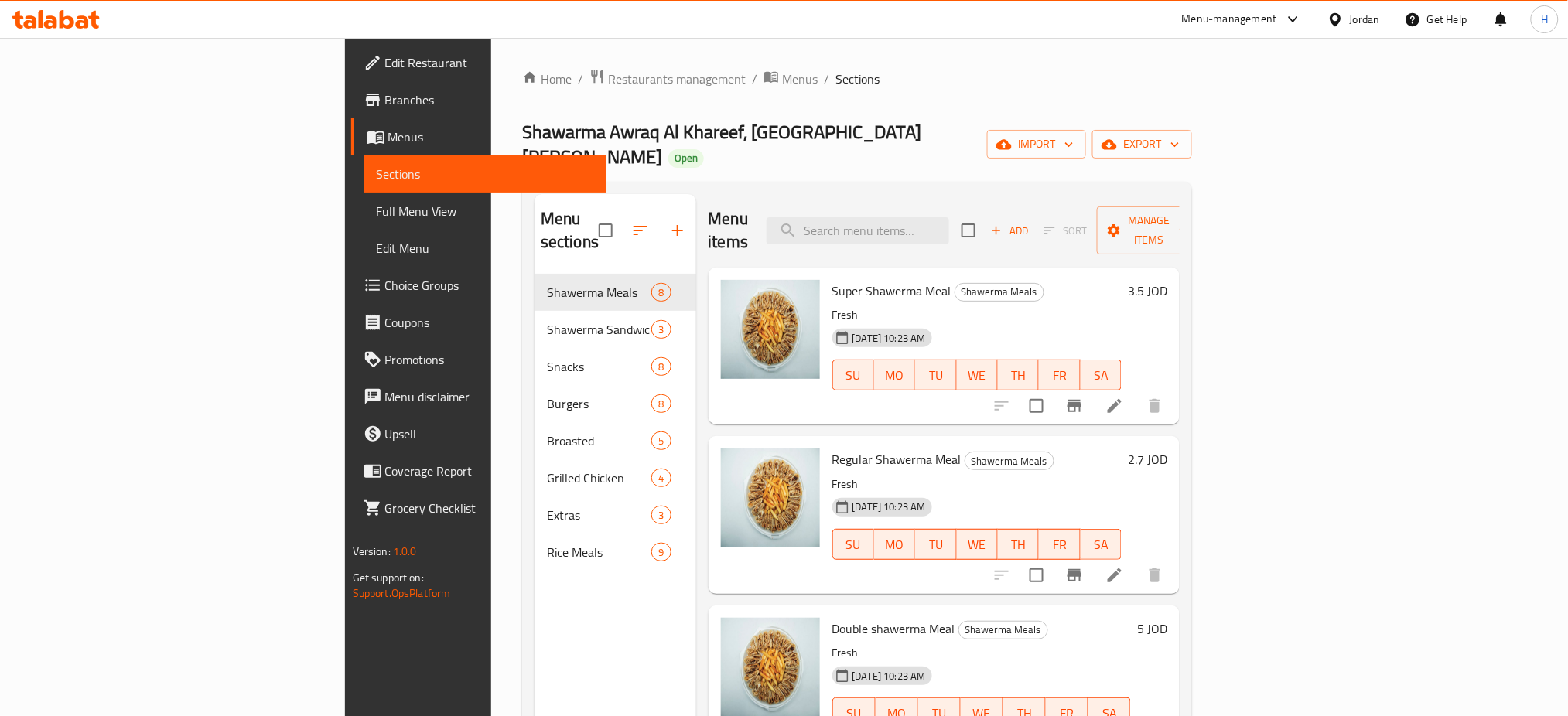
click at [547, 543] on span "Rice Meals" at bounding box center [599, 552] width 104 height 18
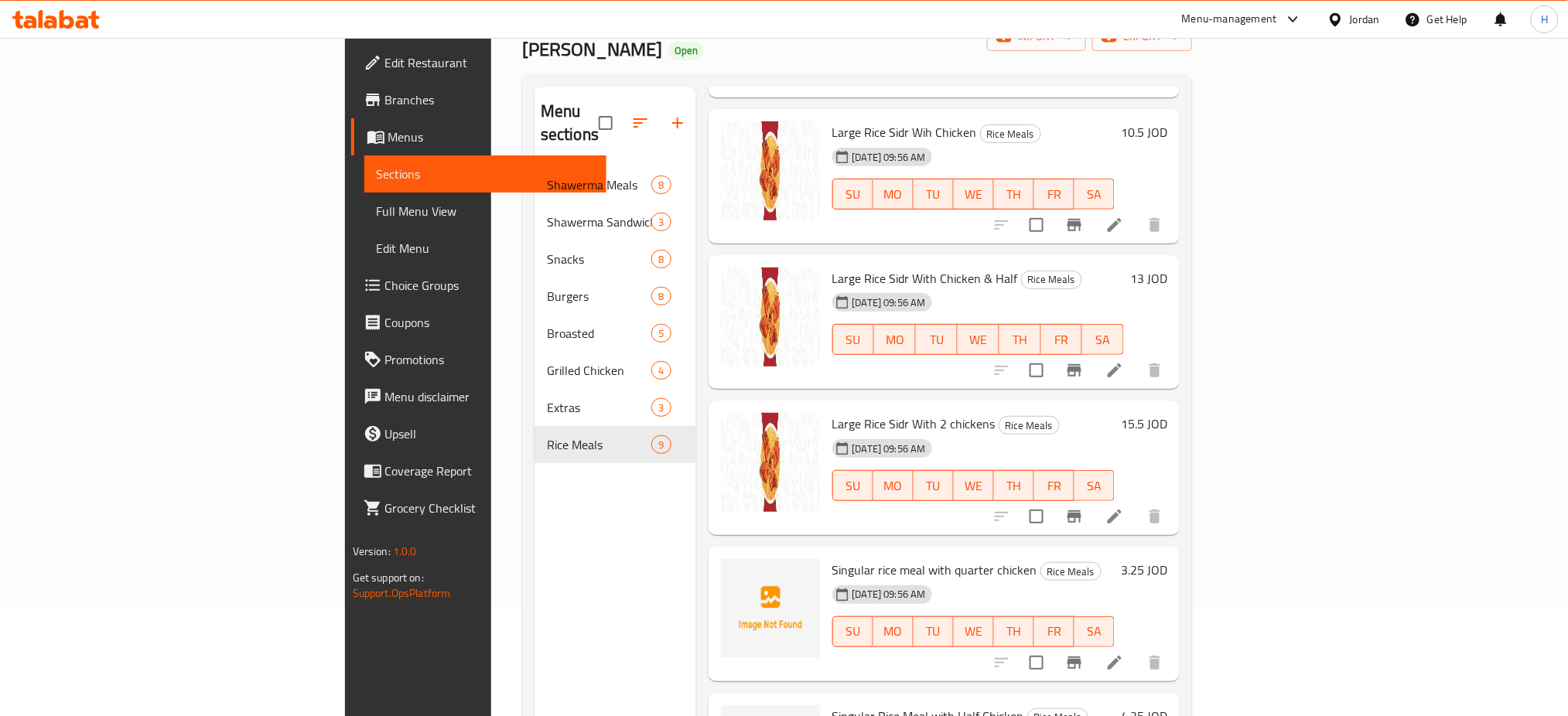
scroll to position [206, 0]
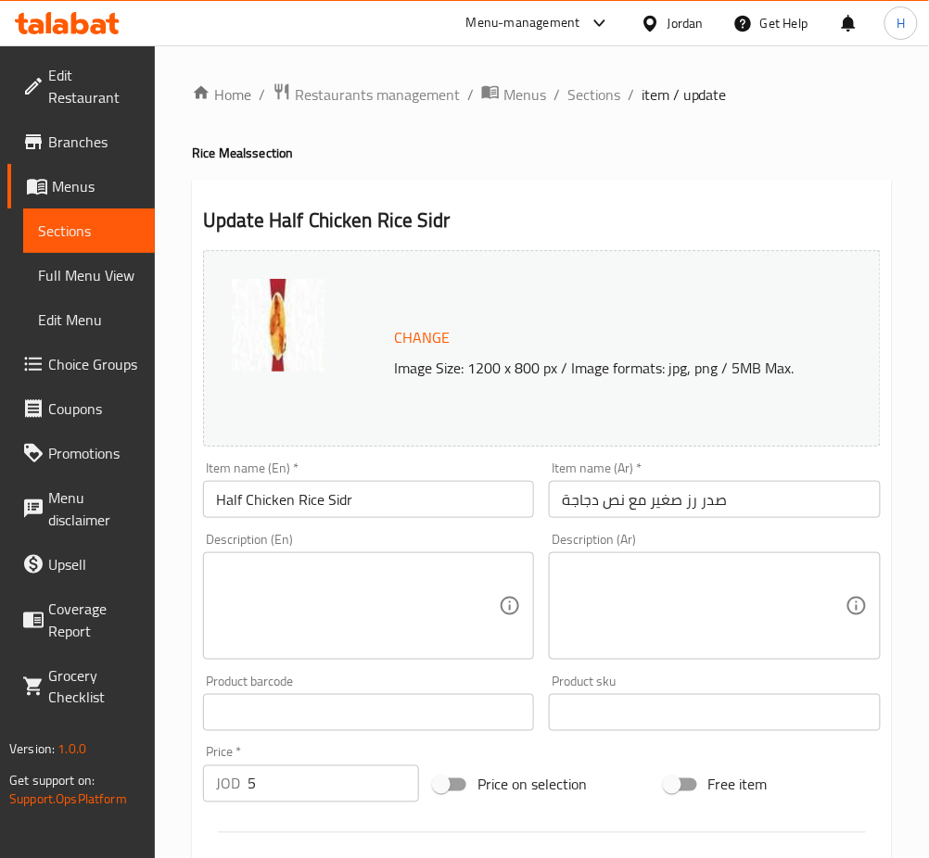
click at [422, 509] on input "Half Chicken Rice Sidr" at bounding box center [368, 499] width 331 height 37
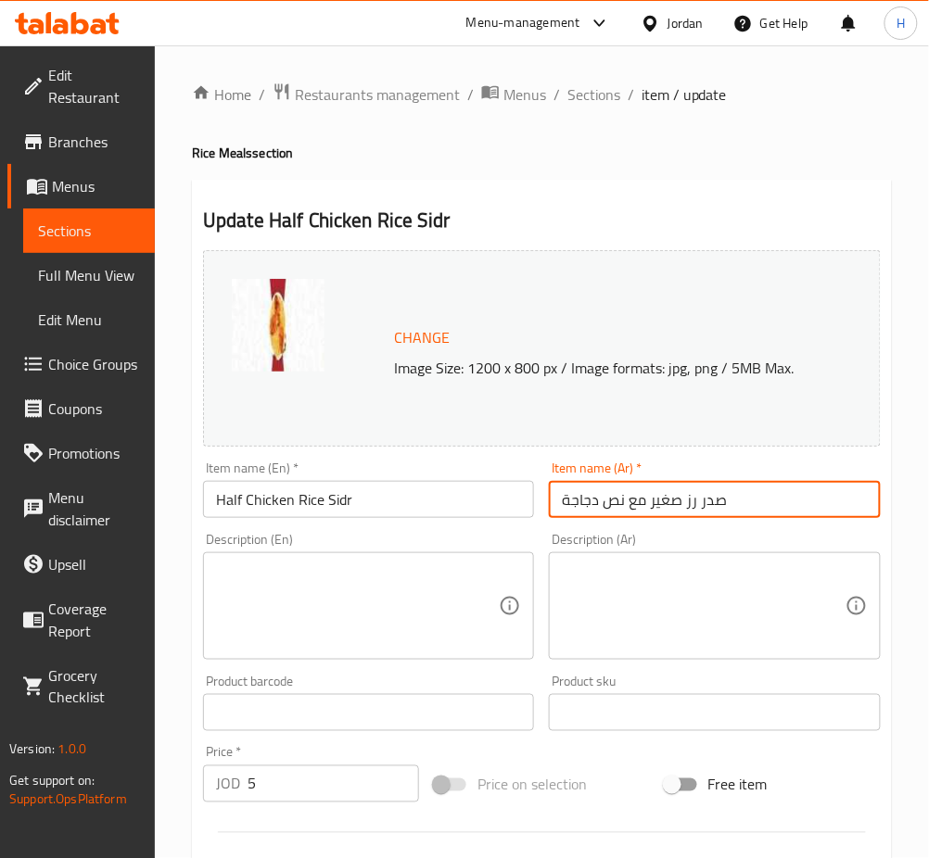
click at [840, 518] on input "صدر رز صغير مع نص دجاجة" at bounding box center [714, 499] width 331 height 37
drag, startPoint x: 330, startPoint y: 777, endPoint x: 625, endPoint y: 793, distance: 295.2
click at [330, 777] on input "5" at bounding box center [332, 783] width 171 height 37
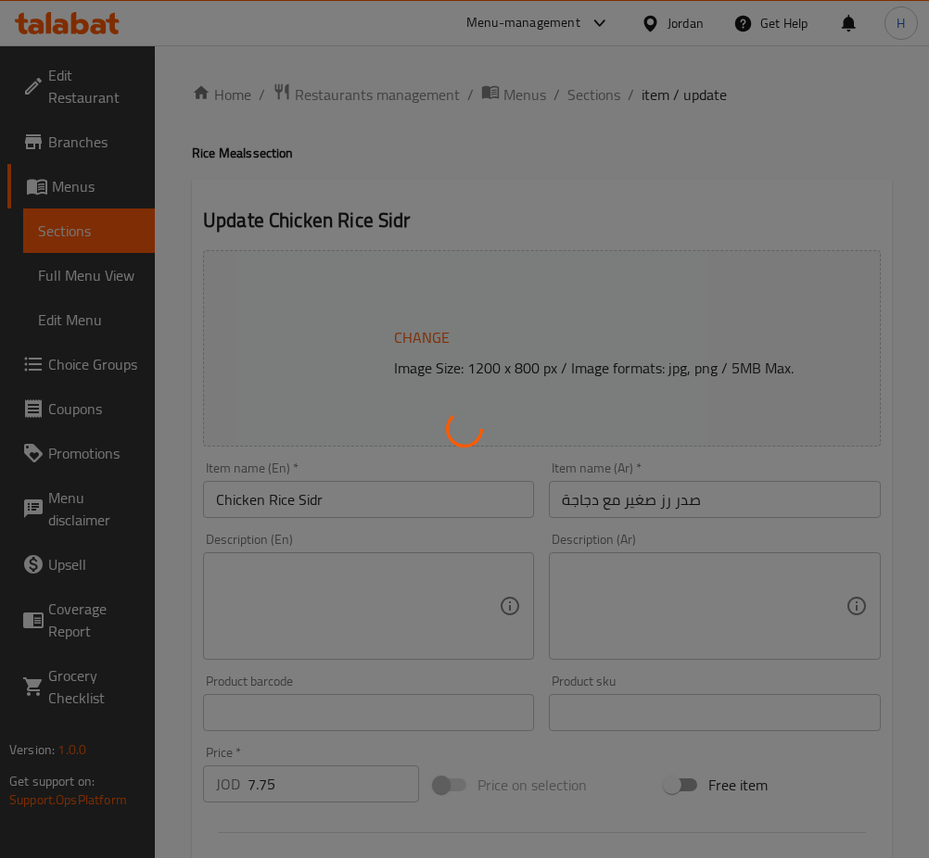
type input "اختيارك من الأرز"
type input "1"
type input "اختيارك من نوع الدجاج"
type input "1"
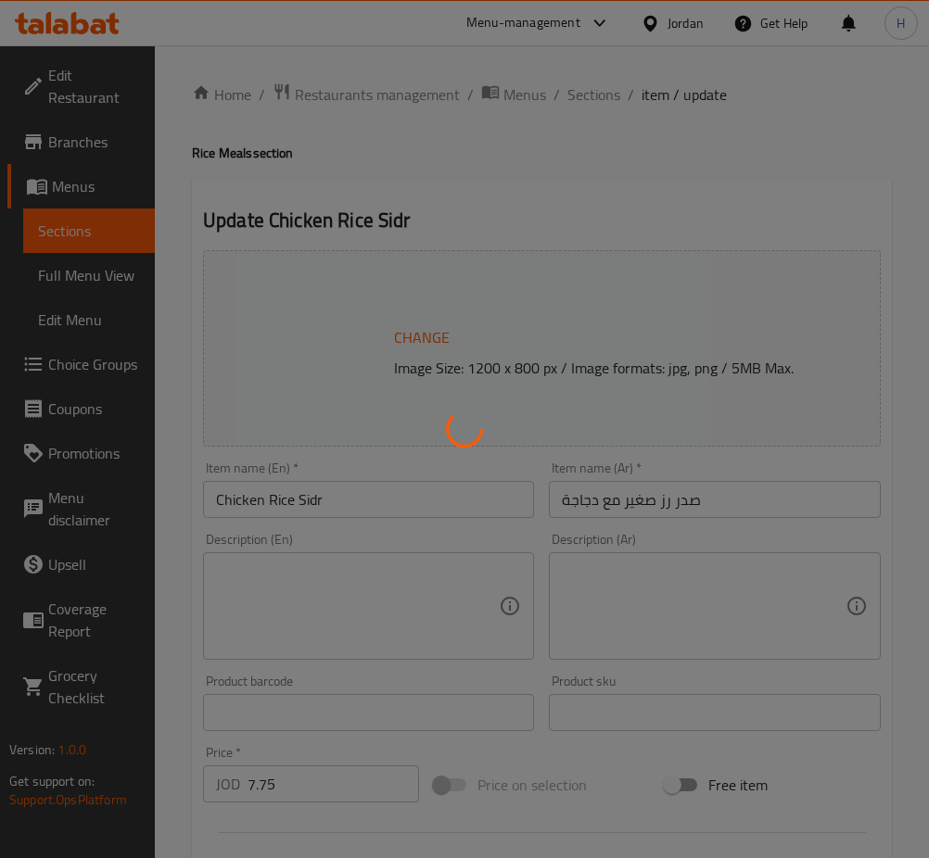
type input "1"
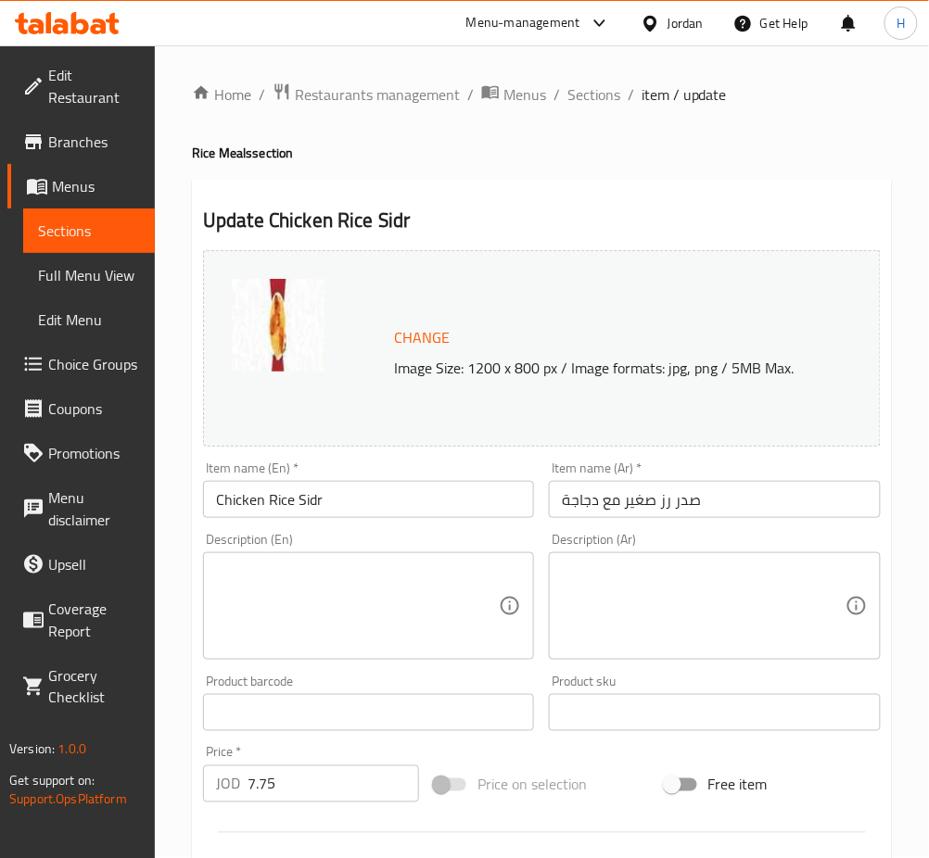
click at [410, 503] on input "Chicken Rice Sidr" at bounding box center [368, 499] width 331 height 37
drag, startPoint x: 684, startPoint y: 509, endPoint x: 712, endPoint y: 499, distance: 29.6
click at [684, 509] on input "صدر رز صغير مع دجاجة" at bounding box center [714, 499] width 331 height 37
click at [348, 773] on input "7.75" at bounding box center [332, 783] width 171 height 37
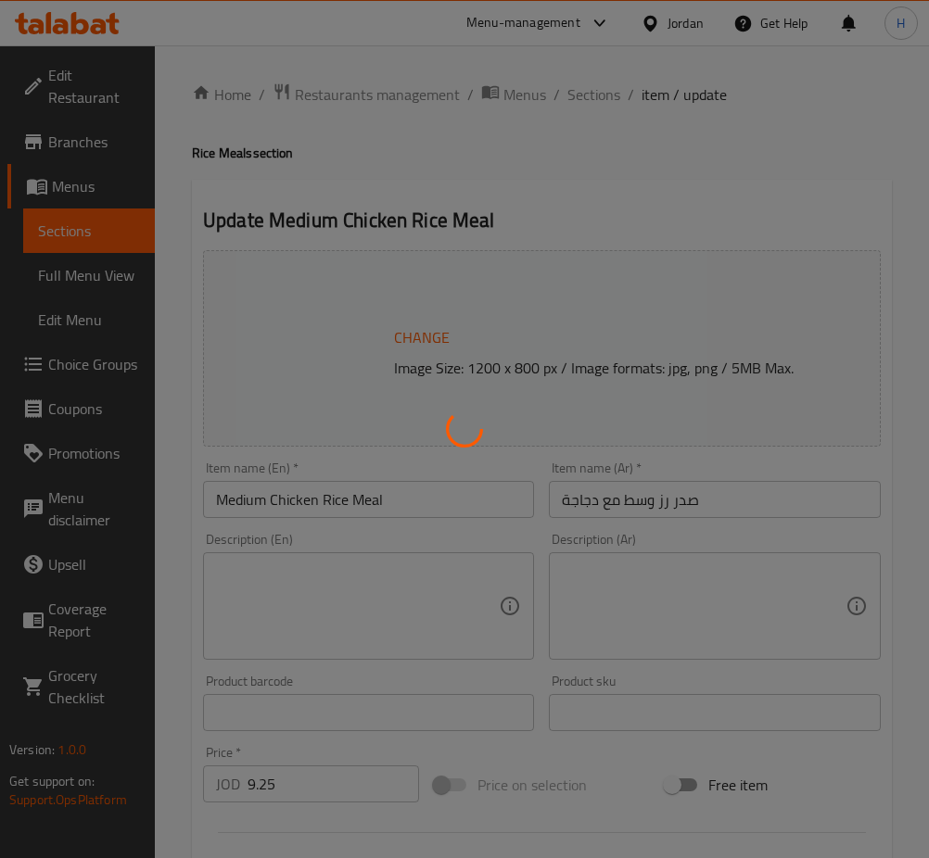
type input "اختيارك من الأرز"
type input "1"
type input "اختيارك من نوع الدجاج"
type input "1"
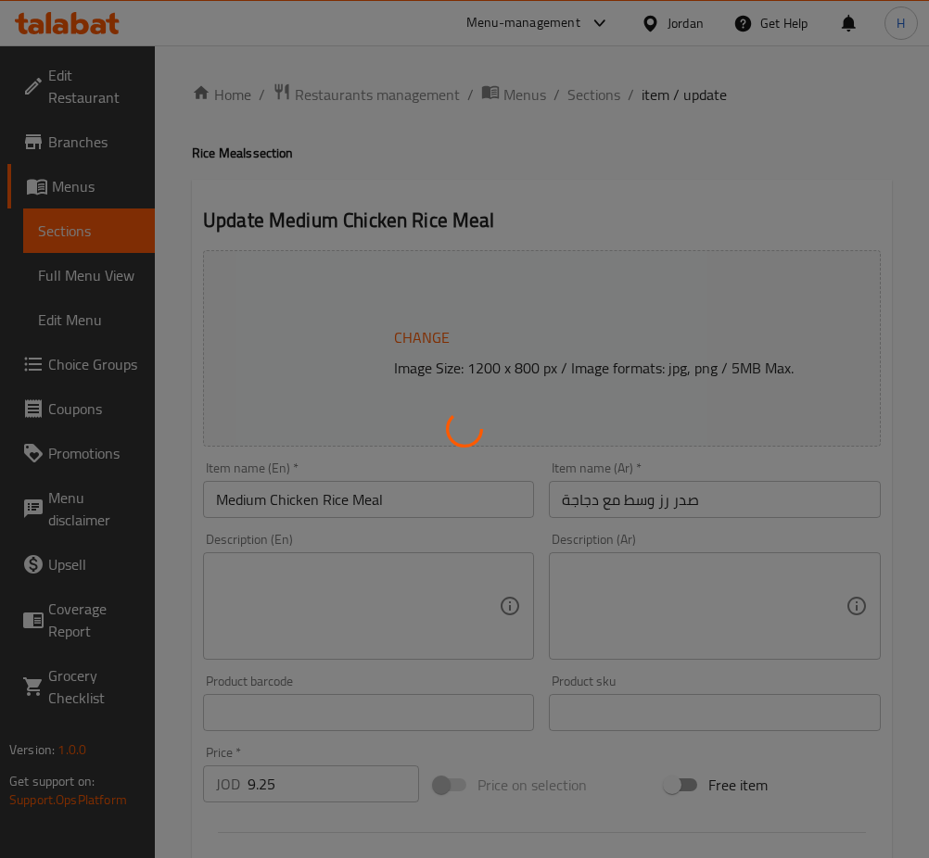
type input "1"
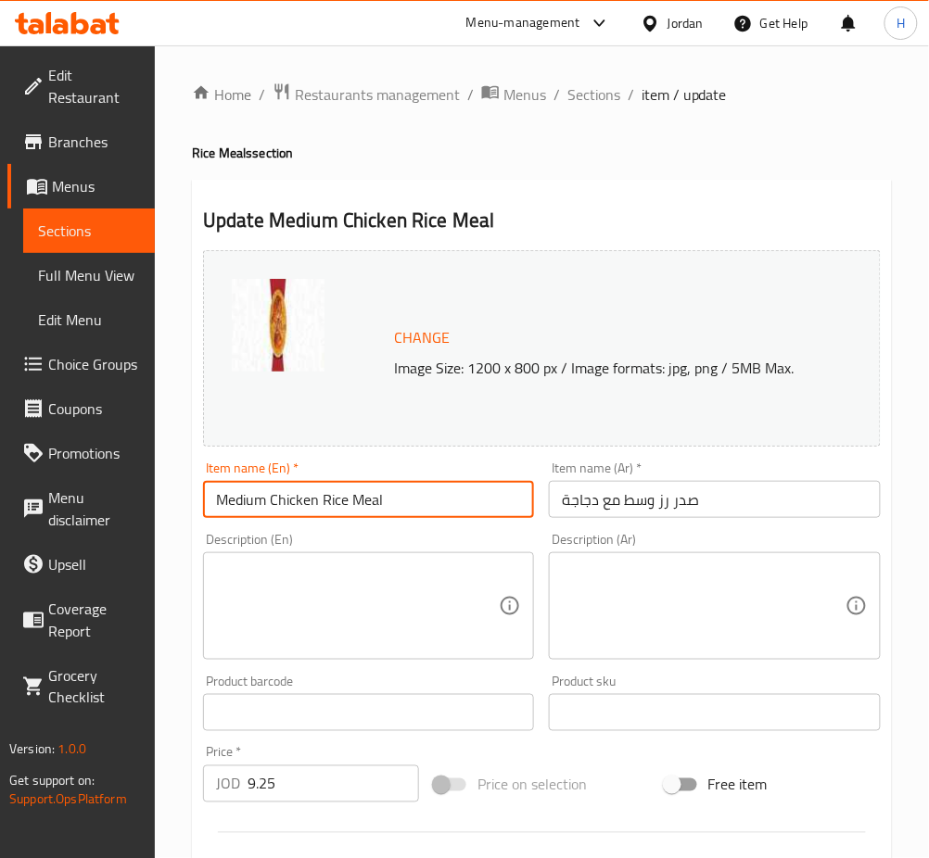
click at [445, 491] on input "Medium Chicken Rice Meal" at bounding box center [368, 499] width 331 height 37
drag, startPoint x: 614, startPoint y: 487, endPoint x: 631, endPoint y: 500, distance: 21.1
click at [614, 487] on input "صدر رز وسط مع دجاجة" at bounding box center [714, 499] width 331 height 37
click at [307, 769] on input "9.25" at bounding box center [332, 783] width 171 height 37
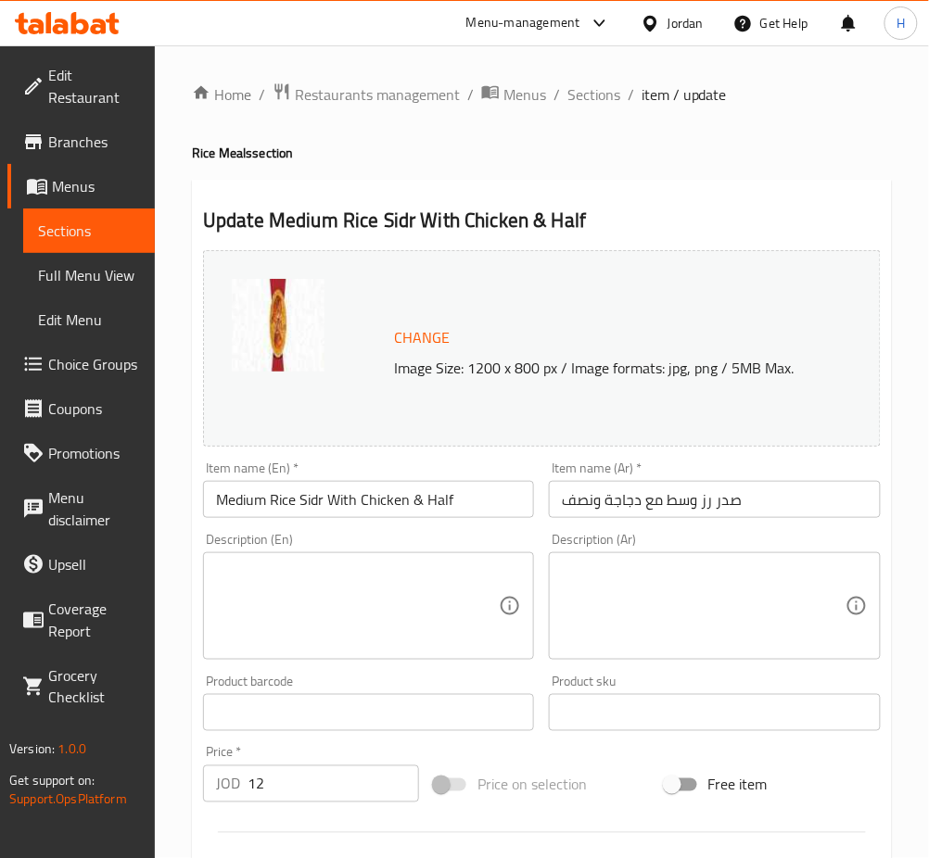
click at [375, 500] on input "Medium Rice Sidr With Chicken & Half" at bounding box center [368, 499] width 331 height 37
drag, startPoint x: 774, startPoint y: 499, endPoint x: 904, endPoint y: 501, distance: 130.7
click at [774, 499] on input "صدر رز وسط مع دجاجة ونصف" at bounding box center [714, 499] width 331 height 37
click at [360, 784] on input "12" at bounding box center [332, 783] width 171 height 37
click at [378, 499] on input "Large Rice Sidr Wih Chicken" at bounding box center [368, 499] width 331 height 37
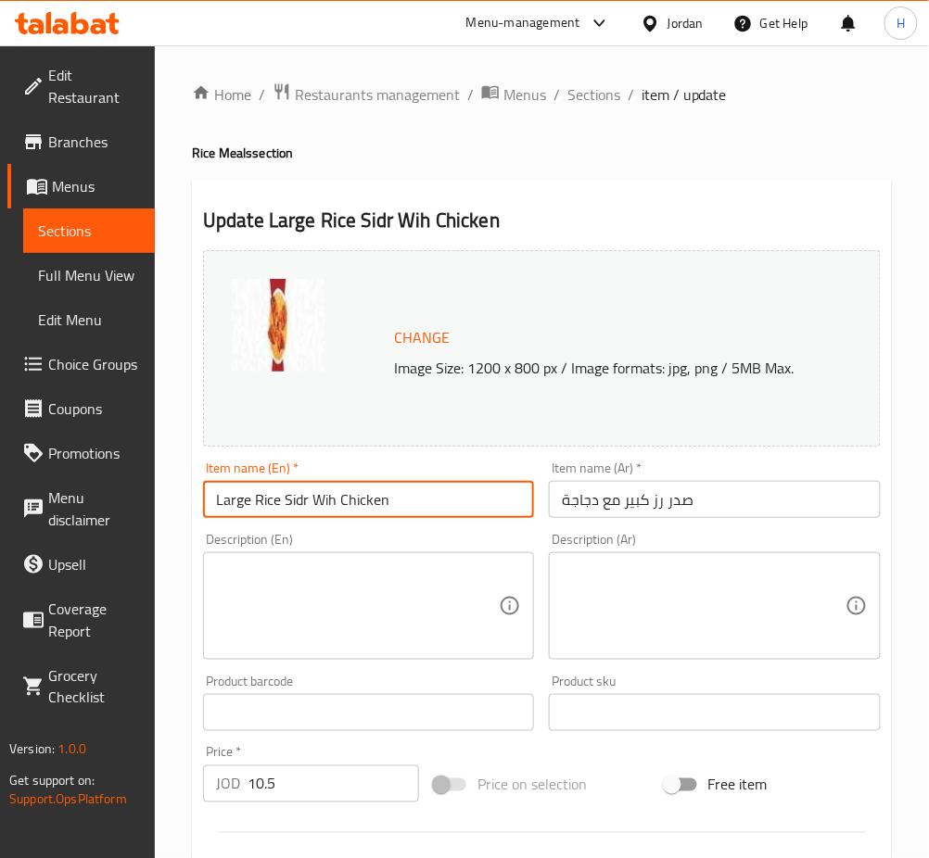
drag, startPoint x: 754, startPoint y: 480, endPoint x: 877, endPoint y: 508, distance: 125.4
click at [754, 480] on div "Item name (Ar)   * صدر رز كبير مع دجاجة Item name (Ar) *" at bounding box center [714, 490] width 331 height 57
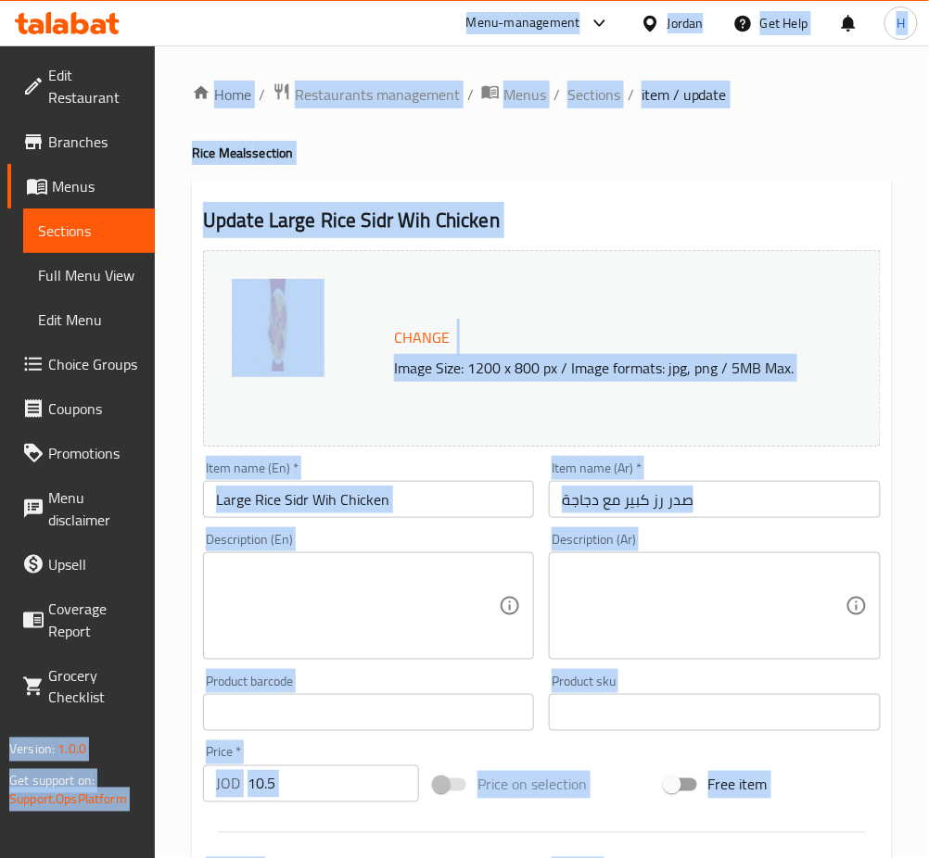
click at [715, 533] on div "Description (Ar) Description (Ar)" at bounding box center [714, 596] width 331 height 127
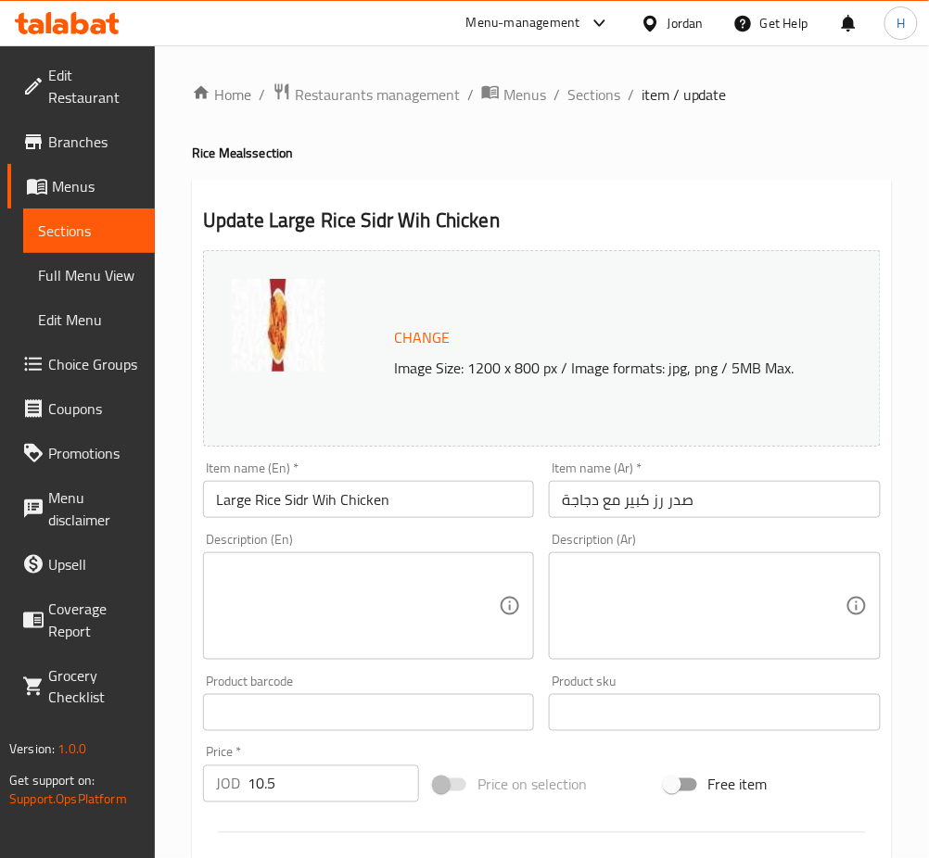
drag, startPoint x: 706, startPoint y: 505, endPoint x: 838, endPoint y: 504, distance: 131.6
click at [706, 506] on input "صدر رز كبير مع دجاجة" at bounding box center [714, 499] width 331 height 37
click at [413, 506] on input "Large Rice Sidr With Chicken & Half" at bounding box center [368, 499] width 331 height 37
drag, startPoint x: 686, startPoint y: 502, endPoint x: 732, endPoint y: 505, distance: 46.4
click at [686, 502] on input "صدر رز كبير مع دجاجة ونصف" at bounding box center [714, 499] width 331 height 37
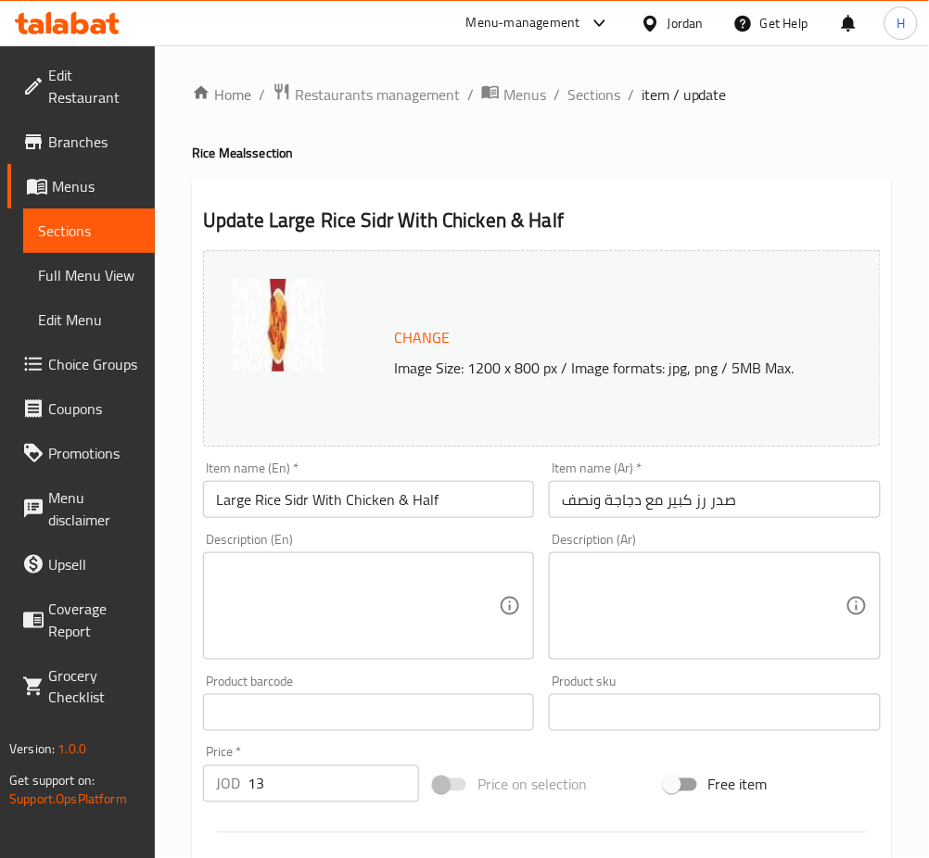
click at [354, 807] on div "Price   * JOD 13 Price *" at bounding box center [311, 774] width 231 height 71
click at [346, 792] on input "13" at bounding box center [332, 783] width 171 height 37
click at [384, 500] on input "Large Rice Sidr With 2 chickens" at bounding box center [368, 499] width 331 height 37
drag, startPoint x: 658, startPoint y: 512, endPoint x: 893, endPoint y: 523, distance: 235.6
click at [658, 512] on input "صدر رز كبير مع دجاجتين" at bounding box center [714, 499] width 331 height 37
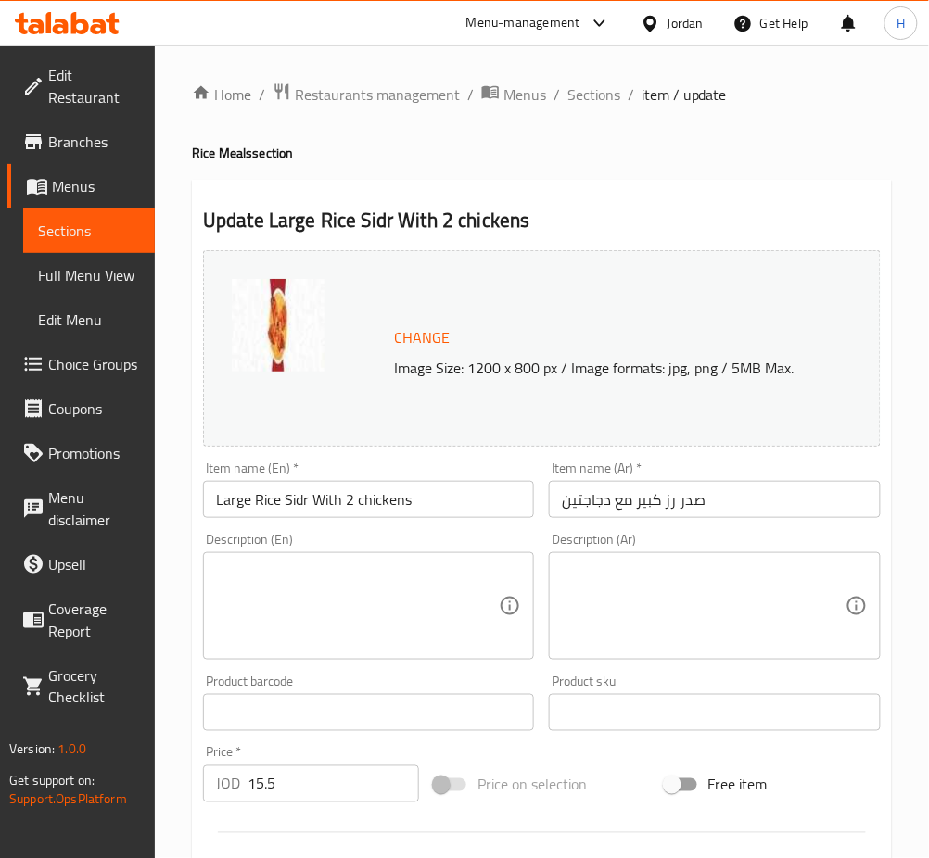
click at [316, 788] on input "15.5" at bounding box center [332, 783] width 171 height 37
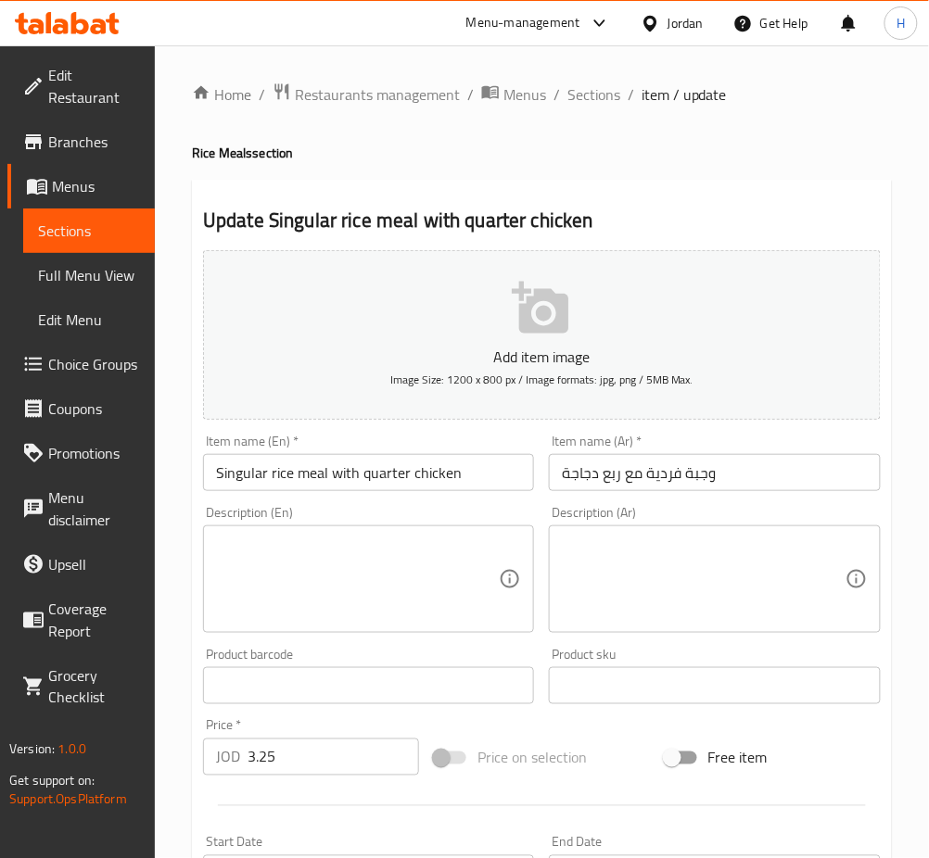
click at [366, 458] on input "Singular rice meal with quarter chicken" at bounding box center [368, 472] width 331 height 37
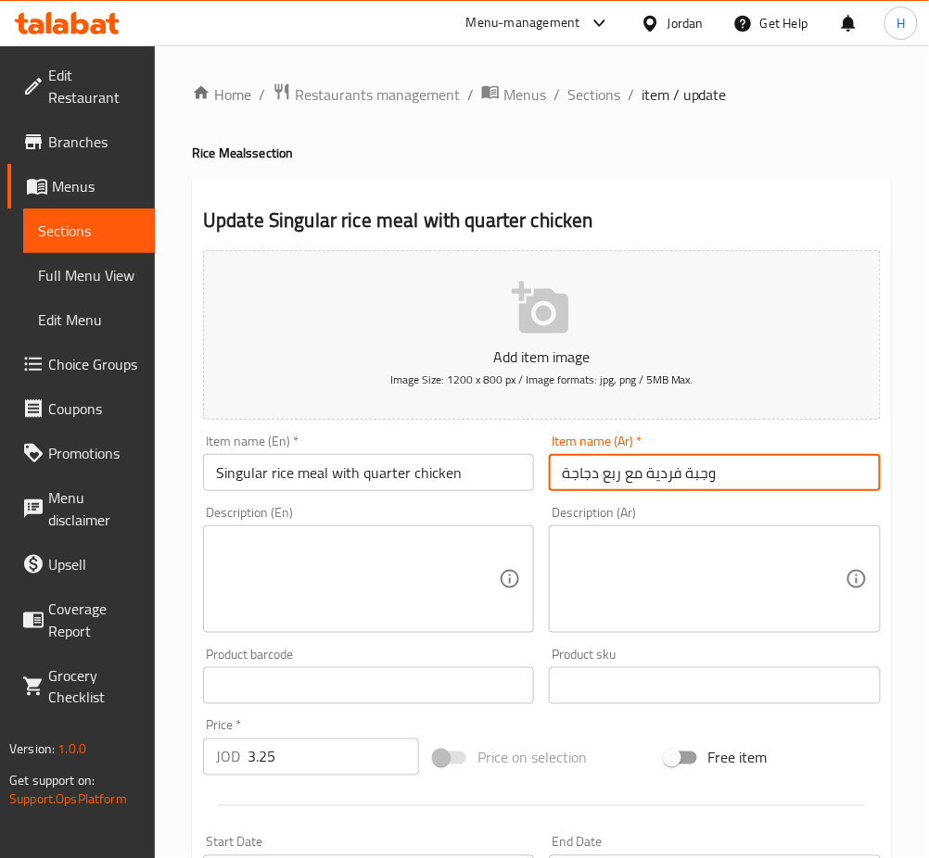
click at [659, 483] on input "وجبة فردية مع ربع دجاجة" at bounding box center [714, 472] width 331 height 37
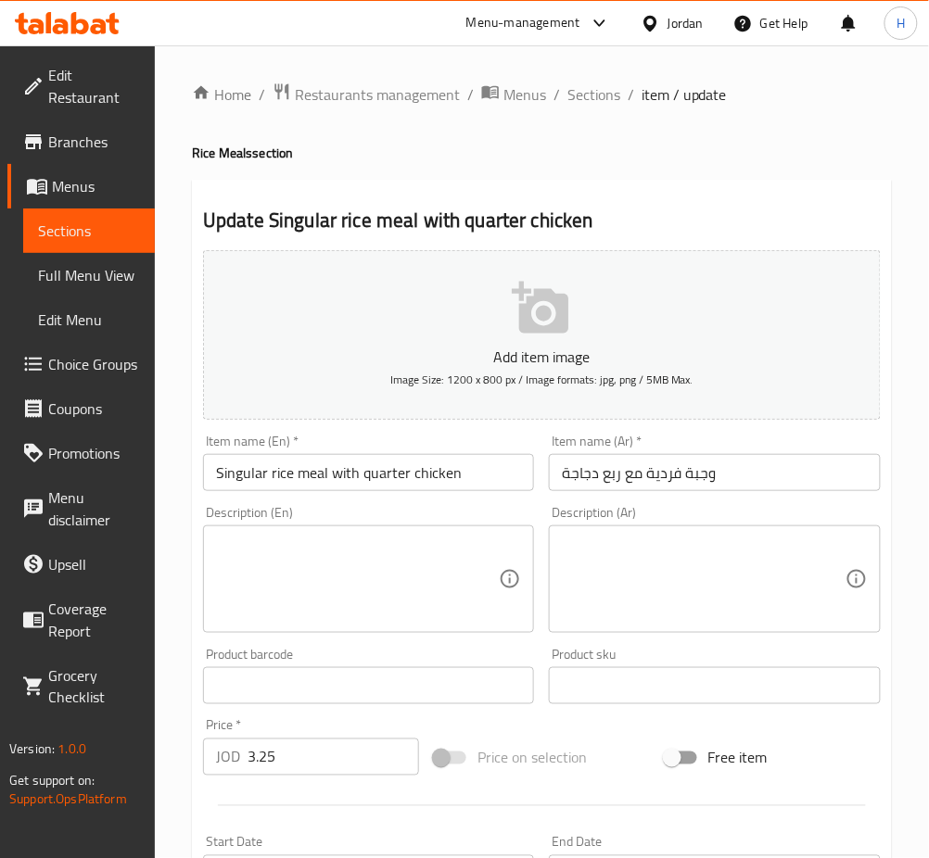
click at [292, 761] on input "3.25" at bounding box center [332, 757] width 171 height 37
click at [405, 489] on input "Singular Rice Meal with Half Chicken" at bounding box center [368, 472] width 331 height 37
drag, startPoint x: 641, startPoint y: 489, endPoint x: 909, endPoint y: 511, distance: 268.7
click at [641, 489] on input "وجبة فردية مع نصف دجاجة" at bounding box center [714, 472] width 331 height 37
click at [331, 765] on input "4.25" at bounding box center [332, 757] width 171 height 37
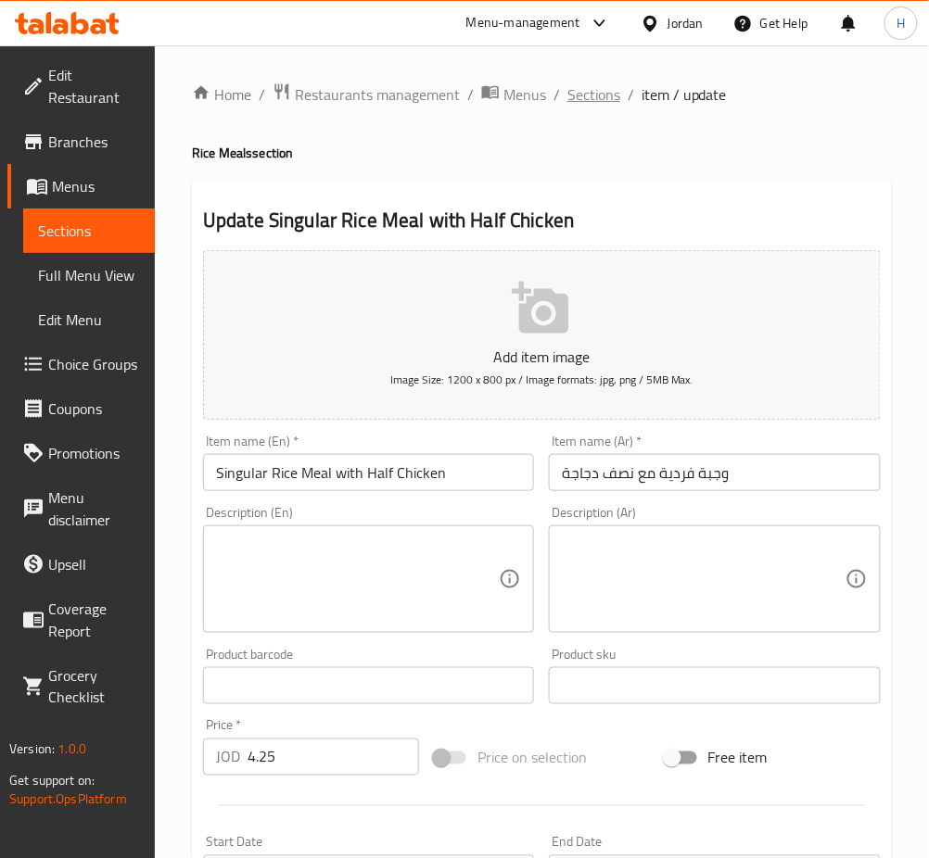
click at [608, 99] on span "Sections" at bounding box center [593, 94] width 53 height 22
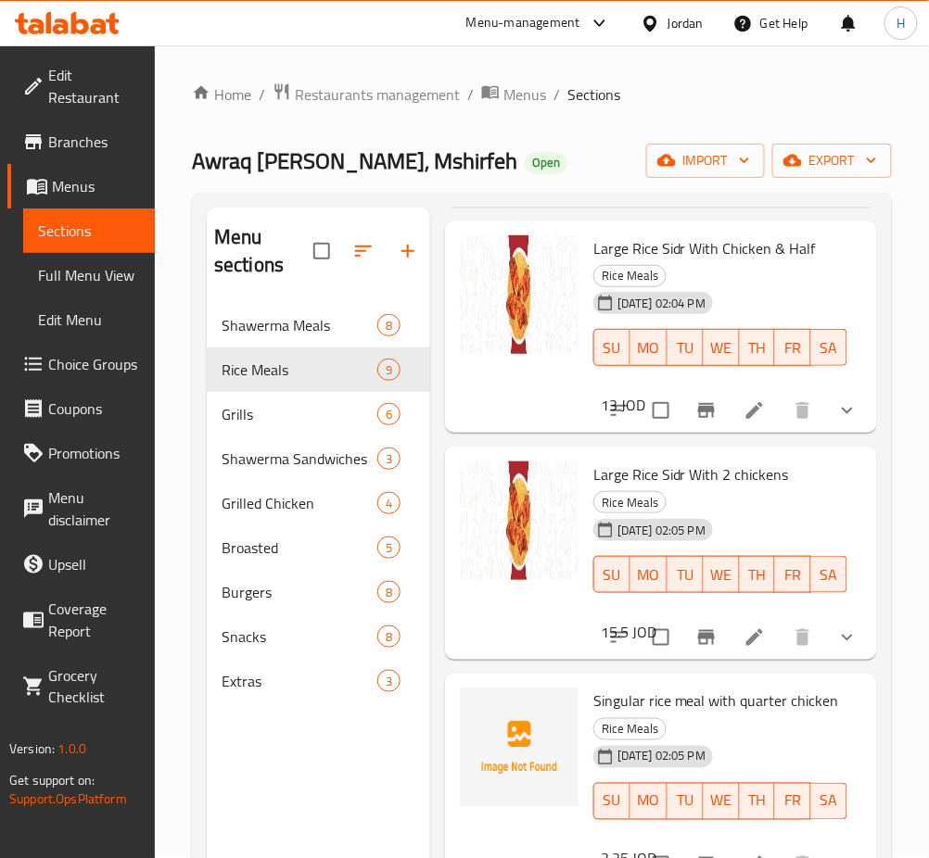
scroll to position [1112, 0]
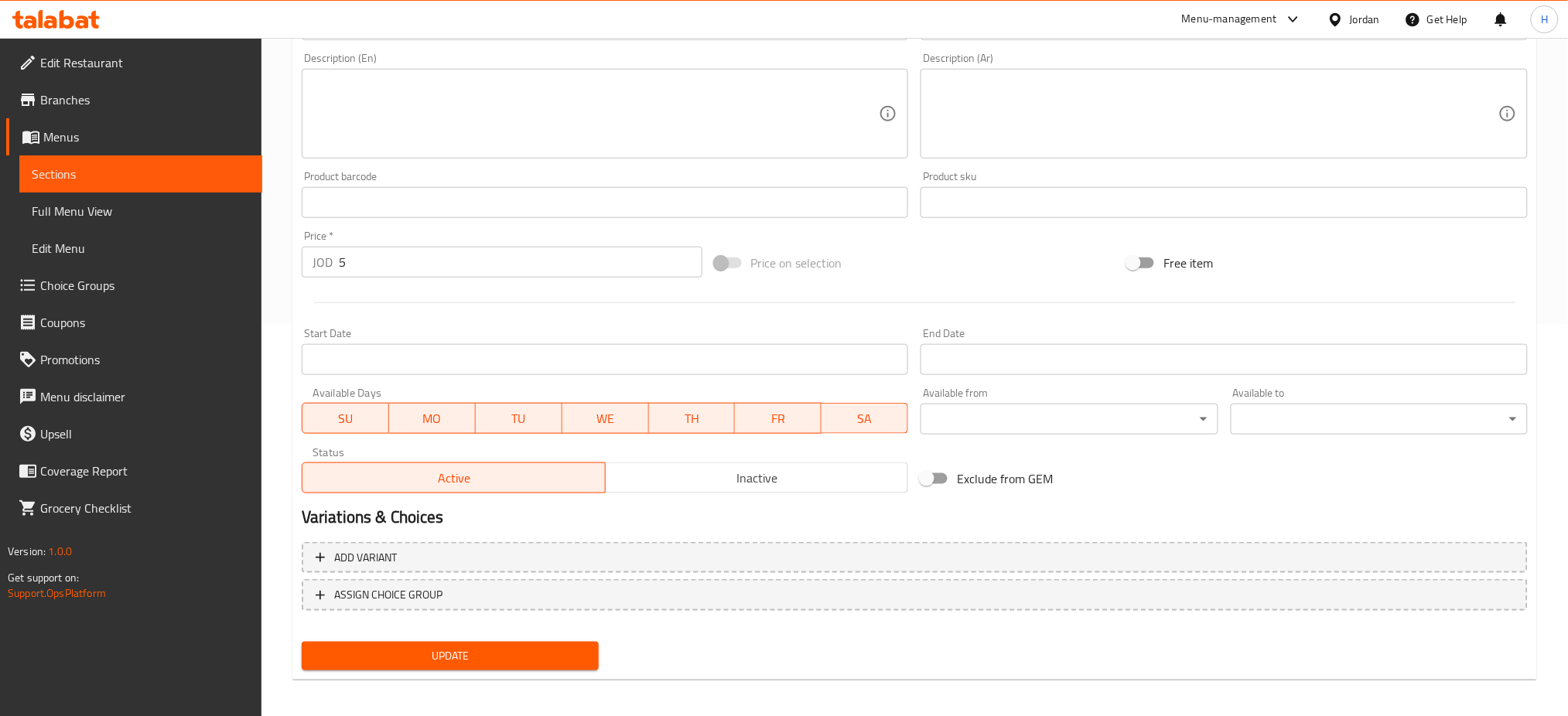
scroll to position [396, 0]
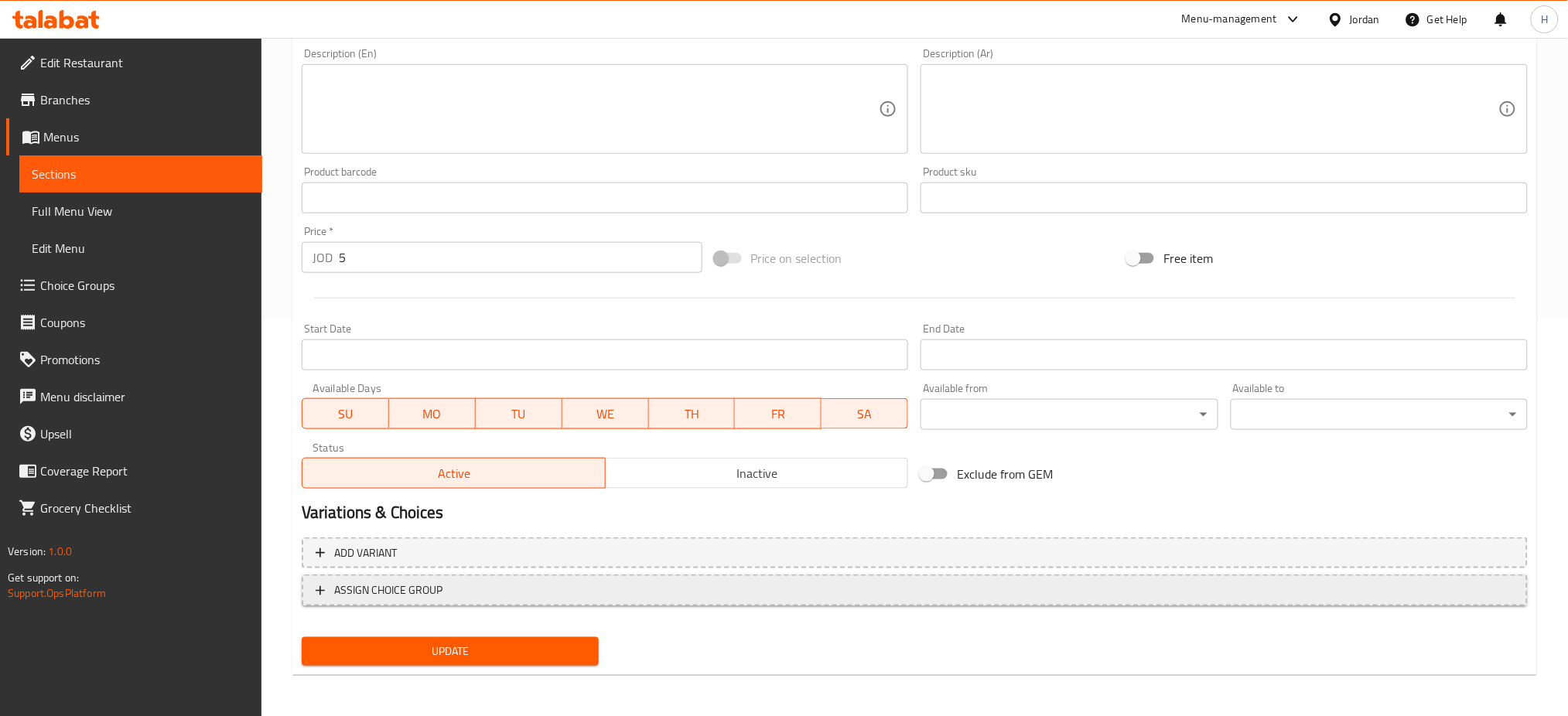
click at [432, 592] on span "ASSIGN CHOICE GROUP" at bounding box center [388, 590] width 109 height 19
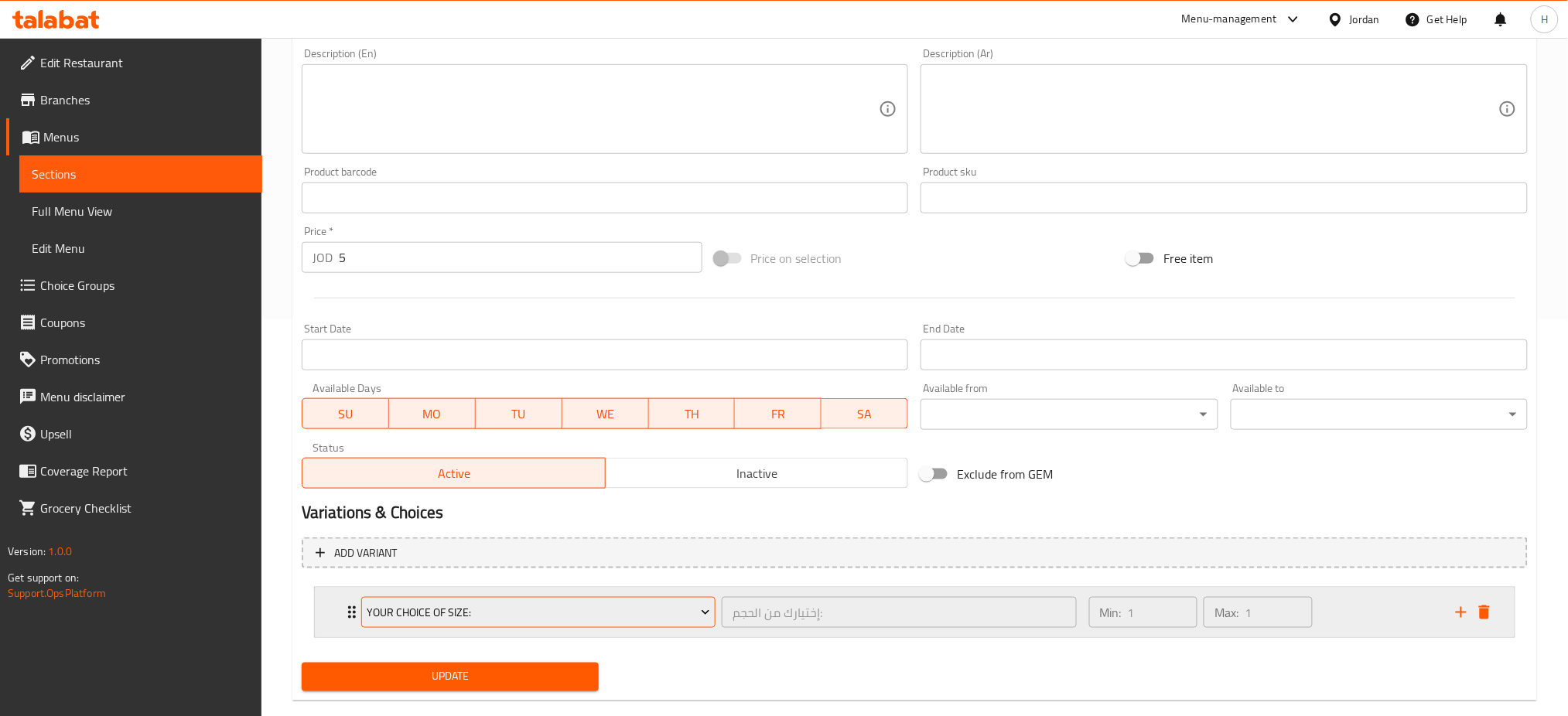
click at [462, 607] on span "Your Choice Of Size:" at bounding box center [538, 613] width 343 height 19
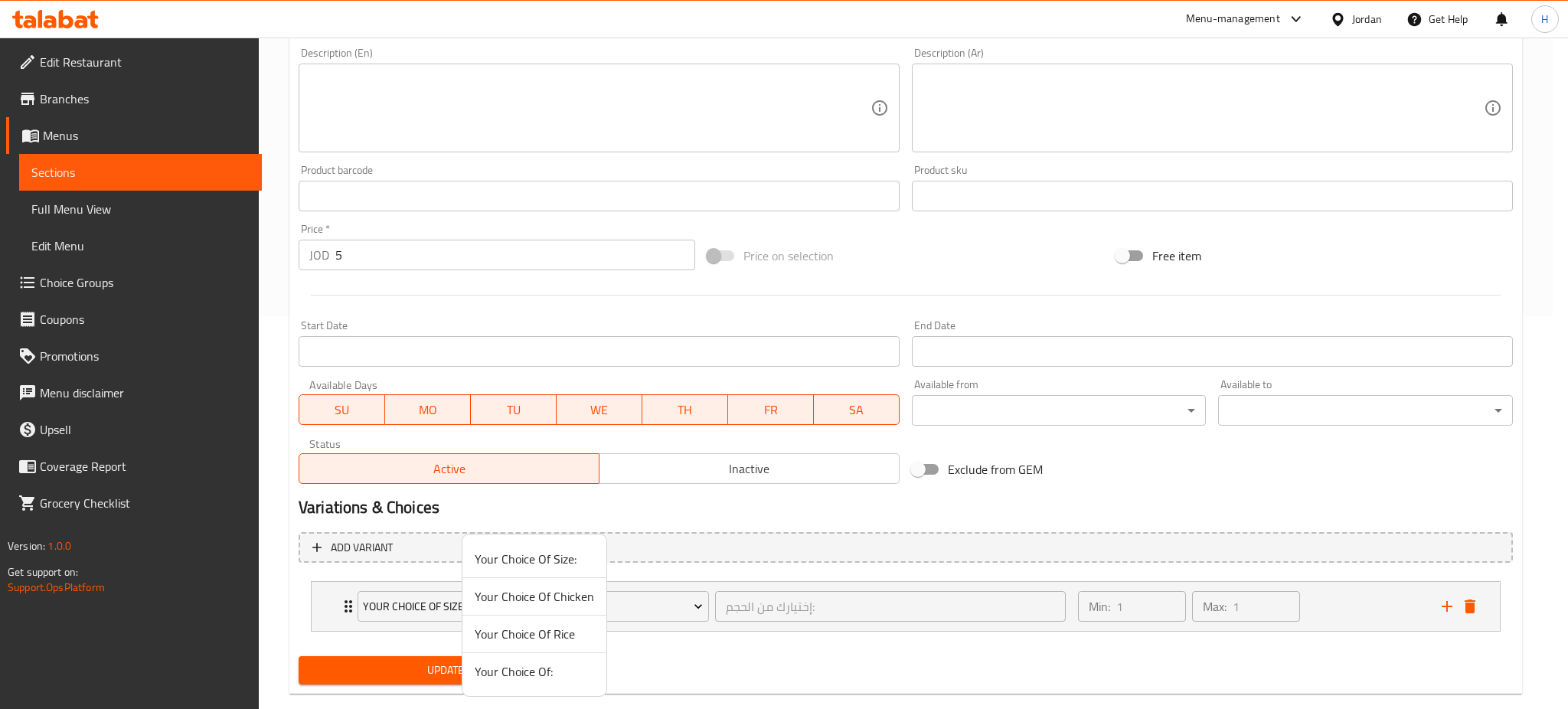
click at [537, 625] on span "Your Choice Of Rice" at bounding box center [535, 634] width 120 height 18
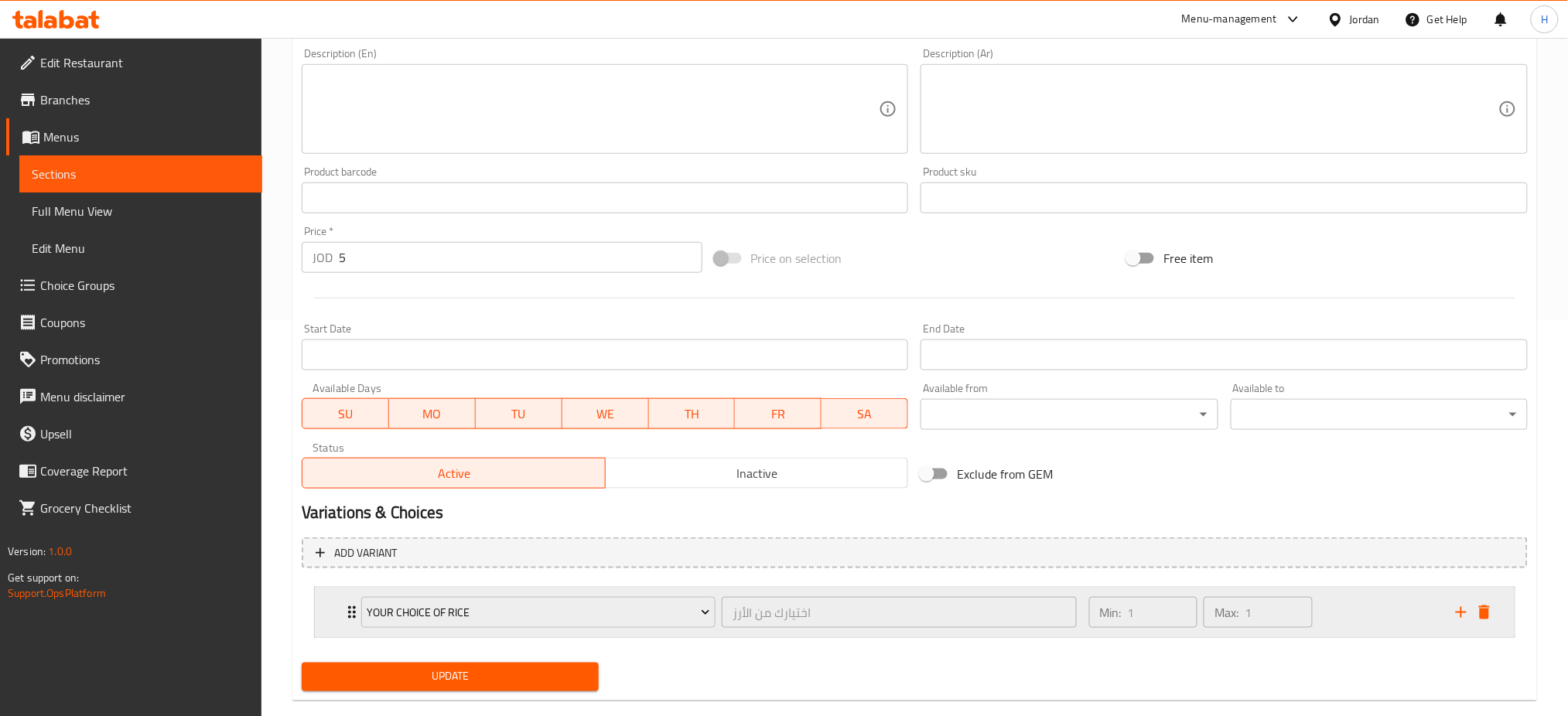
click at [1462, 609] on icon "add" at bounding box center [1461, 612] width 11 height 11
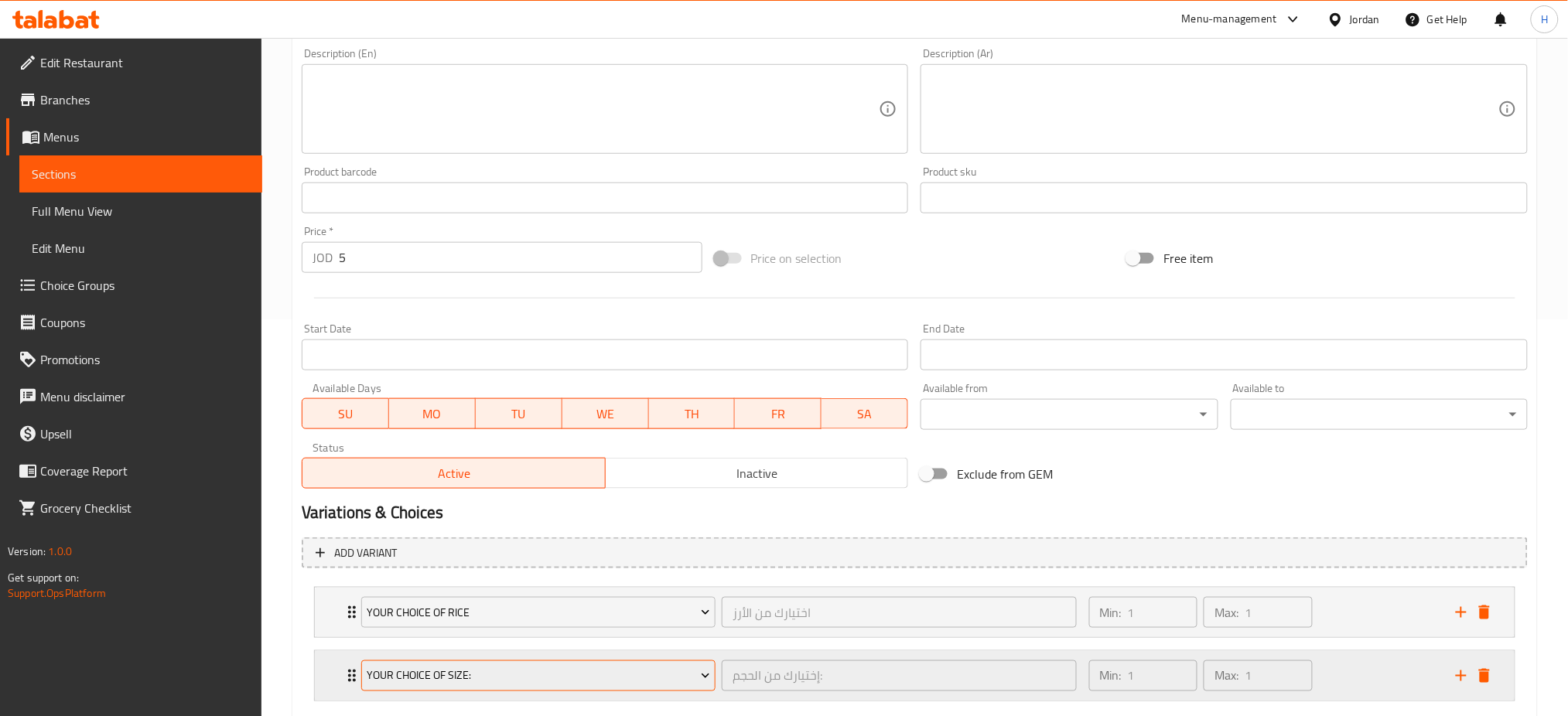
click at [417, 678] on span "Your Choice Of Size:" at bounding box center [538, 676] width 343 height 19
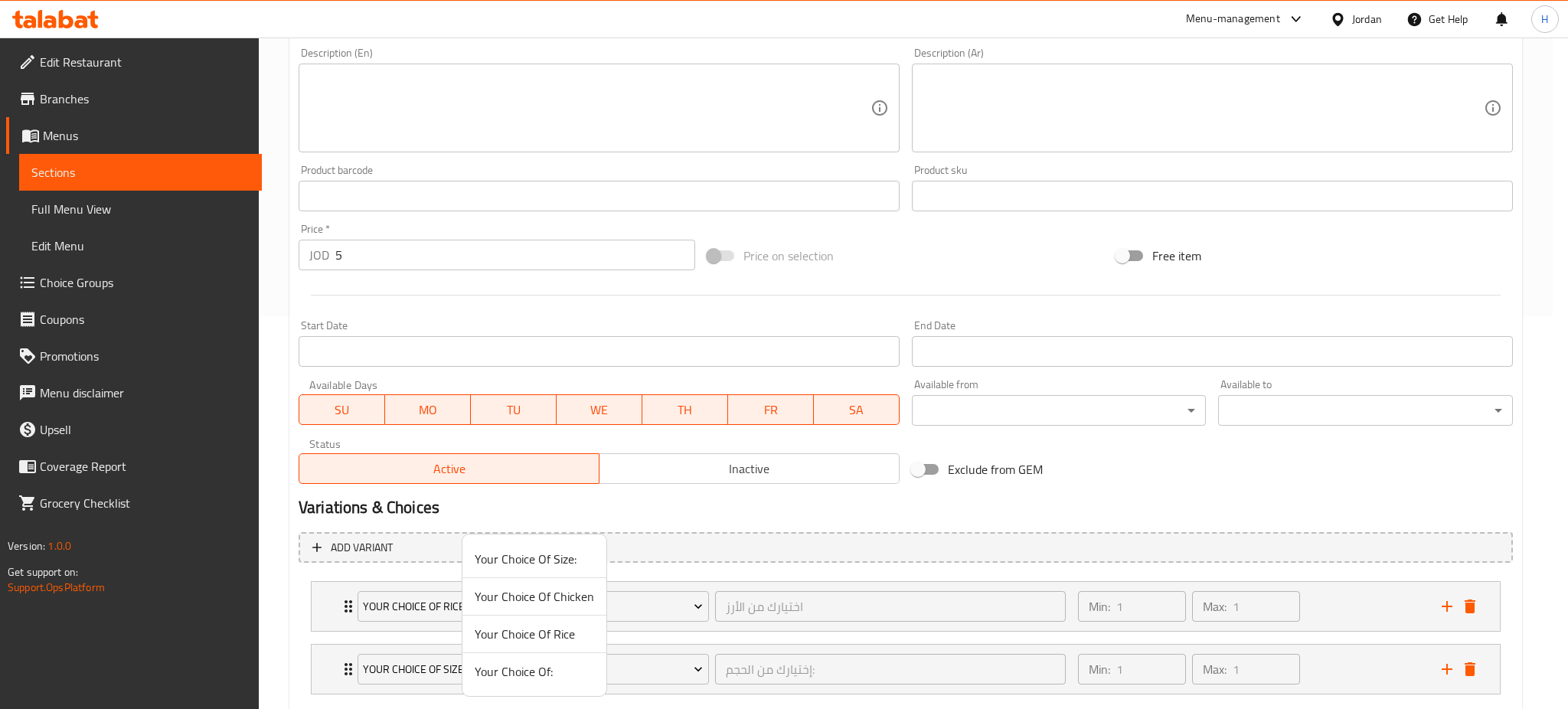
click at [549, 606] on span "Your Choice Of Chicken" at bounding box center [535, 597] width 120 height 18
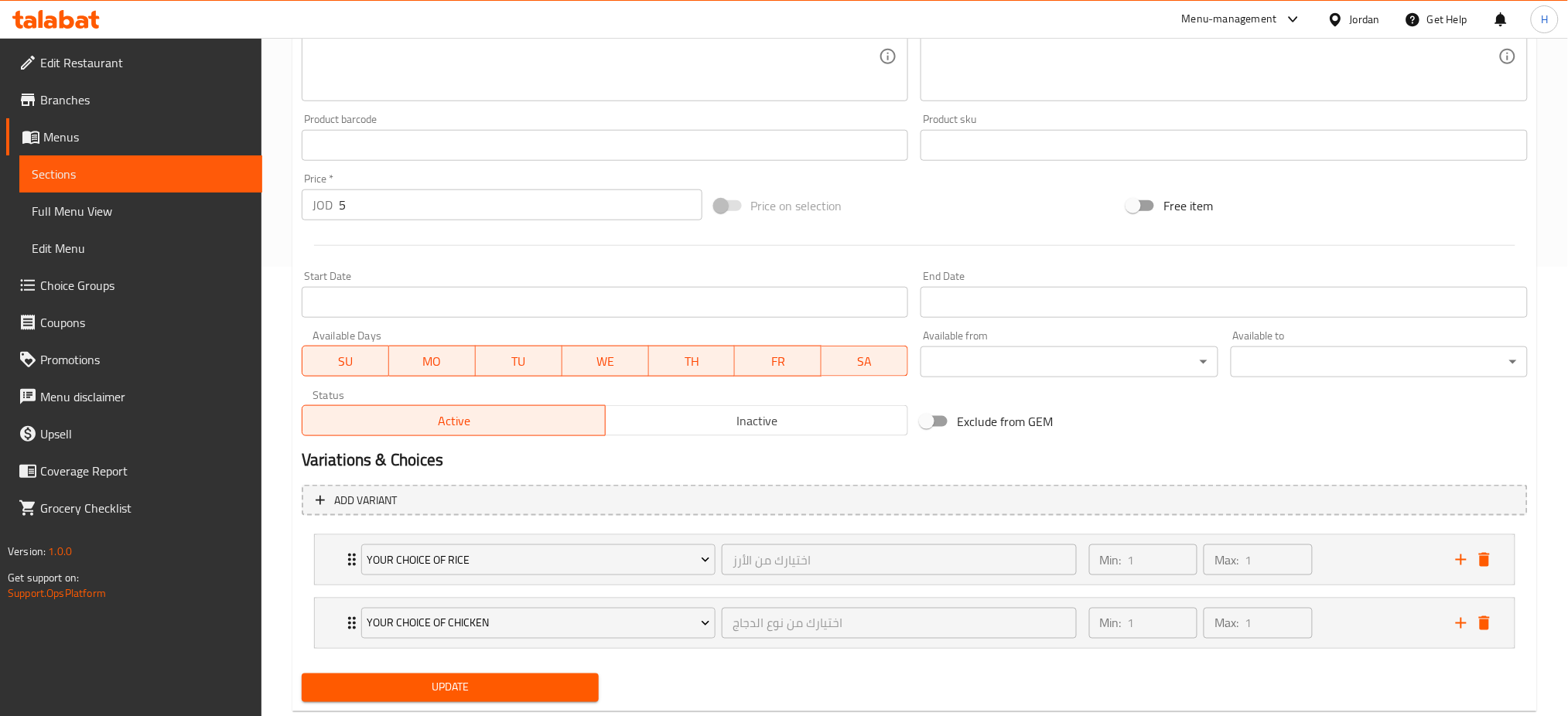
scroll to position [487, 0]
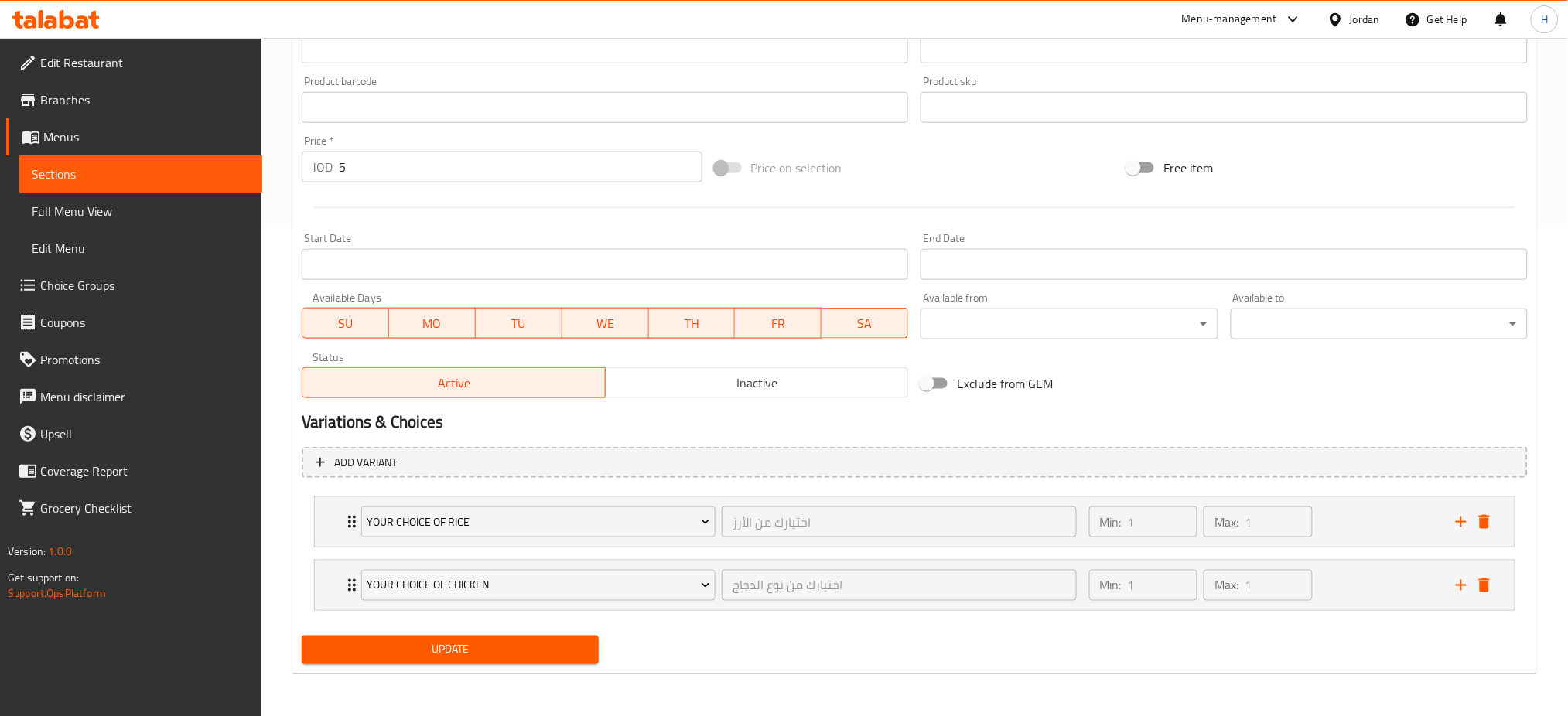
click at [448, 653] on span "Update" at bounding box center [450, 649] width 272 height 19
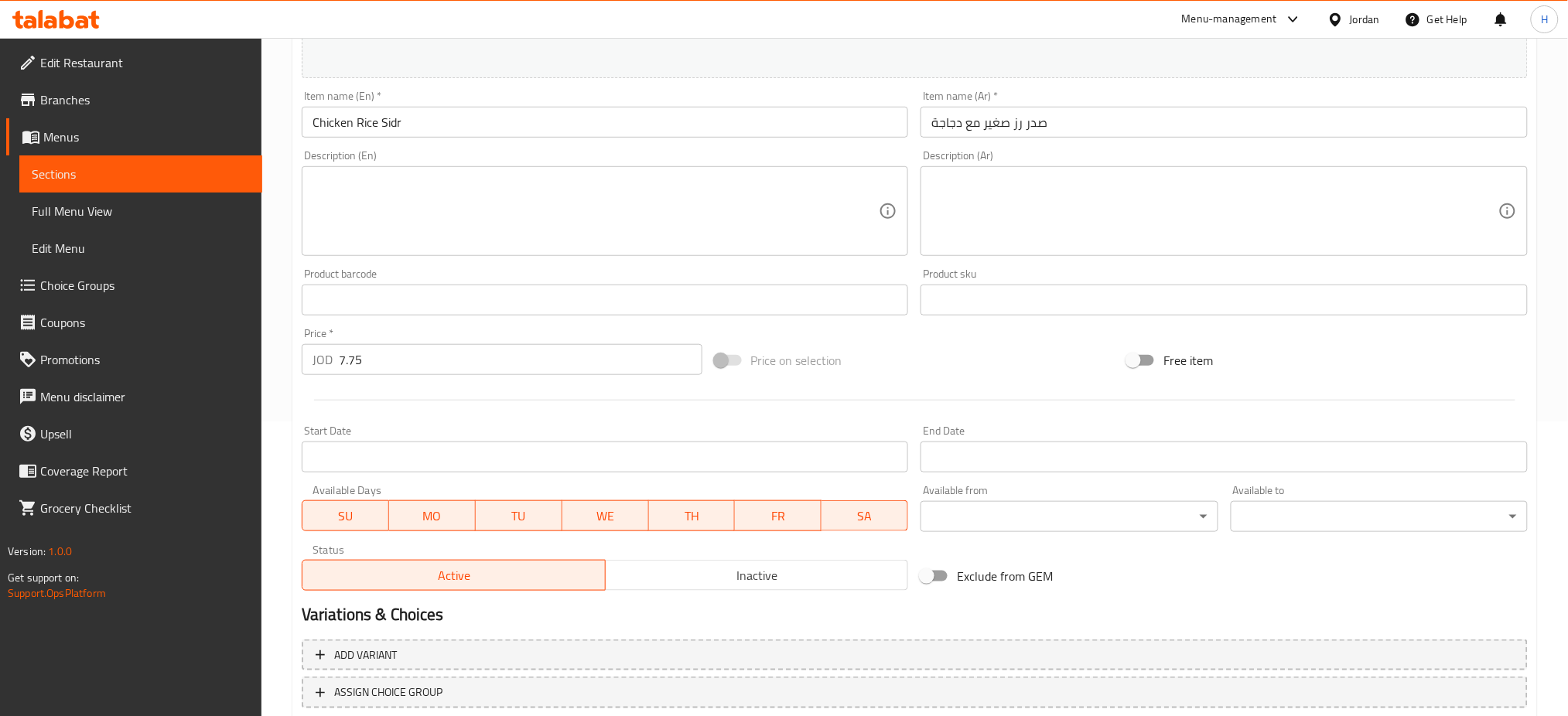
scroll to position [396, 0]
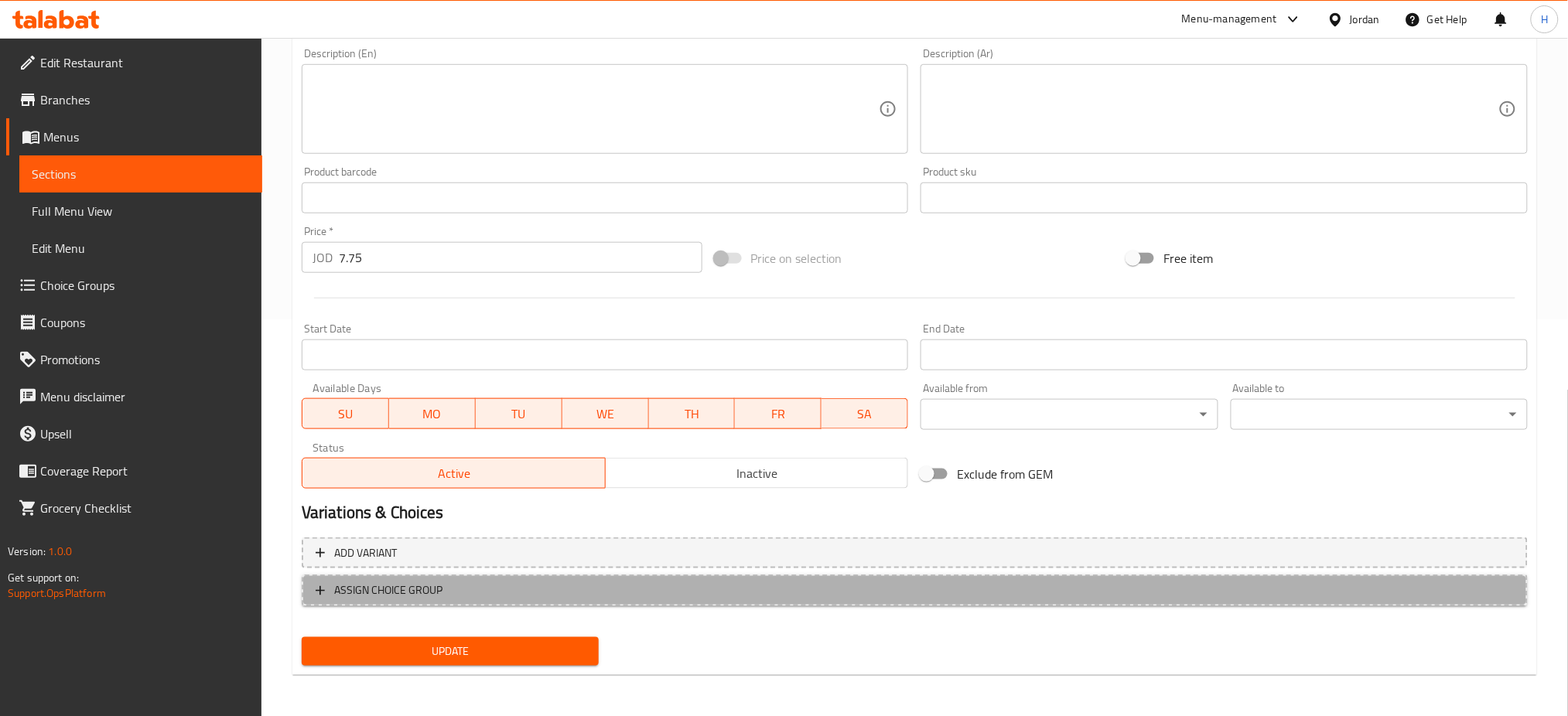
click at [481, 589] on span "ASSIGN CHOICE GROUP" at bounding box center [915, 590] width 1199 height 19
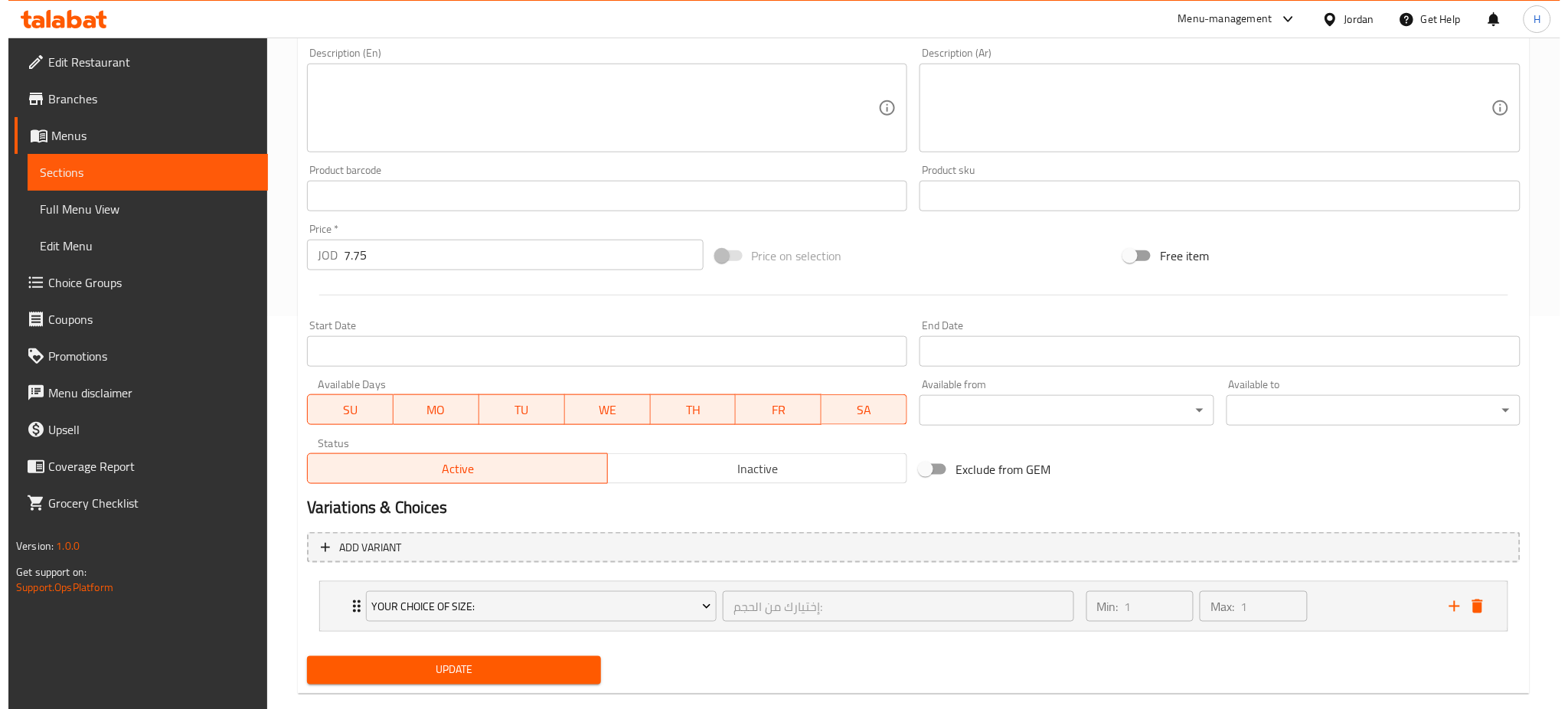
scroll to position [393, 0]
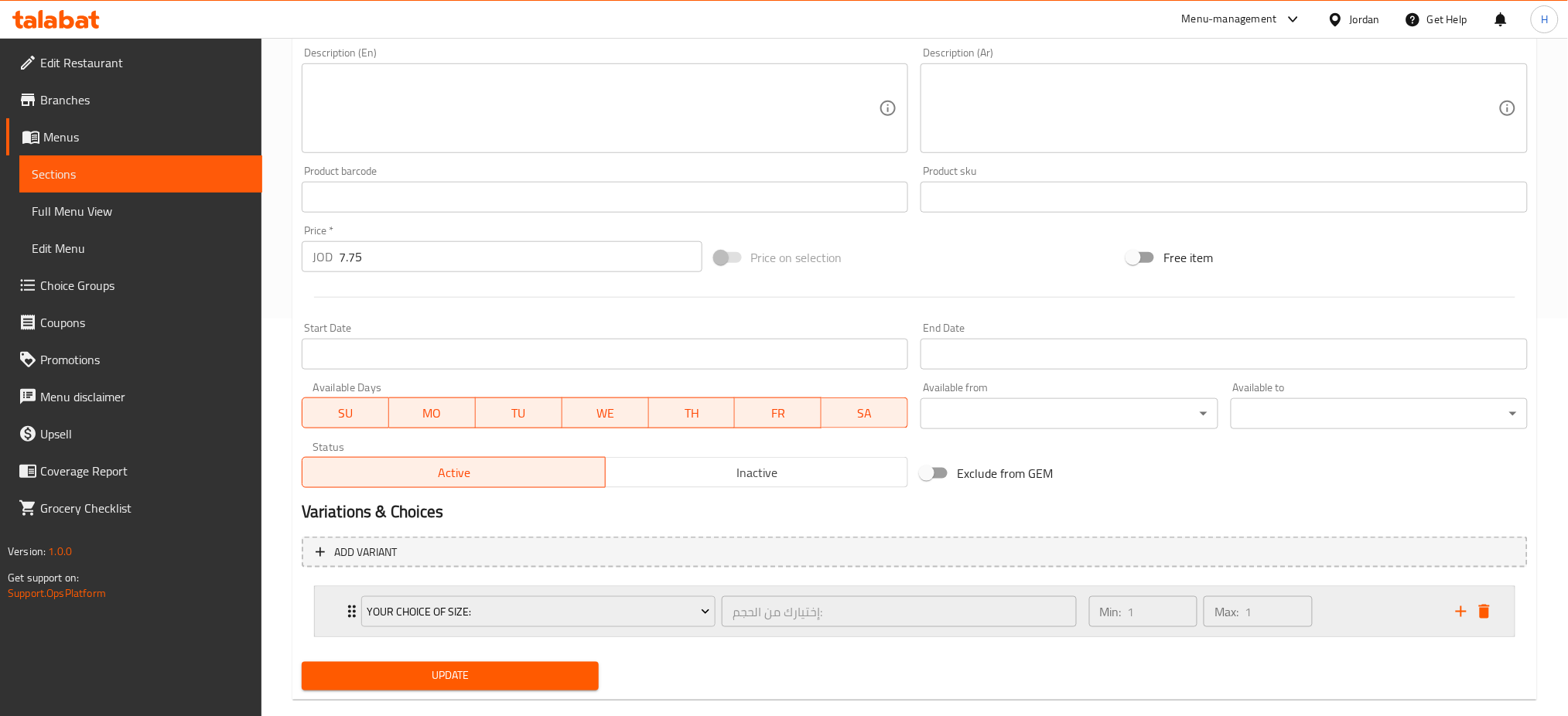
drag, startPoint x: 1456, startPoint y: 618, endPoint x: 1421, endPoint y: 623, distance: 35.4
click at [1456, 616] on icon "add" at bounding box center [1461, 612] width 18 height 18
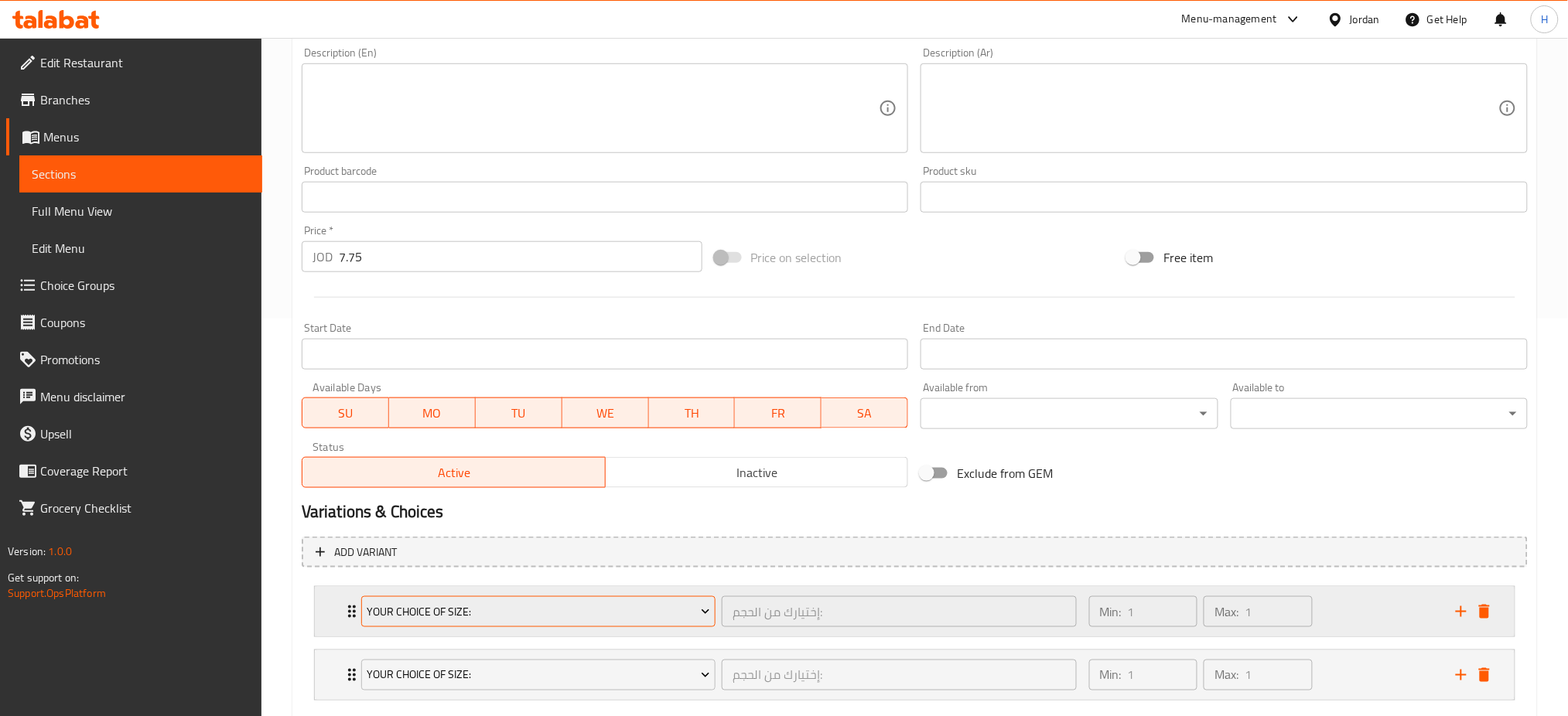
click at [516, 611] on span "Your Choice Of Size:" at bounding box center [538, 612] width 343 height 19
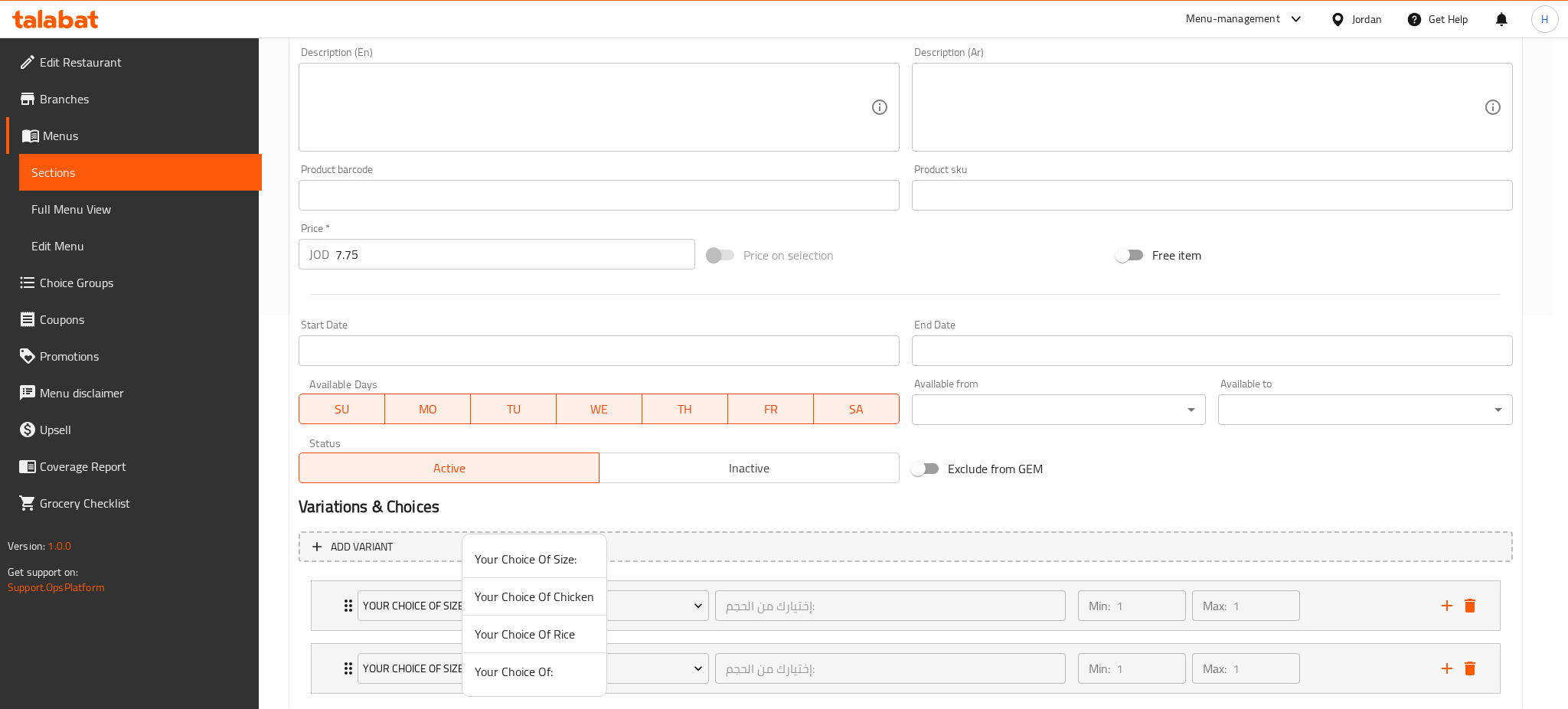
click at [547, 641] on span "Your Choice Of Rice" at bounding box center [535, 634] width 120 height 18
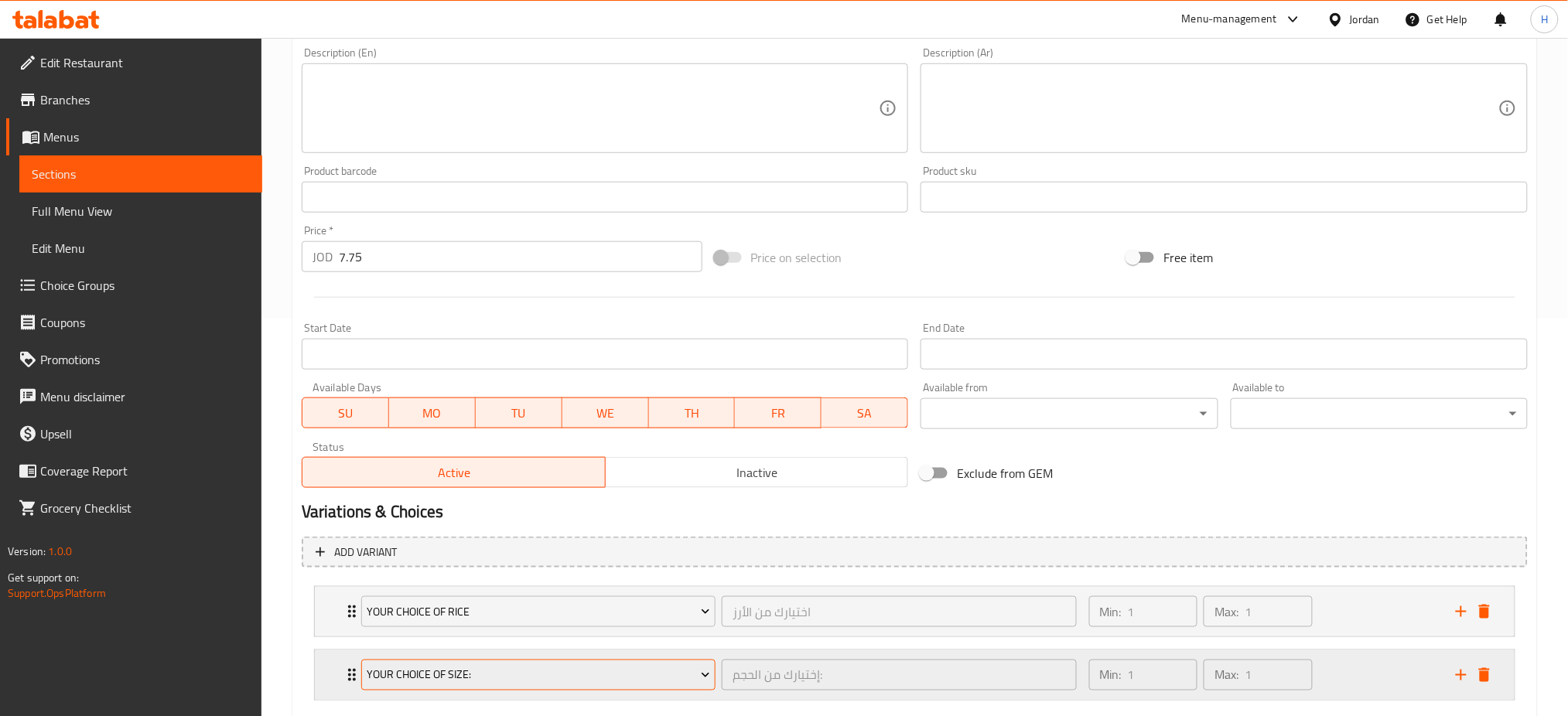
click at [502, 673] on span "Your Choice Of Size:" at bounding box center [538, 675] width 343 height 19
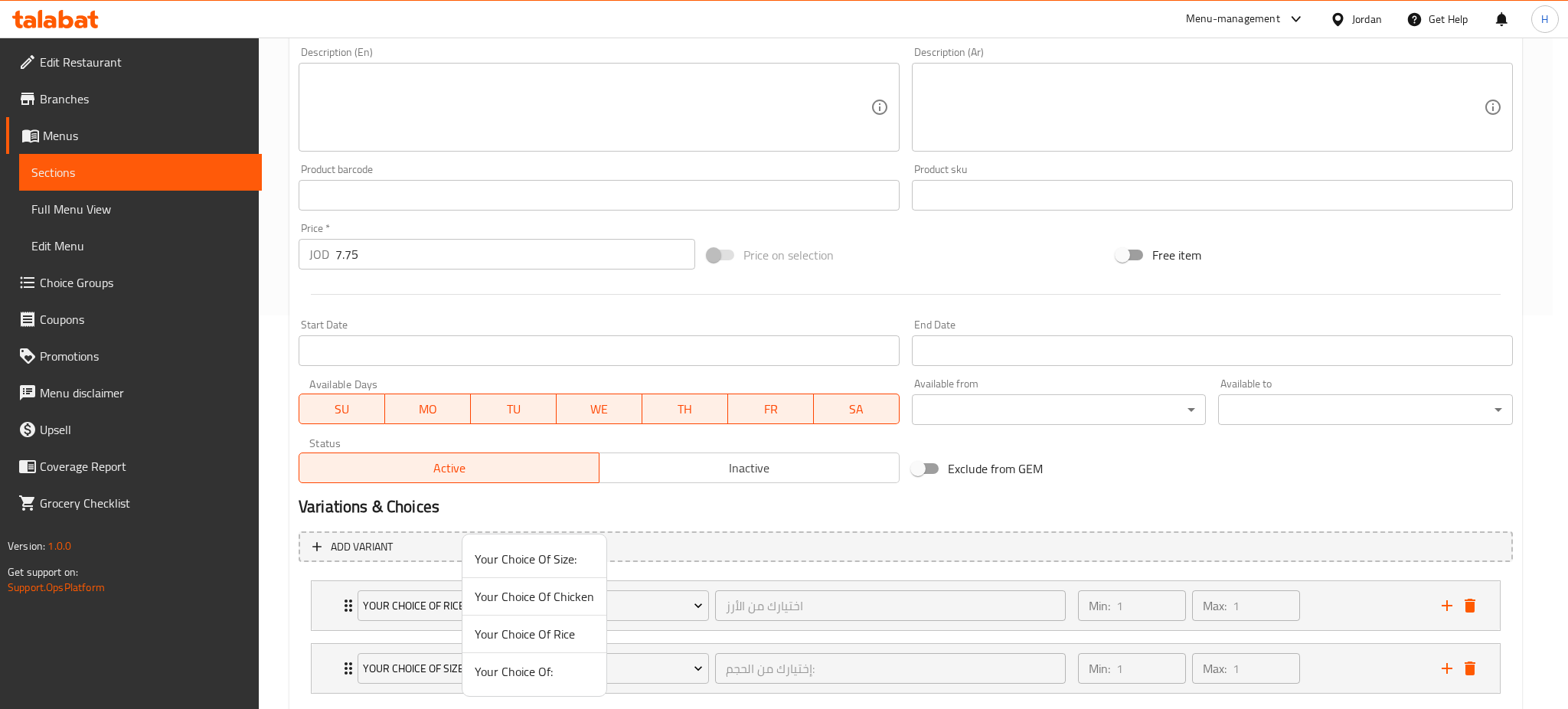
click at [531, 600] on span "Your Choice Of Chicken" at bounding box center [535, 597] width 120 height 18
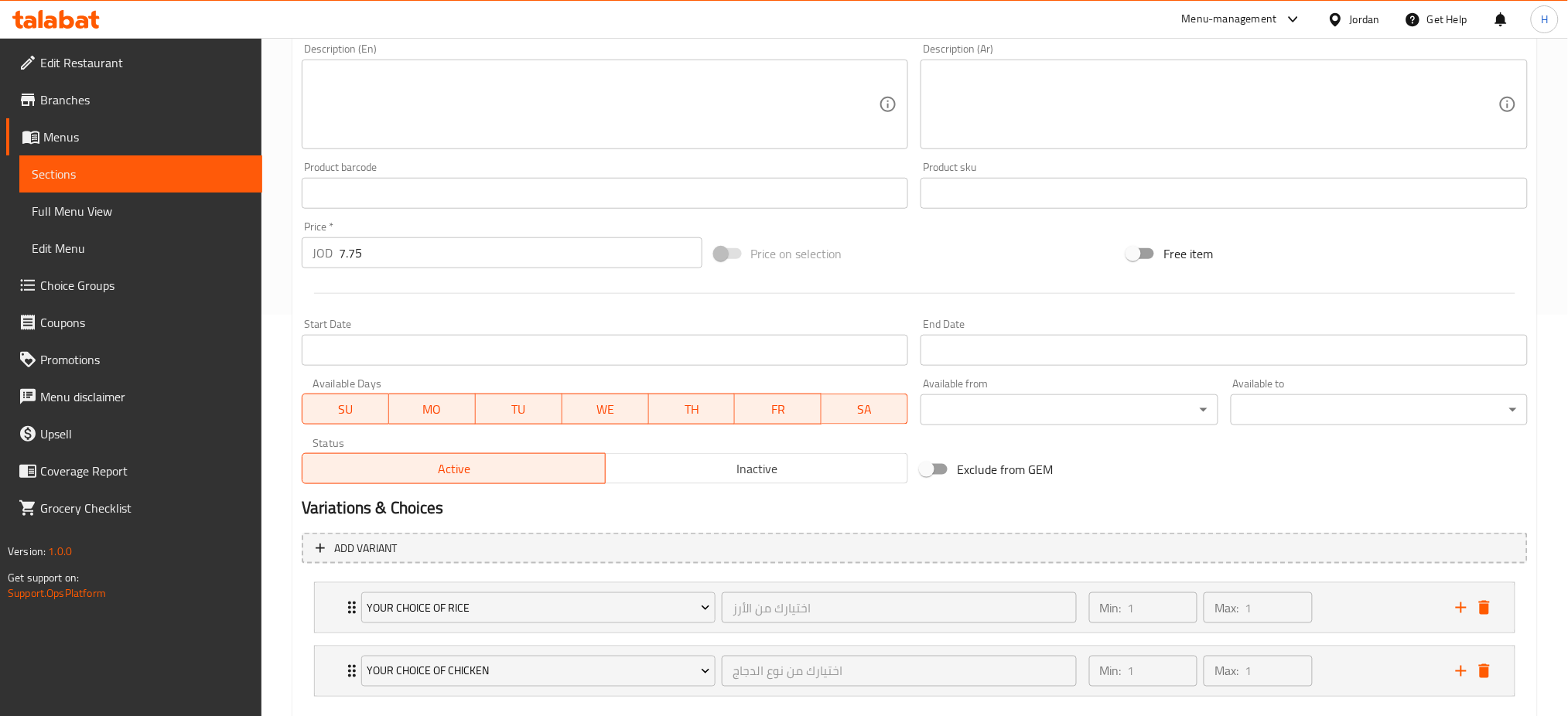
scroll to position [487, 0]
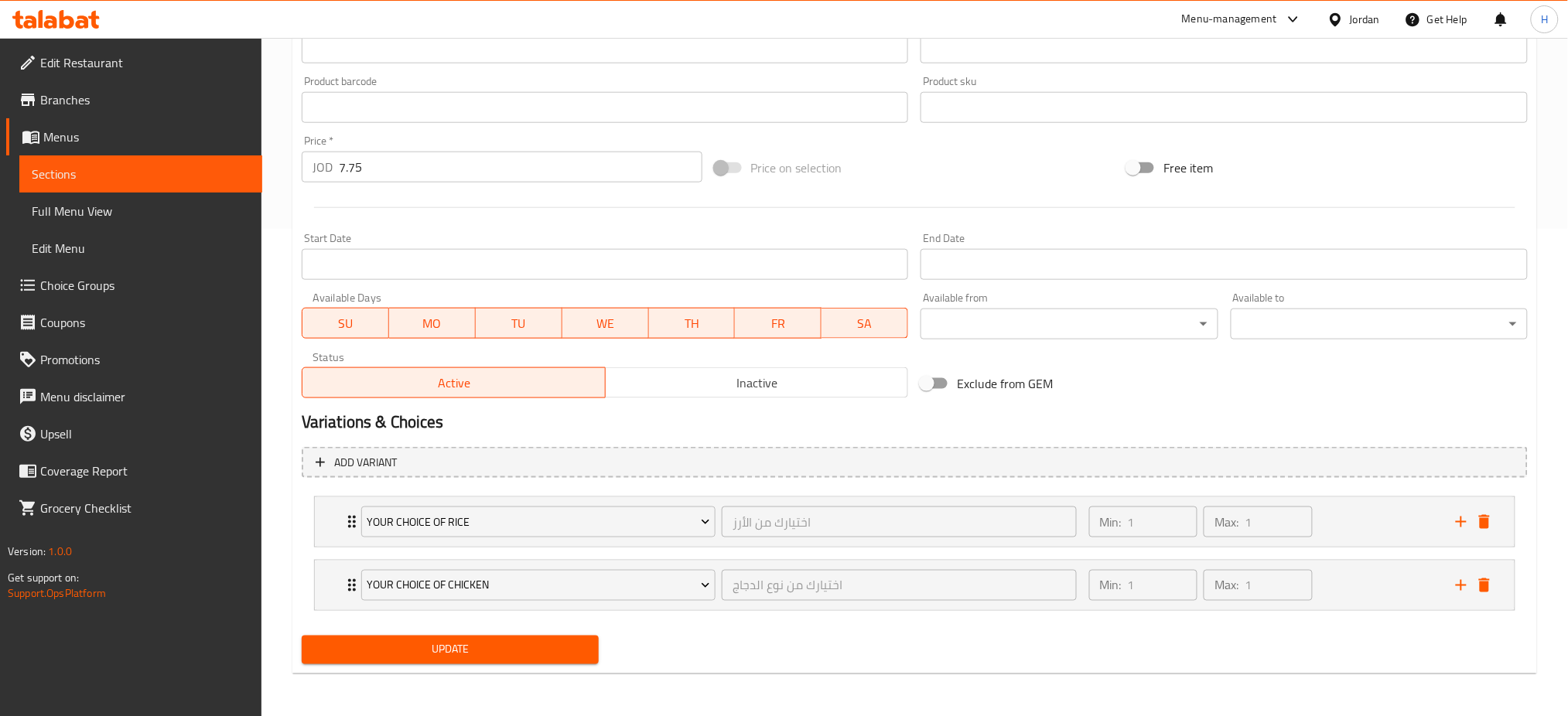
click at [449, 656] on span "Update" at bounding box center [450, 649] width 272 height 19
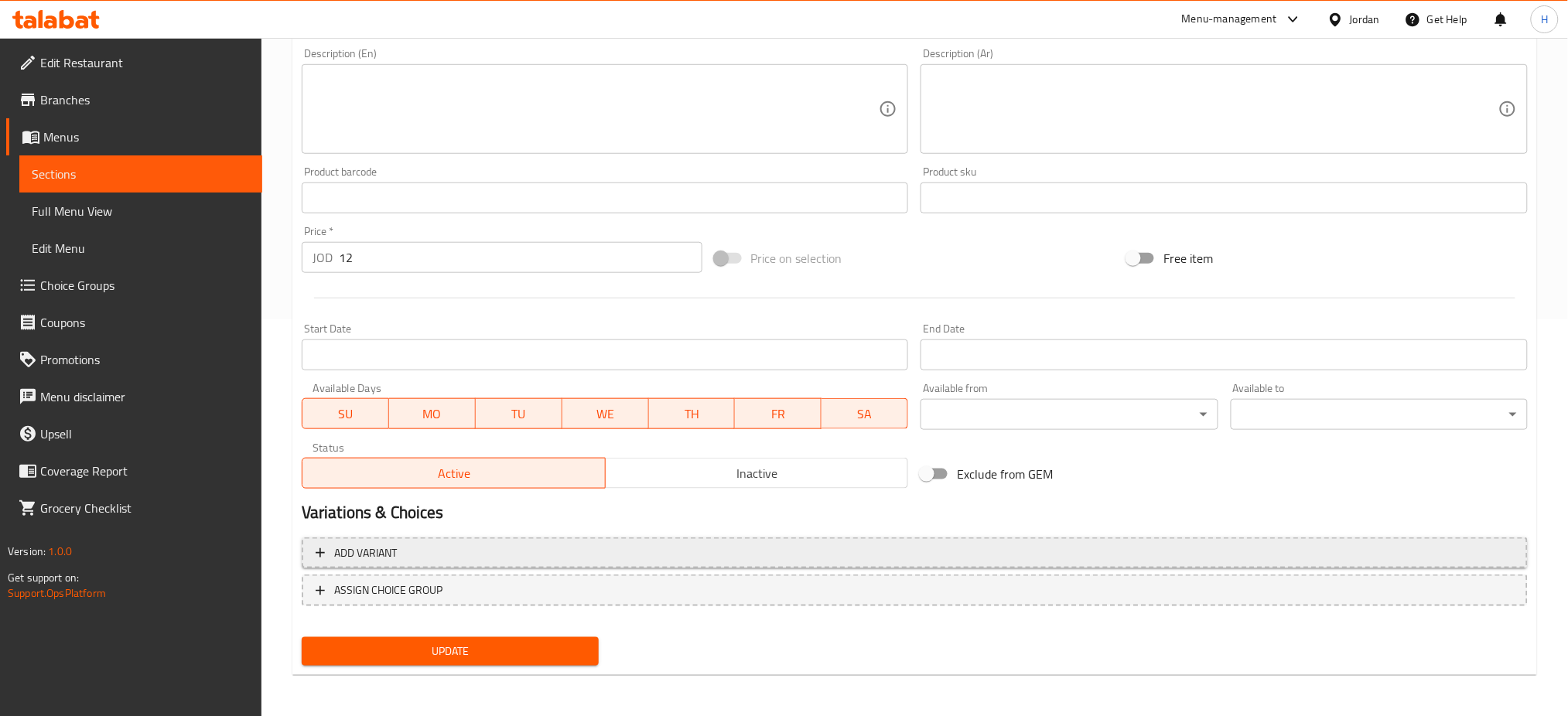
click at [406, 563] on button "Add variant" at bounding box center [914, 553] width 1227 height 32
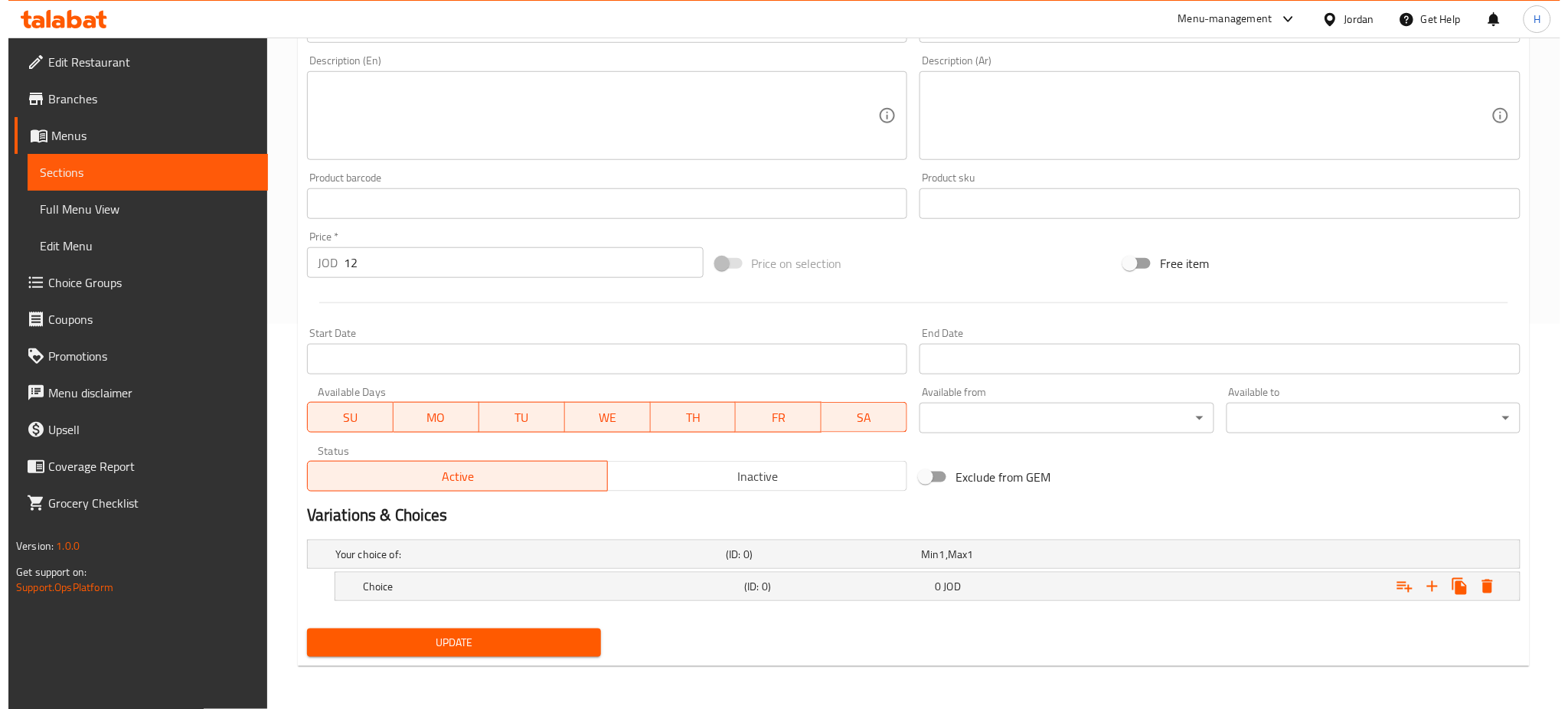
scroll to position [384, 0]
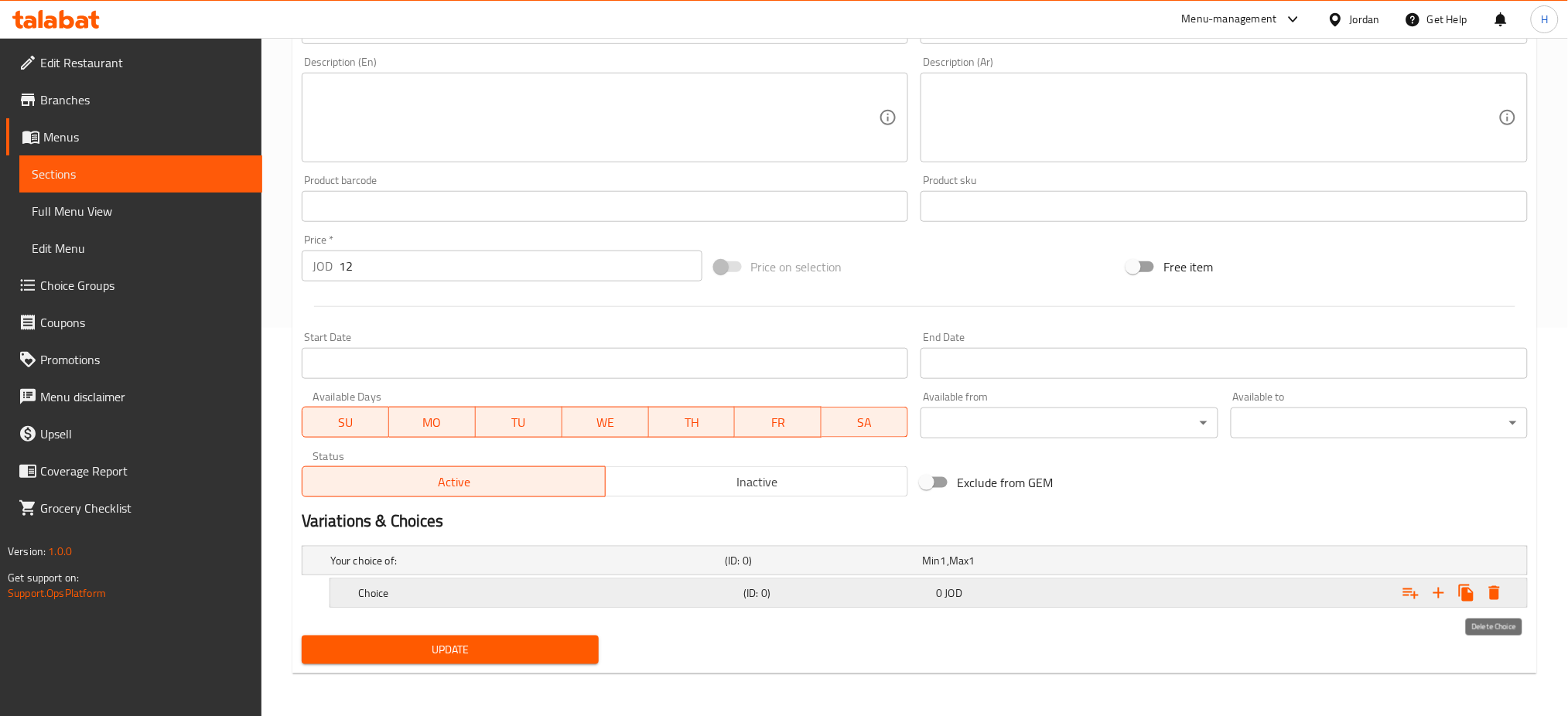
click at [1495, 586] on icon "Expand" at bounding box center [1495, 593] width 18 height 18
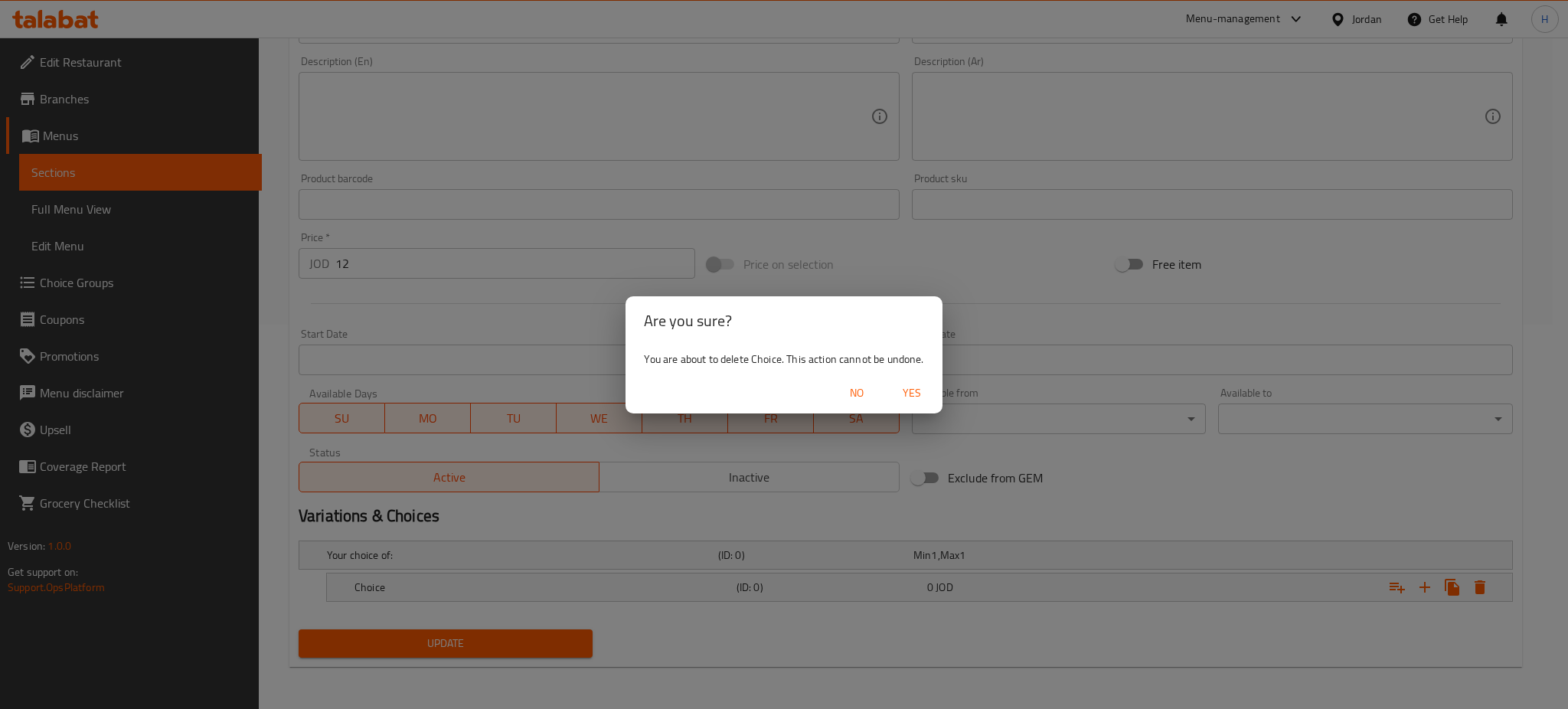
click at [911, 390] on span "Yes" at bounding box center [911, 393] width 36 height 19
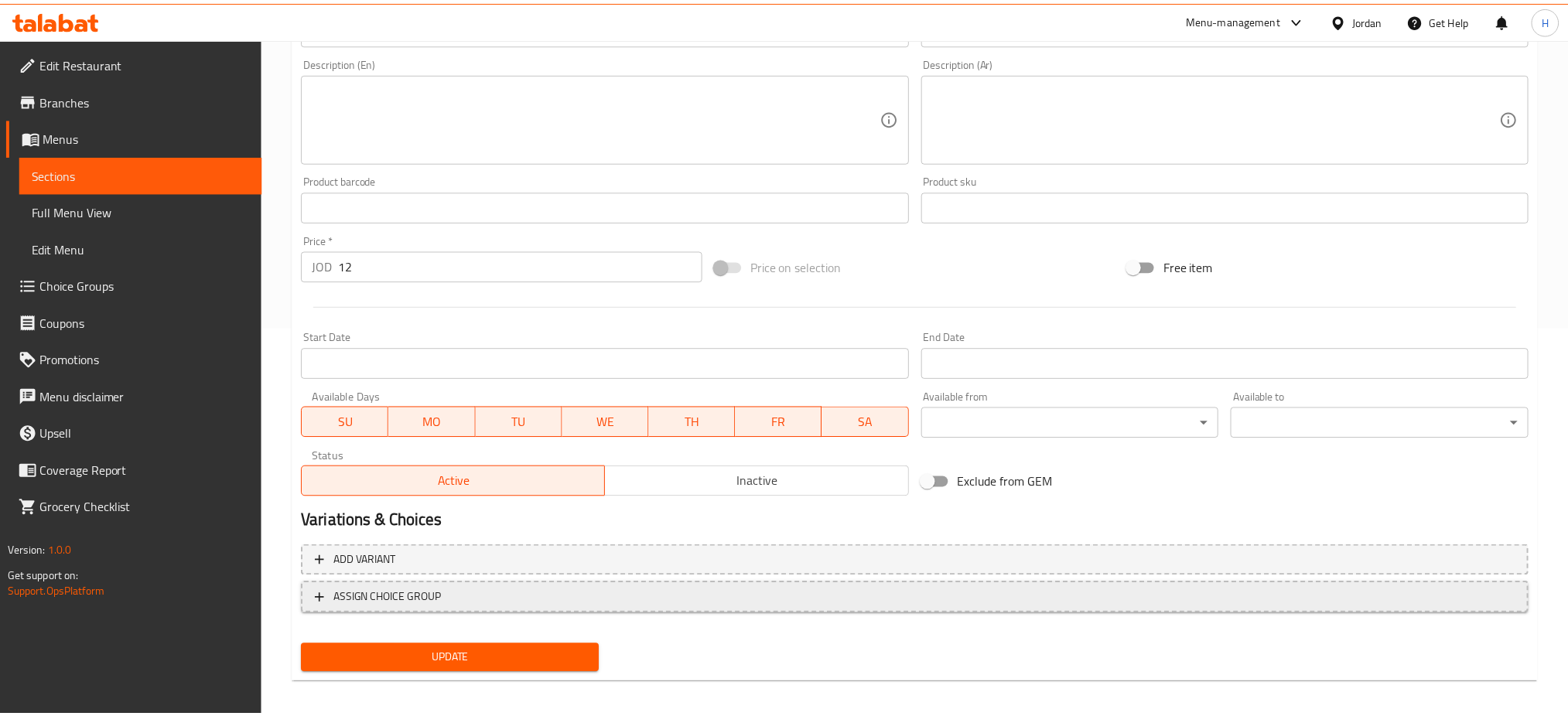
scroll to position [385, 0]
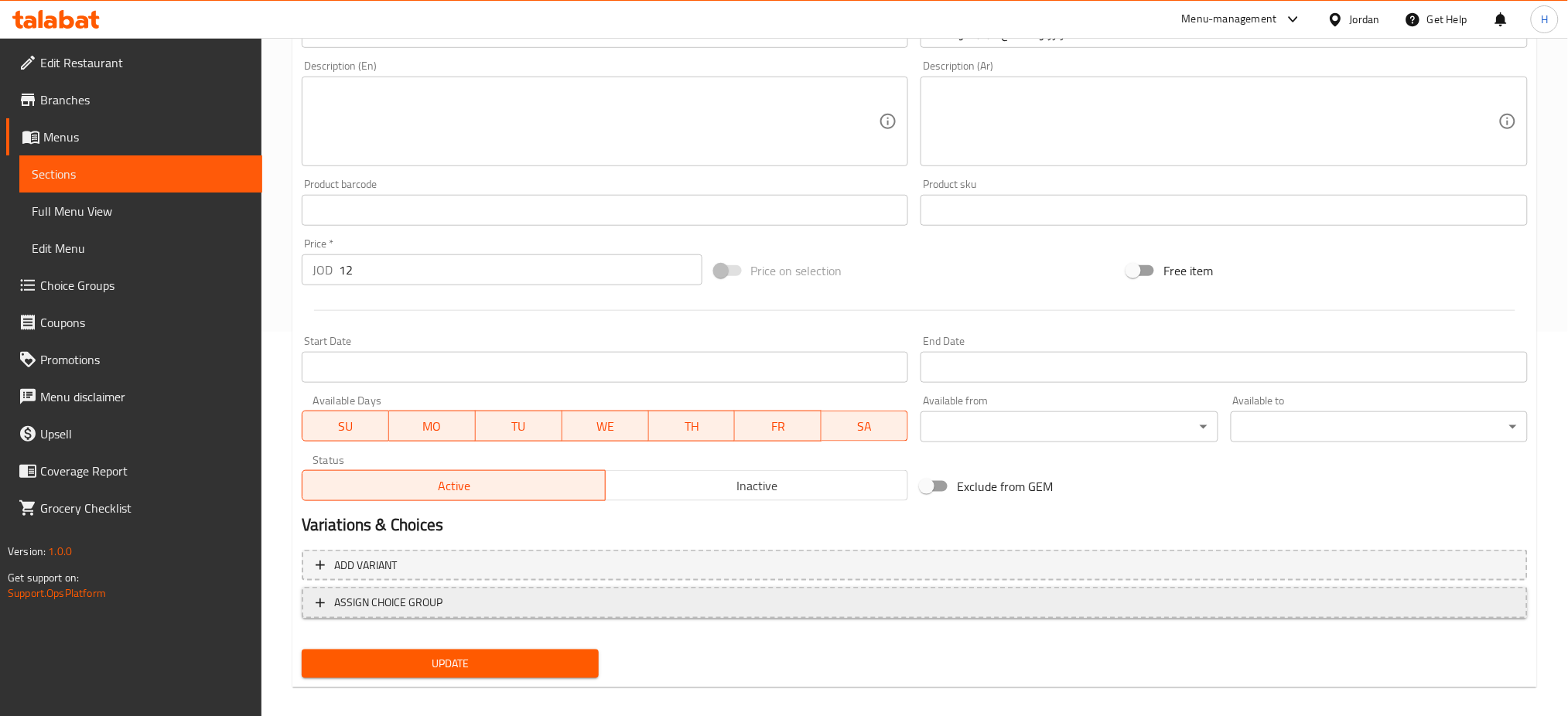
click at [432, 599] on span "ASSIGN CHOICE GROUP" at bounding box center [388, 603] width 109 height 19
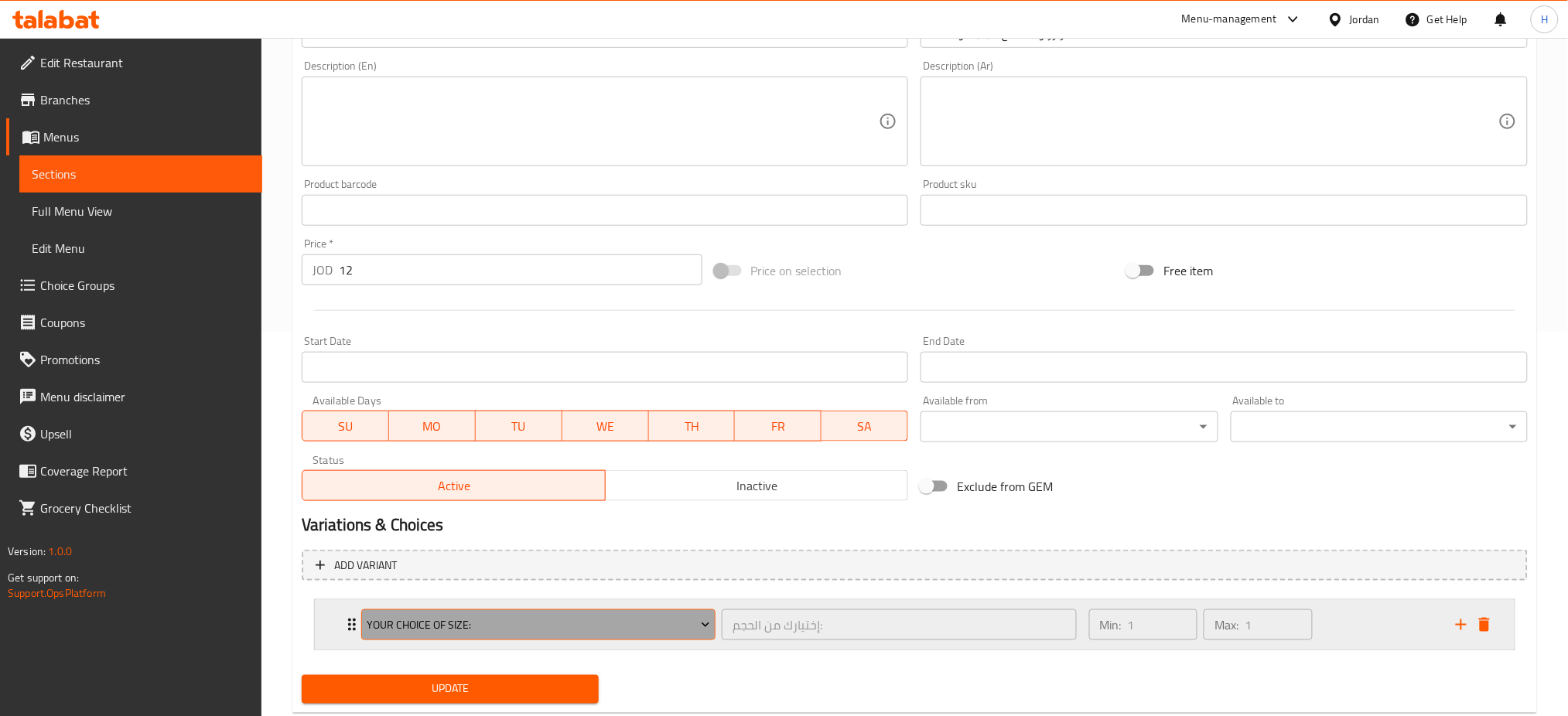
click at [508, 633] on span "Your Choice Of Size:" at bounding box center [538, 625] width 343 height 19
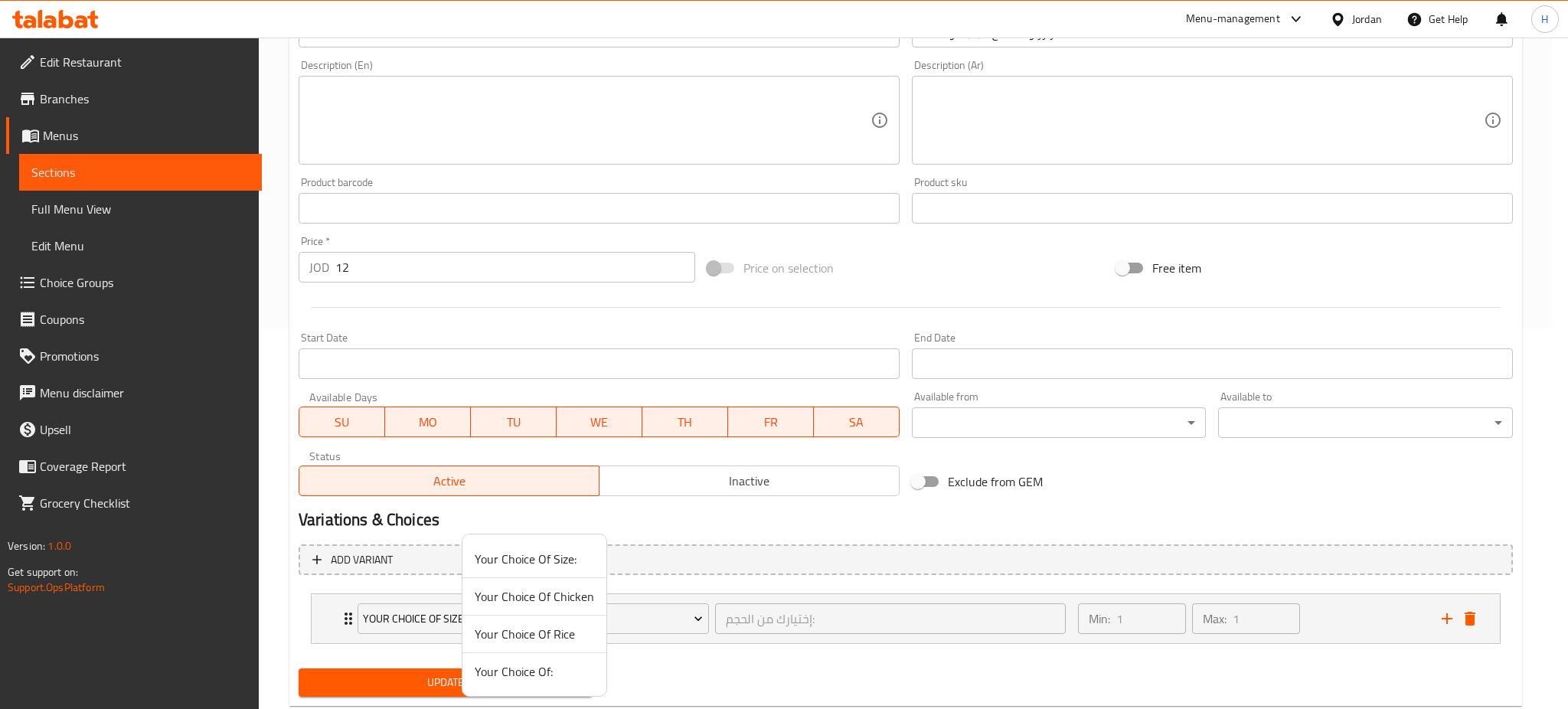
click at [534, 629] on span "Your Choice Of Rice" at bounding box center [535, 634] width 120 height 18
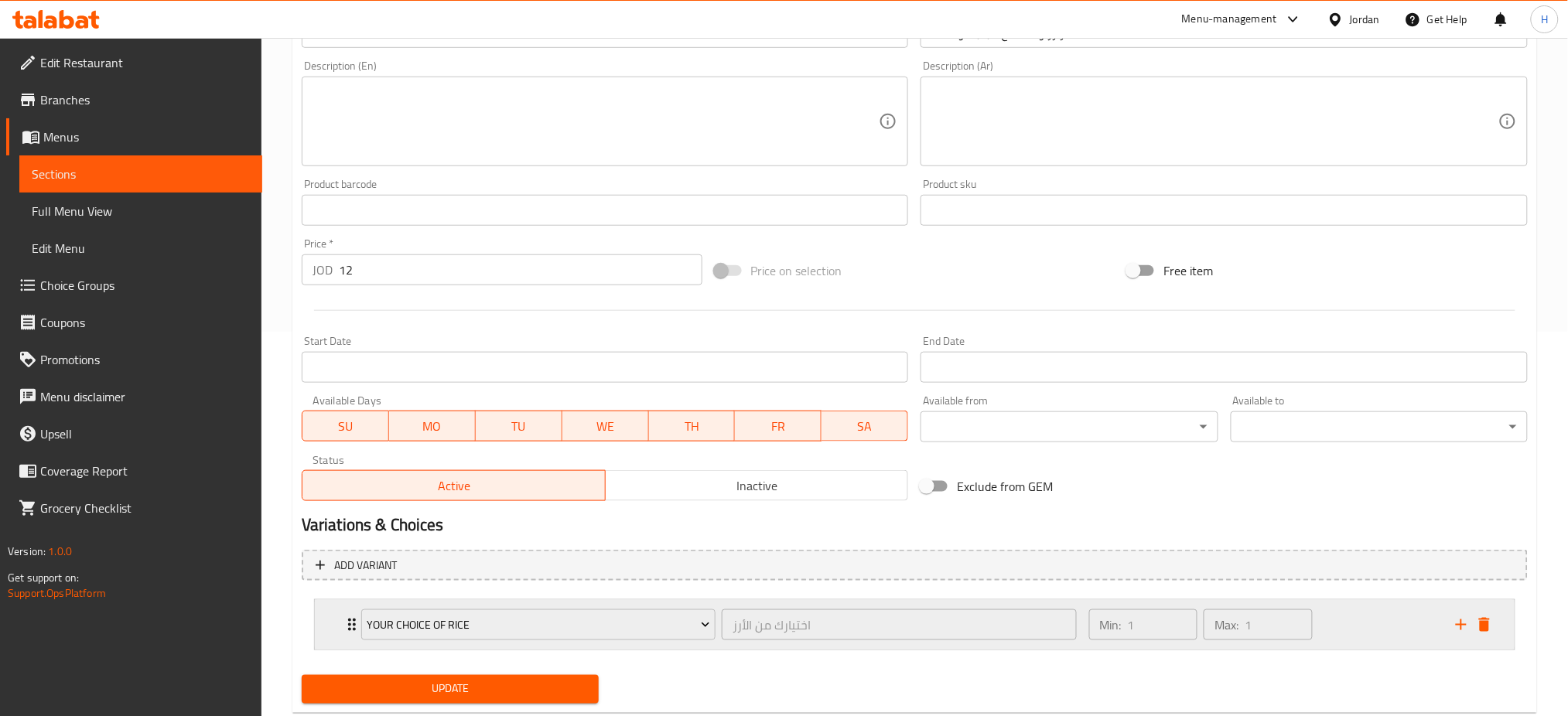
click at [1454, 619] on icon "add" at bounding box center [1461, 625] width 18 height 18
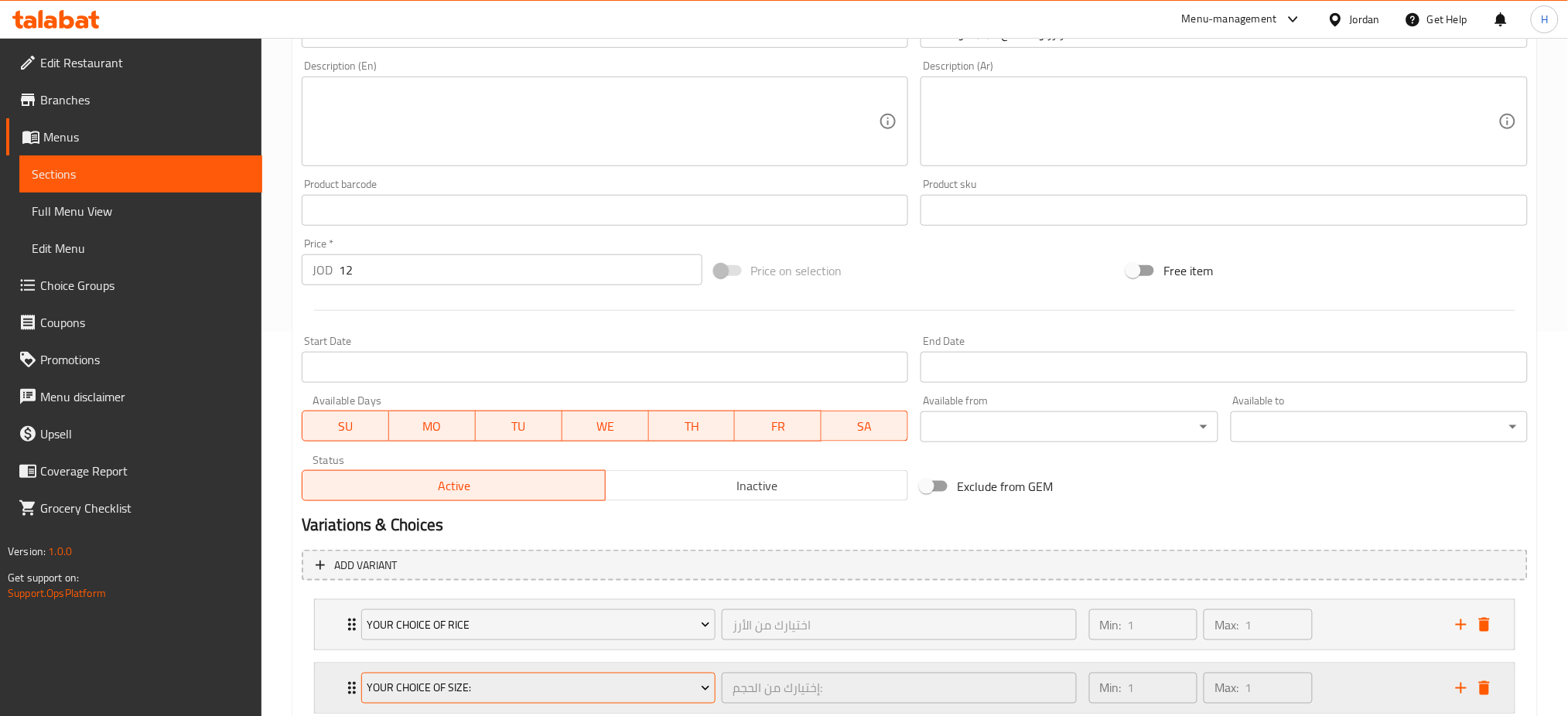
click at [468, 686] on span "Your Choice Of Size:" at bounding box center [538, 688] width 343 height 19
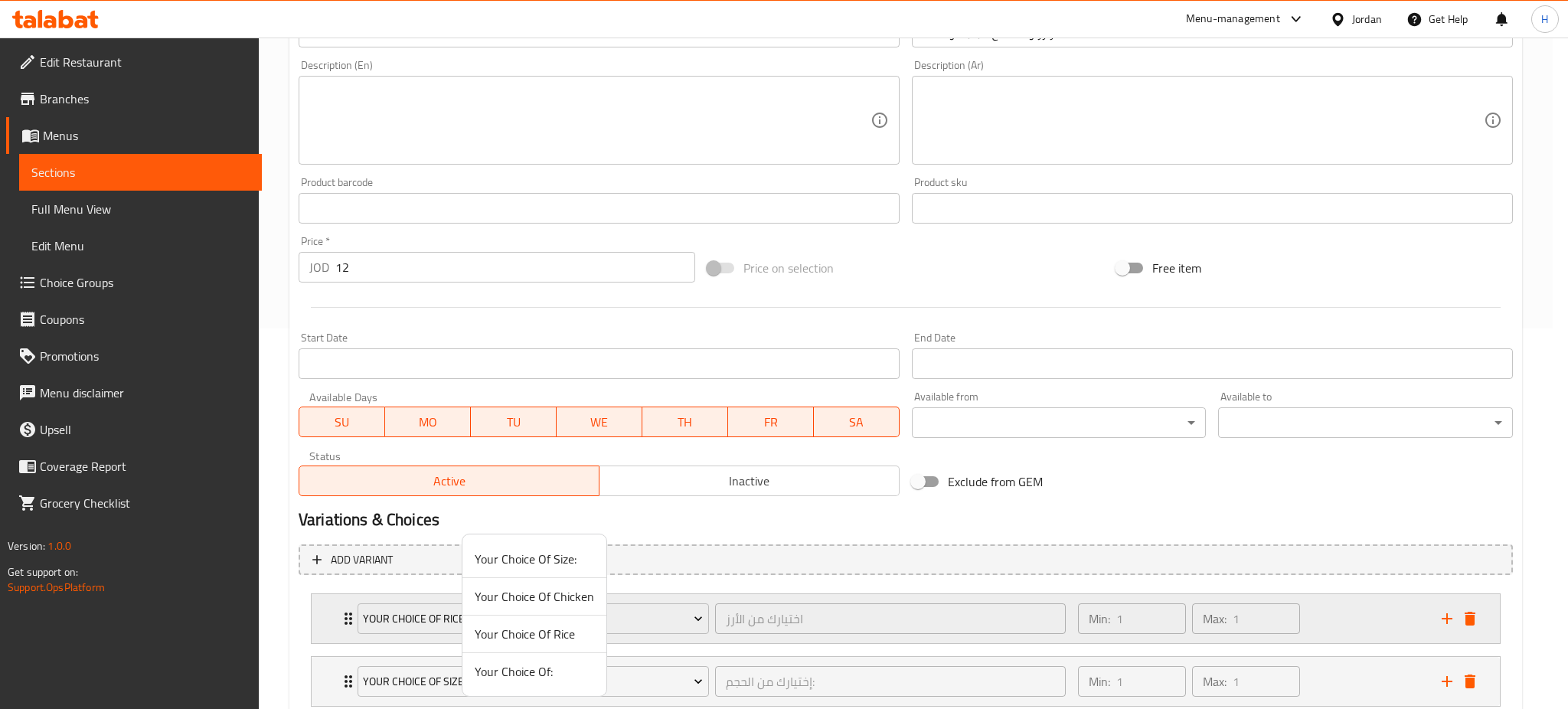
click at [535, 601] on span "Your Choice Of Chicken" at bounding box center [535, 597] width 120 height 18
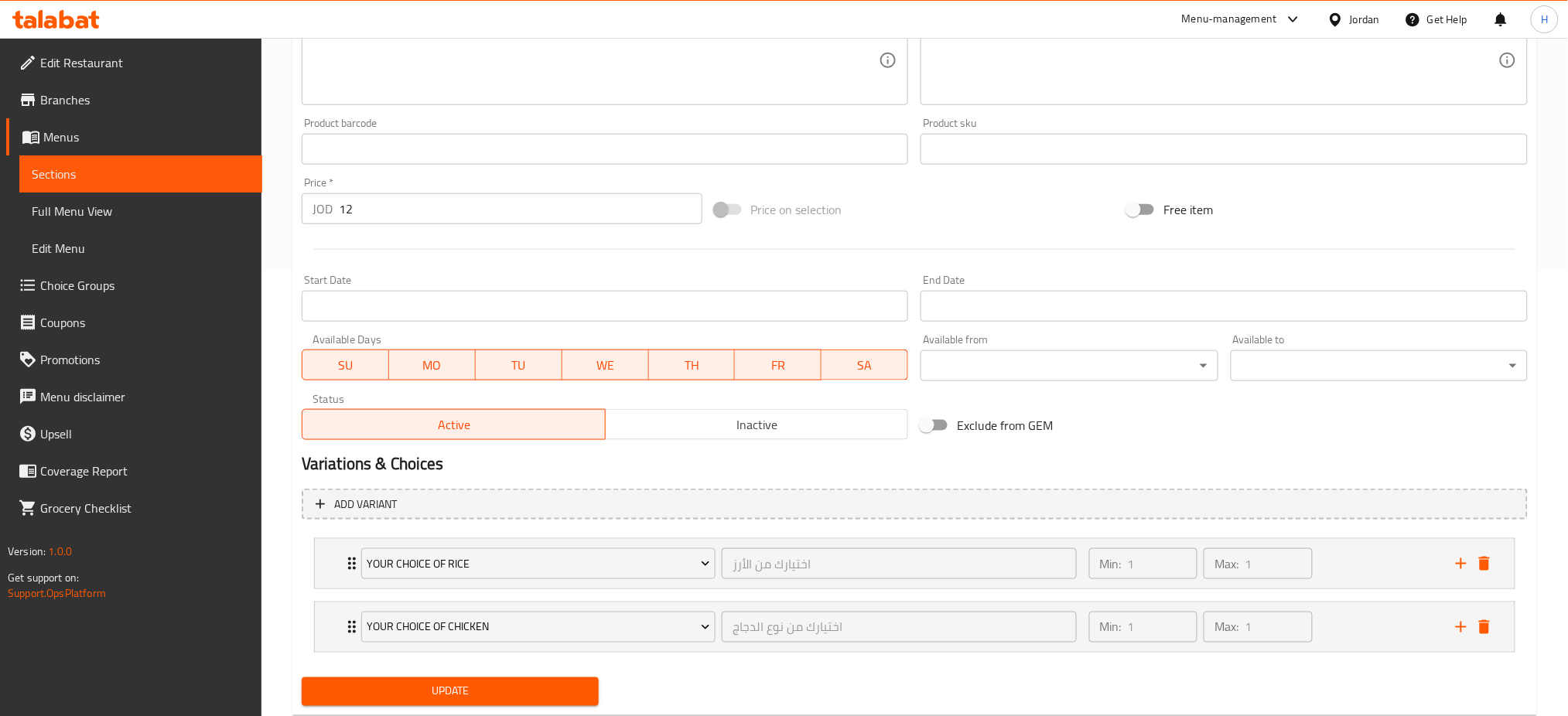
scroll to position [487, 0]
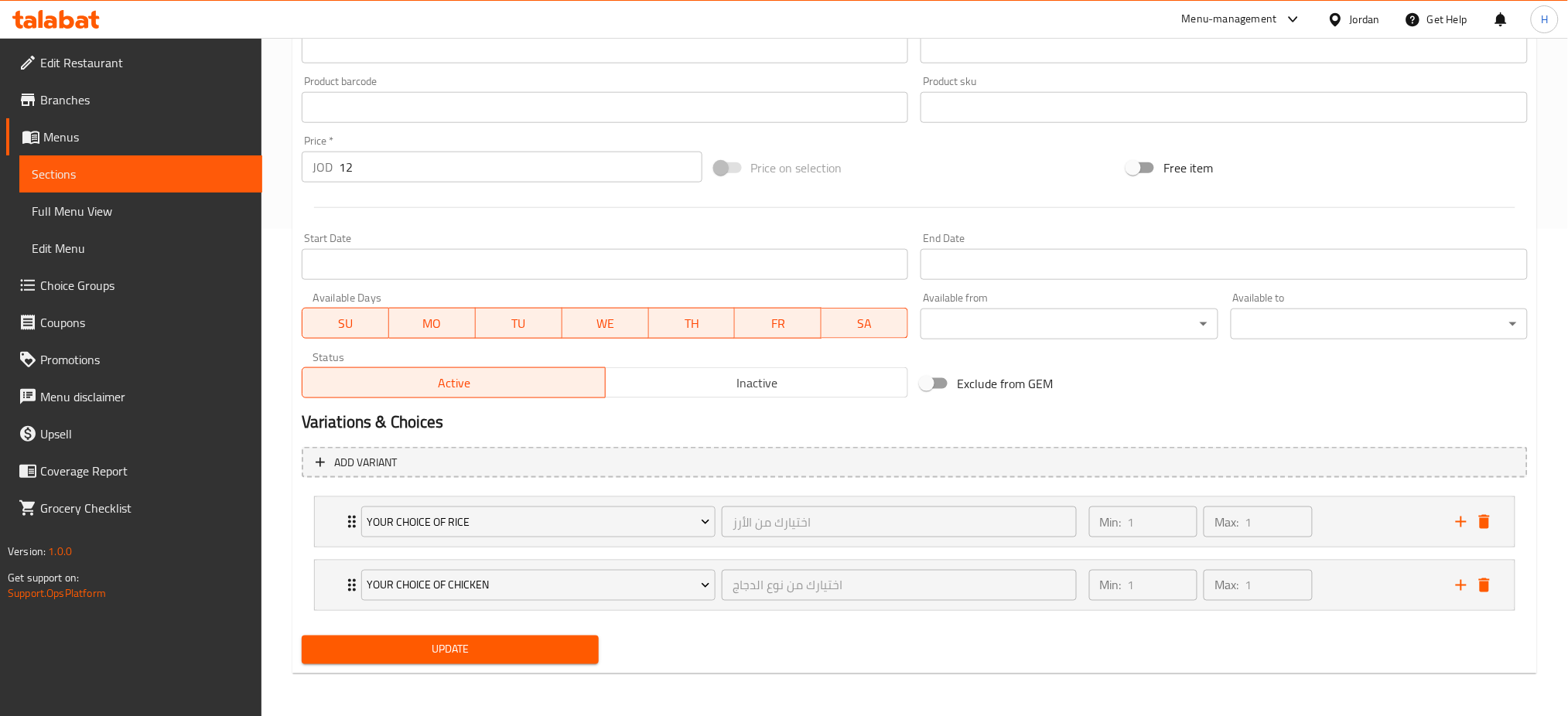
click at [463, 658] on span "Update" at bounding box center [450, 649] width 272 height 19
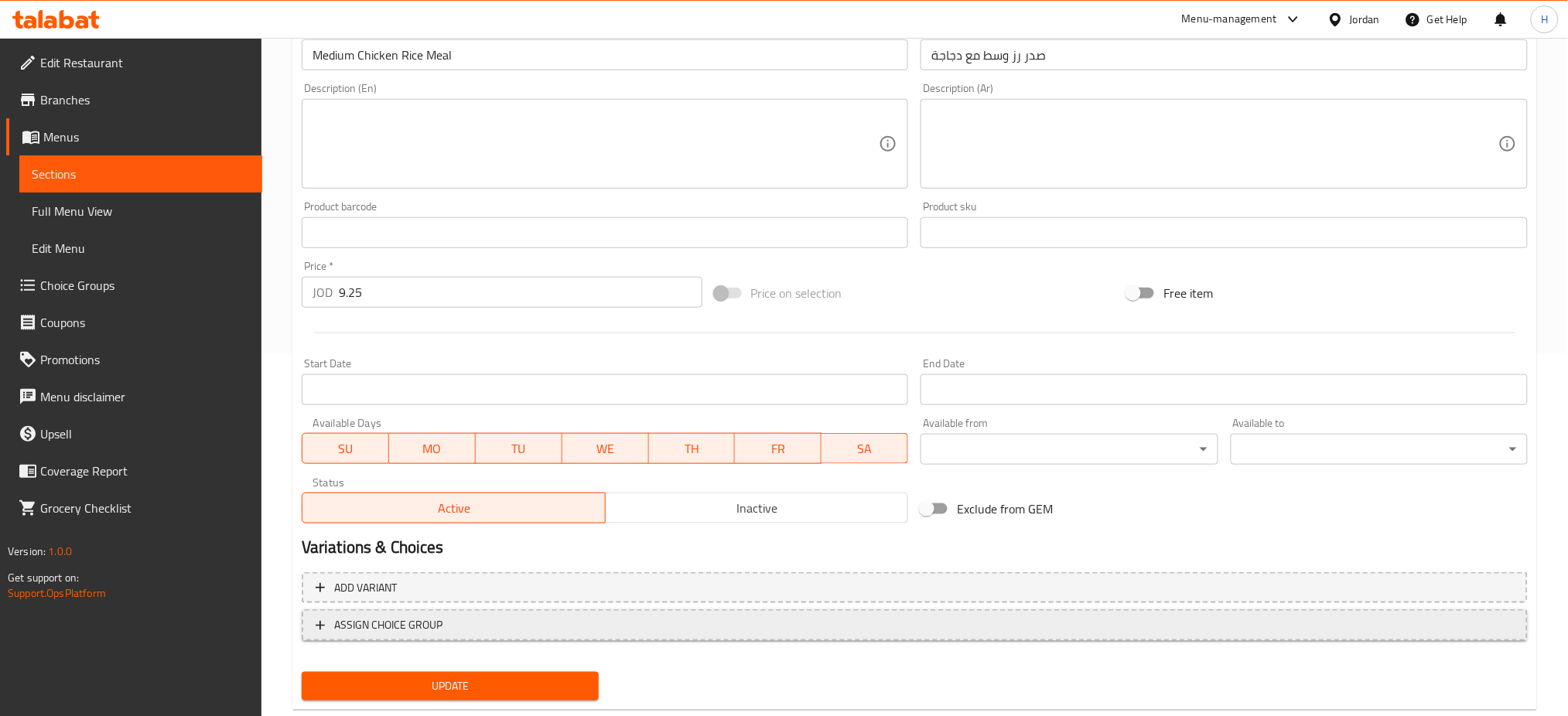
scroll to position [396, 0]
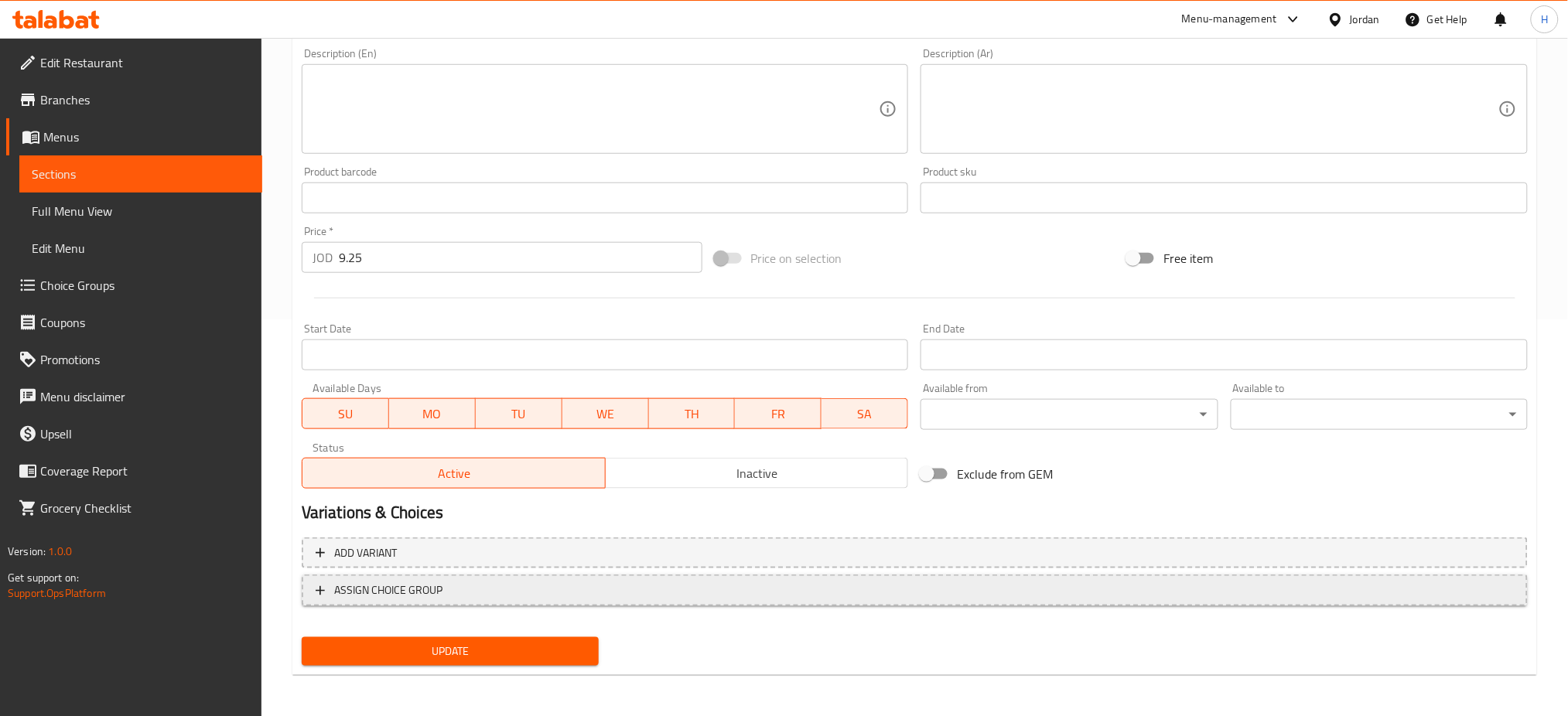
click at [430, 600] on button "ASSIGN CHOICE GROUP" at bounding box center [914, 591] width 1227 height 32
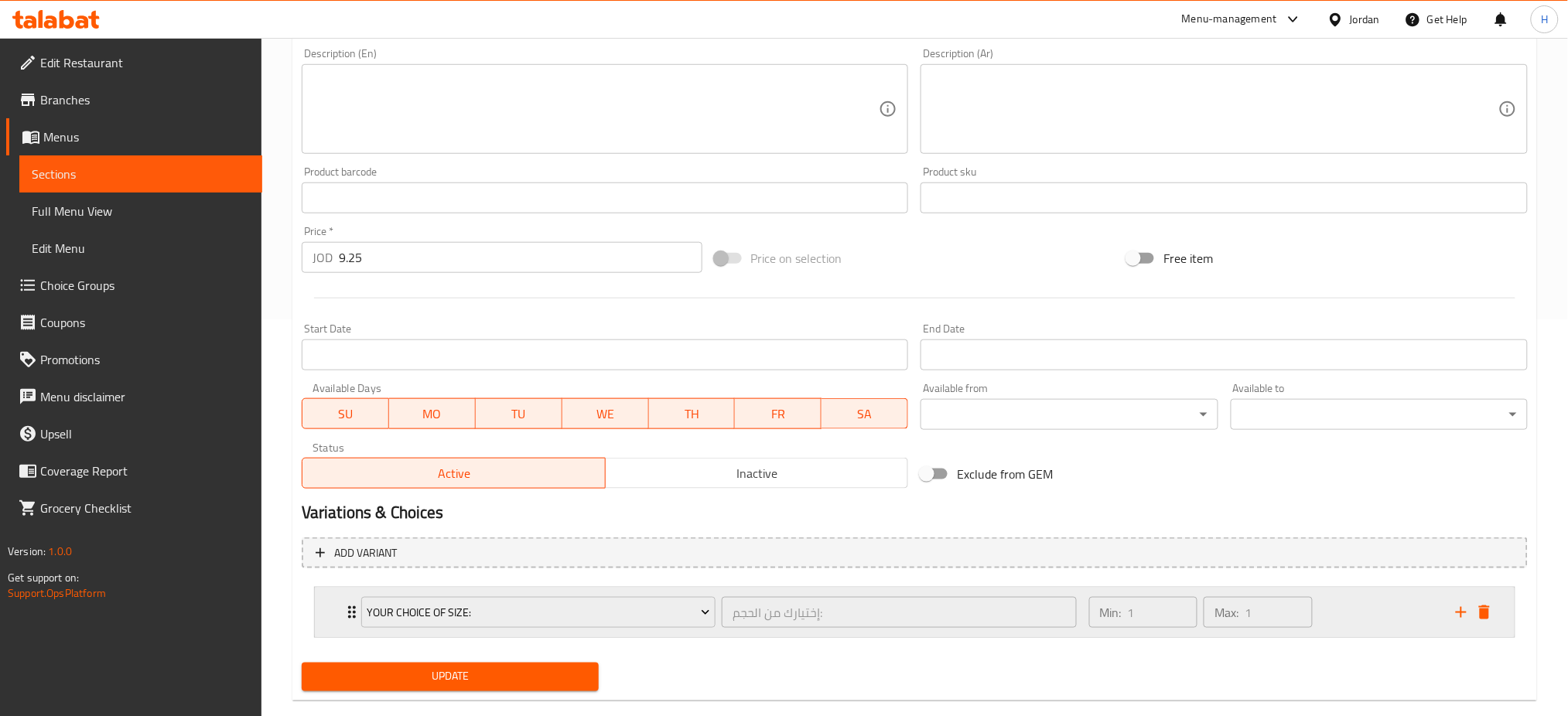
click at [1455, 607] on icon "add" at bounding box center [1461, 613] width 18 height 18
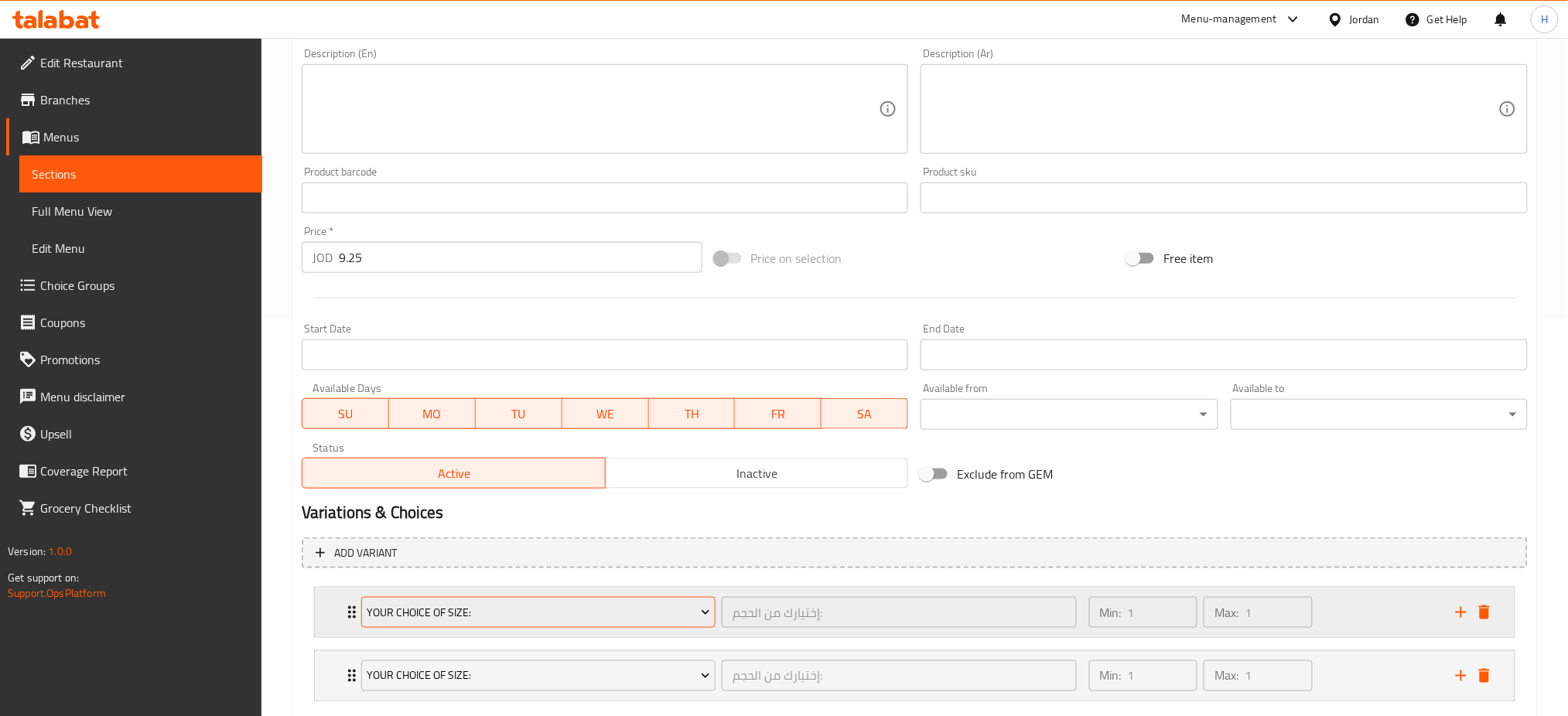
click at [583, 620] on span "Your Choice Of Size:" at bounding box center [538, 613] width 343 height 19
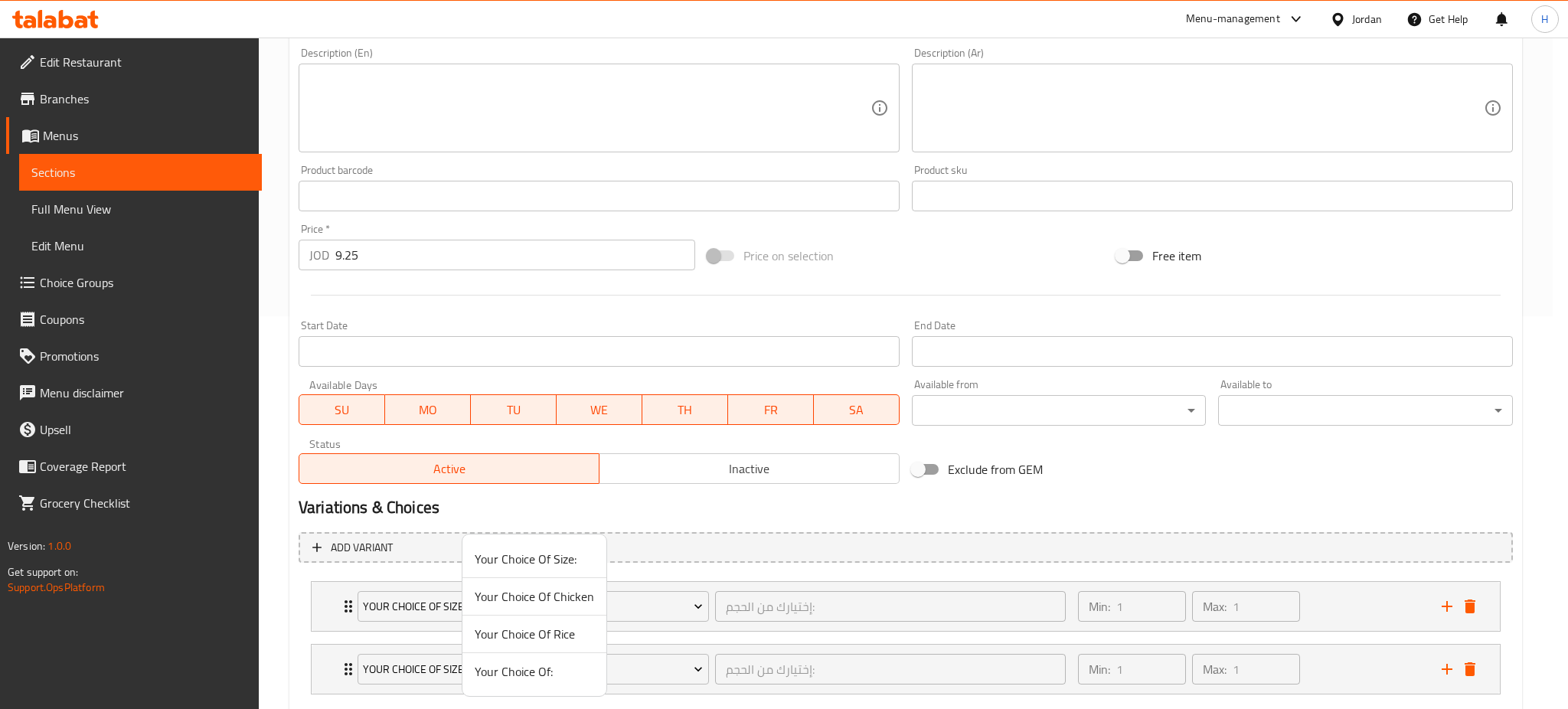
click at [531, 630] on span "Your Choice Of Rice" at bounding box center [535, 634] width 120 height 18
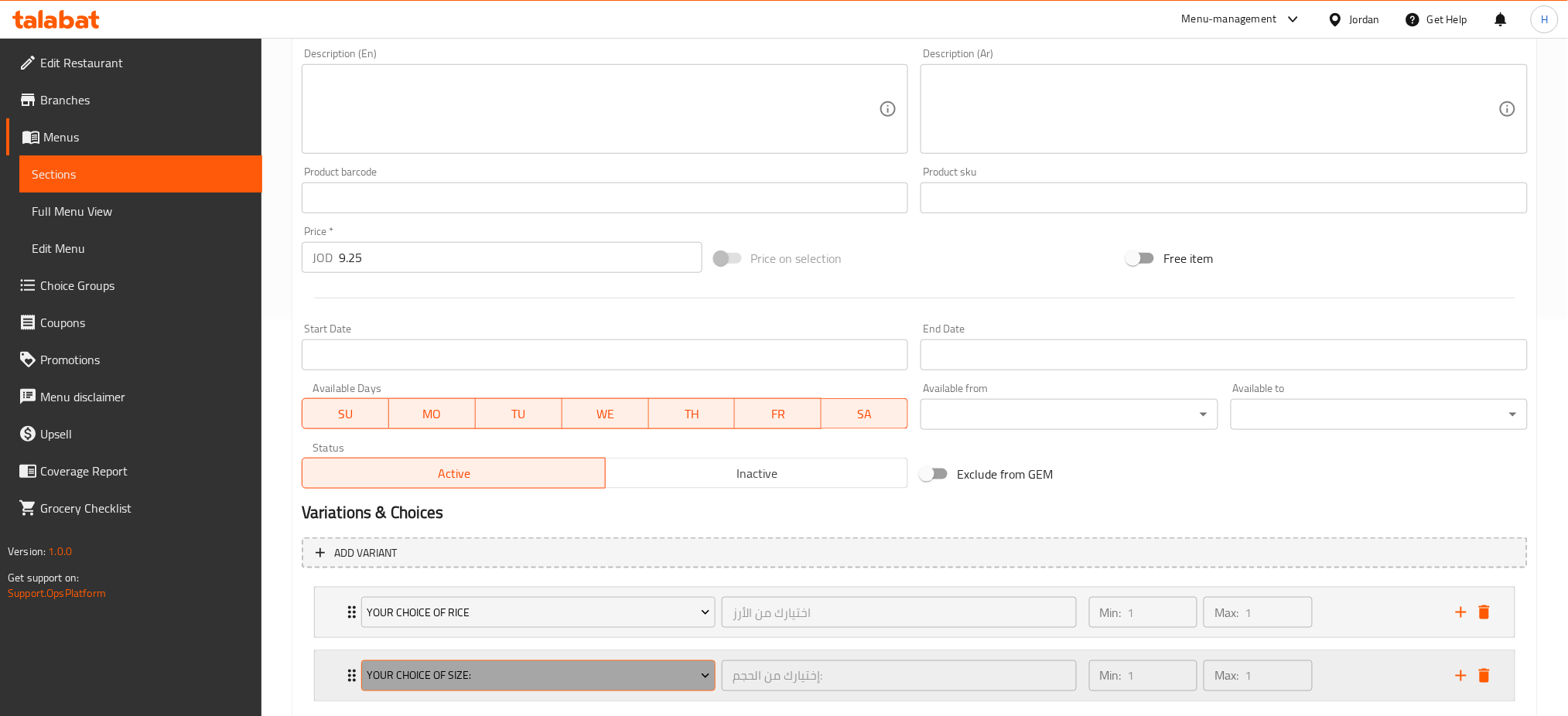
click at [574, 673] on span "Your Choice Of Size:" at bounding box center [538, 676] width 343 height 19
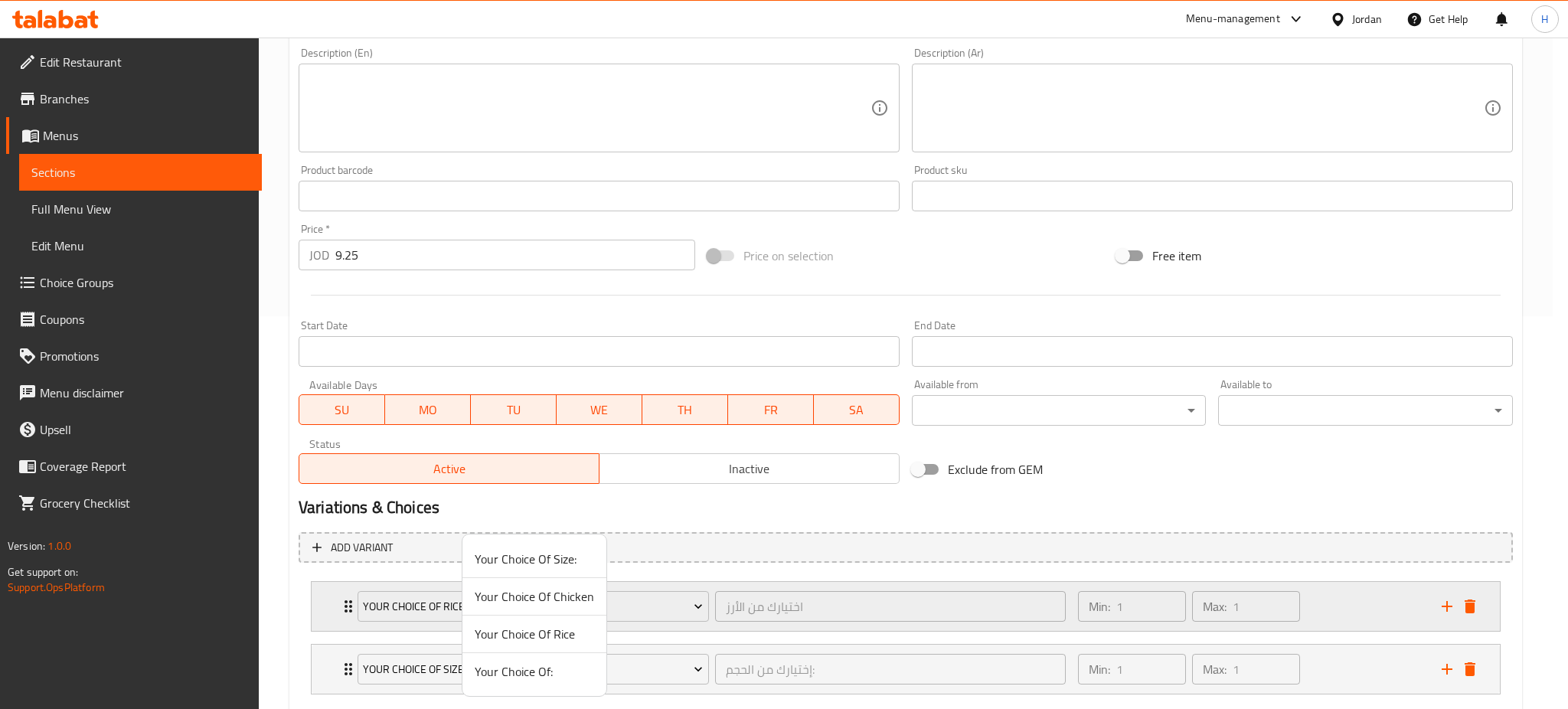
drag, startPoint x: 528, startPoint y: 600, endPoint x: 529, endPoint y: 624, distance: 24.0
click at [528, 599] on span "Your Choice Of Chicken" at bounding box center [535, 597] width 120 height 18
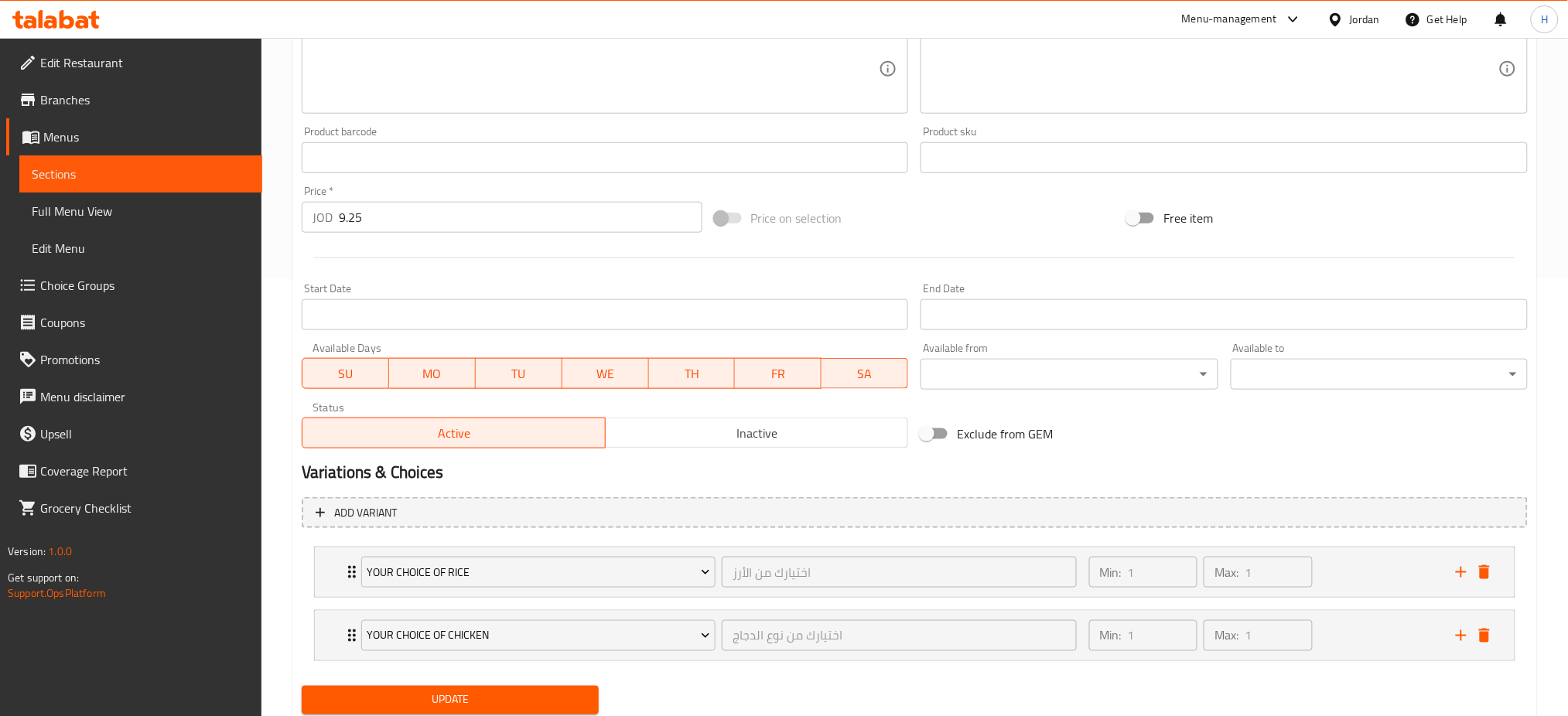
scroll to position [487, 0]
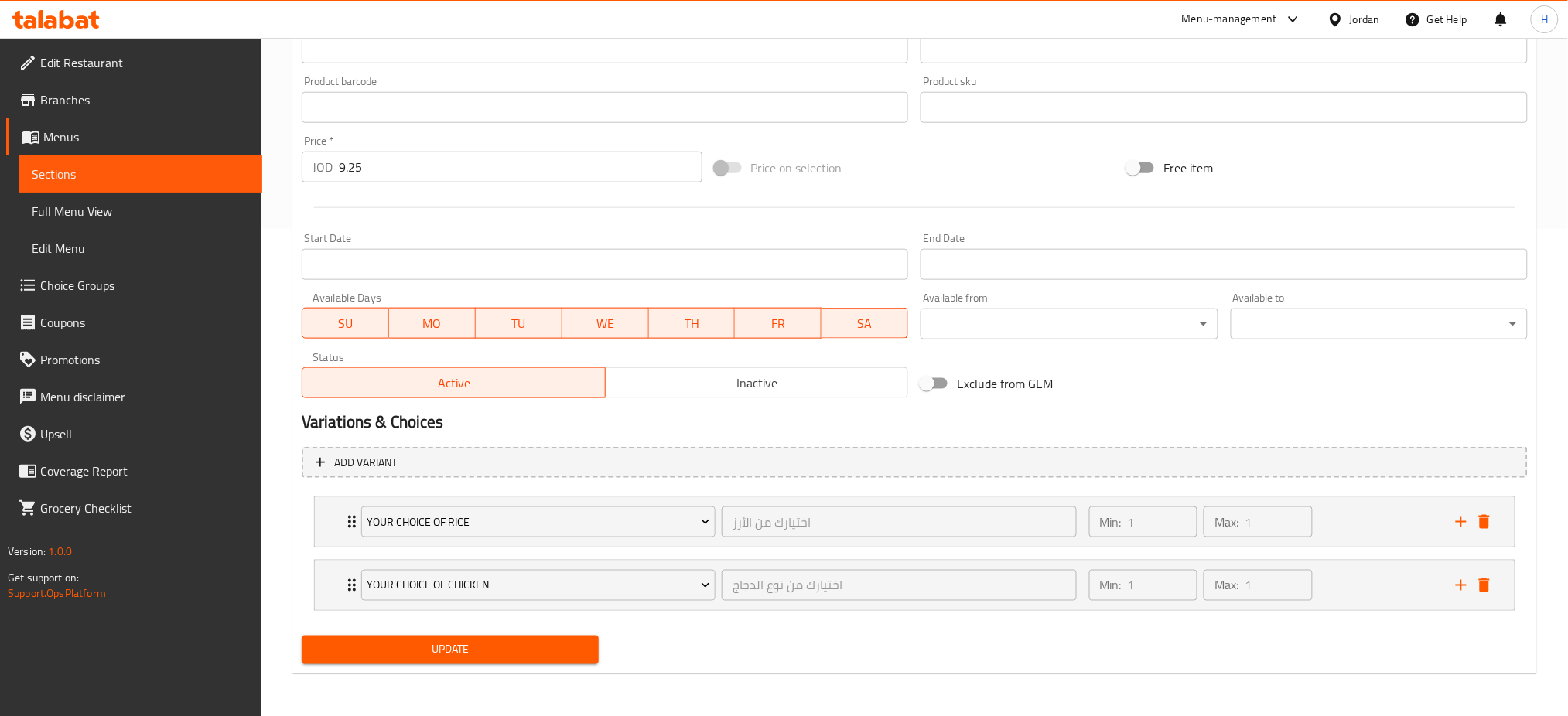
click at [417, 648] on span "Update" at bounding box center [450, 649] width 272 height 19
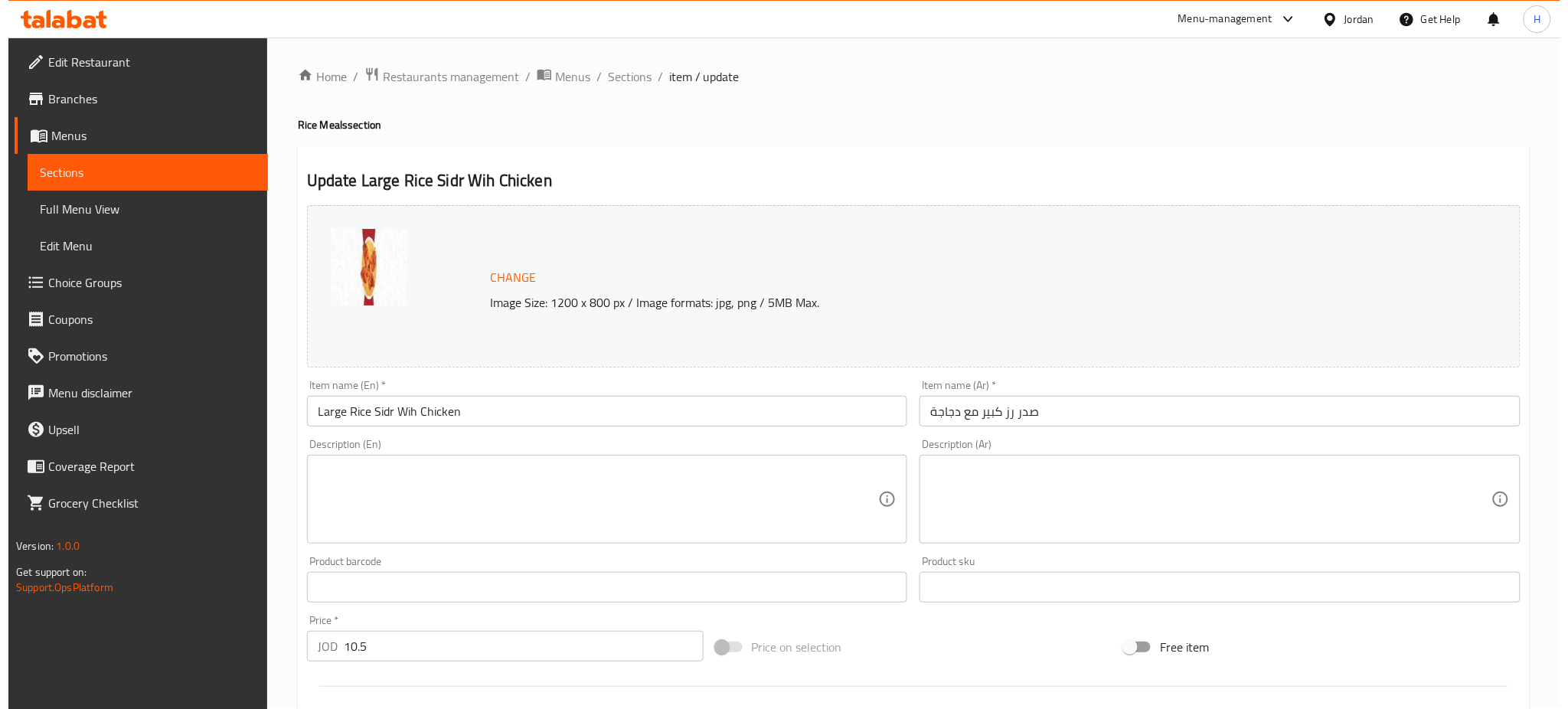
scroll to position [393, 0]
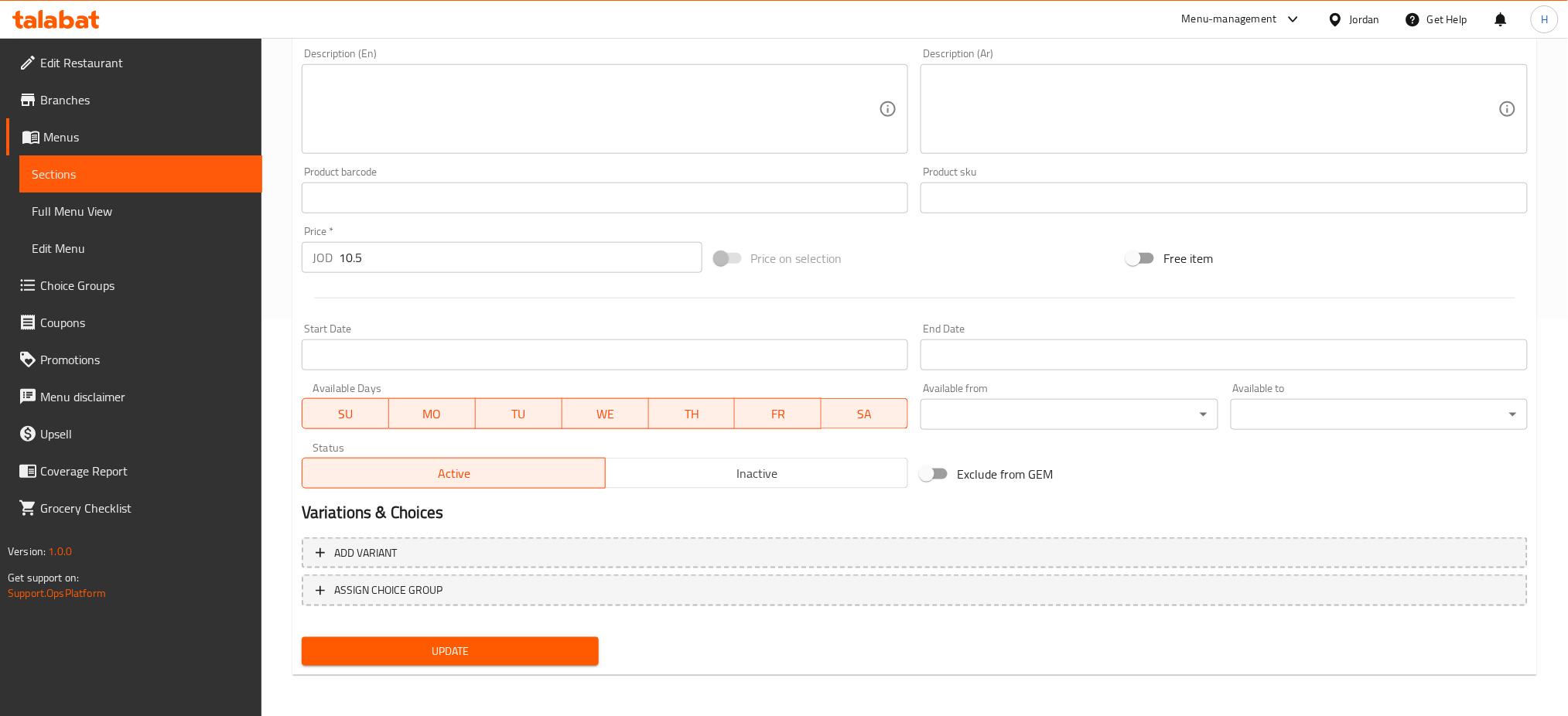
click at [488, 615] on nav at bounding box center [914, 618] width 1227 height 13
click at [465, 581] on span "ASSIGN CHOICE GROUP" at bounding box center [915, 590] width 1199 height 19
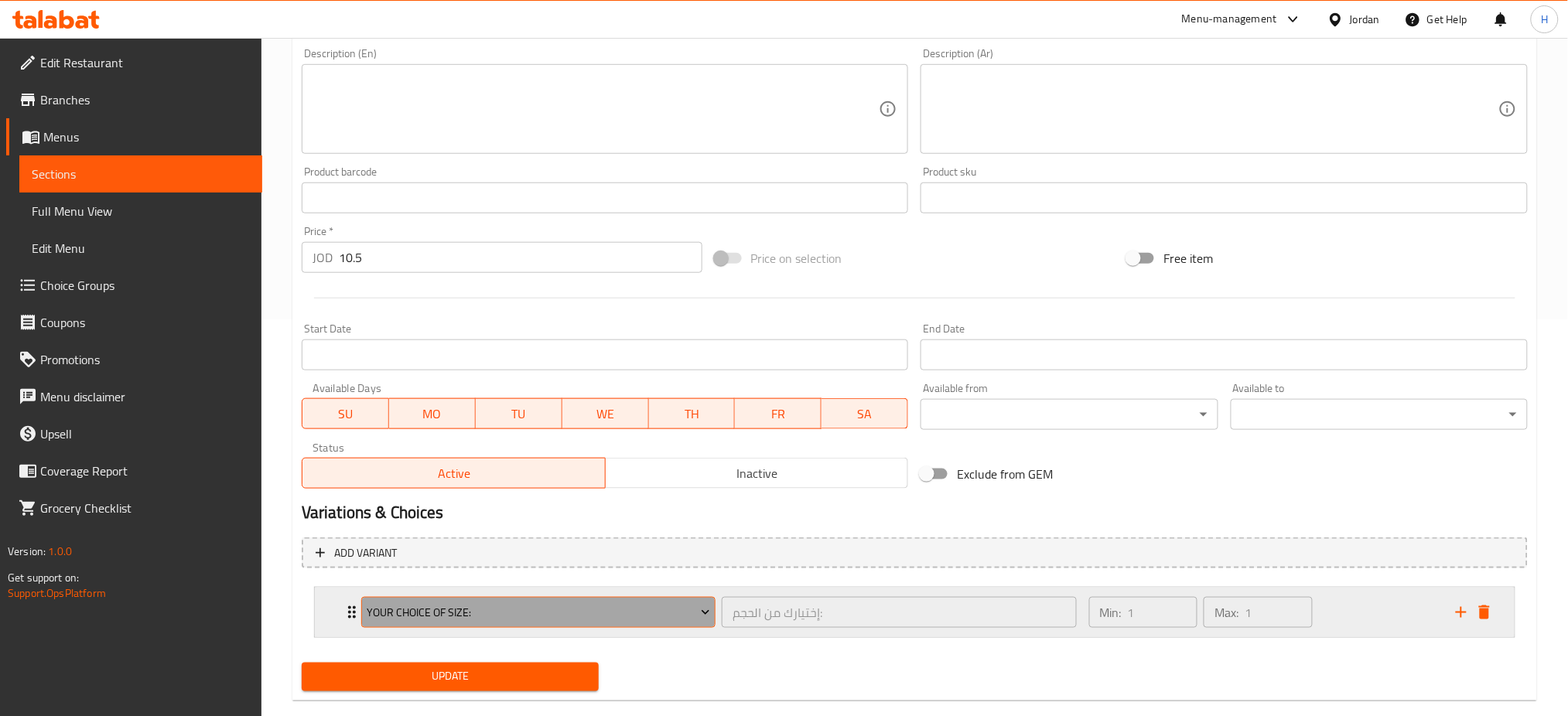
click at [573, 618] on span "Your Choice Of Size:" at bounding box center [538, 613] width 343 height 19
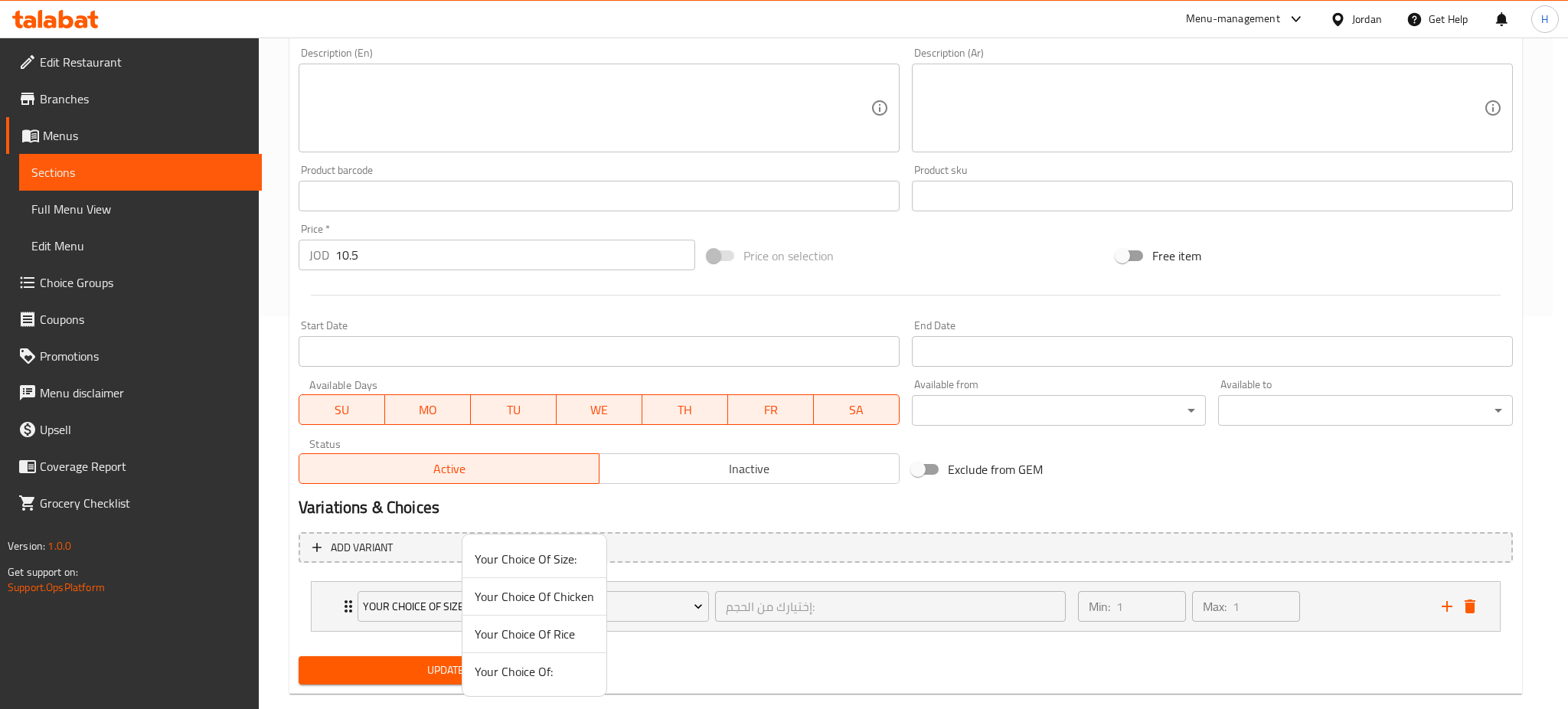
click at [549, 626] on span "Your Choice Of Rice" at bounding box center [535, 634] width 120 height 18
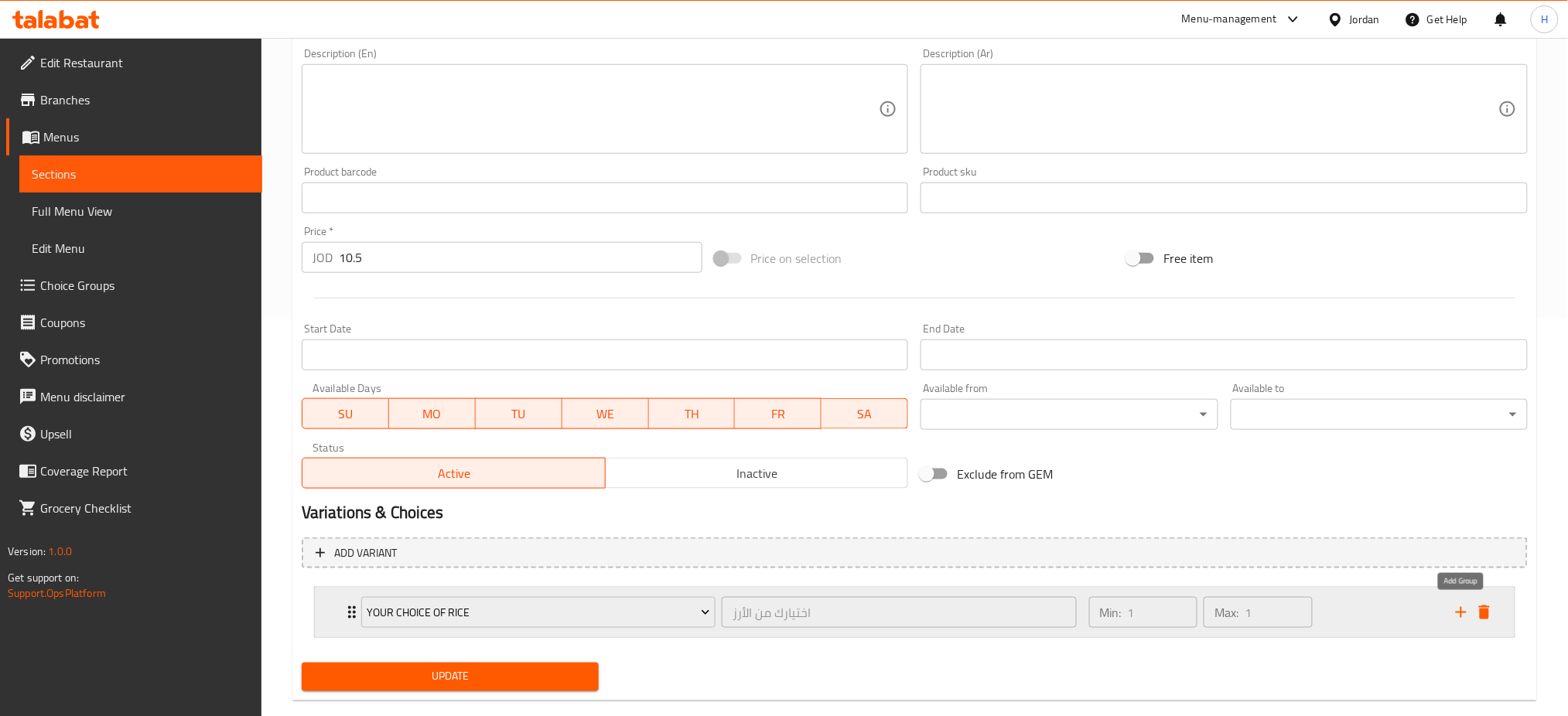
click at [1463, 607] on icon "add" at bounding box center [1461, 612] width 11 height 11
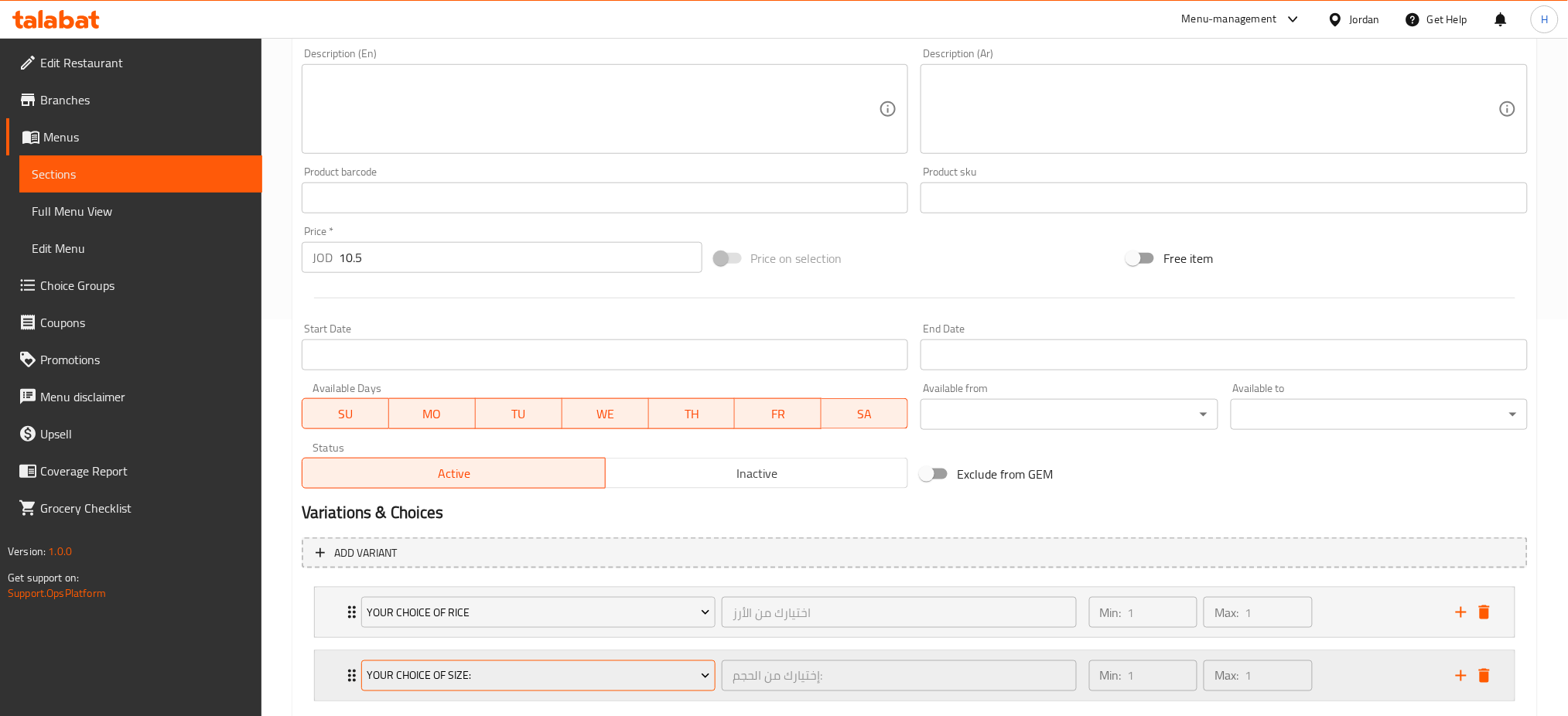
click at [481, 688] on button "Your Choice Of Size:" at bounding box center [539, 675] width 354 height 31
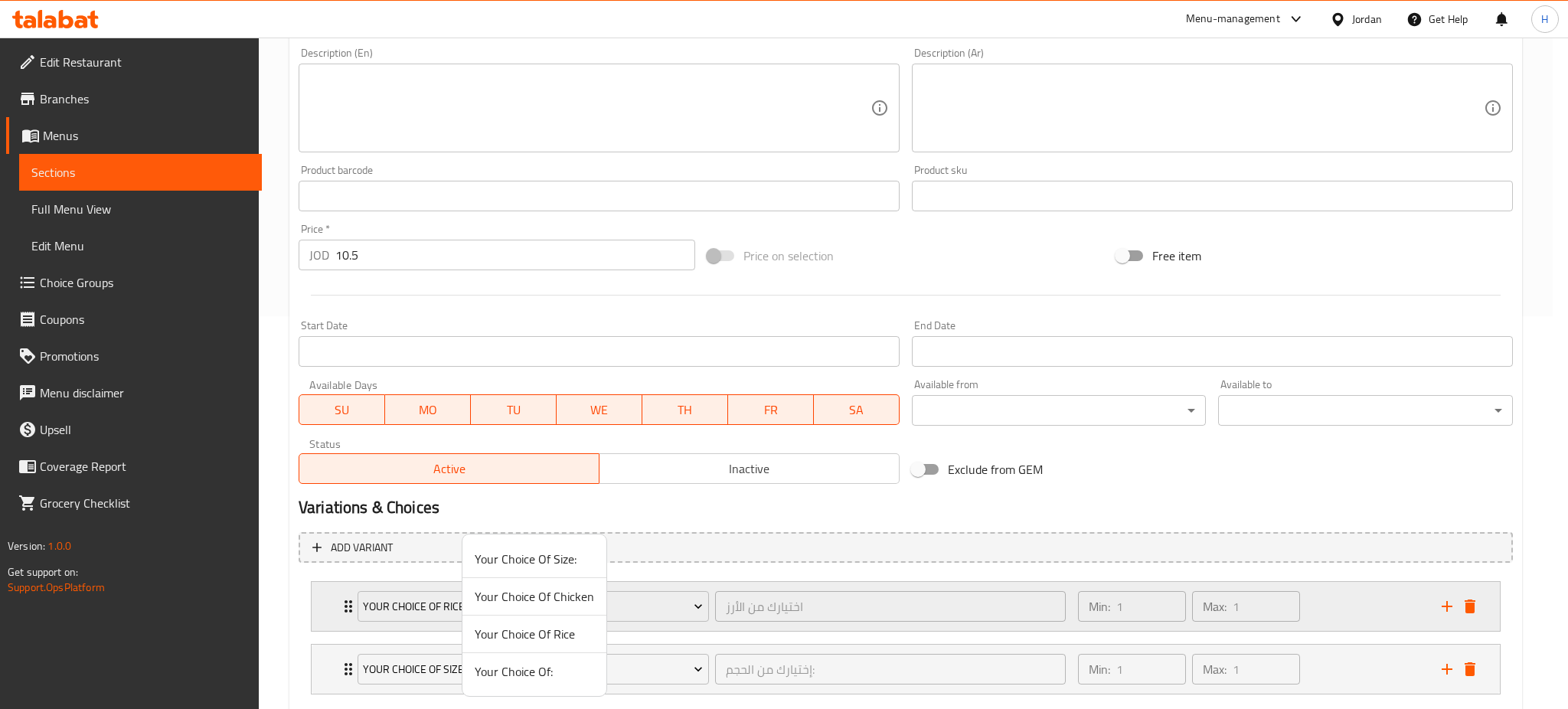
click at [544, 601] on span "Your Choice Of Chicken" at bounding box center [535, 597] width 120 height 18
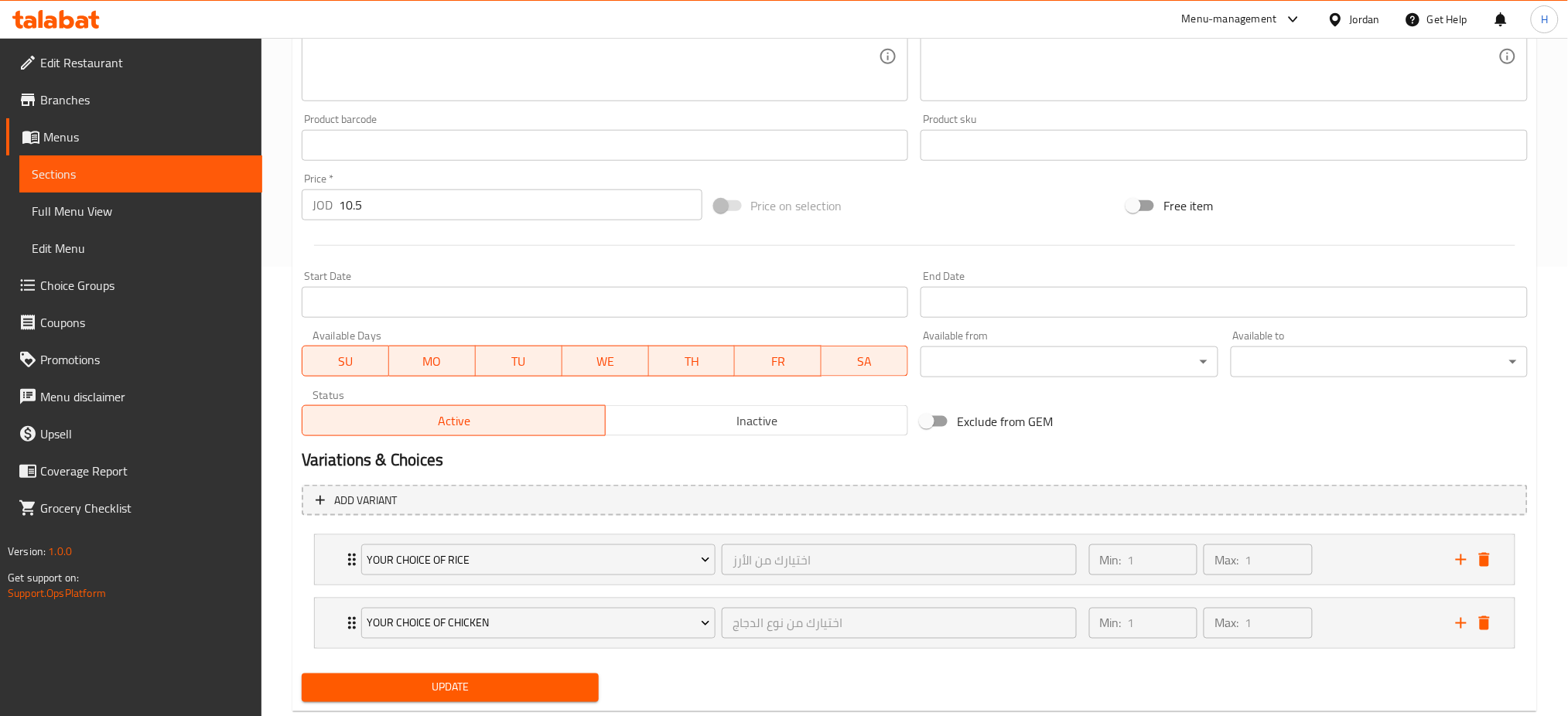
scroll to position [487, 0]
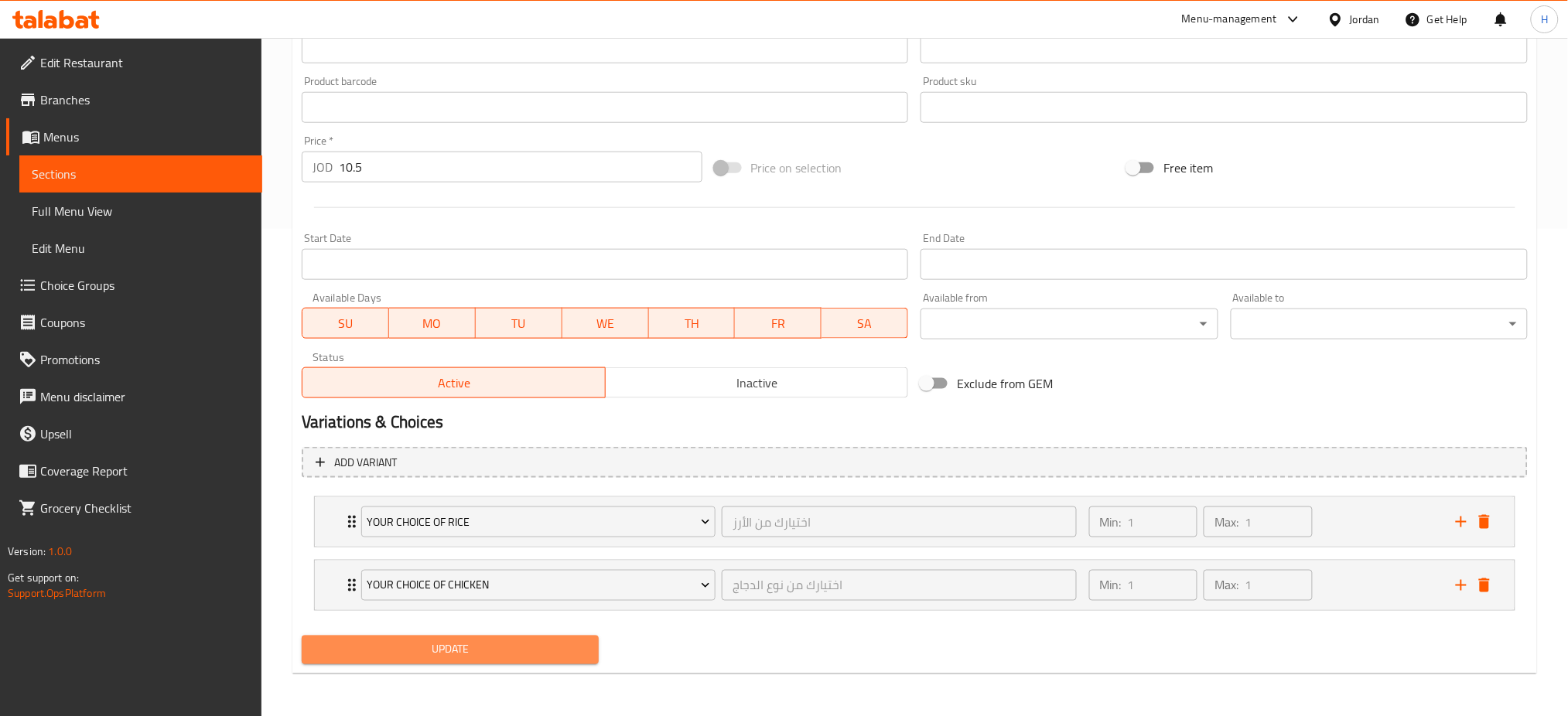
click at [449, 657] on span "Update" at bounding box center [450, 649] width 272 height 19
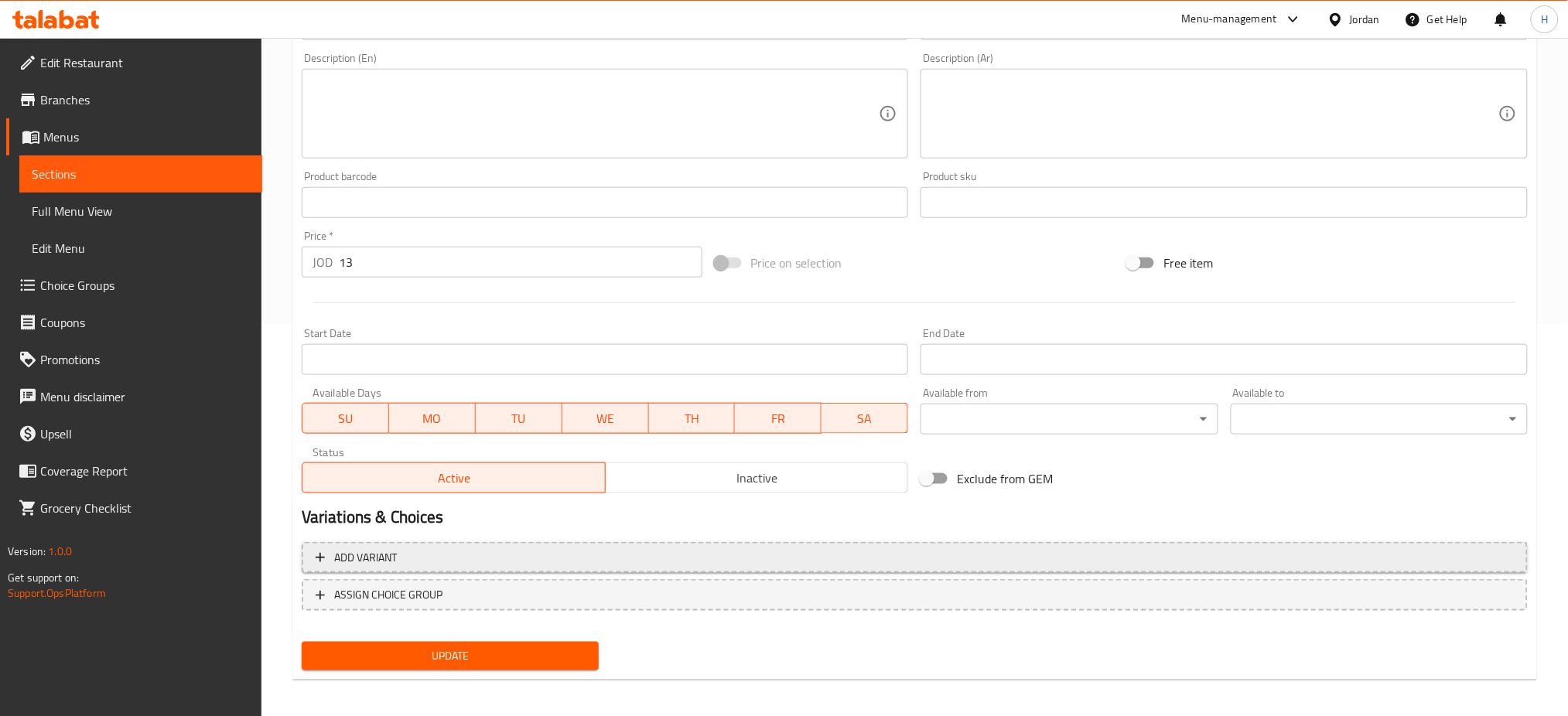
scroll to position [396, 0]
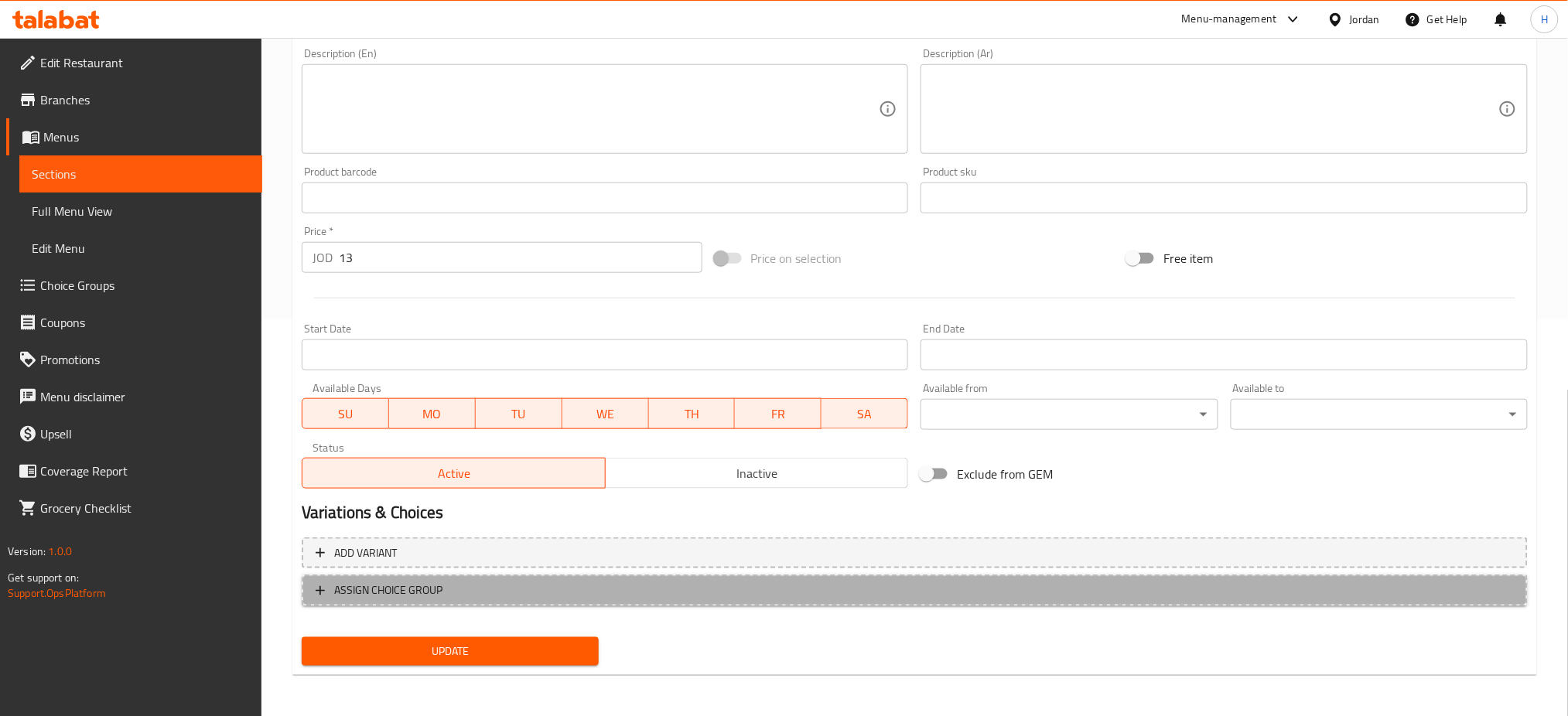
click at [438, 590] on span "ASSIGN CHOICE GROUP" at bounding box center [388, 590] width 109 height 19
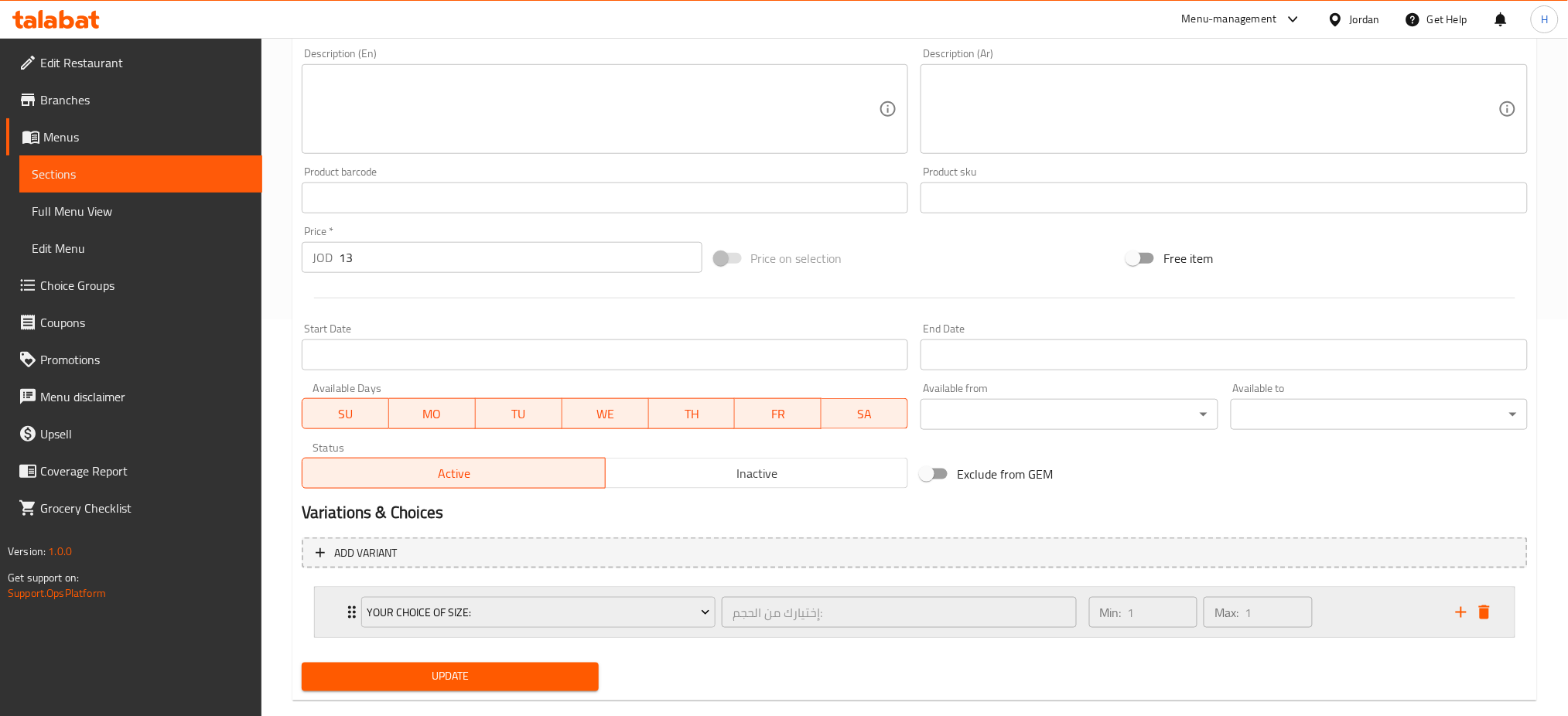
click at [435, 631] on div "Your Choice Of Size: إختيارك من الحجم: ​" at bounding box center [719, 612] width 734 height 49
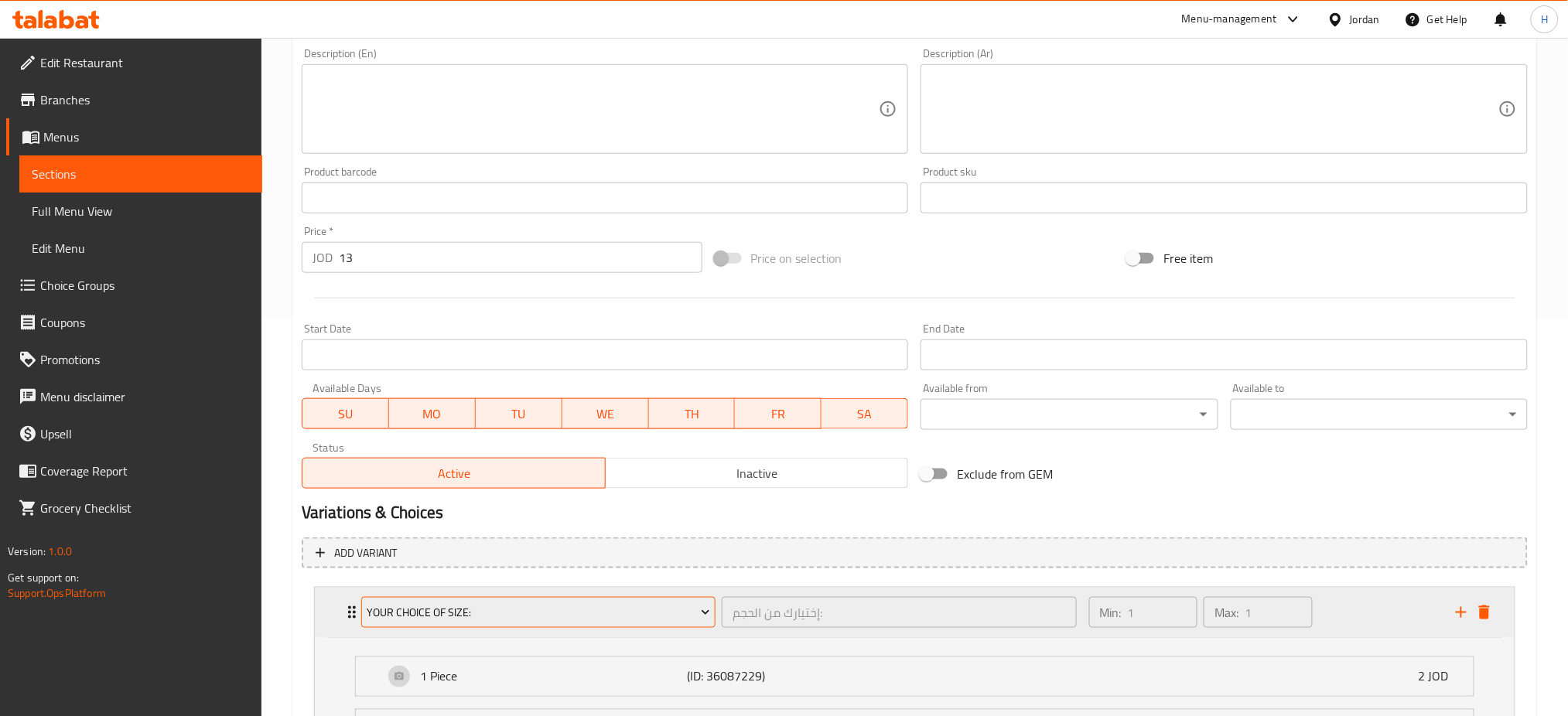
click at [443, 617] on span "Your Choice Of Size:" at bounding box center [538, 613] width 343 height 19
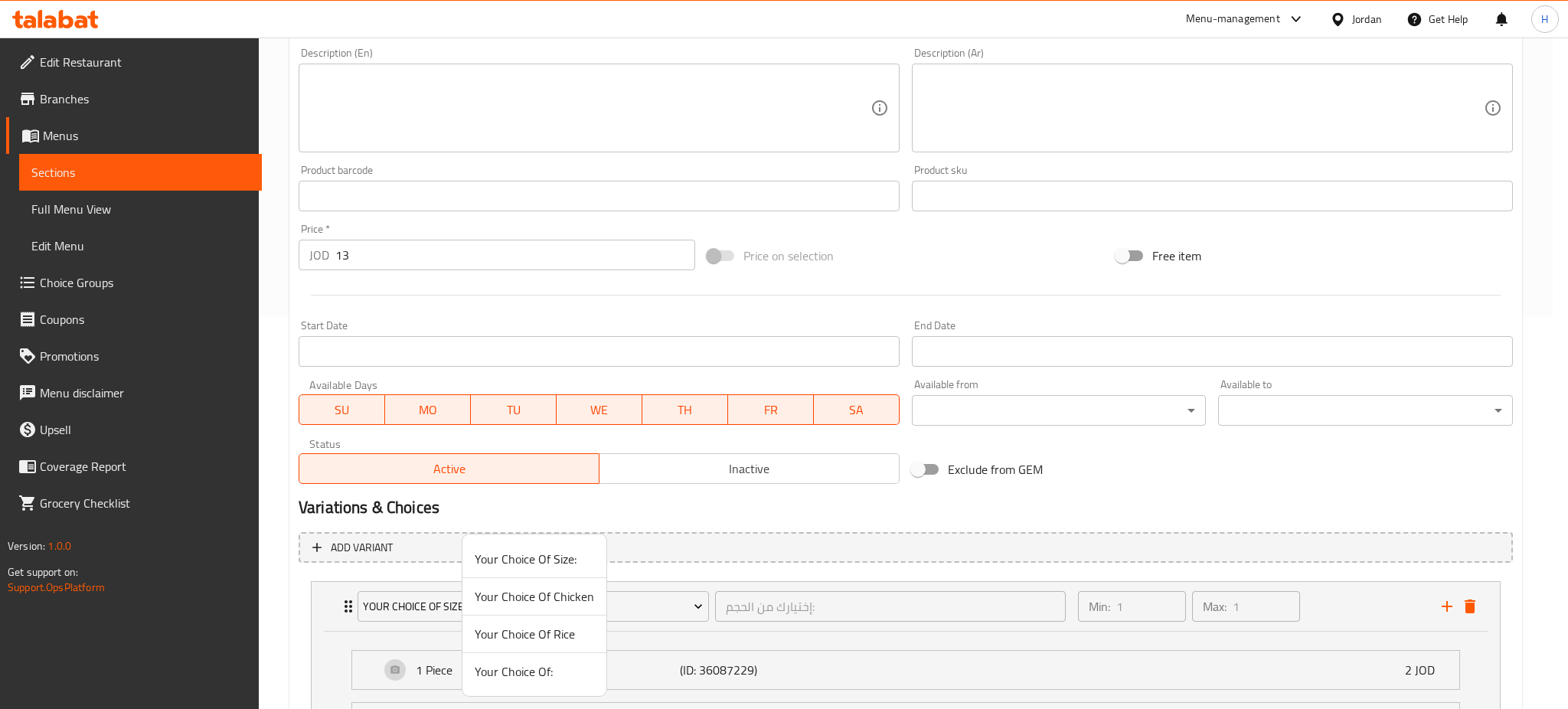
click at [521, 645] on li "Your Choice Of Rice" at bounding box center [535, 634] width 144 height 37
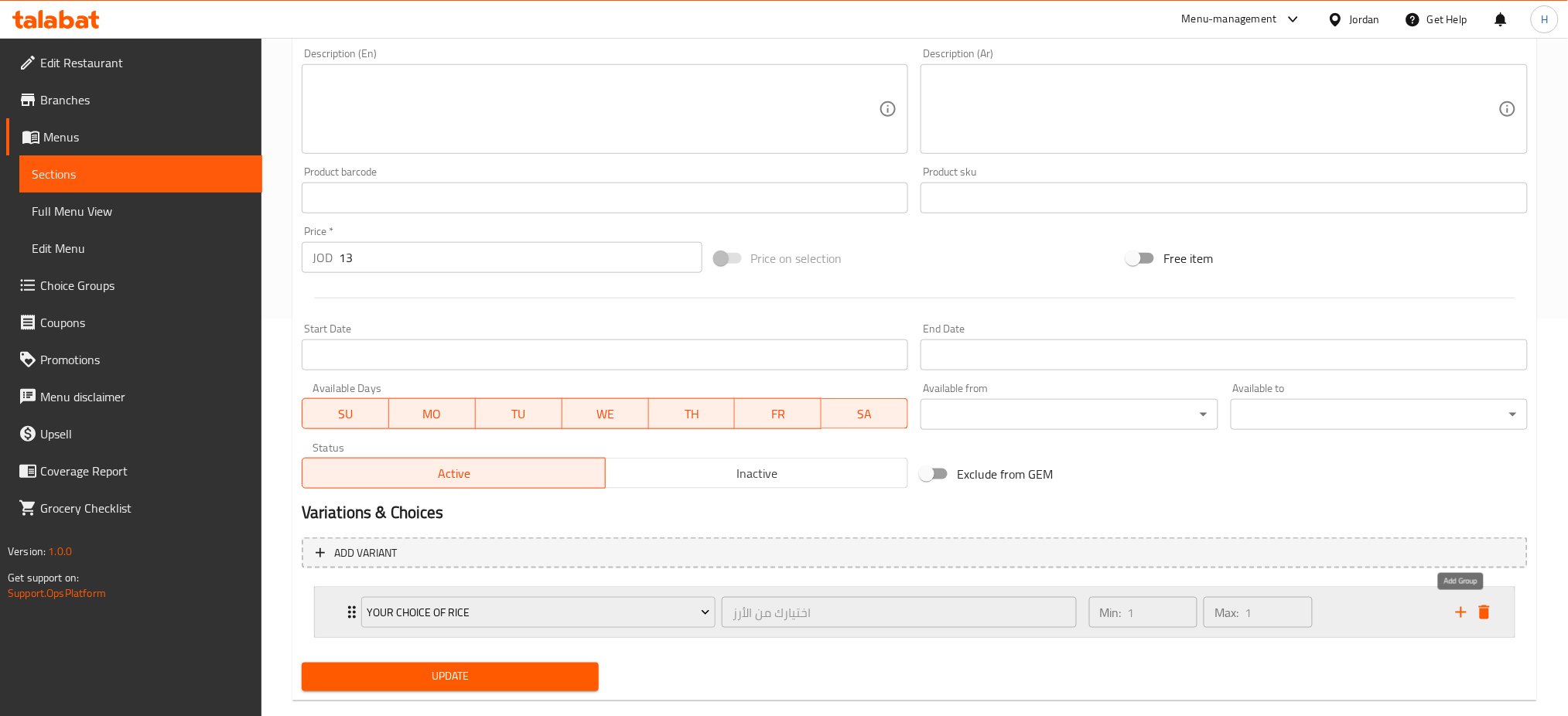
click at [1464, 616] on icon "add" at bounding box center [1461, 613] width 18 height 18
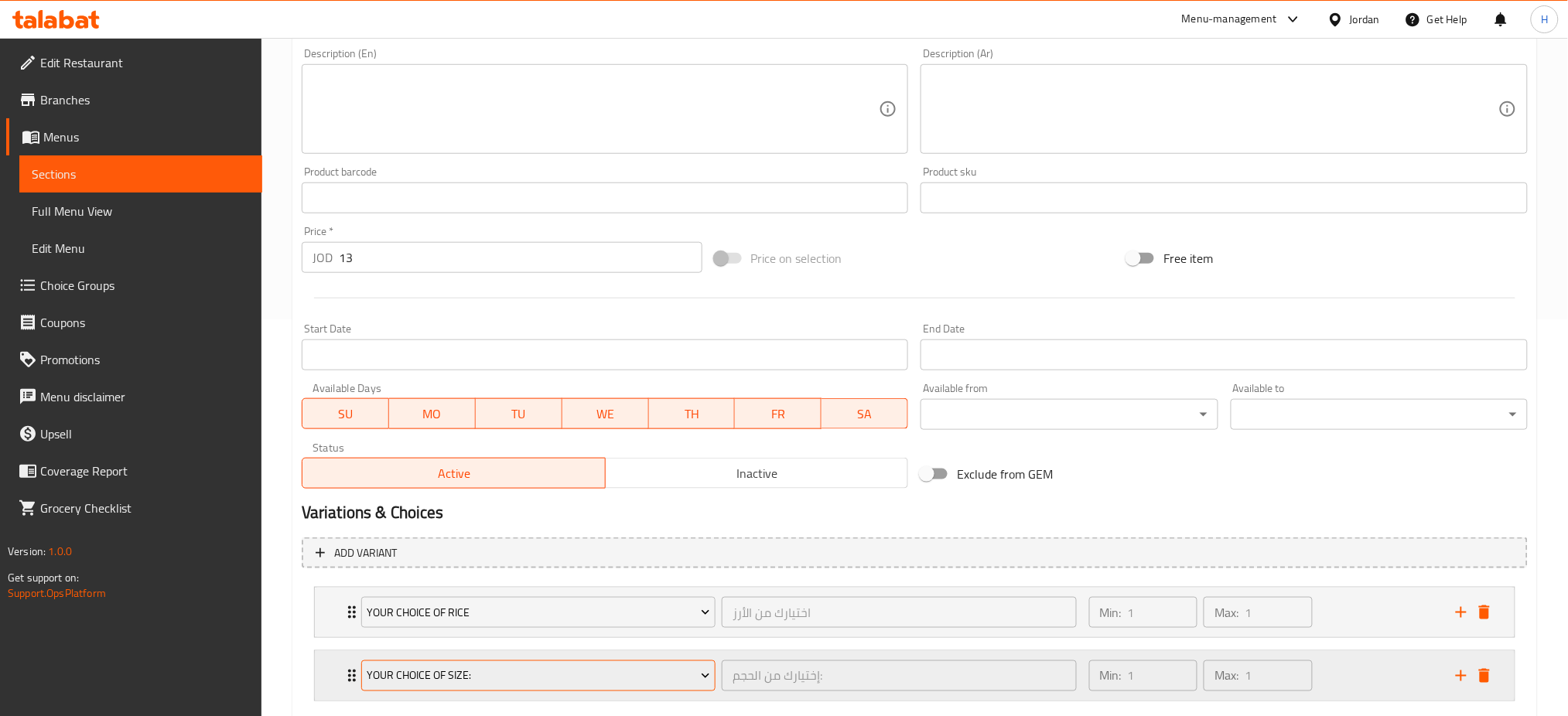
click at [471, 684] on span "Your Choice Of Size:" at bounding box center [538, 676] width 343 height 19
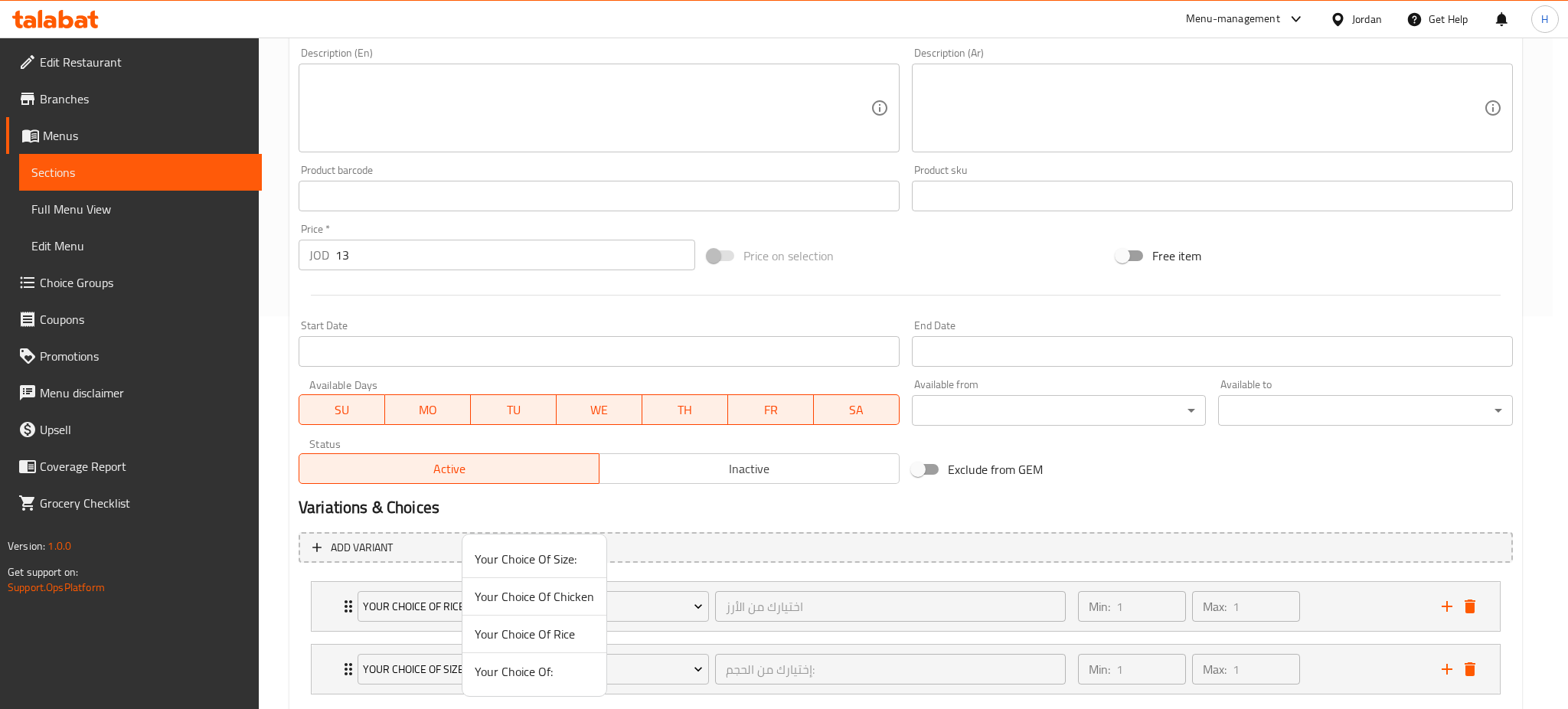
click at [525, 596] on span "Your Choice Of Chicken" at bounding box center [535, 597] width 120 height 18
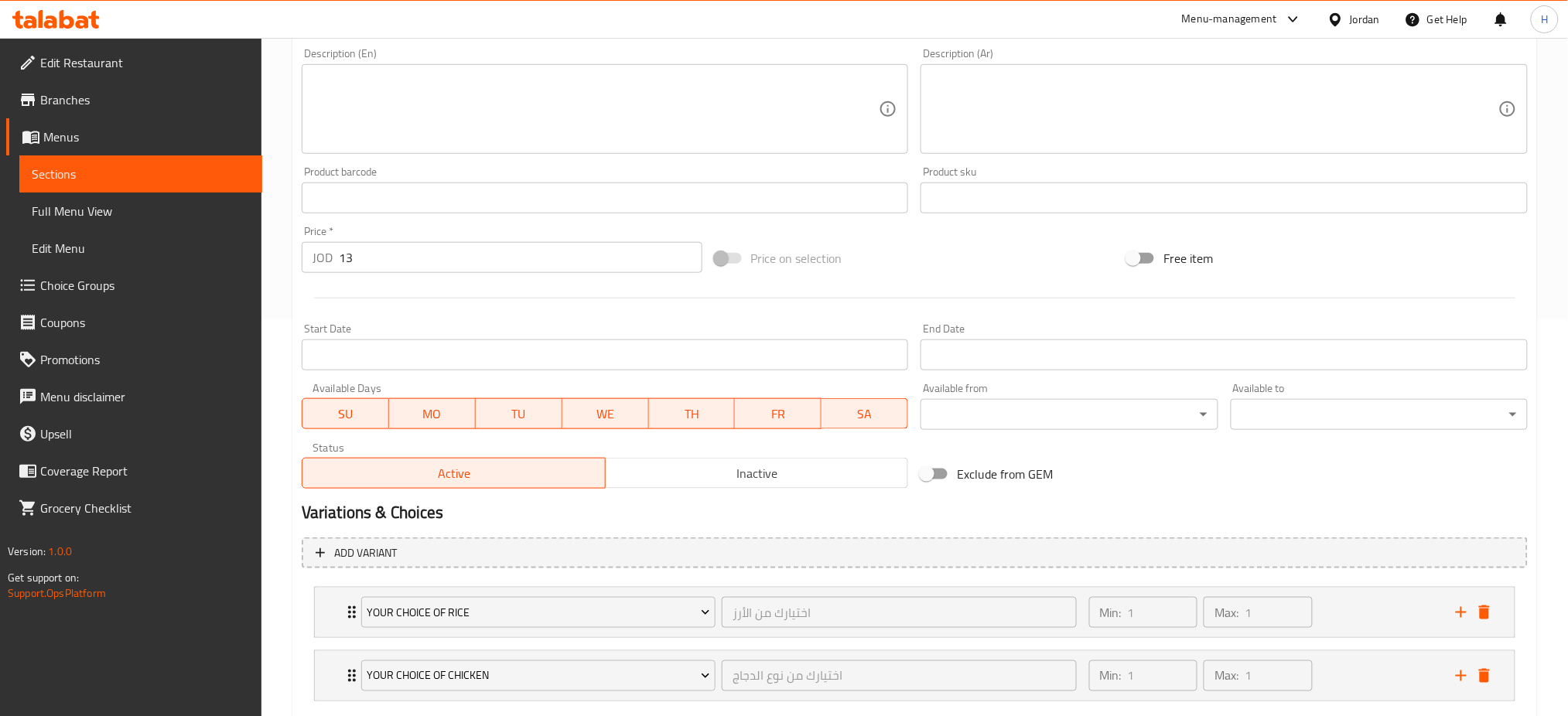
scroll to position [487, 0]
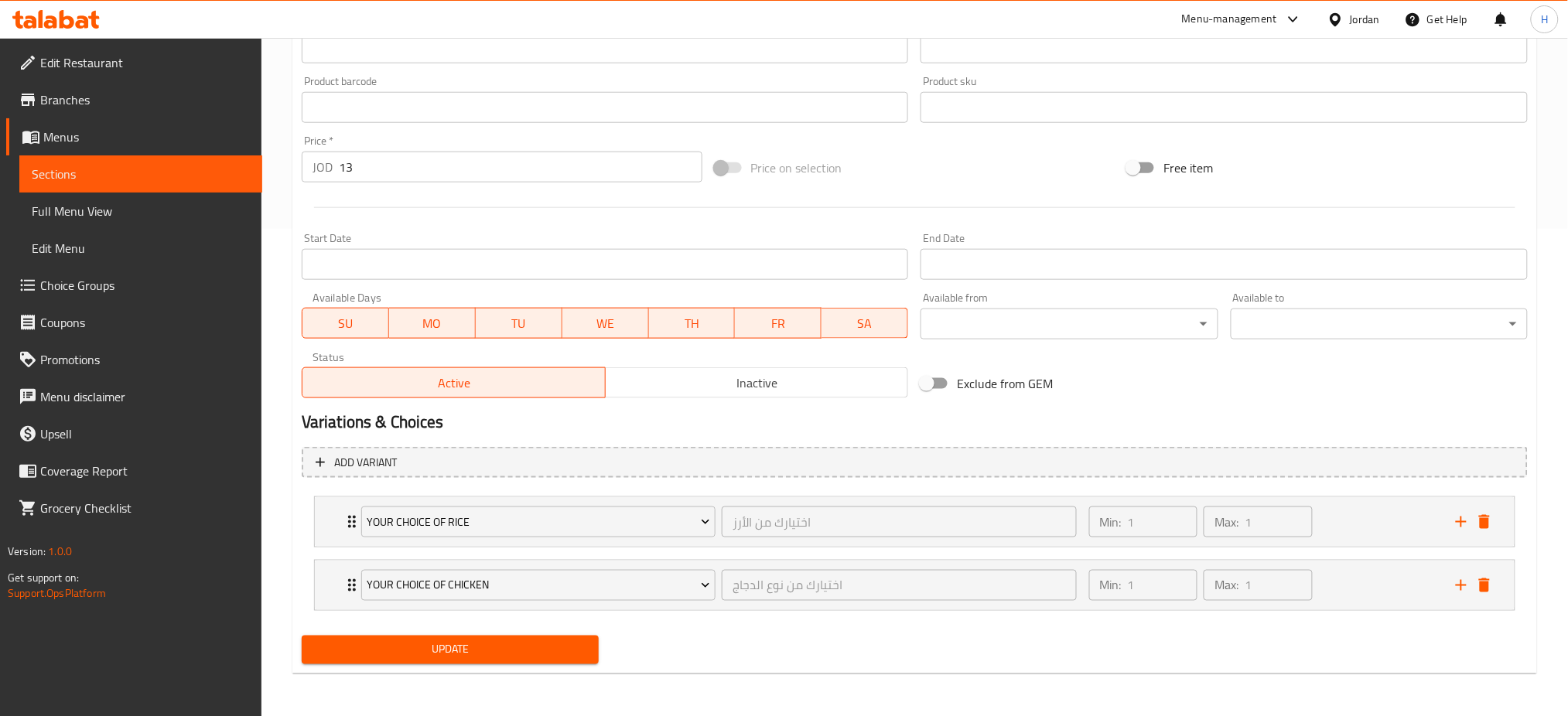
click at [514, 643] on span "Update" at bounding box center [450, 649] width 272 height 19
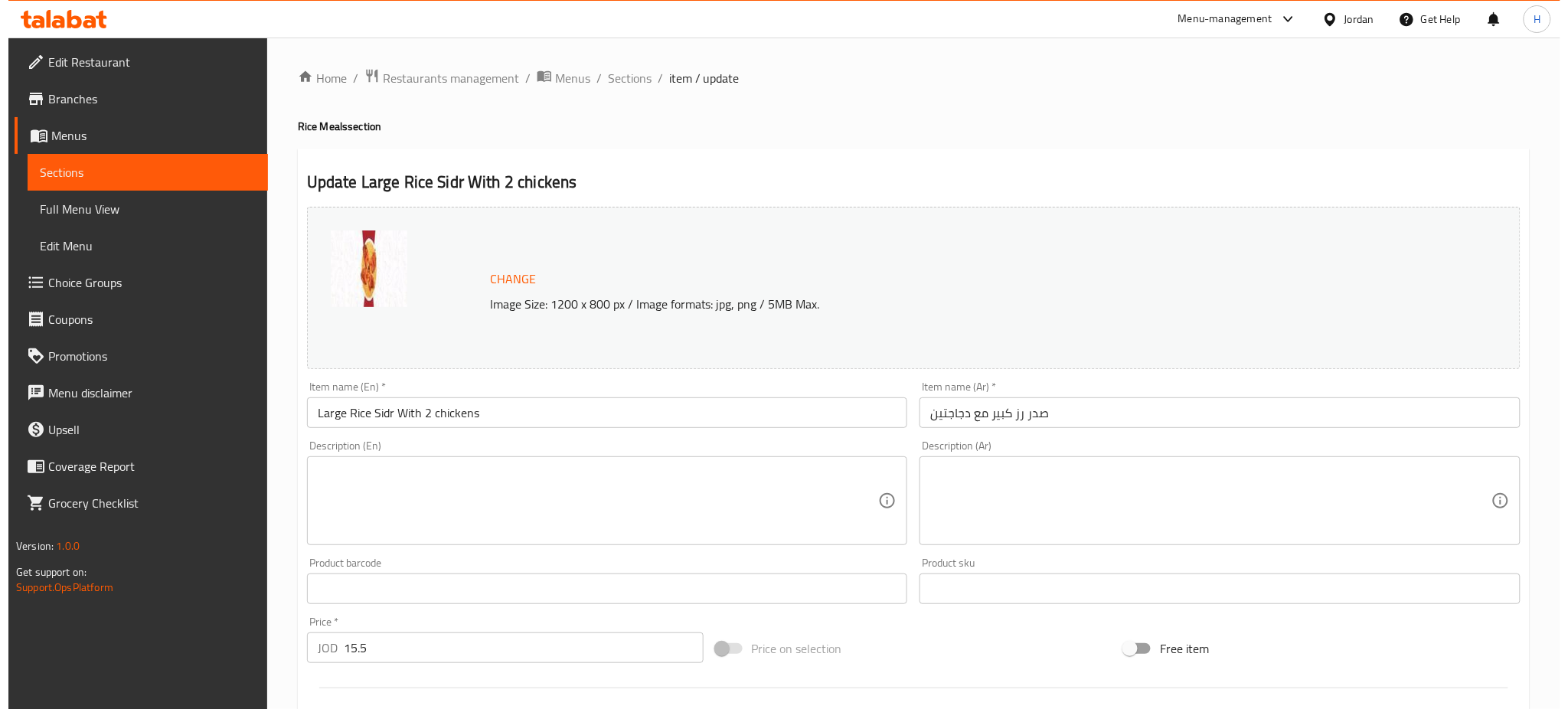
scroll to position [393, 0]
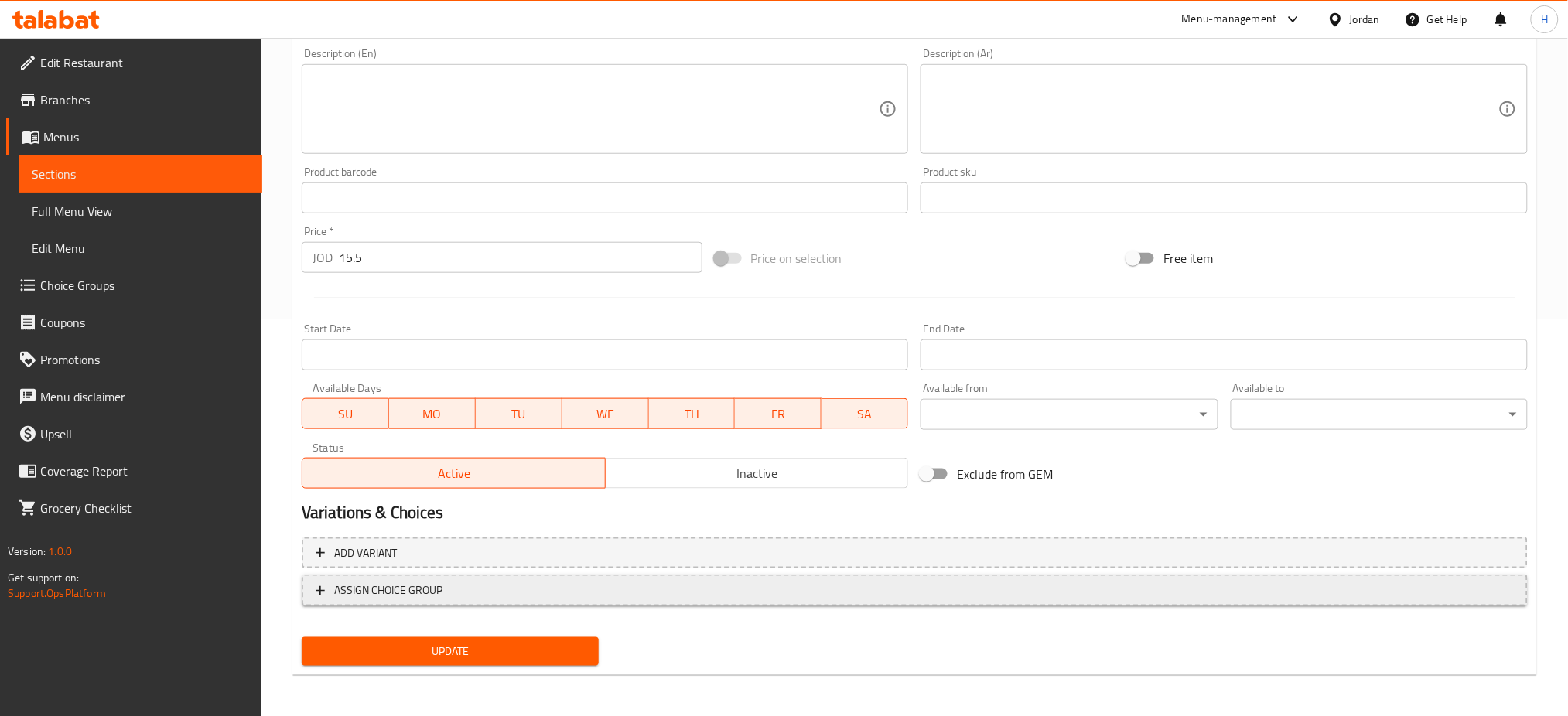
click at [452, 587] on span "ASSIGN CHOICE GROUP" at bounding box center [915, 590] width 1199 height 19
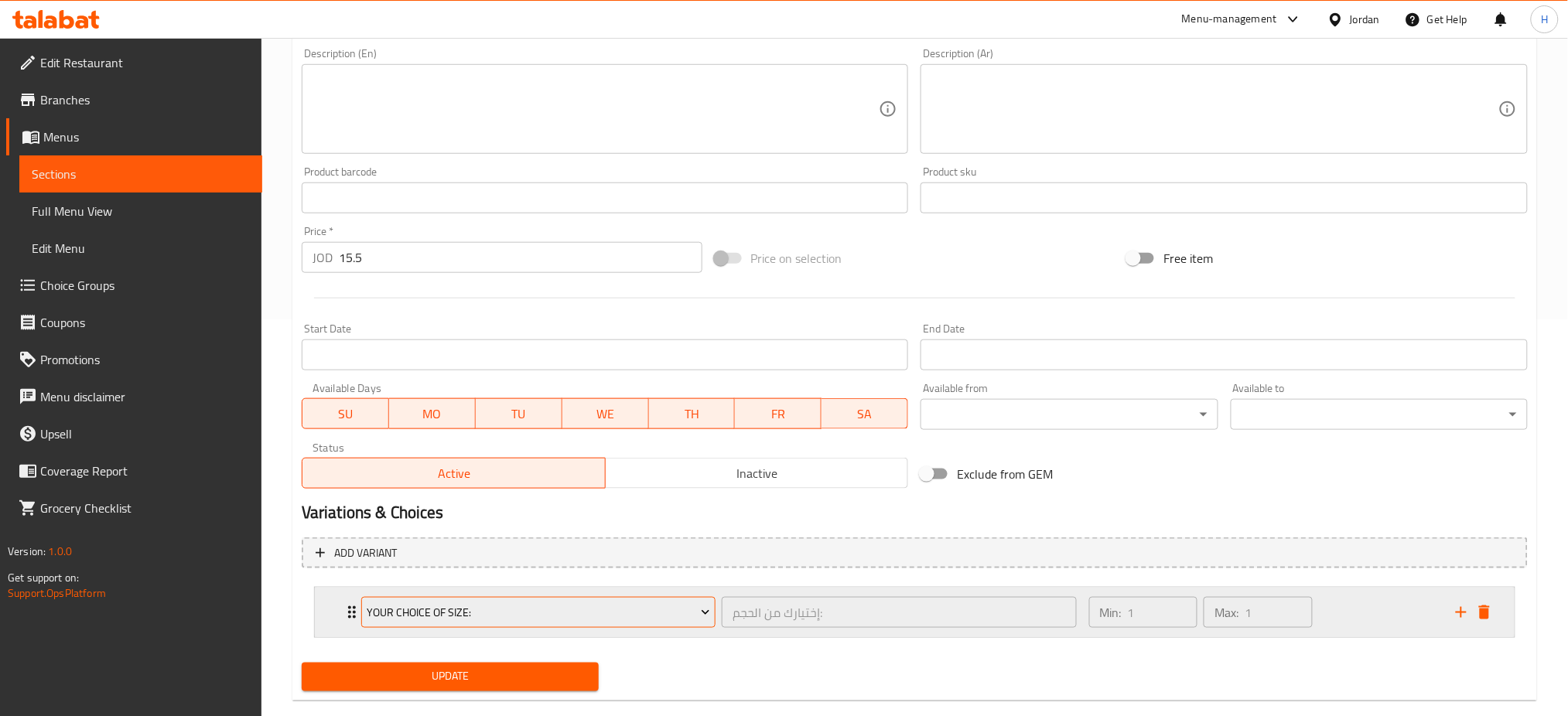
click at [444, 625] on button "Your Choice Of Size:" at bounding box center [539, 612] width 354 height 31
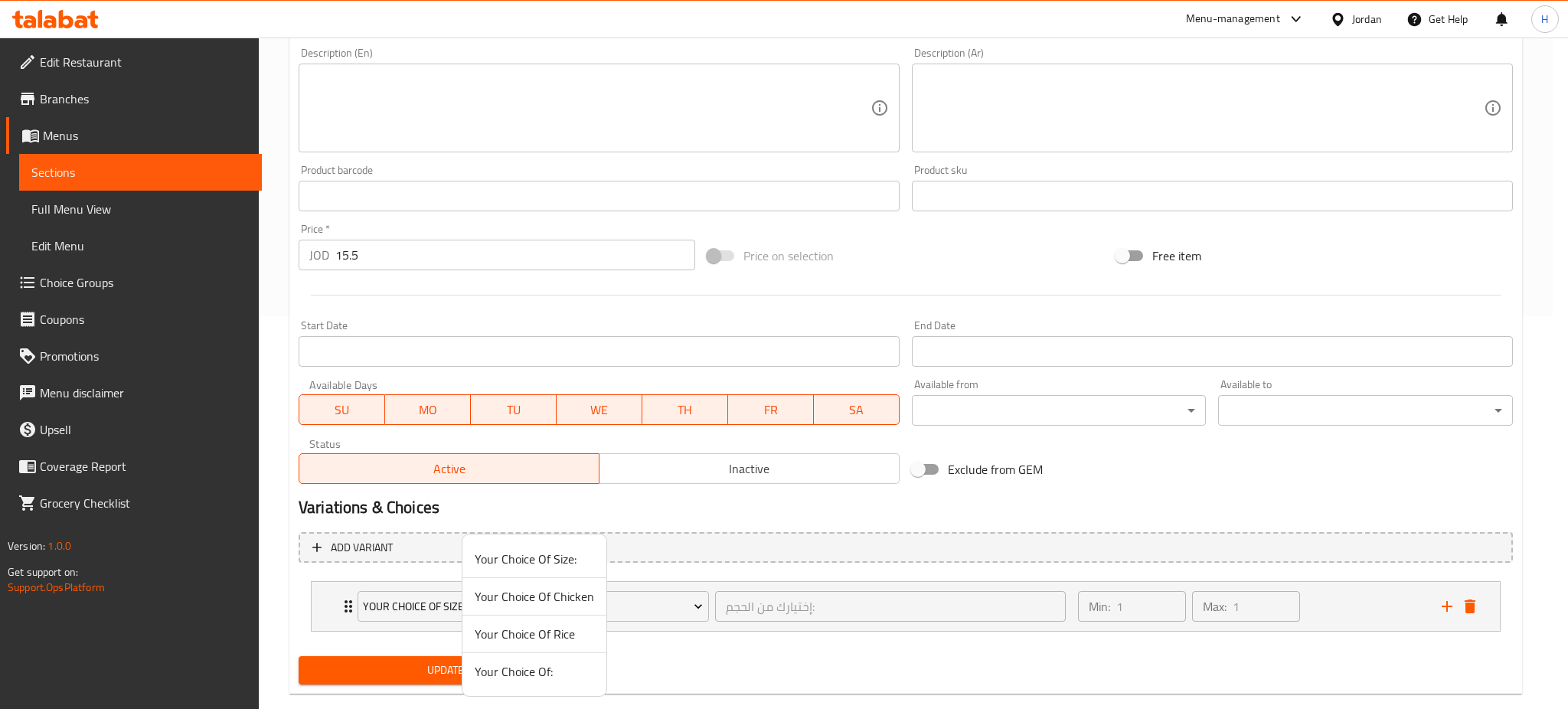
click at [511, 635] on span "Your Choice Of Rice" at bounding box center [535, 634] width 120 height 18
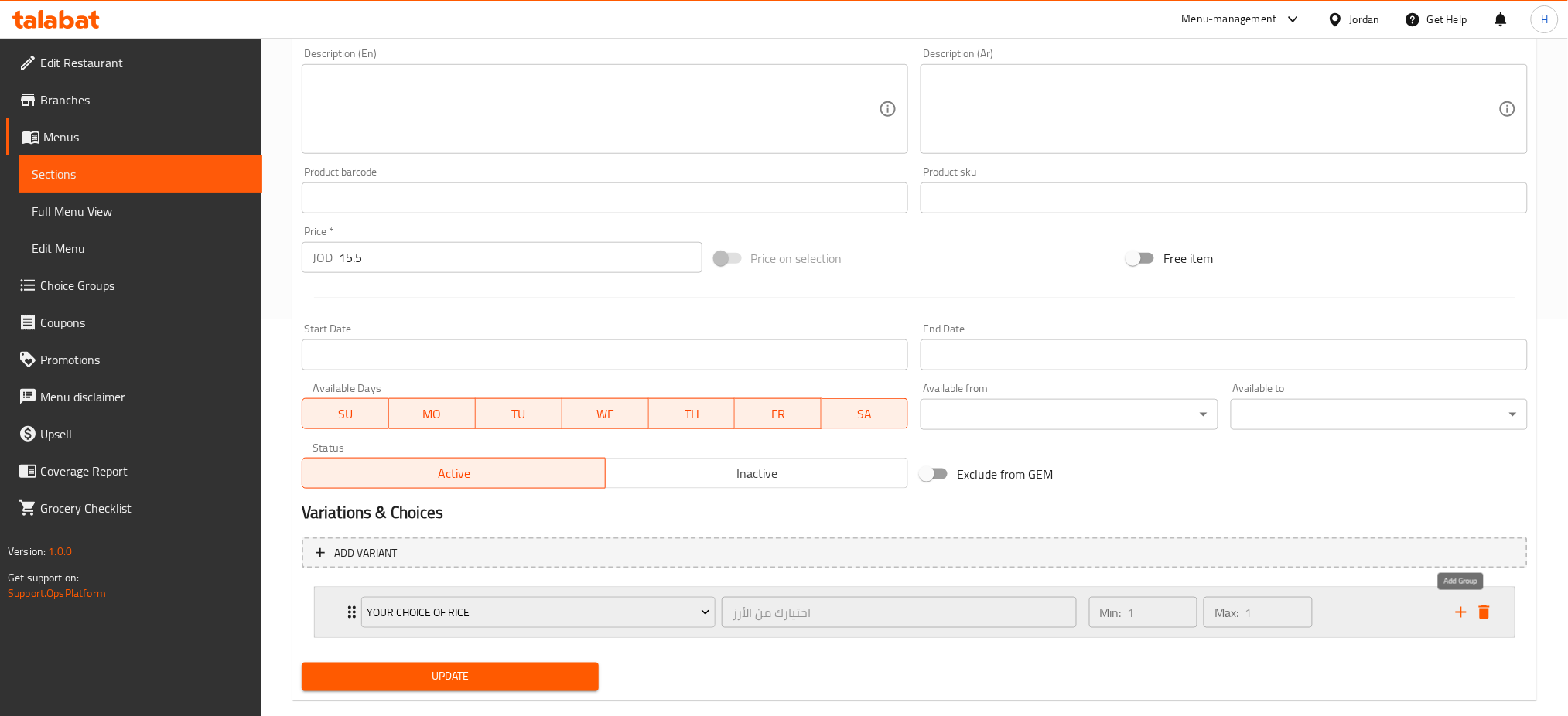
click at [1459, 613] on icon "add" at bounding box center [1461, 612] width 11 height 11
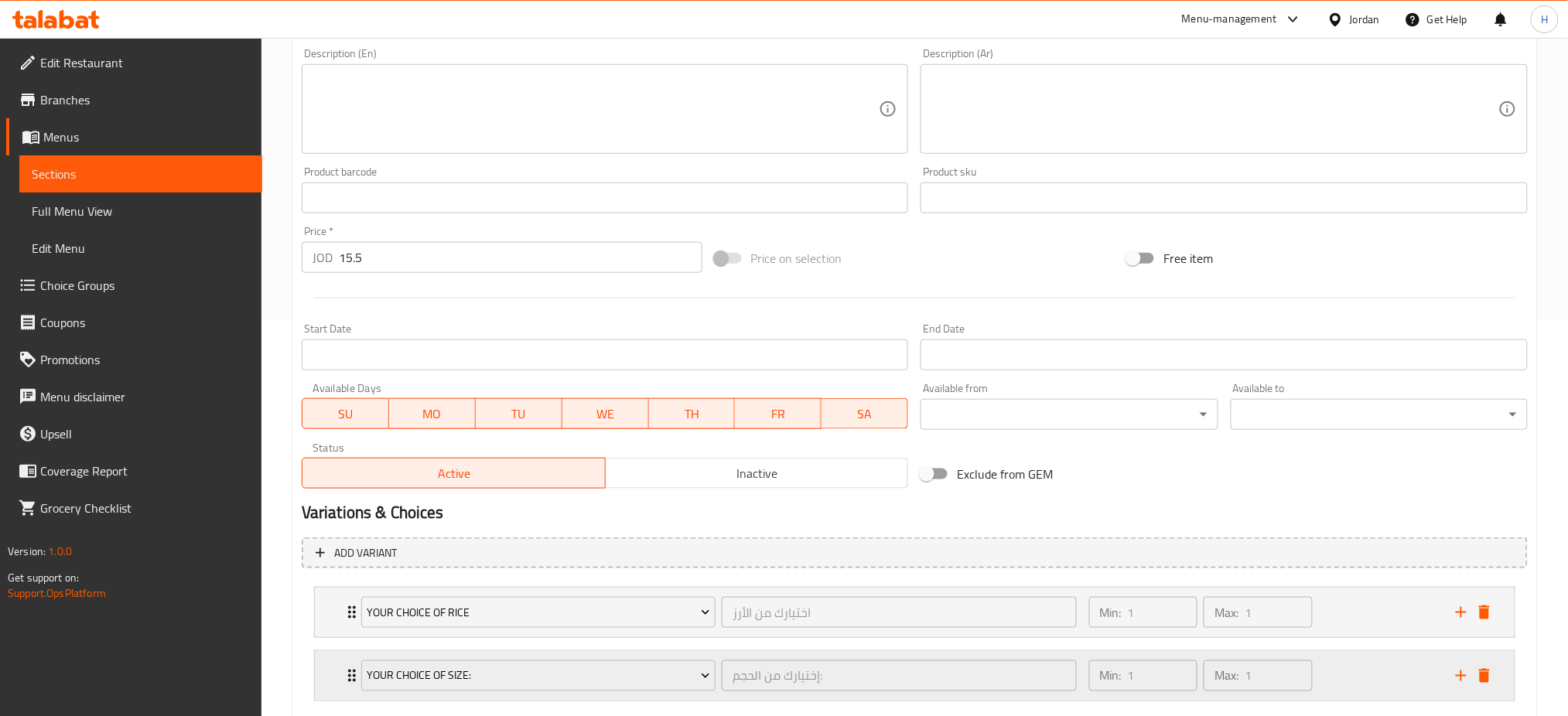
click at [496, 693] on div "Your Choice Of Size: إختيارك من الحجم: ​" at bounding box center [719, 675] width 734 height 49
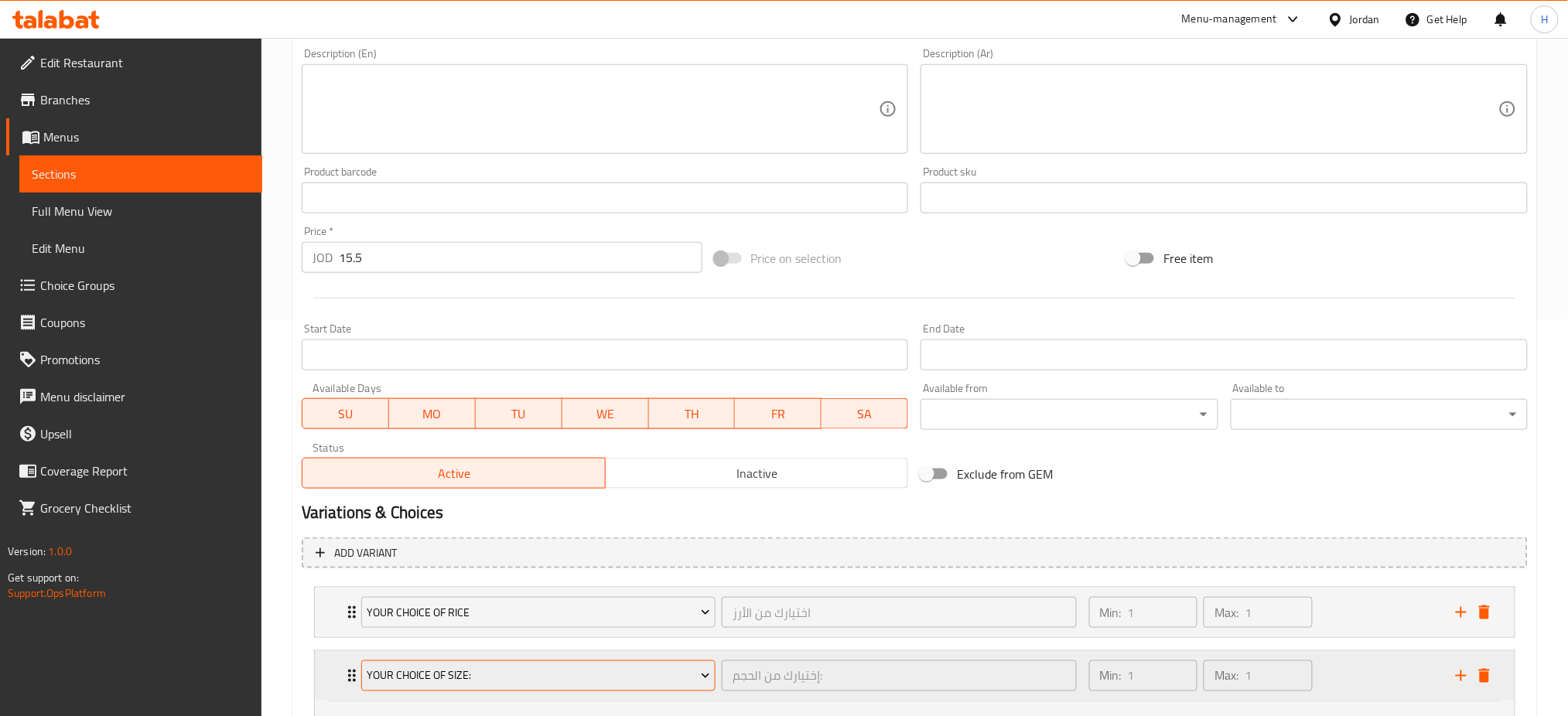
click at [493, 679] on span "Your Choice Of Size:" at bounding box center [538, 676] width 343 height 19
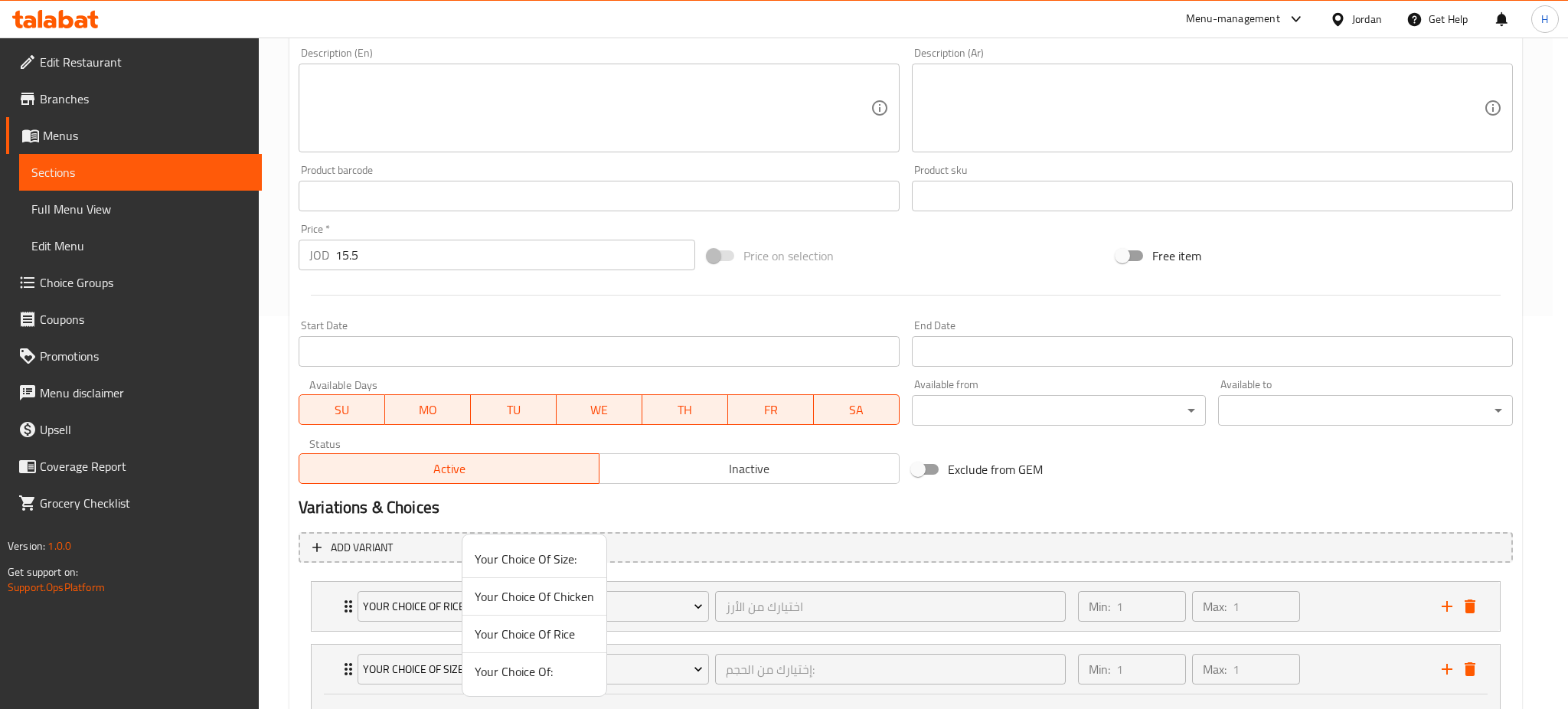
click at [549, 597] on span "Your Choice Of Chicken" at bounding box center [535, 597] width 120 height 18
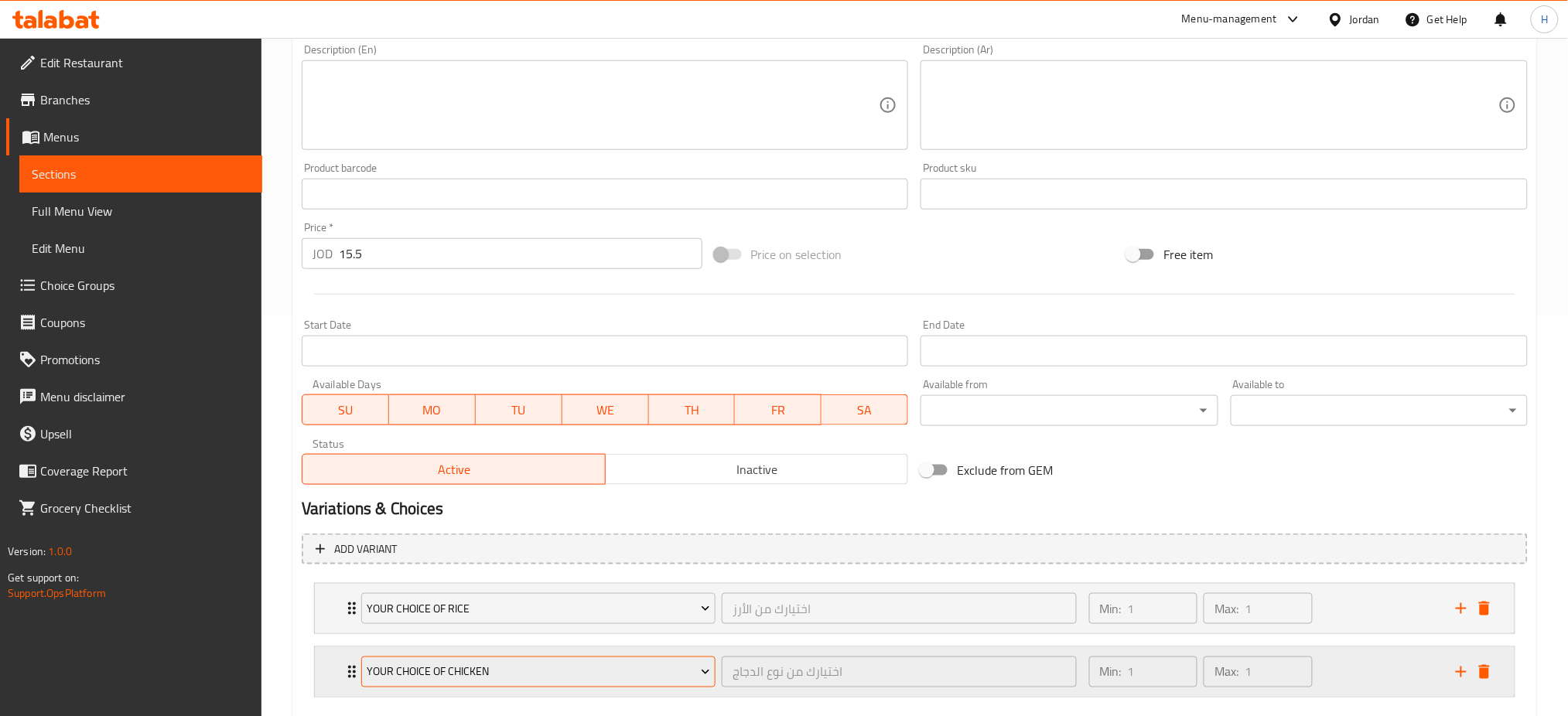
scroll to position [487, 0]
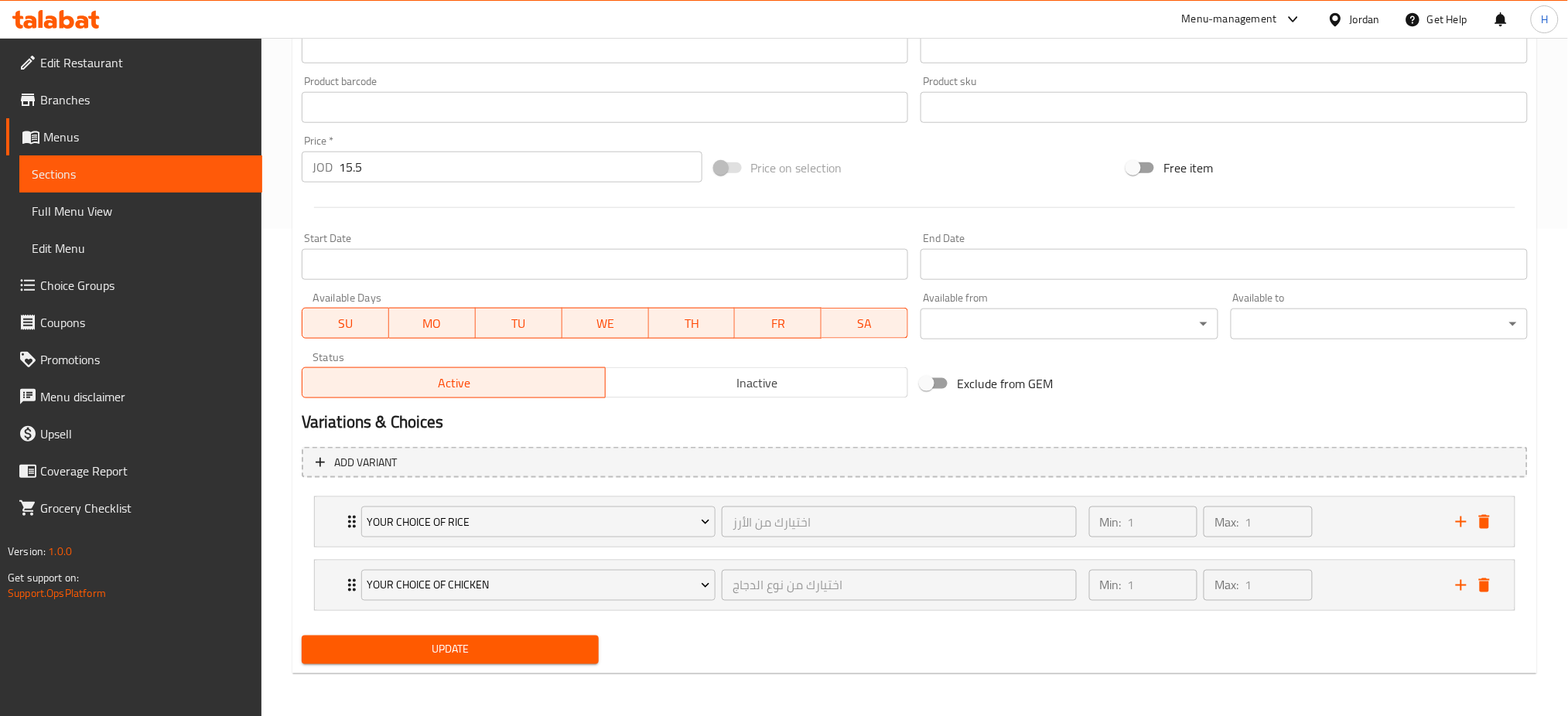
click at [481, 647] on span "Update" at bounding box center [450, 649] width 272 height 19
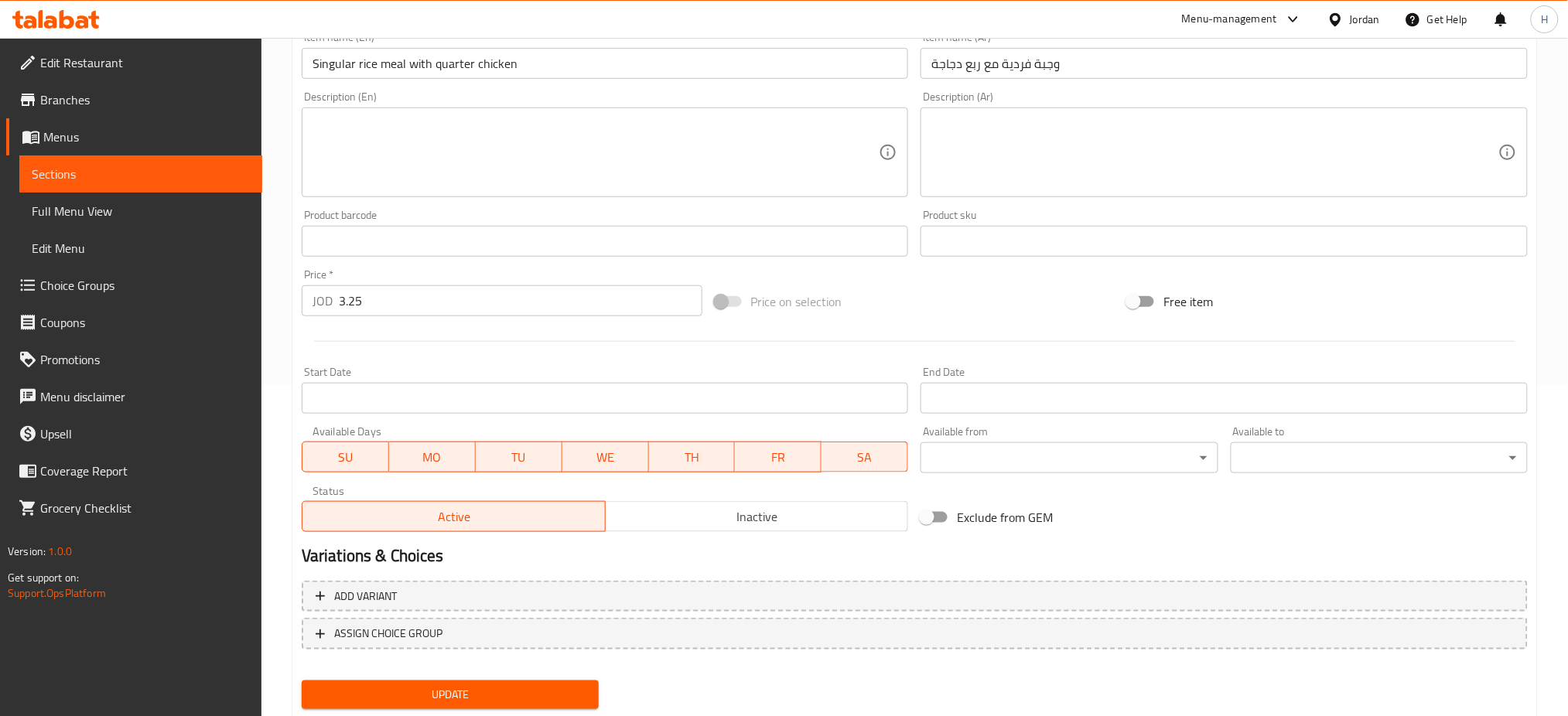
scroll to position [374, 0]
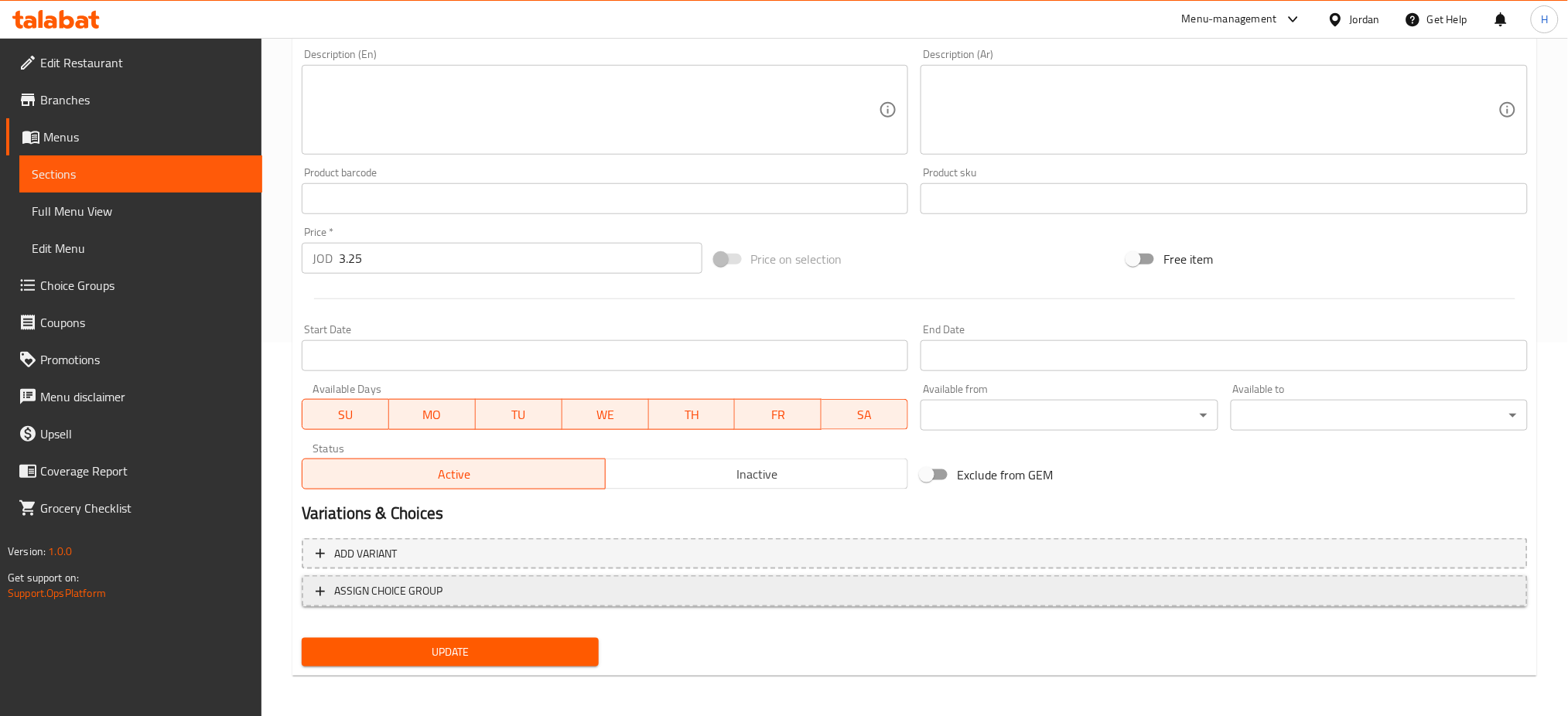
click at [478, 585] on span "ASSIGN CHOICE GROUP" at bounding box center [915, 591] width 1199 height 19
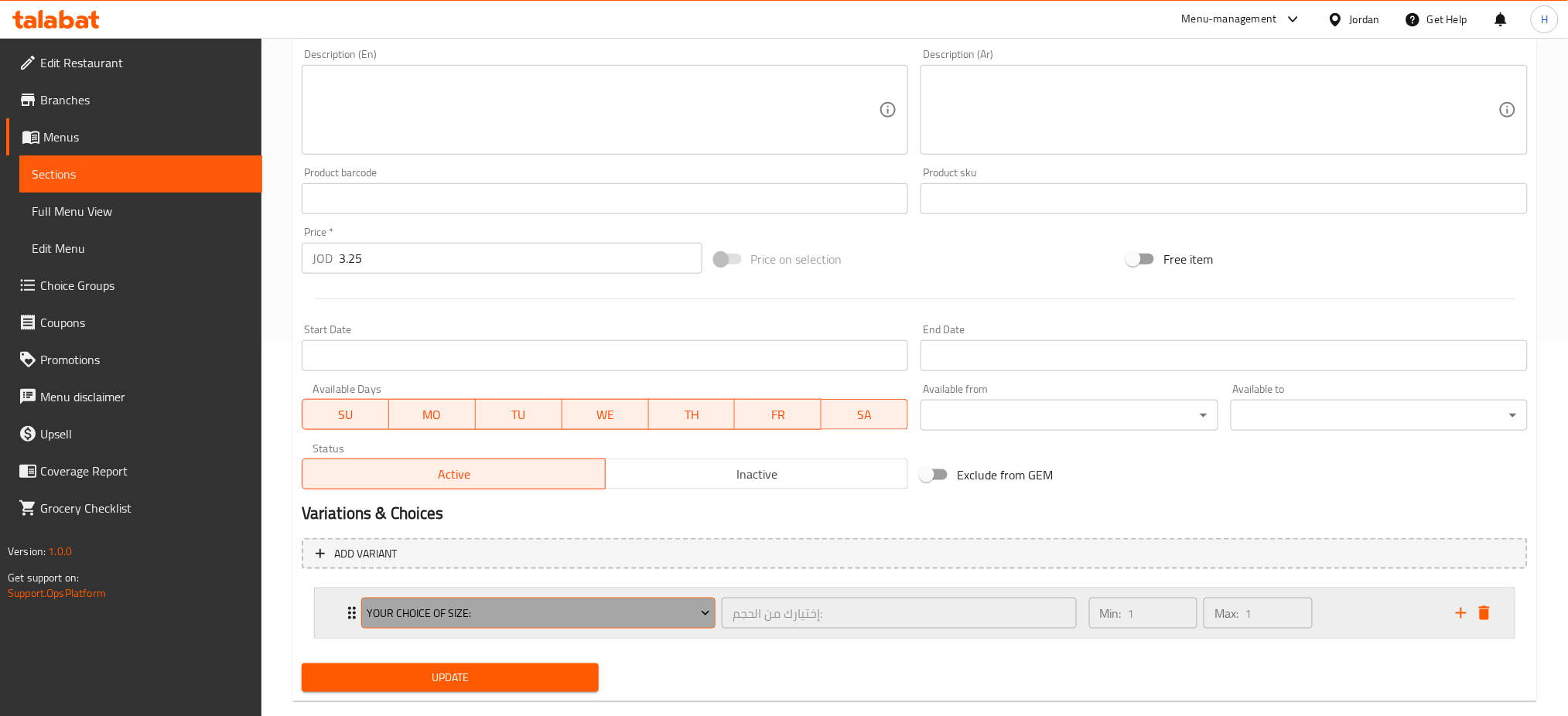
click at [453, 615] on span "Your Choice Of Size:" at bounding box center [538, 613] width 343 height 19
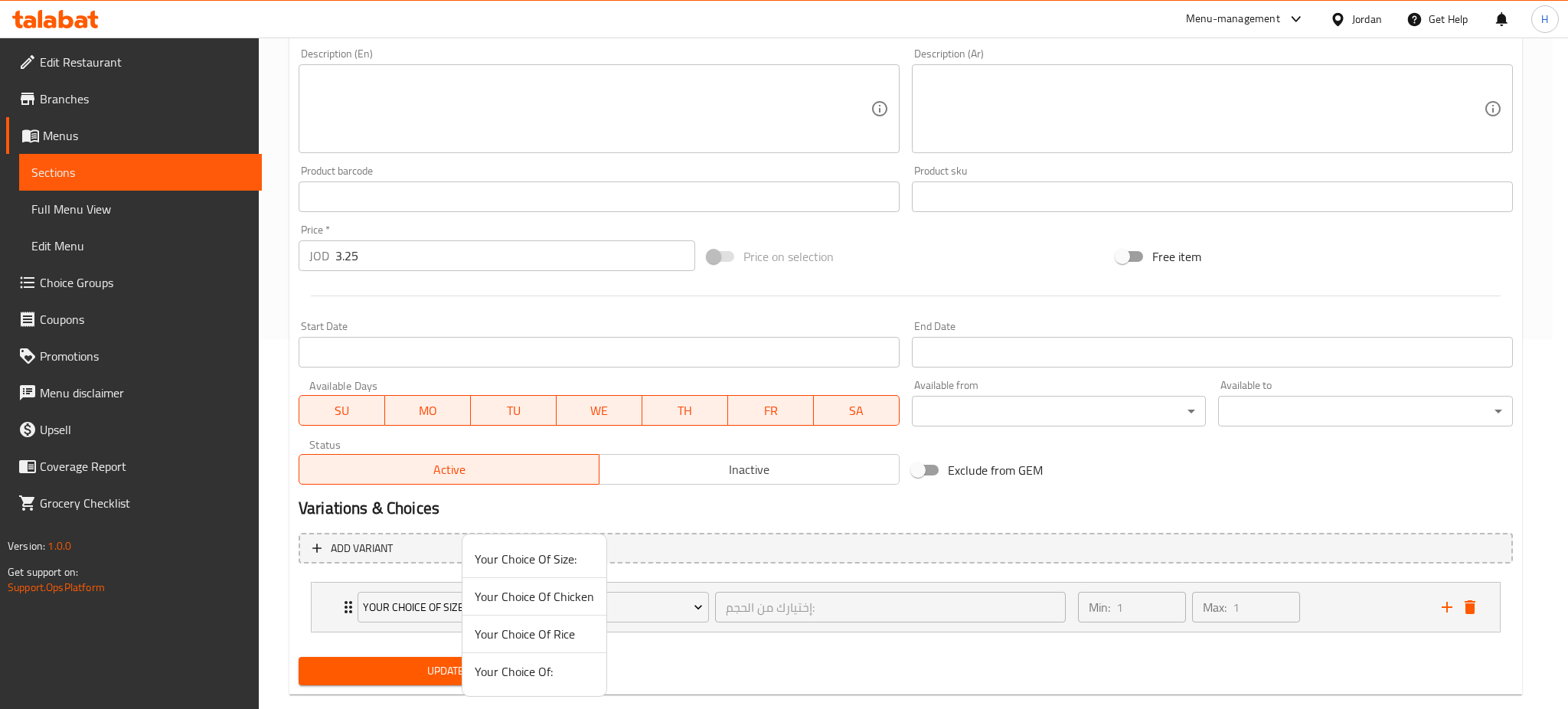
click at [486, 625] on span "Your Choice Of Rice" at bounding box center [535, 634] width 120 height 18
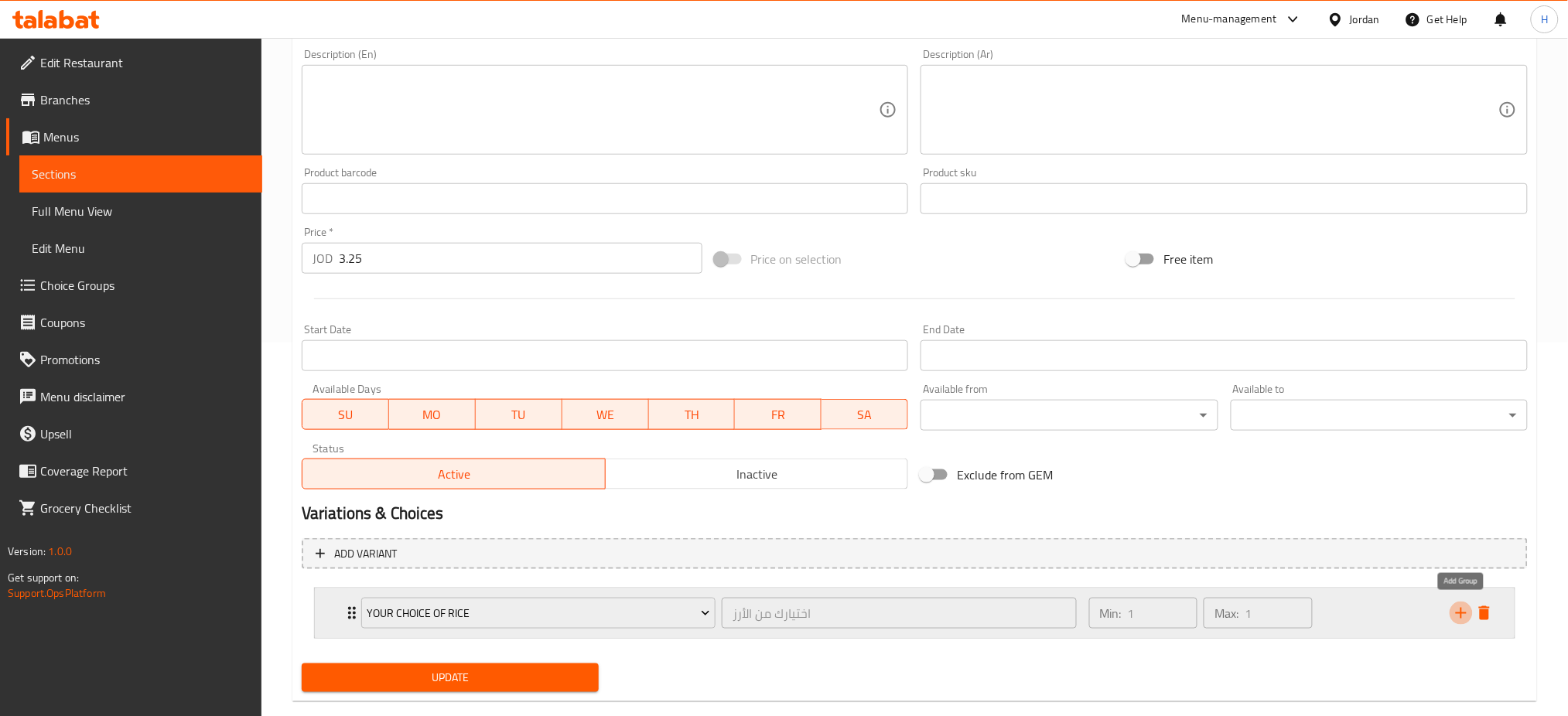
click at [1457, 608] on icon "add" at bounding box center [1461, 613] width 18 height 18
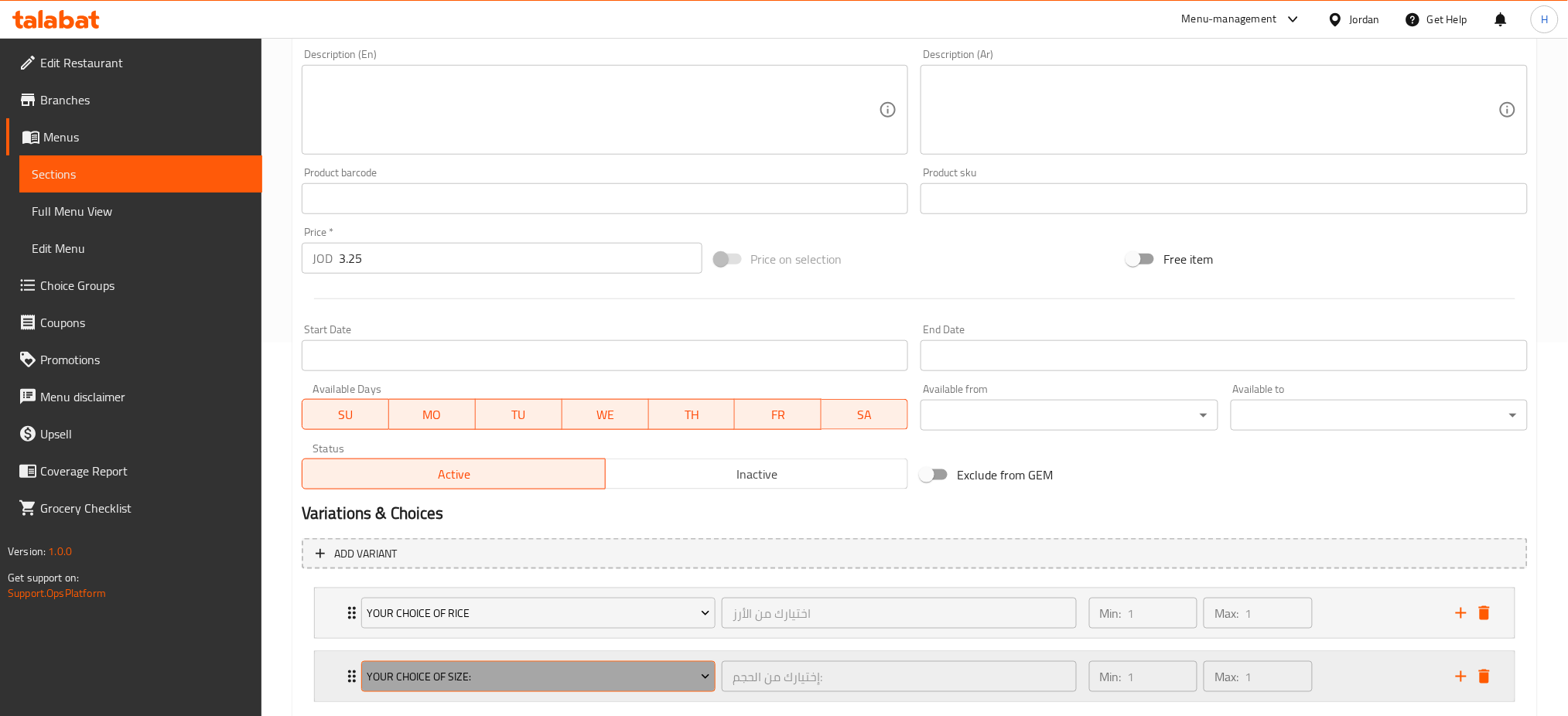
click at [561, 680] on span "Your Choice Of Size:" at bounding box center [538, 677] width 343 height 19
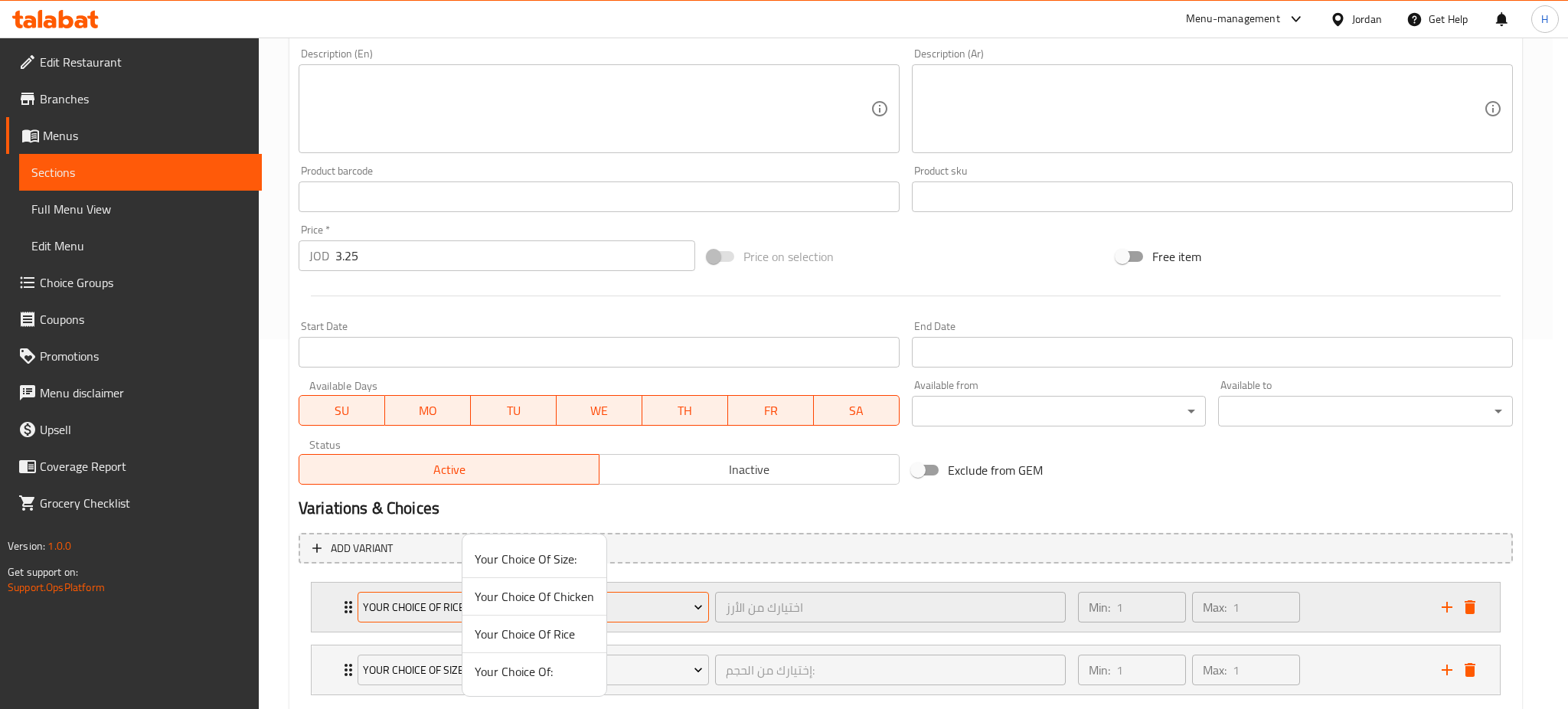
click at [554, 594] on span "Your Choice Of Chicken" at bounding box center [535, 597] width 120 height 18
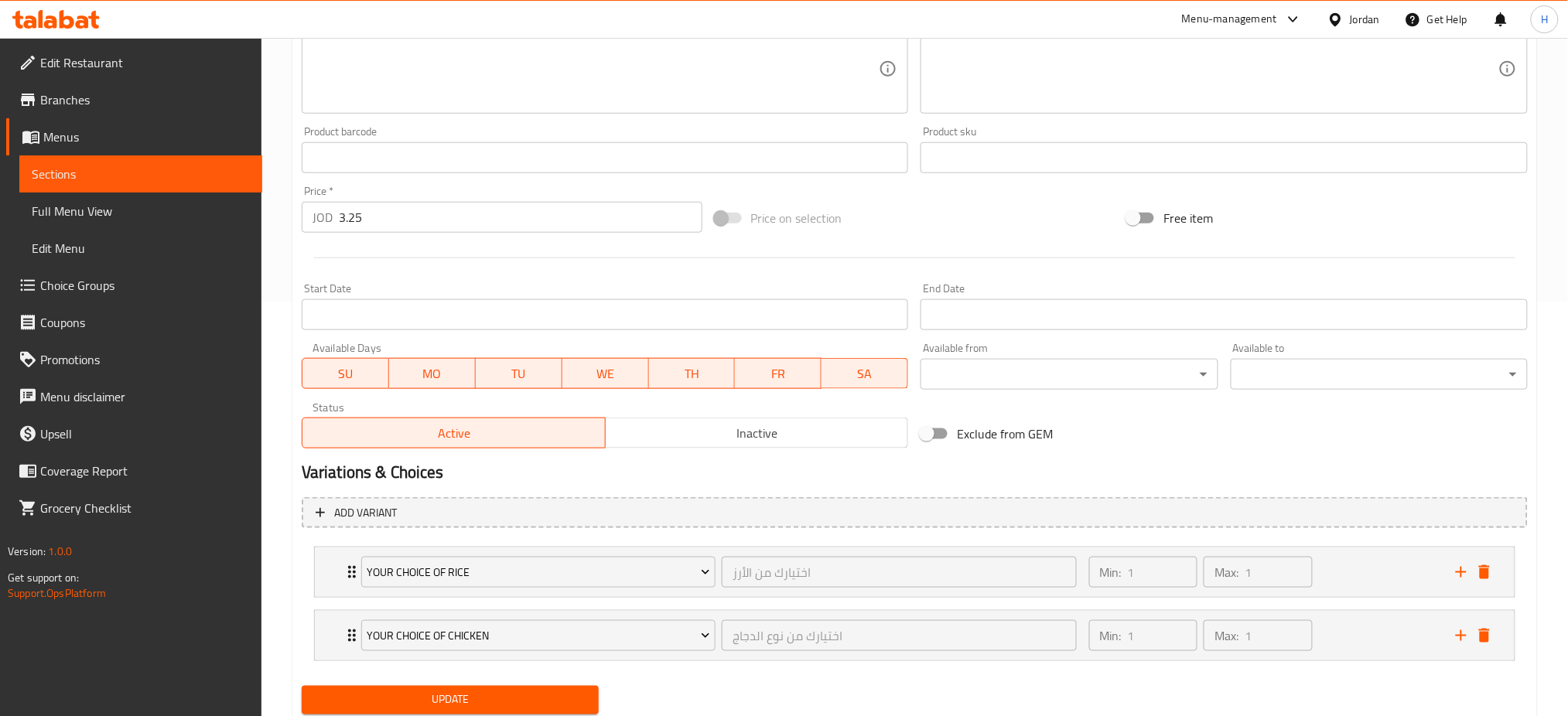
scroll to position [464, 0]
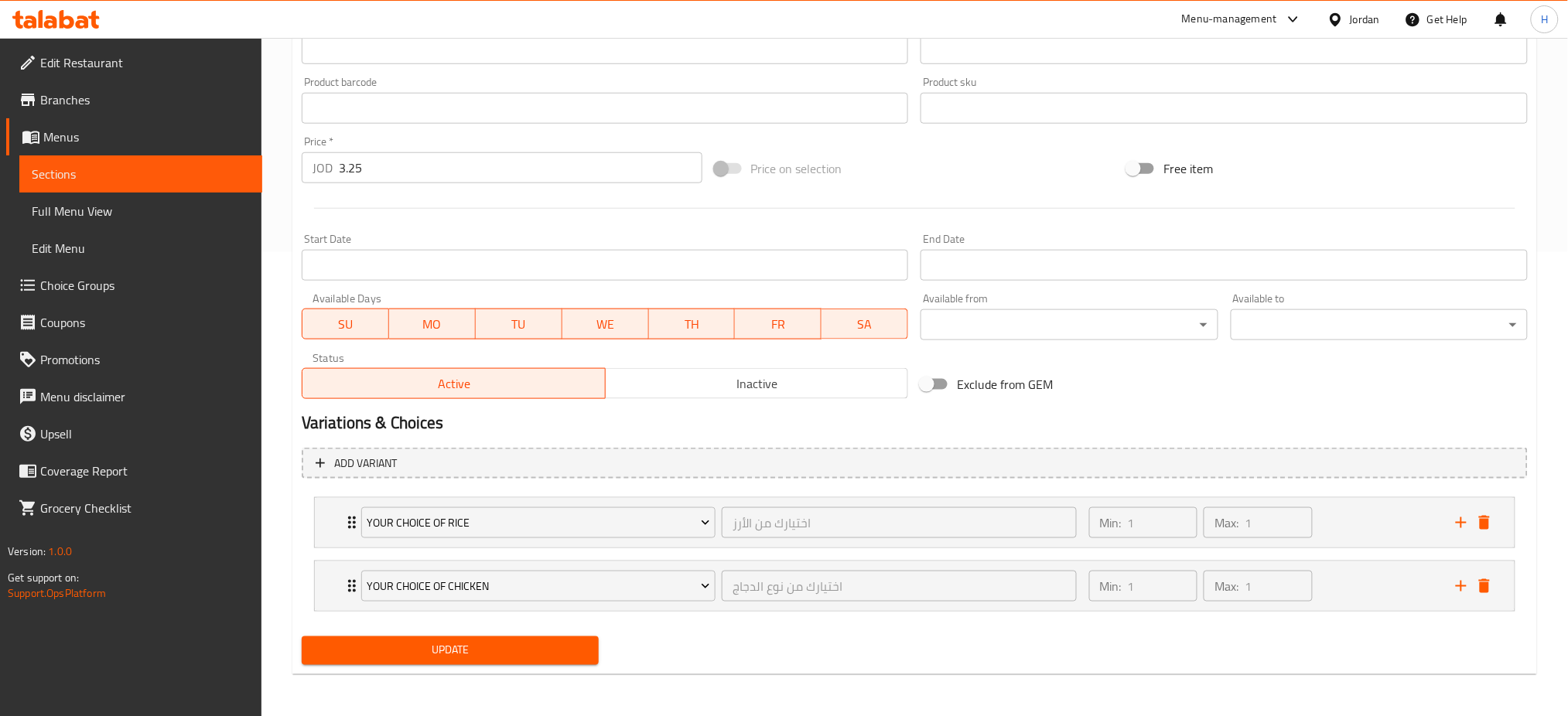
click at [489, 649] on span "Update" at bounding box center [450, 650] width 272 height 19
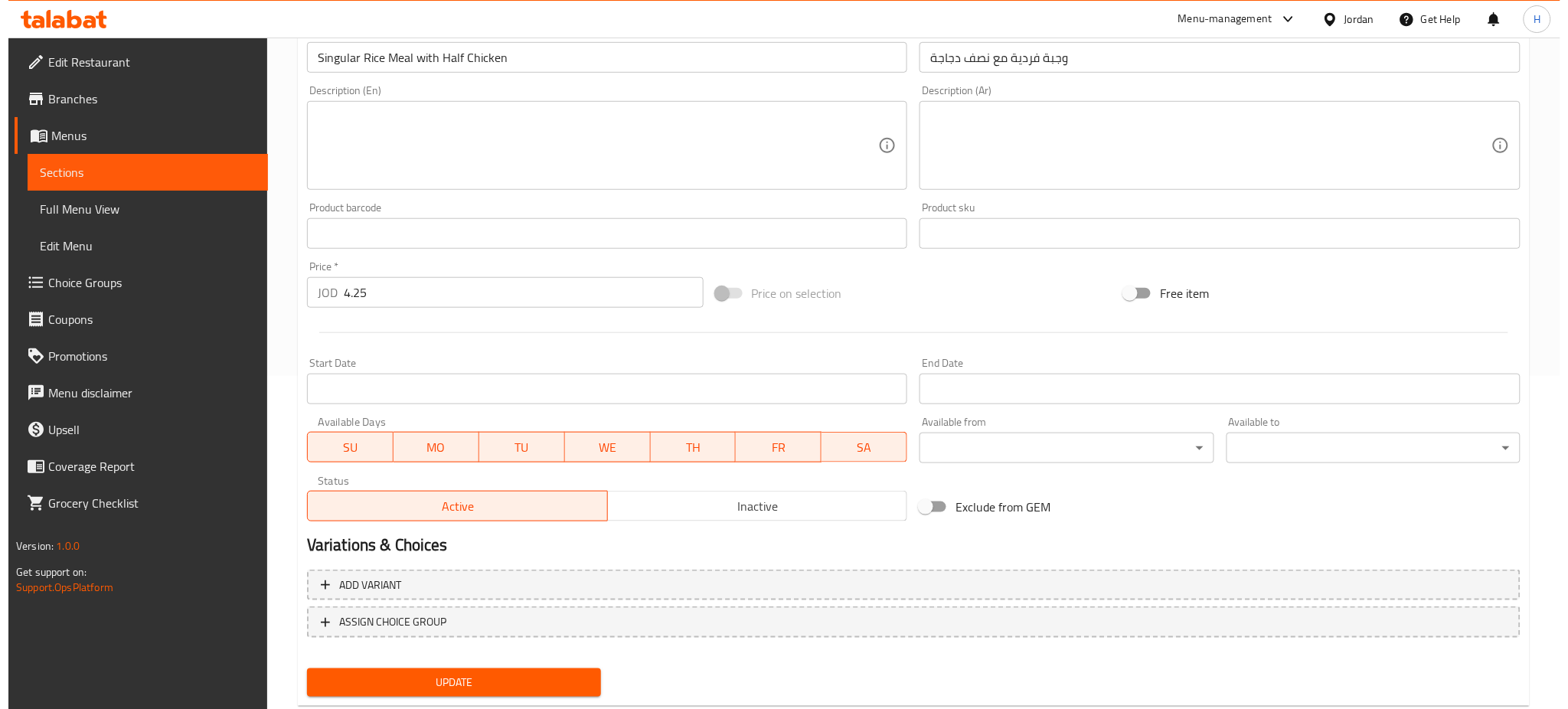
scroll to position [370, 0]
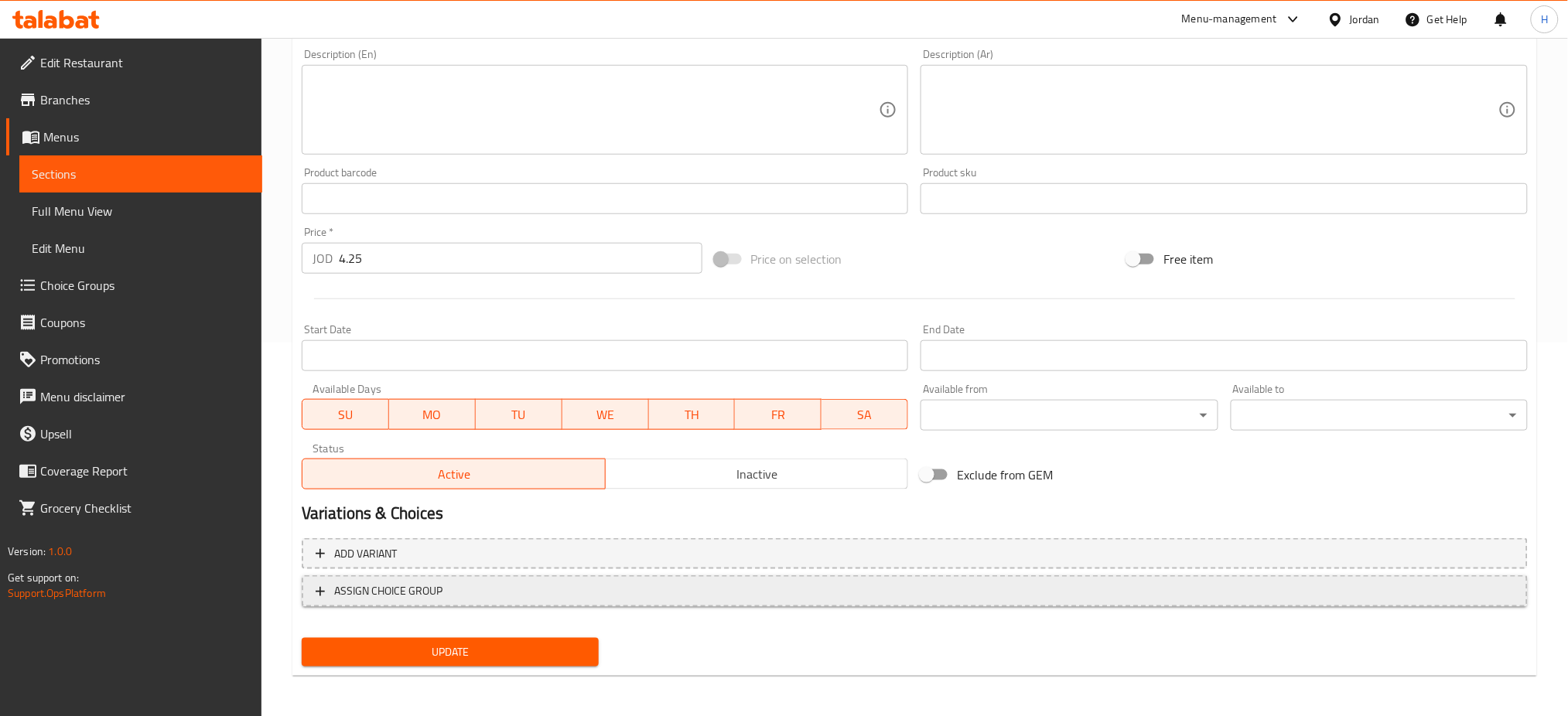
click at [414, 591] on span "ASSIGN CHOICE GROUP" at bounding box center [388, 591] width 109 height 19
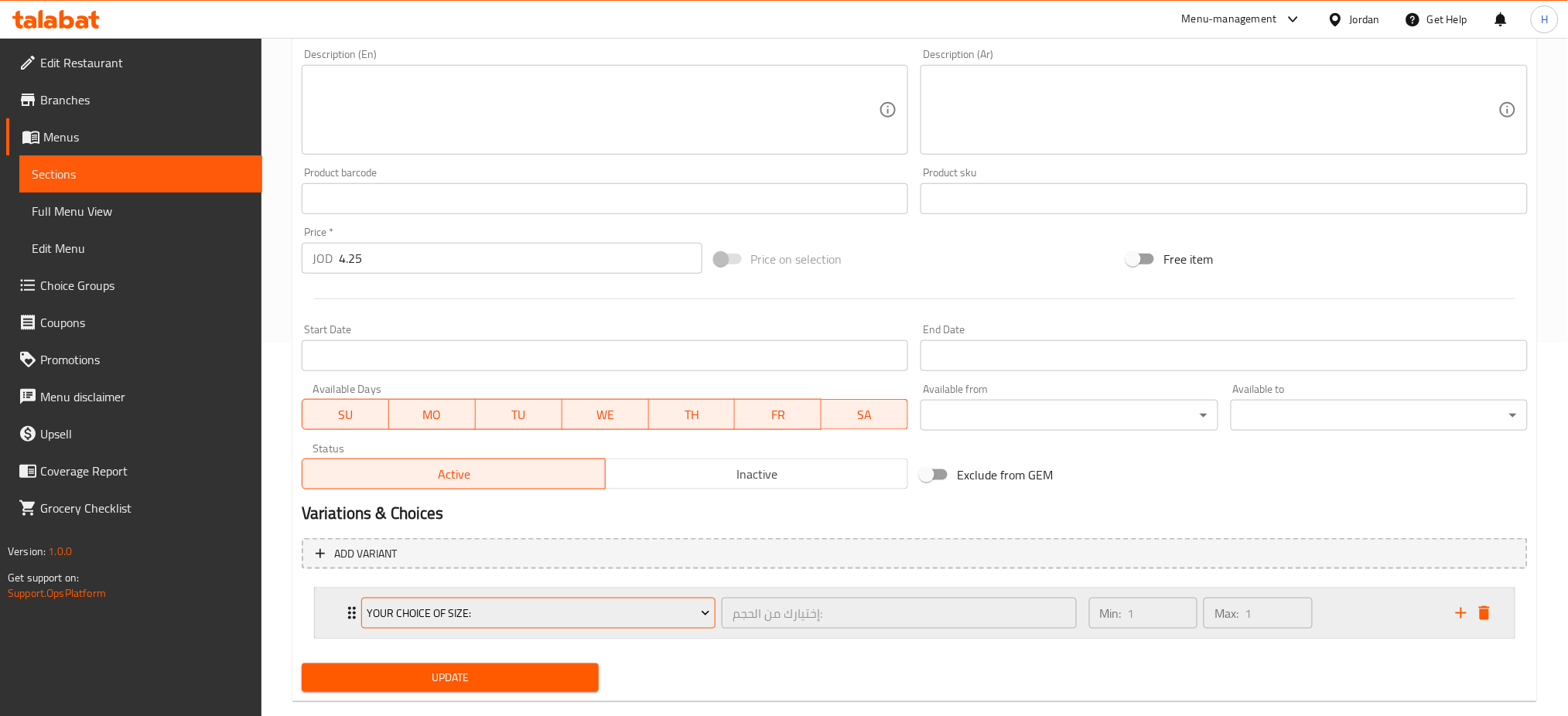
click at [418, 613] on span "Your Choice Of Size:" at bounding box center [538, 613] width 343 height 19
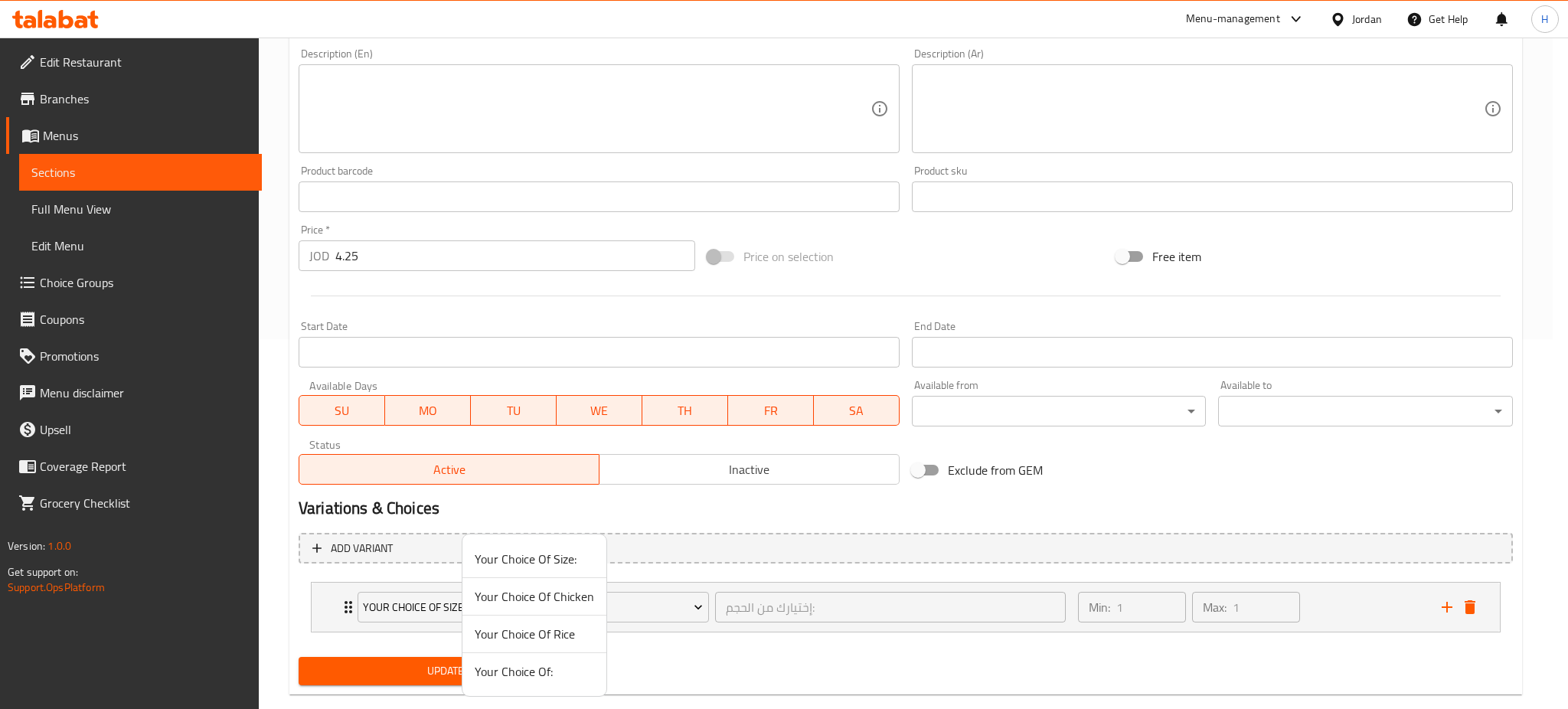
click at [559, 643] on span "Your Choice Of Rice" at bounding box center [535, 634] width 120 height 18
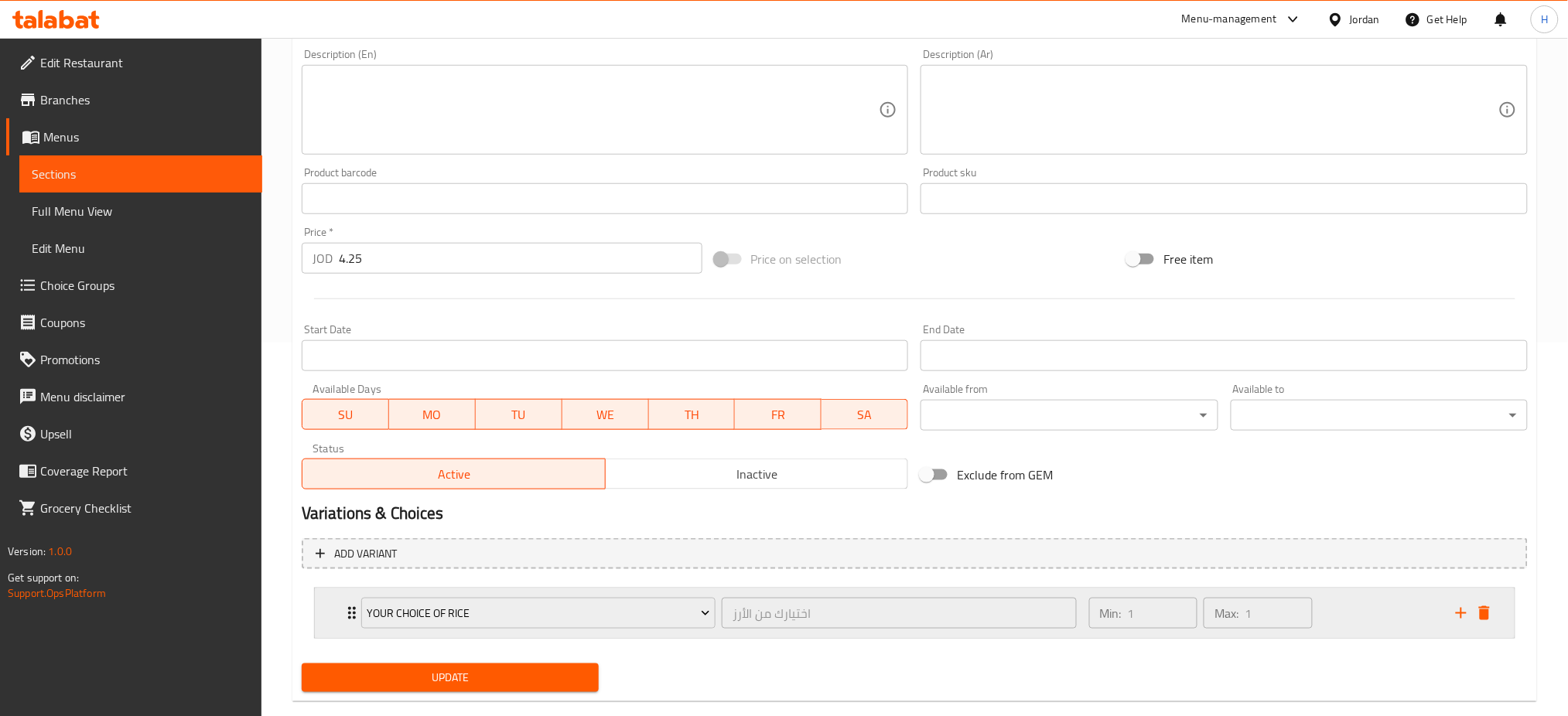
click at [1463, 616] on icon "add" at bounding box center [1461, 613] width 11 height 11
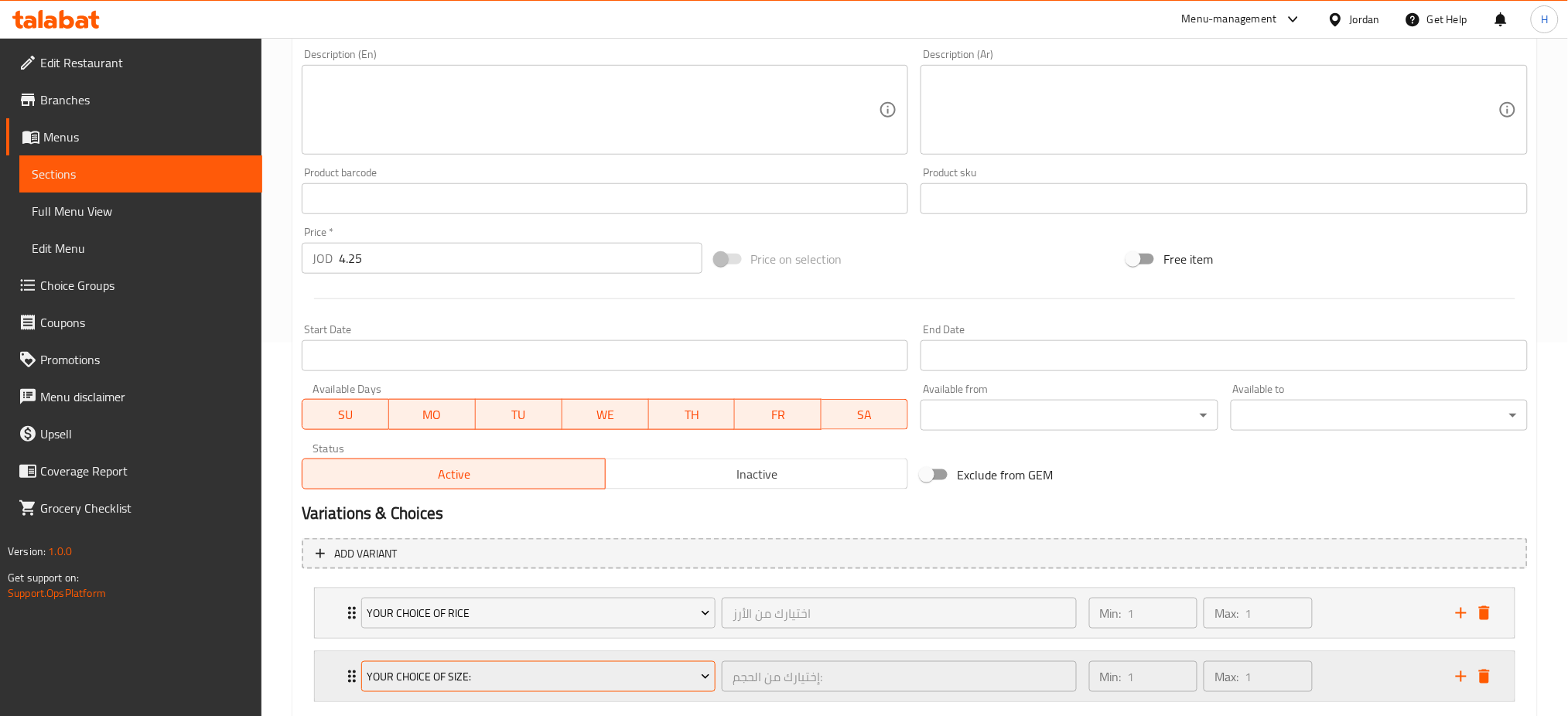
click at [544, 678] on span "Your Choice Of Size:" at bounding box center [538, 677] width 343 height 19
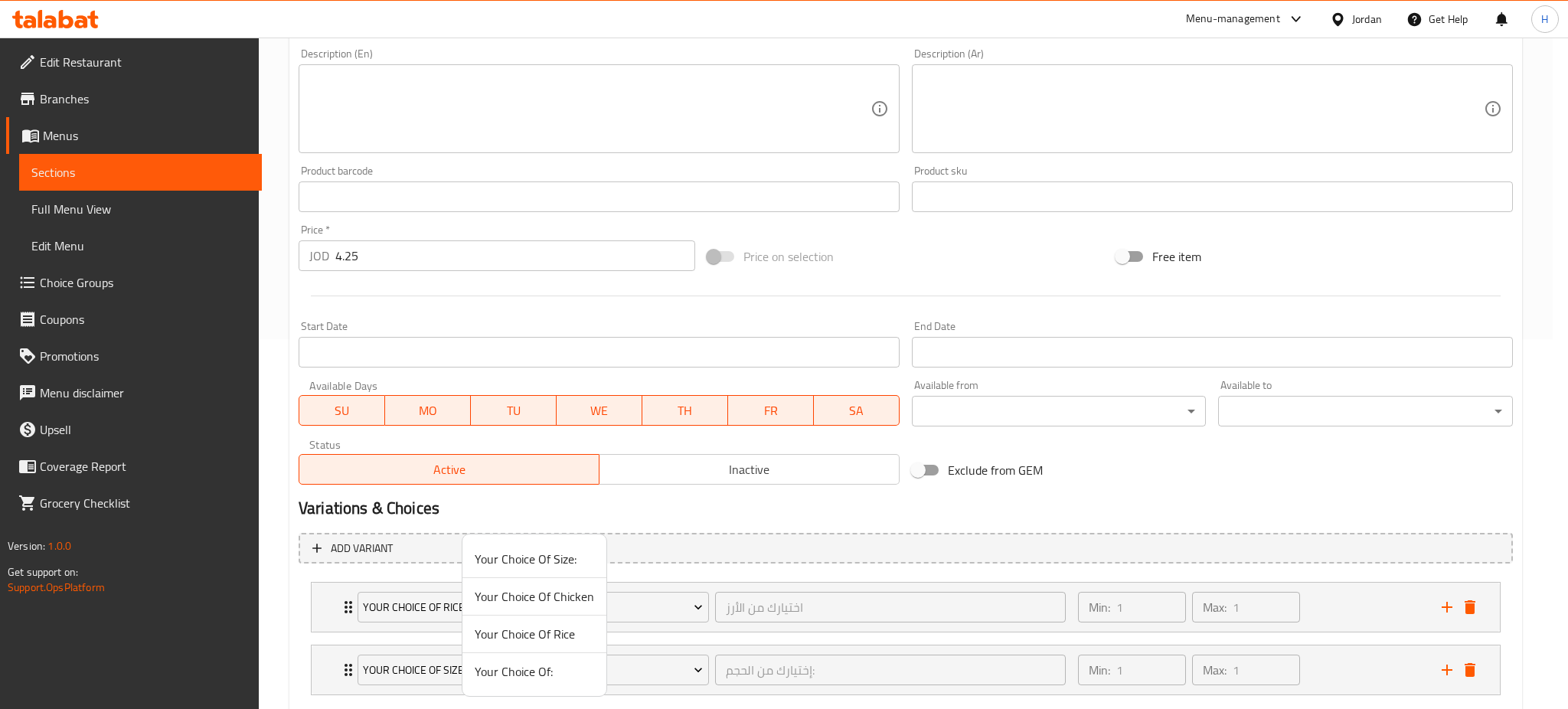
click at [528, 597] on span "Your Choice Of Chicken" at bounding box center [535, 597] width 120 height 18
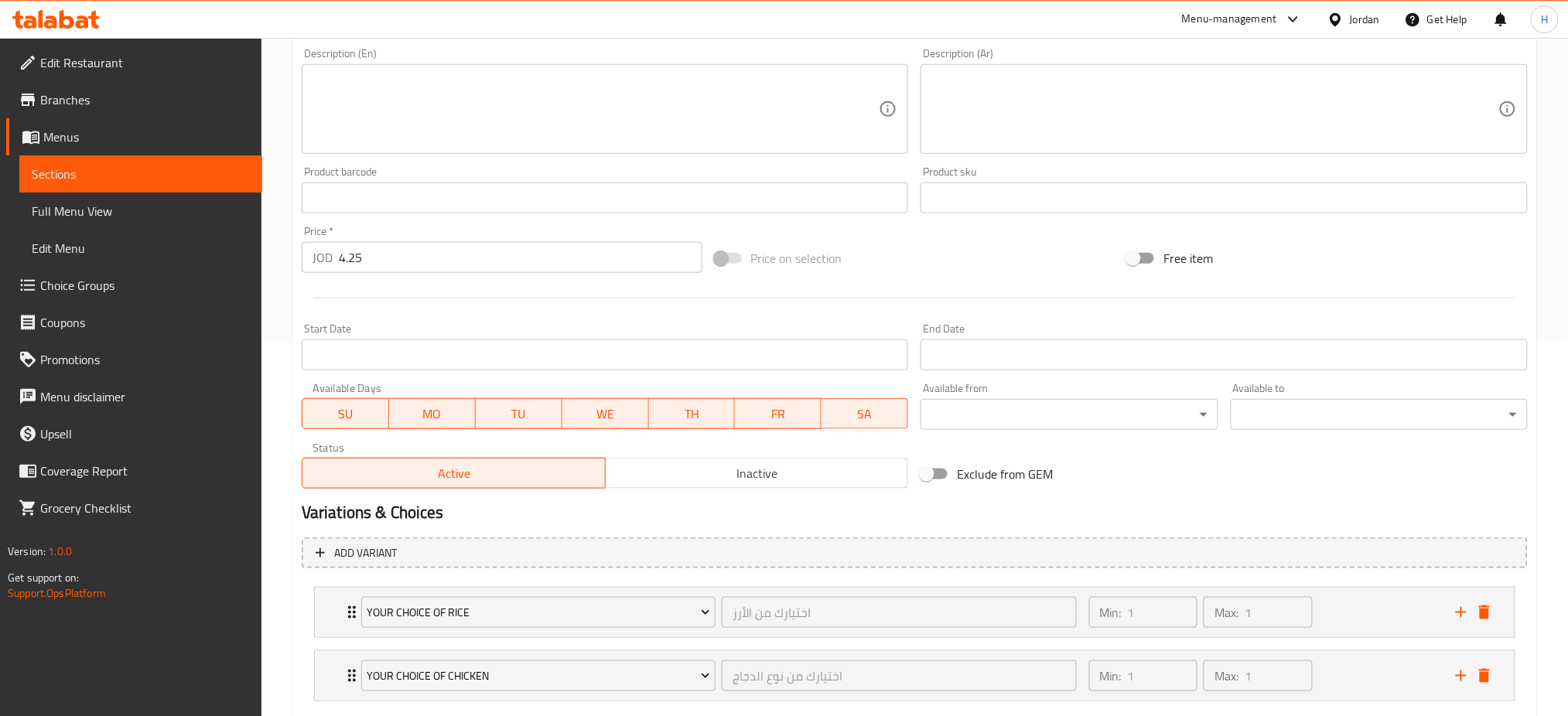
scroll to position [464, 0]
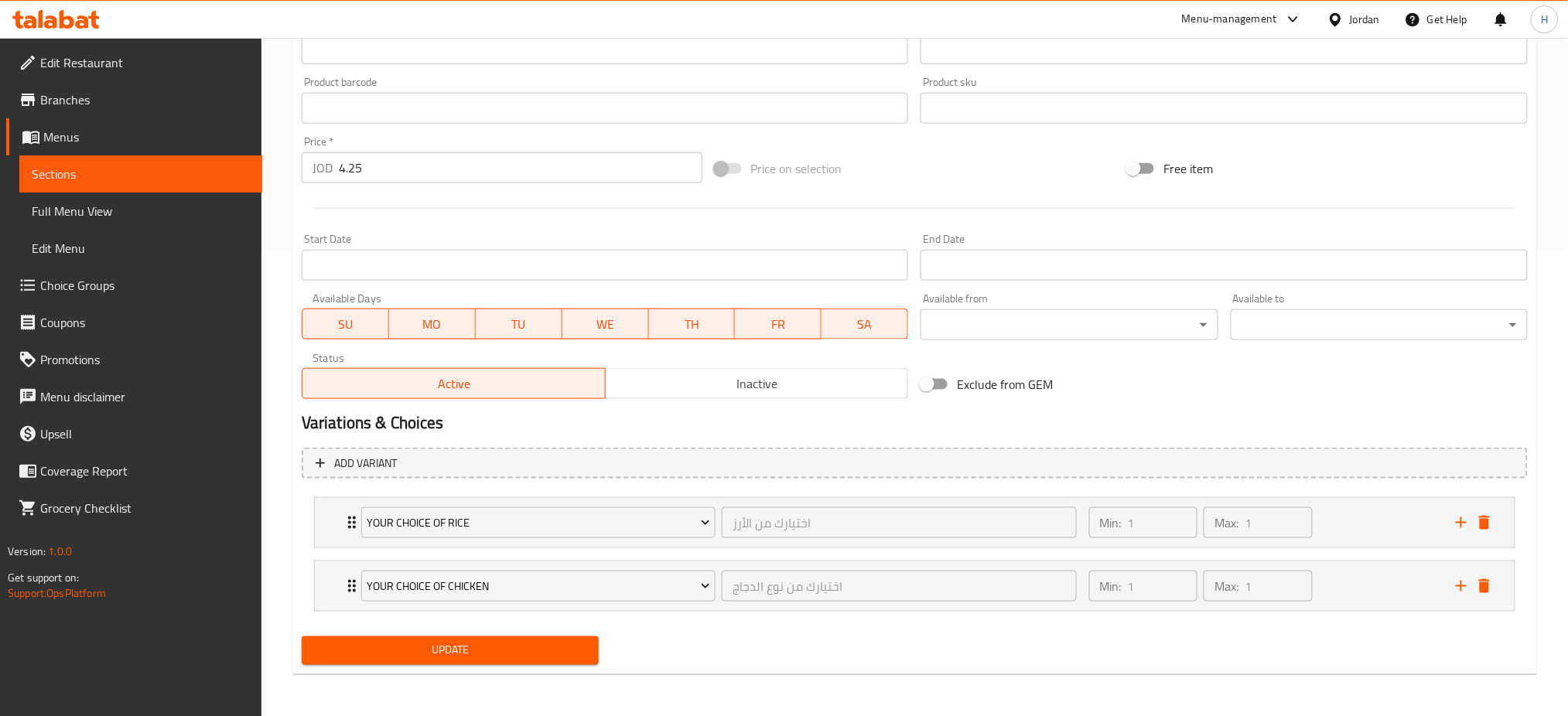
click at [425, 656] on span "Update" at bounding box center [450, 650] width 272 height 19
